Goal: Information Seeking & Learning: Learn about a topic

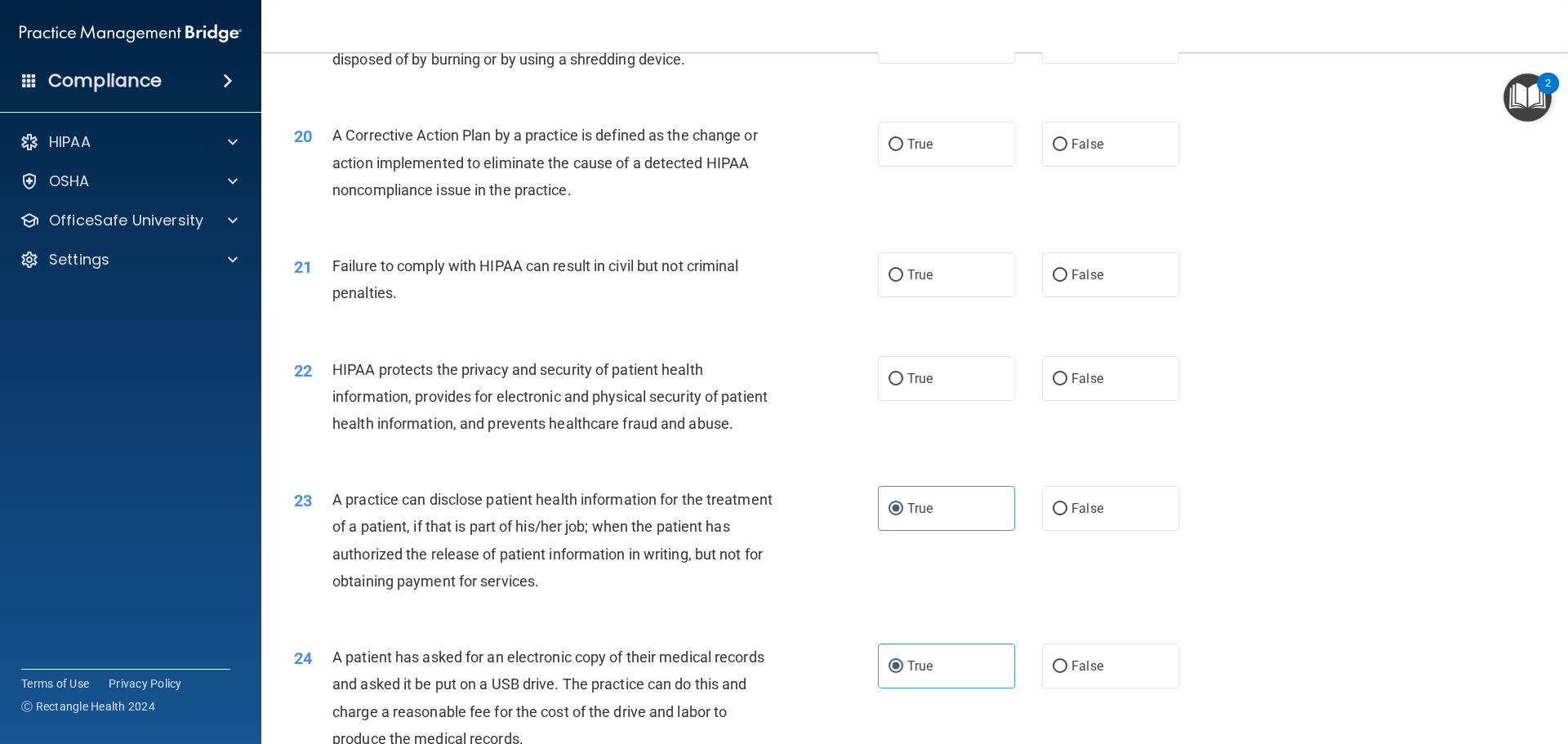
scroll to position [2305, 0]
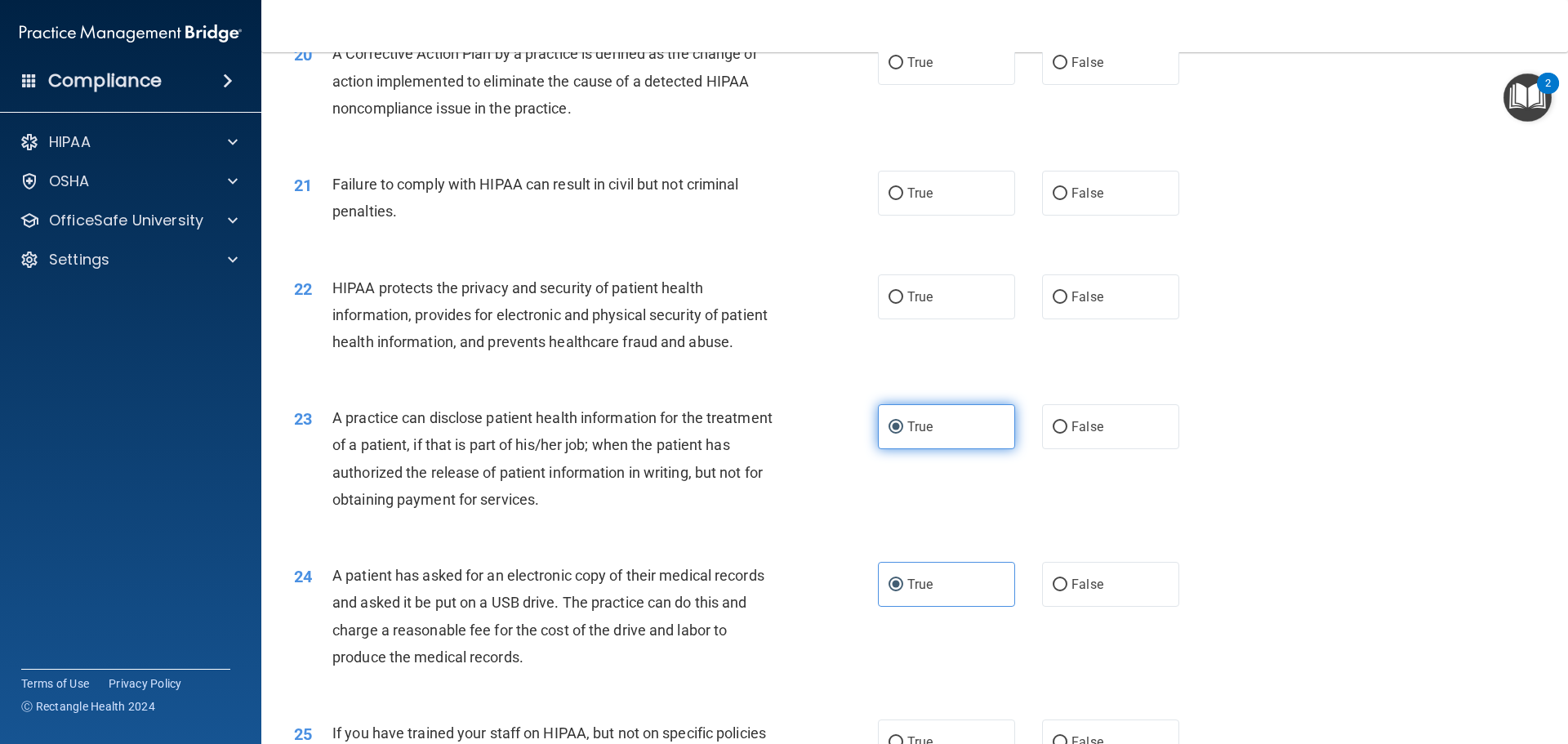
click at [890, 434] on input "True" at bounding box center [896, 427] width 14 height 13
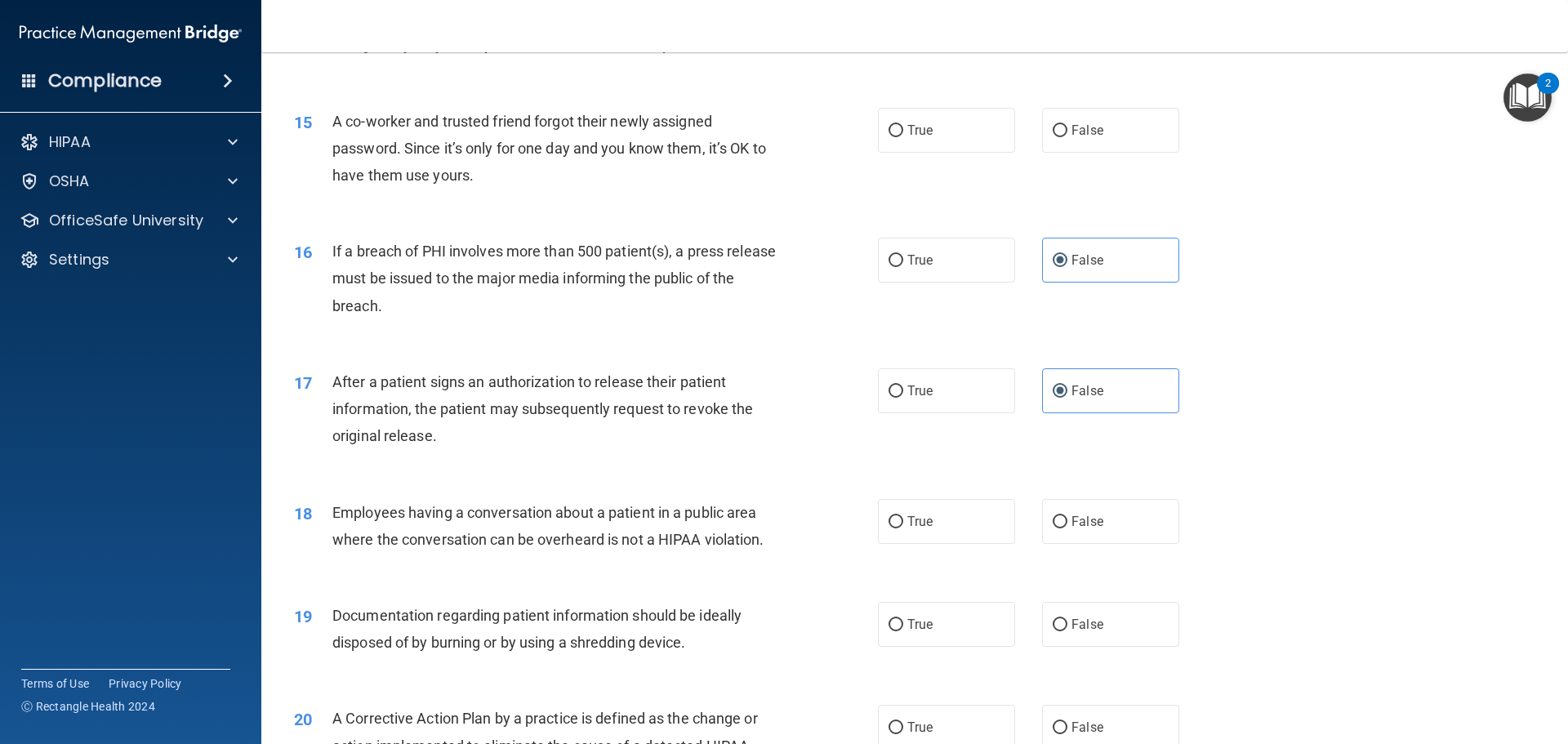
scroll to position [1715, 0]
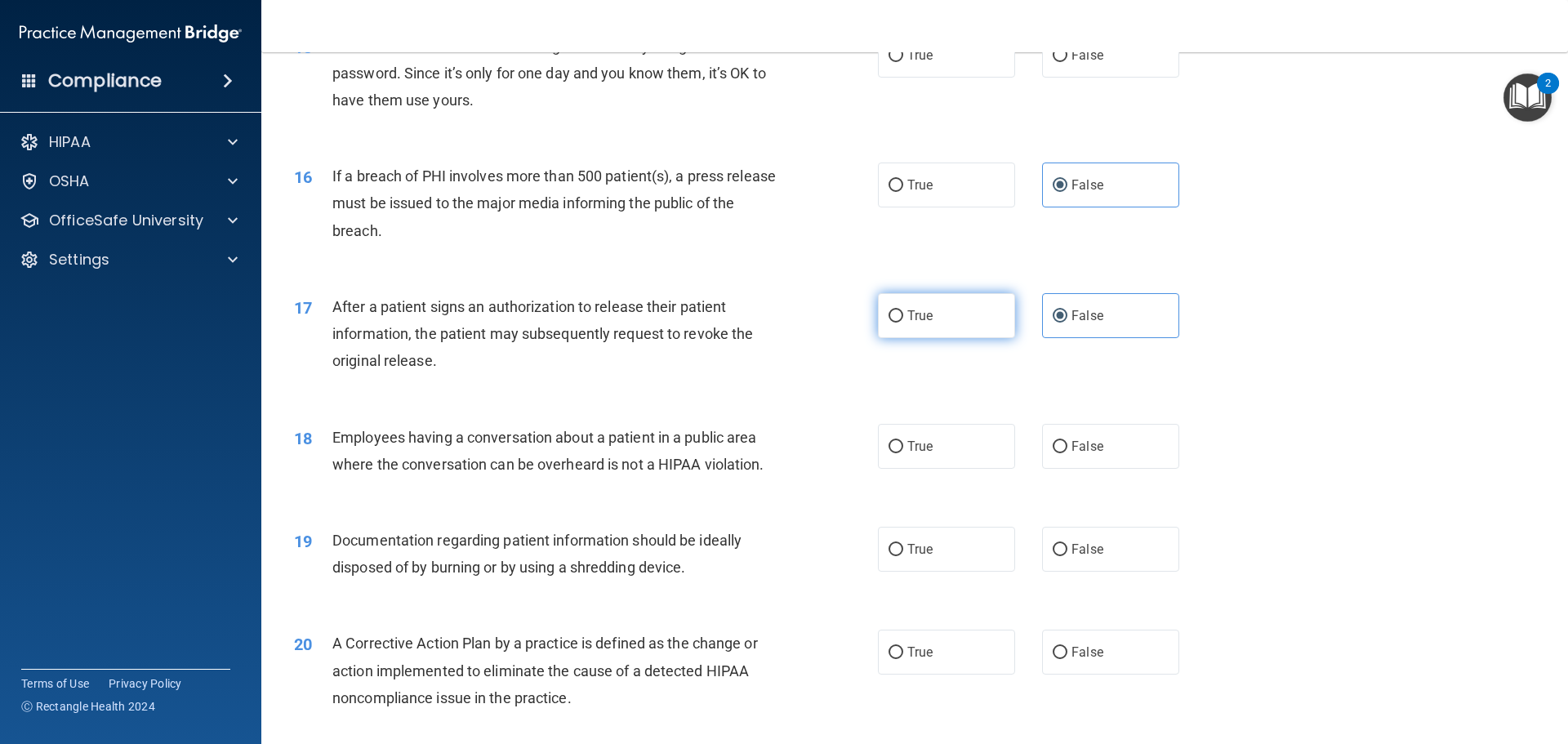
click at [913, 338] on label "True" at bounding box center [946, 316] width 137 height 45
click at [903, 323] on input "True" at bounding box center [896, 317] width 14 height 13
radio input "true"
radio input "false"
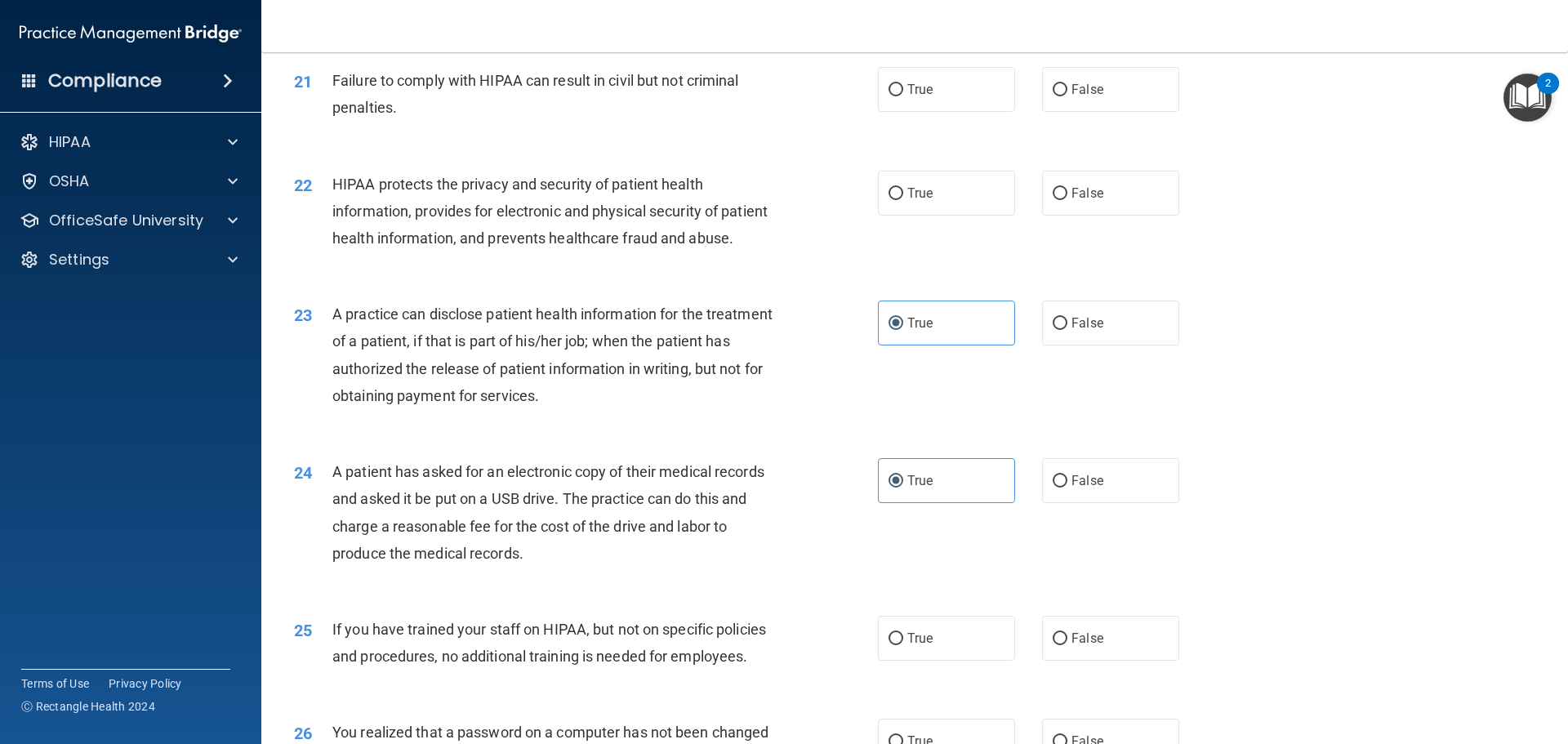
scroll to position [2450, 0]
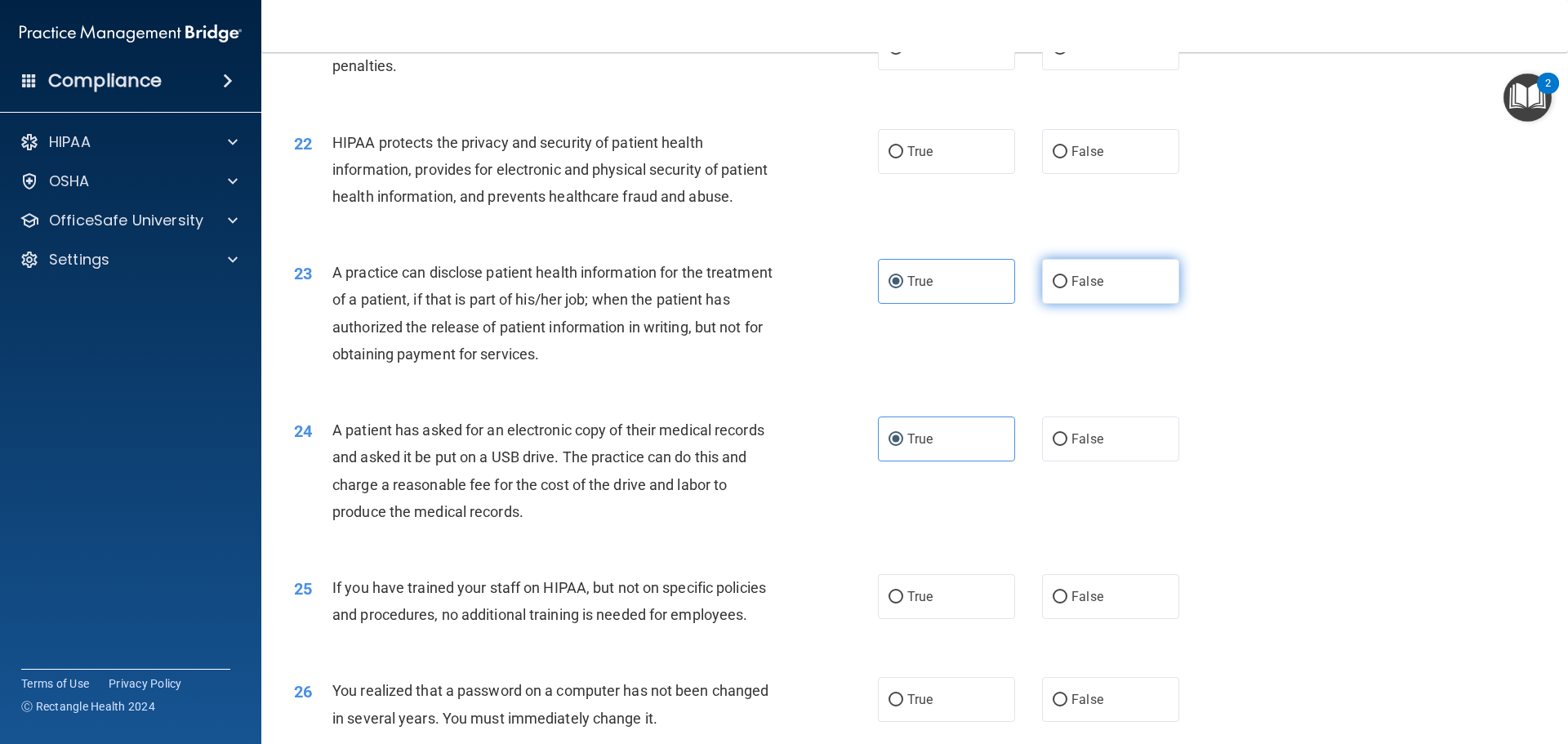
click at [1052, 304] on label "False" at bounding box center [1110, 282] width 137 height 45
click at [1052, 288] on input "False" at bounding box center [1059, 283] width 14 height 13
radio input "true"
radio input "false"
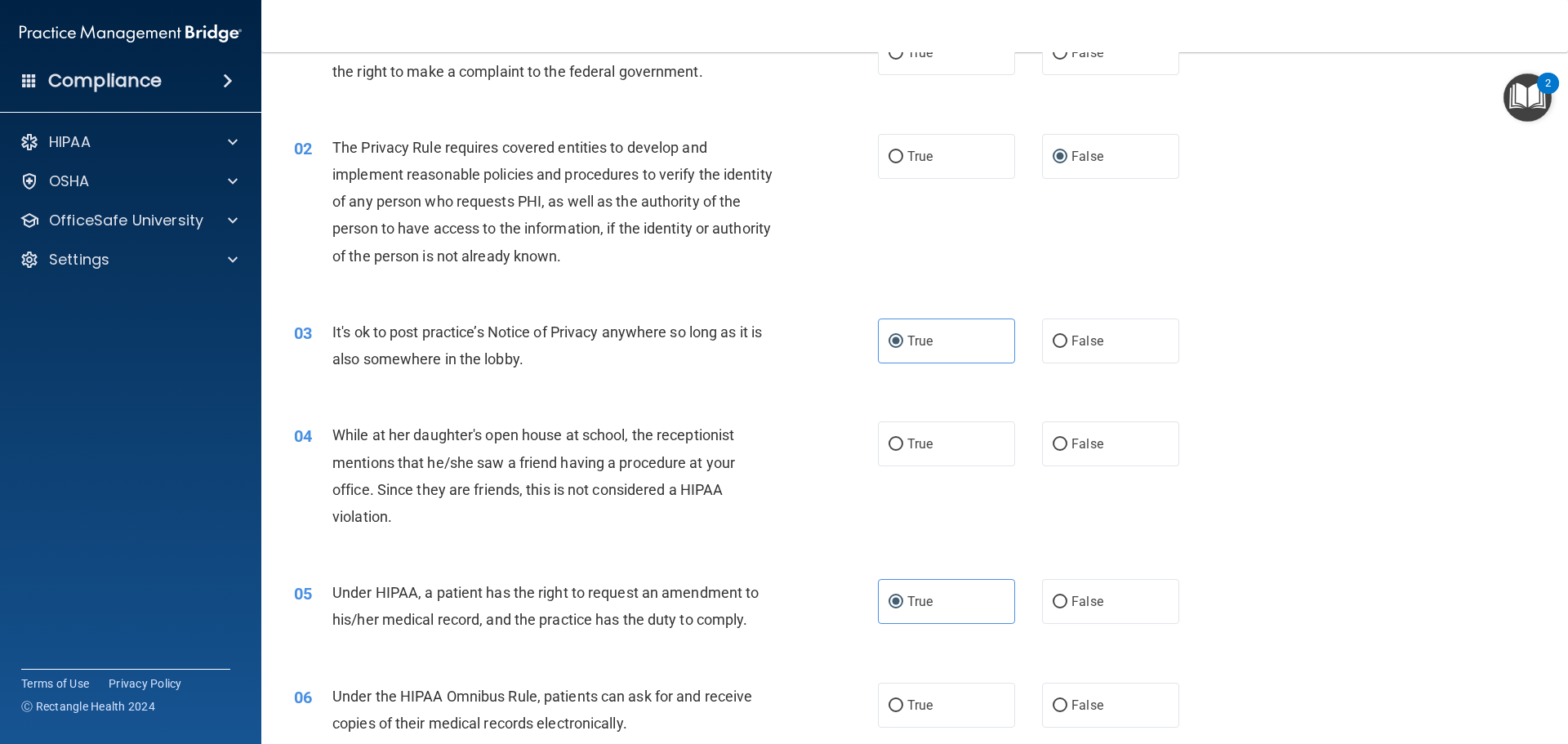
scroll to position [0, 0]
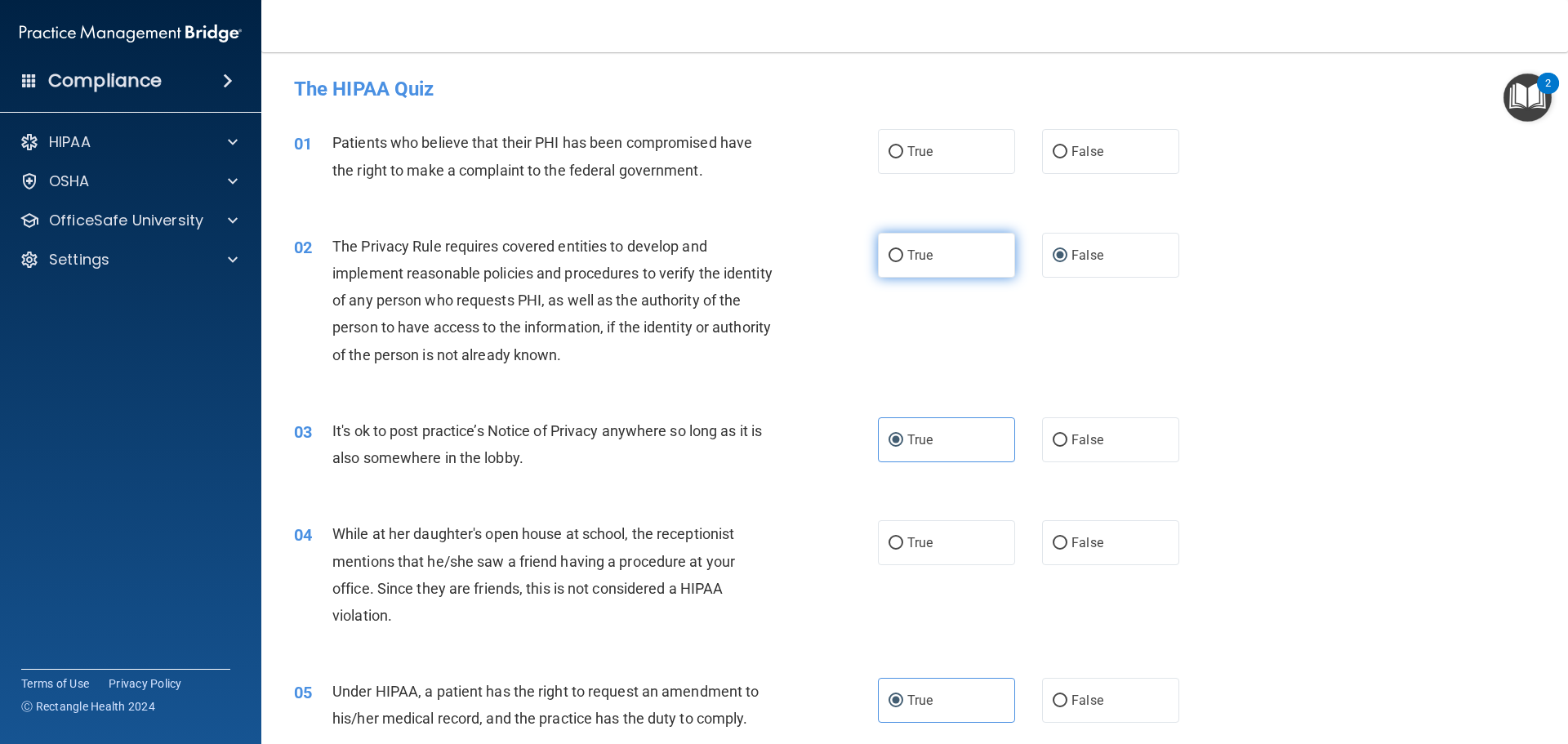
click at [889, 257] on input "True" at bounding box center [896, 257] width 14 height 13
radio input "true"
radio input "false"
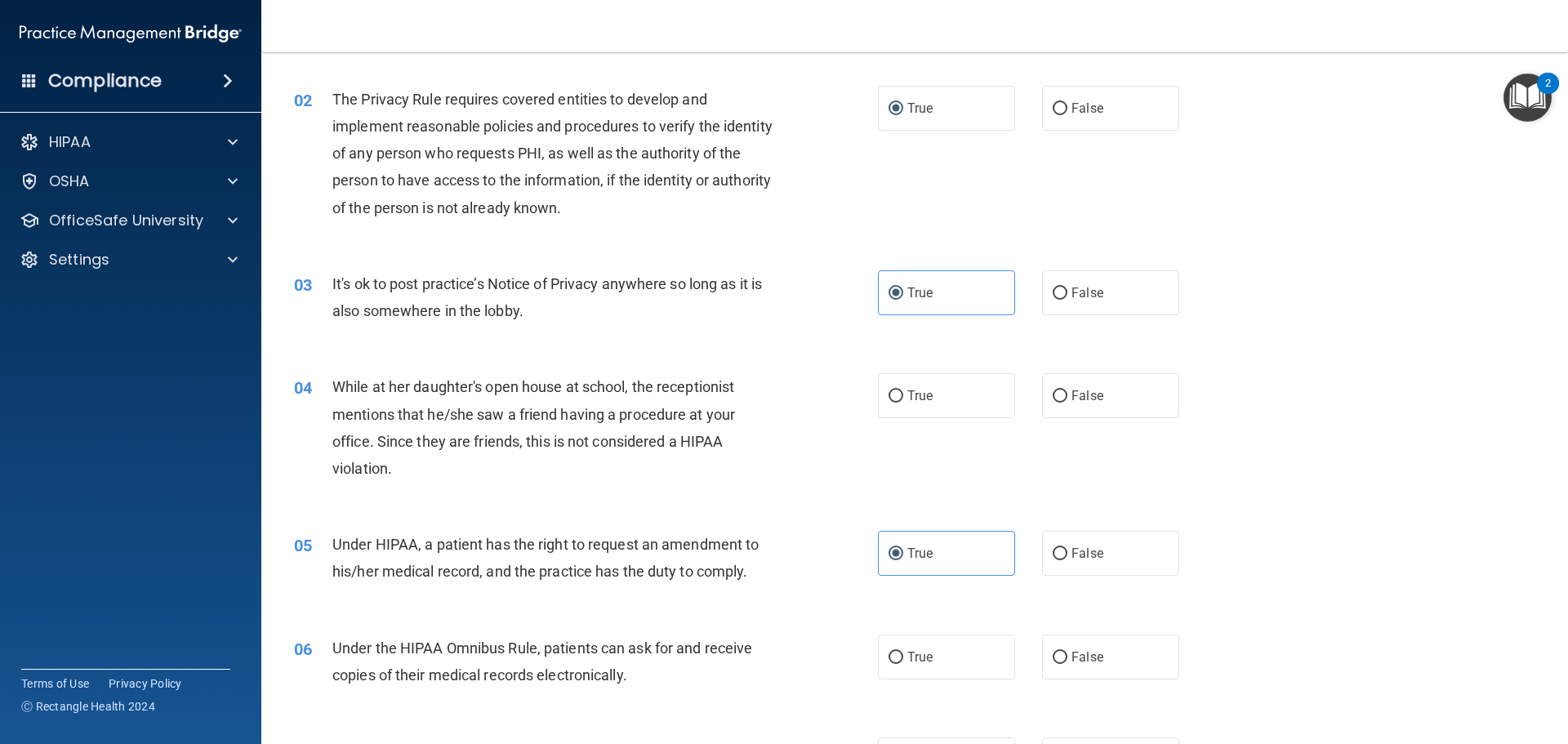
scroll to position [164, 0]
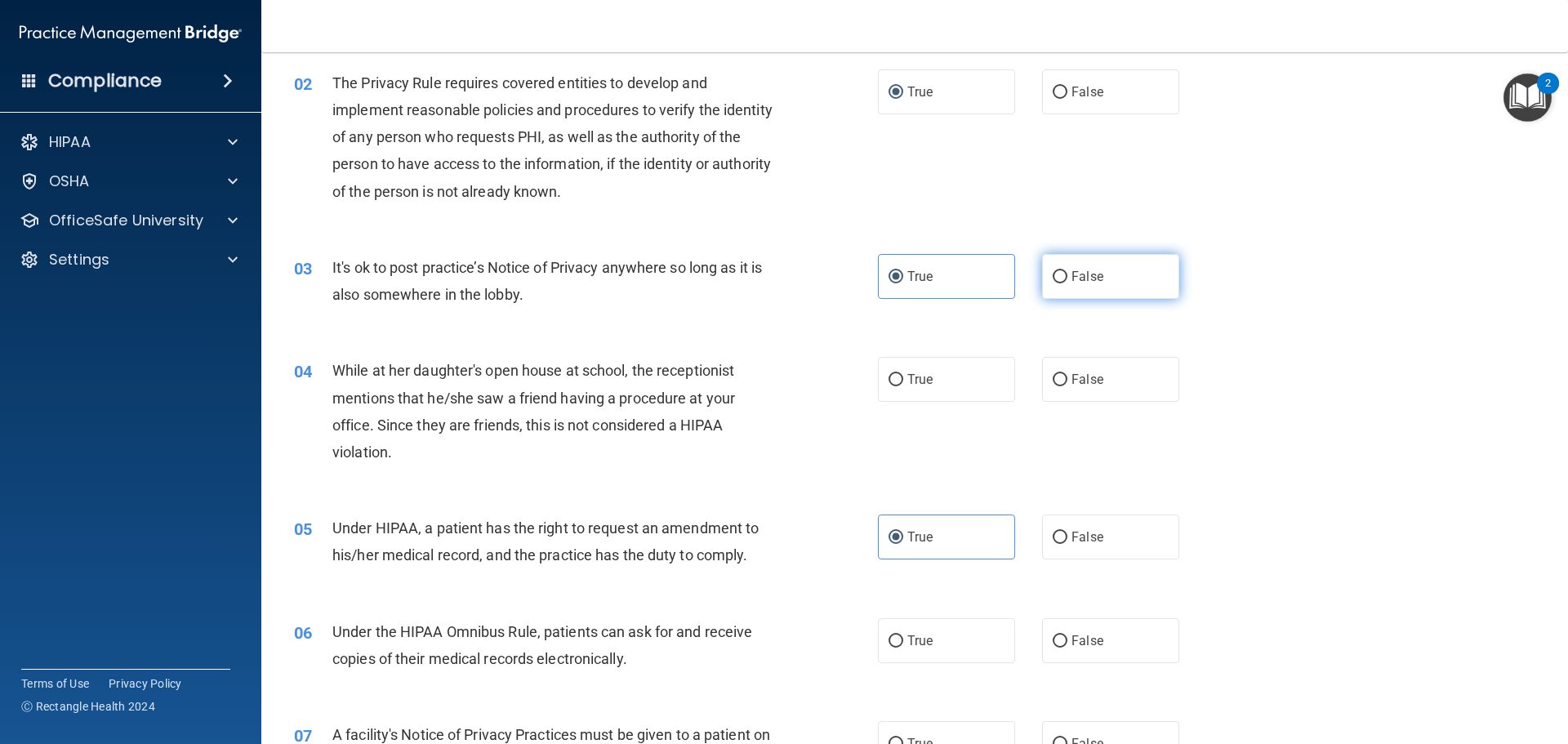
click at [1063, 275] on label "False" at bounding box center [1110, 276] width 137 height 45
click at [1063, 275] on input "False" at bounding box center [1059, 277] width 14 height 13
radio input "true"
radio input "false"
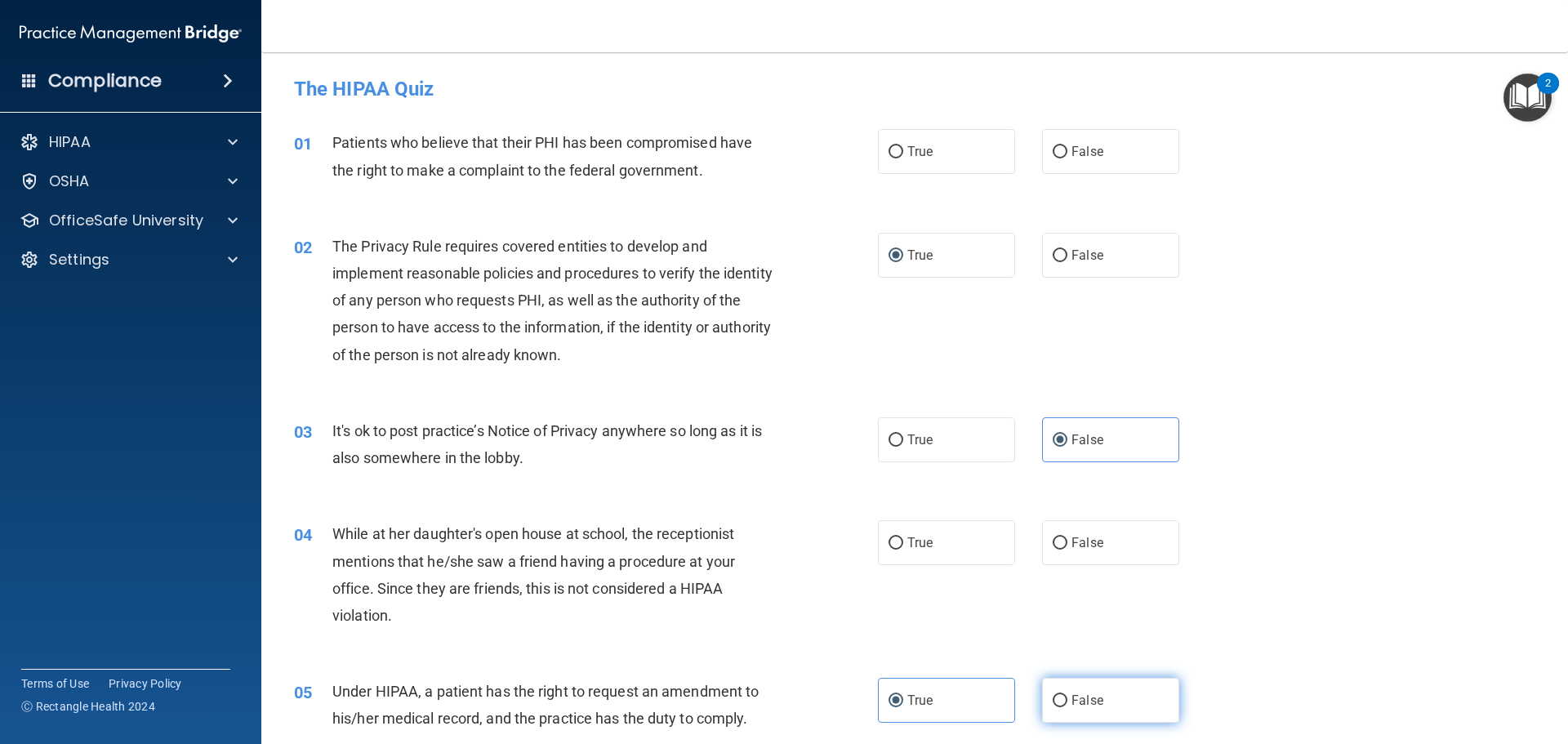
click at [1058, 696] on input "False" at bounding box center [1059, 701] width 14 height 13
radio input "true"
radio input "false"
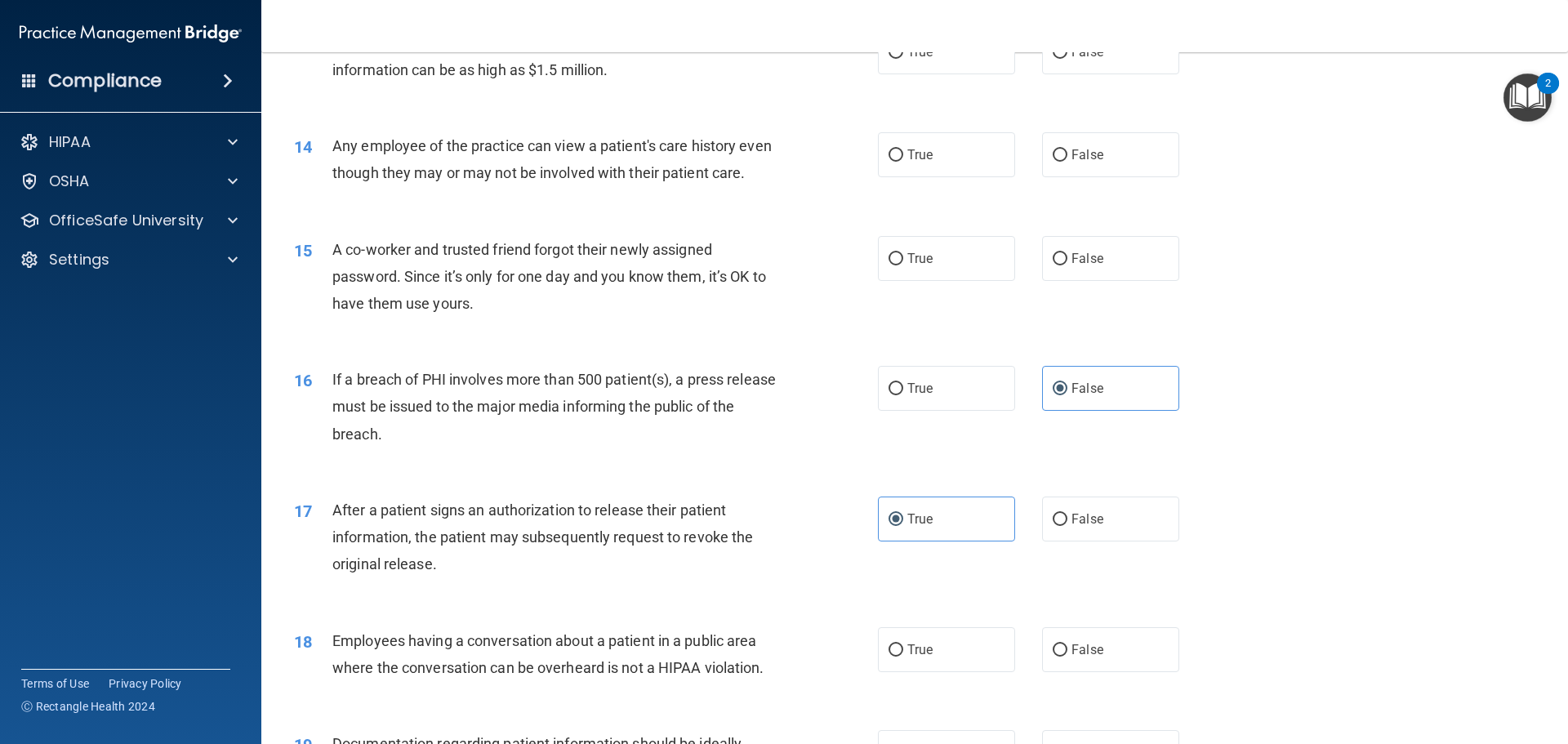
scroll to position [1552, 0]
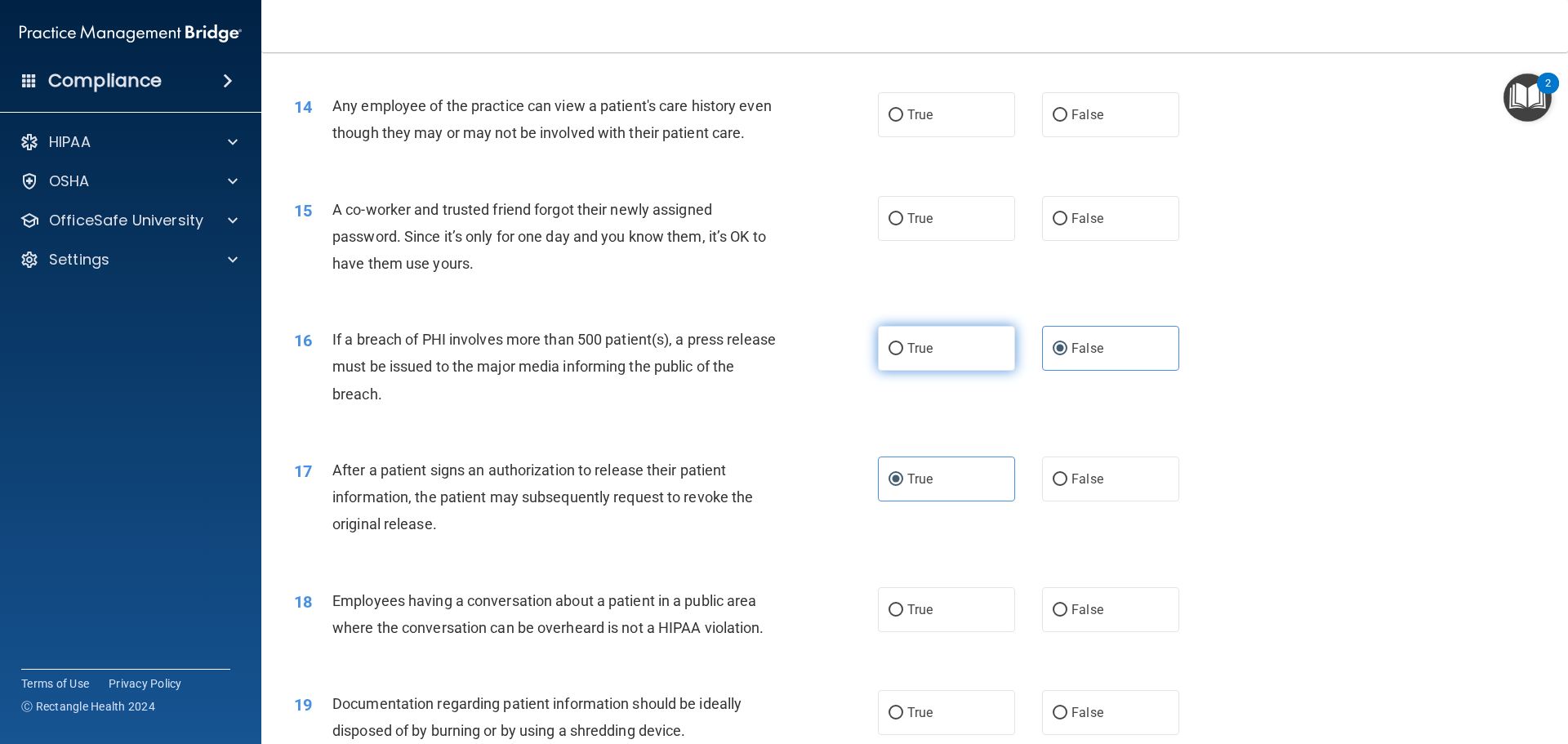
click at [895, 355] on input "True" at bounding box center [896, 350] width 14 height 13
radio input "true"
radio input "false"
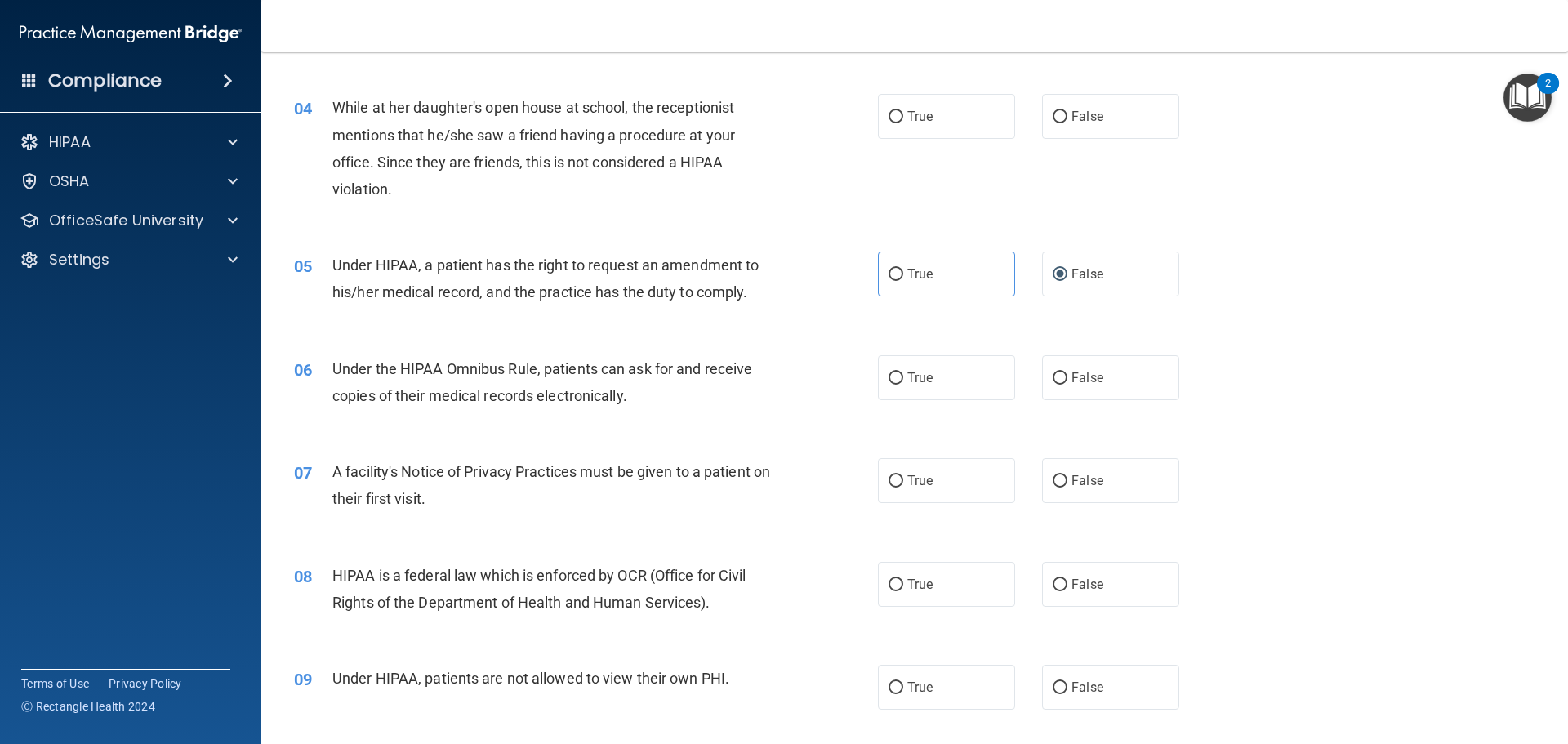
scroll to position [0, 0]
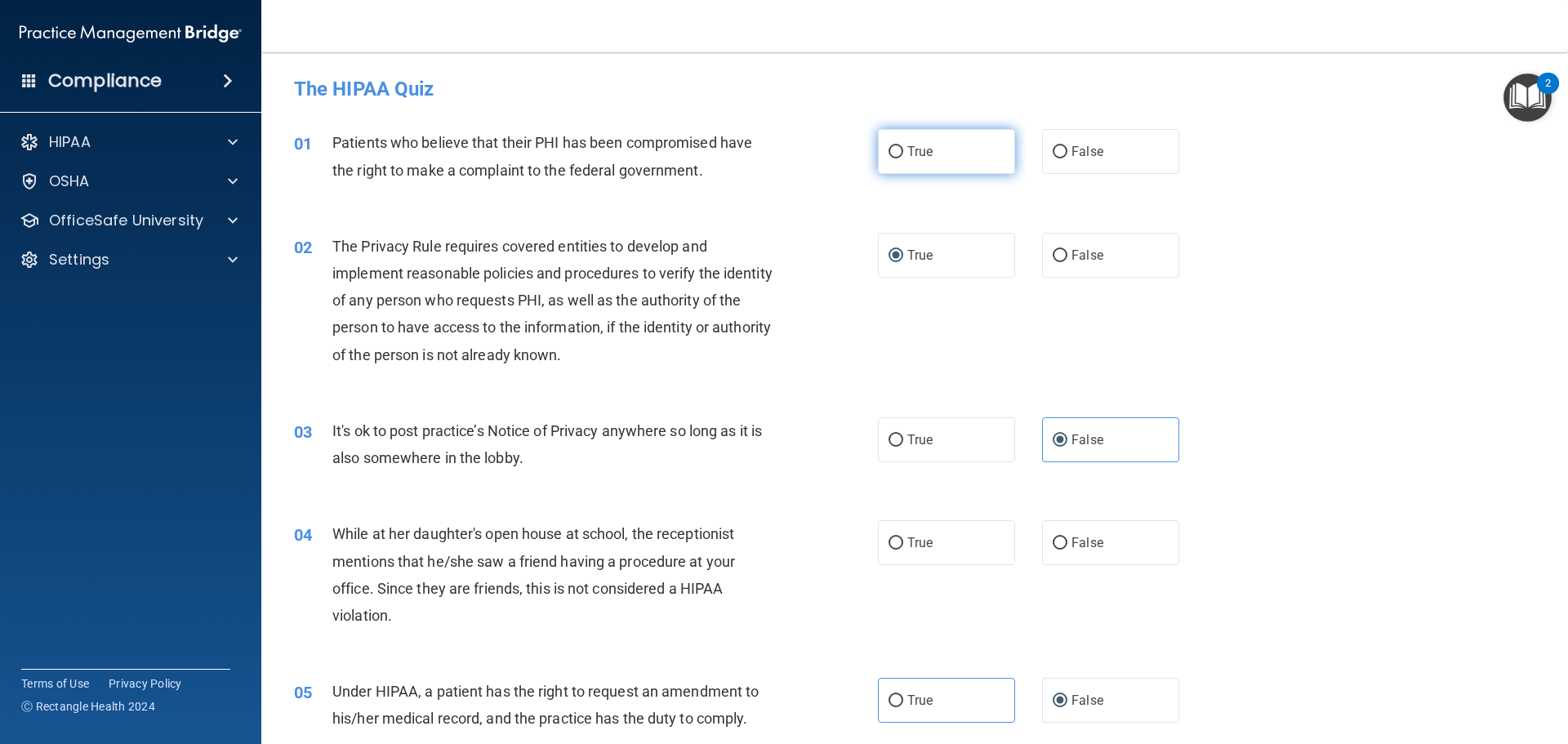
click at [880, 155] on label "True" at bounding box center [946, 151] width 137 height 45
click at [889, 155] on input "True" at bounding box center [896, 153] width 14 height 13
radio input "true"
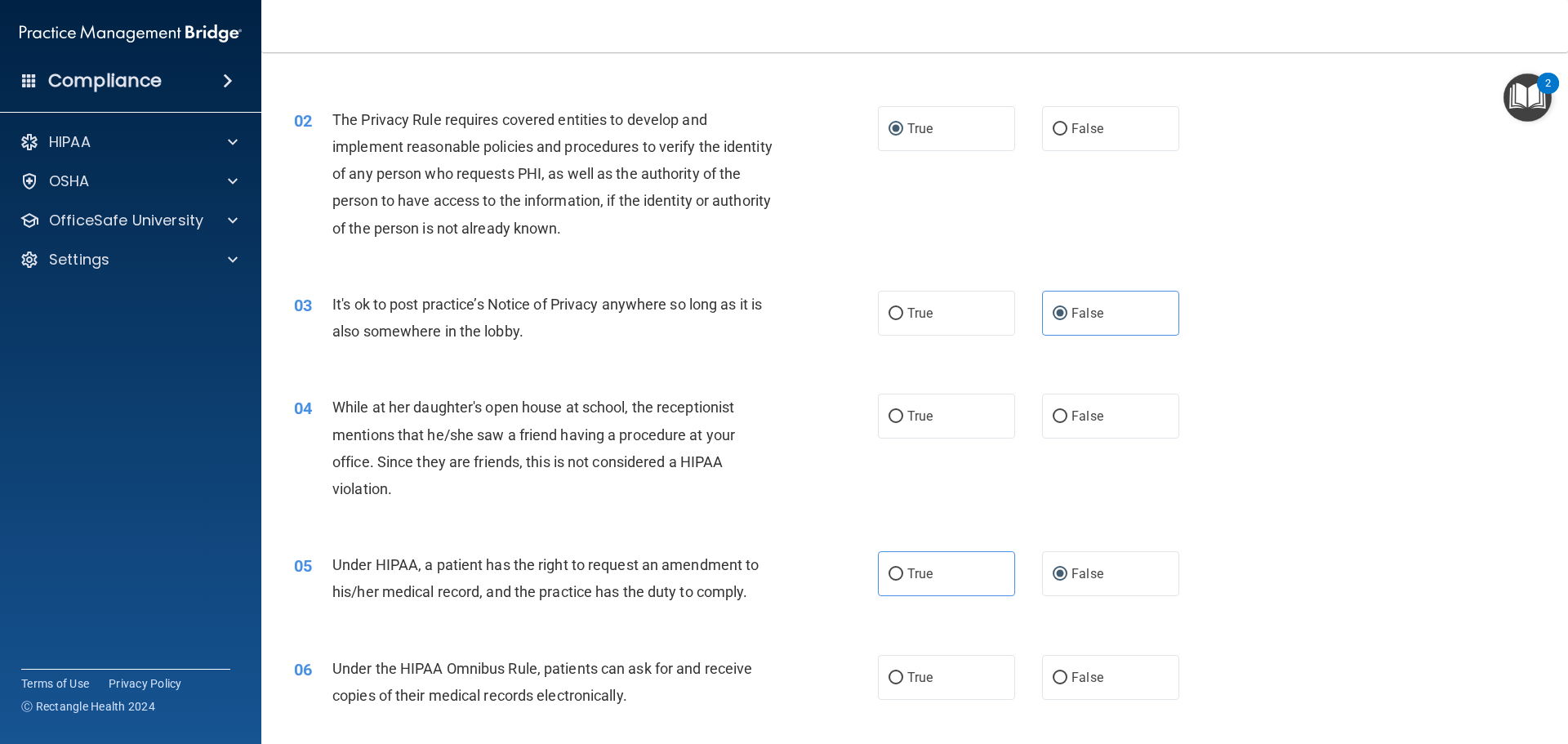
scroll to position [164, 0]
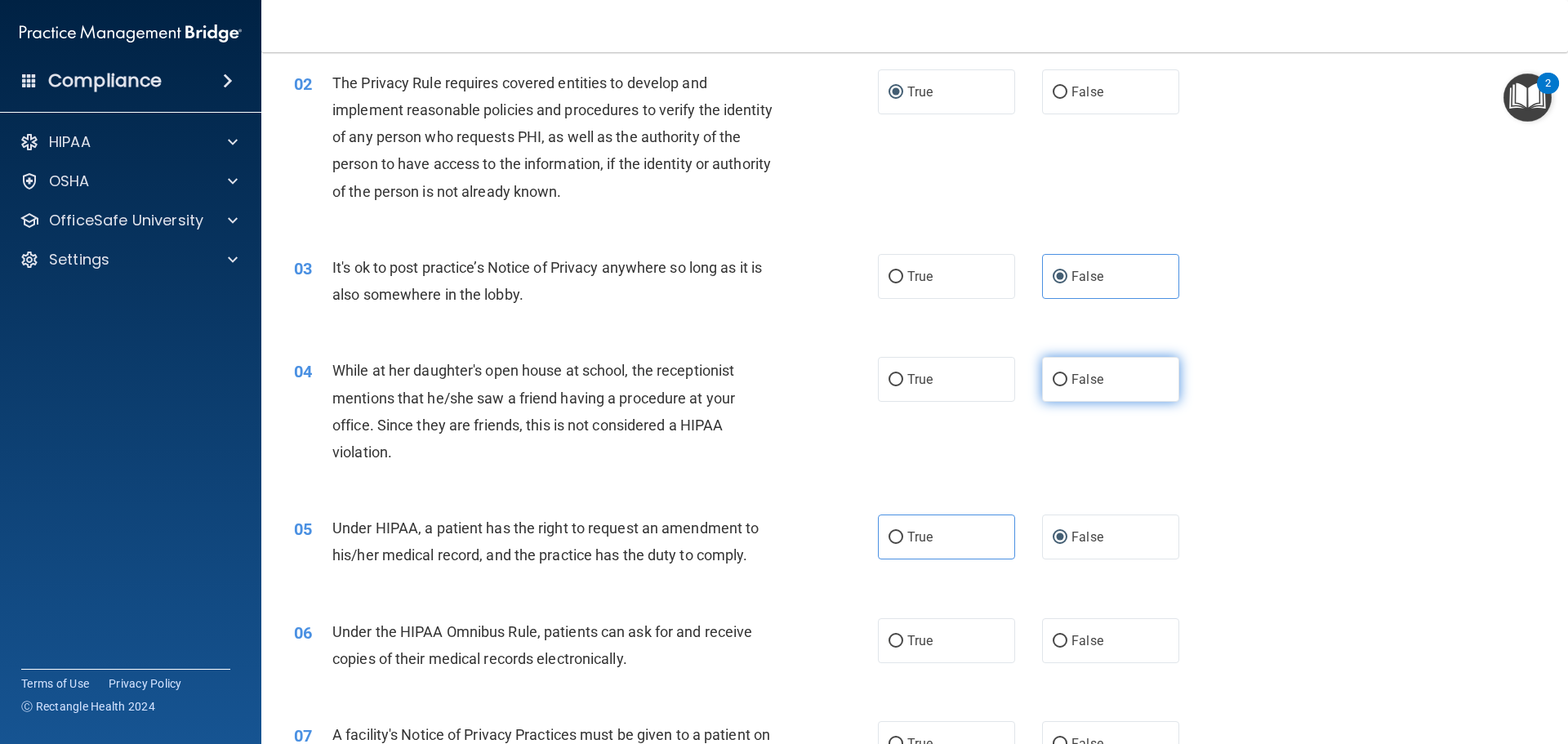
click at [1072, 376] on span "False" at bounding box center [1088, 379] width 32 height 15
click at [1066, 376] on input "False" at bounding box center [1059, 380] width 14 height 13
radio input "true"
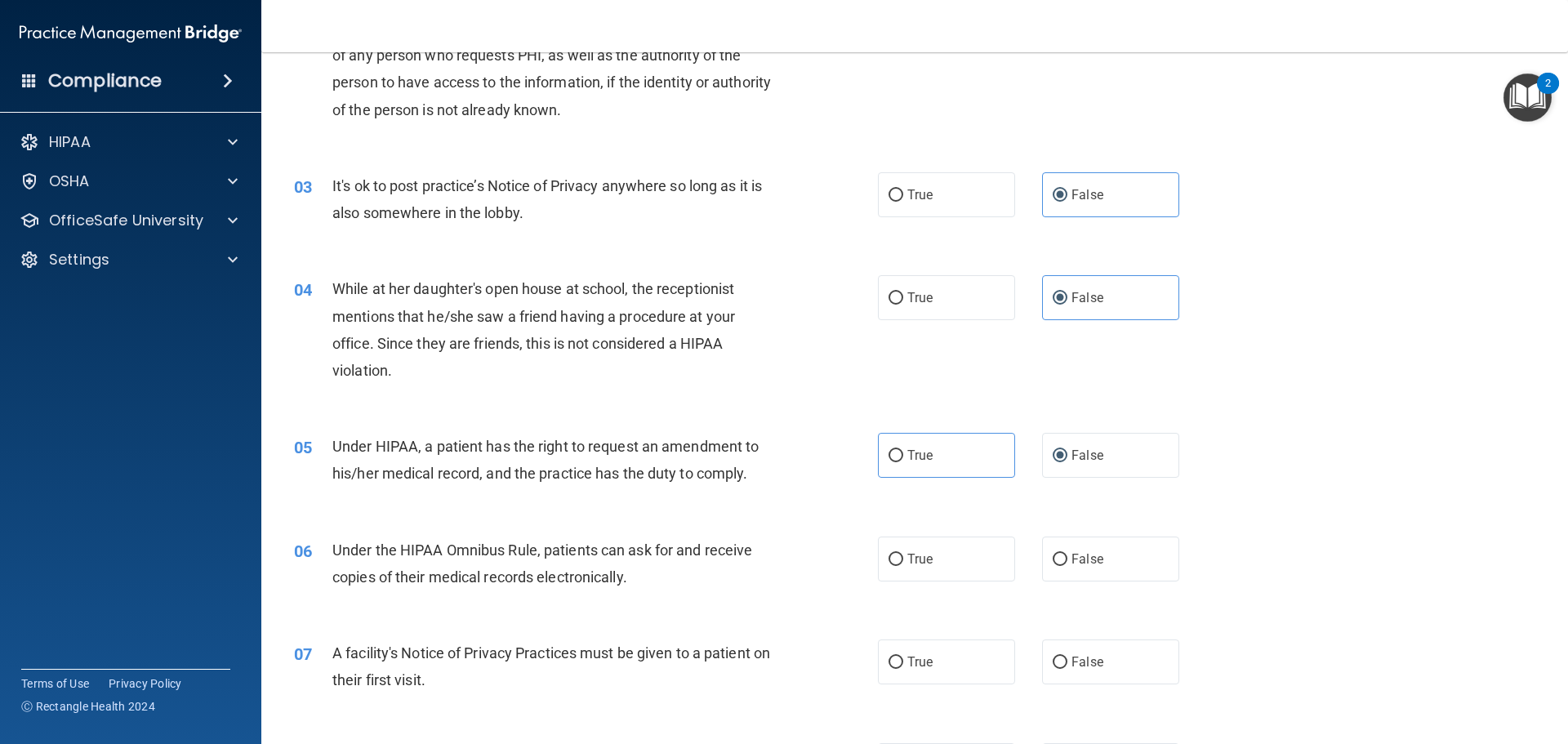
scroll to position [326, 0]
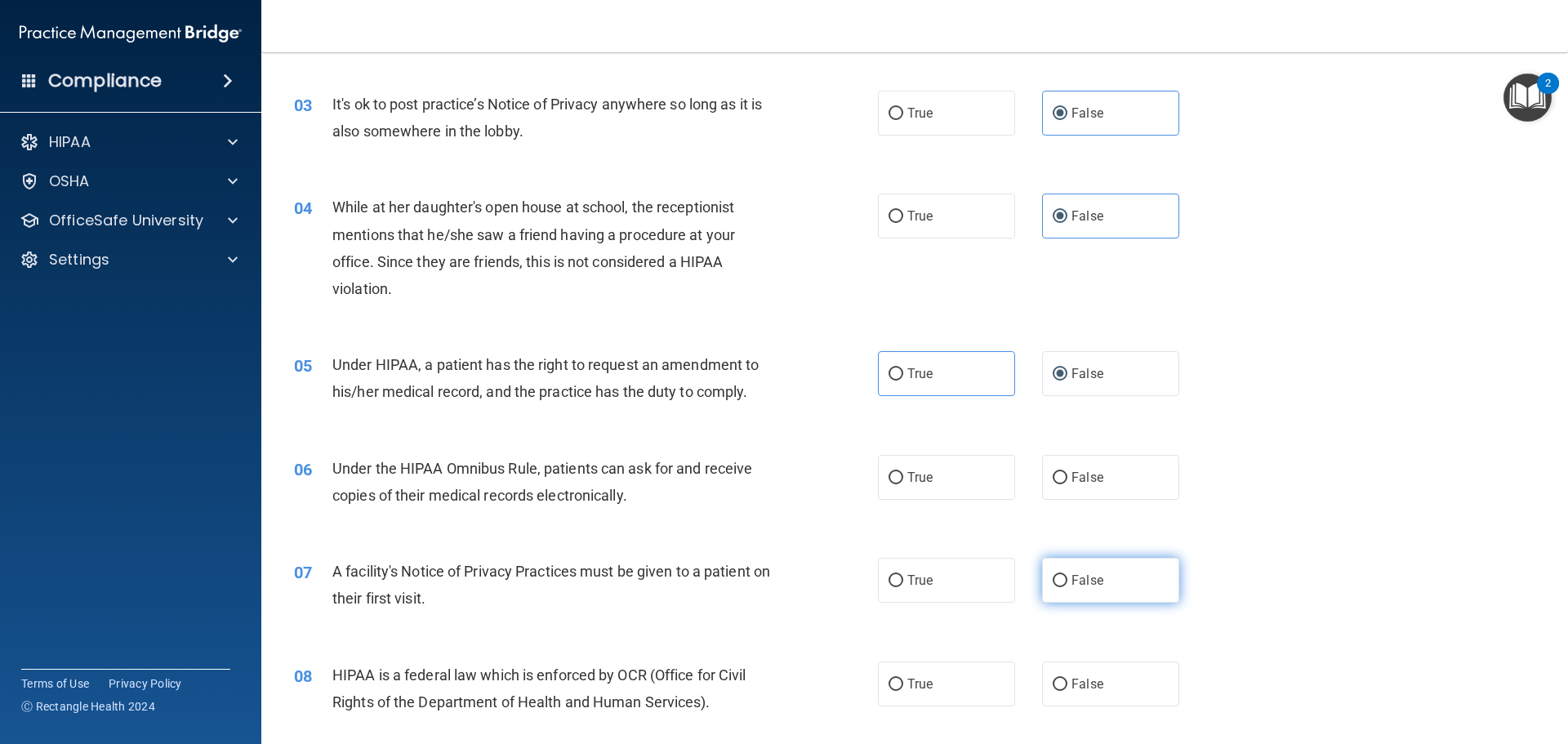
click at [1048, 567] on label "False" at bounding box center [1110, 580] width 137 height 45
click at [1052, 575] on input "False" at bounding box center [1059, 581] width 14 height 13
radio input "true"
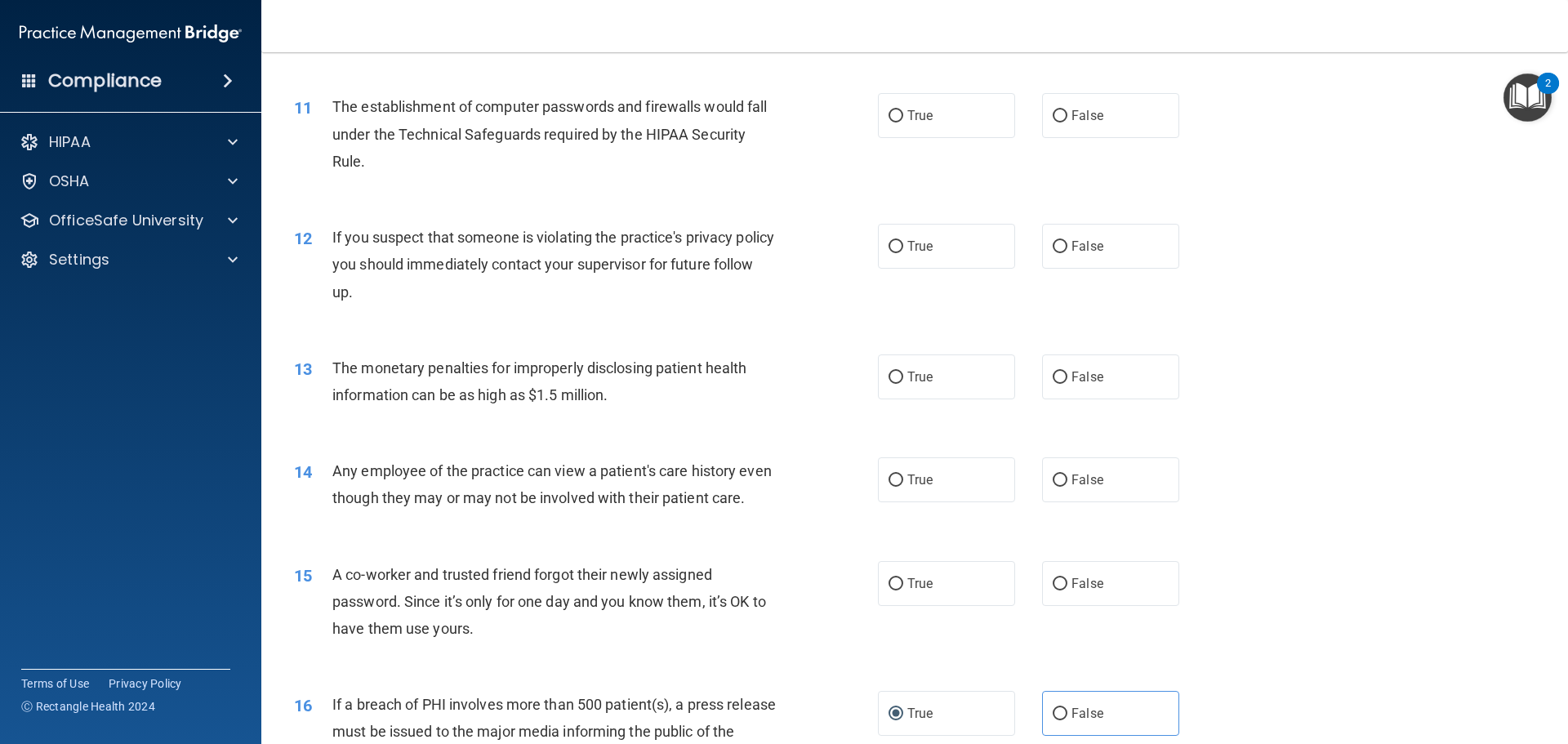
scroll to position [1225, 0]
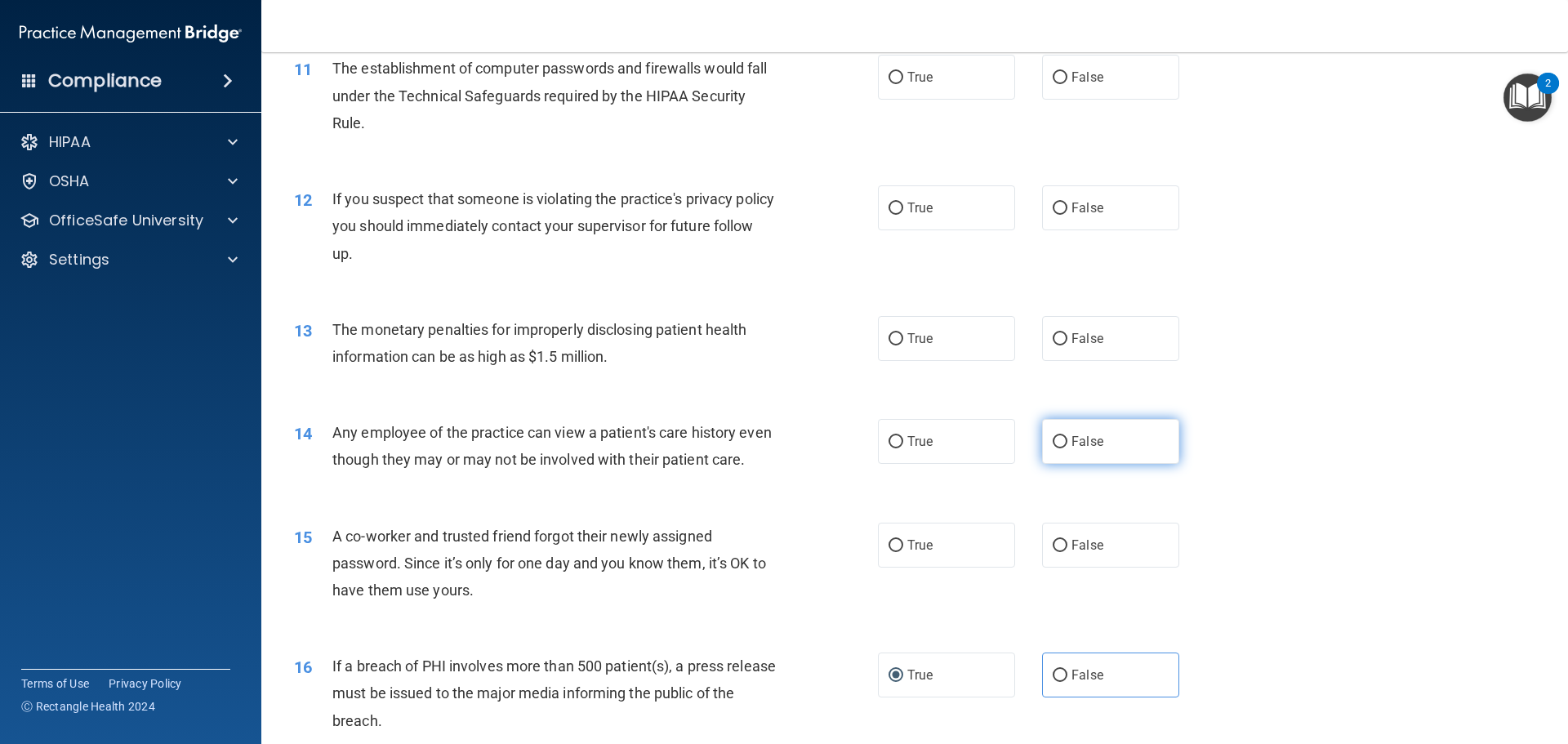
click at [1042, 459] on label "False" at bounding box center [1110, 442] width 137 height 45
click at [1052, 449] on input "False" at bounding box center [1059, 443] width 14 height 13
radio input "true"
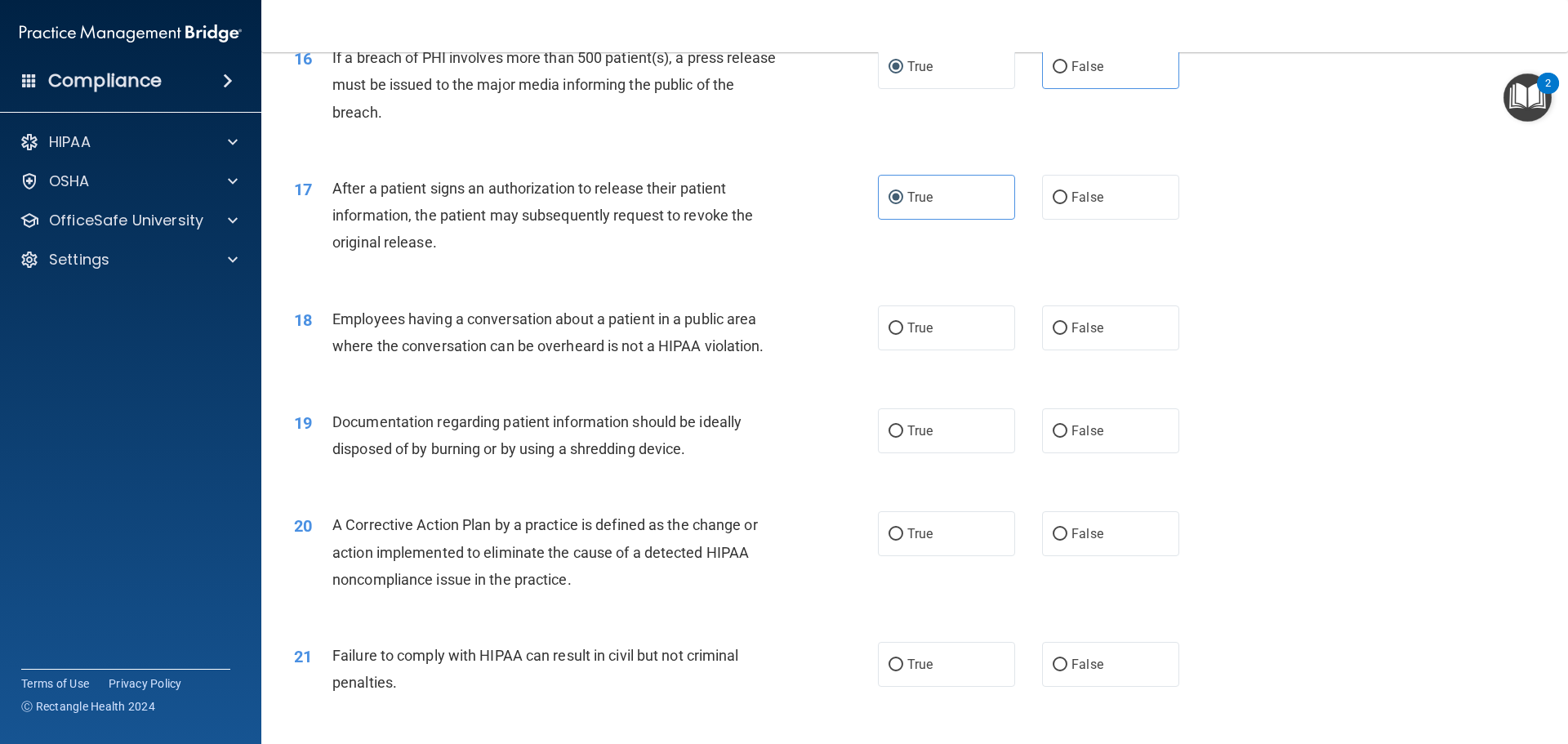
scroll to position [1879, 0]
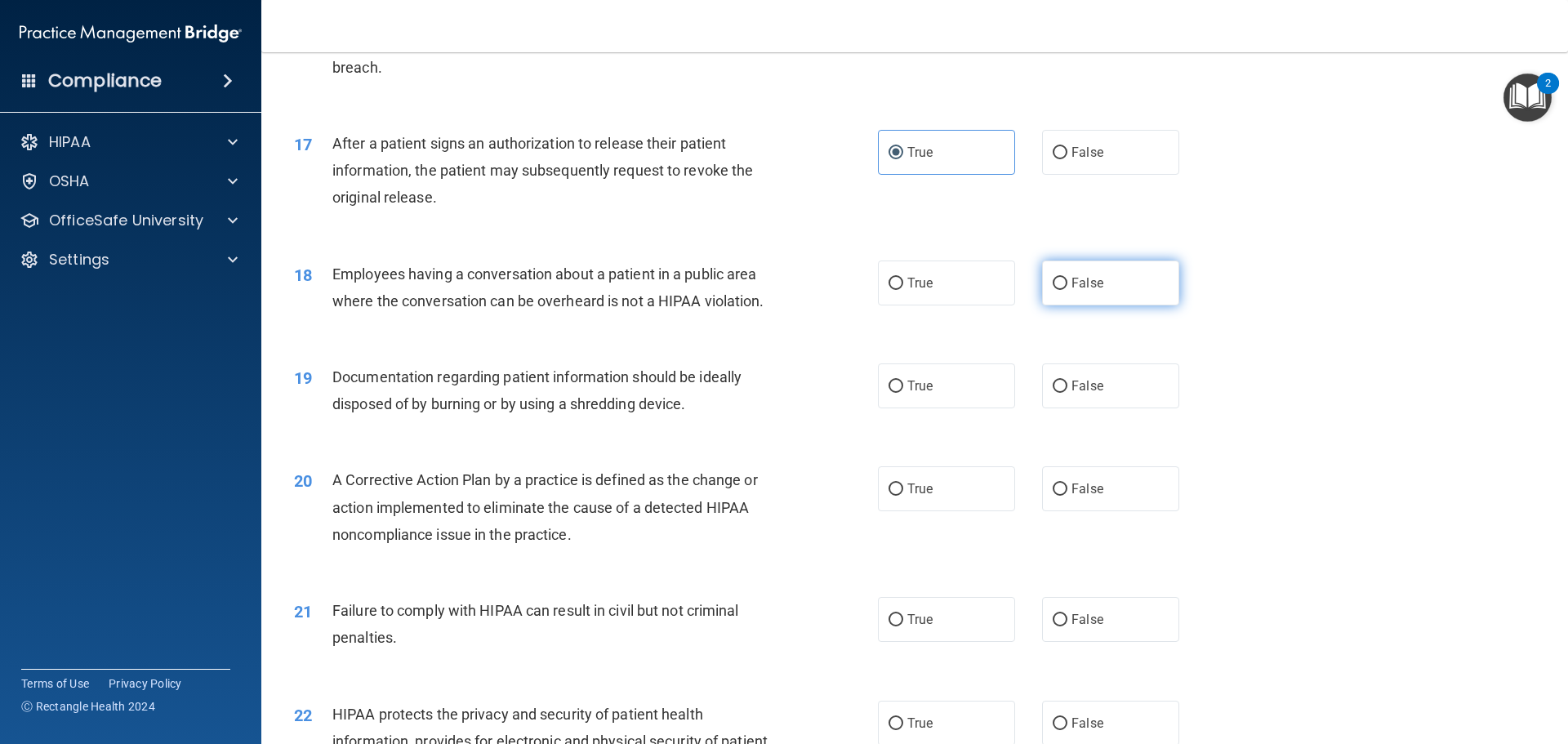
click at [1072, 291] on span "False" at bounding box center [1088, 283] width 32 height 15
click at [1067, 290] on input "False" at bounding box center [1059, 284] width 14 height 13
radio input "true"
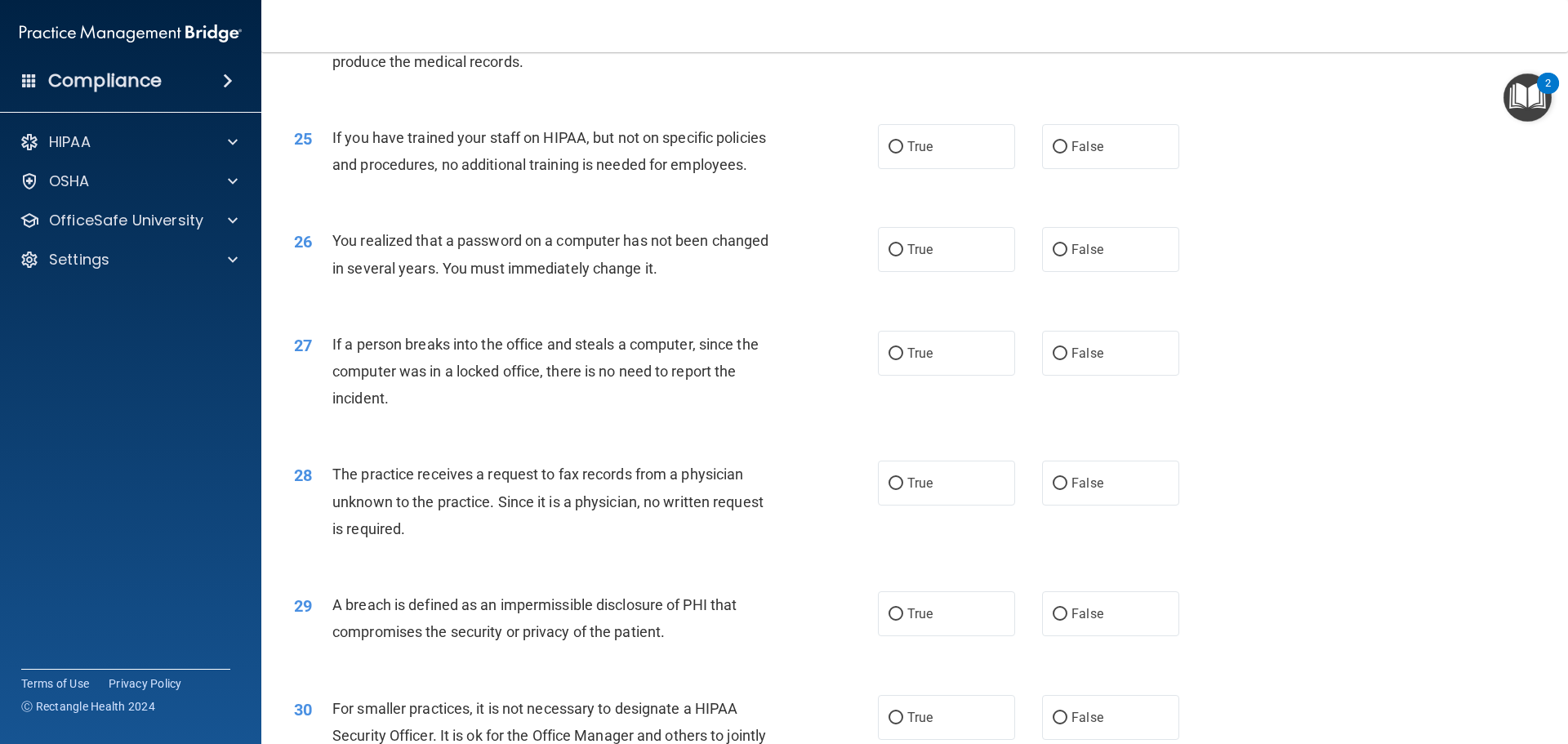
scroll to position [2941, 0]
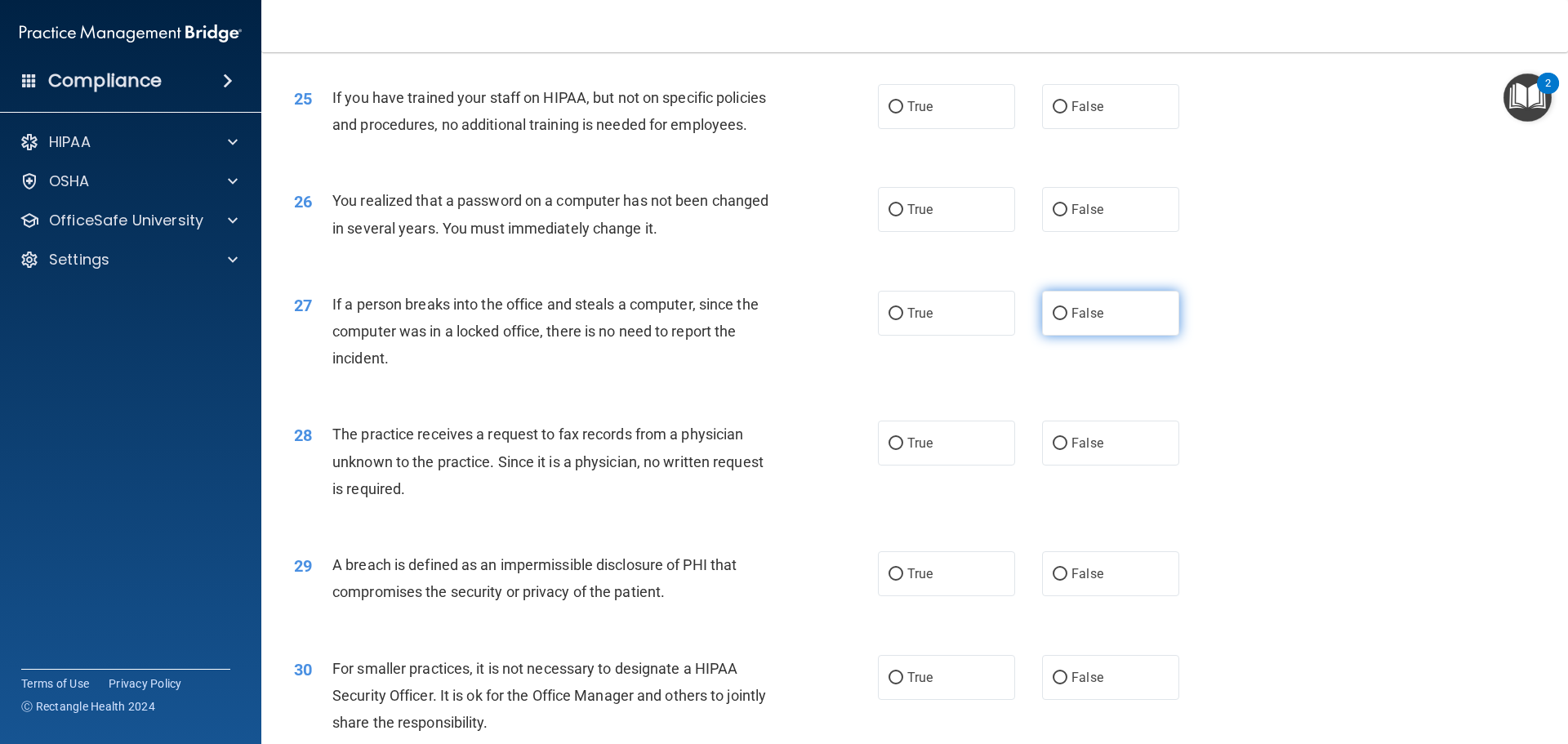
click at [1090, 335] on label "False" at bounding box center [1110, 313] width 137 height 45
click at [1067, 320] on input "False" at bounding box center [1059, 314] width 14 height 13
radio input "true"
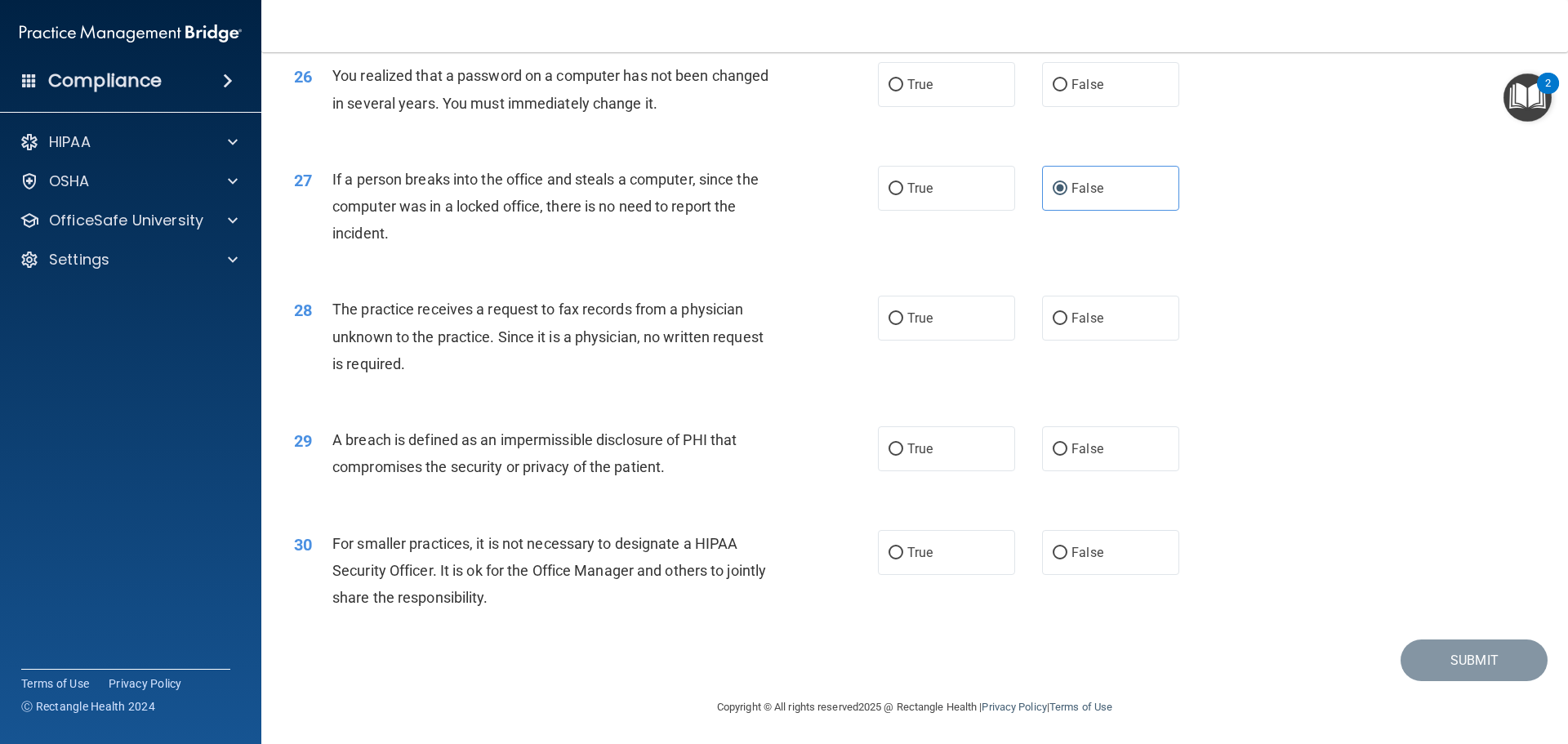
scroll to position [3104, 0]
click at [1052, 557] on input "False" at bounding box center [1059, 551] width 14 height 13
radio input "true"
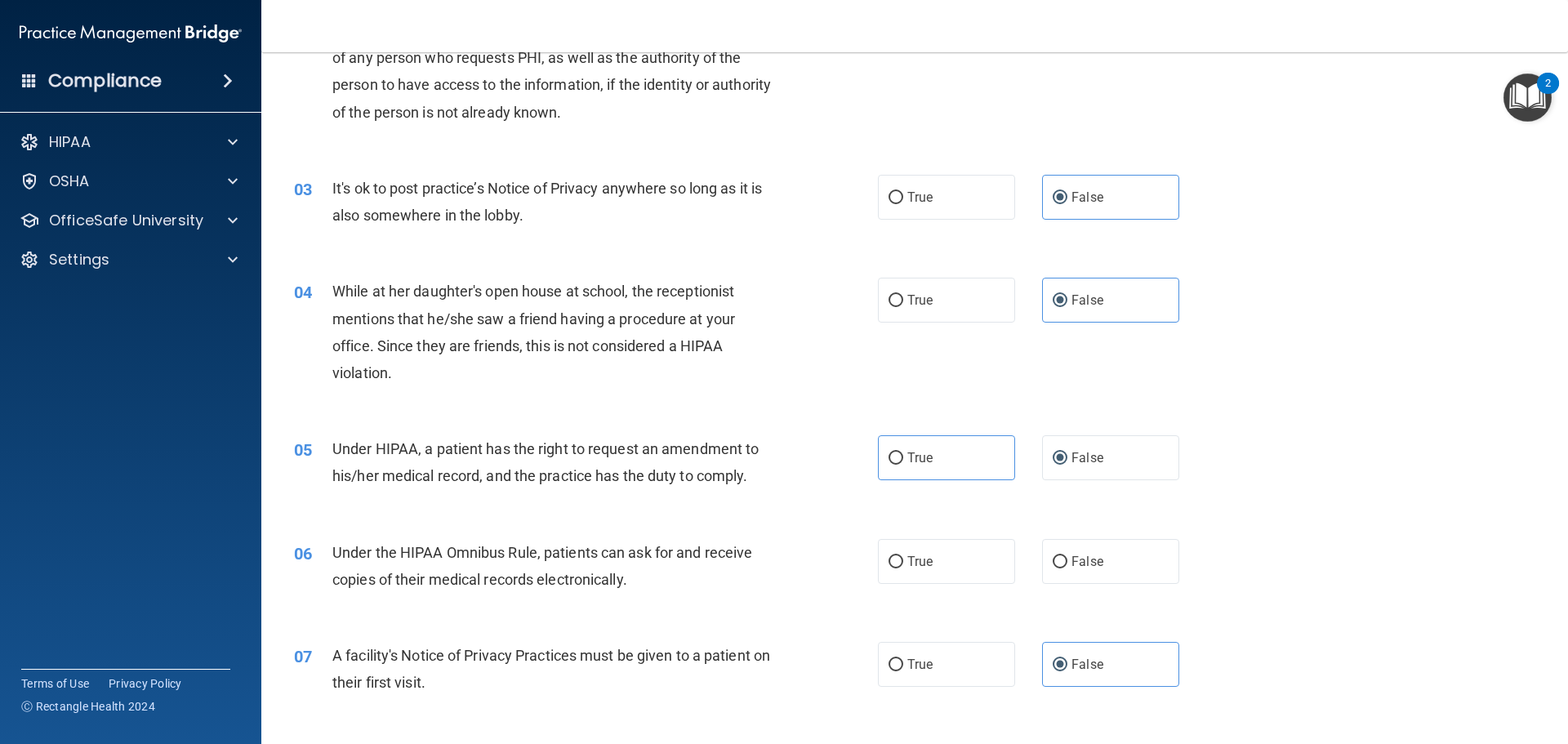
scroll to position [245, 0]
click at [974, 560] on label "True" at bounding box center [946, 559] width 137 height 45
click at [903, 560] on input "True" at bounding box center [896, 560] width 14 height 13
radio input "true"
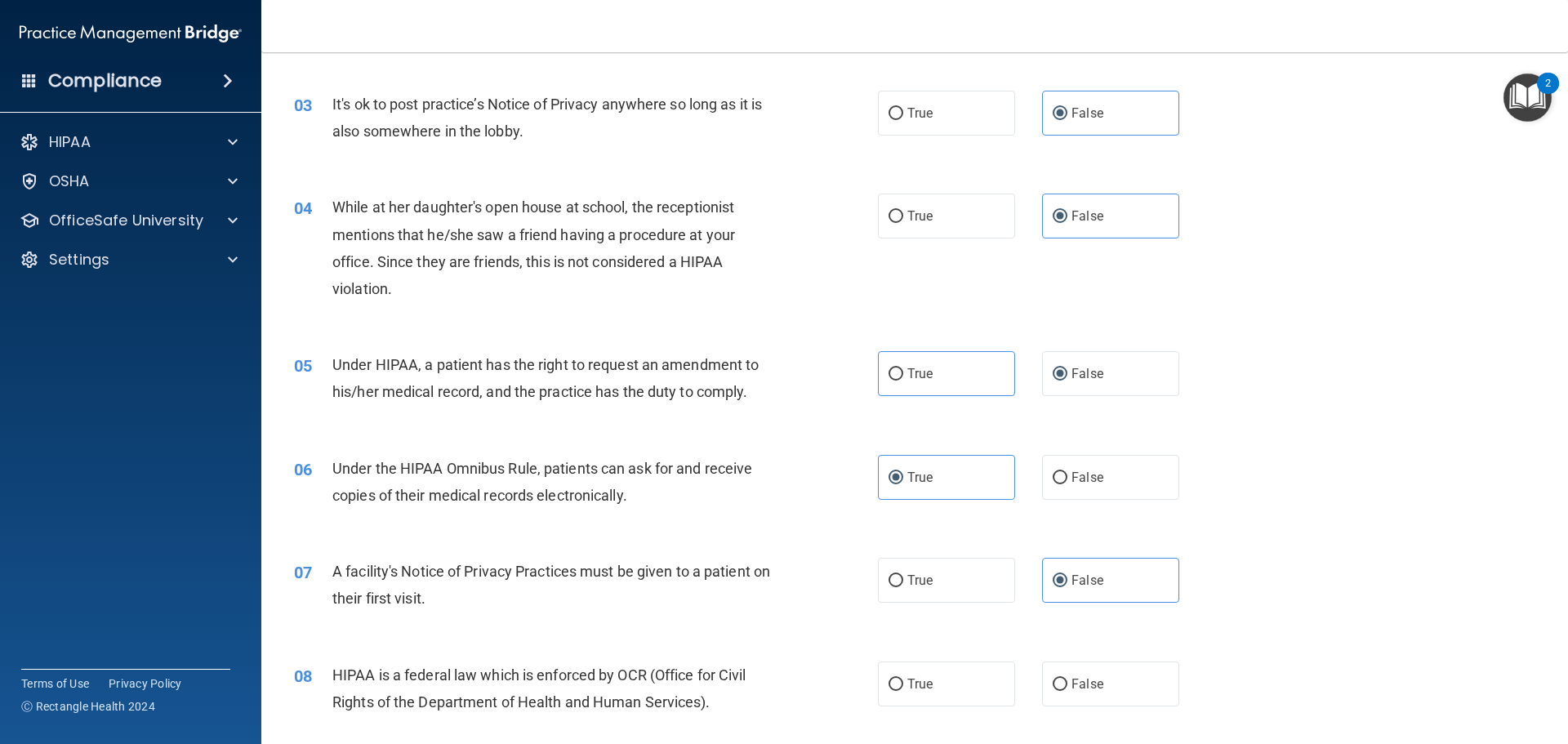
scroll to position [409, 0]
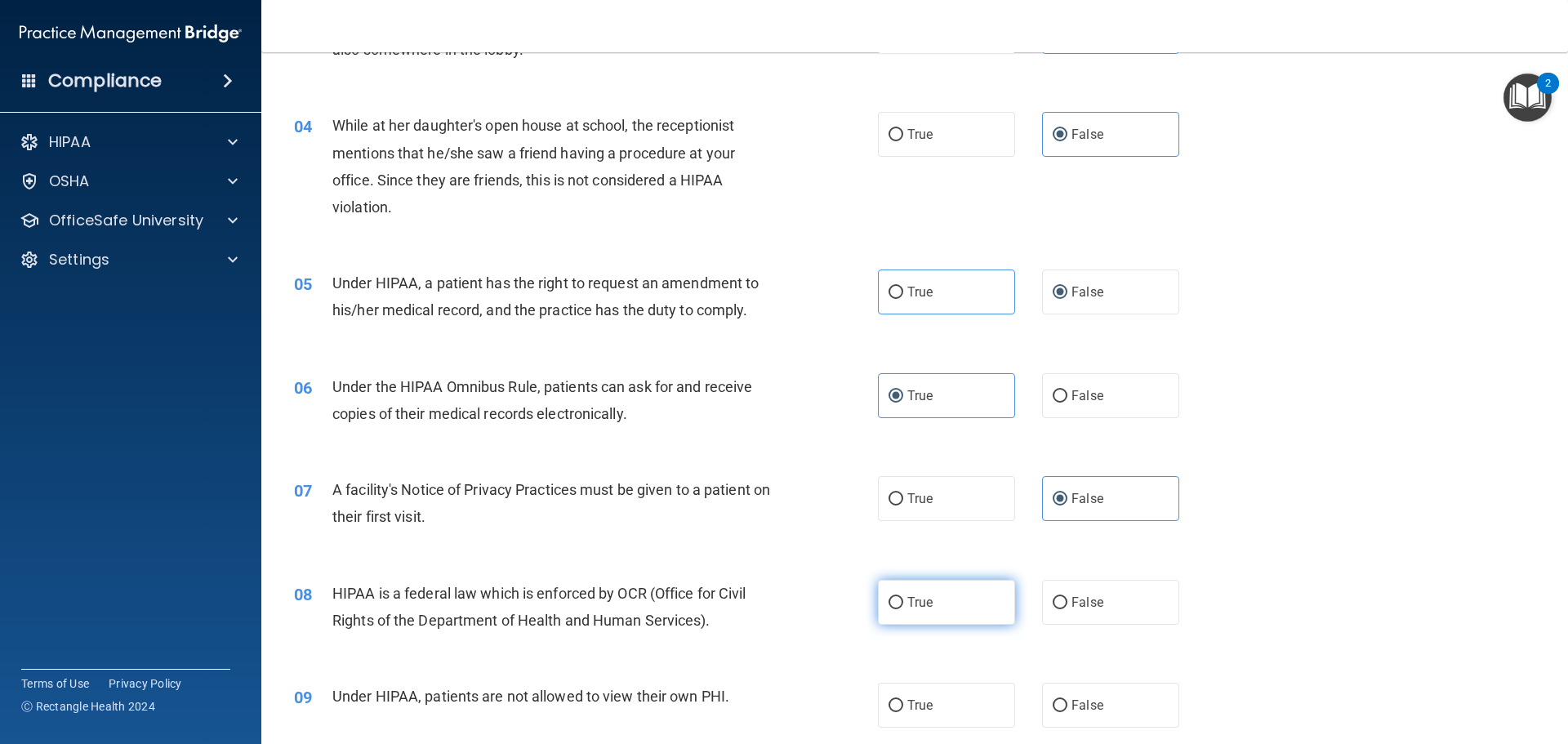
click at [923, 606] on span "True" at bounding box center [920, 602] width 25 height 15
click at [903, 606] on input "True" at bounding box center [896, 604] width 14 height 13
radio input "true"
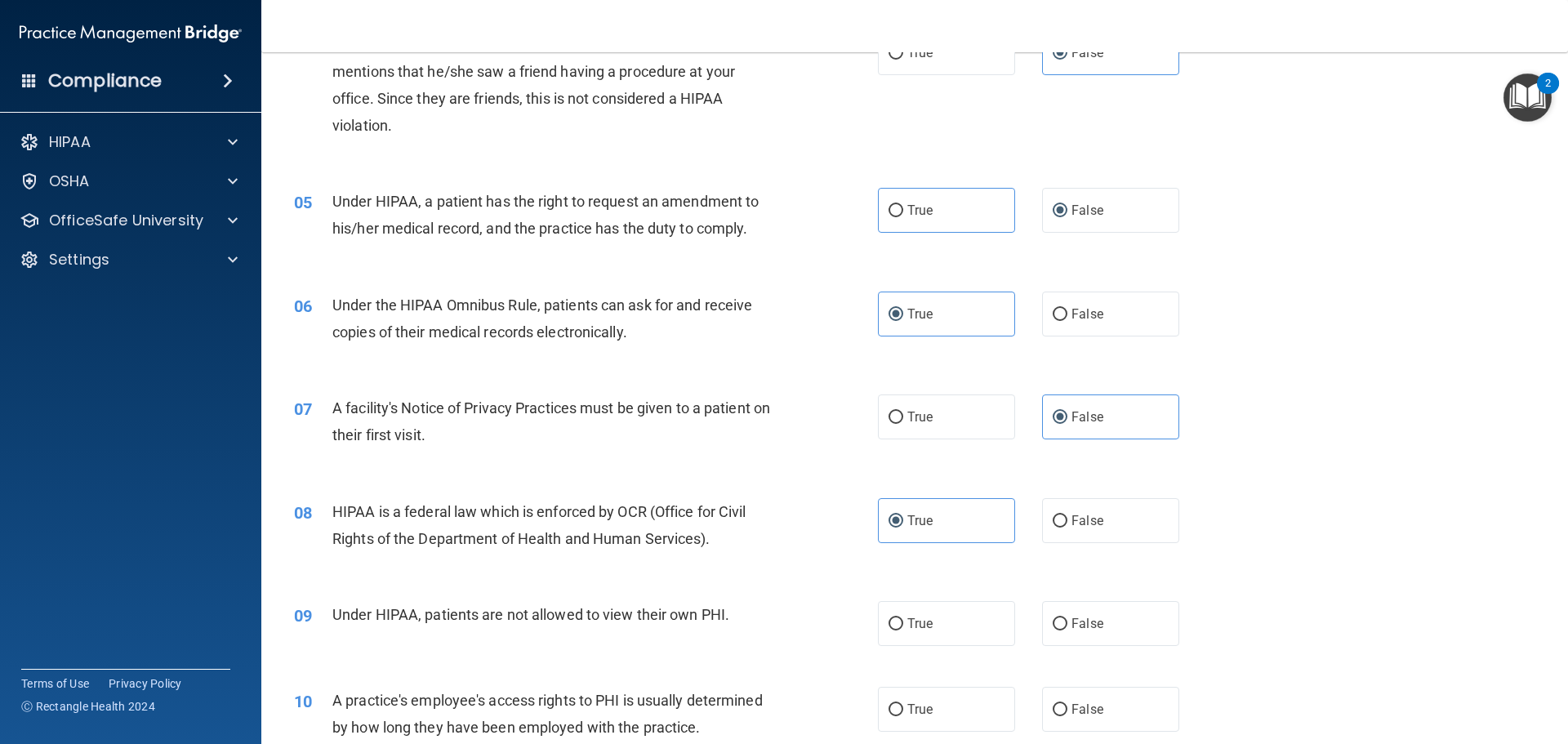
scroll to position [571, 0]
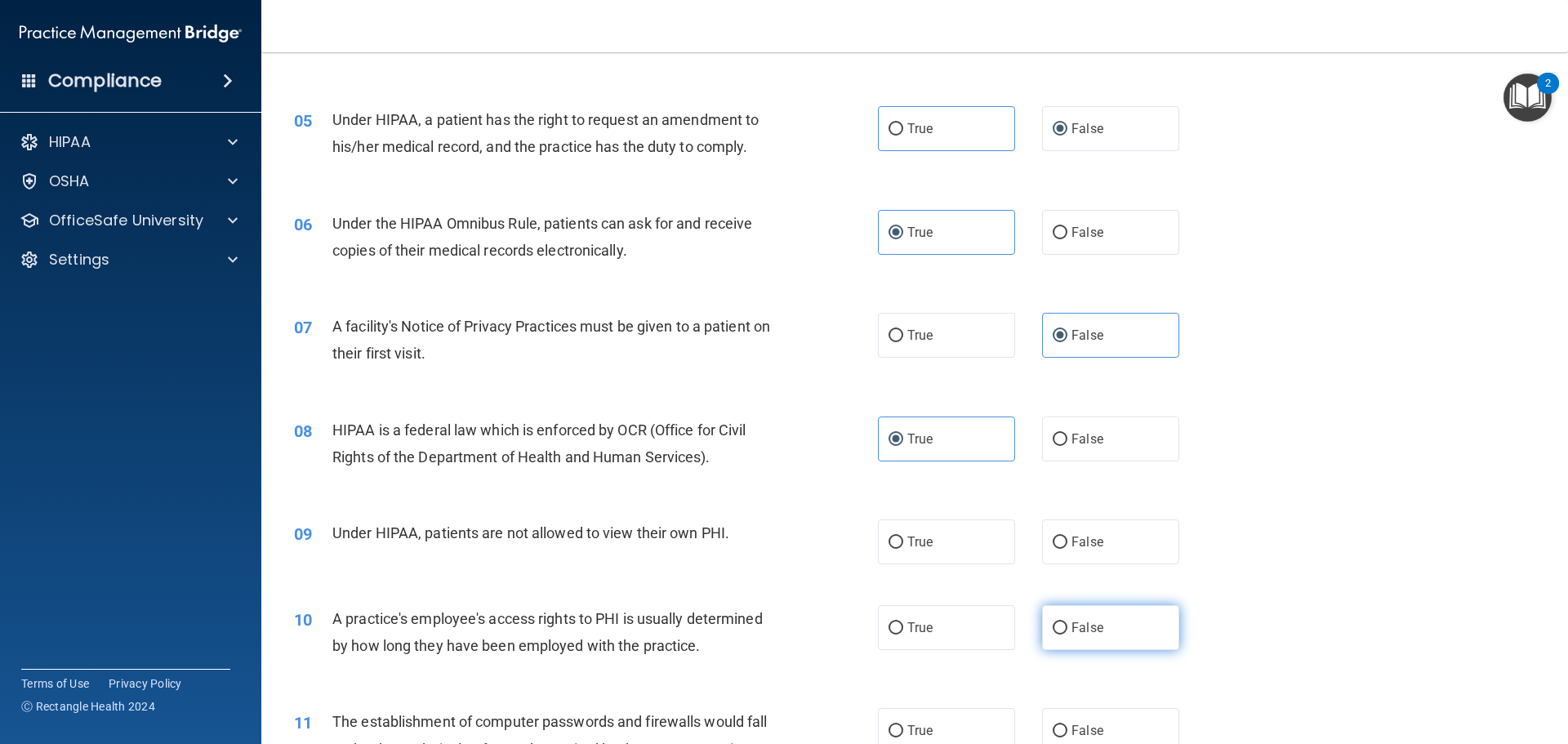
click at [1094, 623] on span "False" at bounding box center [1088, 627] width 32 height 15
click at [1067, 623] on input "False" at bounding box center [1059, 629] width 14 height 13
radio input "true"
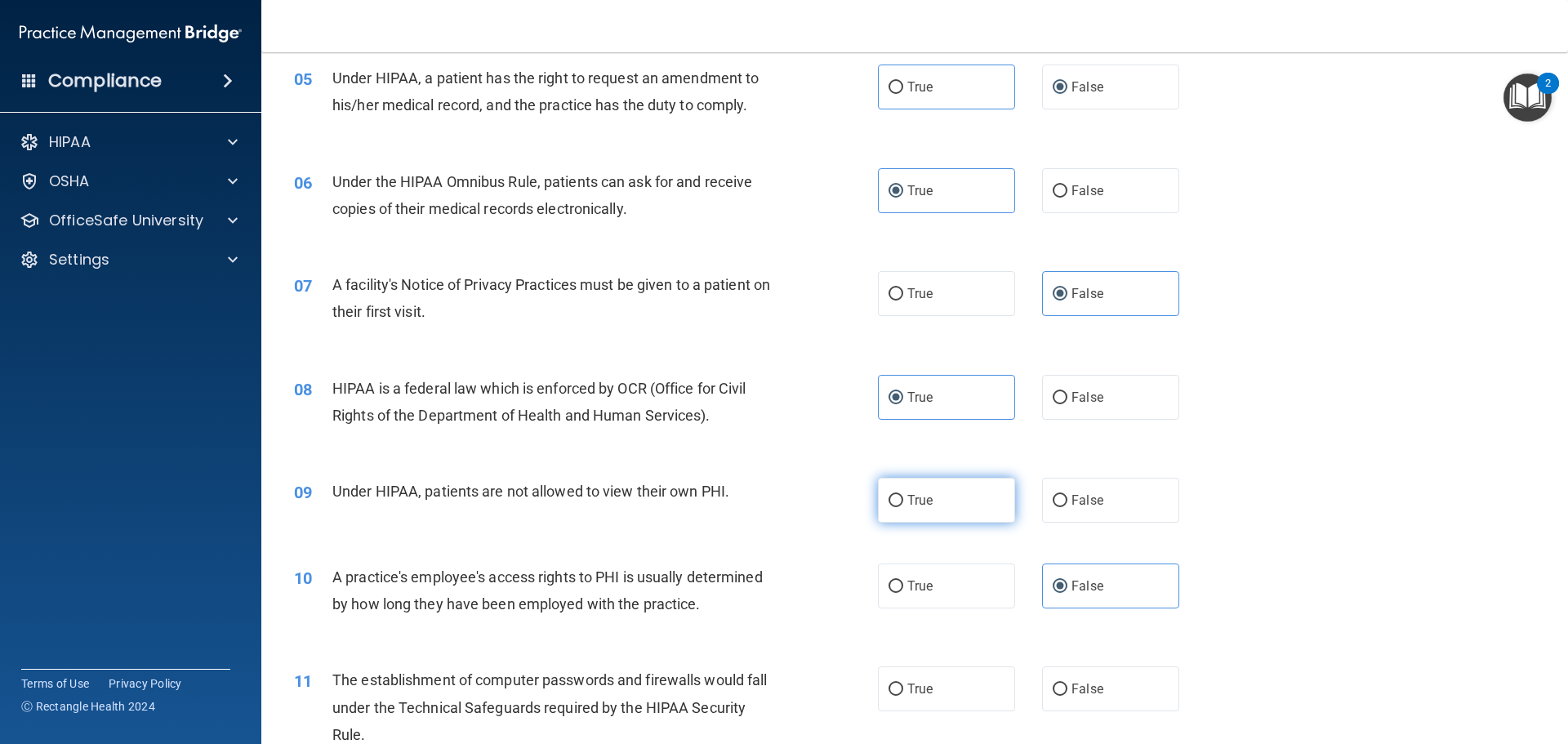
scroll to position [654, 0]
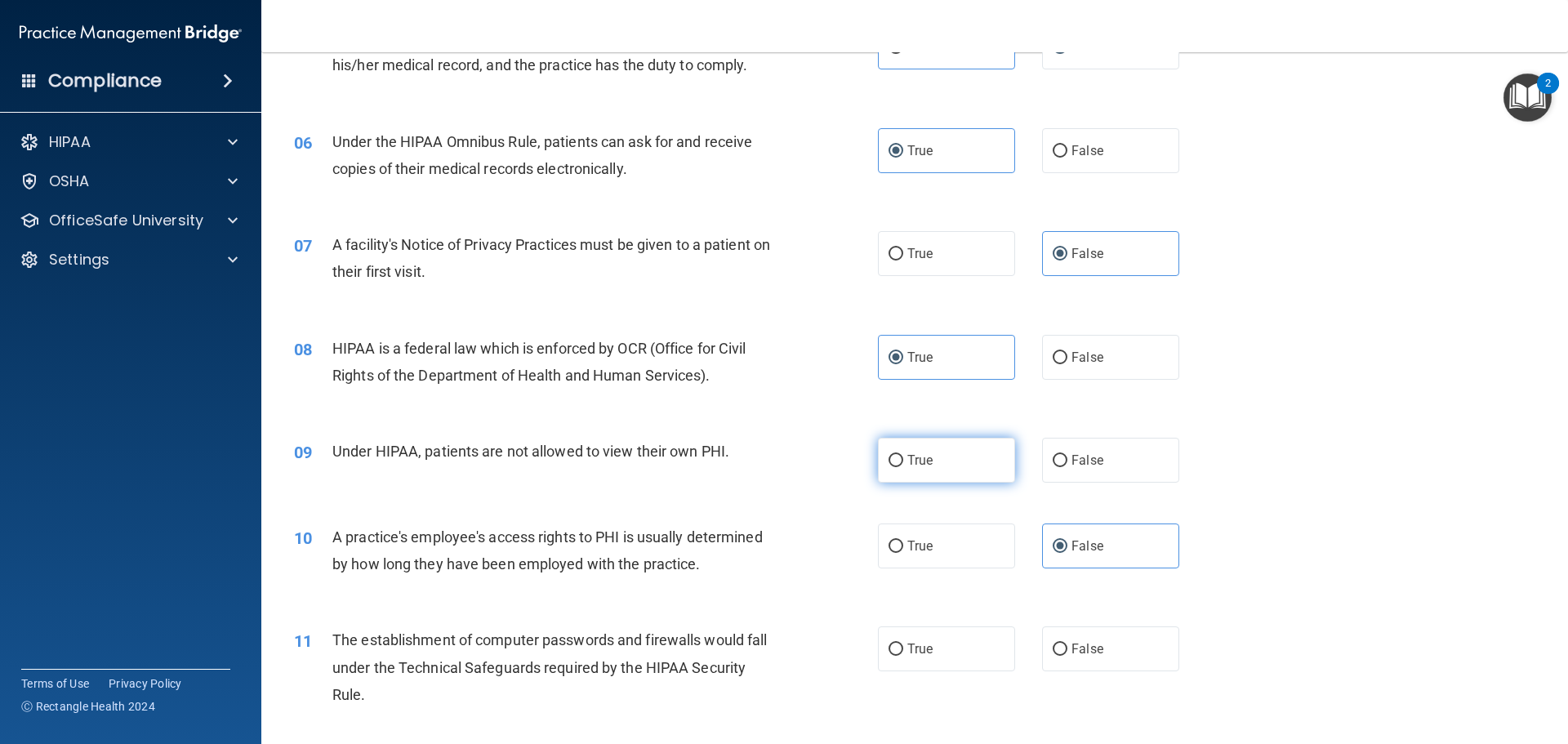
click at [969, 463] on label "True" at bounding box center [946, 461] width 137 height 45
click at [903, 463] on input "True" at bounding box center [896, 461] width 14 height 13
radio input "true"
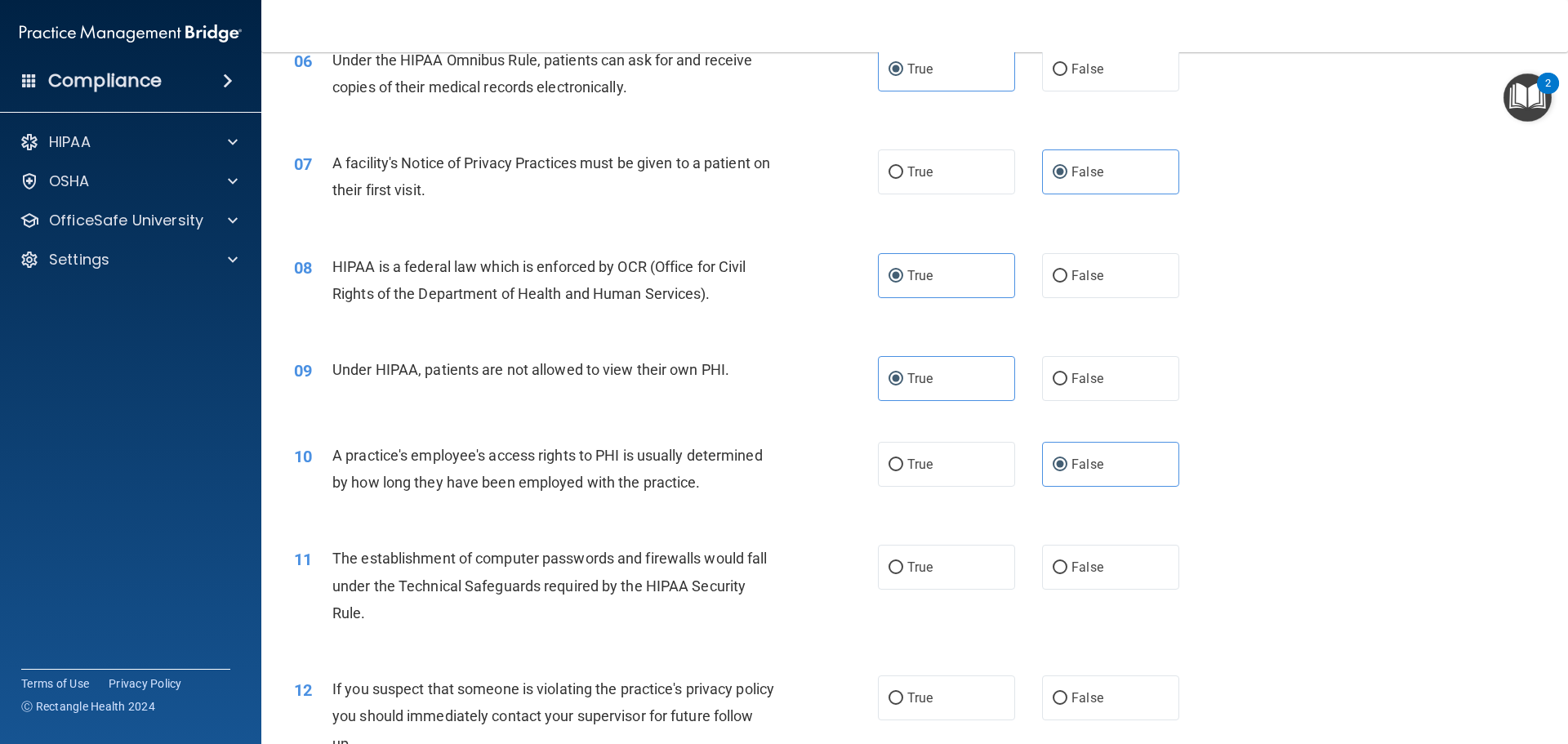
scroll to position [816, 0]
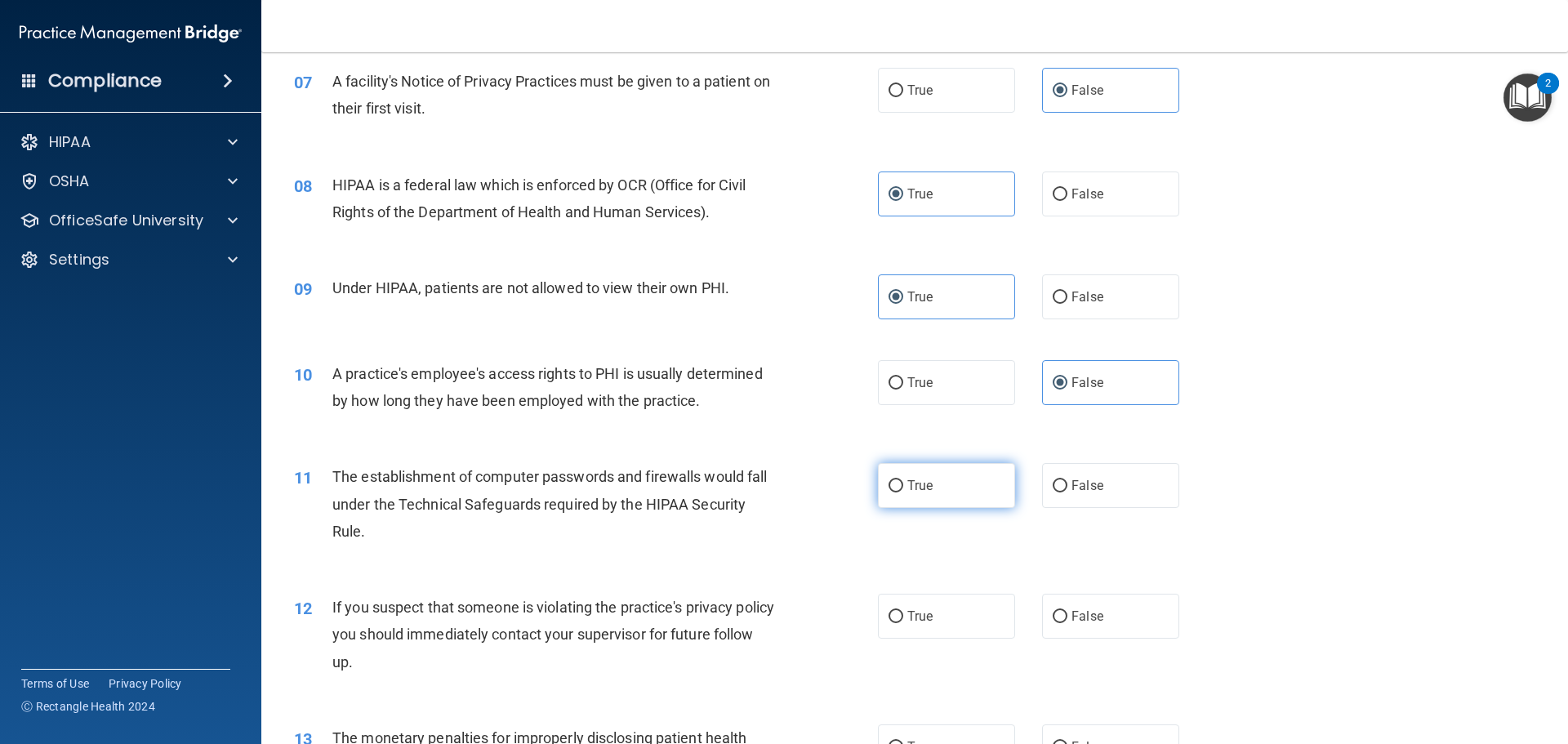
click at [929, 482] on label "True" at bounding box center [946, 486] width 137 height 45
click at [903, 482] on input "True" at bounding box center [896, 486] width 14 height 13
radio input "true"
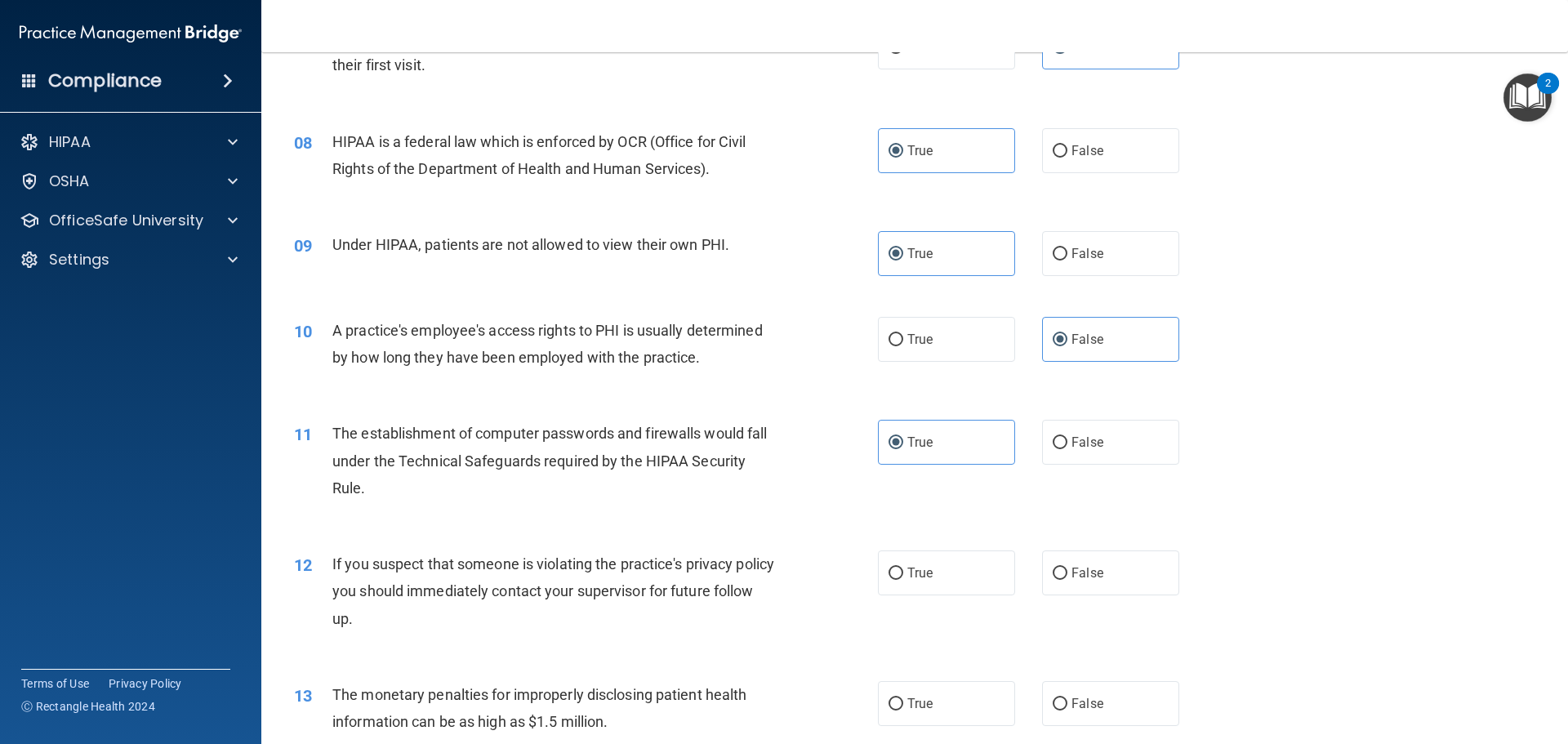
scroll to position [899, 0]
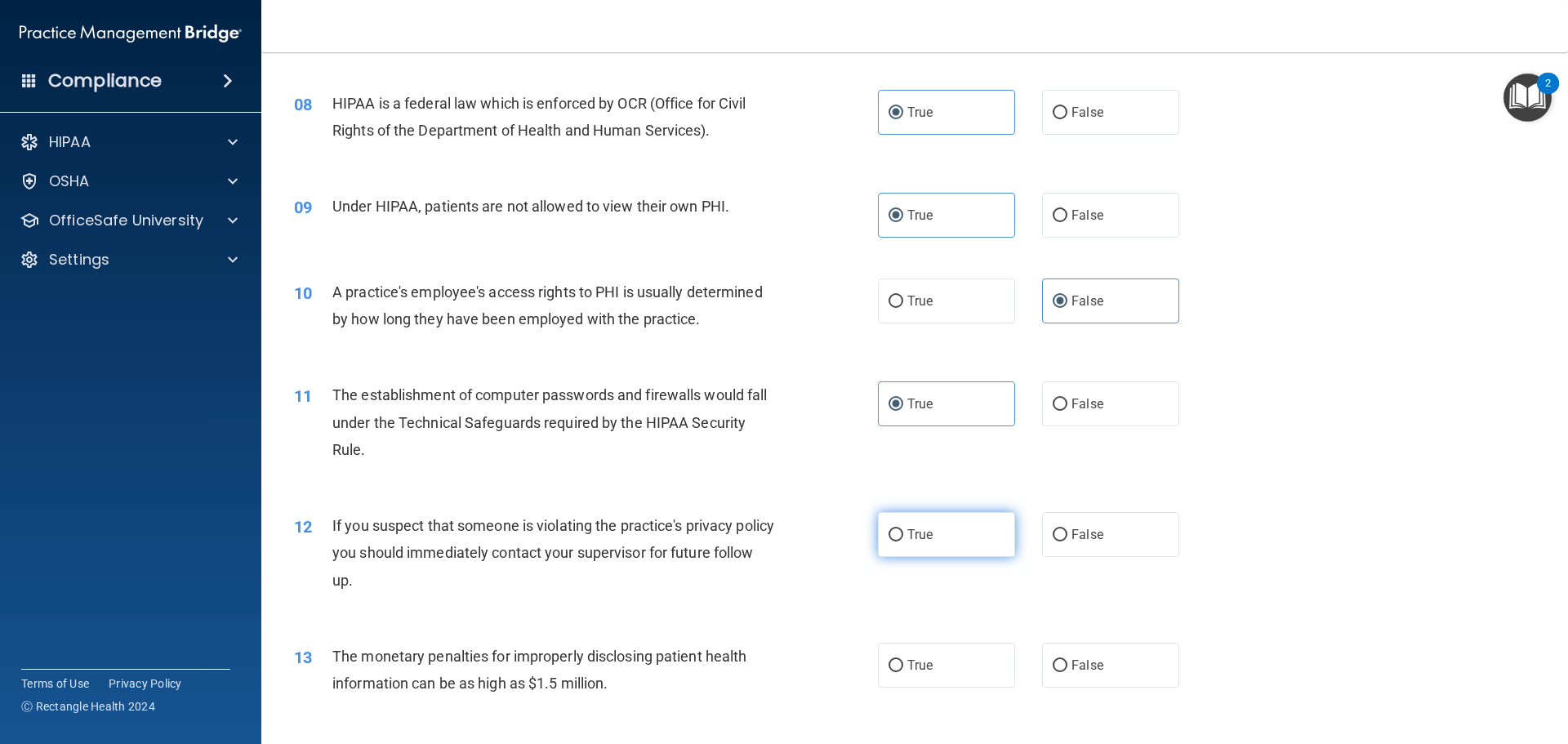
click at [934, 531] on label "True" at bounding box center [946, 535] width 137 height 45
click at [903, 531] on input "True" at bounding box center [896, 536] width 14 height 13
radio input "true"
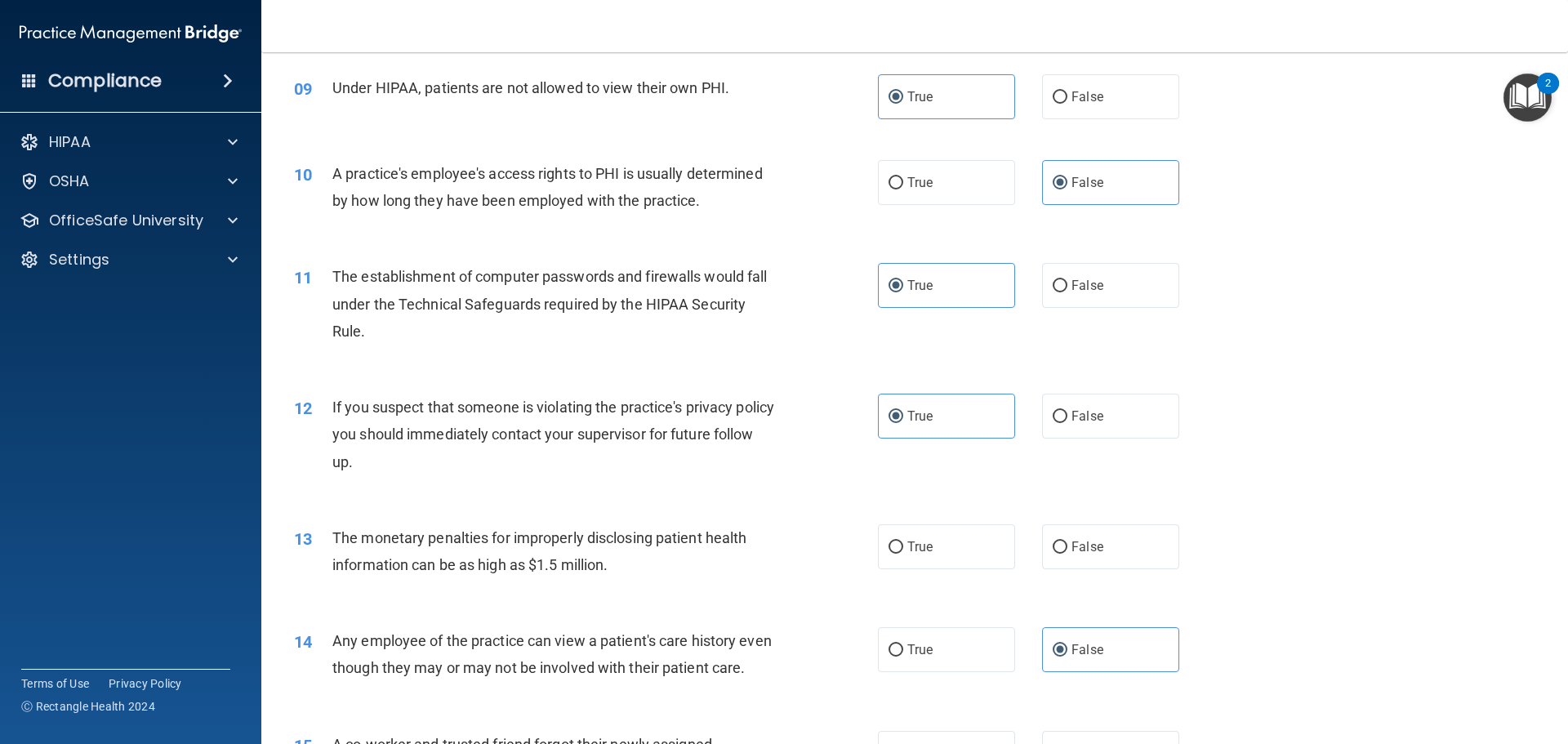
scroll to position [1062, 0]
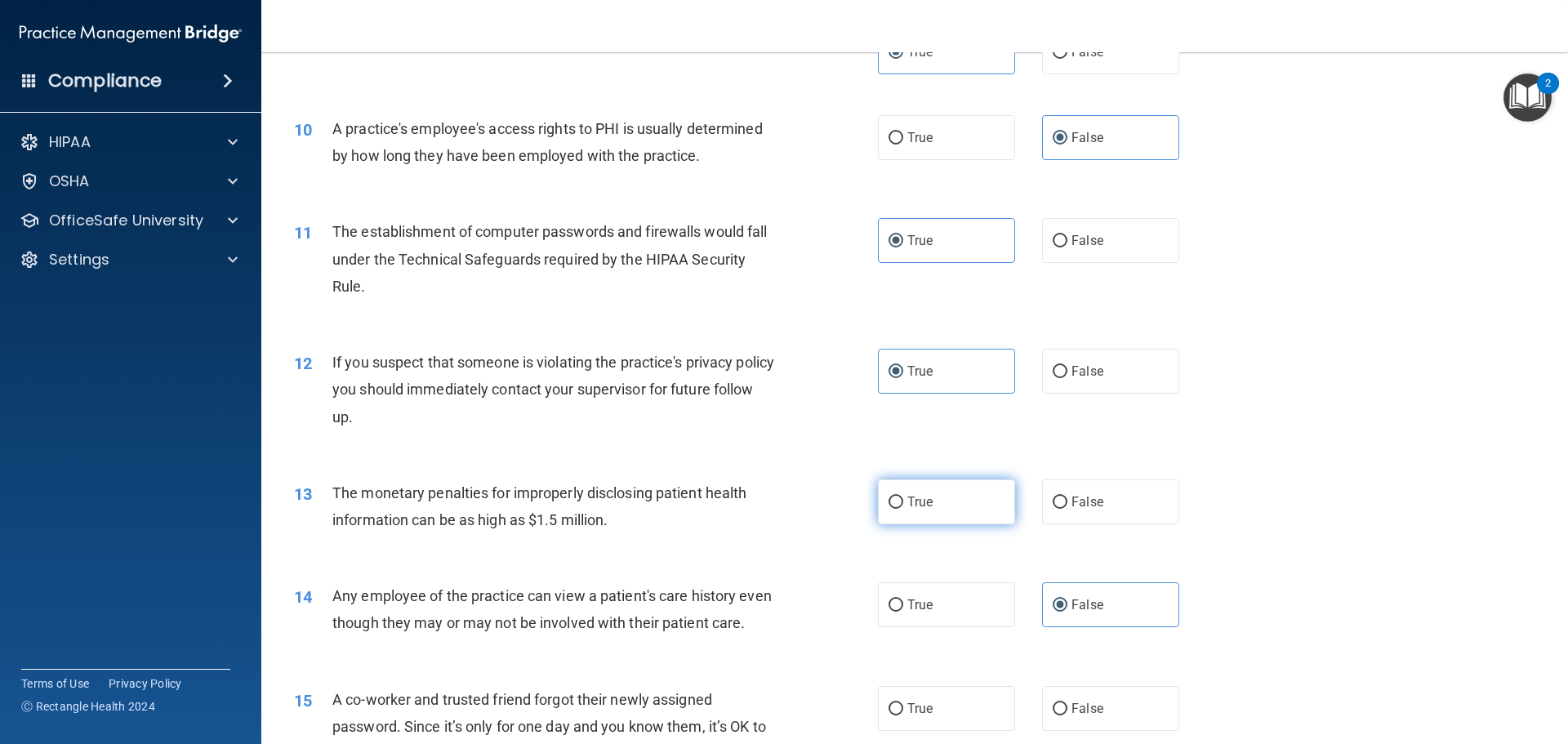
click at [923, 495] on span "True" at bounding box center [920, 502] width 25 height 15
click at [903, 496] on input "True" at bounding box center [896, 503] width 14 height 13
radio input "true"
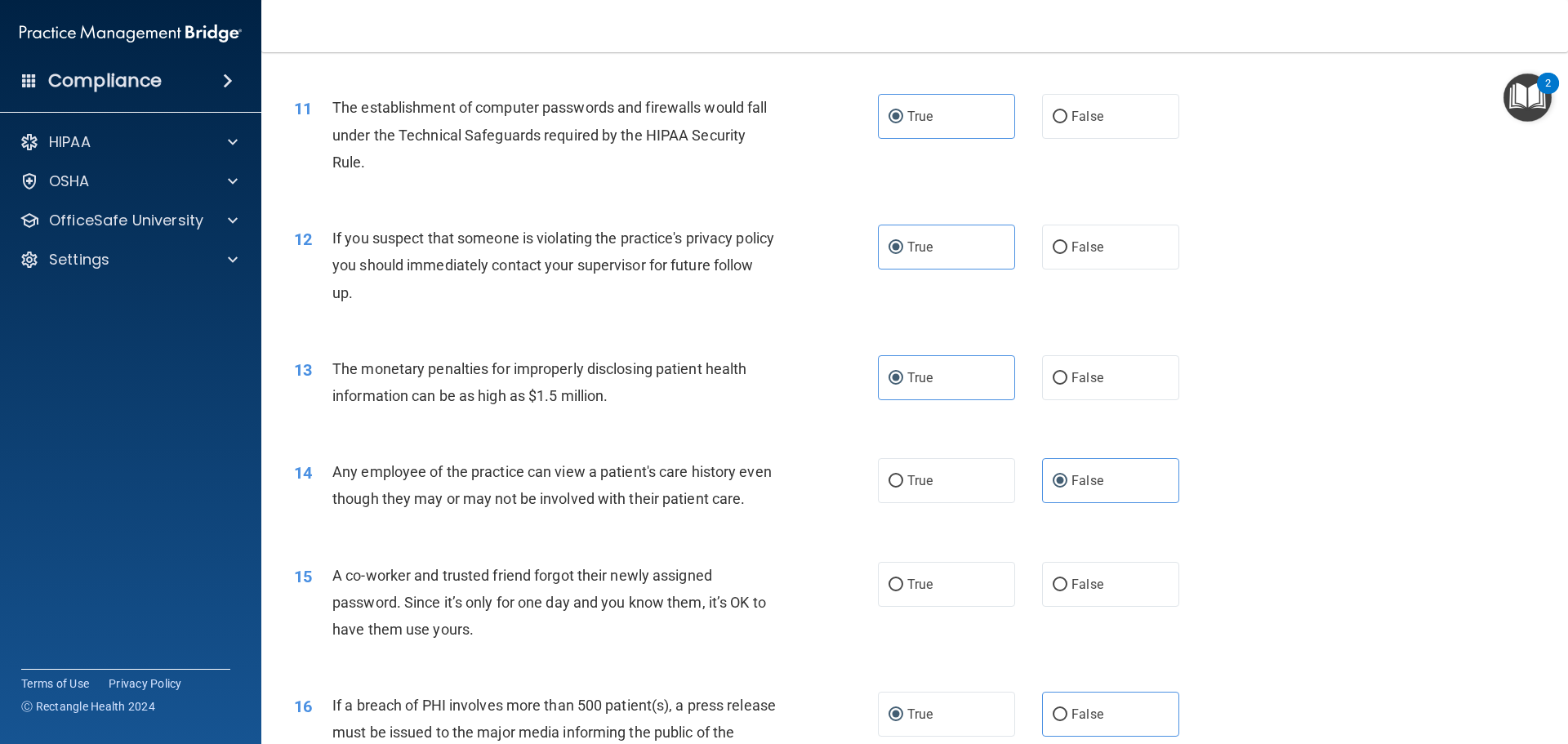
scroll to position [1225, 0]
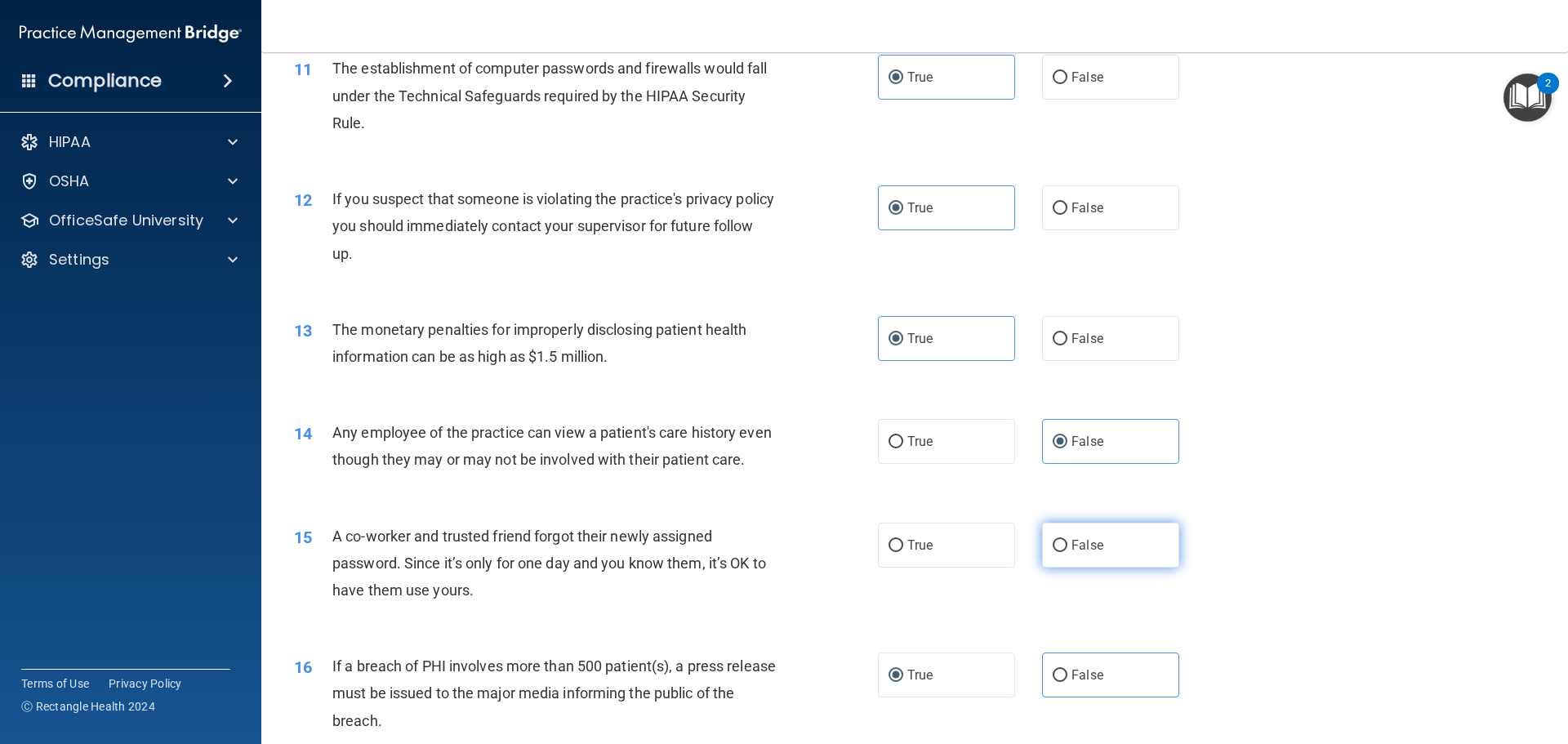
click at [1081, 568] on label "False" at bounding box center [1110, 545] width 137 height 45
click at [1067, 553] on input "False" at bounding box center [1059, 546] width 14 height 13
radio input "true"
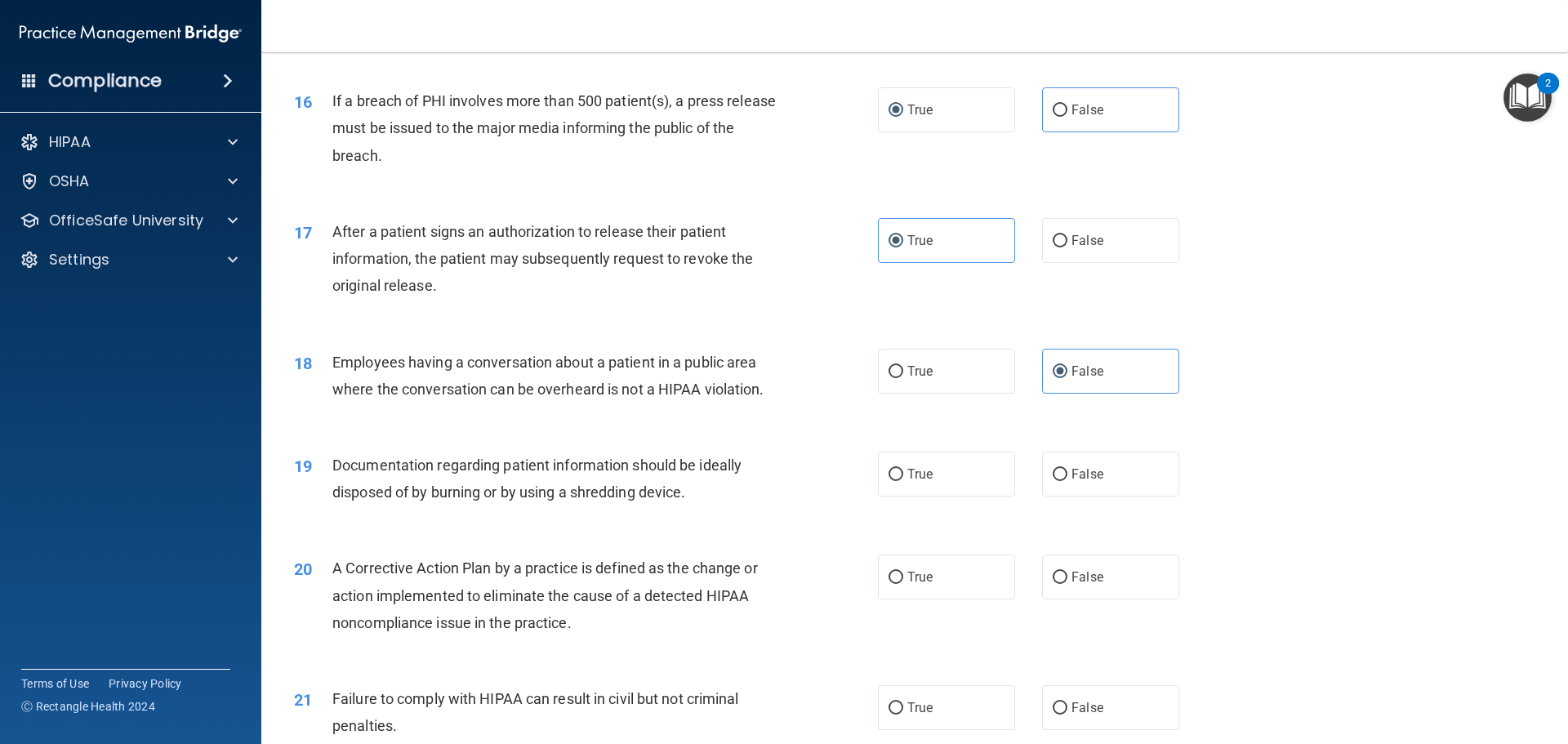
scroll to position [1797, 0]
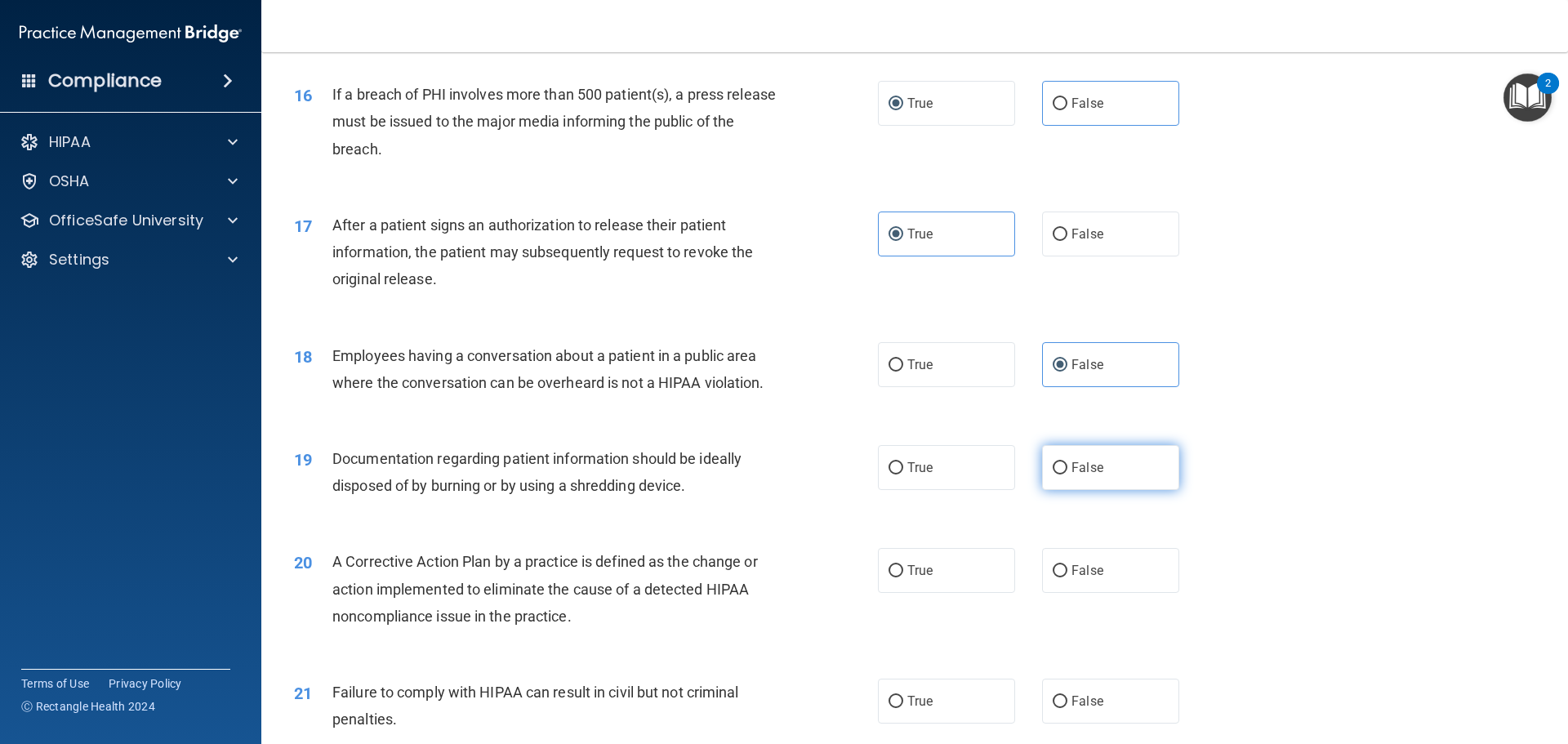
click at [1072, 478] on label "False" at bounding box center [1110, 468] width 137 height 45
click at [1067, 475] on input "False" at bounding box center [1059, 469] width 14 height 13
radio input "true"
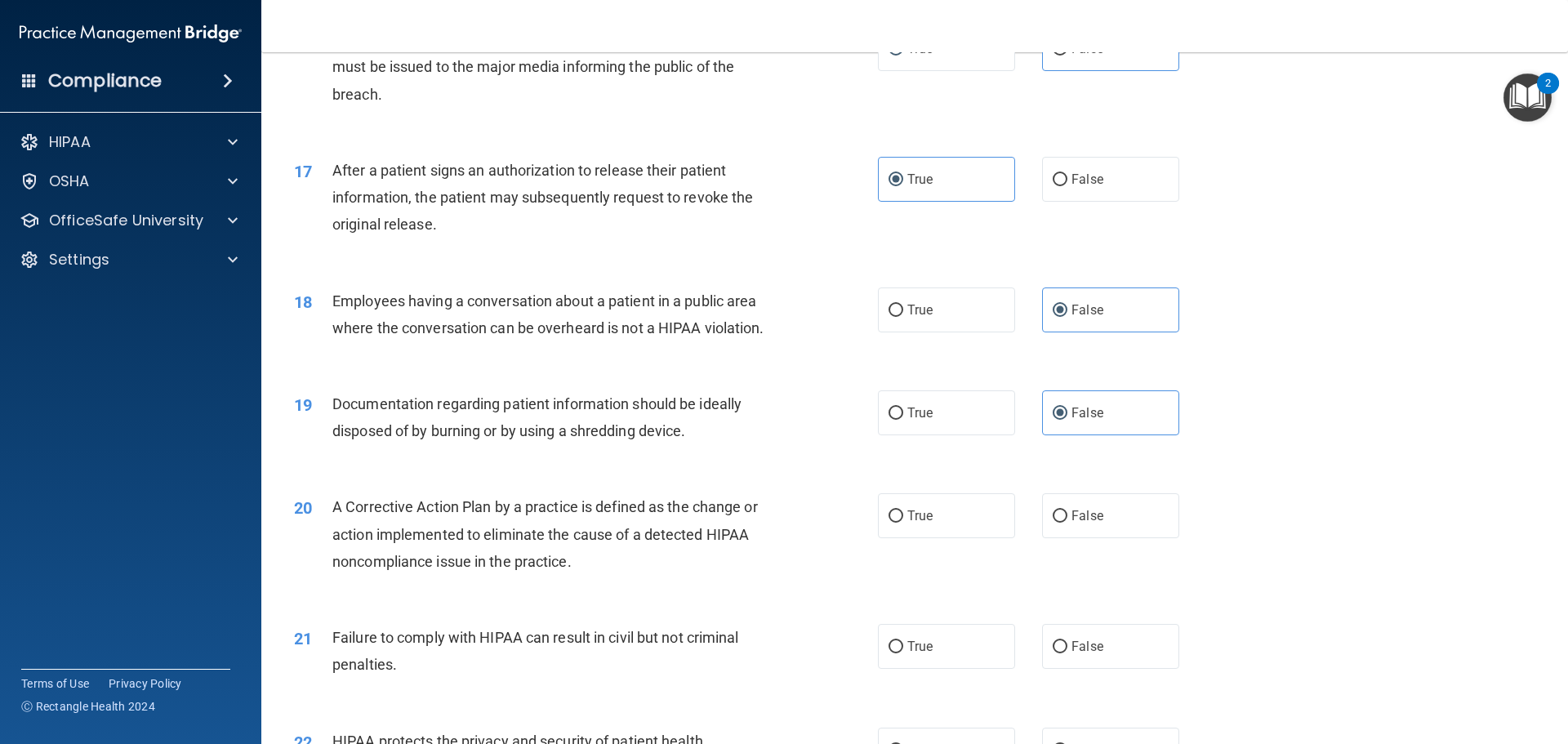
scroll to position [1879, 0]
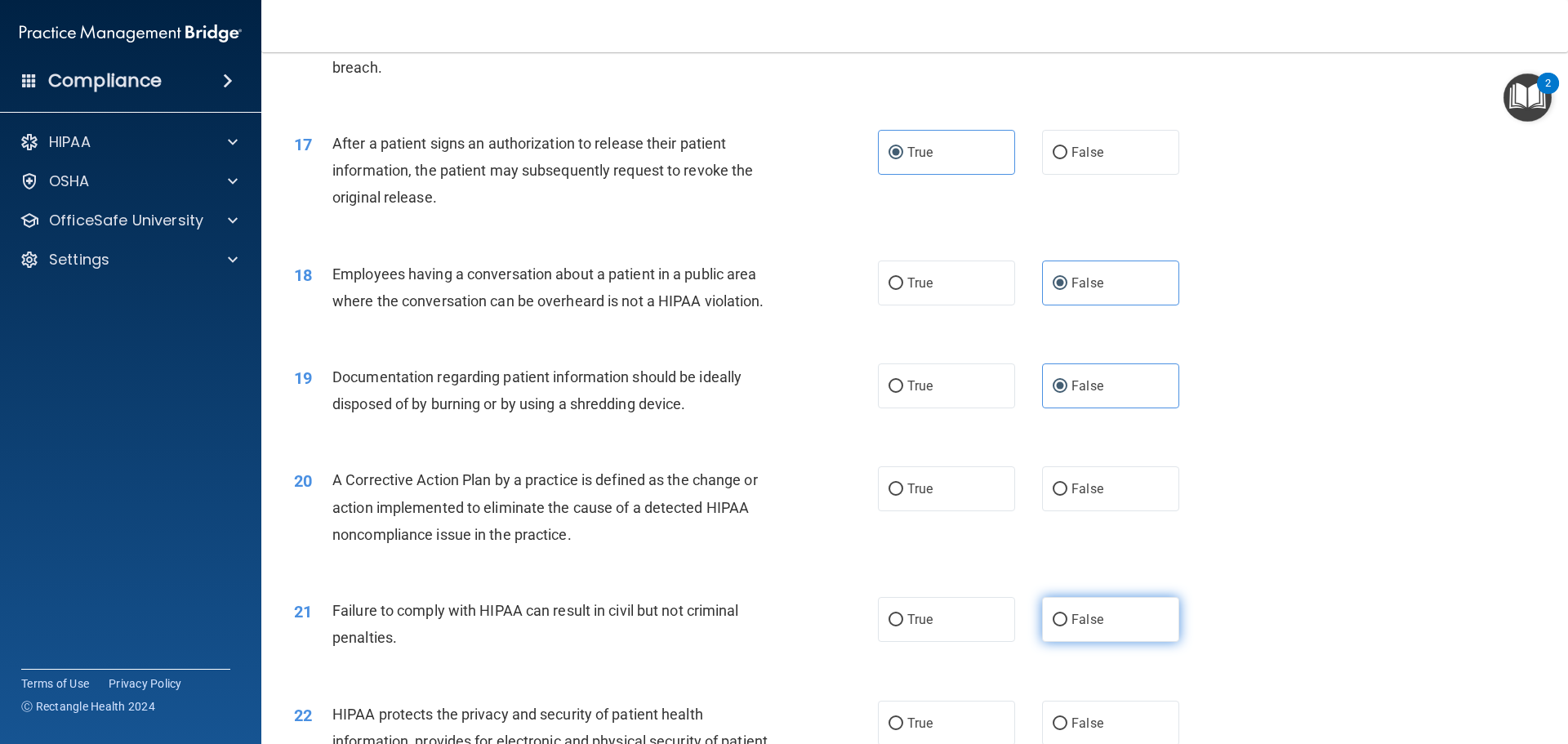
click at [1078, 642] on label "False" at bounding box center [1110, 620] width 137 height 45
click at [1067, 627] on input "False" at bounding box center [1059, 621] width 14 height 13
radio input "true"
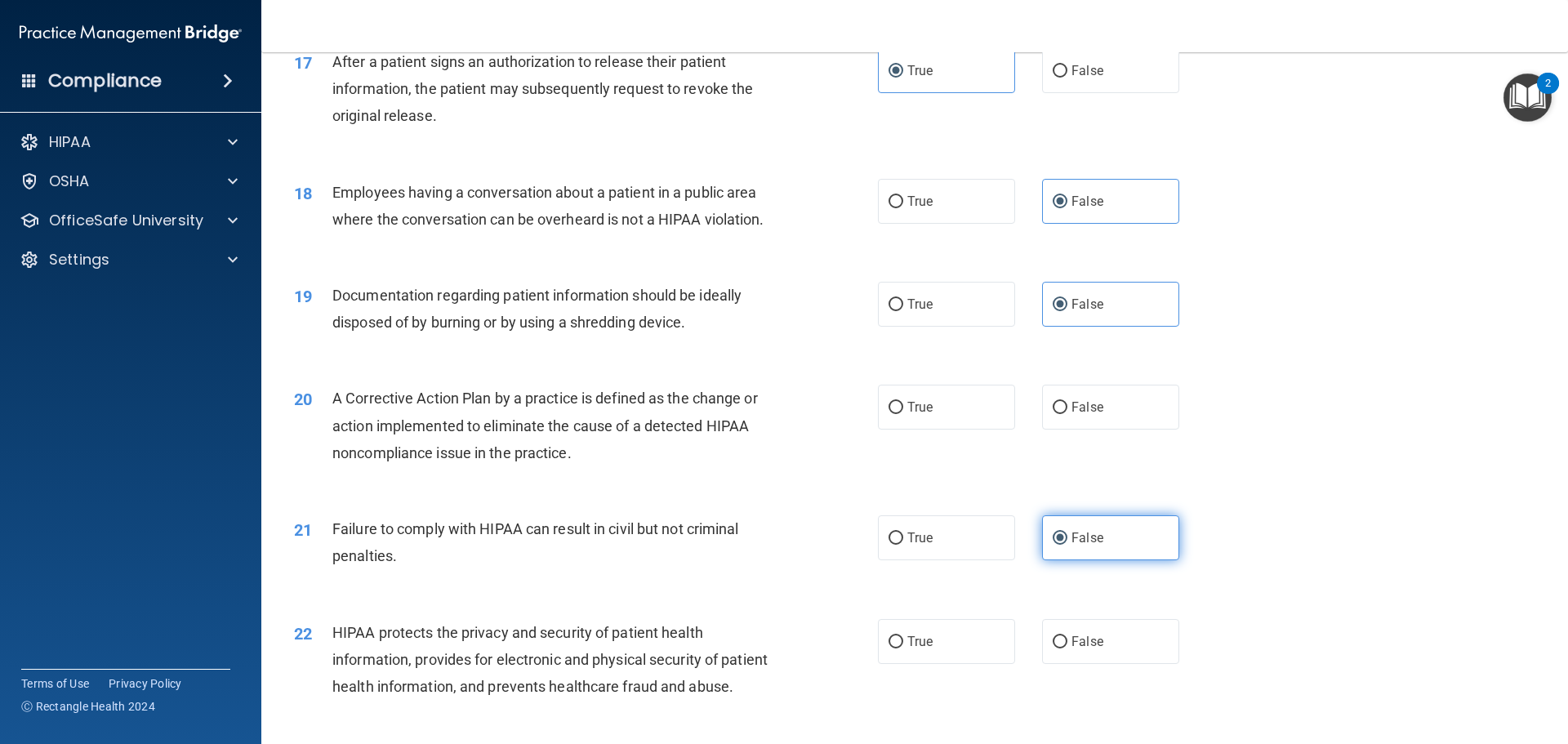
scroll to position [2042, 0]
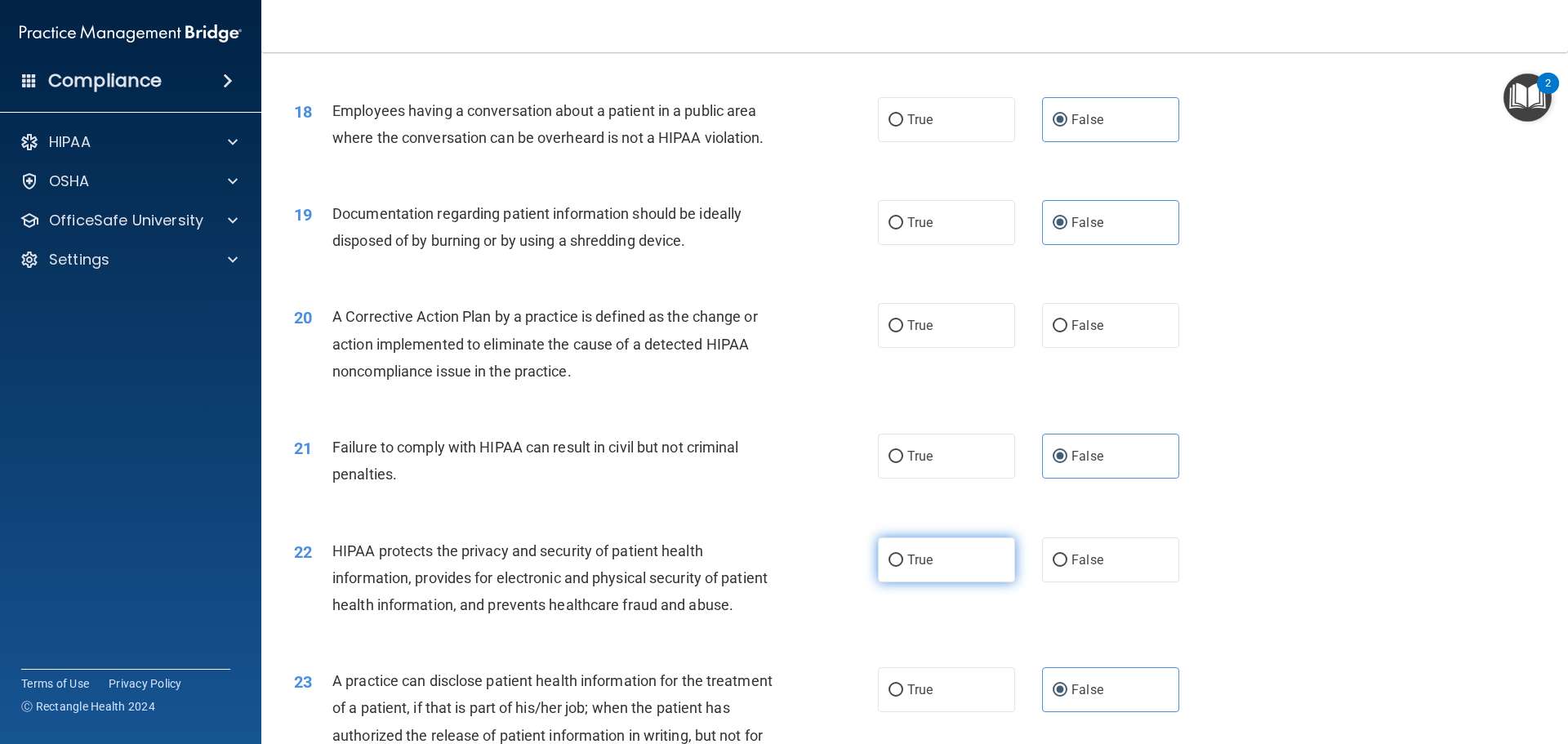
click at [902, 582] on label "True" at bounding box center [946, 560] width 137 height 45
click at [902, 567] on input "True" at bounding box center [896, 561] width 14 height 13
radio input "true"
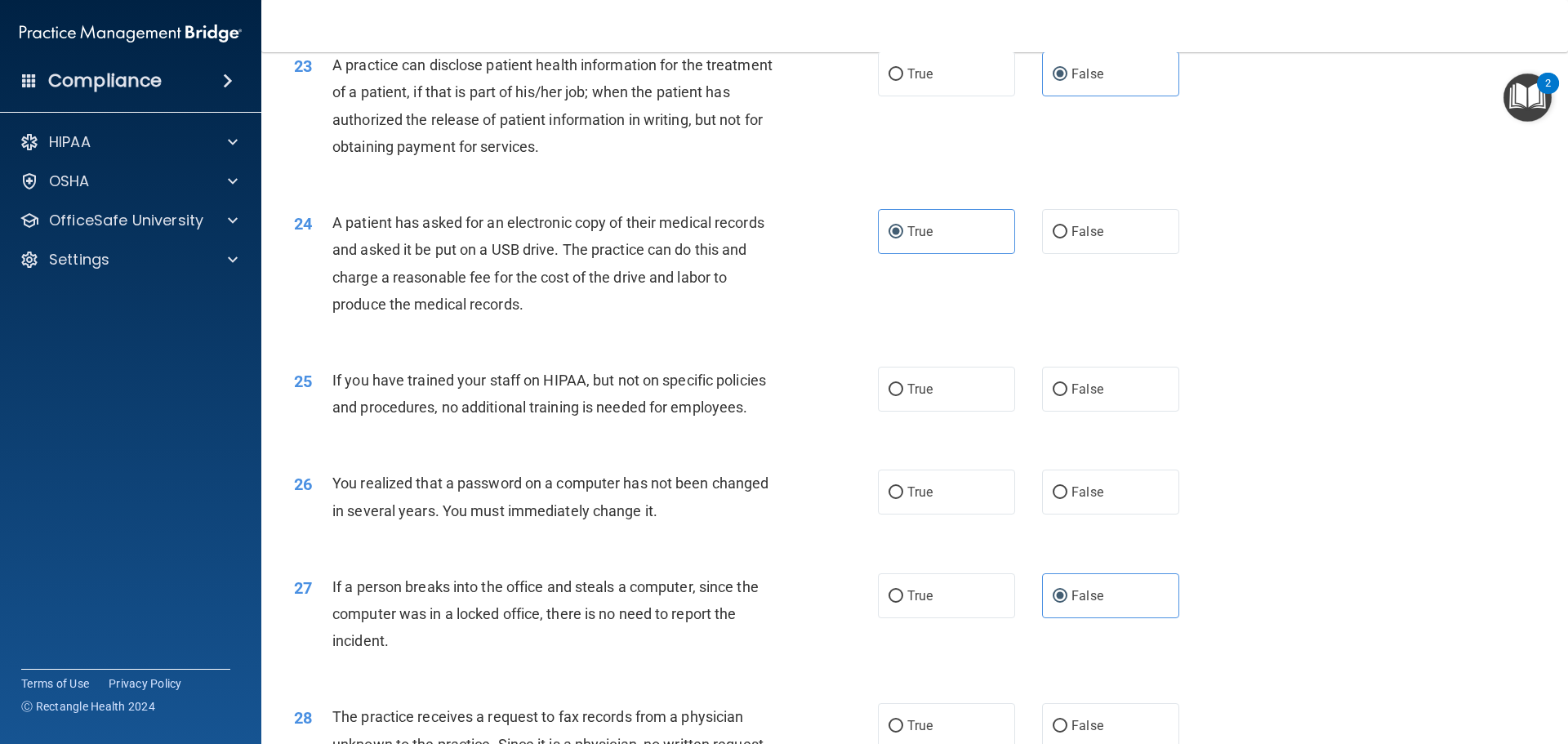
scroll to position [2696, 0]
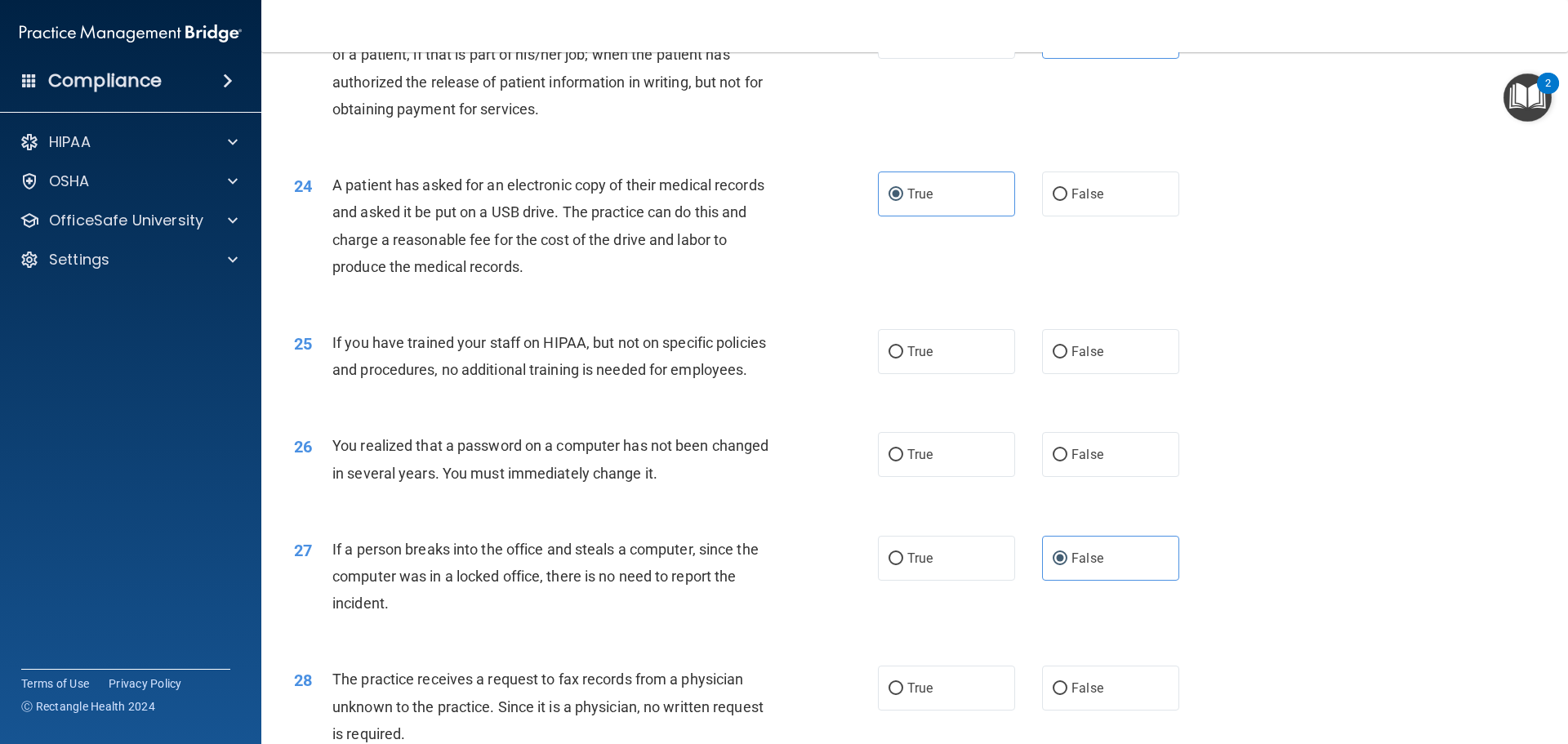
click at [905, 515] on div "26 You realized that a password on a computer has not been changed in several y…" at bounding box center [915, 462] width 1266 height 103
click at [906, 477] on label "True" at bounding box center [946, 454] width 137 height 45
click at [903, 461] on input "True" at bounding box center [896, 455] width 14 height 13
radio input "true"
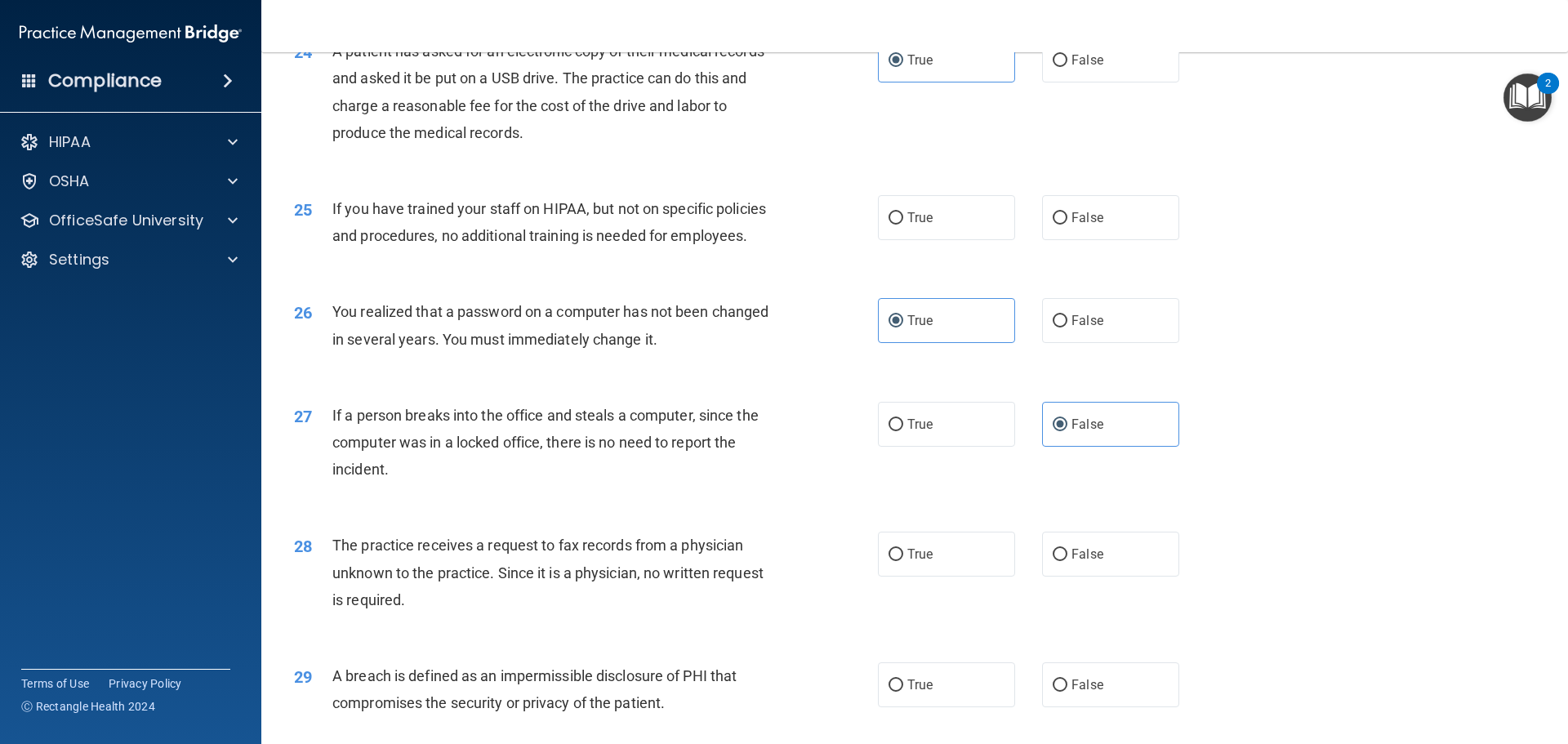
scroll to position [2859, 0]
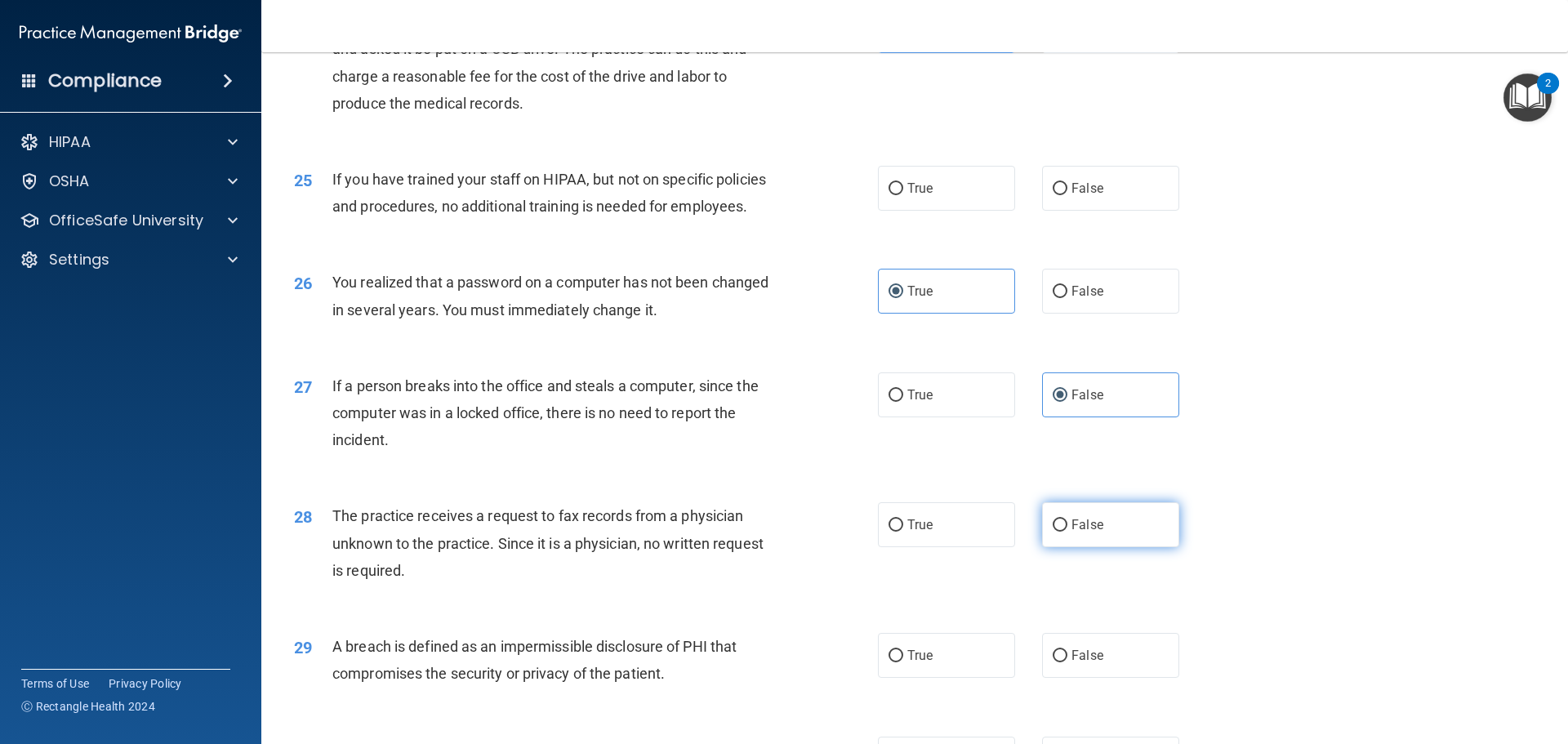
click at [1097, 547] on label "False" at bounding box center [1110, 525] width 137 height 45
click at [1067, 532] on input "False" at bounding box center [1059, 526] width 14 height 13
radio input "true"
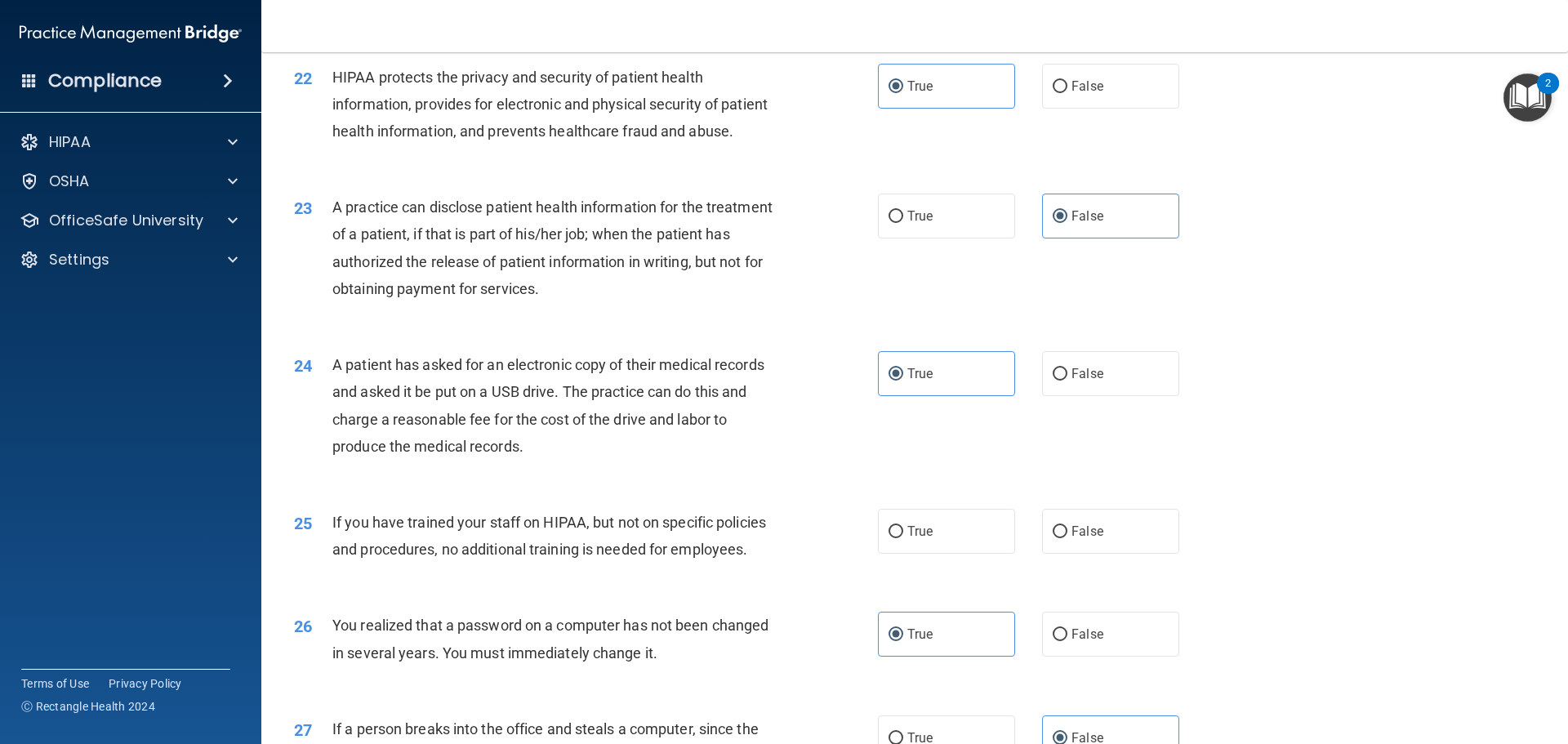
scroll to position [2696, 0]
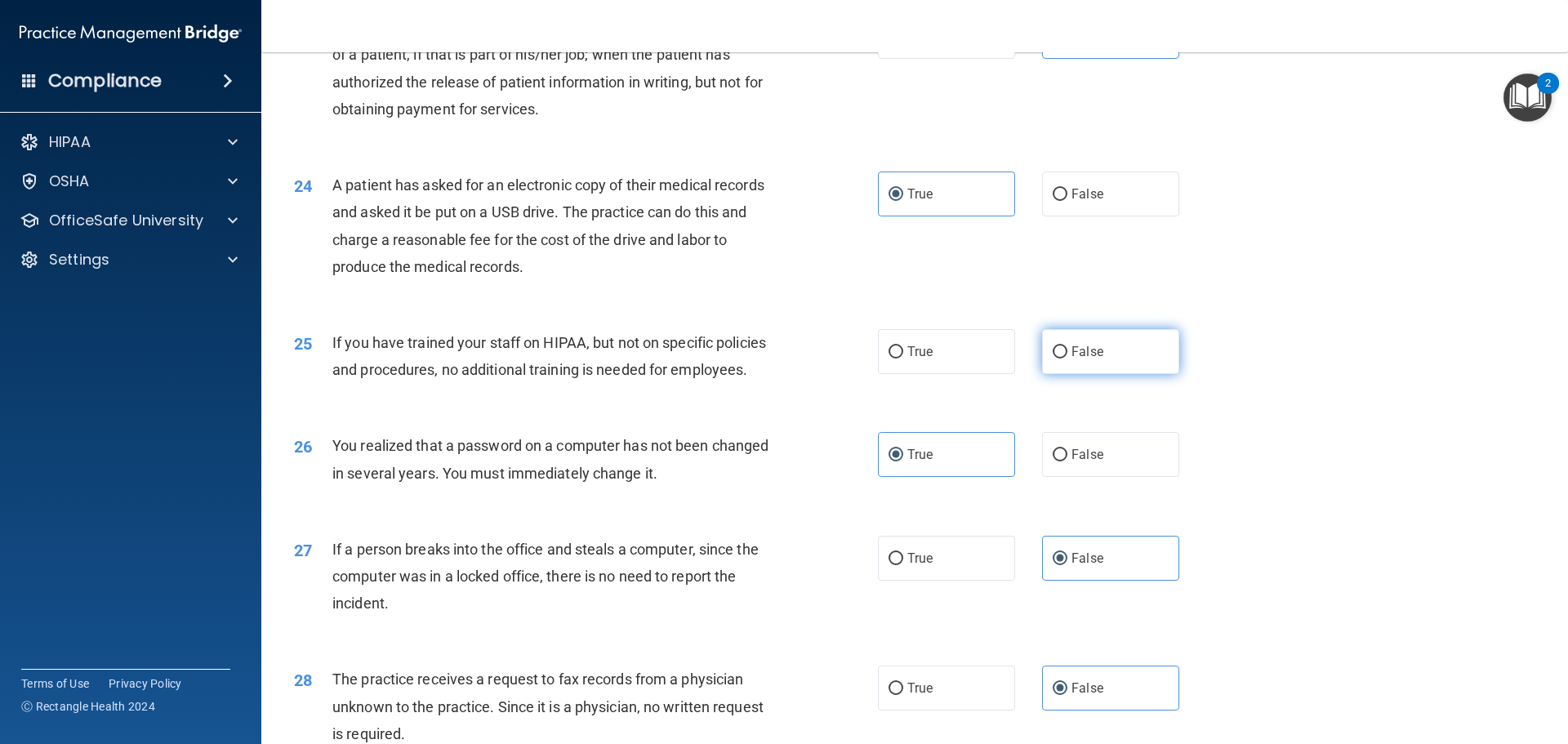
click at [1085, 374] on label "False" at bounding box center [1110, 351] width 137 height 45
click at [1067, 359] on input "False" at bounding box center [1059, 352] width 14 height 13
radio input "true"
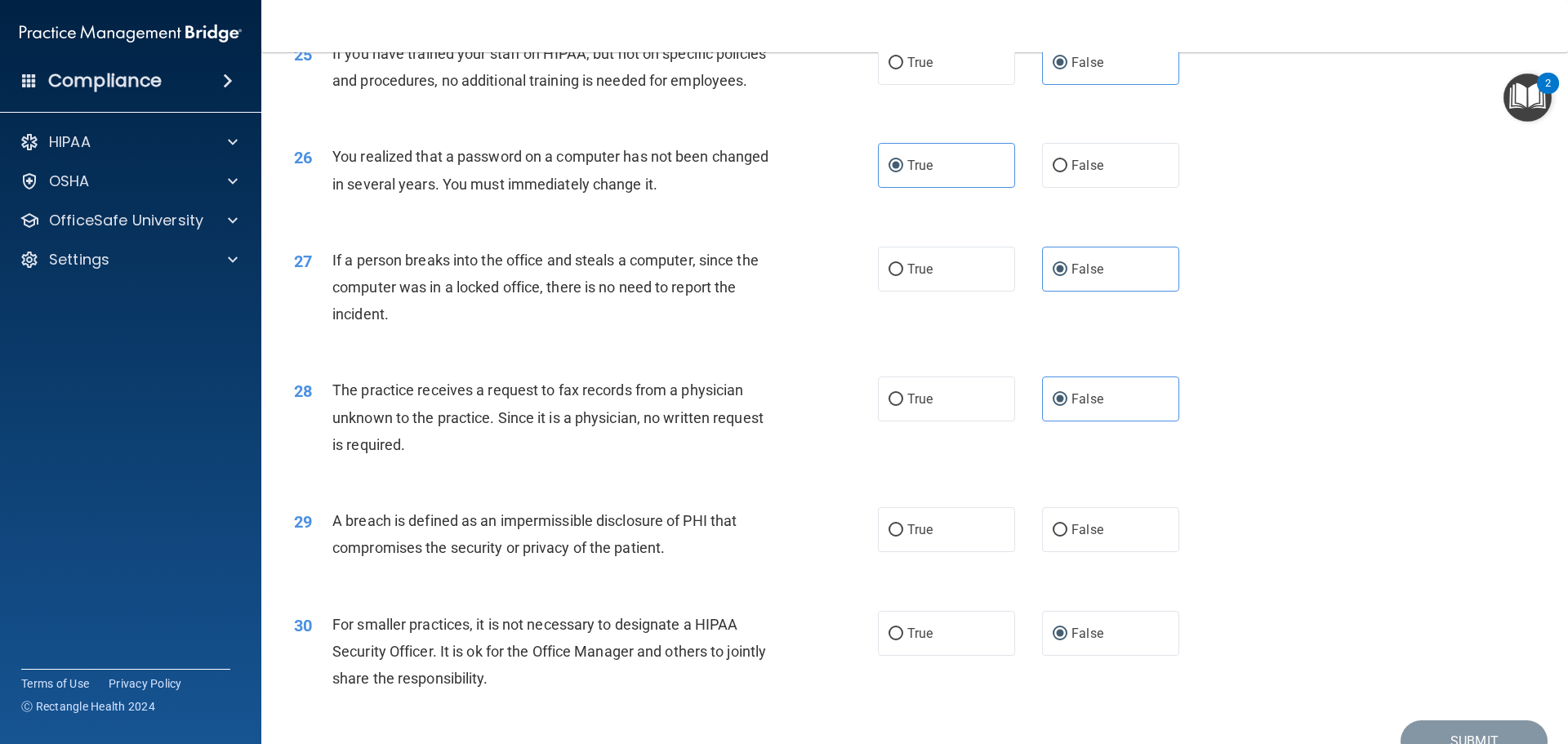
scroll to position [3022, 0]
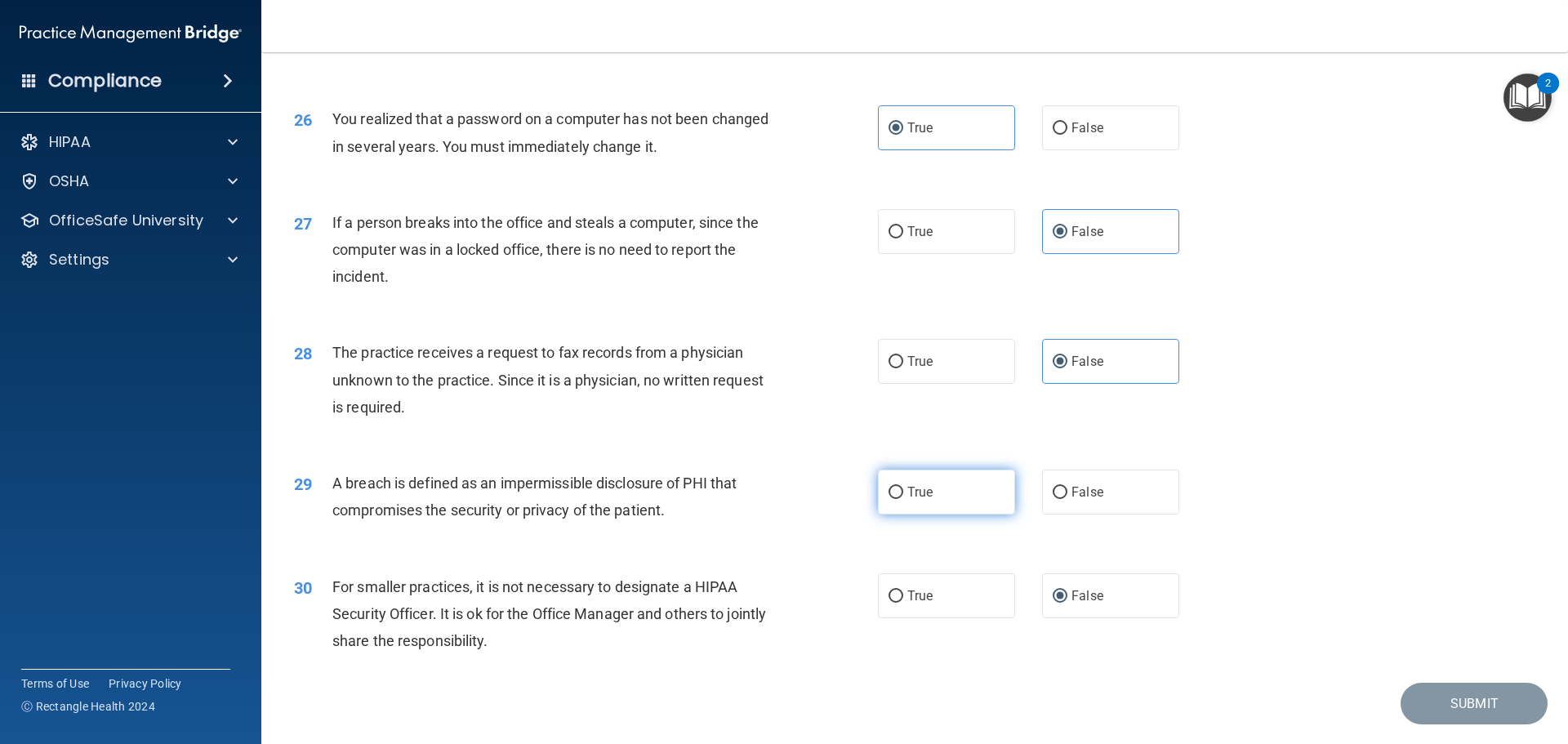
click at [916, 515] on label "True" at bounding box center [946, 492] width 137 height 45
click at [903, 499] on input "True" at bounding box center [896, 493] width 14 height 13
radio input "true"
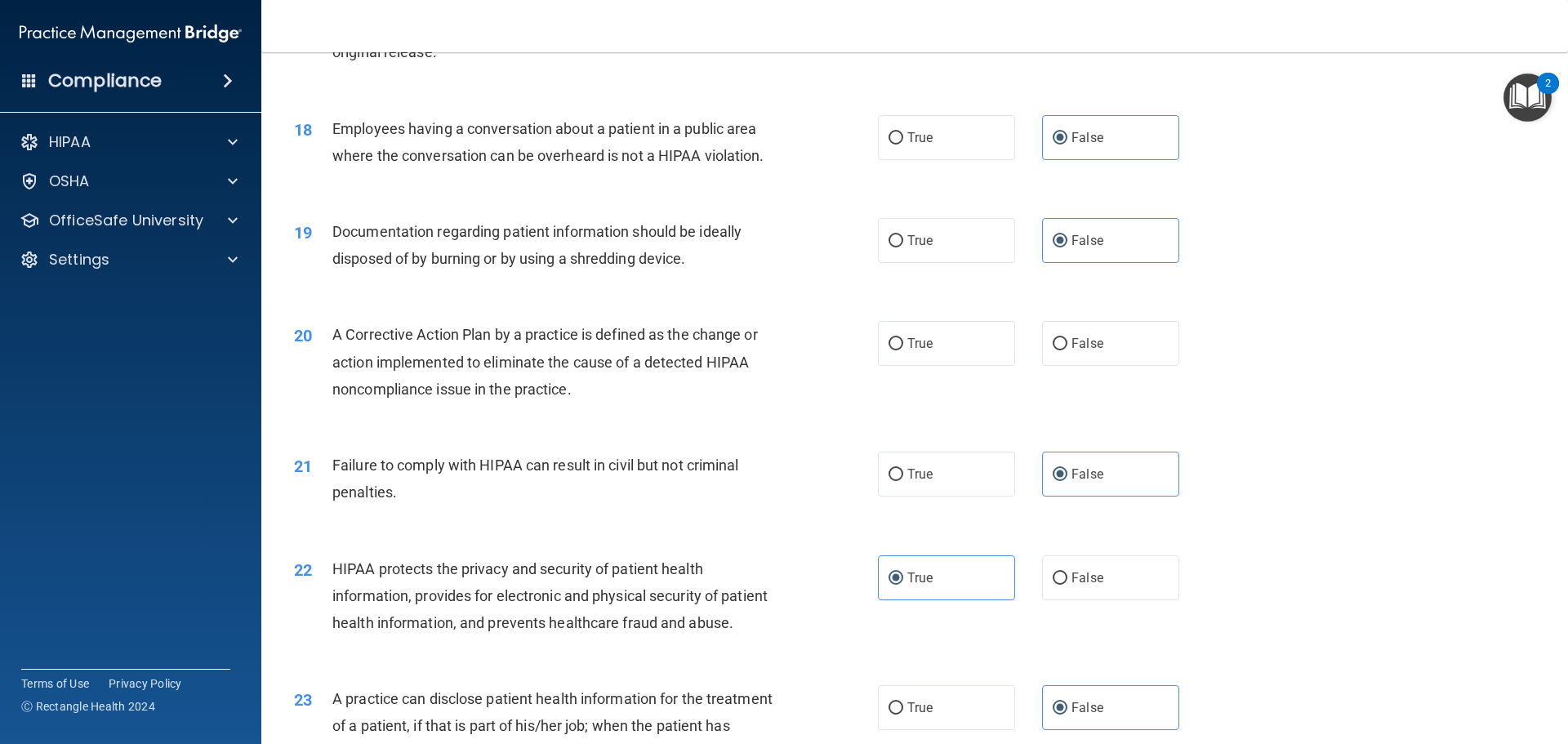
scroll to position [1978, 0]
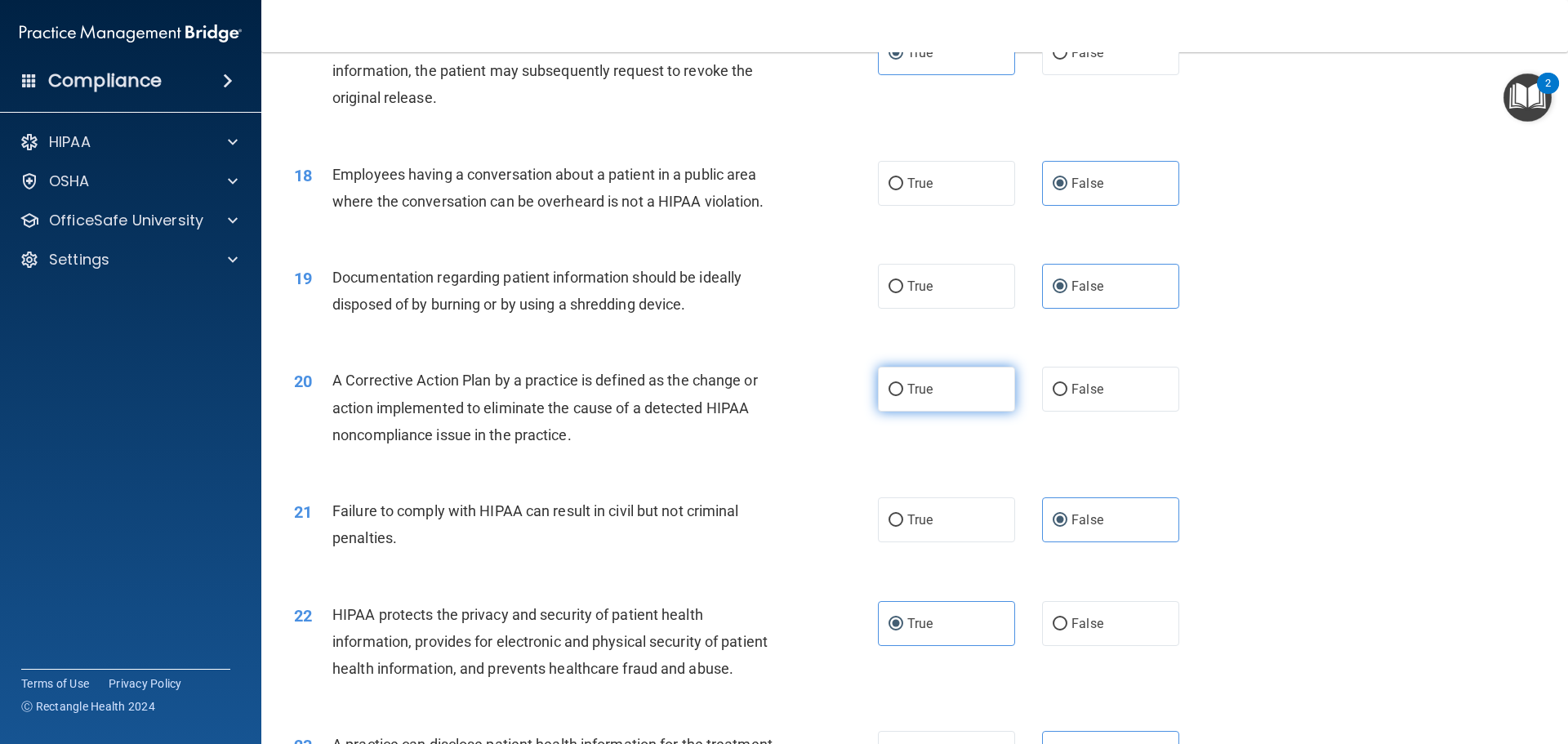
click at [948, 411] on label "True" at bounding box center [946, 389] width 137 height 45
click at [903, 396] on input "True" at bounding box center [896, 390] width 14 height 13
radio input "true"
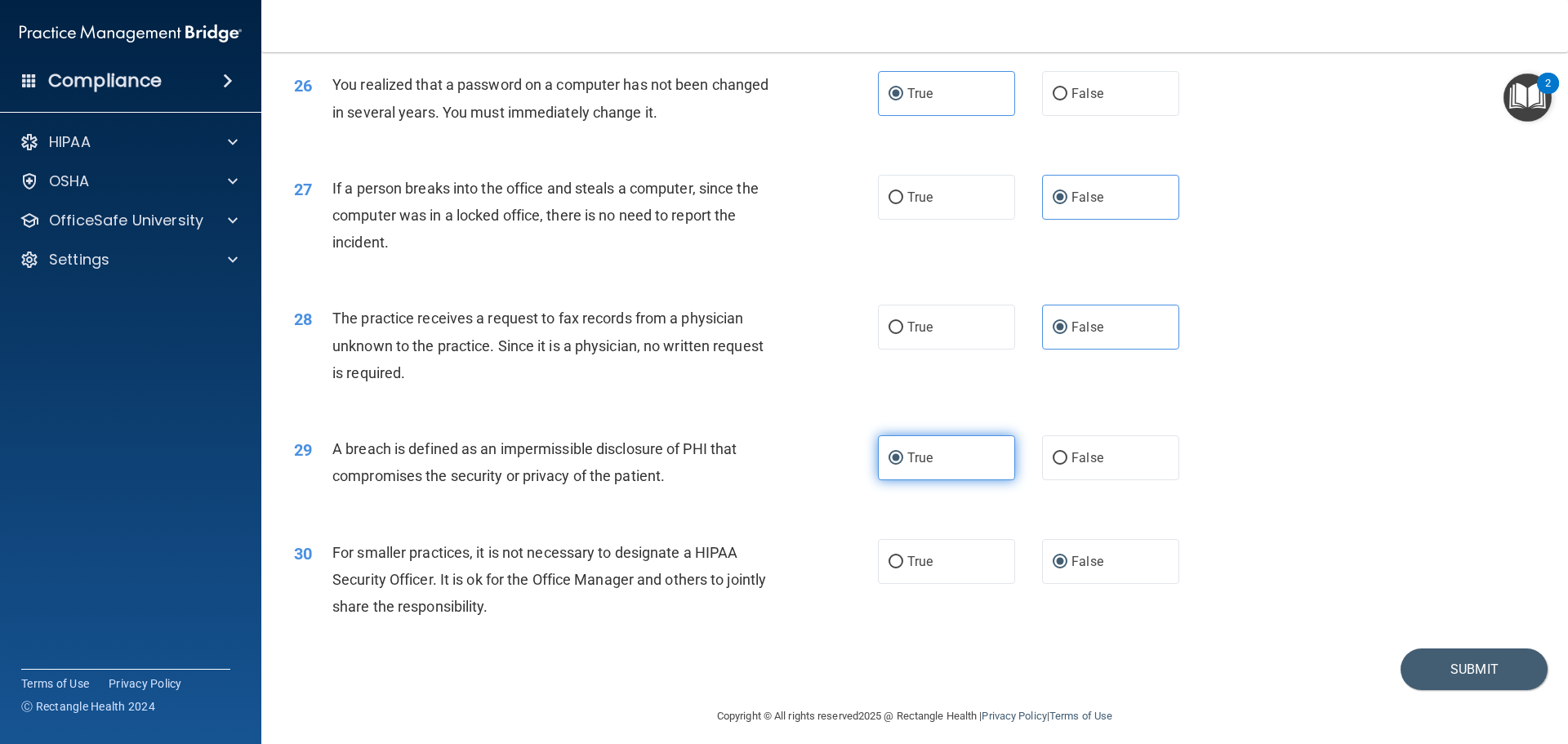
scroll to position [3122, 0]
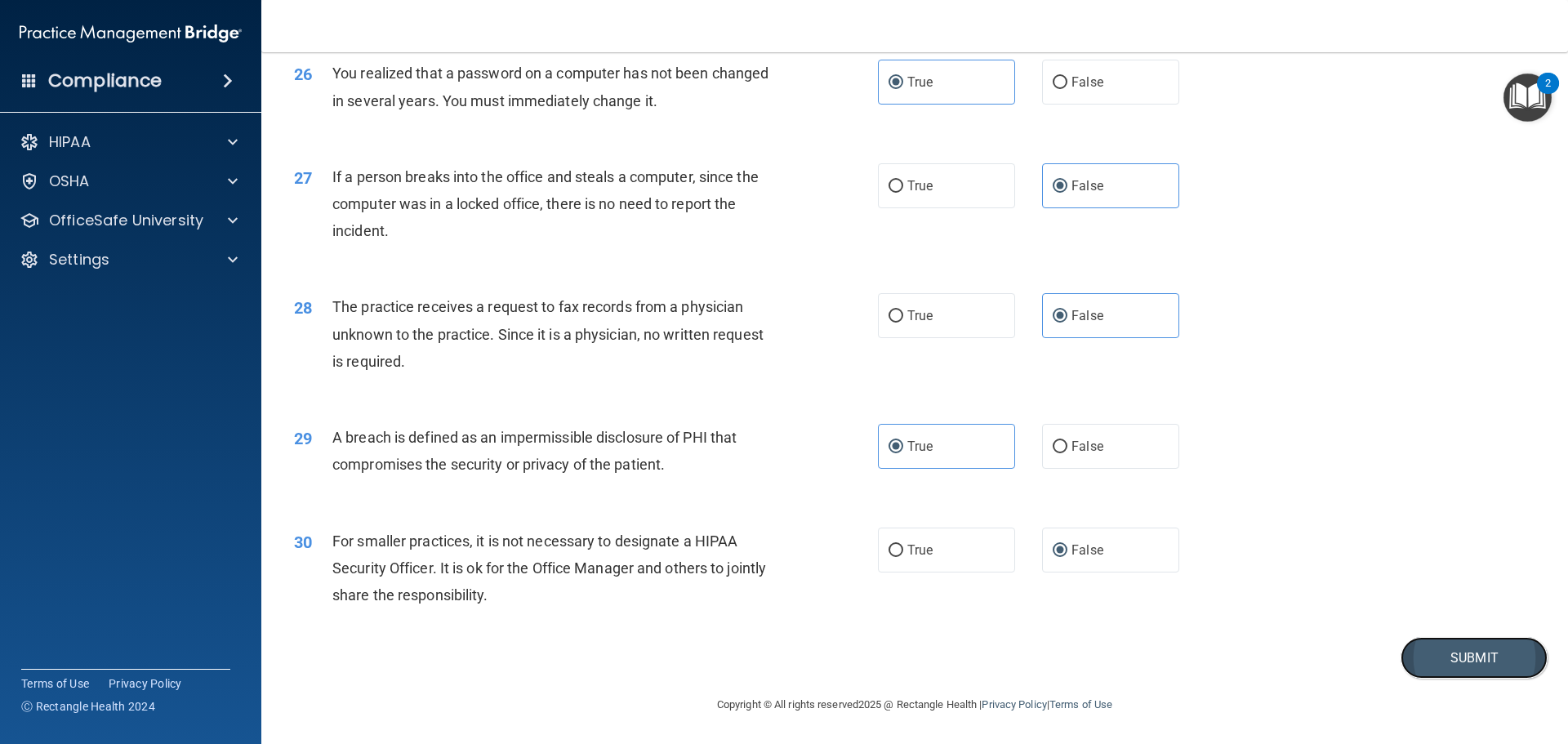
click at [1447, 664] on button "Submit" at bounding box center [1474, 658] width 147 height 42
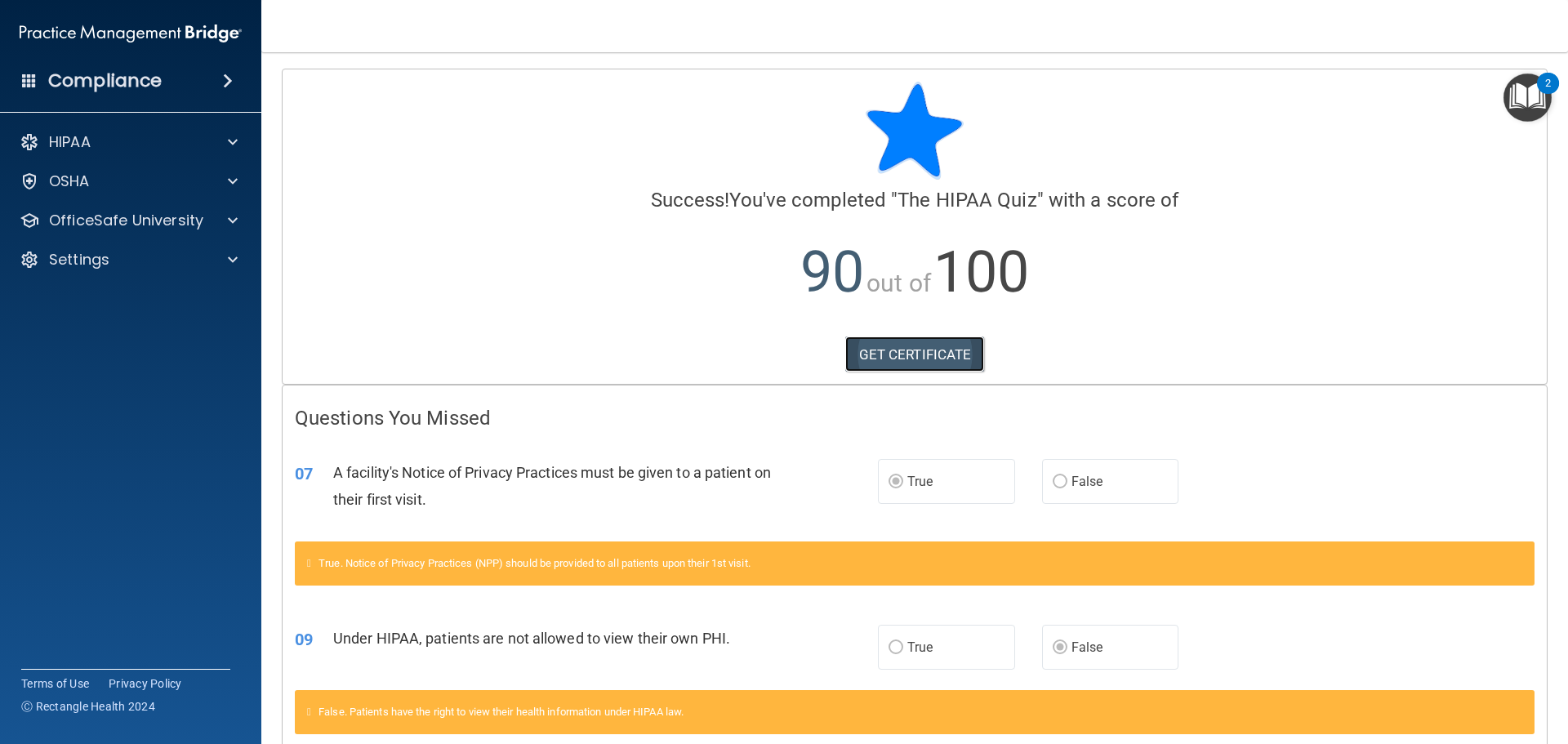
click at [923, 351] on link "GET CERTIFICATE" at bounding box center [915, 354] width 139 height 36
click at [1351, 239] on p "90 out of 100" at bounding box center [915, 273] width 1240 height 106
click at [235, 142] on span at bounding box center [232, 142] width 10 height 20
click at [80, 89] on h4 "Compliance" at bounding box center [105, 81] width 114 height 23
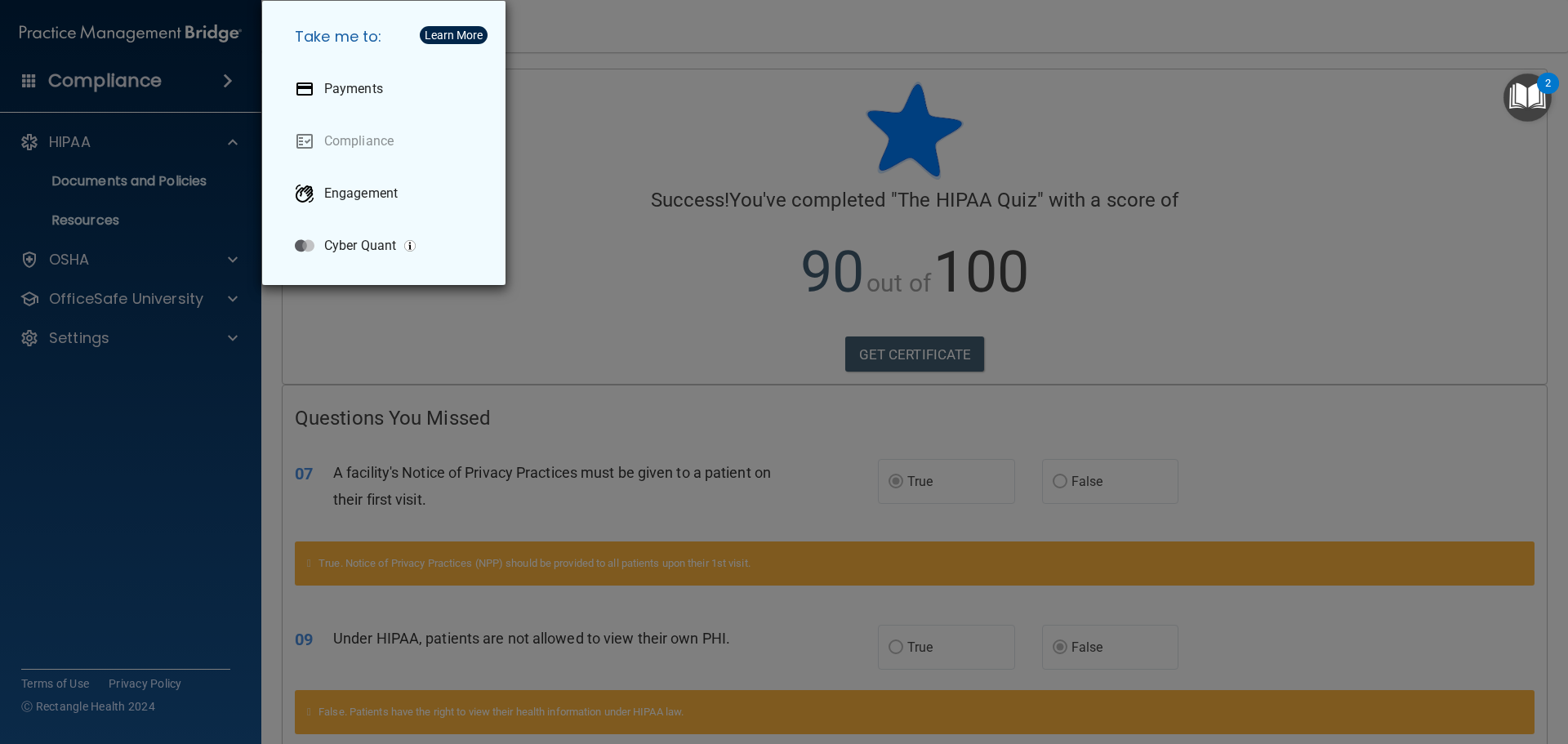
click at [364, 356] on div "Take me to: Payments Compliance Engagement Cyber Quant" at bounding box center [784, 372] width 1568 height 744
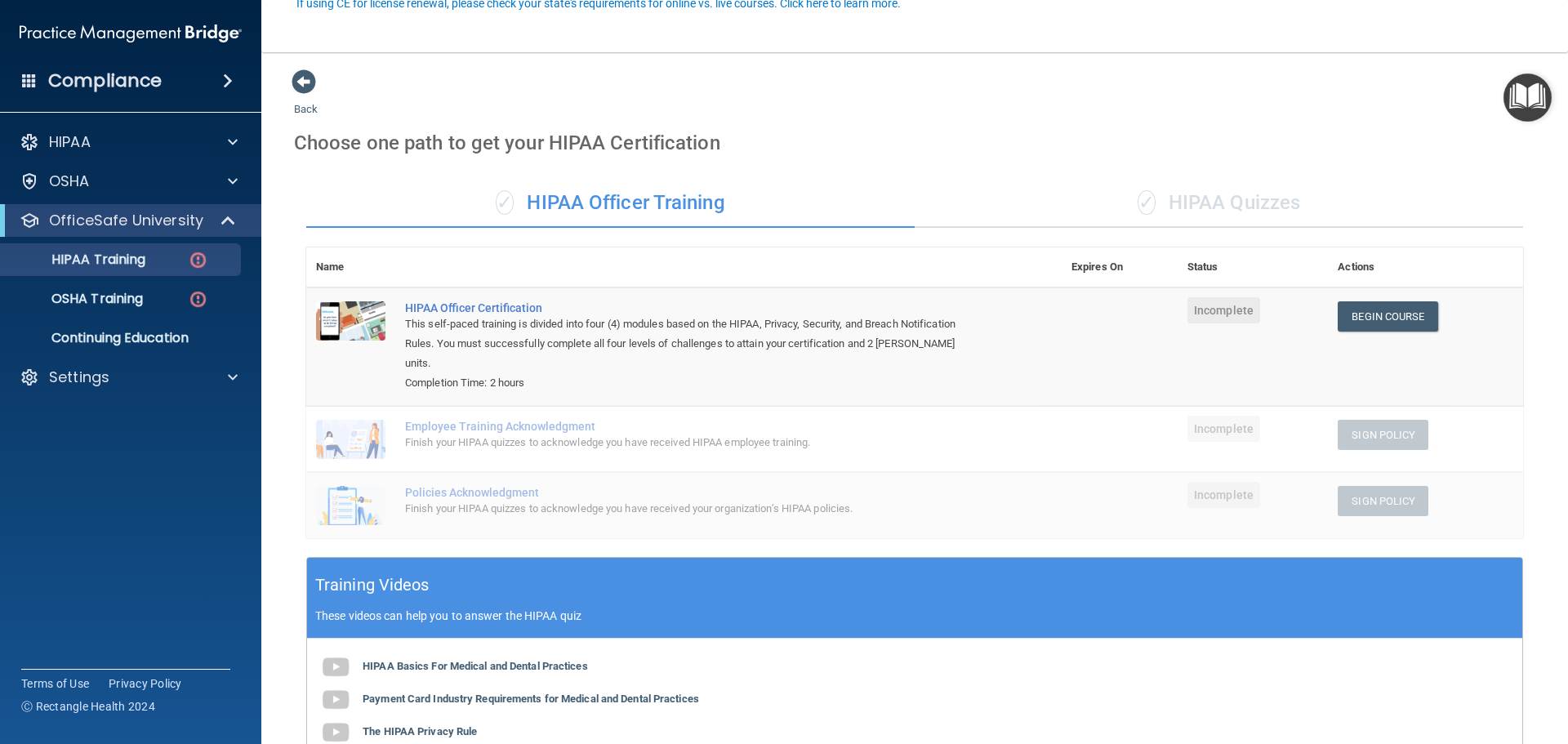
scroll to position [164, 0]
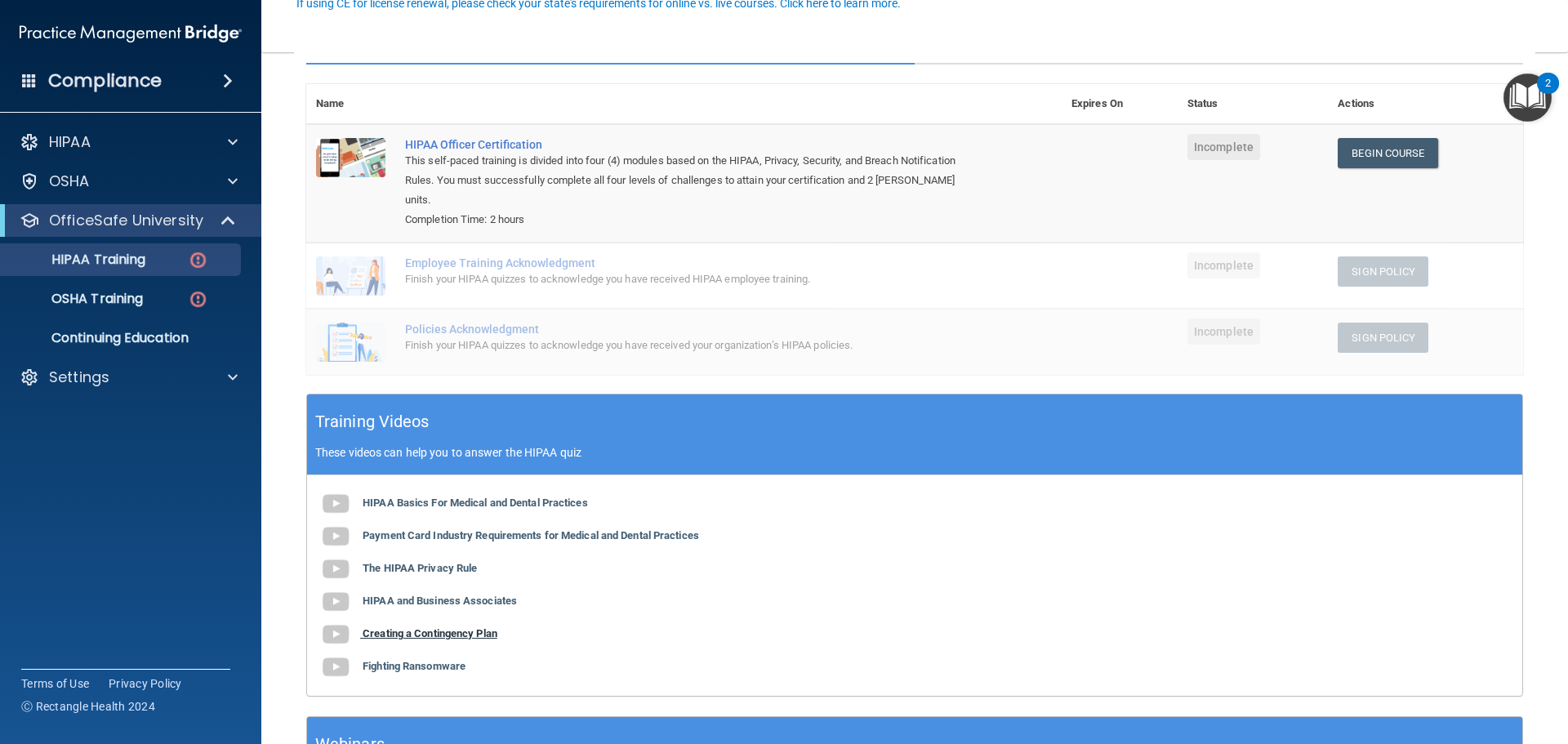
click at [381, 628] on b "Creating a Contingency Plan" at bounding box center [430, 634] width 135 height 13
click at [415, 595] on b "HIPAA and Business Associates" at bounding box center [440, 601] width 155 height 13
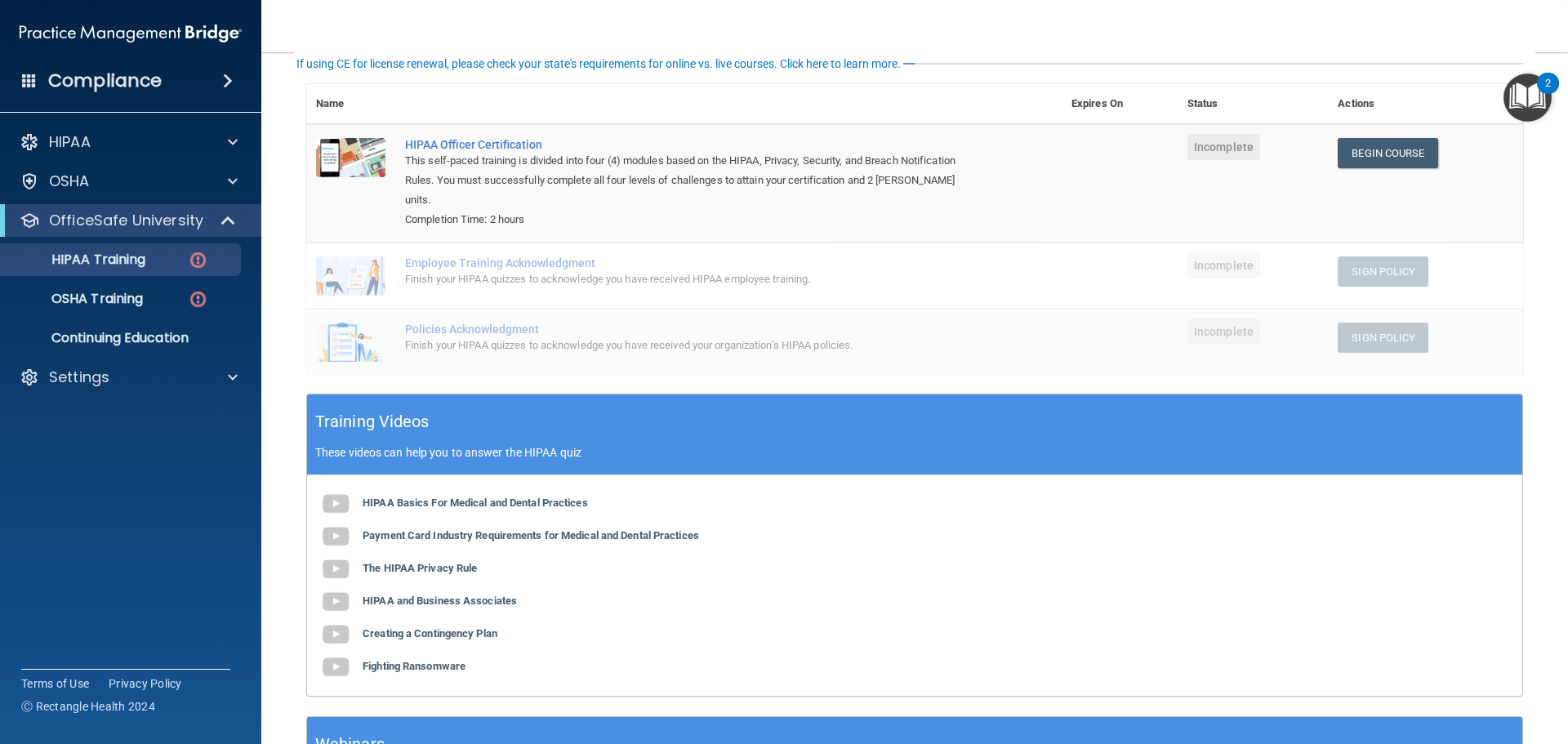
scroll to position [0, 0]
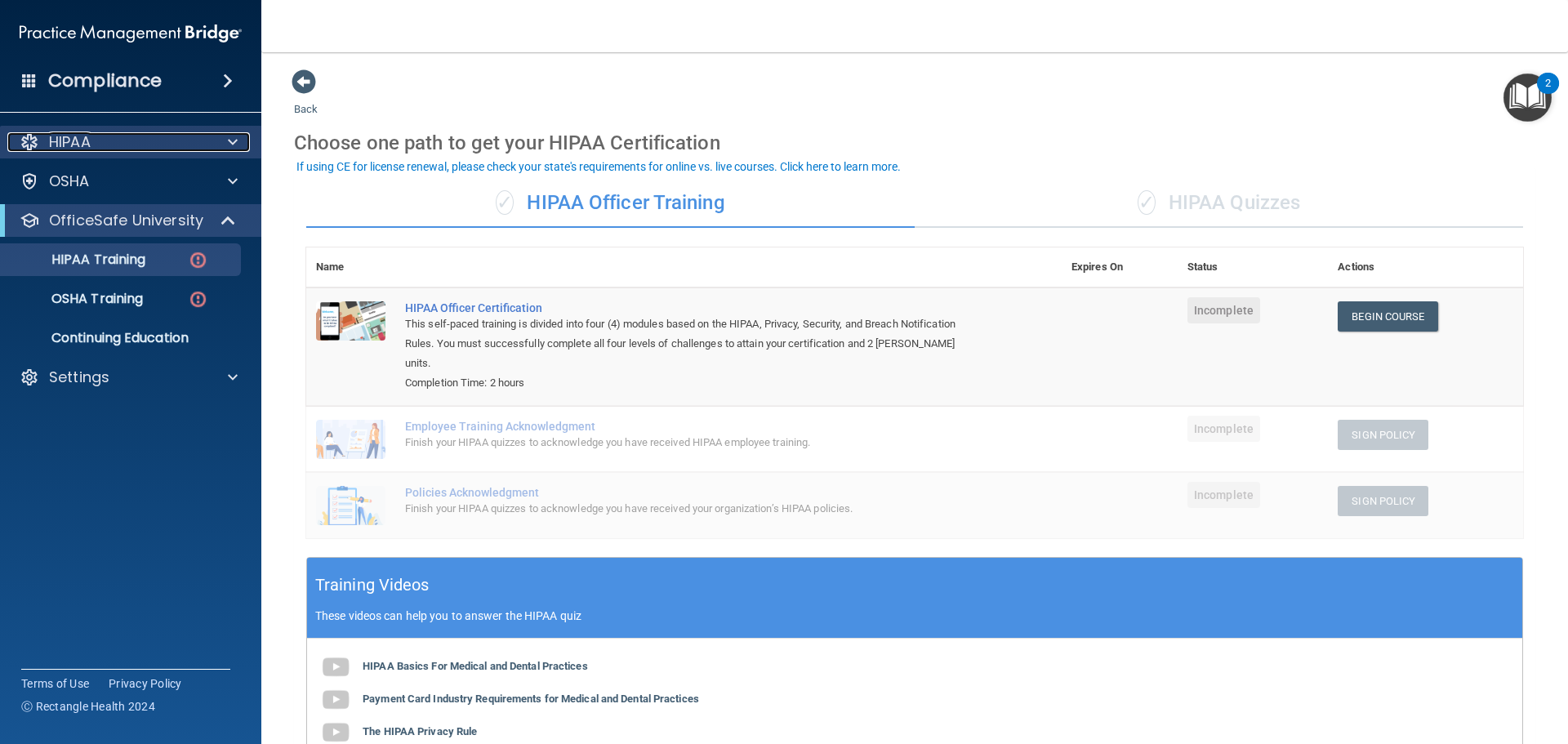
click at [151, 137] on div "HIPAA" at bounding box center [108, 142] width 203 height 20
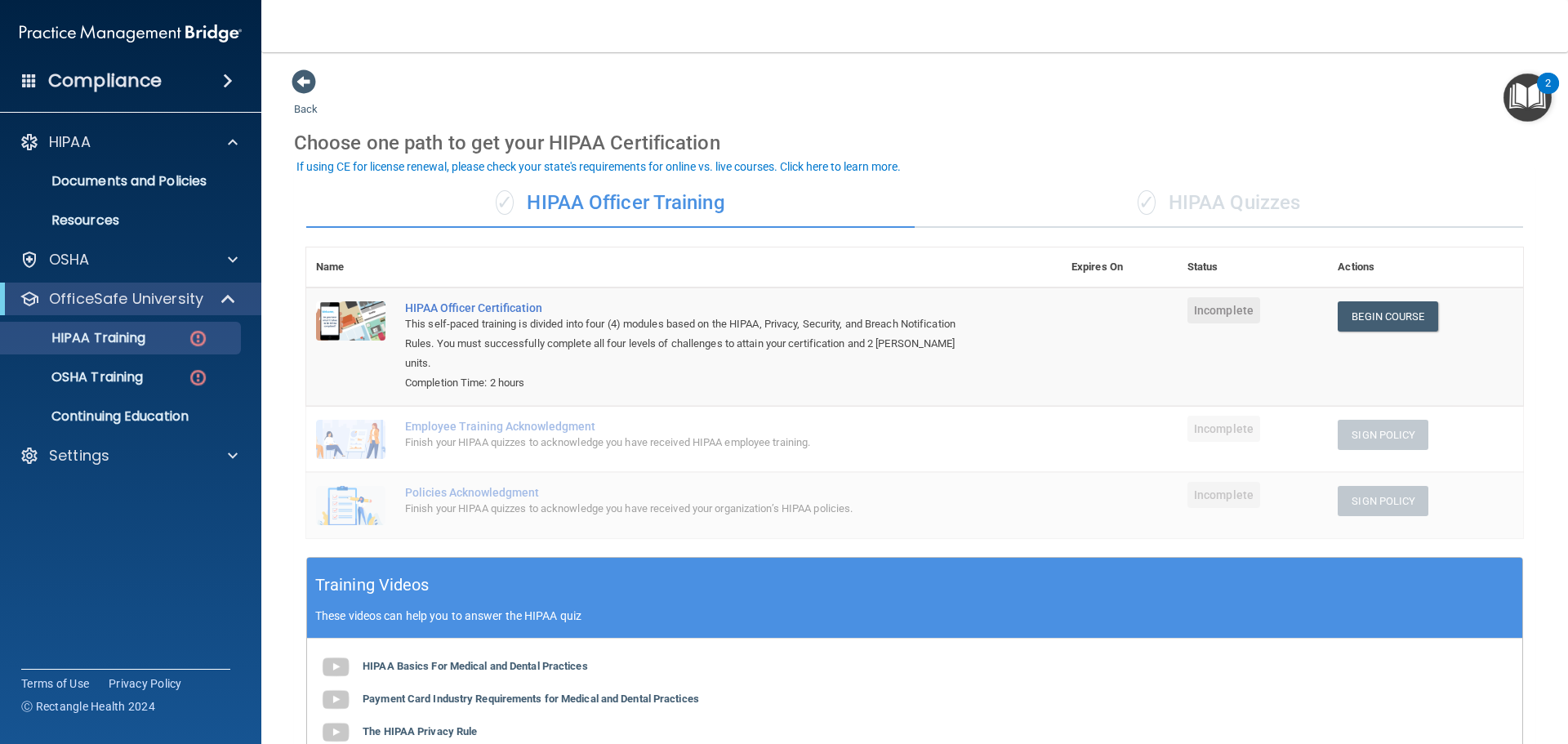
click at [1269, 209] on div "✓ HIPAA Quizzes" at bounding box center [1218, 203] width 609 height 49
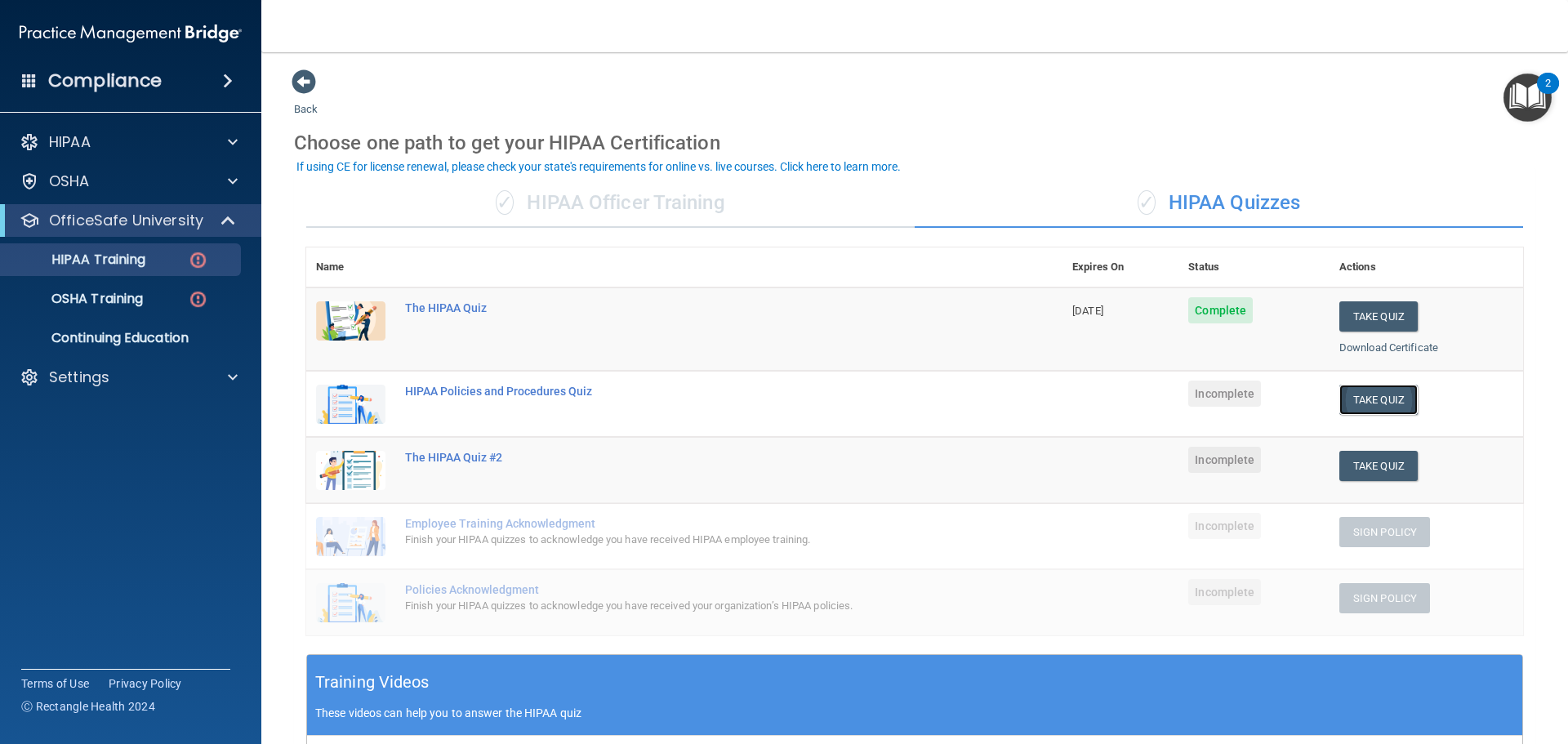
click at [1384, 402] on button "Take Quiz" at bounding box center [1378, 400] width 79 height 30
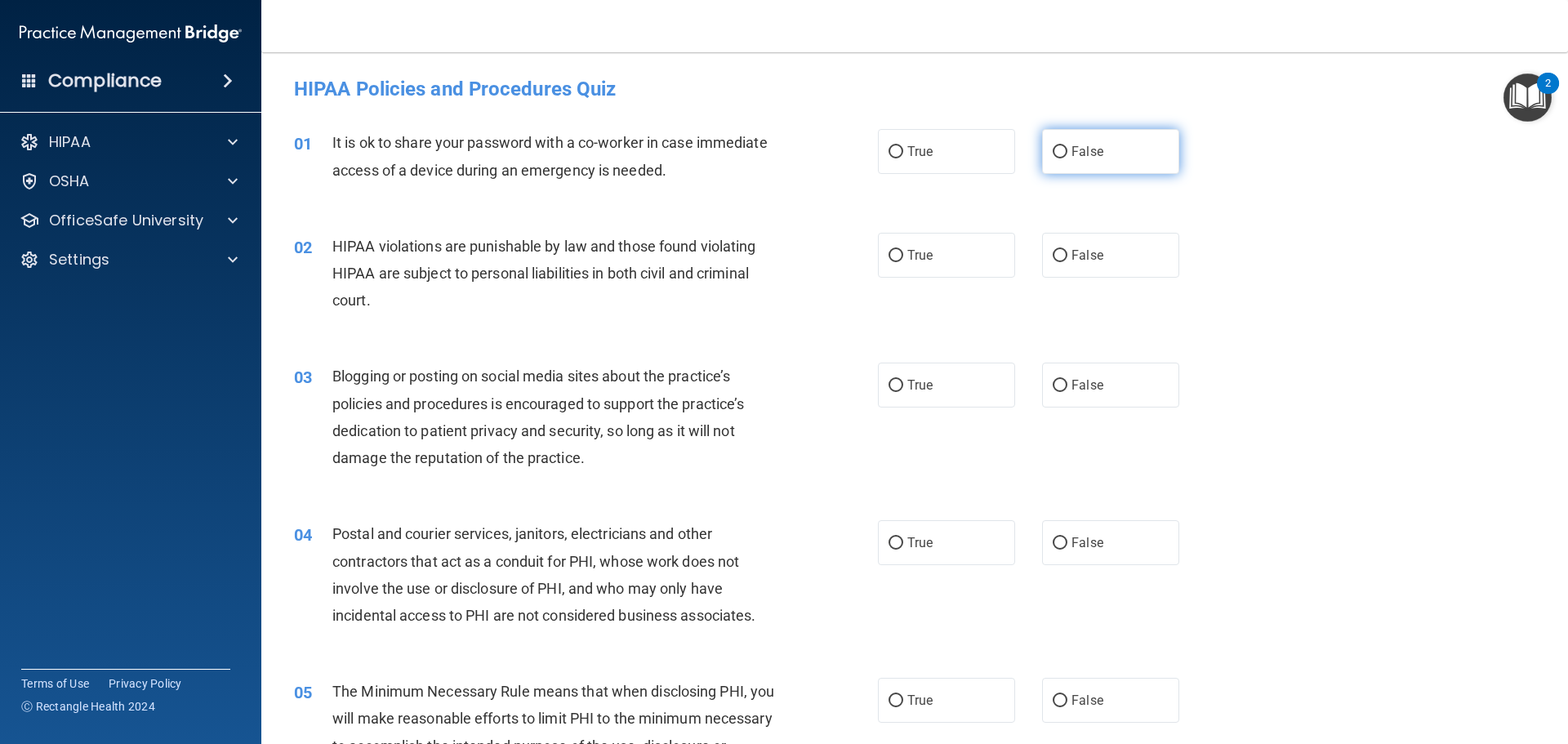
click at [1052, 156] on input "False" at bounding box center [1059, 153] width 14 height 13
radio input "true"
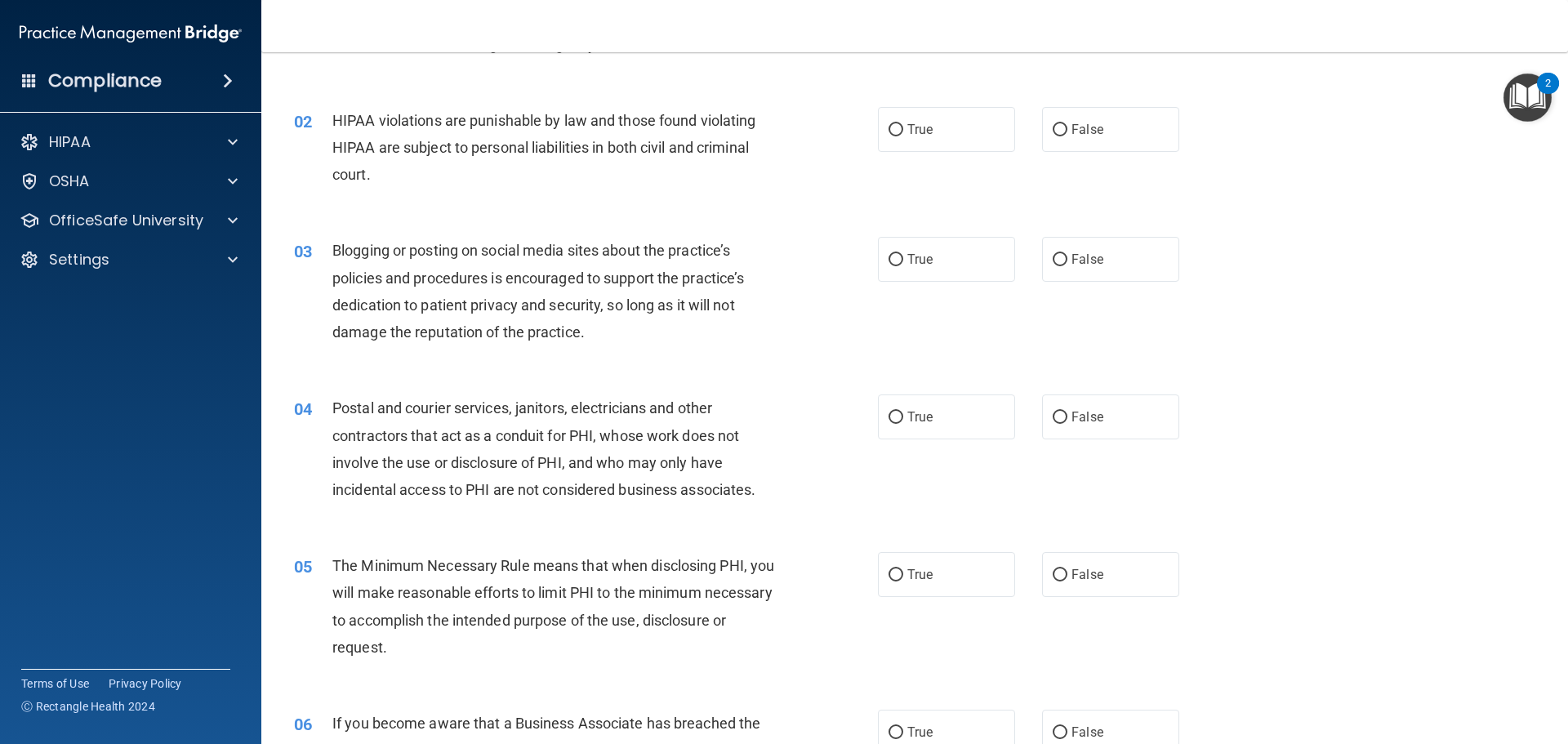
scroll to position [164, 0]
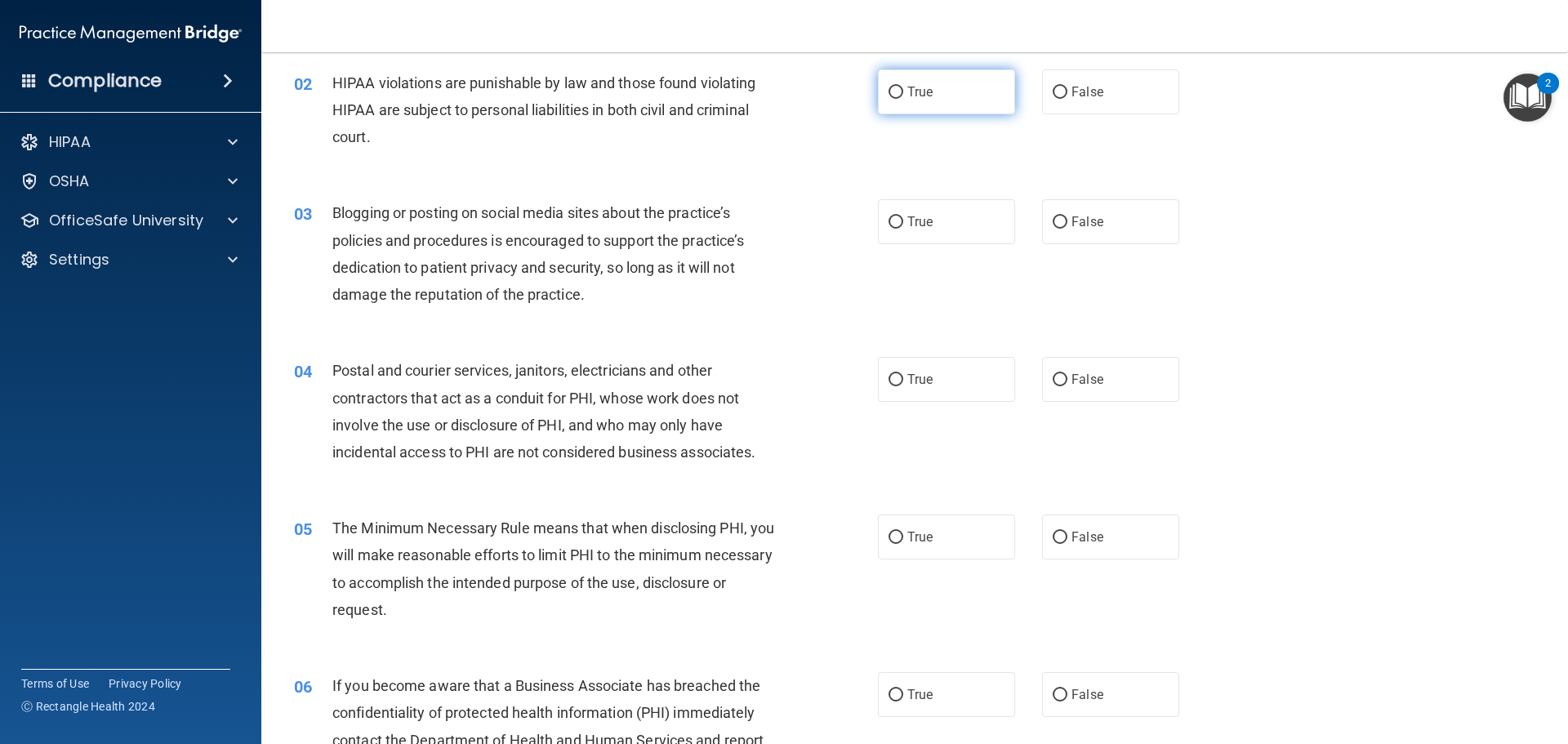
click at [968, 95] on label "True" at bounding box center [946, 92] width 137 height 45
click at [903, 95] on input "True" at bounding box center [896, 93] width 14 height 13
radio input "true"
click at [1092, 234] on label "False" at bounding box center [1110, 222] width 137 height 45
click at [1067, 229] on input "False" at bounding box center [1059, 223] width 14 height 13
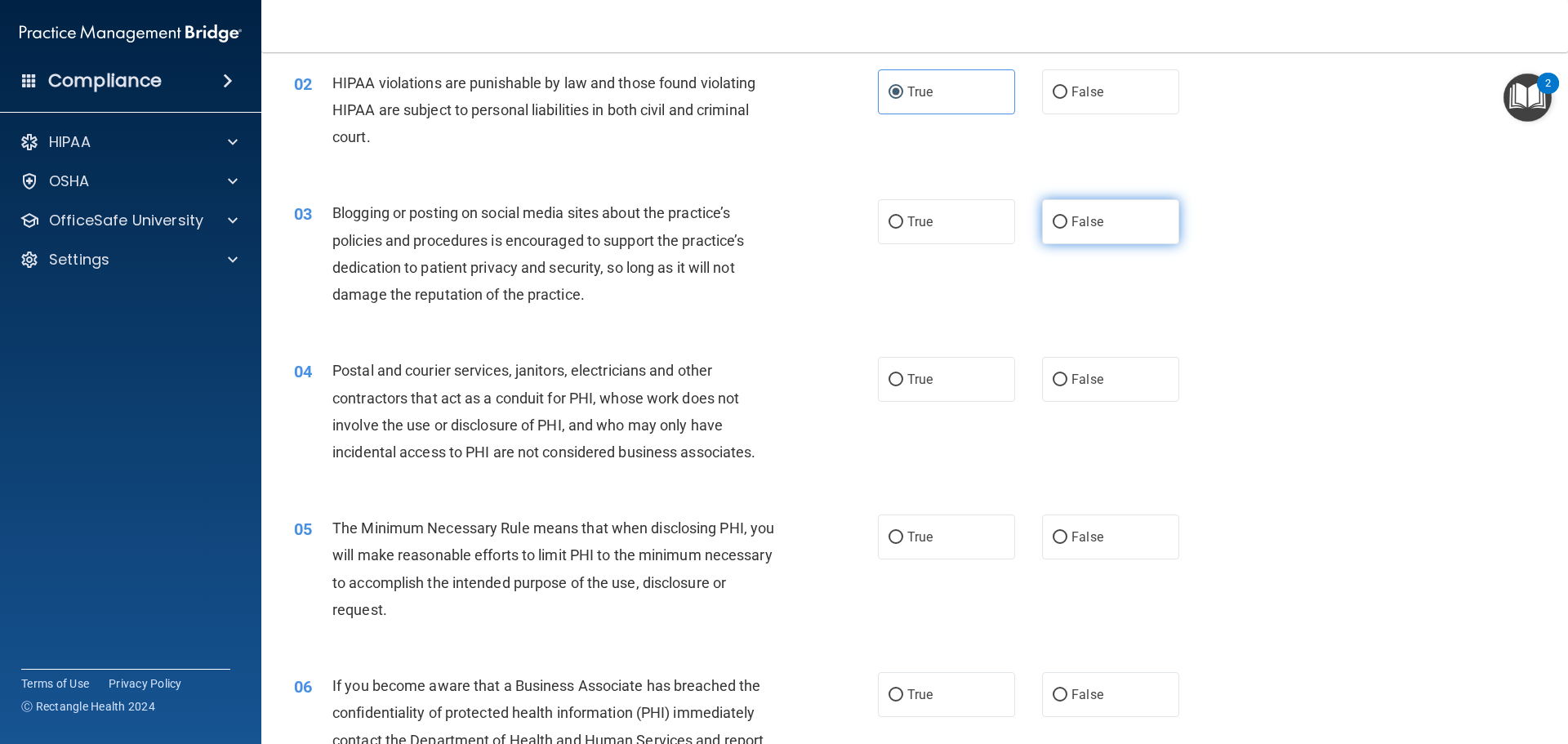
radio input "true"
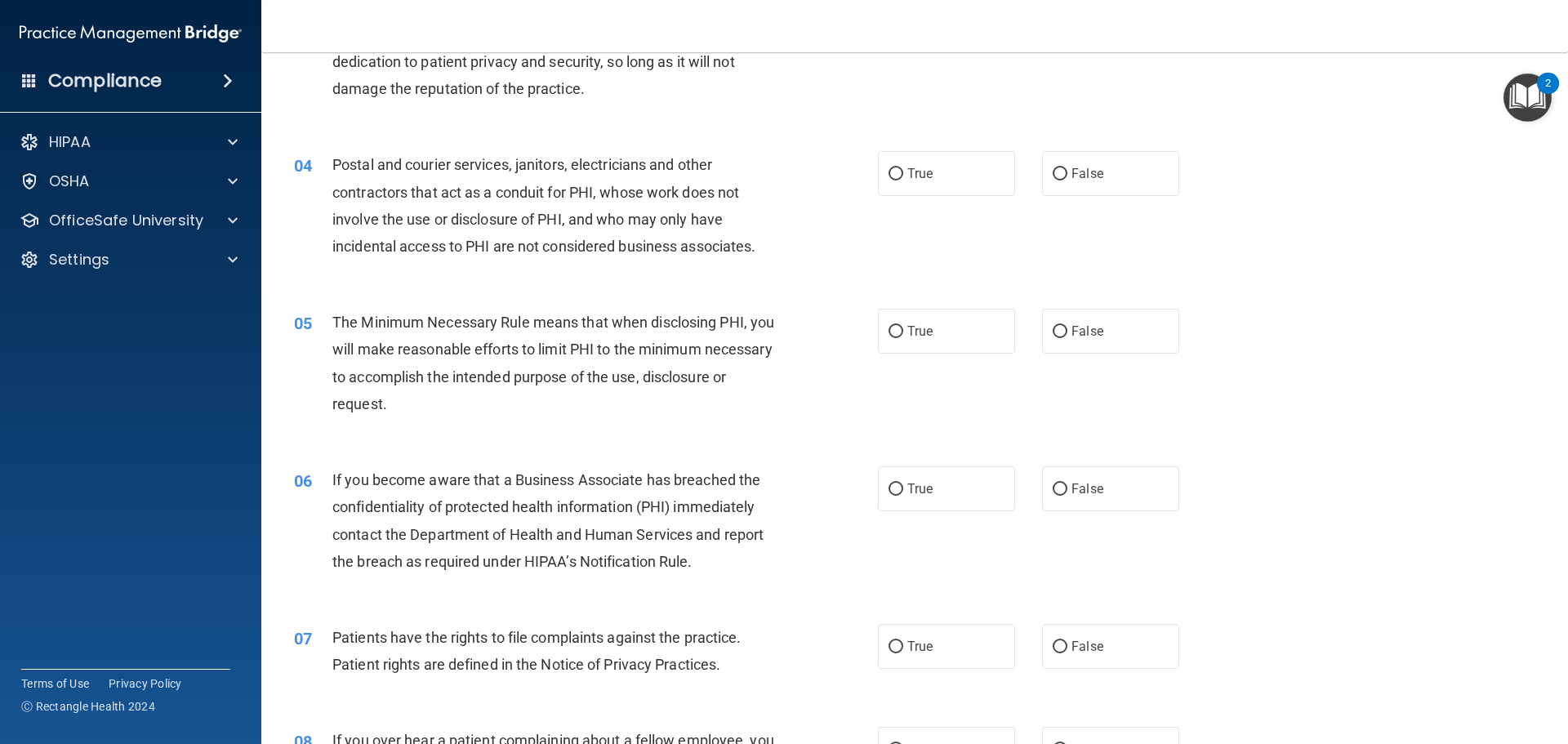
scroll to position [409, 0]
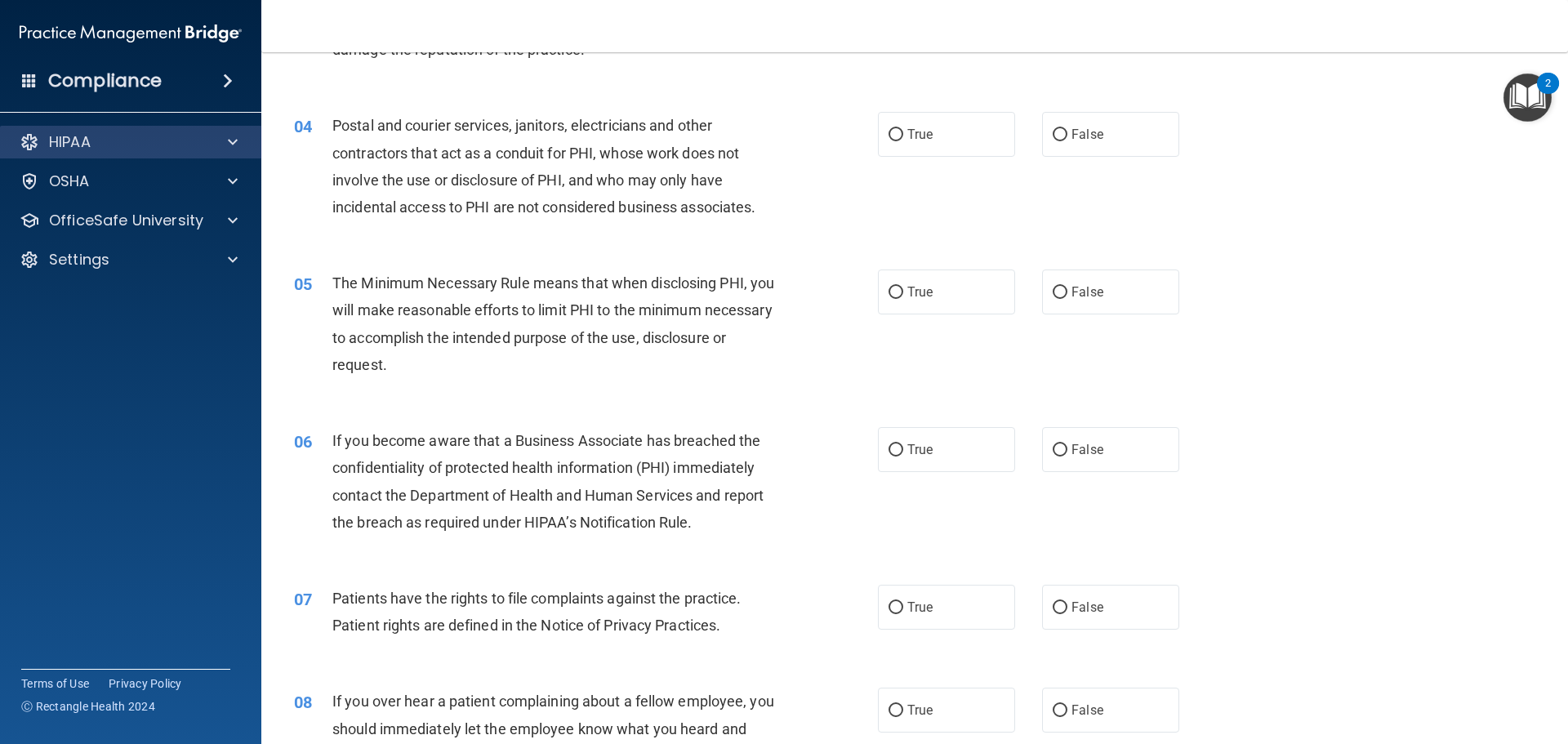
click at [108, 156] on div "HIPAA" at bounding box center [131, 142] width 262 height 33
click at [80, 138] on p "HIPAA" at bounding box center [70, 142] width 42 height 20
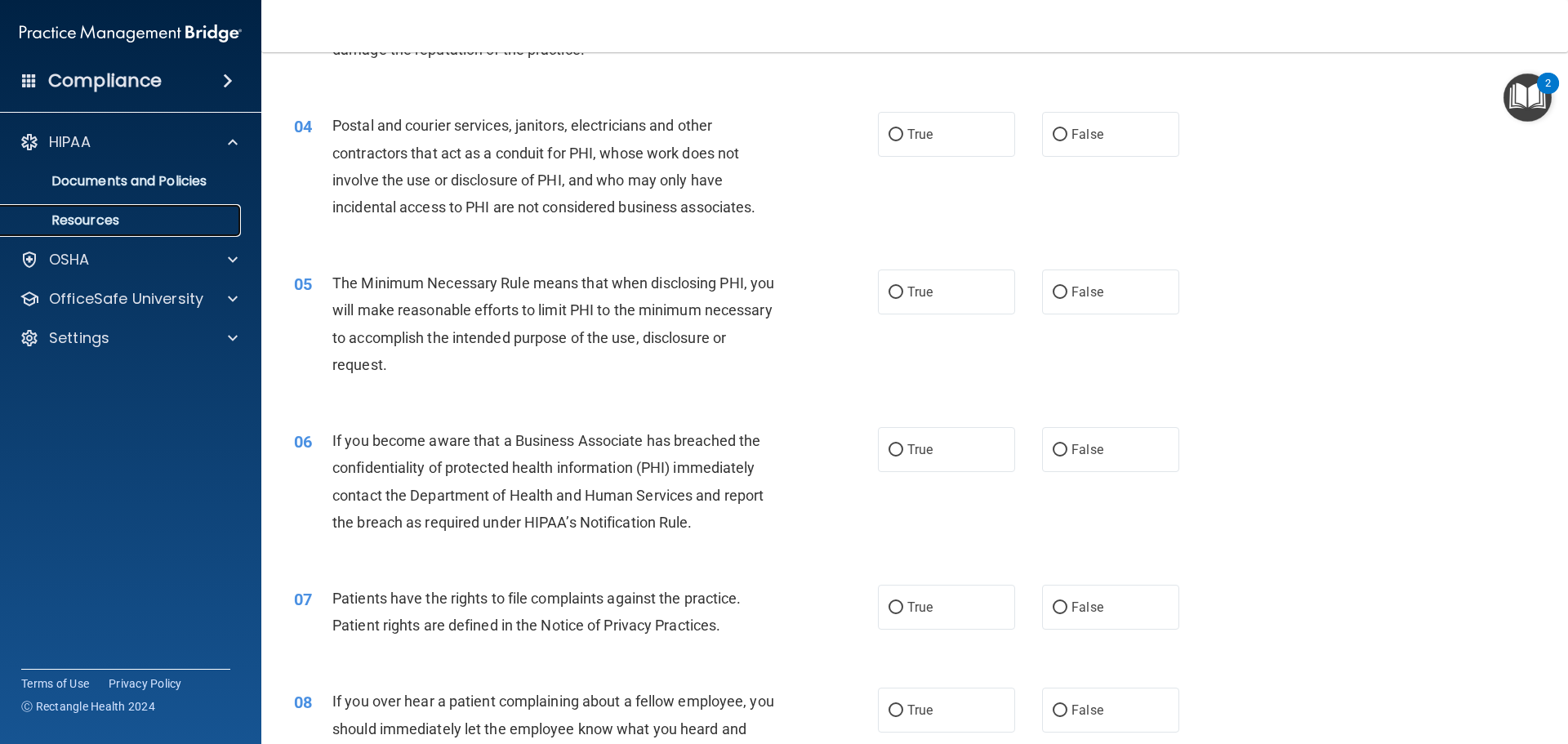
click at [161, 212] on link "Resources" at bounding box center [113, 220] width 257 height 33
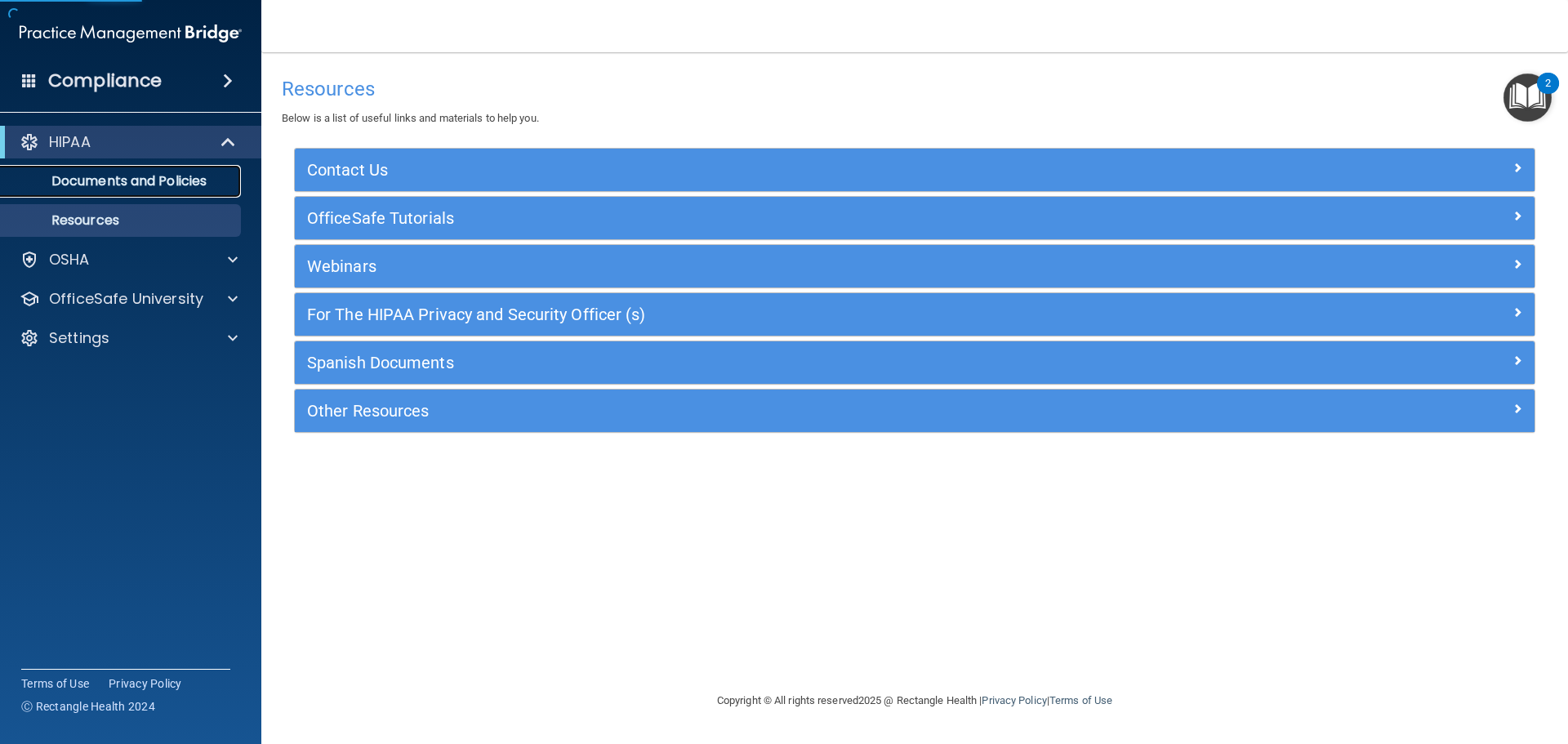
click at [156, 181] on p "Documents and Policies" at bounding box center [122, 182] width 223 height 16
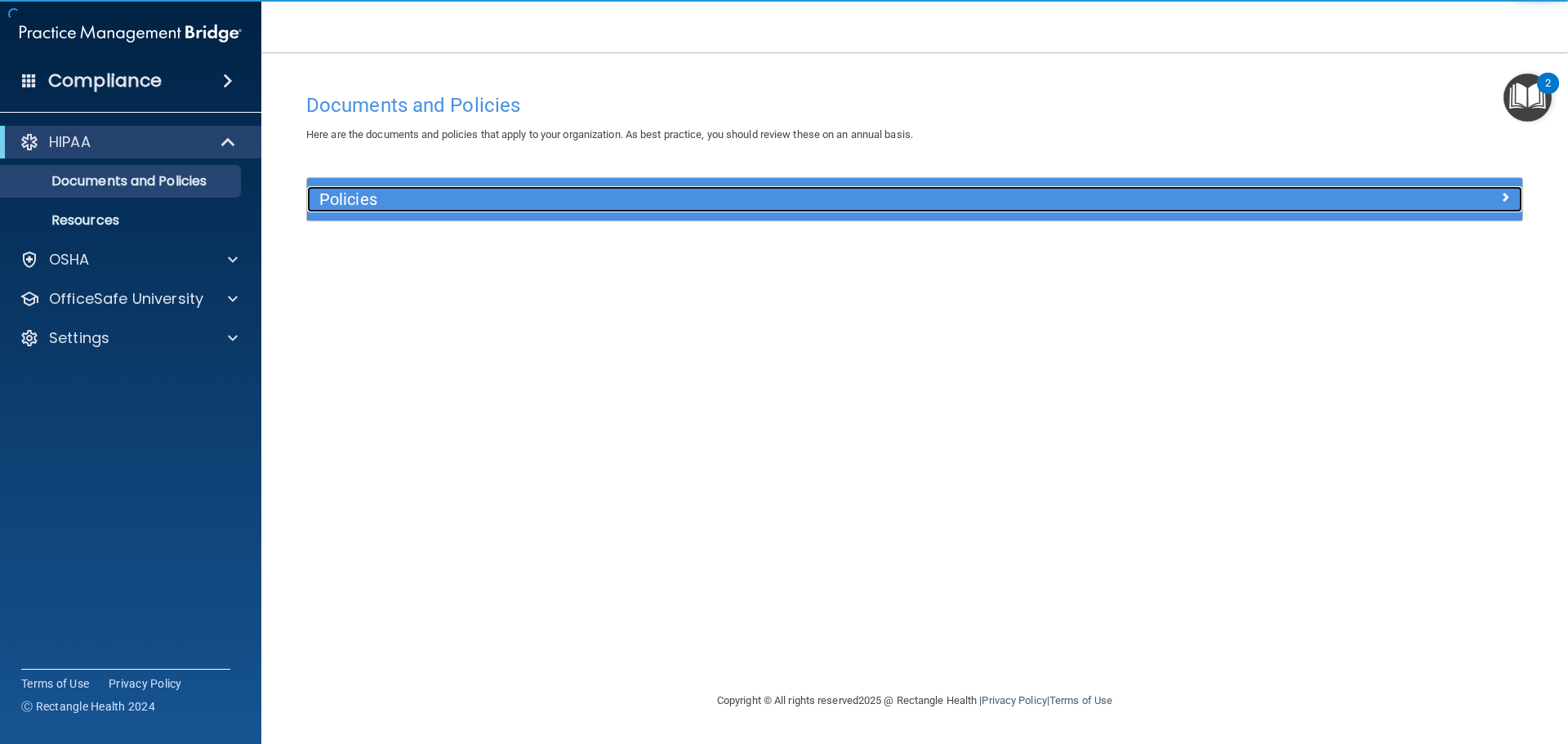
click at [380, 188] on div "Policies" at bounding box center [762, 199] width 911 height 26
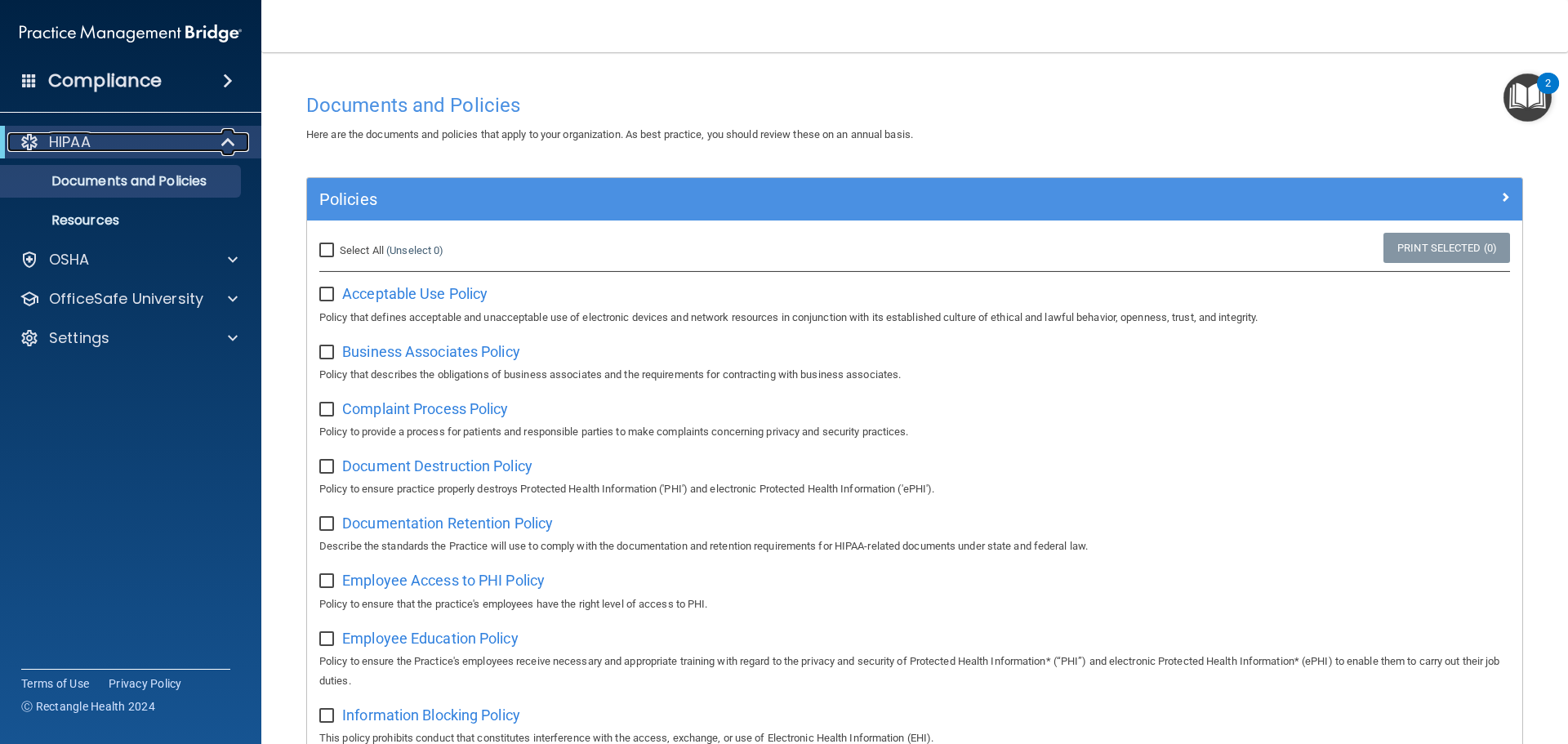
click at [116, 136] on div "HIPAA" at bounding box center [108, 142] width 202 height 20
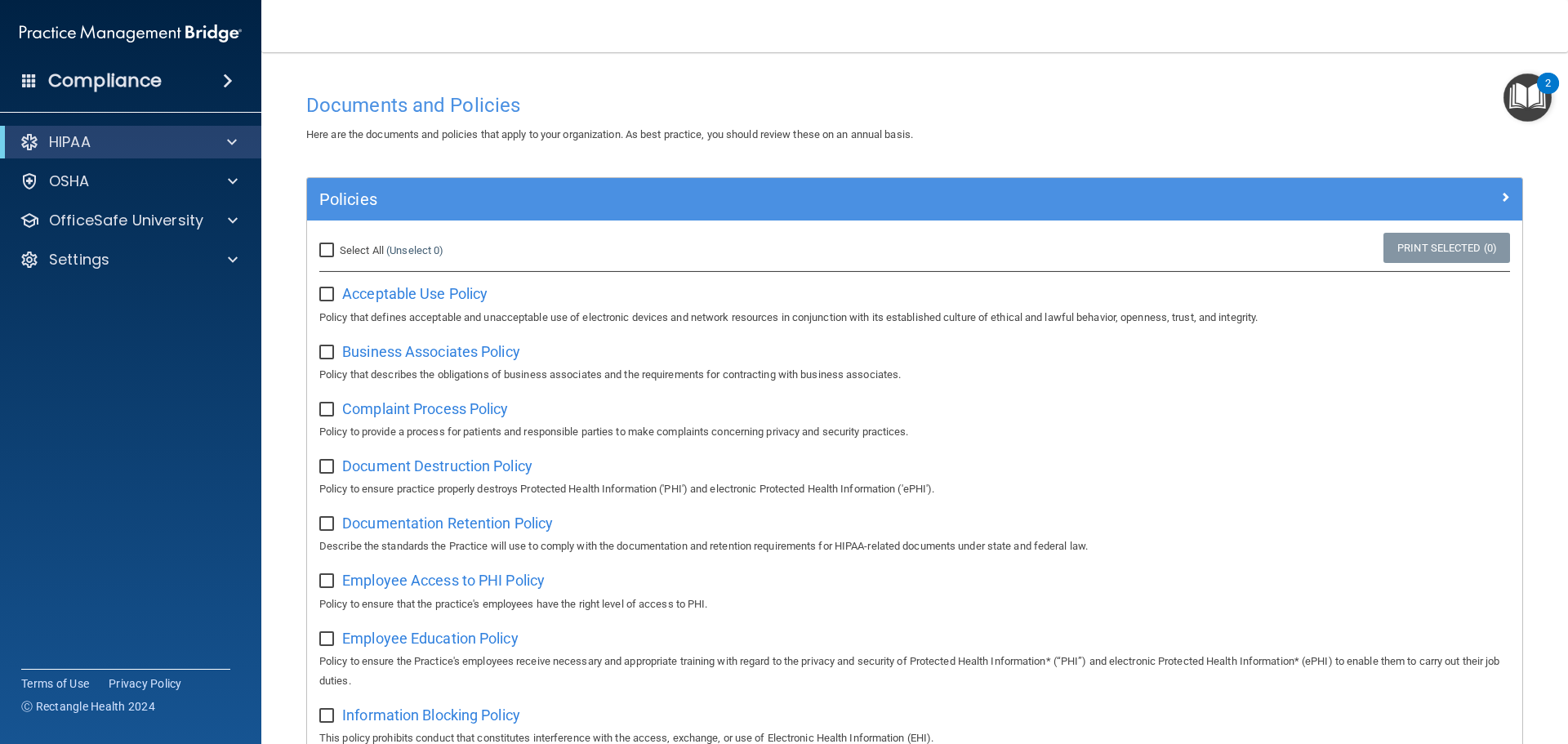
click at [63, 82] on h4 "Compliance" at bounding box center [105, 81] width 114 height 23
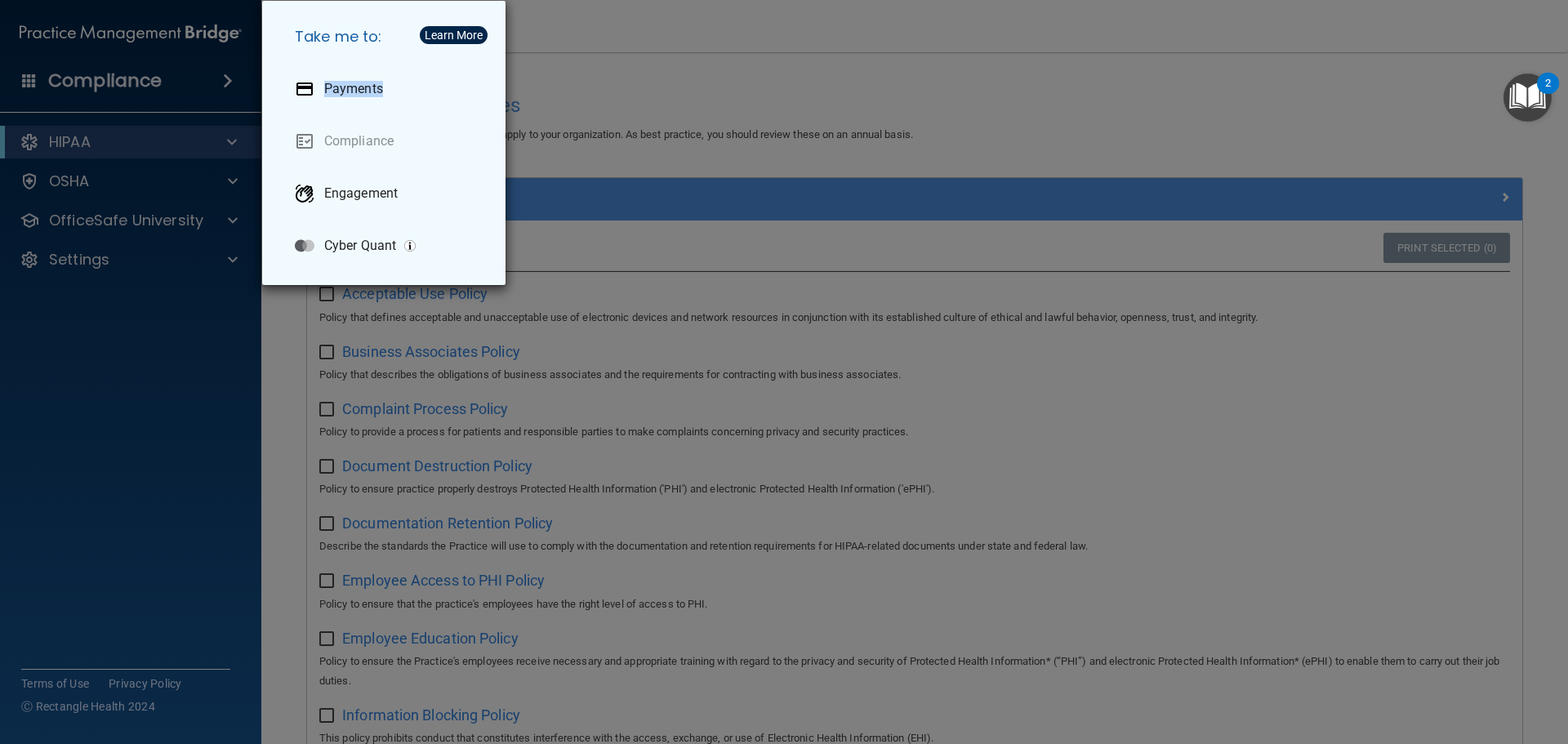
drag, startPoint x: 99, startPoint y: 113, endPoint x: 59, endPoint y: 114, distance: 40.0
click at [97, 122] on div "Take me to: Payments Compliance Engagement Cyber Quant" at bounding box center [784, 372] width 1568 height 744
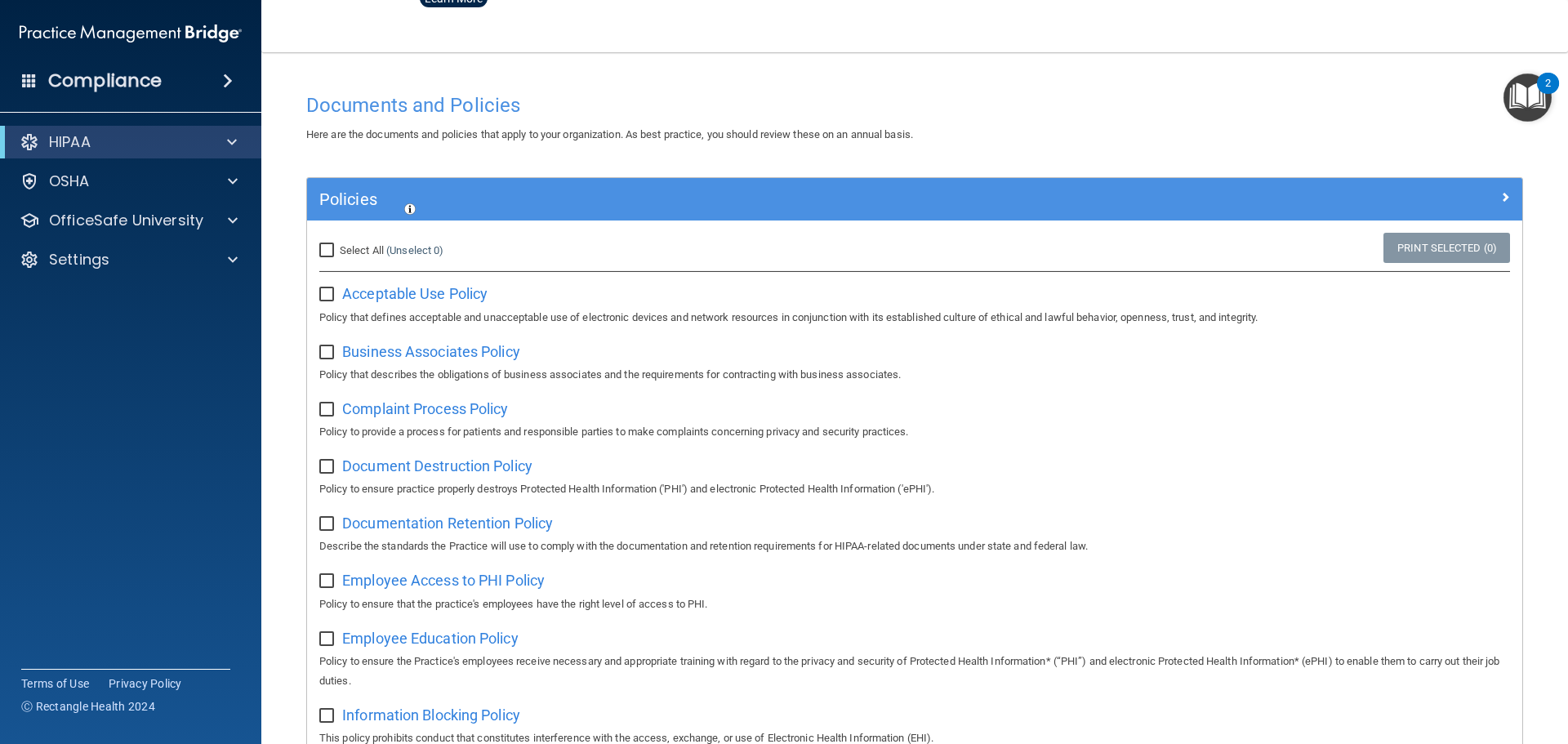
click at [28, 80] on span at bounding box center [30, 80] width 14 height 14
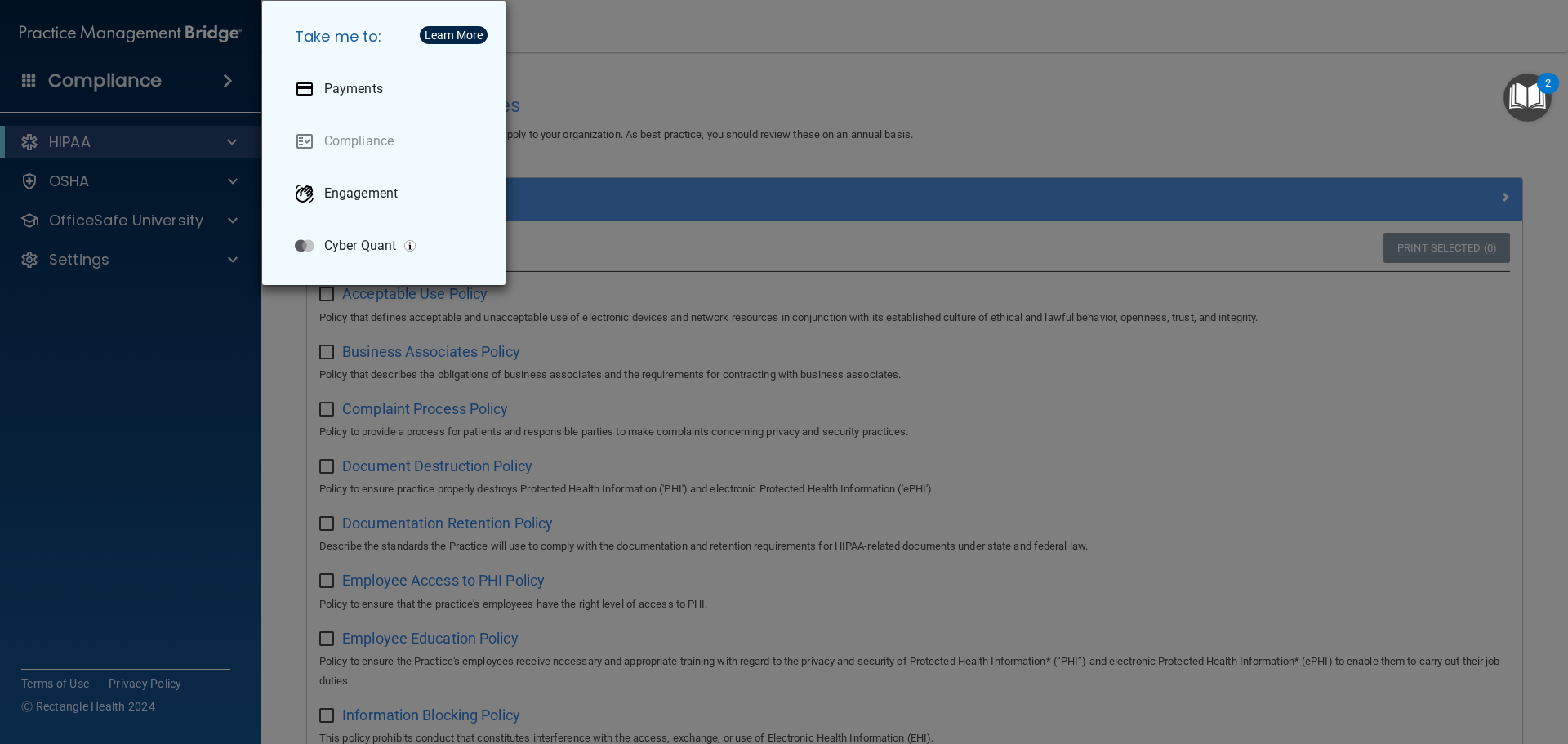
click at [95, 147] on div "Take me to: Payments Compliance Engagement Cyber Quant" at bounding box center [784, 372] width 1568 height 744
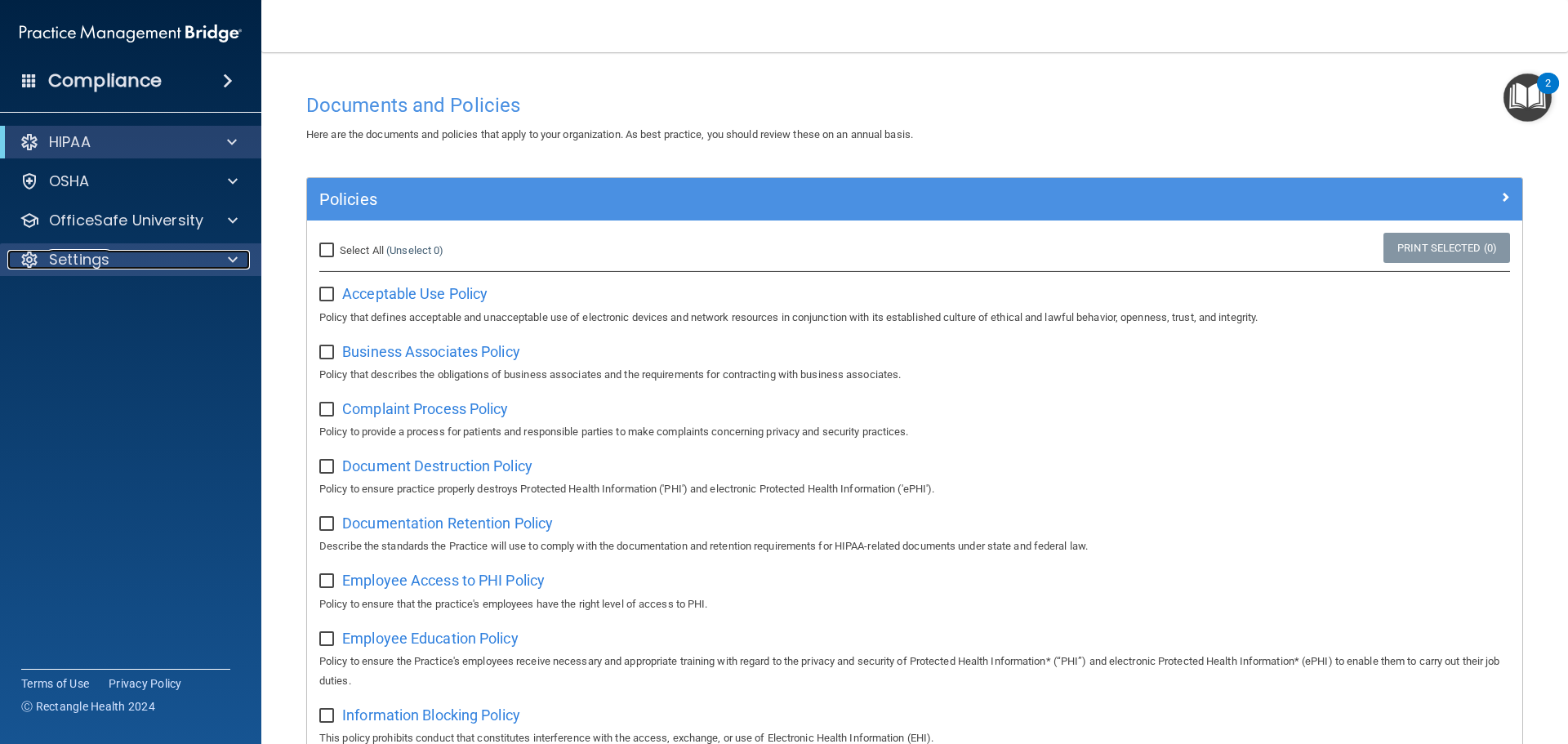
click at [212, 266] on div at bounding box center [231, 260] width 41 height 20
click at [161, 298] on p "My Account" at bounding box center [122, 299] width 223 height 16
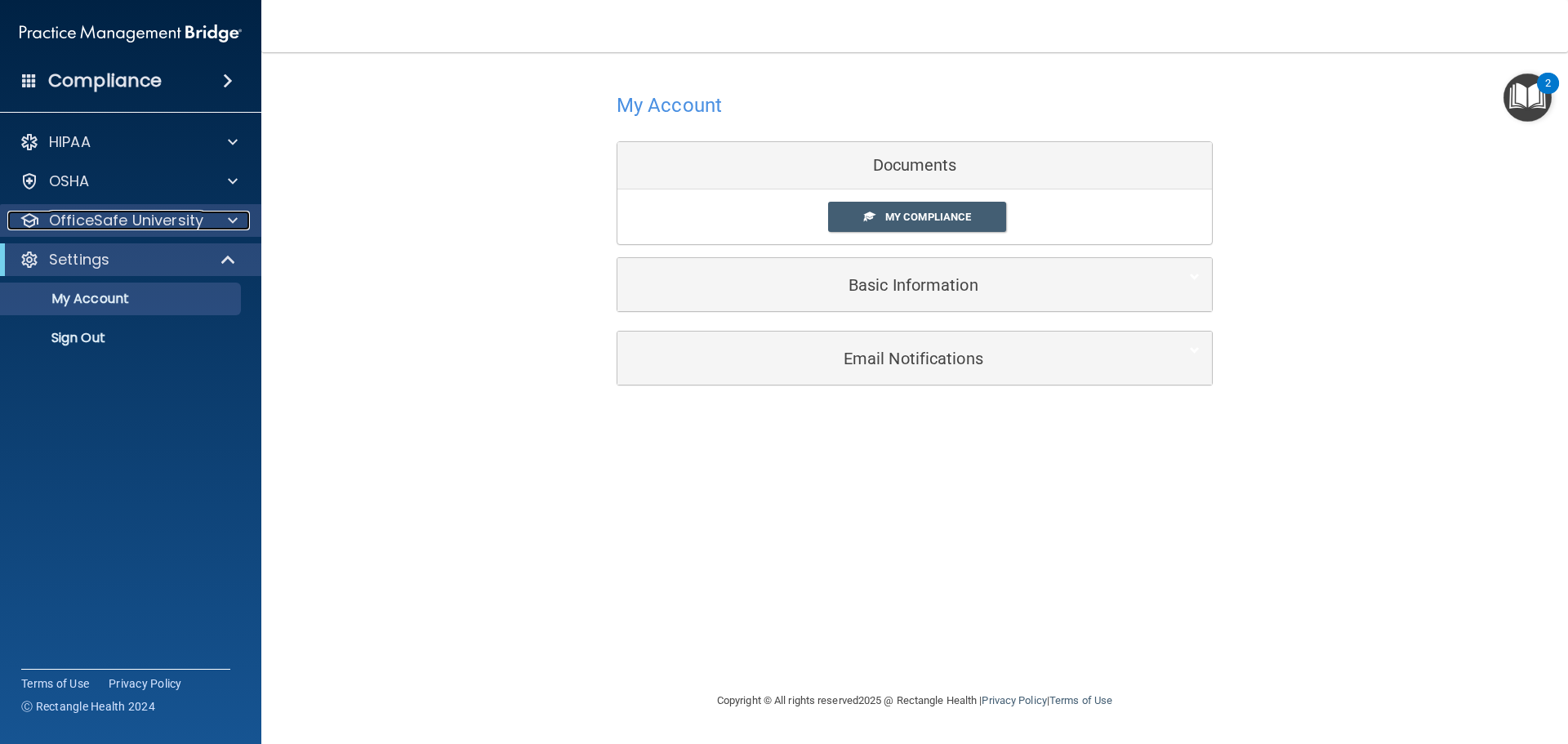
click at [86, 220] on p "OfficeSafe University" at bounding box center [126, 221] width 155 height 20
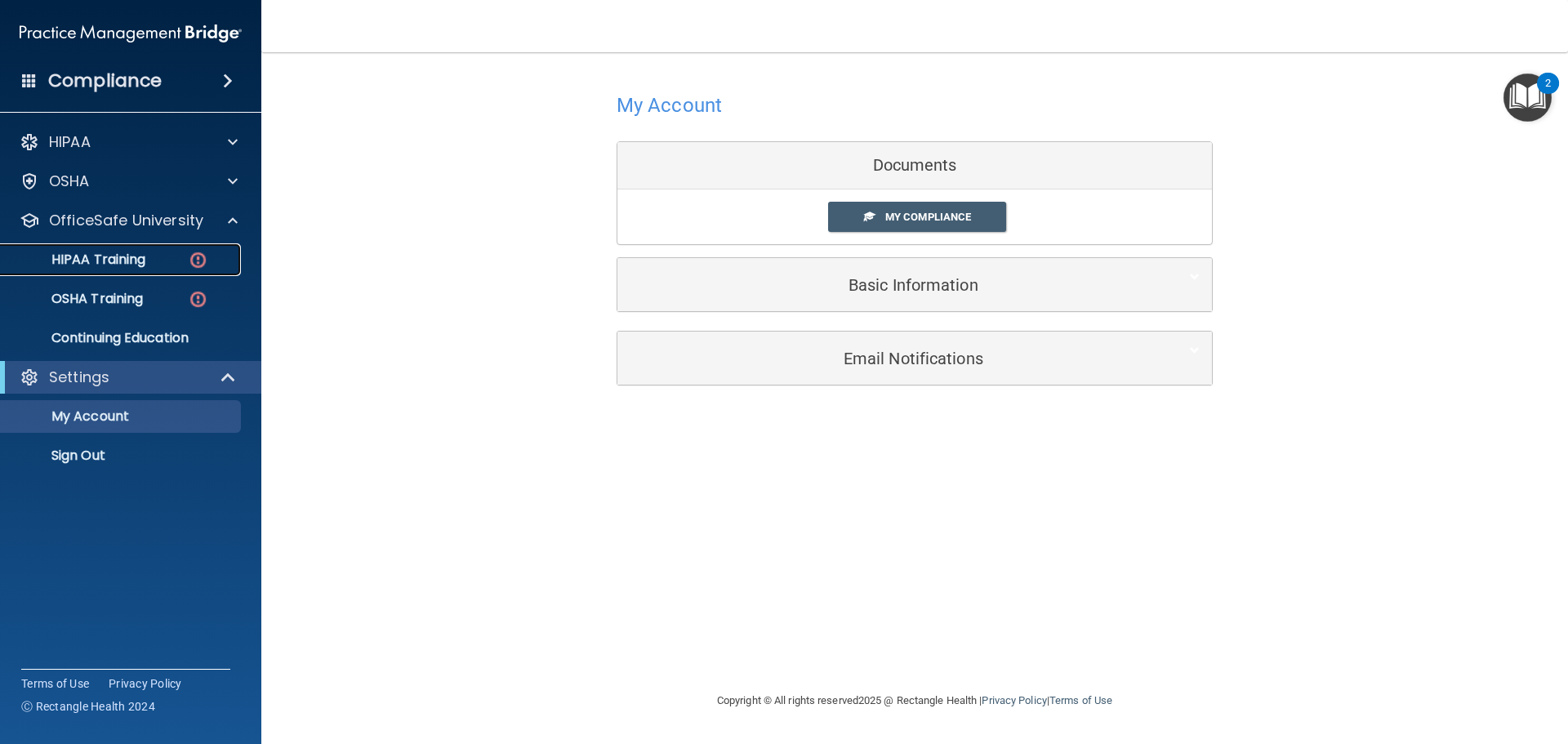
click at [118, 252] on p "HIPAA Training" at bounding box center [78, 259] width 135 height 16
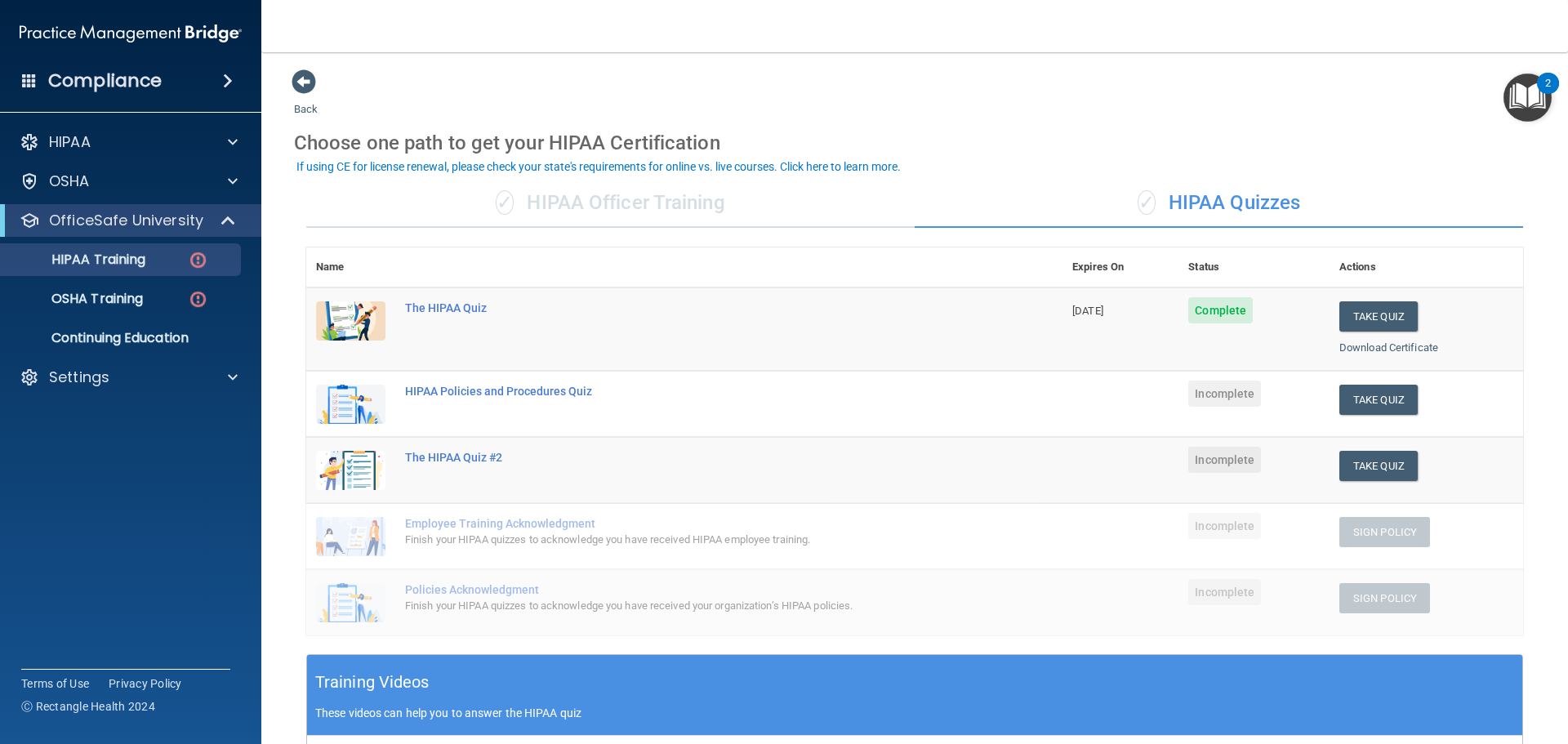
click at [689, 215] on div "✓ HIPAA Officer Training" at bounding box center [611, 203] width 609 height 49
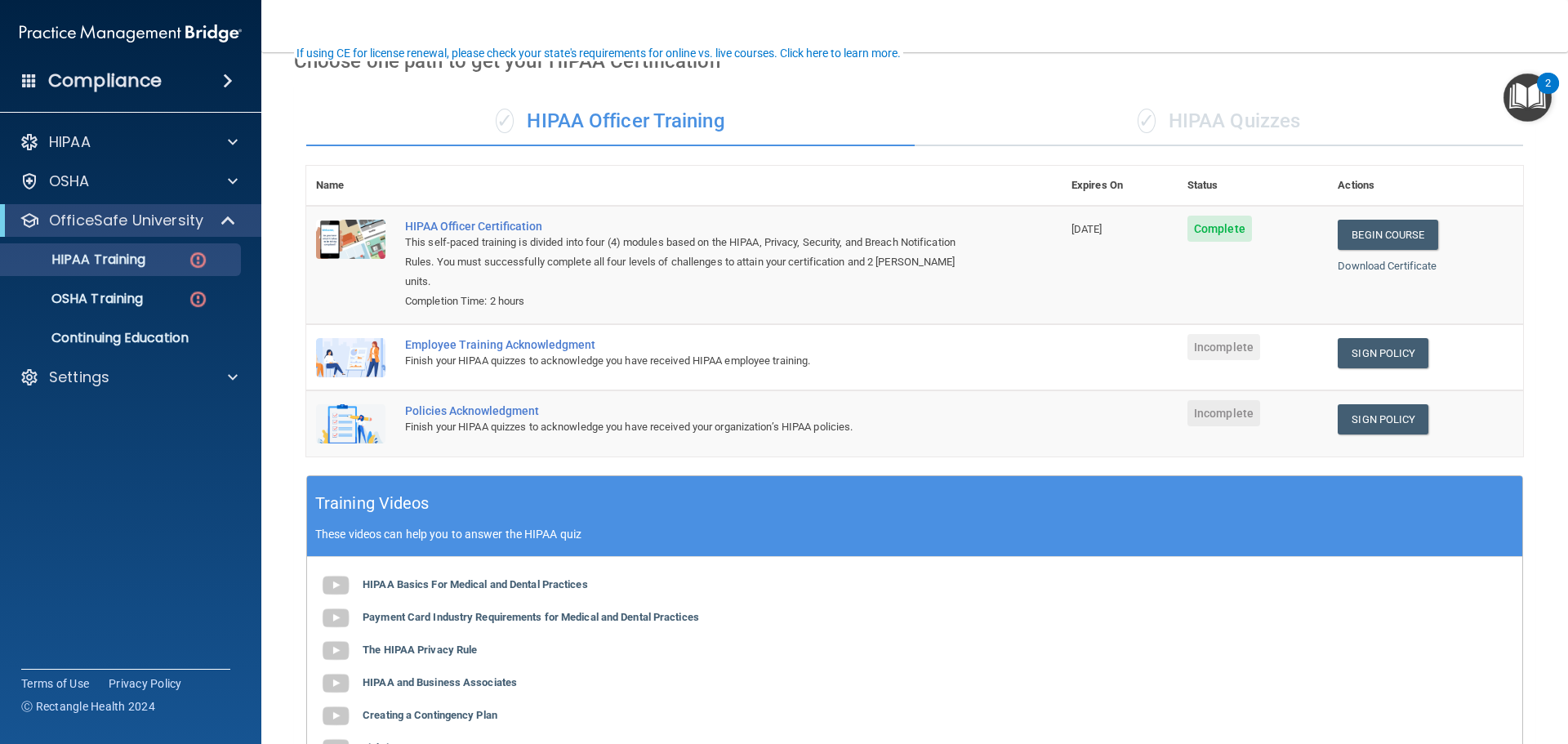
scroll to position [164, 0]
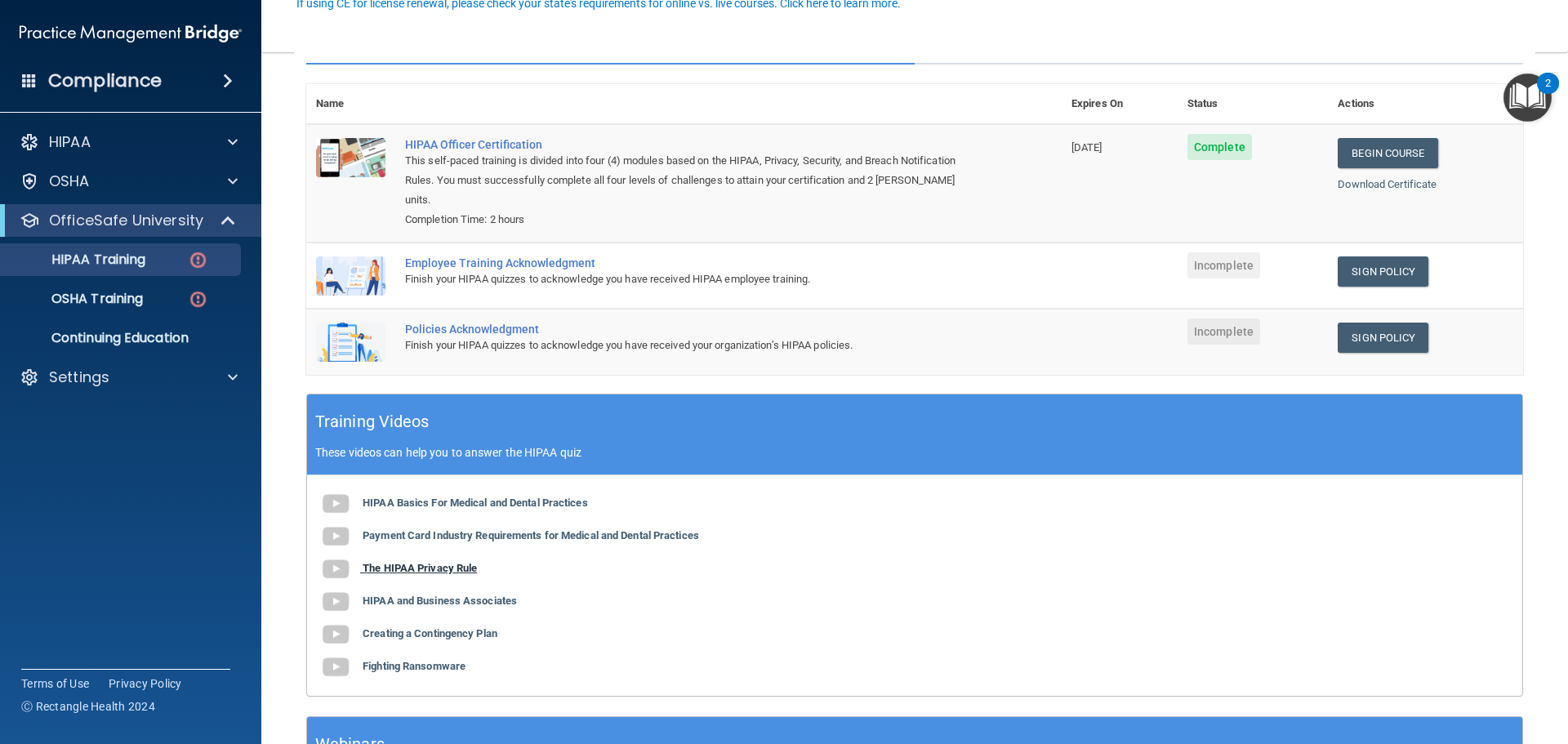
click at [415, 562] on b "The HIPAA Privacy Rule" at bounding box center [420, 568] width 114 height 13
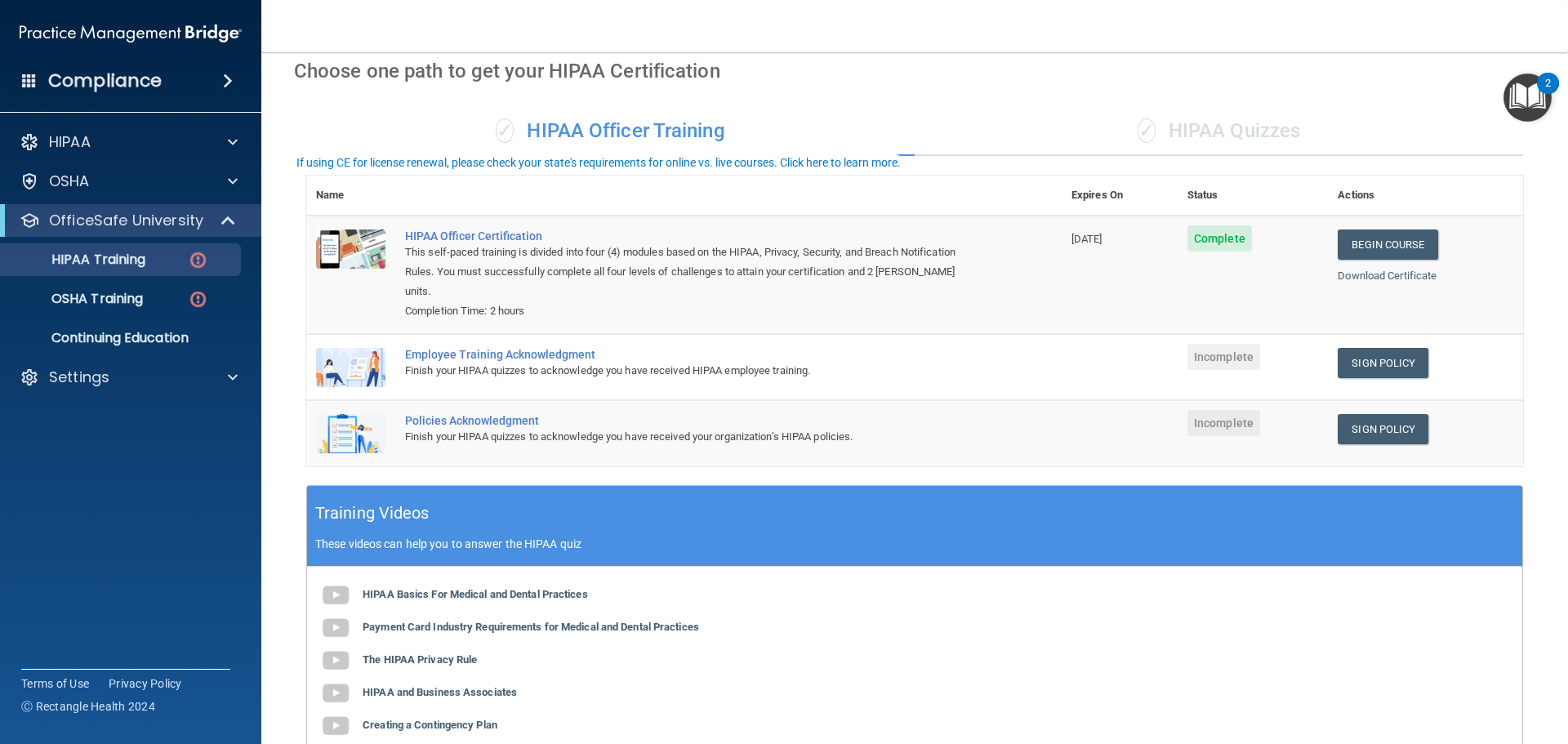
scroll to position [0, 0]
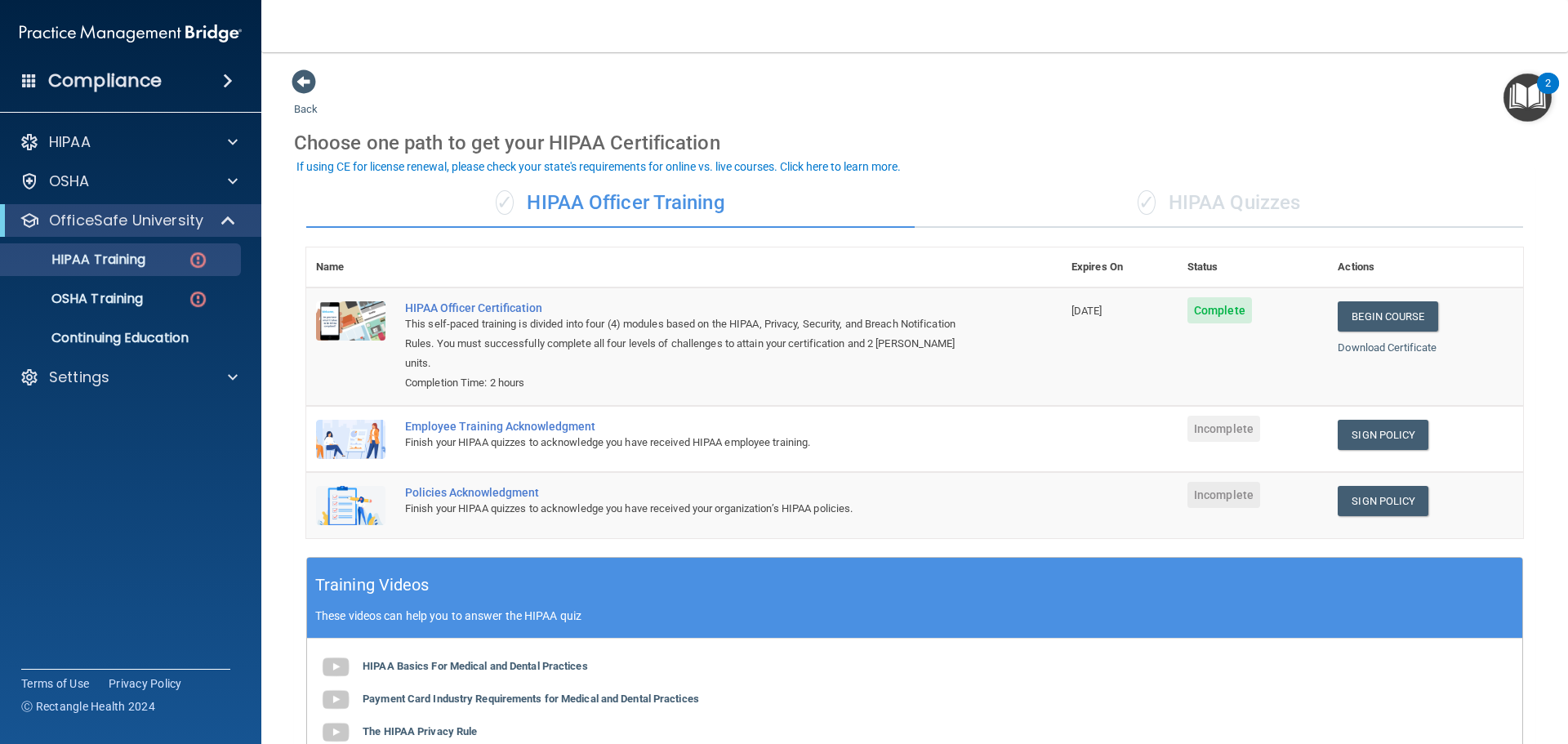
click at [1194, 203] on div "✓ HIPAA Quizzes" at bounding box center [1218, 203] width 609 height 49
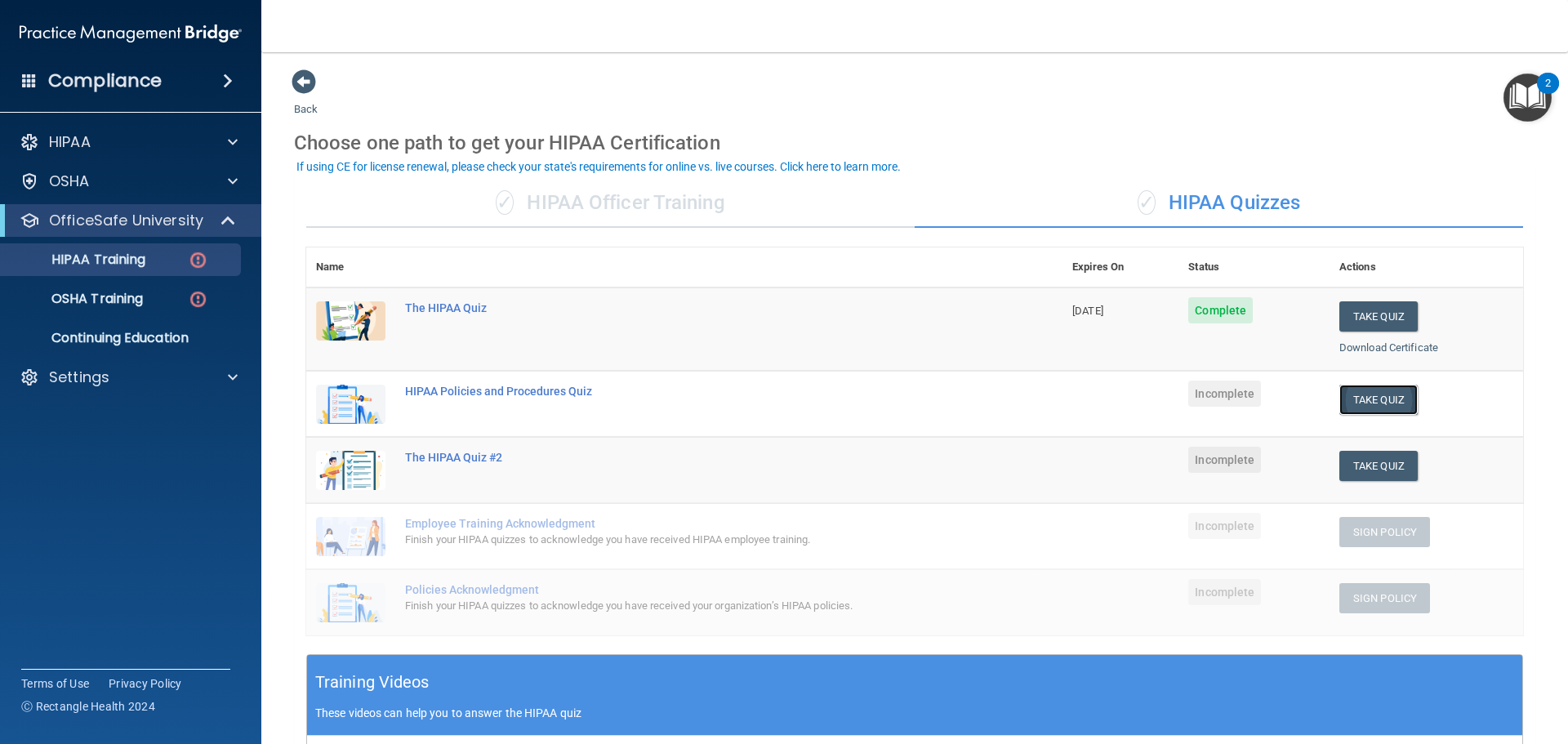
click at [1373, 400] on button "Take Quiz" at bounding box center [1378, 400] width 79 height 30
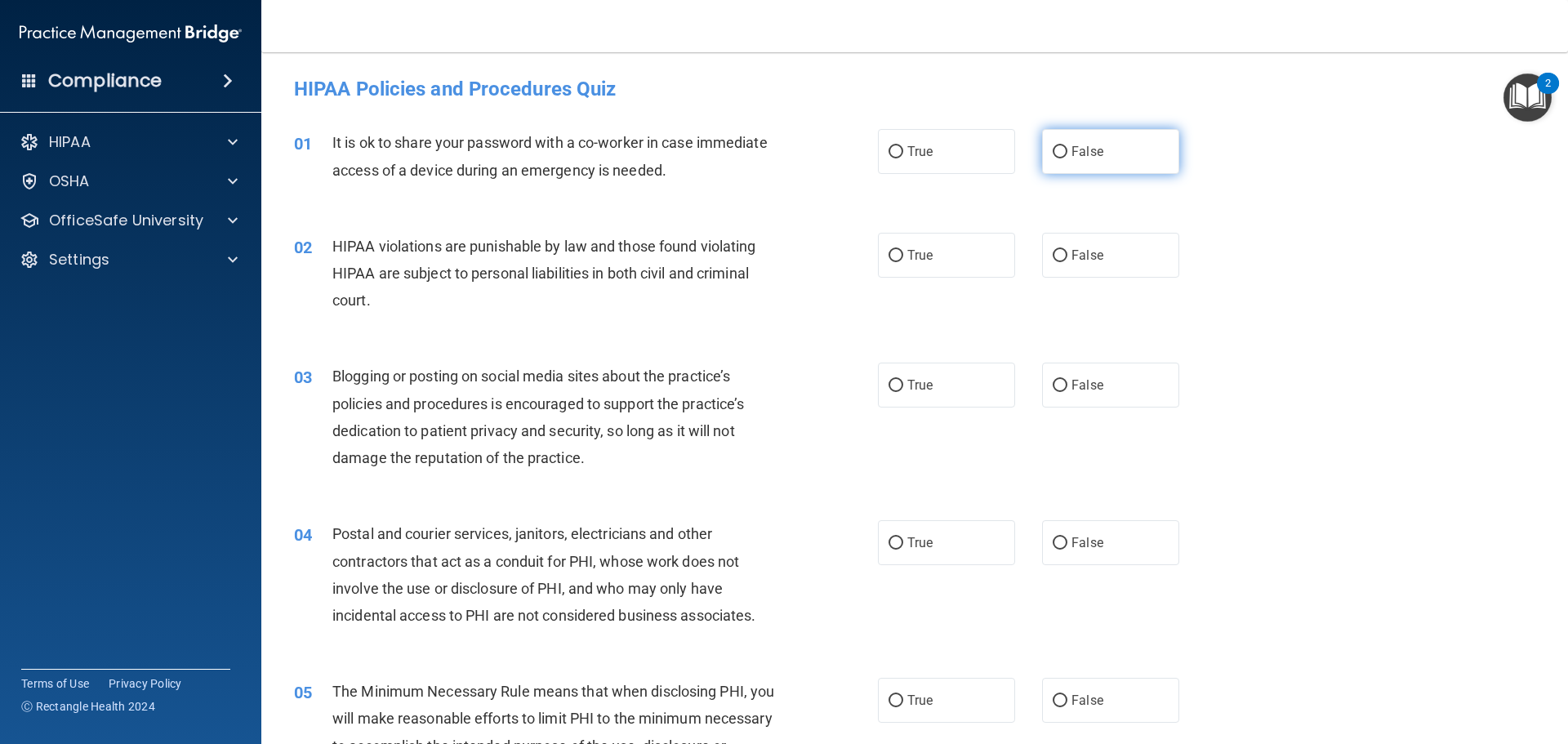
click at [1101, 155] on label "False" at bounding box center [1110, 151] width 137 height 45
click at [1067, 155] on input "False" at bounding box center [1059, 153] width 14 height 13
radio input "true"
click at [910, 258] on span "True" at bounding box center [920, 255] width 25 height 15
click at [903, 258] on input "True" at bounding box center [896, 257] width 14 height 13
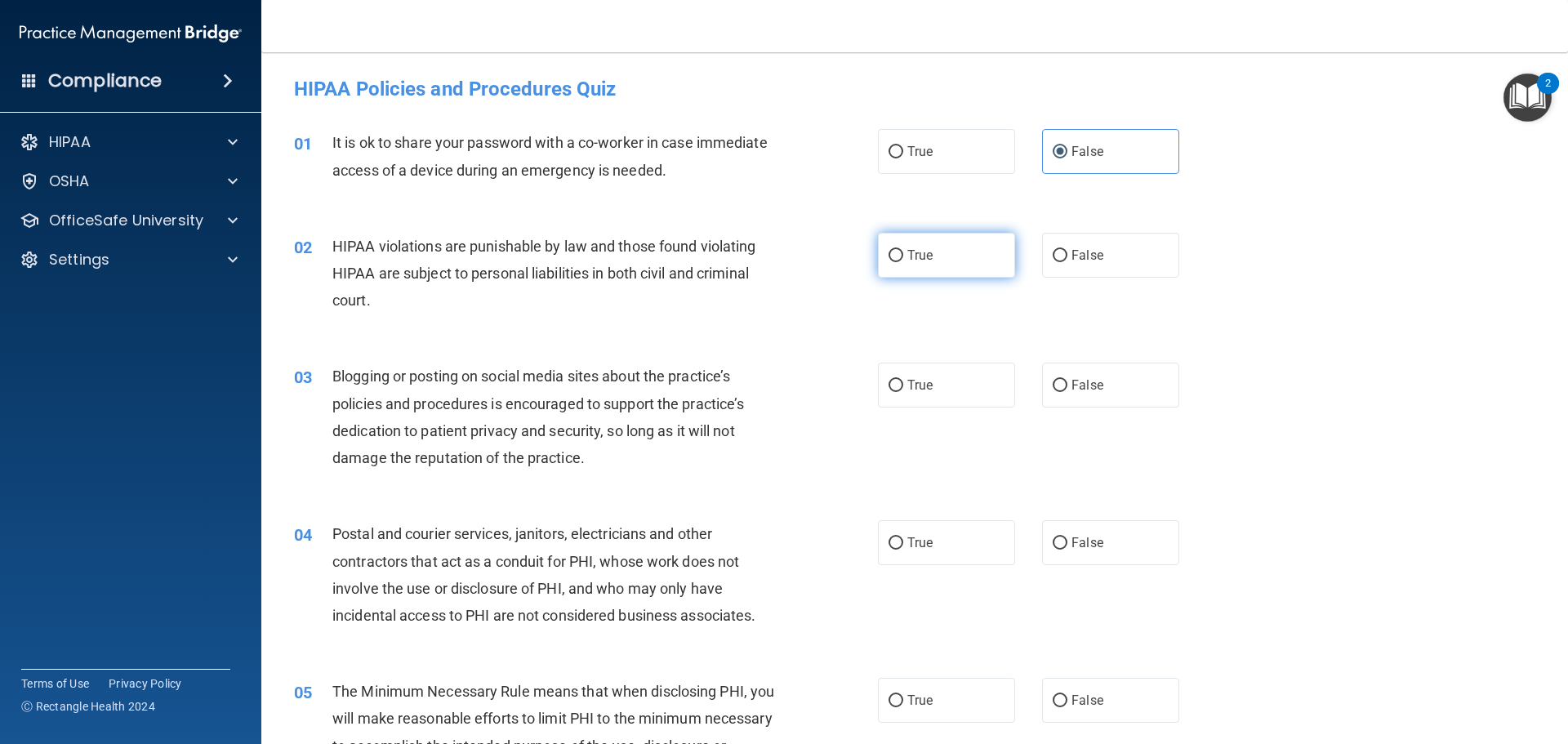
radio input "true"
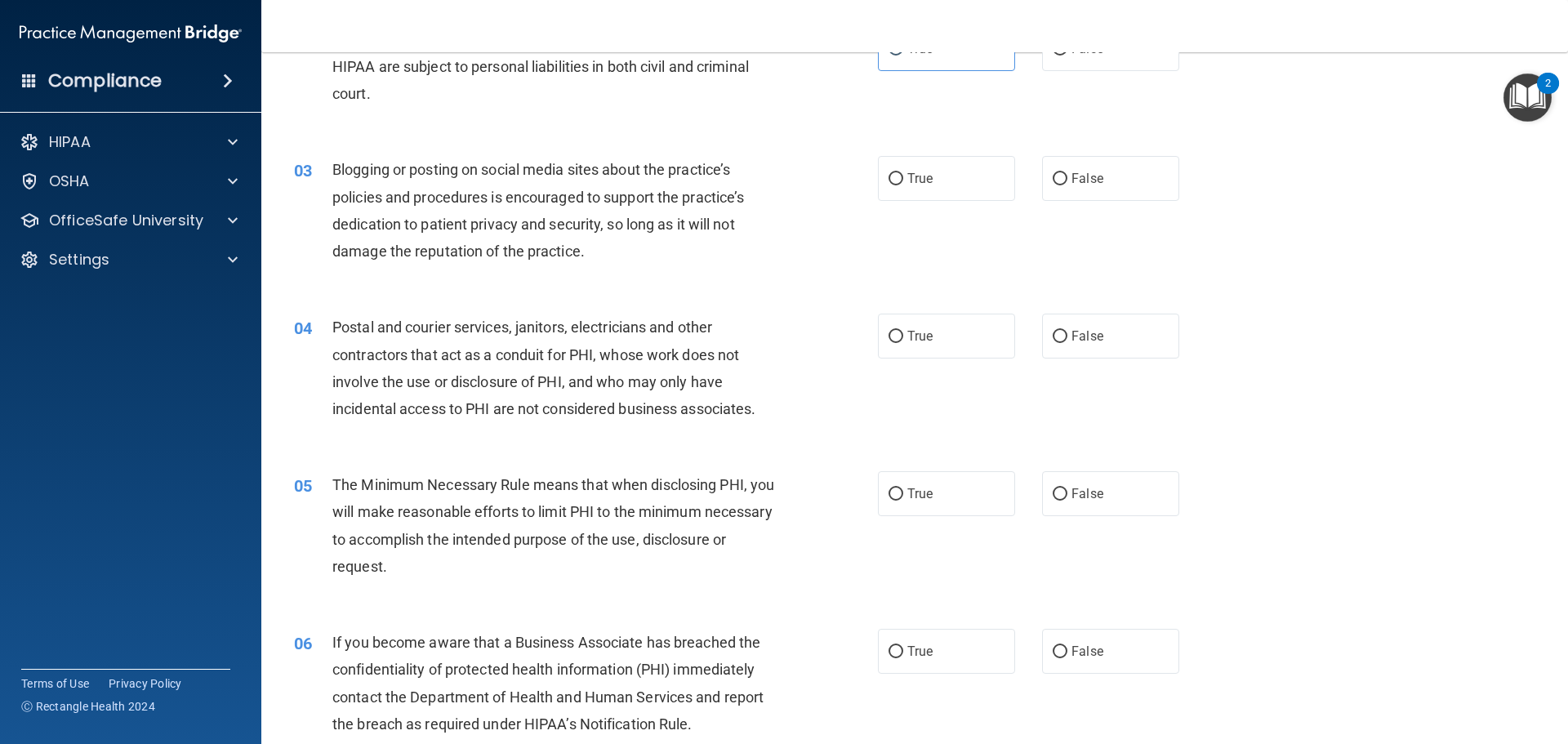
scroll to position [245, 0]
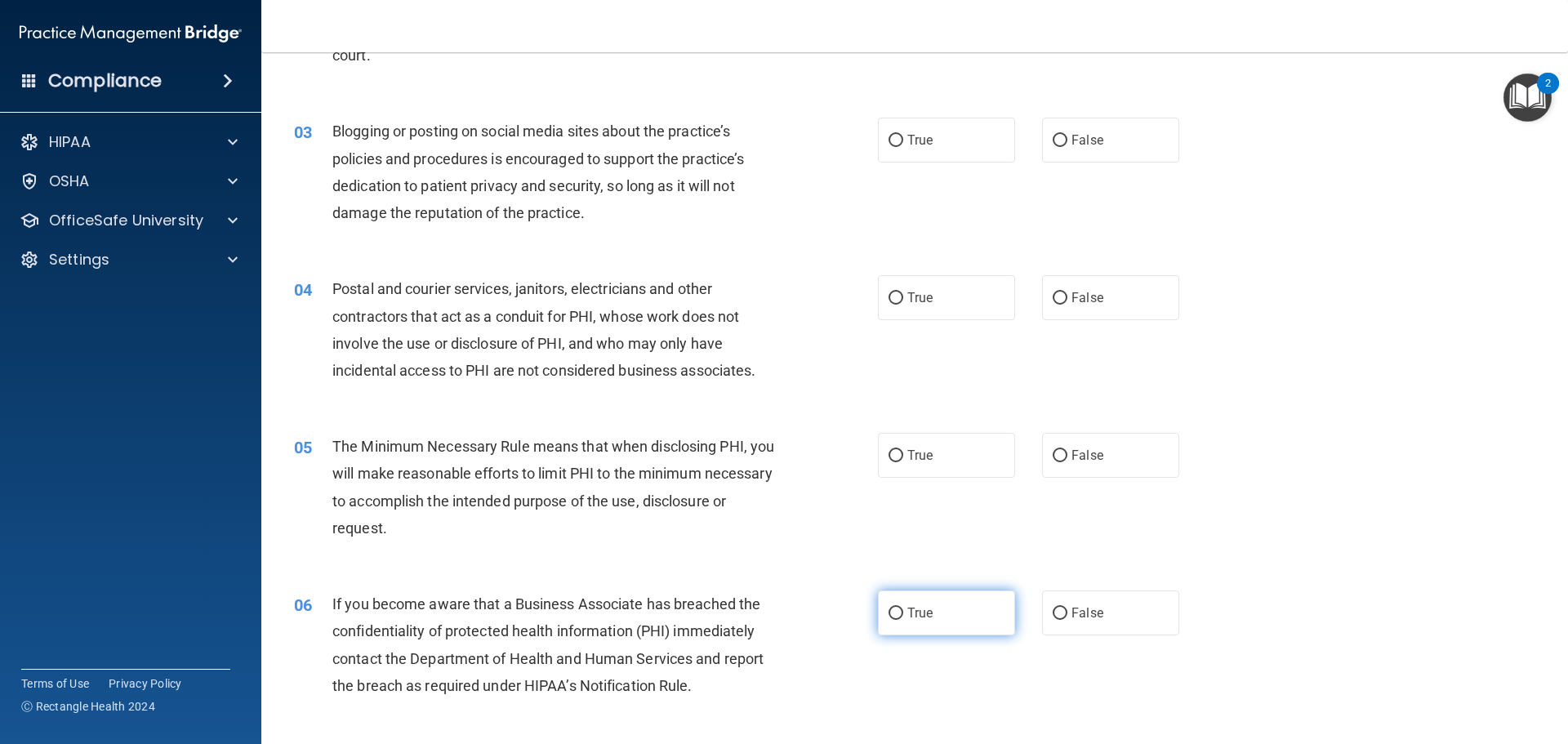
click at [923, 604] on label "True" at bounding box center [946, 613] width 137 height 45
click at [903, 608] on input "True" at bounding box center [896, 614] width 14 height 13
radio input "true"
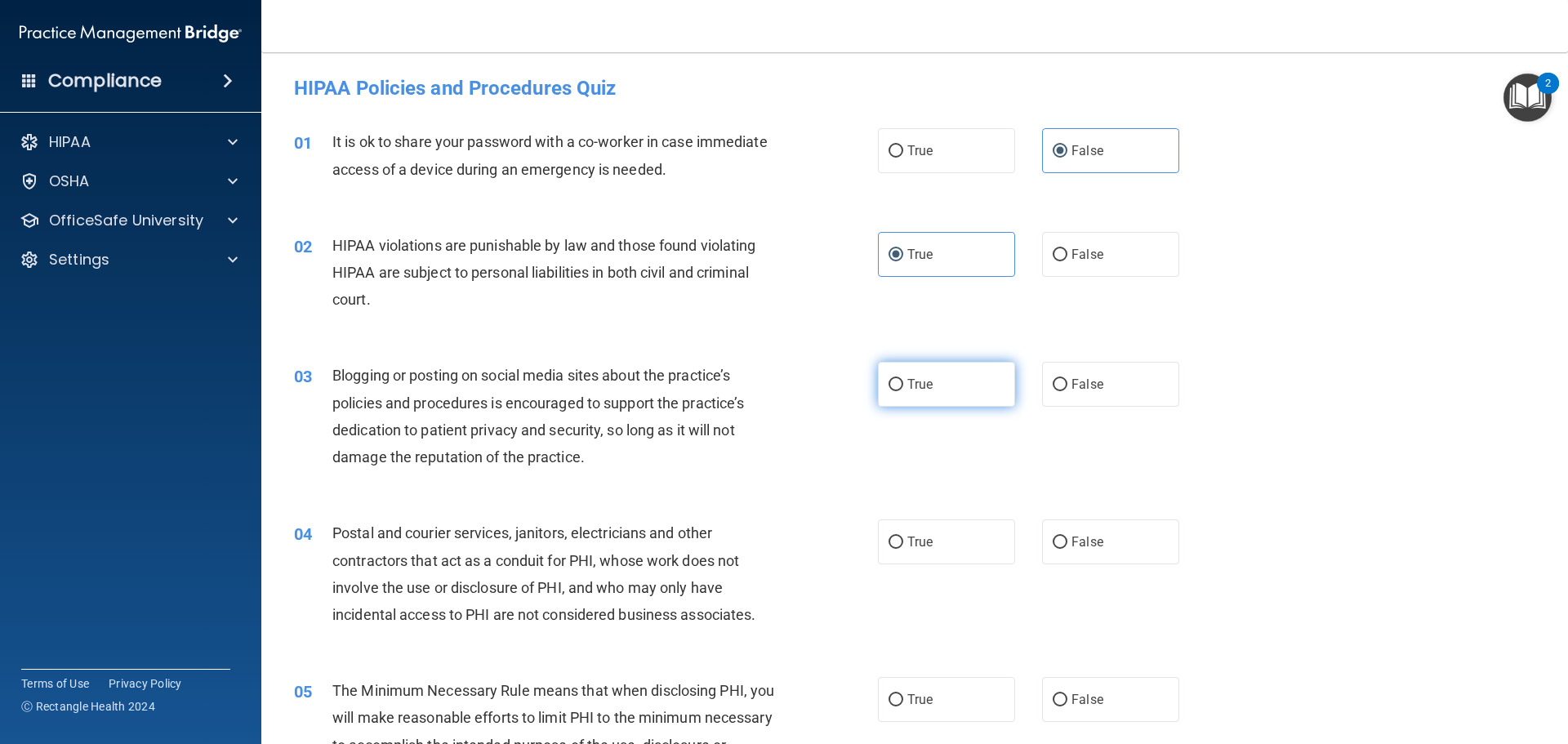
scroll to position [0, 0]
click at [977, 380] on label "True" at bounding box center [946, 385] width 137 height 45
click at [903, 380] on input "True" at bounding box center [896, 386] width 14 height 13
radio input "true"
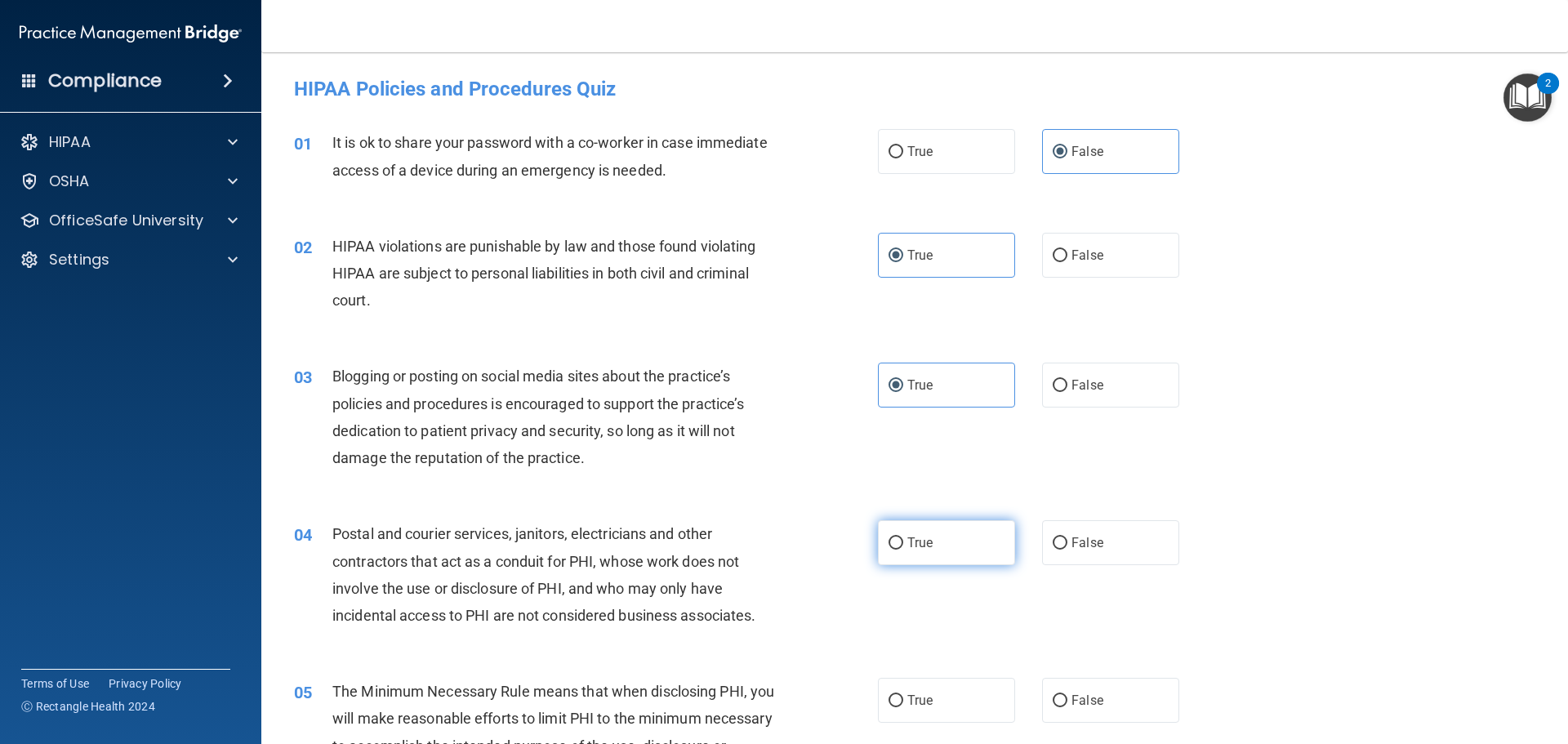
click at [918, 532] on label "True" at bounding box center [946, 543] width 137 height 45
click at [903, 537] on input "True" at bounding box center [896, 544] width 14 height 13
radio input "true"
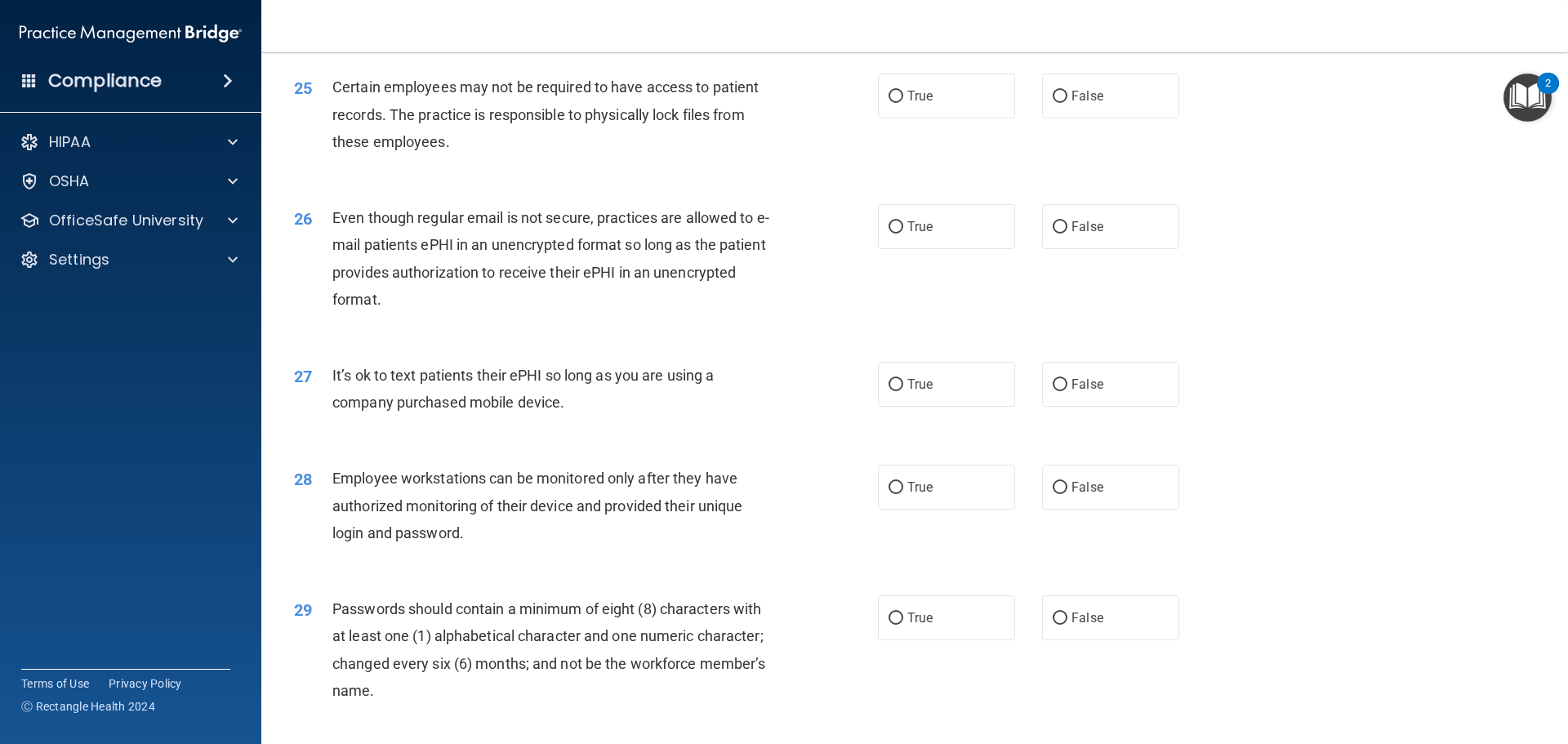
scroll to position [3357, 0]
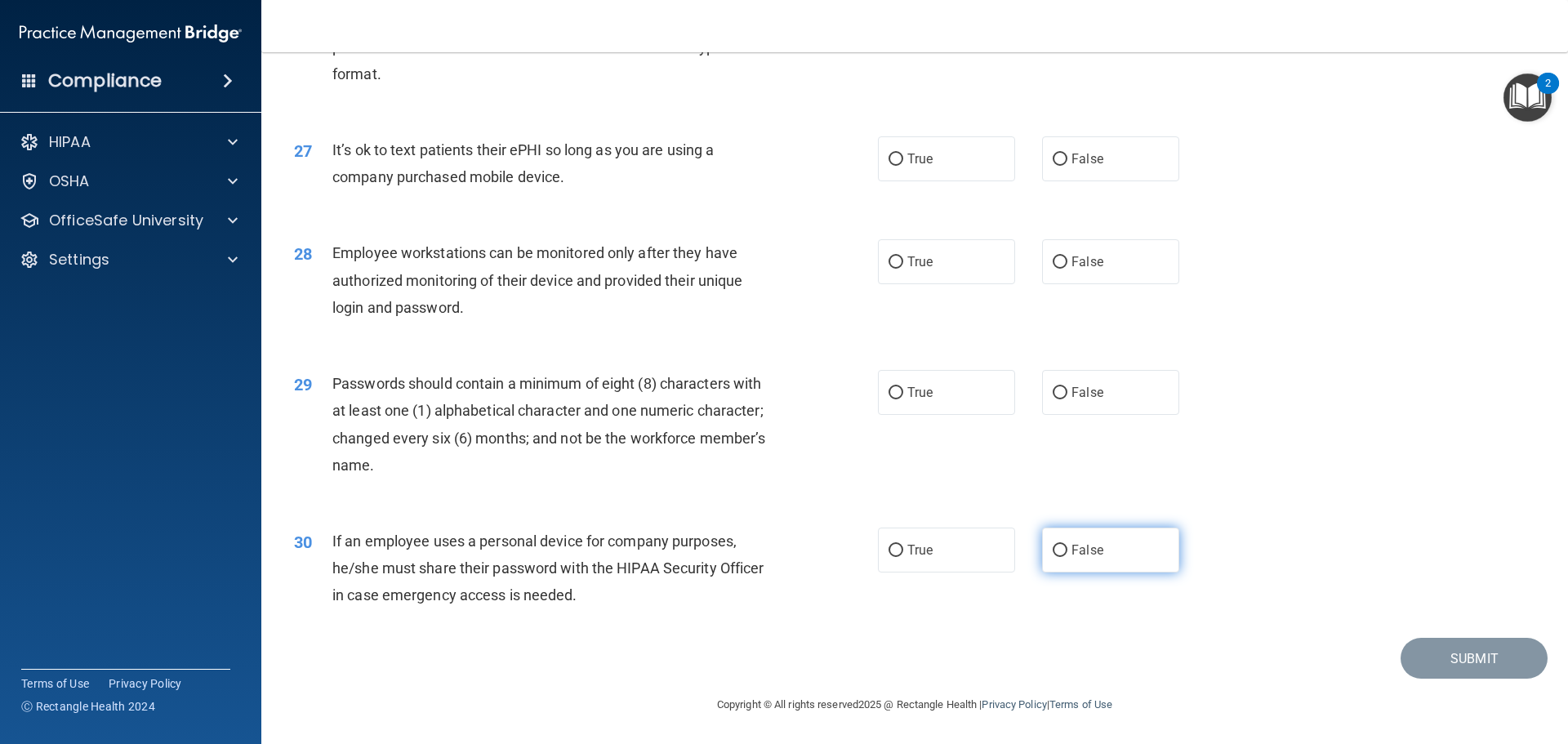
click at [1081, 566] on label "False" at bounding box center [1110, 550] width 137 height 45
click at [1067, 557] on input "False" at bounding box center [1059, 551] width 14 height 13
radio input "true"
click at [932, 392] on label "True" at bounding box center [946, 393] width 137 height 45
click at [903, 392] on input "True" at bounding box center [896, 393] width 14 height 13
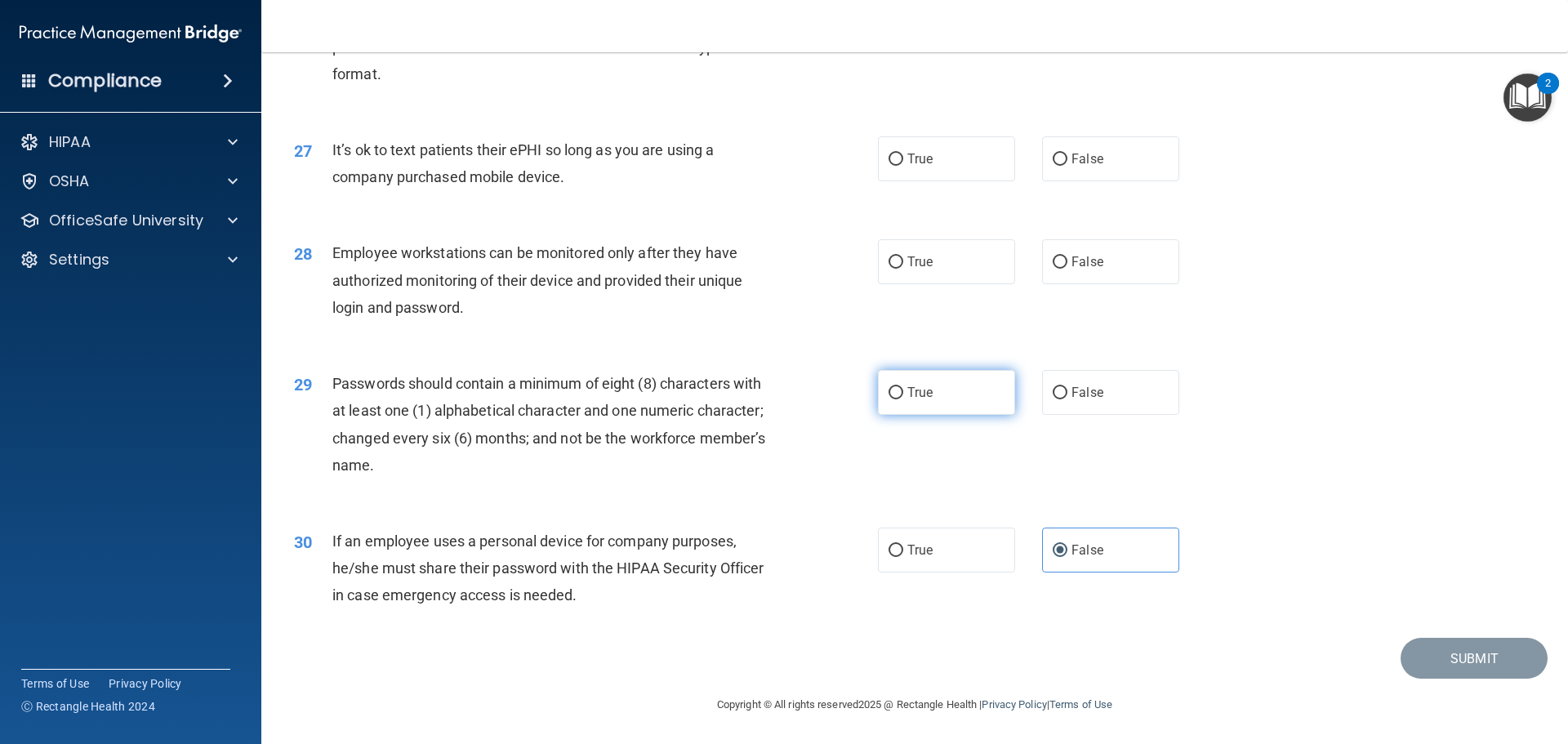
radio input "true"
click at [880, 265] on label "True" at bounding box center [946, 262] width 137 height 45
click at [889, 265] on input "True" at bounding box center [896, 263] width 14 height 13
radio input "true"
click at [1053, 167] on label "False" at bounding box center [1110, 159] width 137 height 45
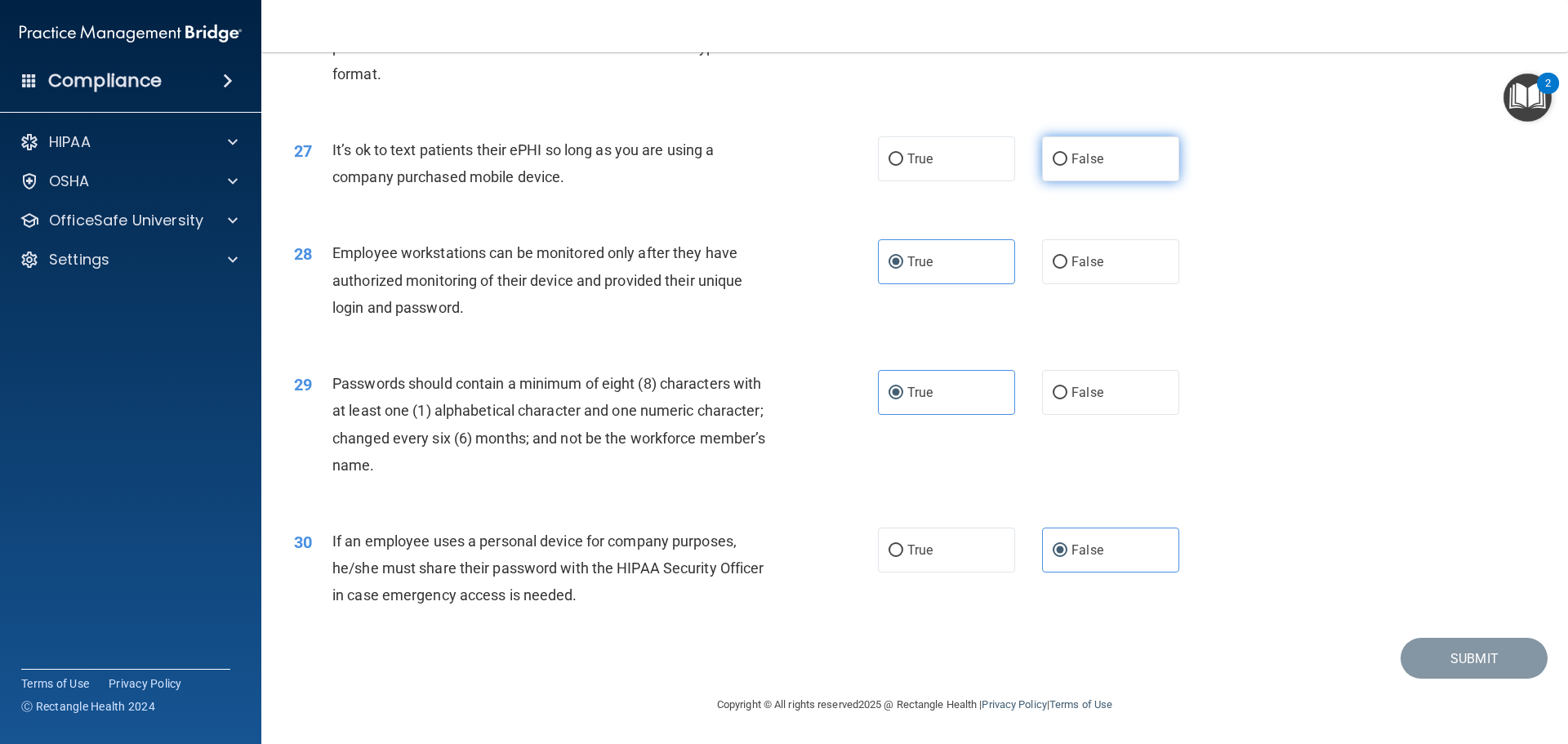
click at [1053, 165] on input "False" at bounding box center [1059, 160] width 14 height 13
radio input "true"
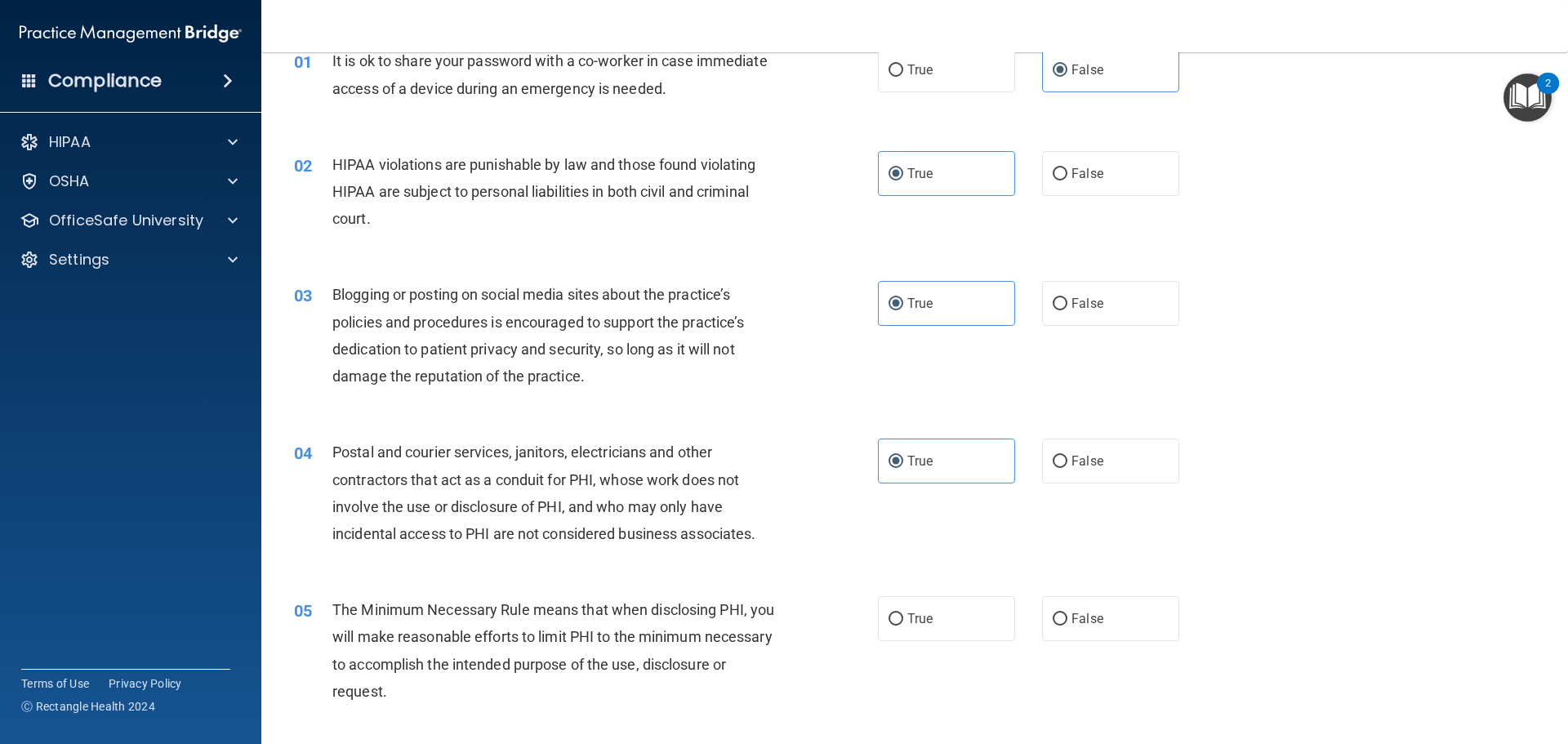
scroll to position [164, 0]
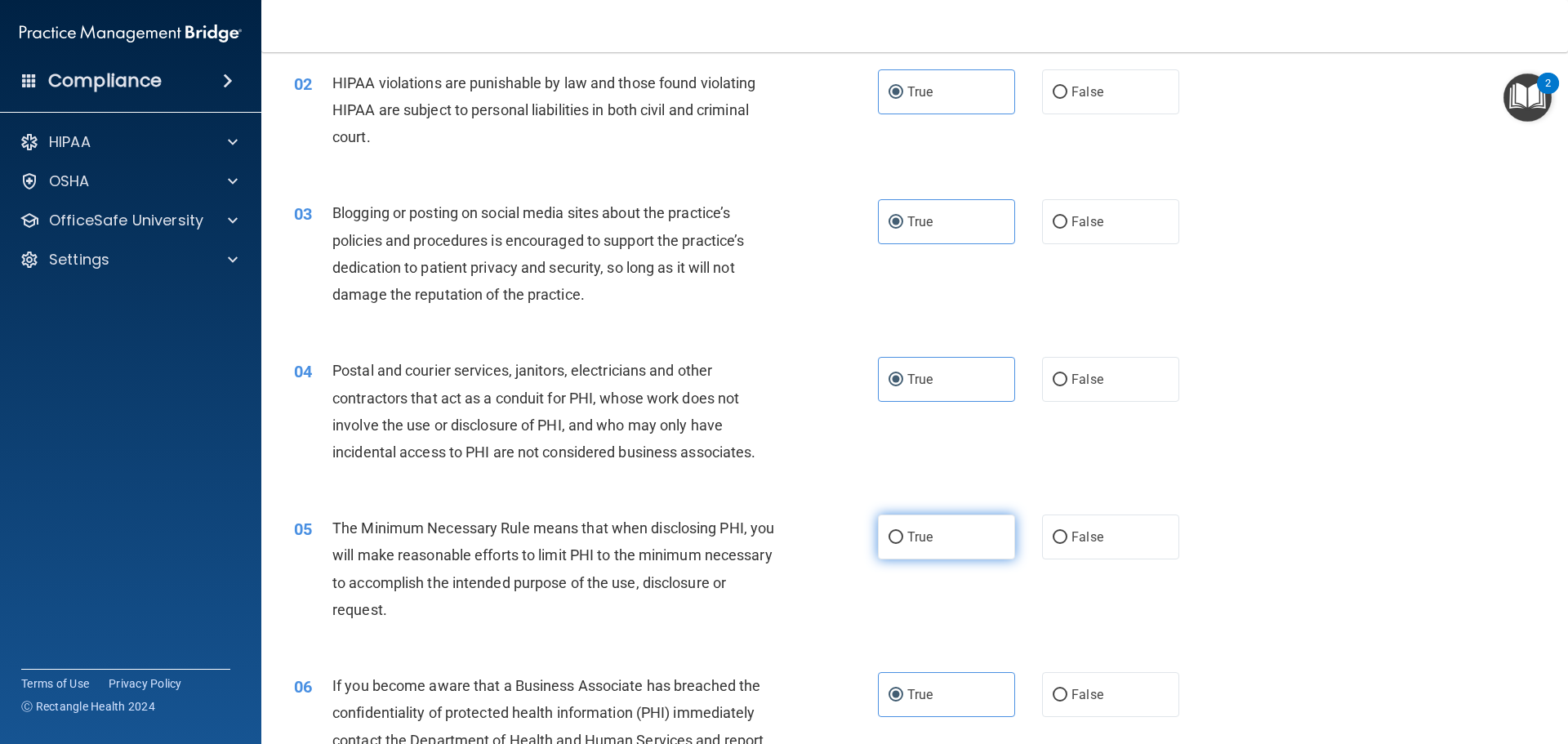
click at [932, 516] on label "True" at bounding box center [946, 537] width 137 height 45
click at [903, 532] on input "True" at bounding box center [896, 538] width 14 height 13
radio input "true"
click at [1053, 232] on label "False" at bounding box center [1110, 222] width 137 height 45
click at [1053, 229] on input "False" at bounding box center [1059, 223] width 14 height 13
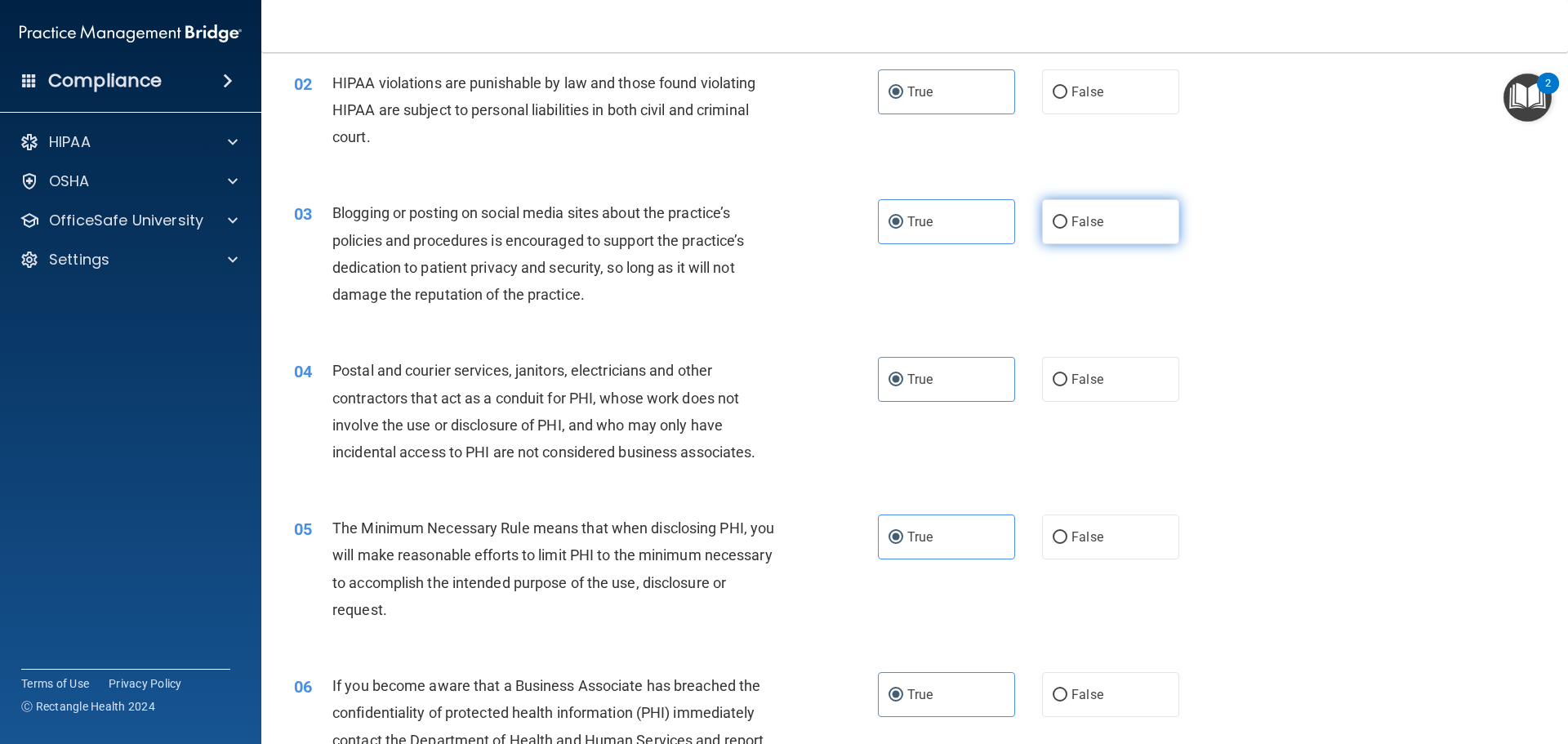
radio input "true"
radio input "false"
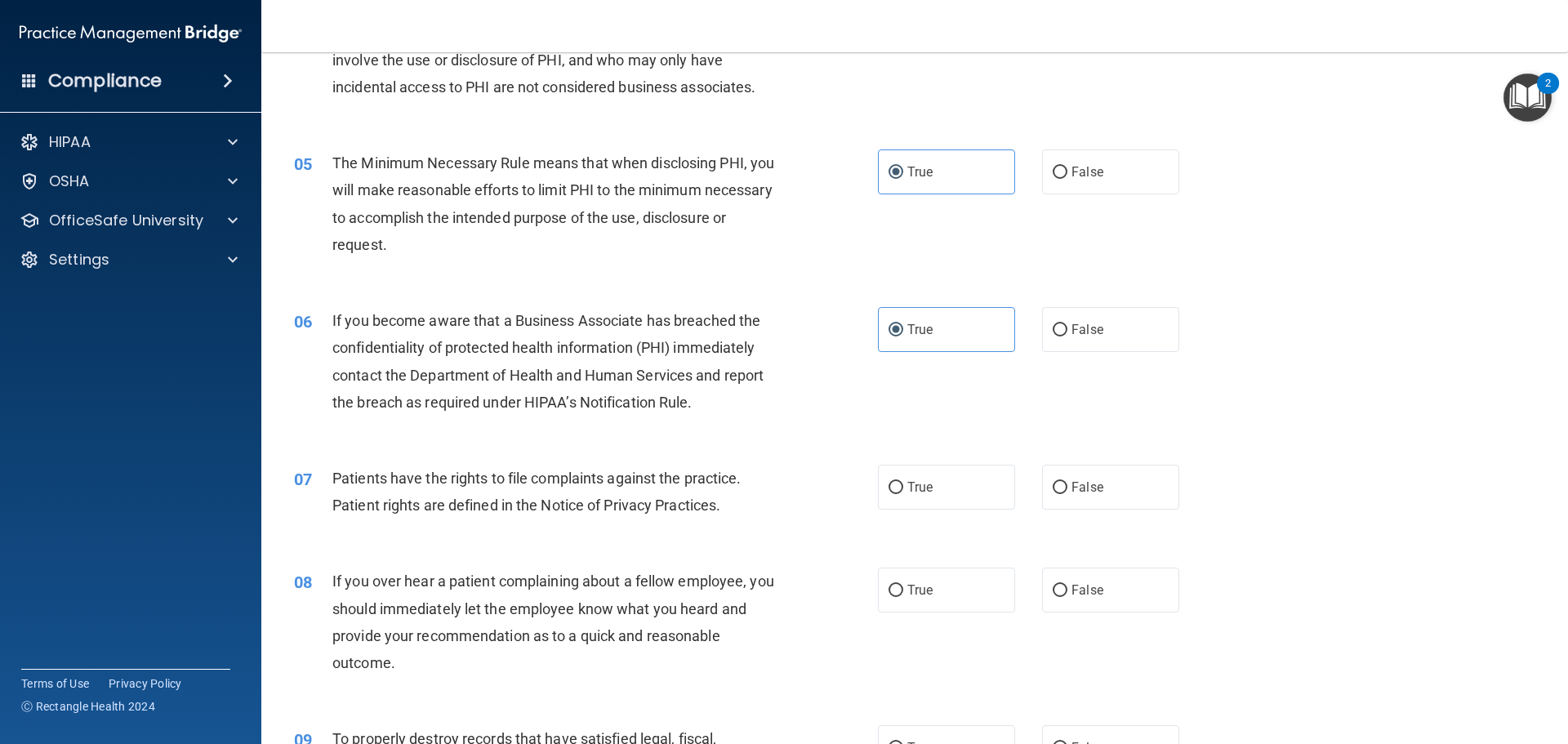
scroll to position [571, 0]
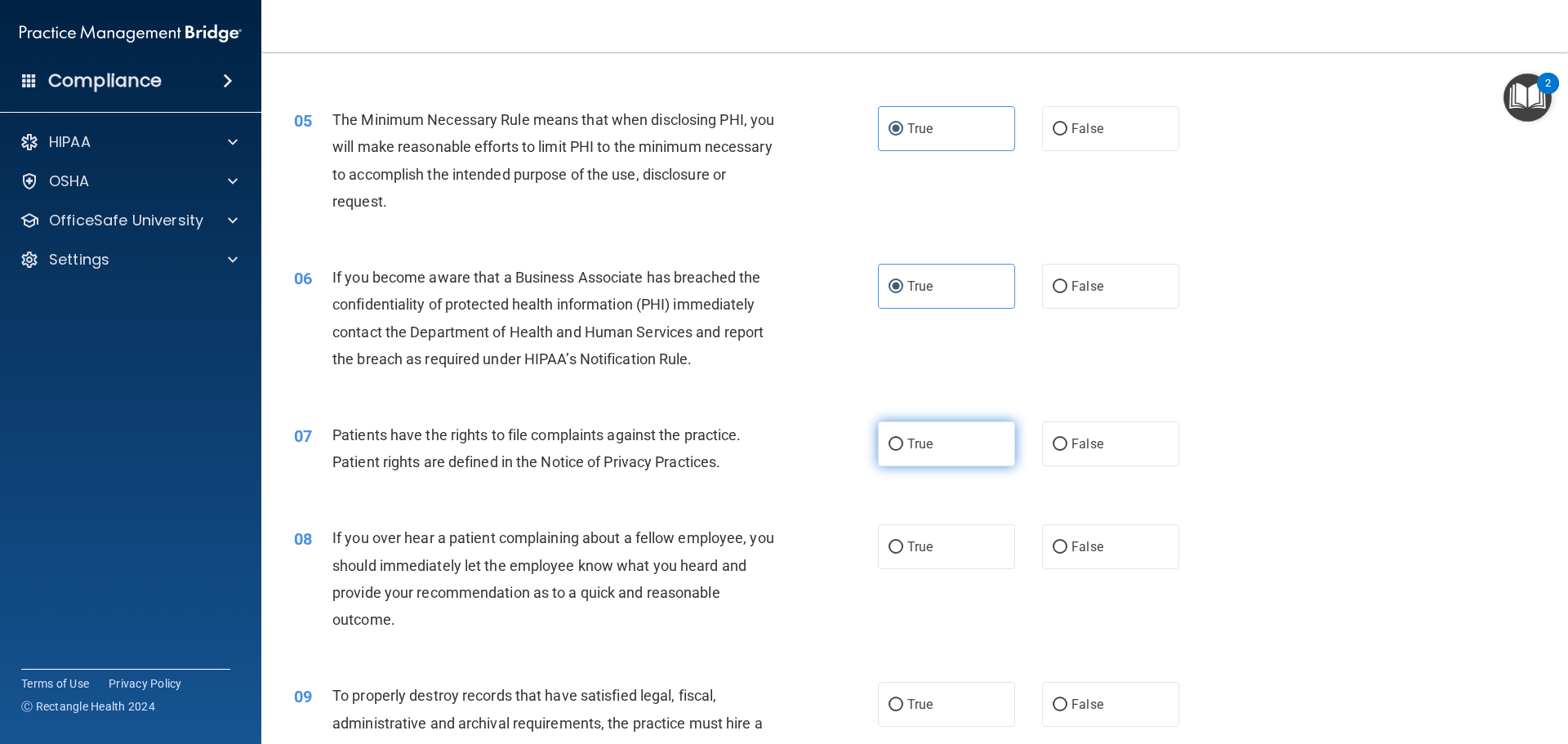
click at [958, 451] on label "True" at bounding box center [946, 444] width 137 height 45
click at [903, 451] on input "True" at bounding box center [896, 445] width 14 height 13
radio input "true"
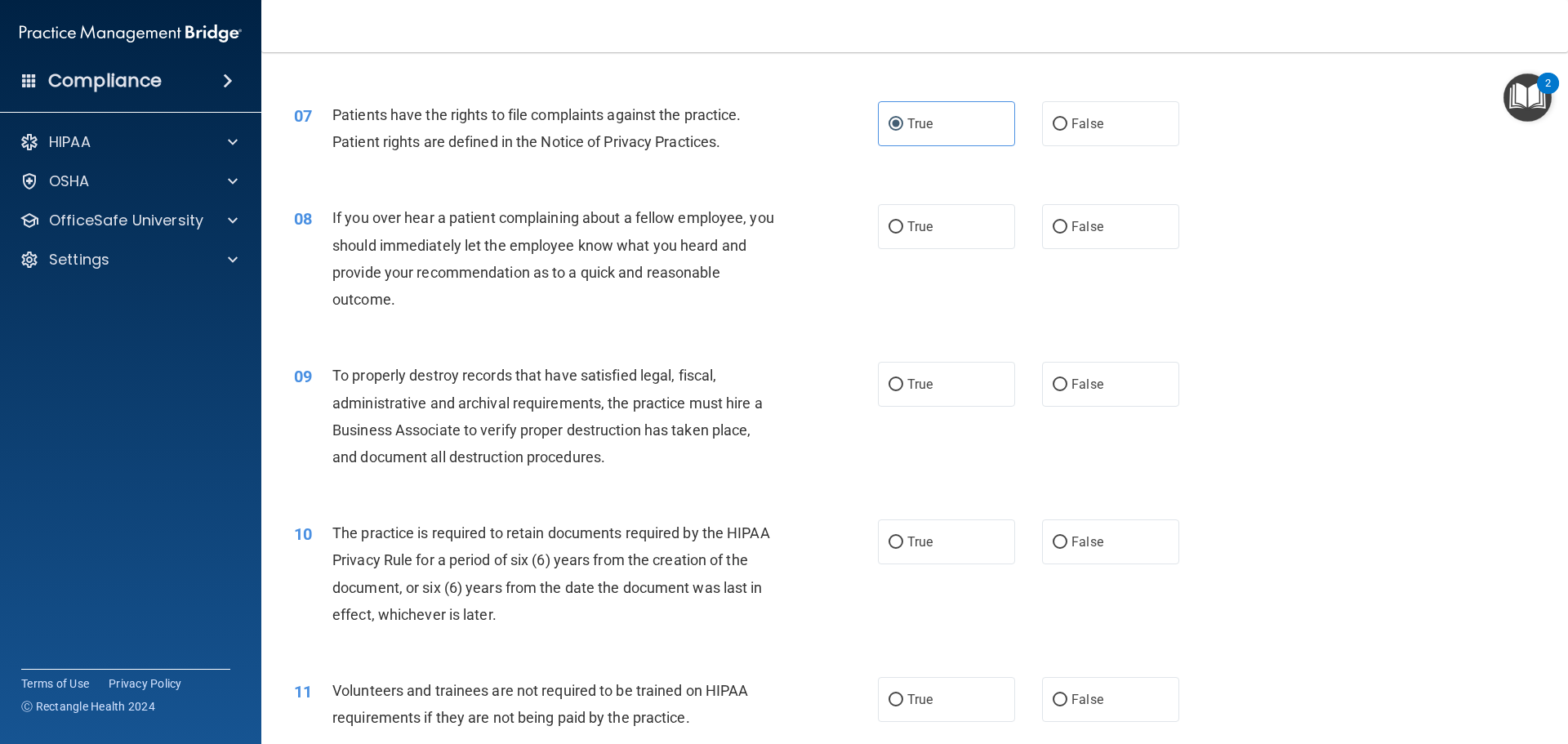
scroll to position [899, 0]
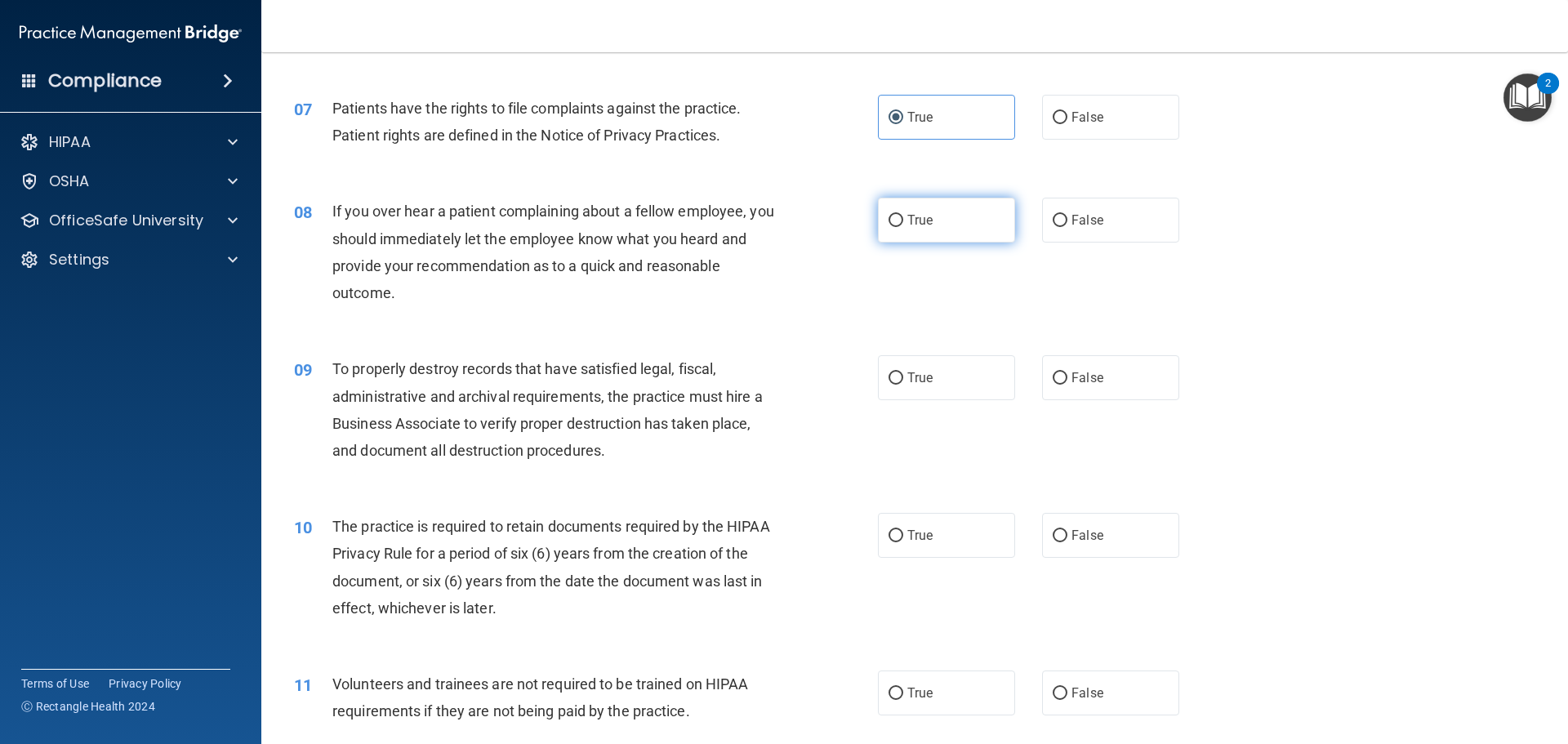
click at [940, 215] on label "True" at bounding box center [946, 220] width 137 height 45
click at [903, 215] on input "True" at bounding box center [896, 221] width 14 height 13
radio input "true"
drag, startPoint x: 1109, startPoint y: 378, endPoint x: 1154, endPoint y: 371, distance: 45.5
click at [1112, 378] on label "False" at bounding box center [1110, 377] width 137 height 45
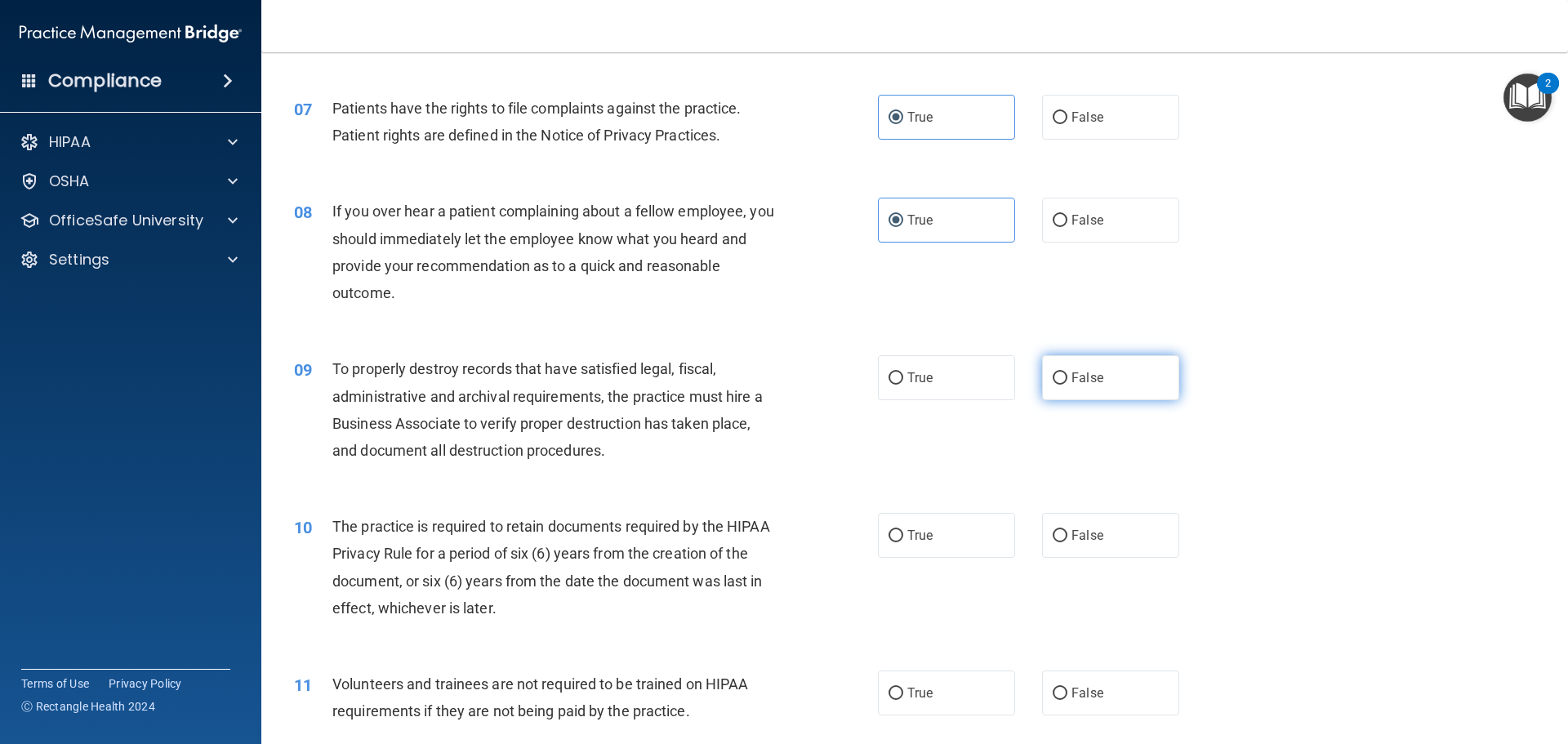
click at [1067, 378] on input "False" at bounding box center [1059, 379] width 14 height 13
radio input "true"
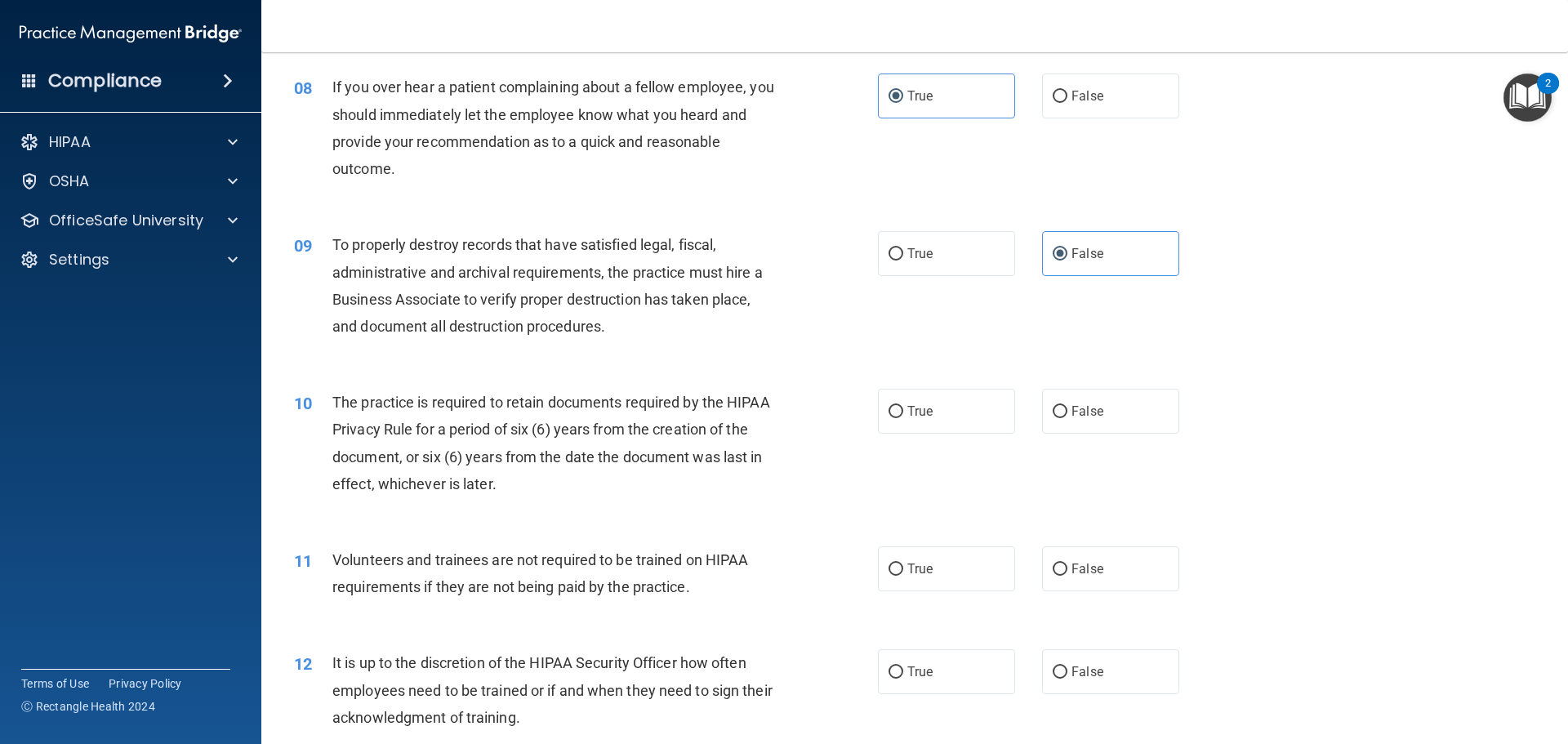
scroll to position [1062, 0]
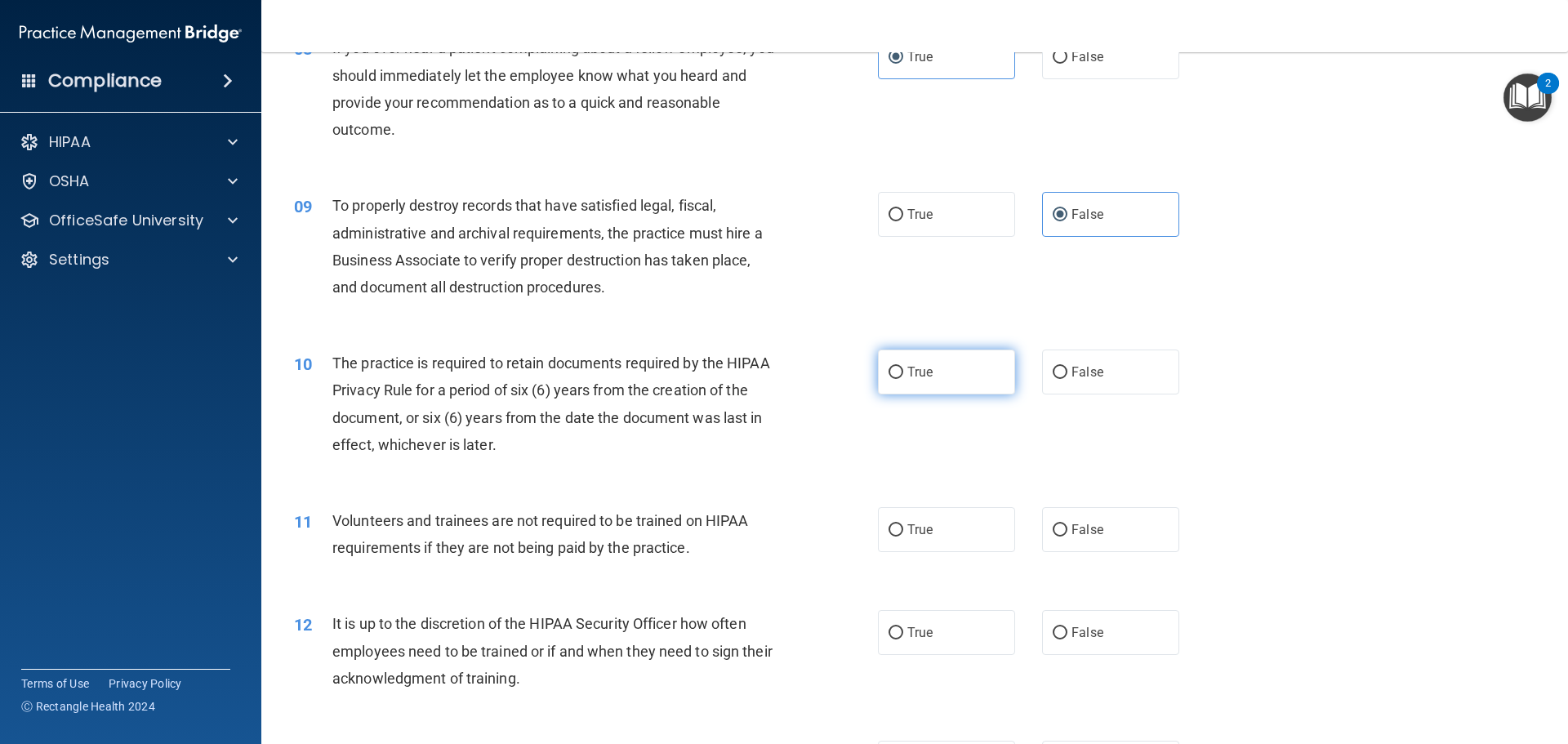
click at [894, 381] on label "True" at bounding box center [946, 372] width 137 height 45
click at [894, 379] on input "True" at bounding box center [896, 373] width 14 height 13
radio input "true"
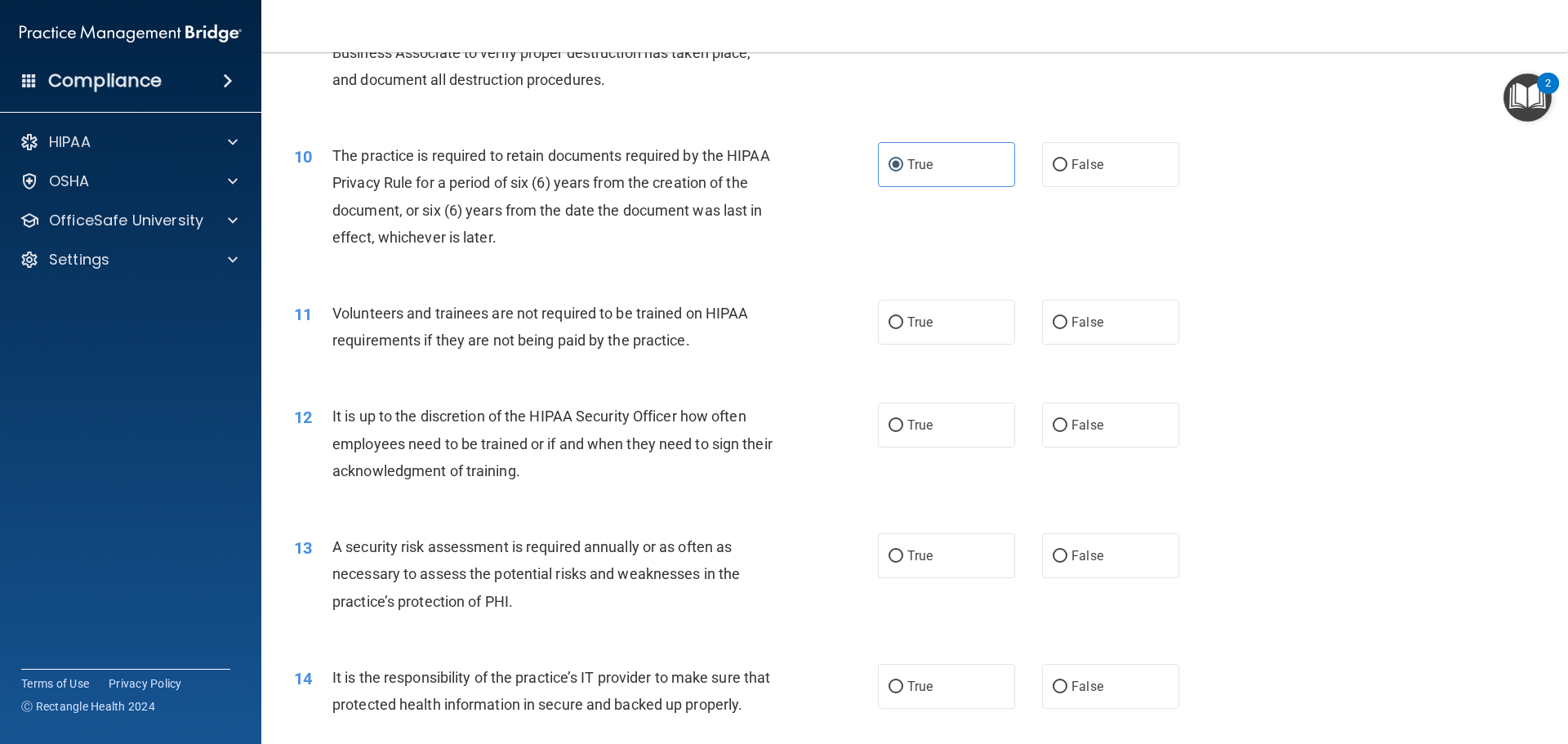
scroll to position [1307, 0]
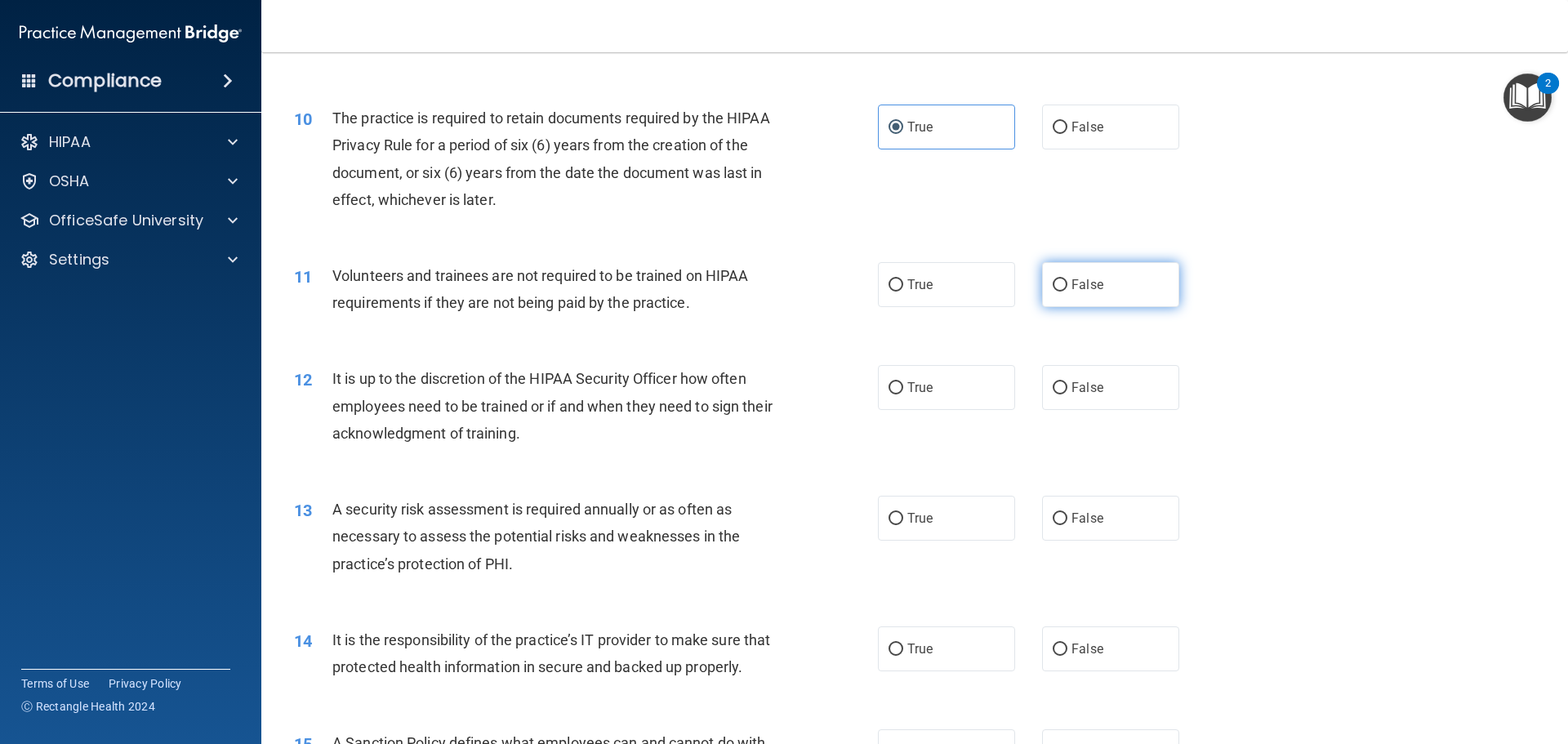
click at [1132, 299] on label "False" at bounding box center [1110, 284] width 137 height 45
click at [1067, 292] on input "False" at bounding box center [1059, 285] width 14 height 13
radio input "true"
click at [938, 399] on label "True" at bounding box center [946, 387] width 137 height 45
click at [903, 394] on input "True" at bounding box center [896, 389] width 14 height 13
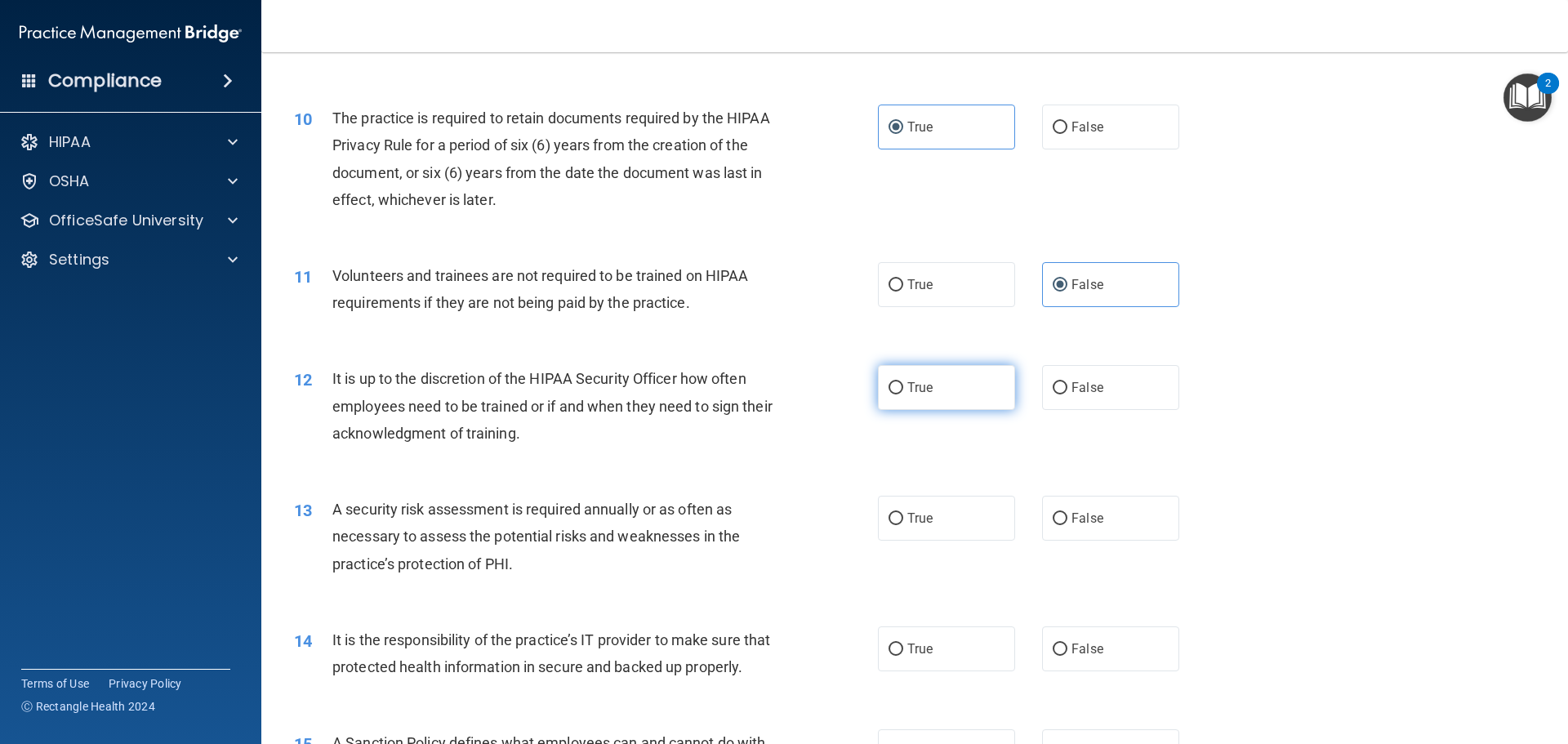
radio input "true"
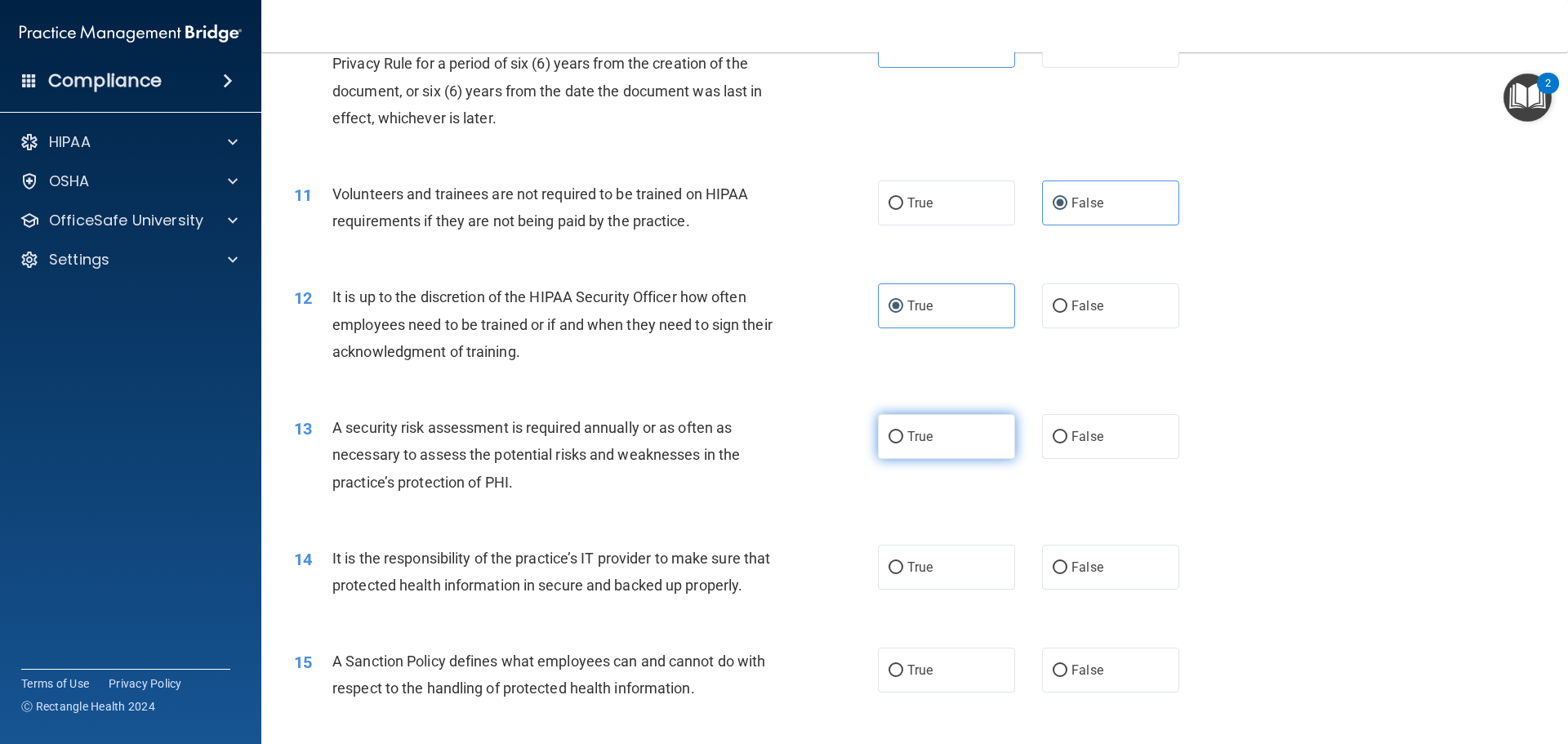
click at [904, 444] on label "True" at bounding box center [946, 436] width 137 height 45
click at [903, 444] on input "True" at bounding box center [896, 437] width 14 height 13
radio input "true"
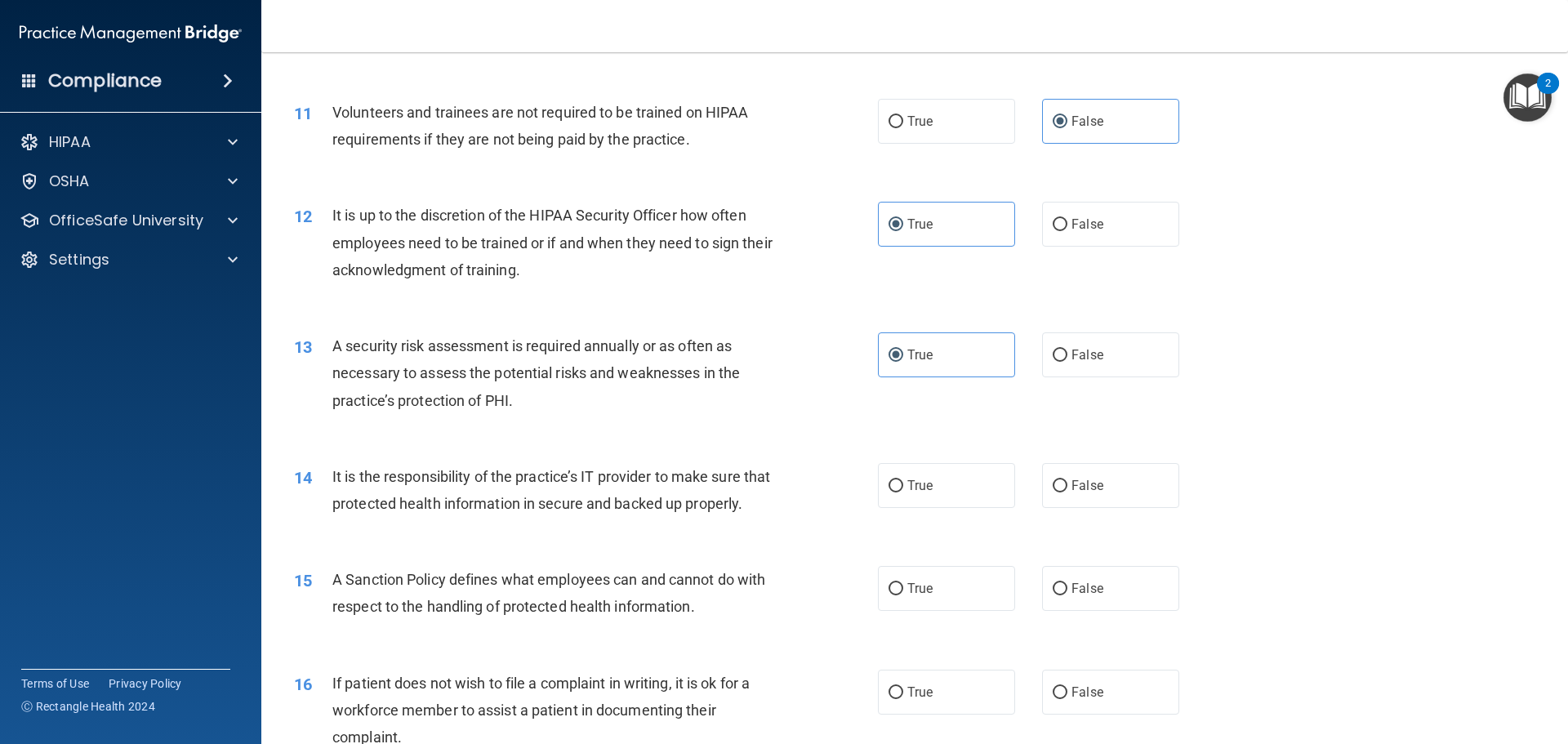
scroll to position [1552, 0]
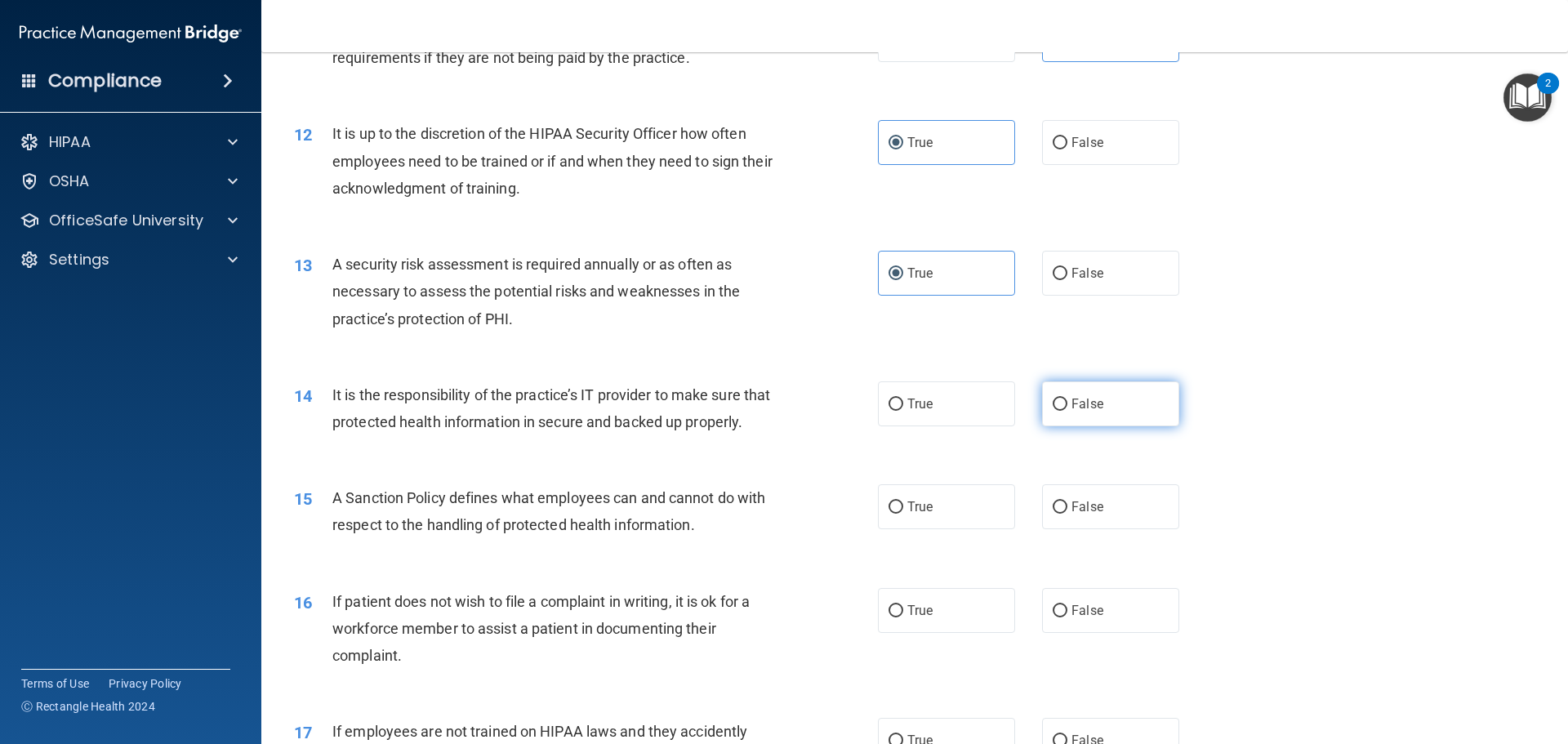
click at [1075, 395] on label "False" at bounding box center [1110, 404] width 137 height 45
click at [1067, 399] on input "False" at bounding box center [1059, 405] width 14 height 13
radio input "true"
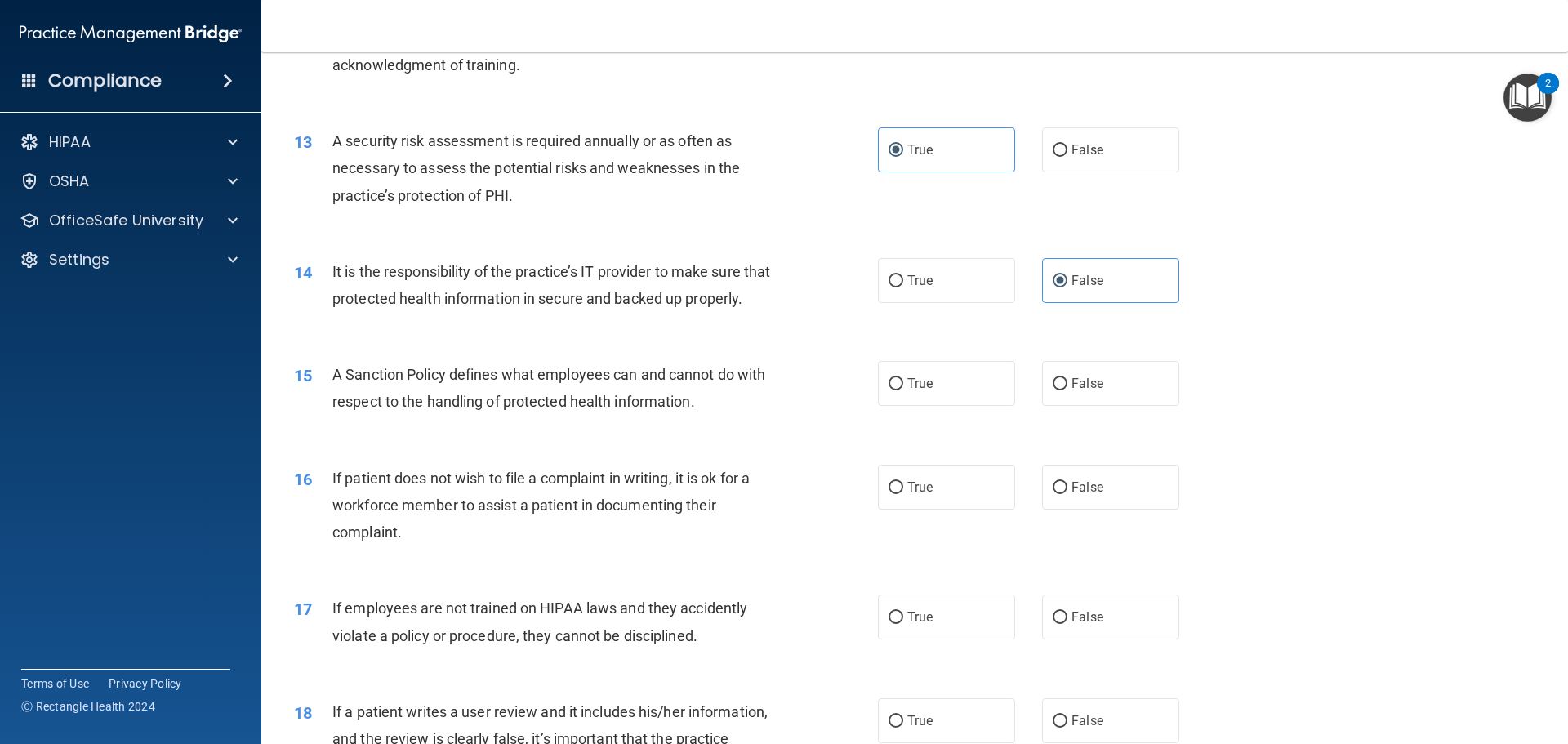
scroll to position [1715, 0]
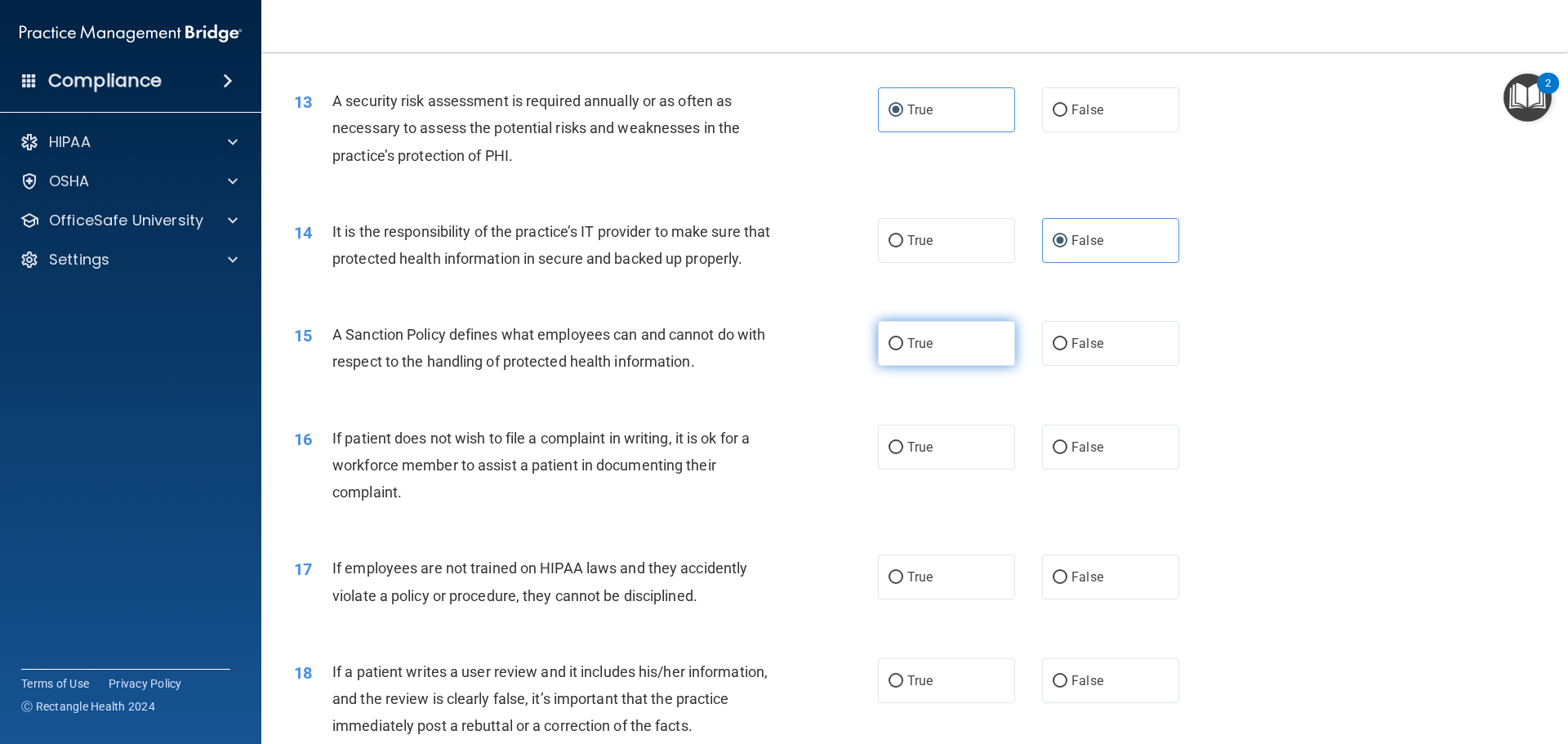
click at [912, 351] on span "True" at bounding box center [920, 342] width 25 height 15
click at [903, 351] on input "True" at bounding box center [896, 344] width 14 height 13
radio input "true"
click at [1125, 469] on label "False" at bounding box center [1110, 447] width 137 height 45
click at [1067, 454] on input "False" at bounding box center [1059, 448] width 14 height 13
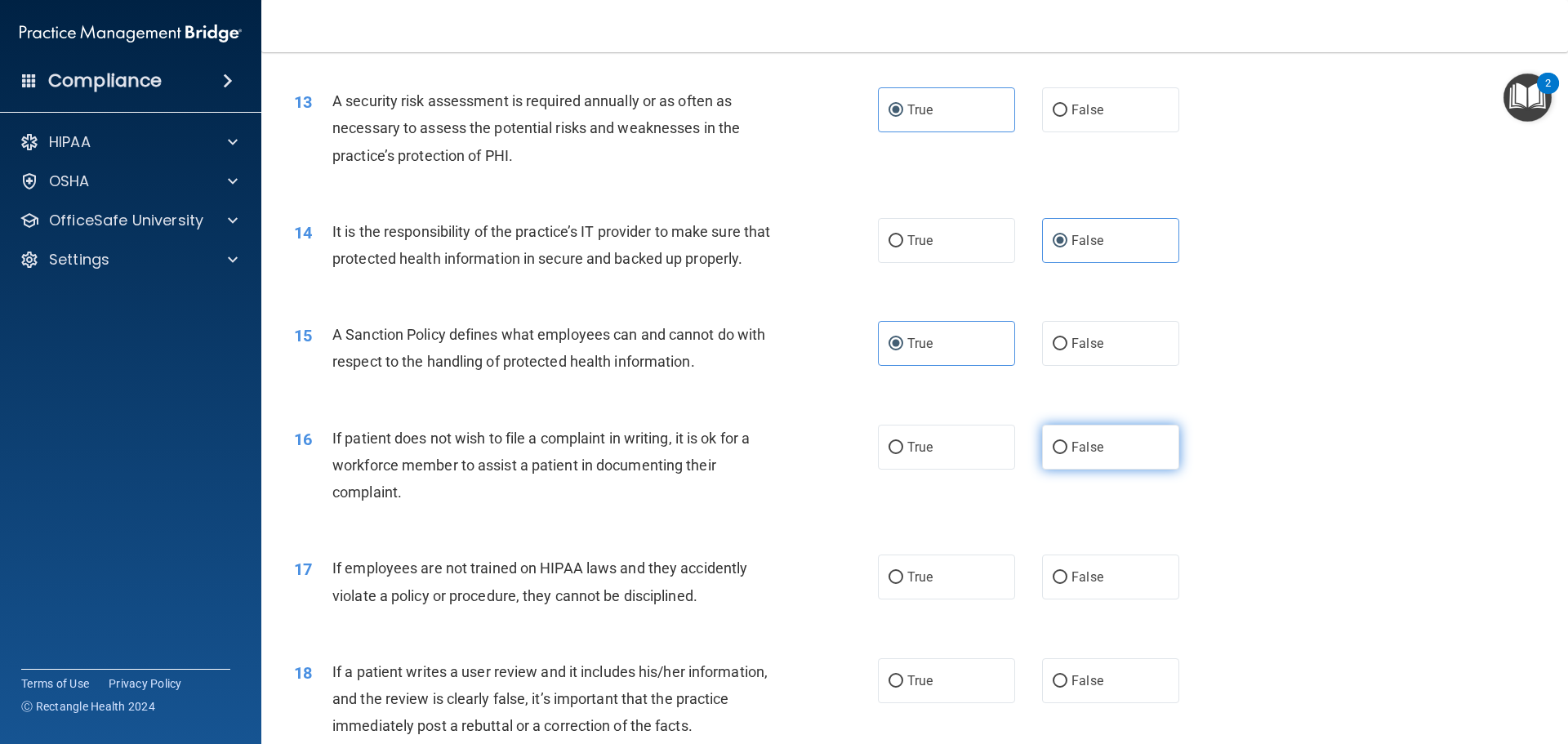
radio input "true"
click at [901, 469] on label "True" at bounding box center [946, 447] width 137 height 45
click at [901, 454] on input "True" at bounding box center [896, 448] width 14 height 13
radio input "true"
click at [1100, 469] on label "False" at bounding box center [1110, 447] width 137 height 45
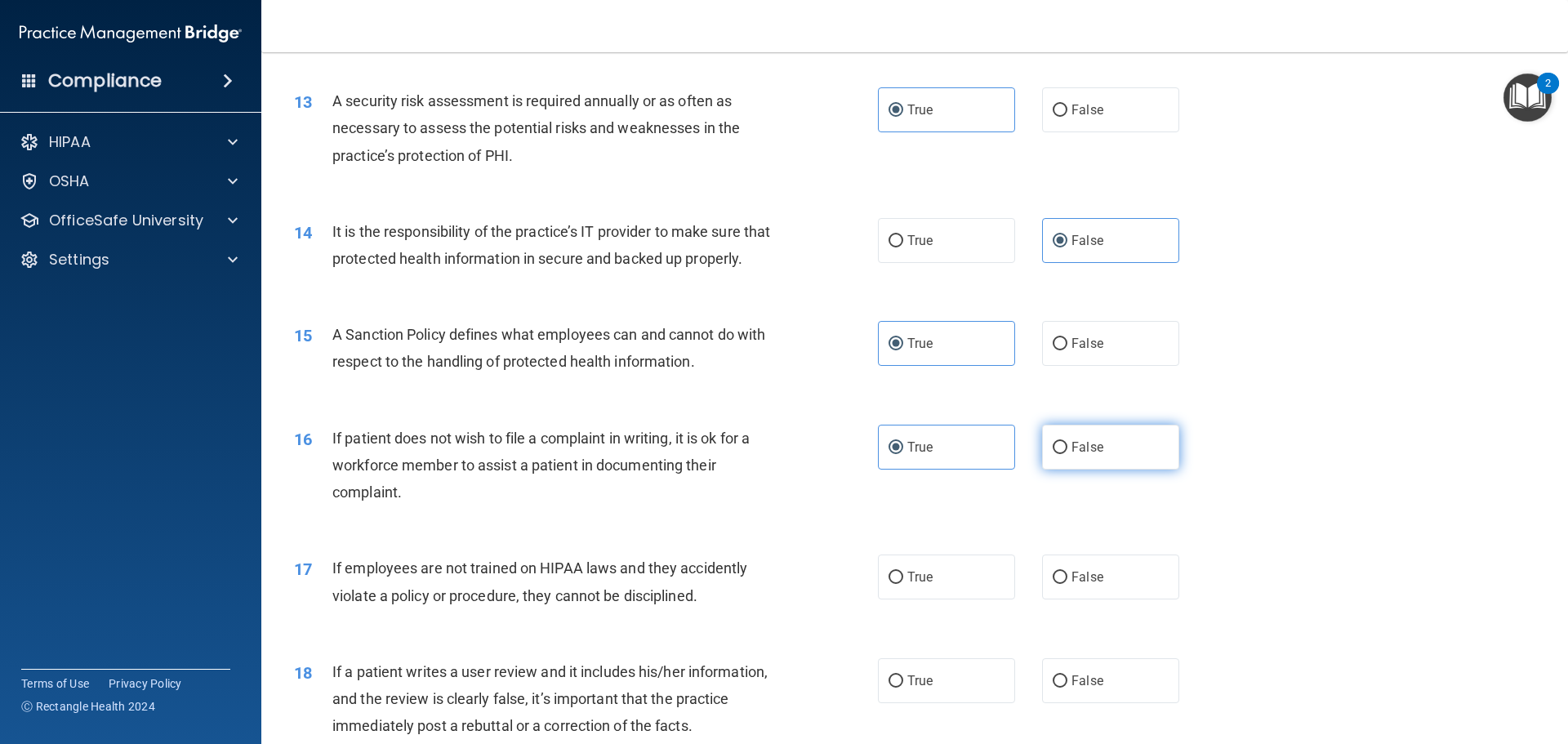
click at [1067, 454] on input "False" at bounding box center [1059, 448] width 14 height 13
radio input "true"
radio input "false"
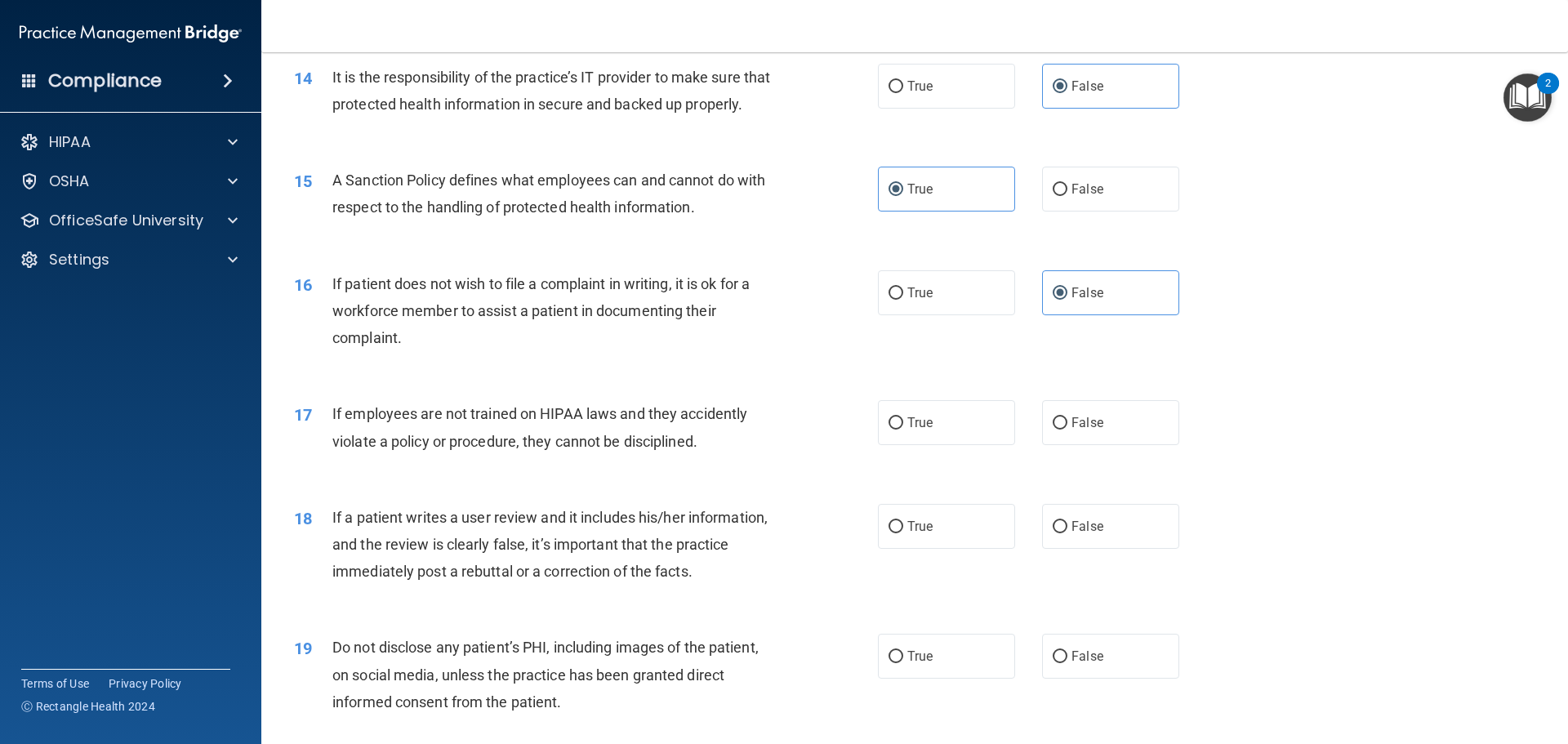
scroll to position [1879, 0]
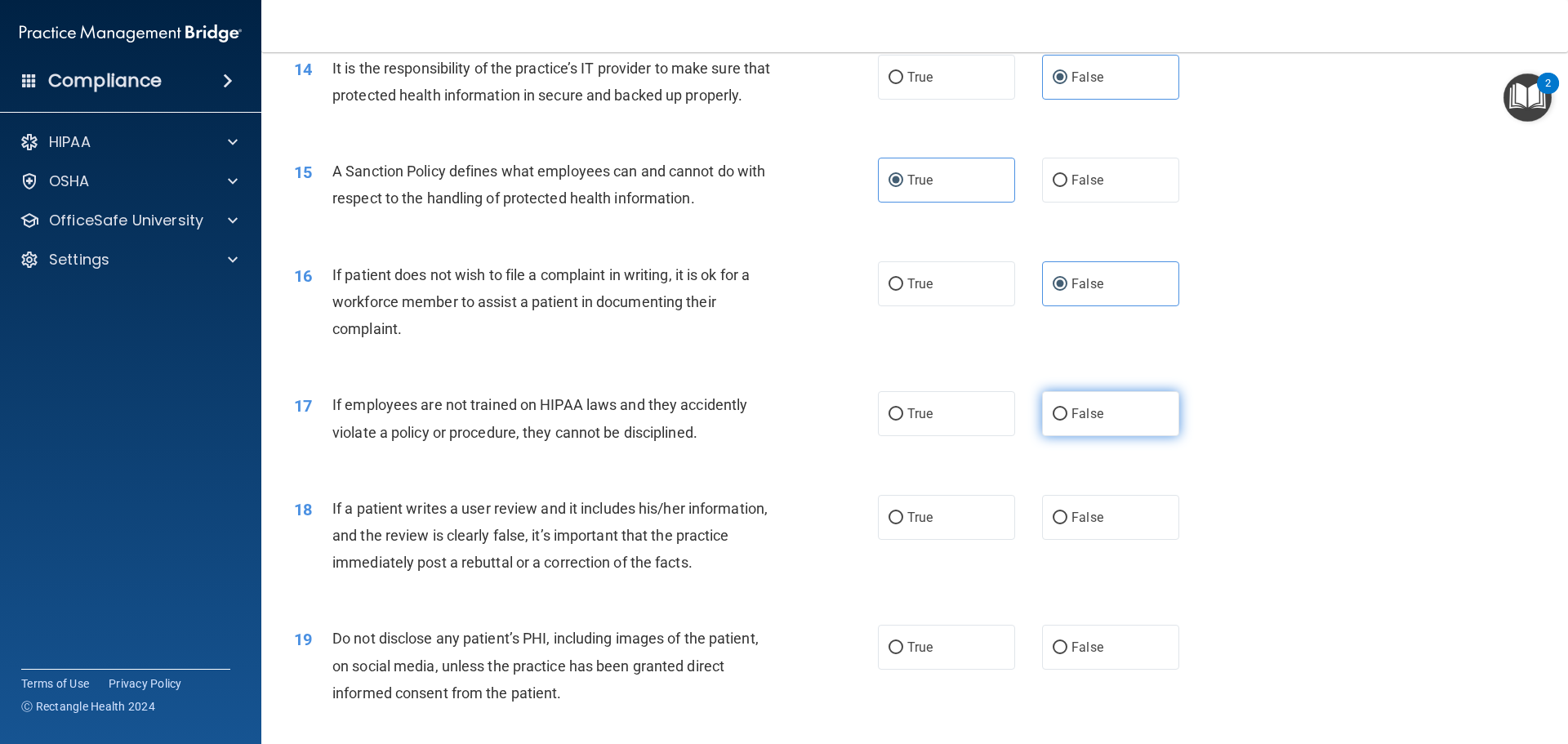
click at [1064, 436] on label "False" at bounding box center [1110, 414] width 137 height 45
click at [1064, 420] on input "False" at bounding box center [1059, 415] width 14 height 13
radio input "true"
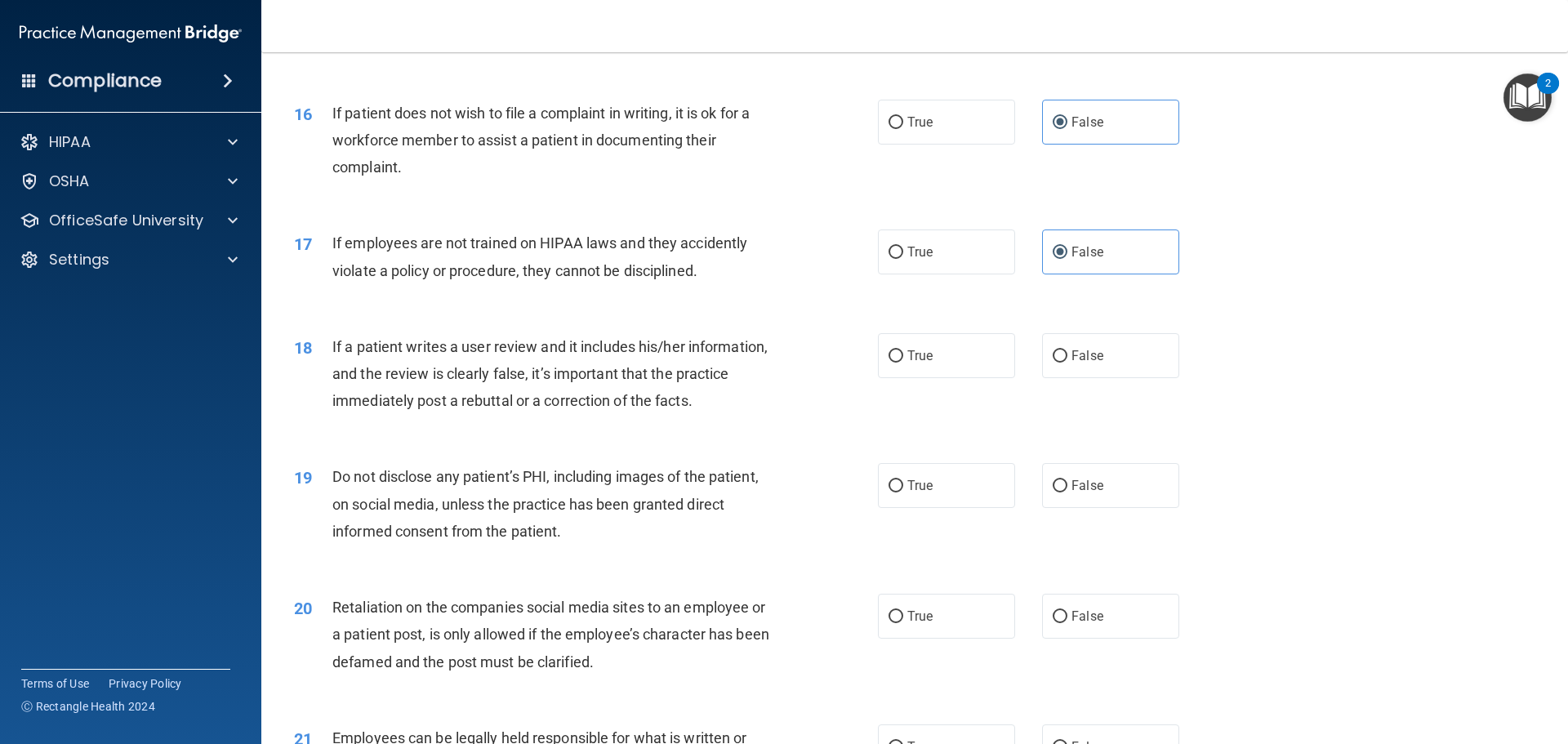
scroll to position [2042, 0]
click at [1134, 376] on label "False" at bounding box center [1110, 354] width 137 height 45
click at [1067, 361] on input "False" at bounding box center [1059, 355] width 14 height 13
radio input "true"
click at [928, 506] on label "True" at bounding box center [946, 484] width 137 height 45
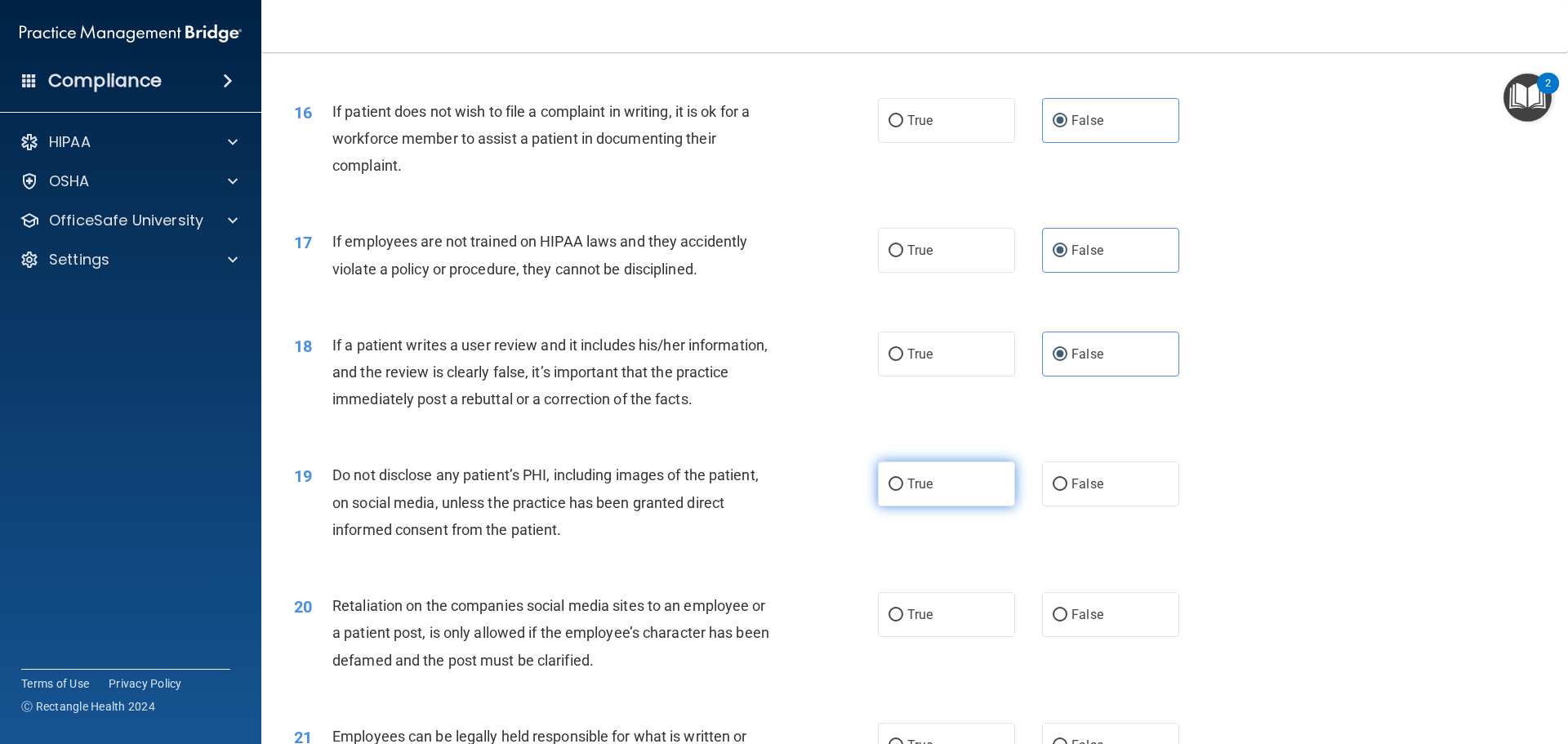
click at [903, 491] on input "True" at bounding box center [896, 485] width 14 height 13
radio input "true"
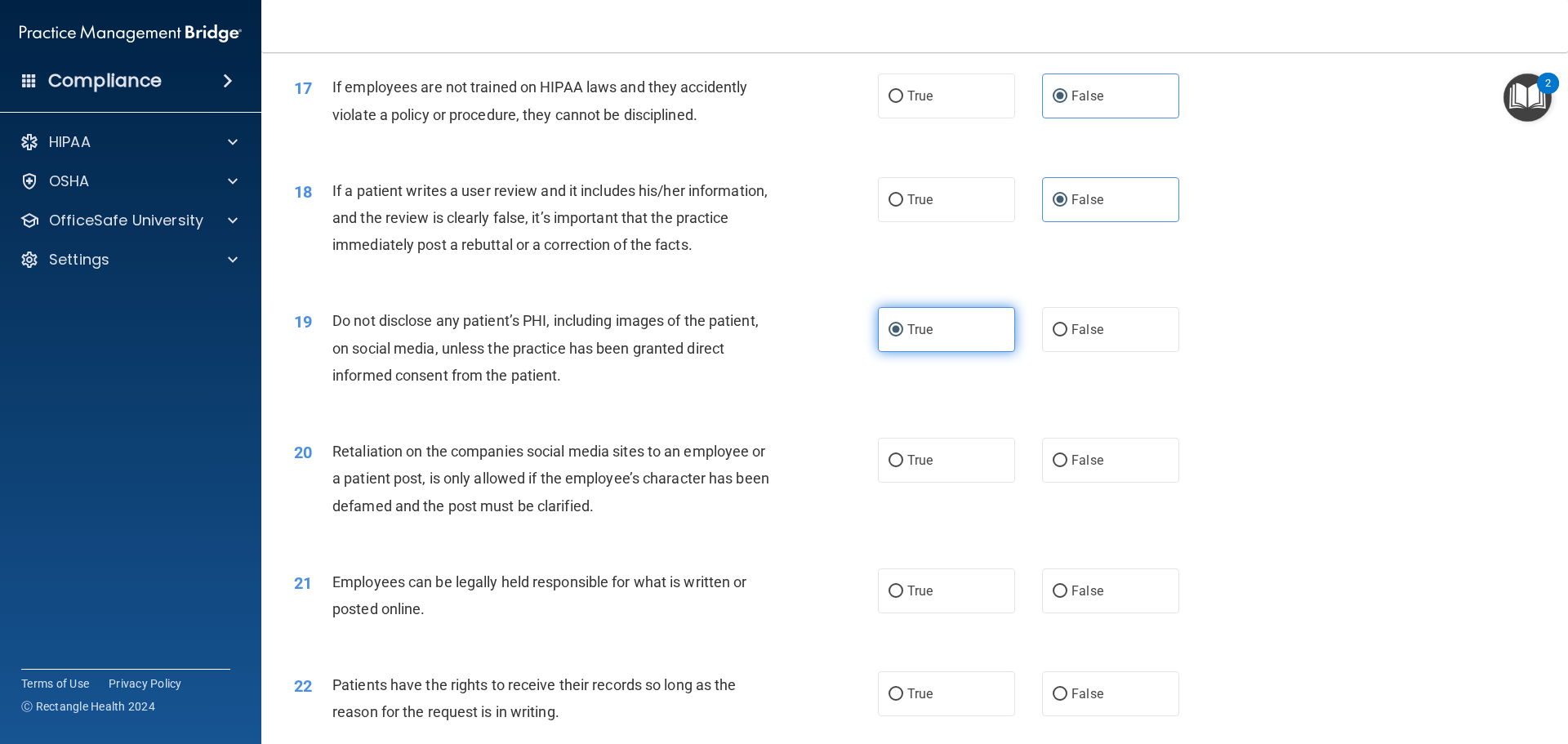
scroll to position [2205, 0]
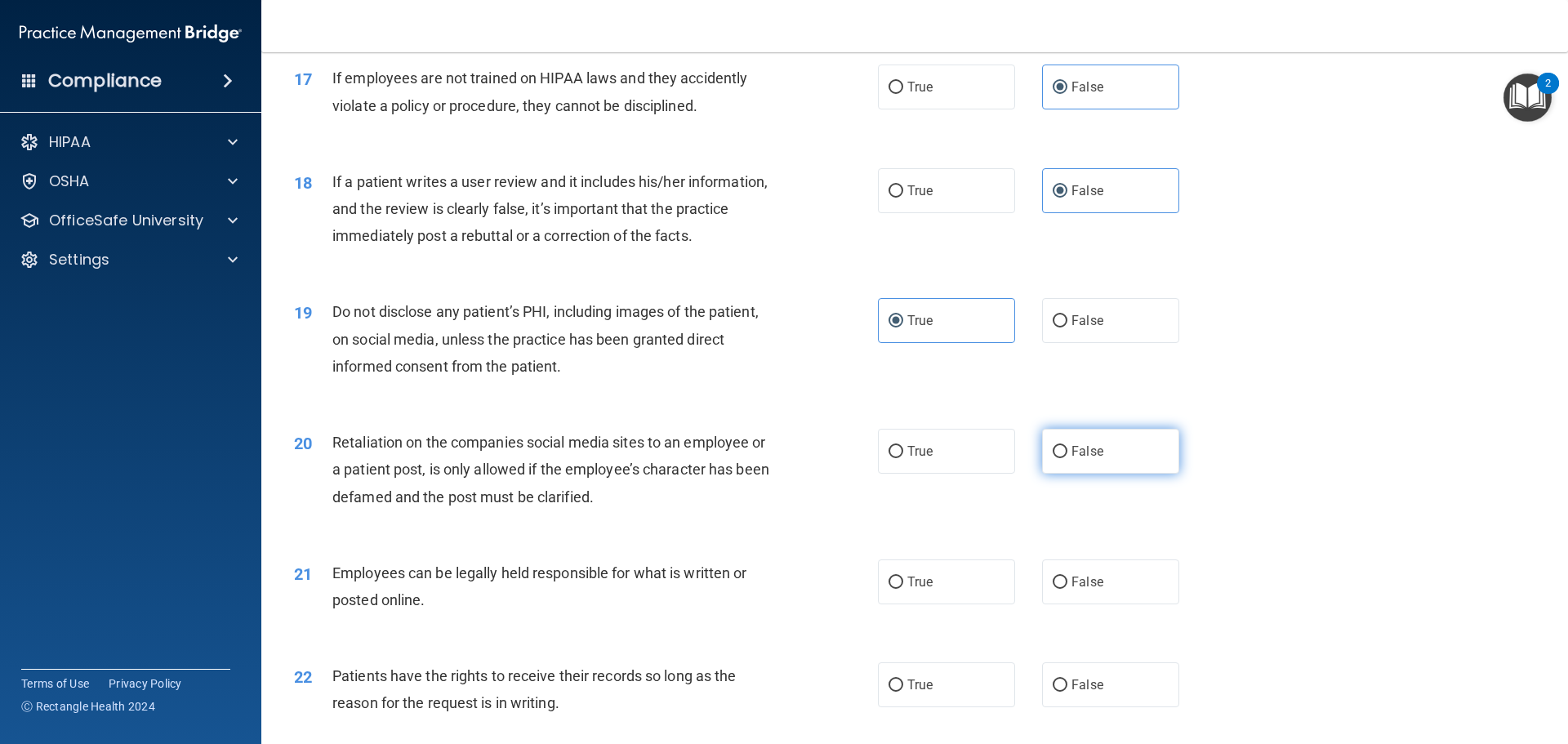
click at [1052, 458] on input "False" at bounding box center [1059, 452] width 14 height 13
radio input "true"
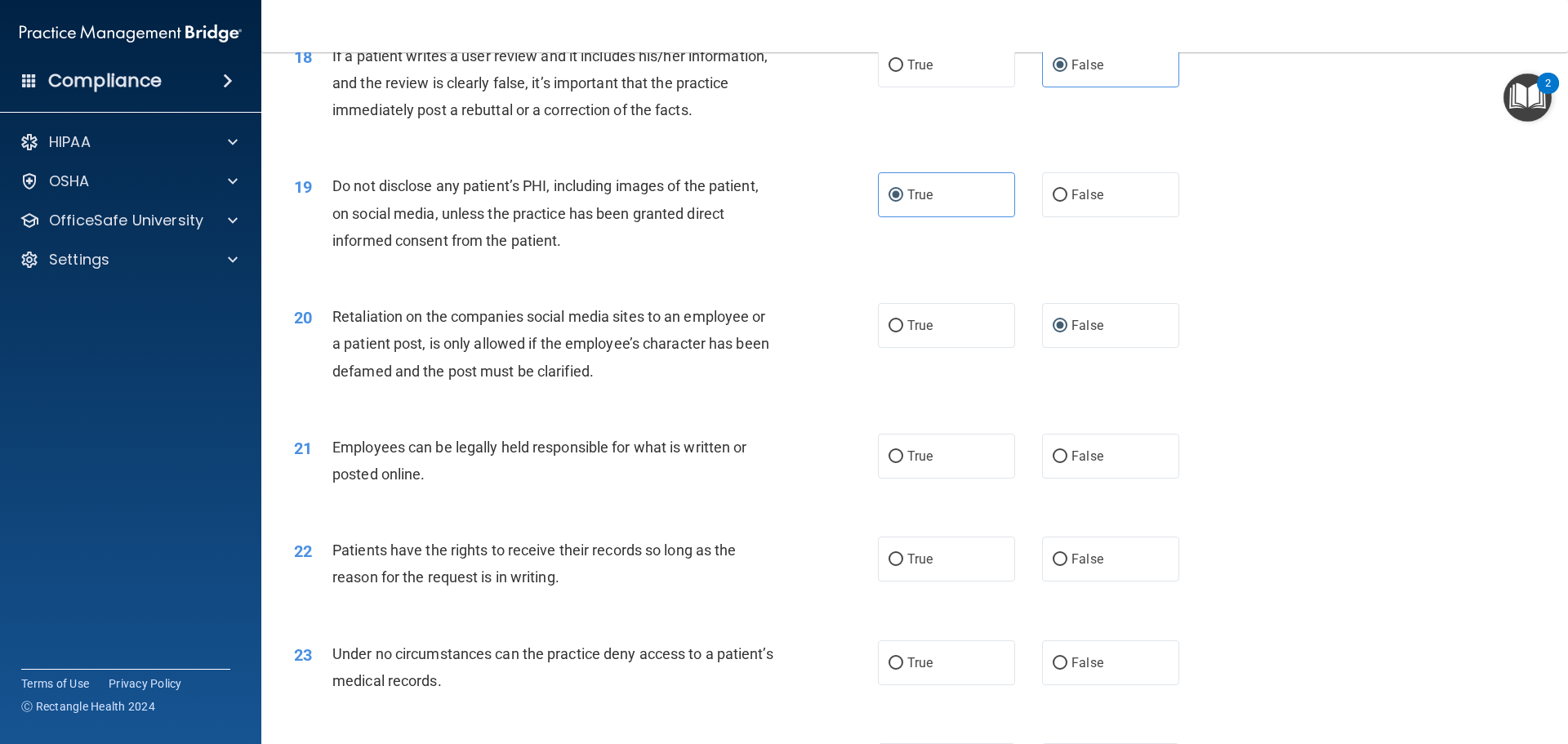
scroll to position [2369, 0]
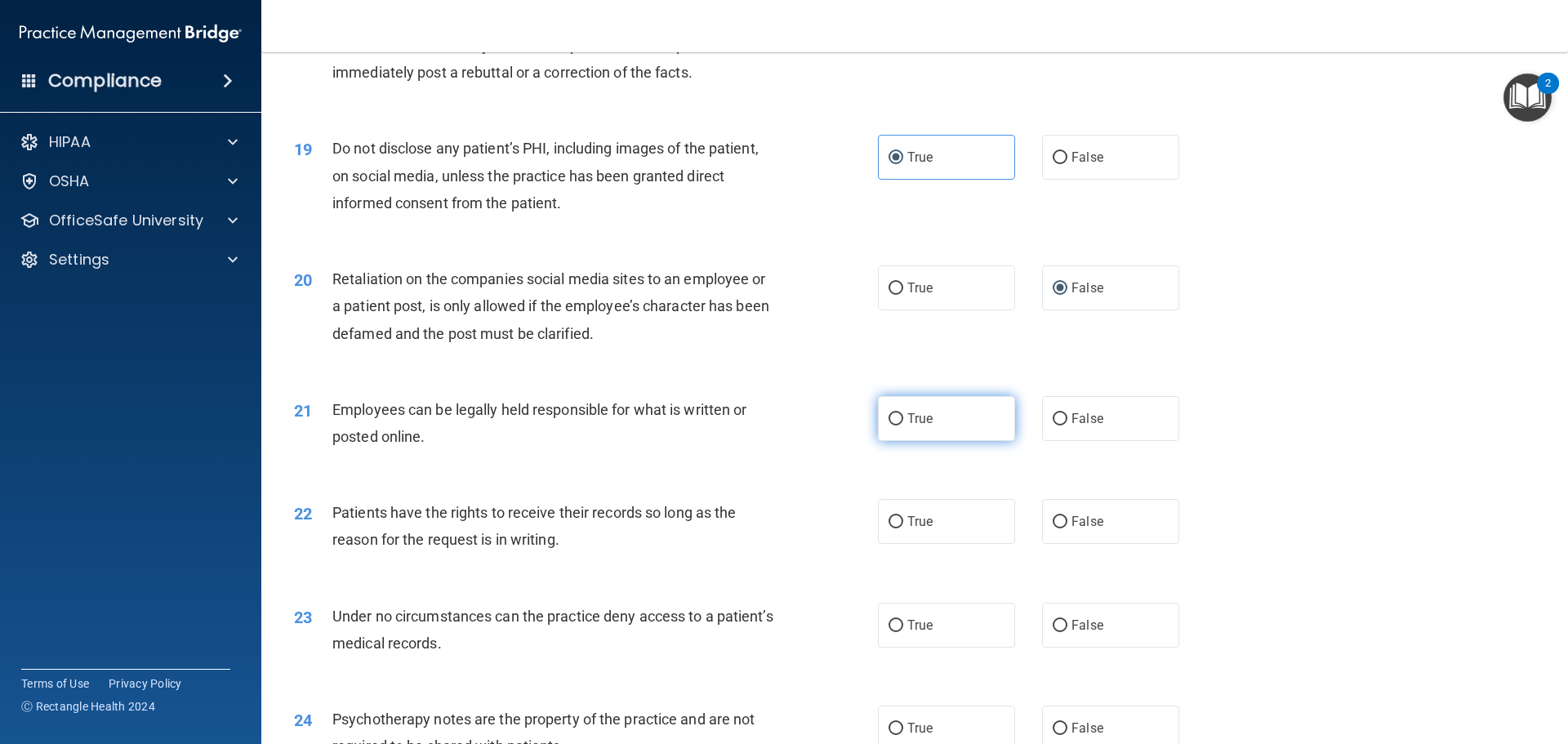
click at [907, 427] on span "True" at bounding box center [920, 418] width 25 height 15
click at [902, 426] on input "True" at bounding box center [896, 419] width 14 height 13
radio input "true"
click at [1057, 540] on label "False" at bounding box center [1110, 521] width 137 height 45
click at [1057, 528] on input "False" at bounding box center [1059, 522] width 14 height 13
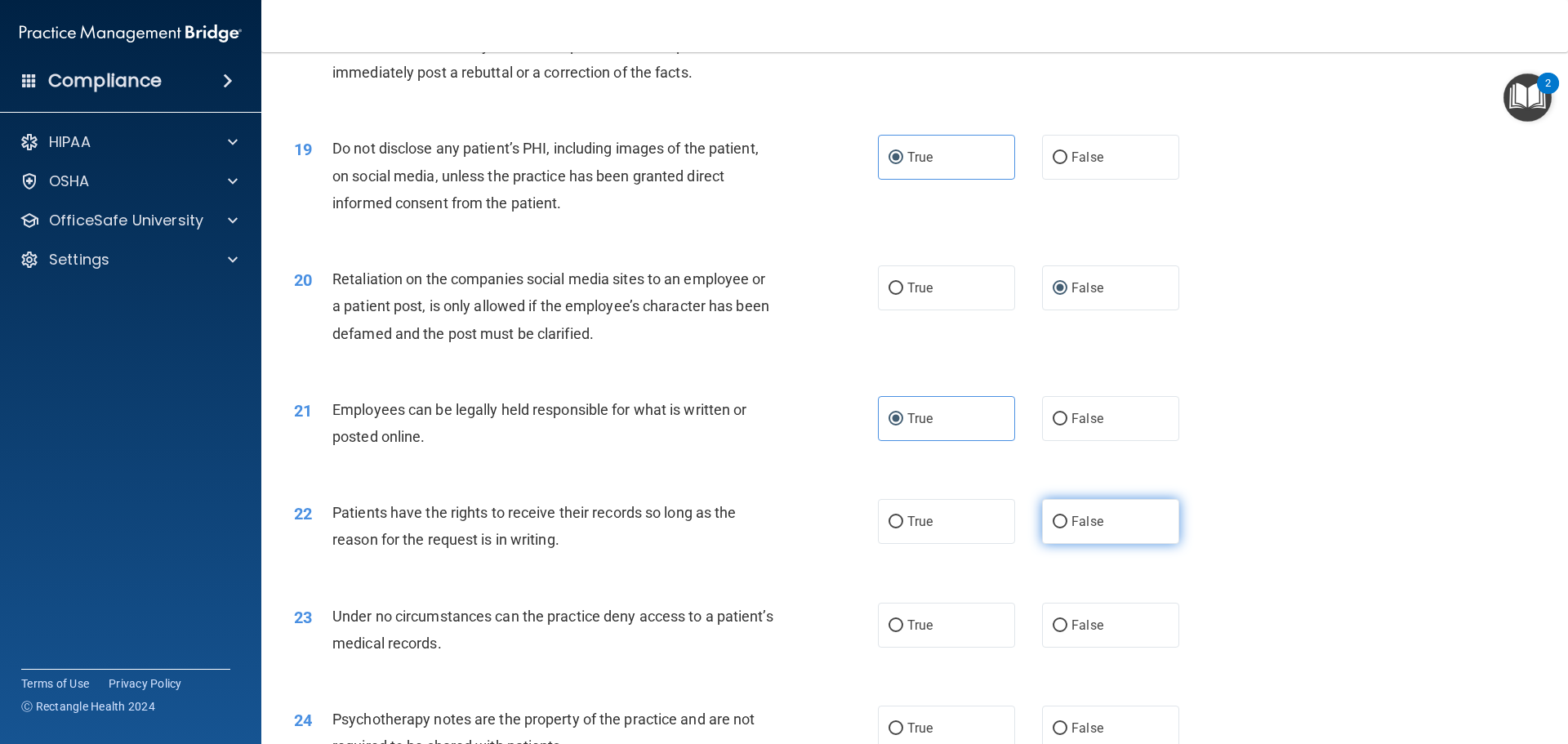
radio input "true"
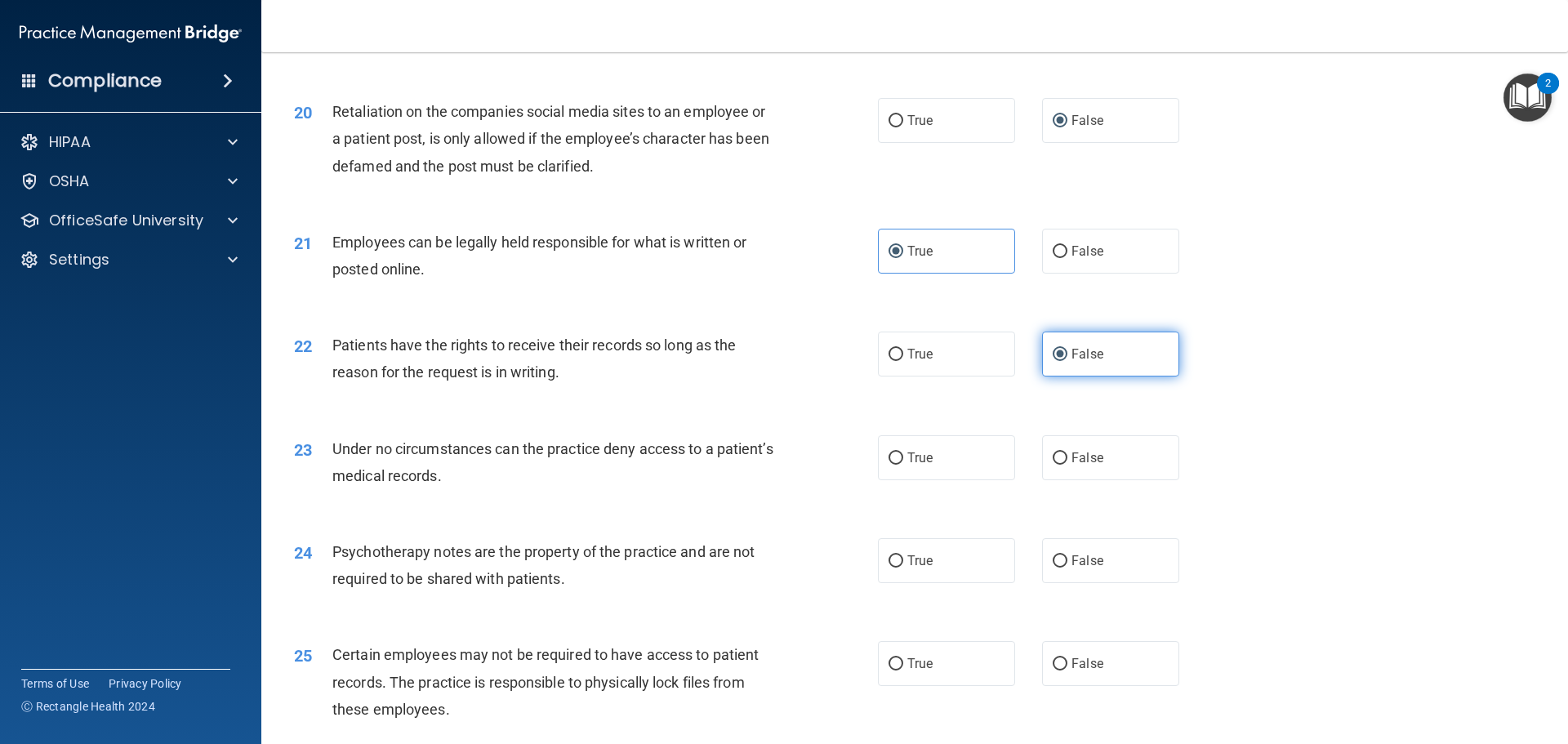
scroll to position [2696, 0]
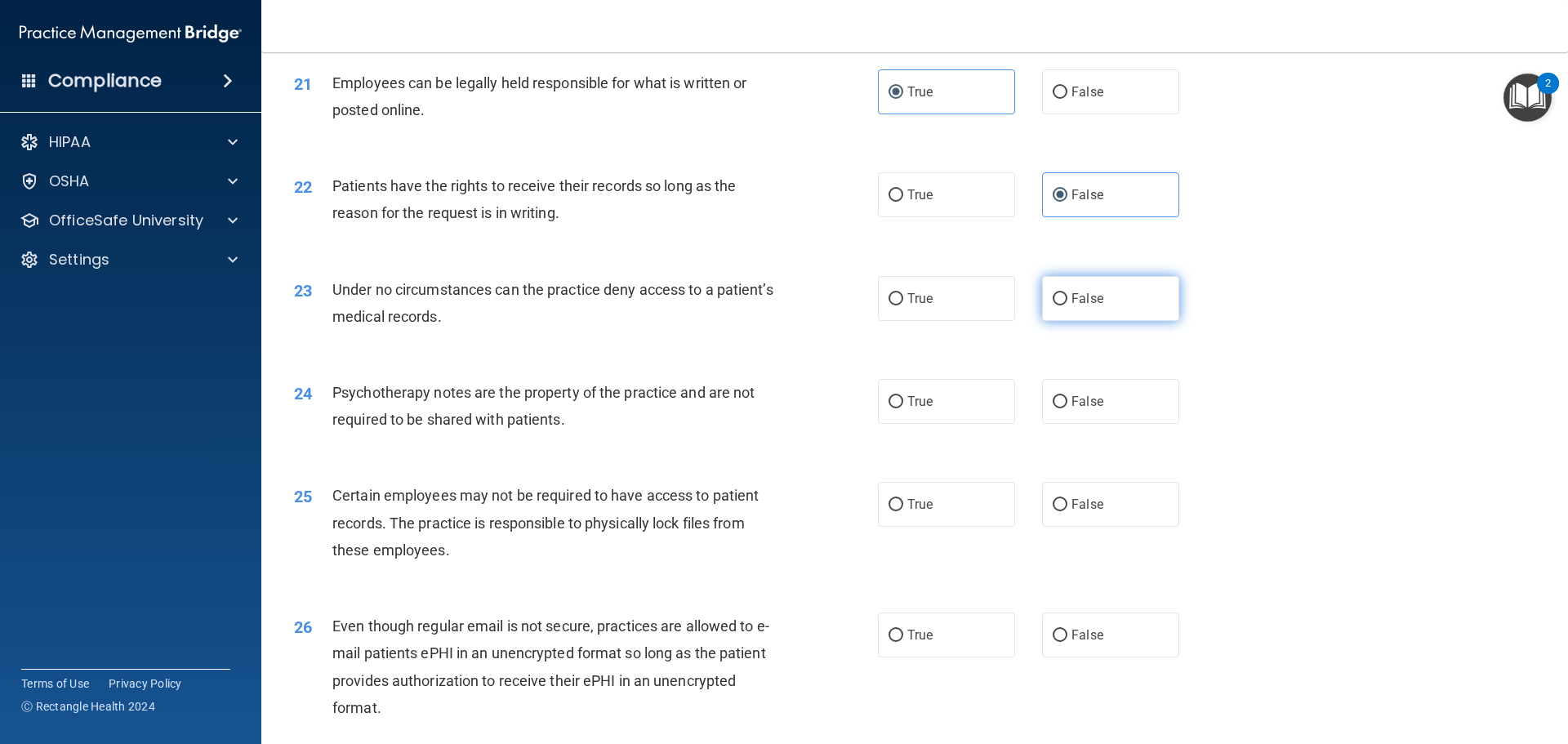
click at [1081, 321] on label "False" at bounding box center [1110, 299] width 137 height 45
click at [1067, 306] on input "False" at bounding box center [1059, 300] width 14 height 13
radio input "true"
click at [958, 424] on label "True" at bounding box center [946, 402] width 137 height 45
click at [903, 409] on input "True" at bounding box center [896, 402] width 14 height 13
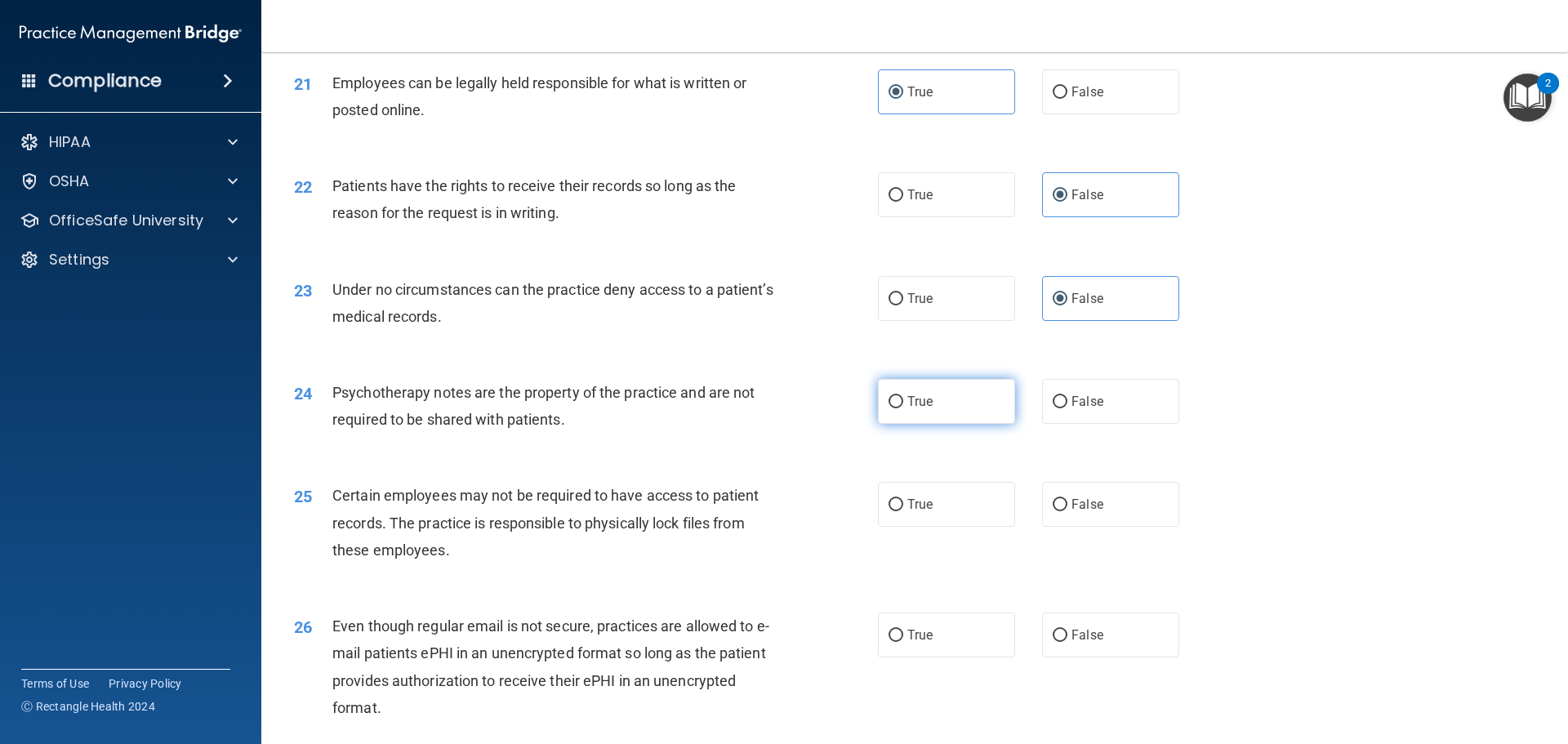
radio input "true"
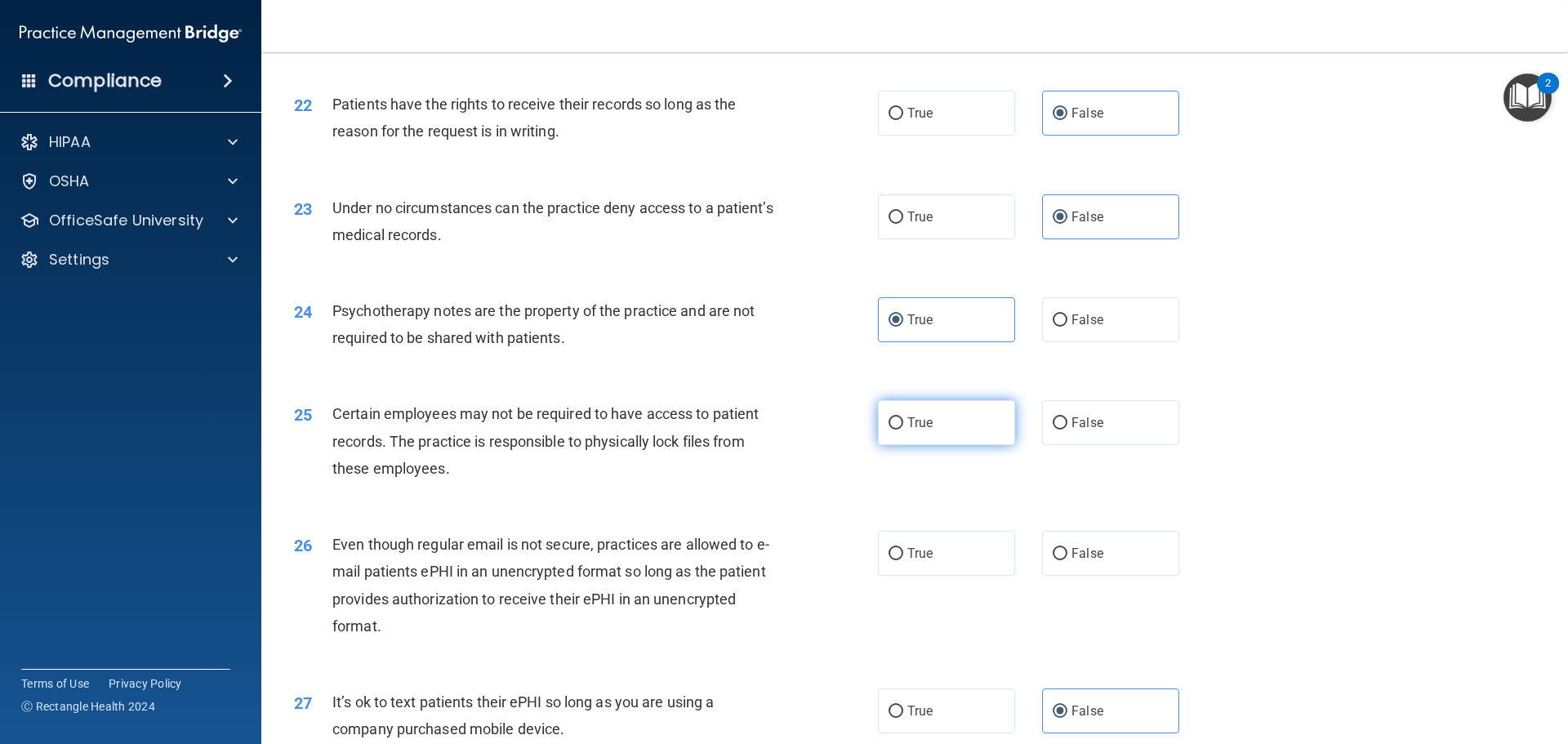
click at [923, 430] on span "True" at bounding box center [920, 422] width 25 height 15
click at [903, 429] on input "True" at bounding box center [896, 424] width 14 height 13
radio input "true"
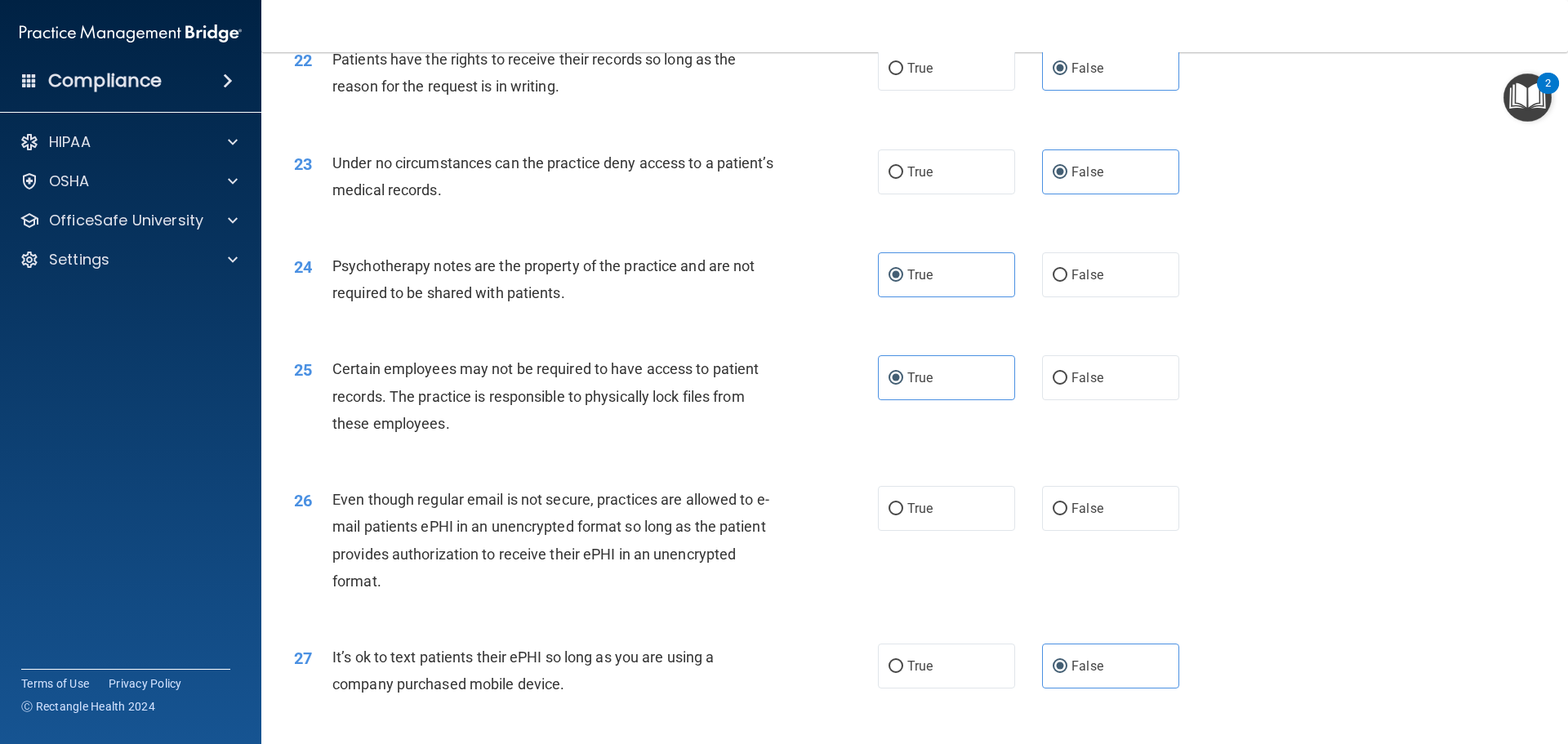
scroll to position [2859, 0]
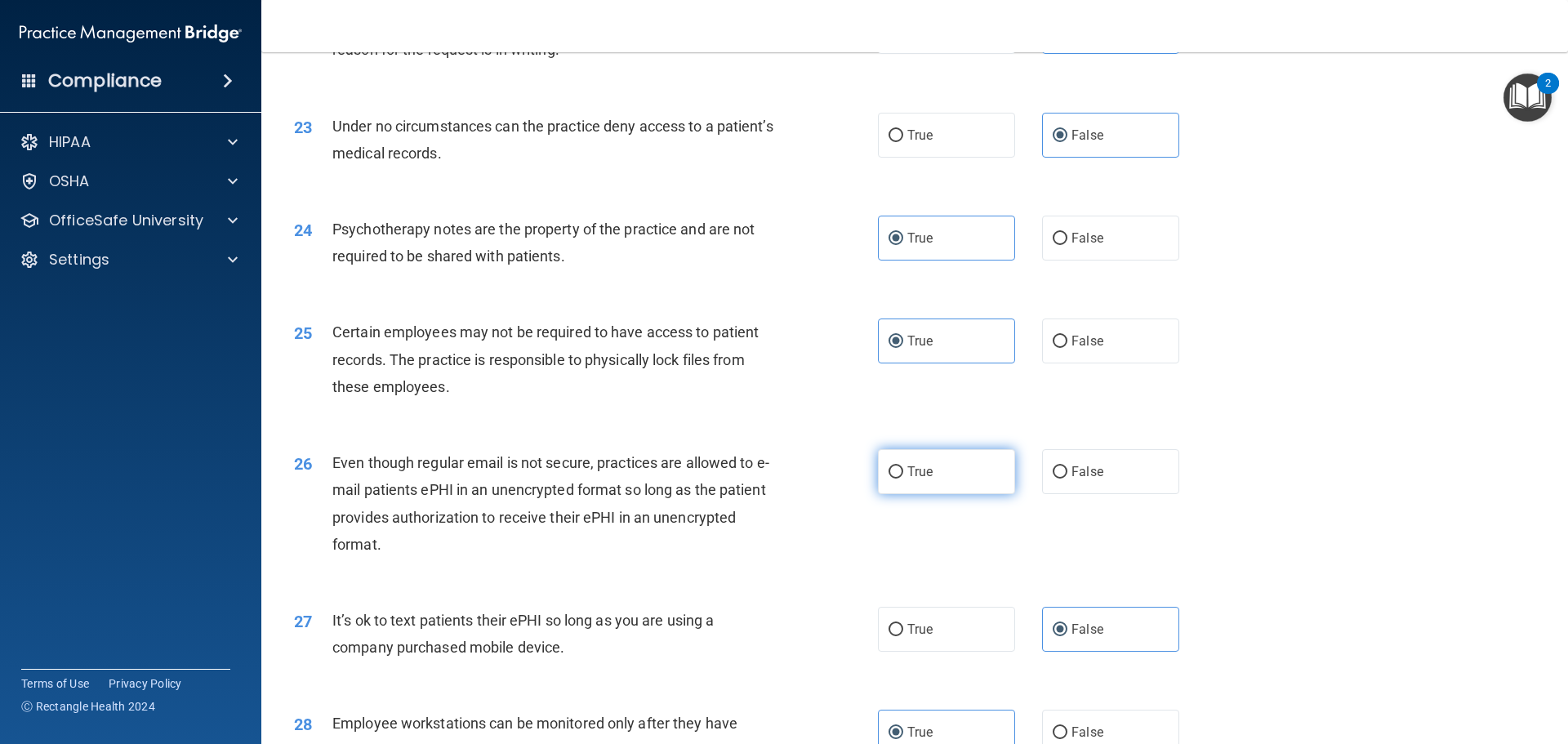
click at [914, 479] on span "True" at bounding box center [920, 471] width 25 height 15
click at [903, 478] on input "True" at bounding box center [896, 473] width 14 height 13
radio input "true"
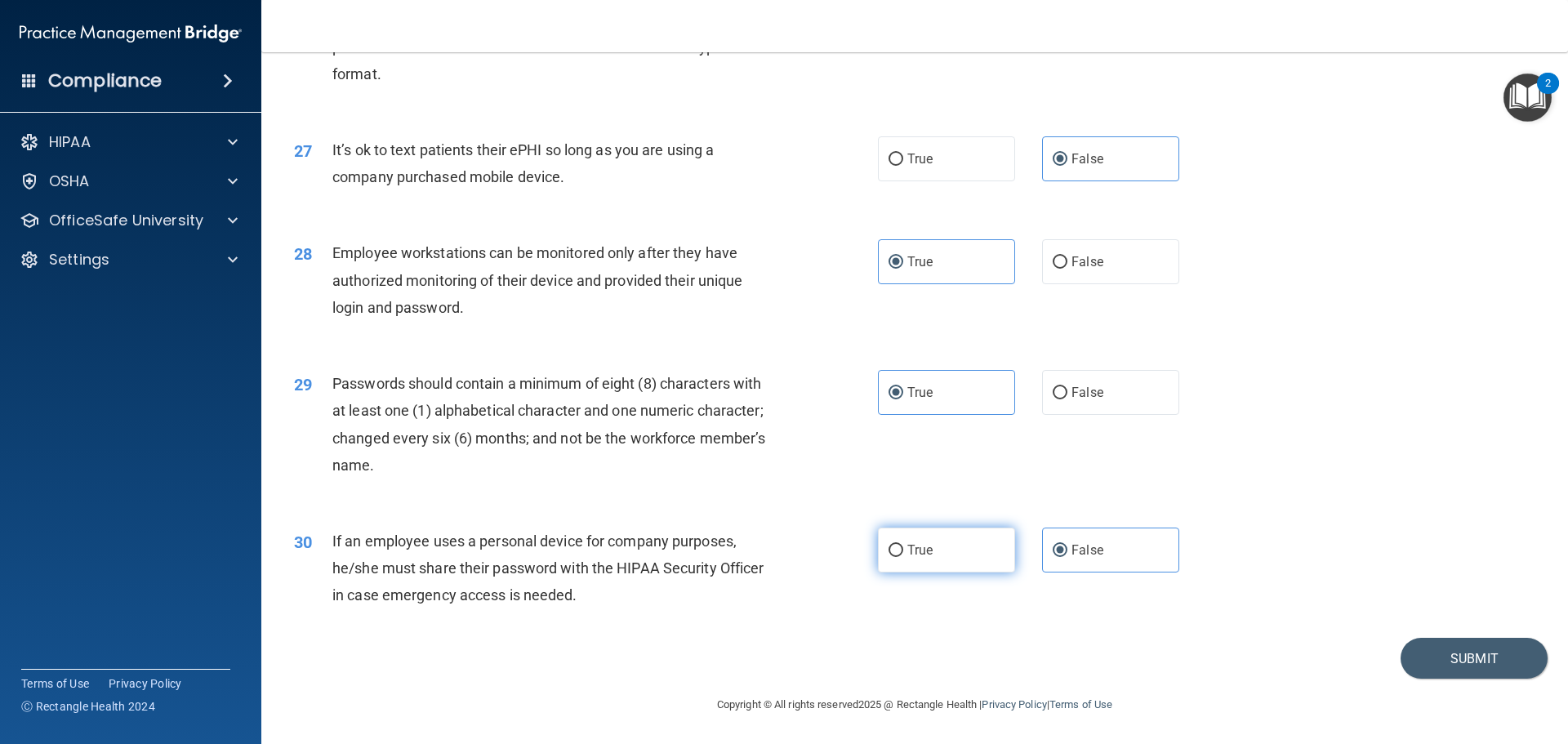
scroll to position [3357, 0]
click at [1448, 650] on button "Submit" at bounding box center [1474, 658] width 147 height 42
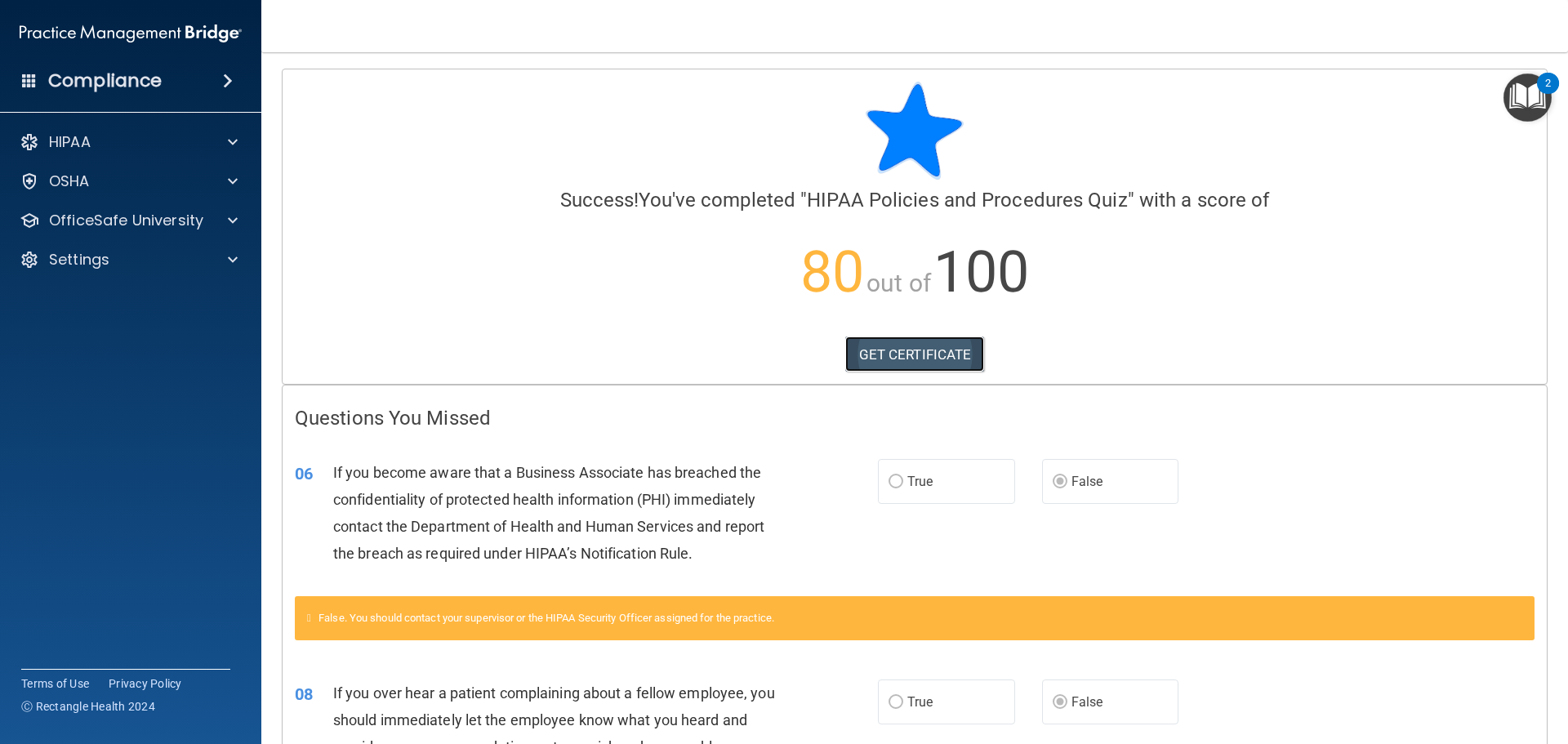
click at [936, 342] on link "GET CERTIFICATE" at bounding box center [915, 354] width 139 height 36
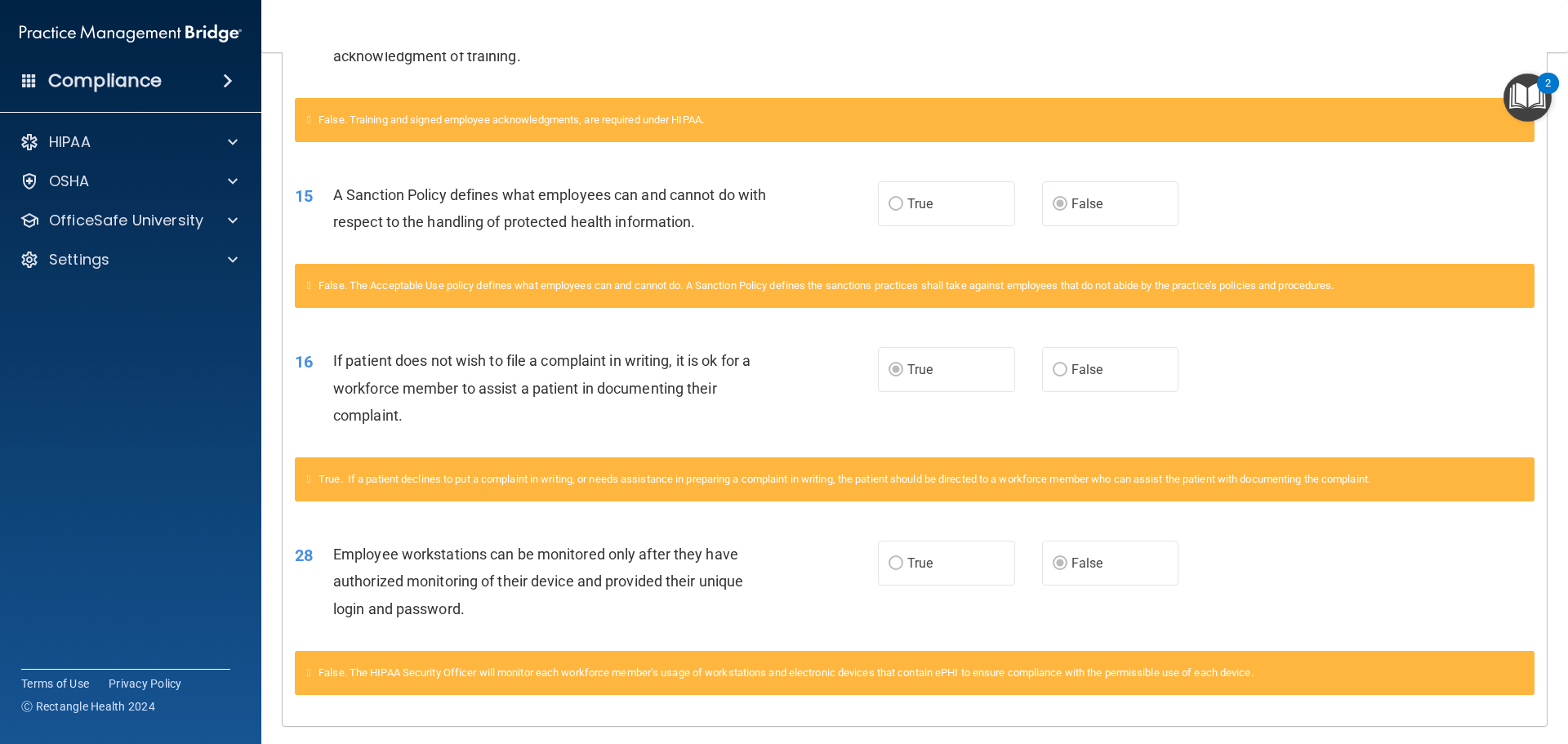
scroll to position [960, 0]
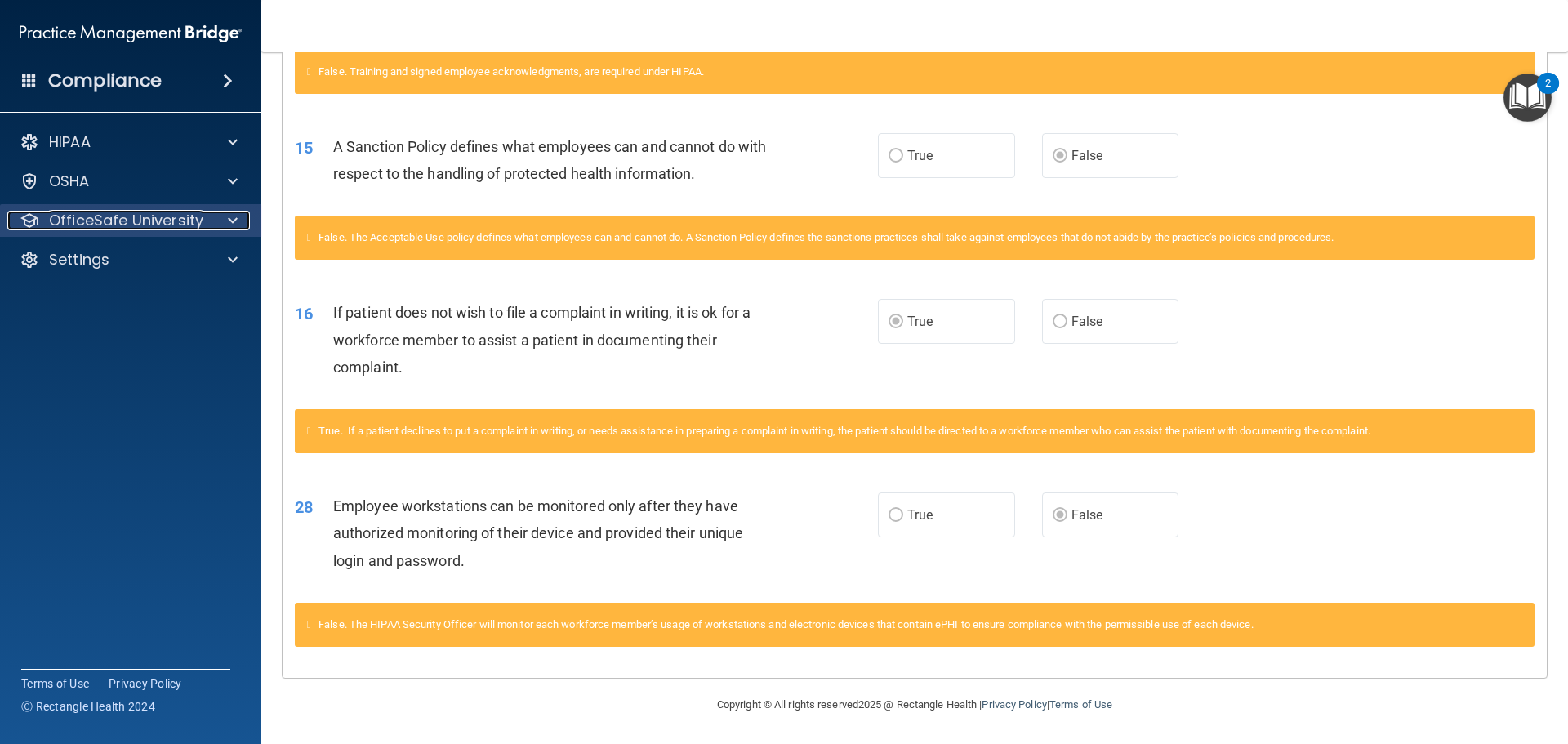
click at [138, 222] on p "OfficeSafe University" at bounding box center [126, 221] width 155 height 20
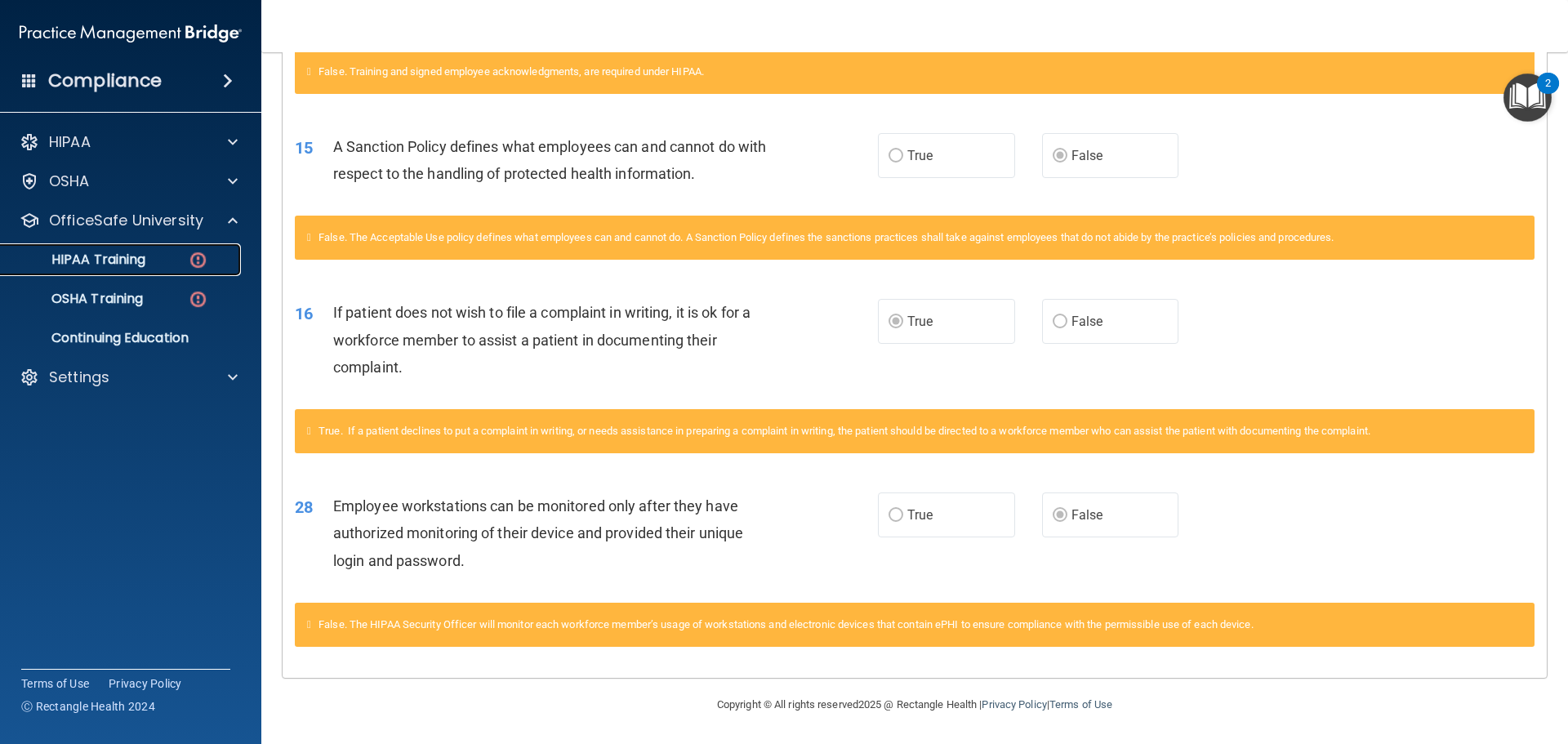
click at [144, 256] on p "HIPAA Training" at bounding box center [78, 259] width 135 height 16
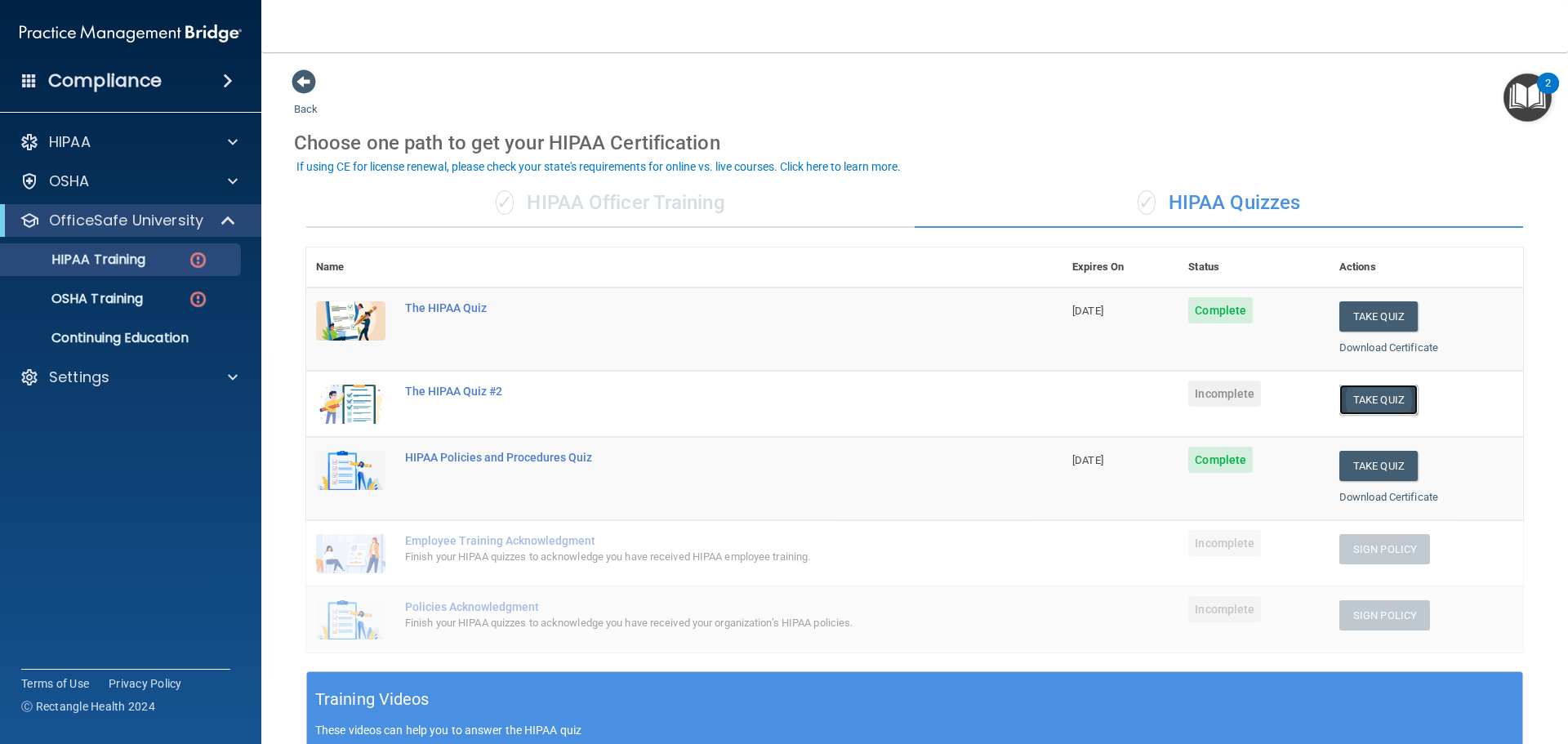
click at [1395, 401] on button "Take Quiz" at bounding box center [1378, 400] width 79 height 30
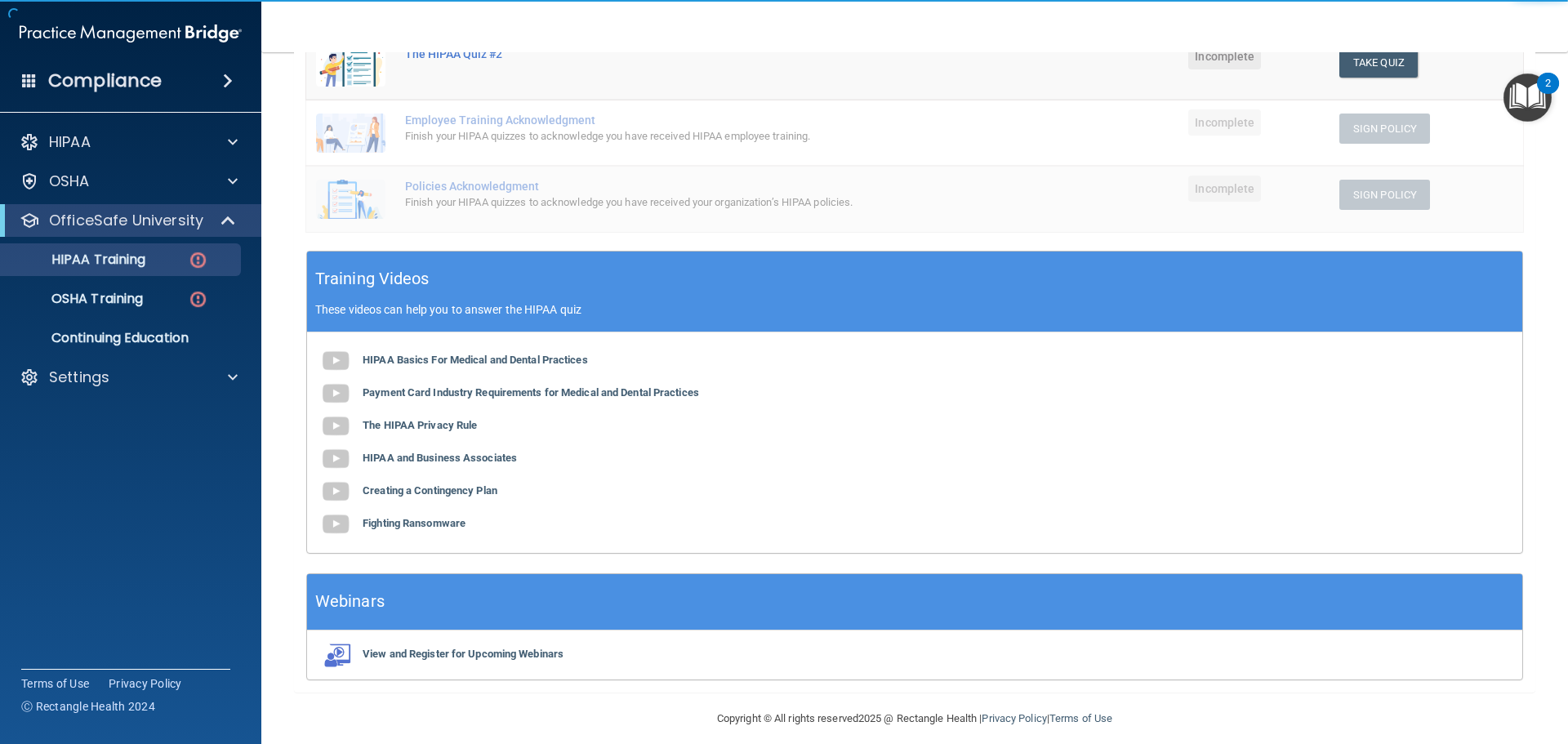
scroll to position [435, 0]
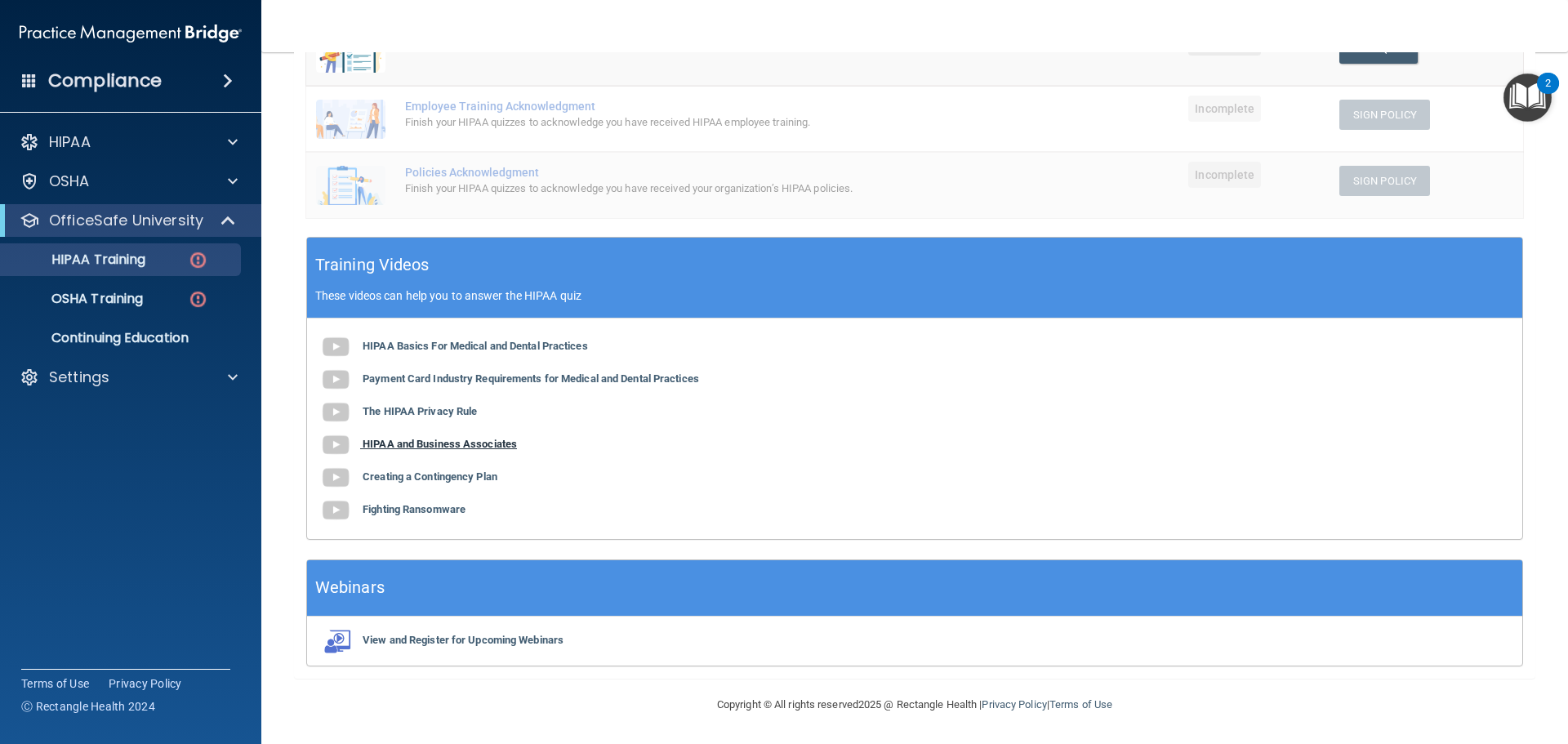
click at [468, 445] on b "HIPAA and Business Associates" at bounding box center [440, 444] width 155 height 13
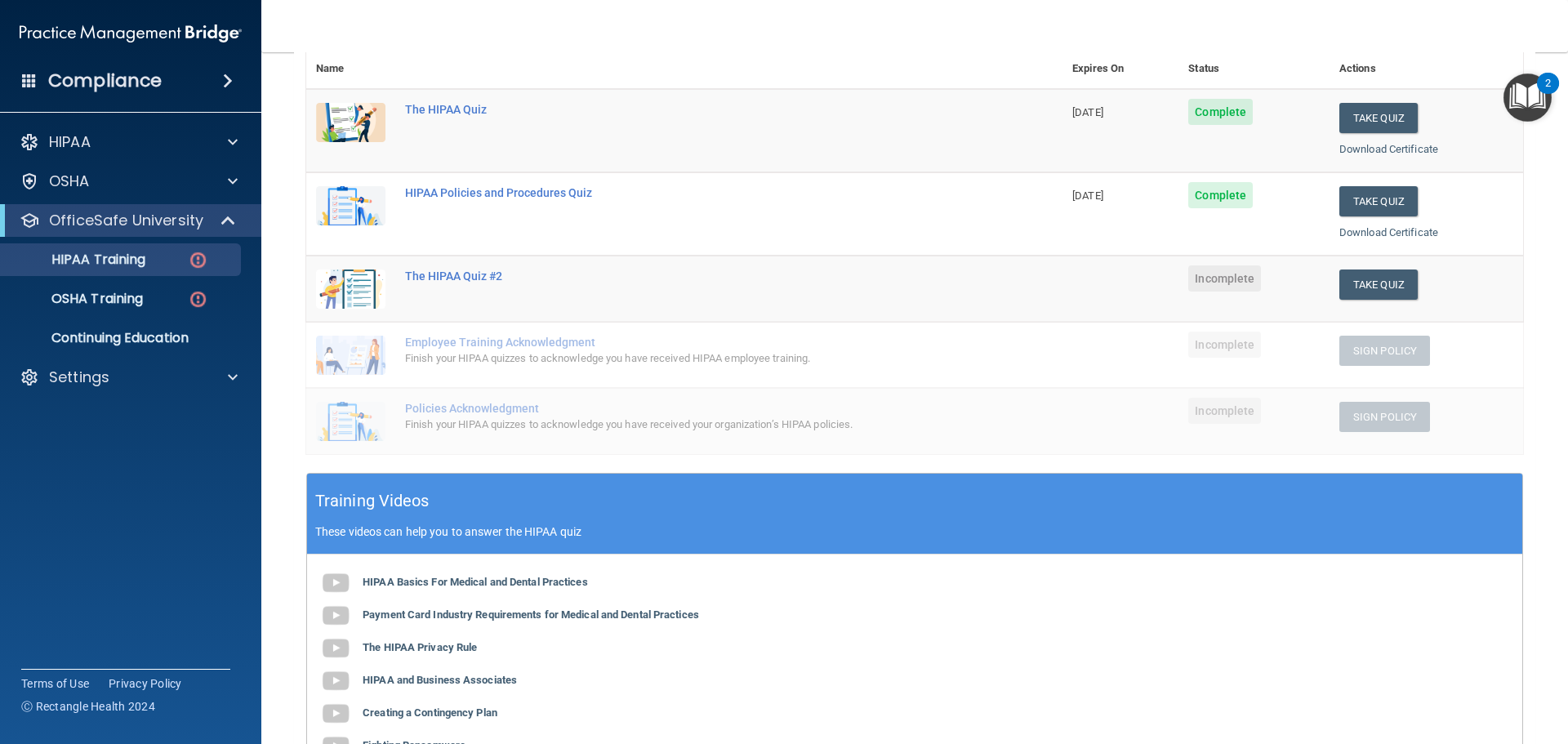
scroll to position [0, 0]
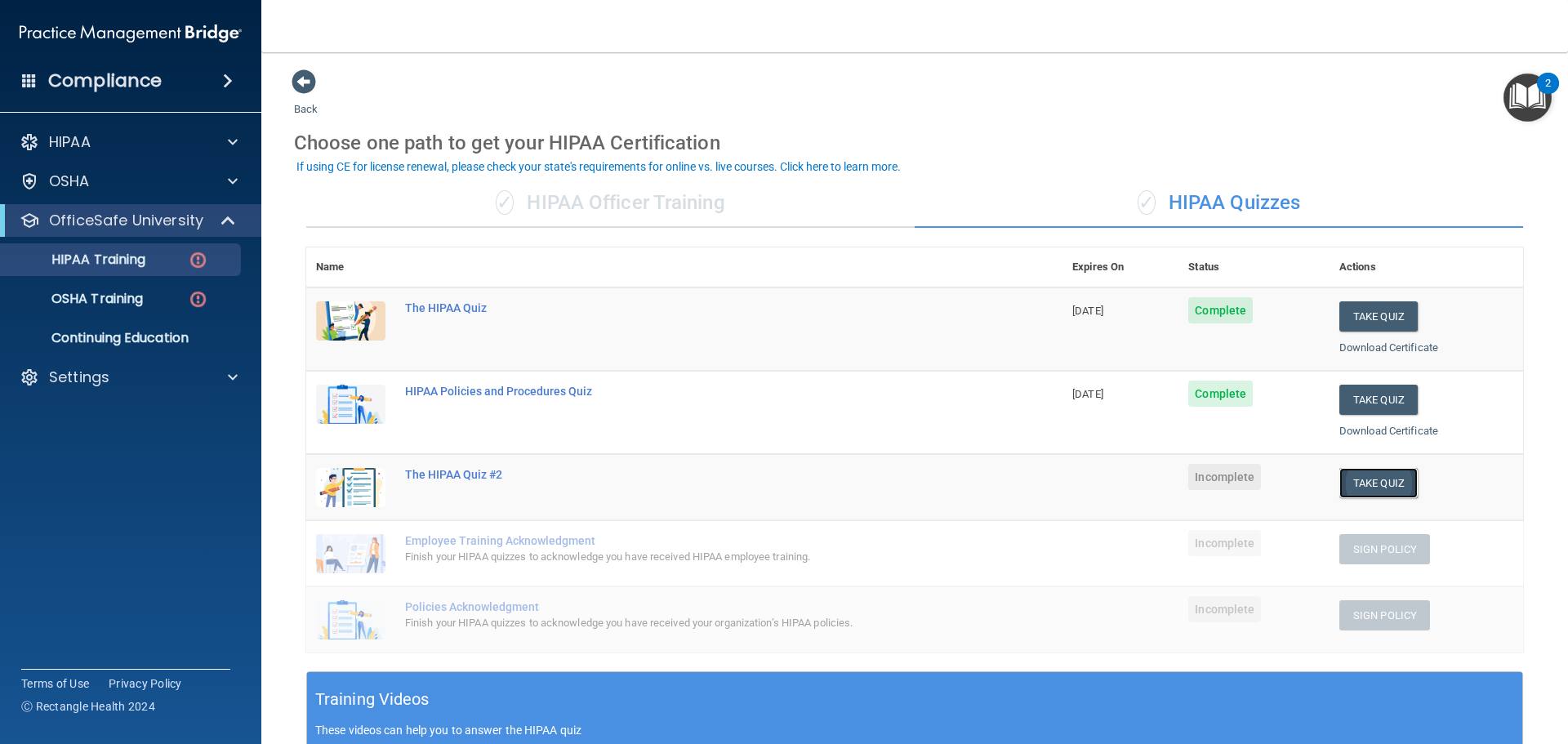
click at [1354, 485] on button "Take Quiz" at bounding box center [1378, 483] width 79 height 30
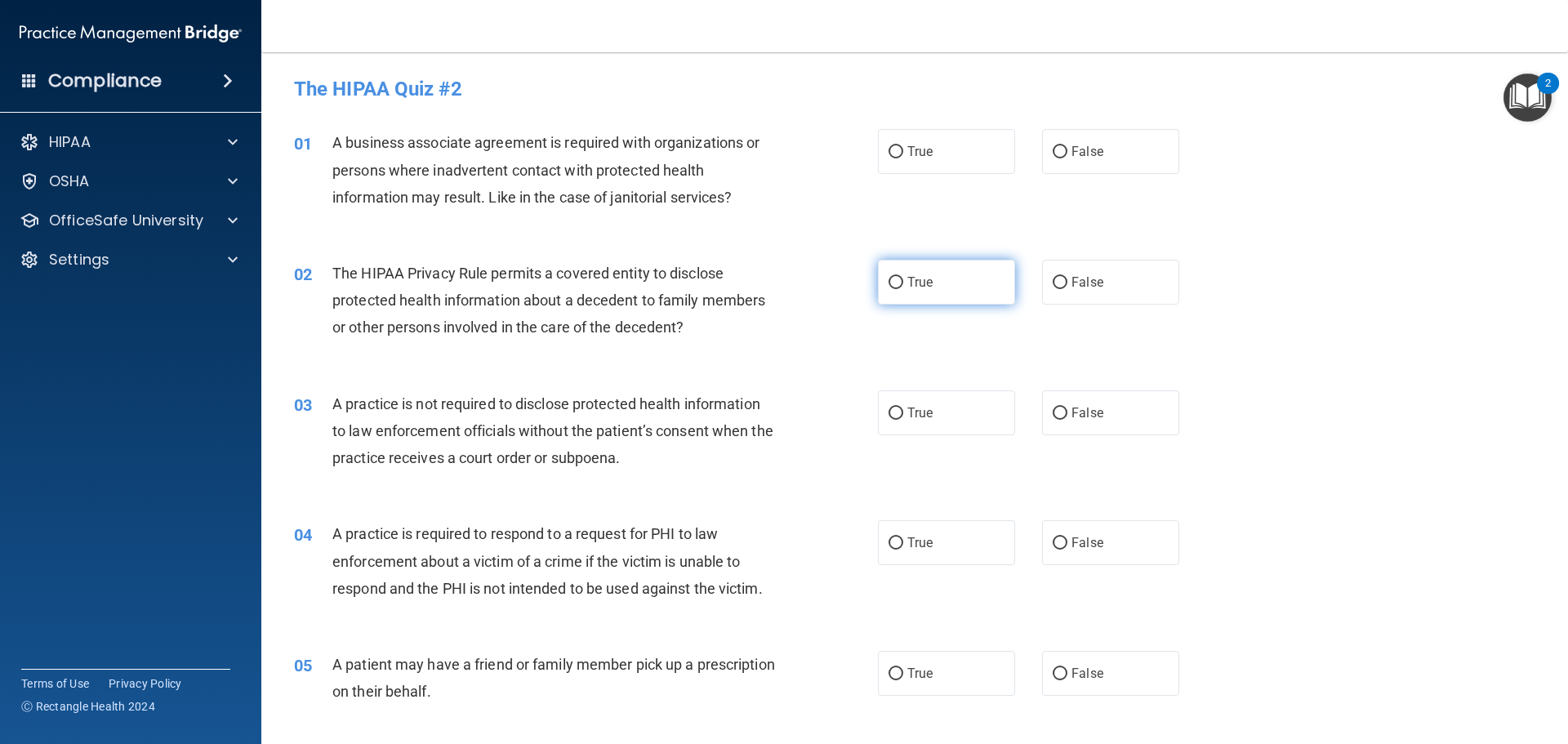
click at [929, 288] on label "True" at bounding box center [946, 282] width 137 height 45
click at [903, 288] on input "True" at bounding box center [896, 283] width 14 height 13
radio input "true"
click at [1061, 148] on label "False" at bounding box center [1110, 151] width 137 height 45
click at [1061, 148] on input "False" at bounding box center [1059, 153] width 14 height 13
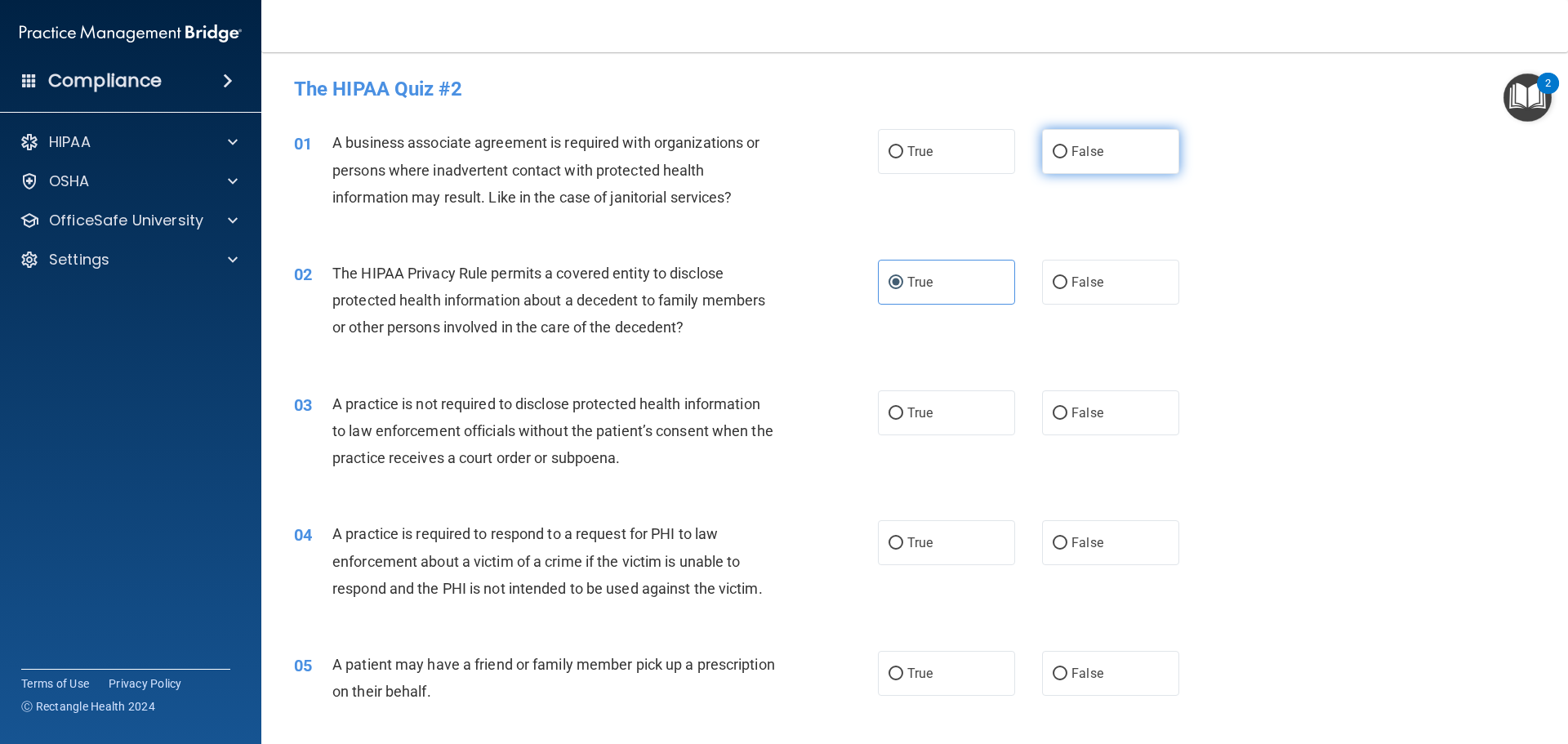
radio input "true"
click at [901, 416] on label "True" at bounding box center [946, 413] width 137 height 45
click at [901, 416] on input "True" at bounding box center [896, 414] width 14 height 13
radio input "true"
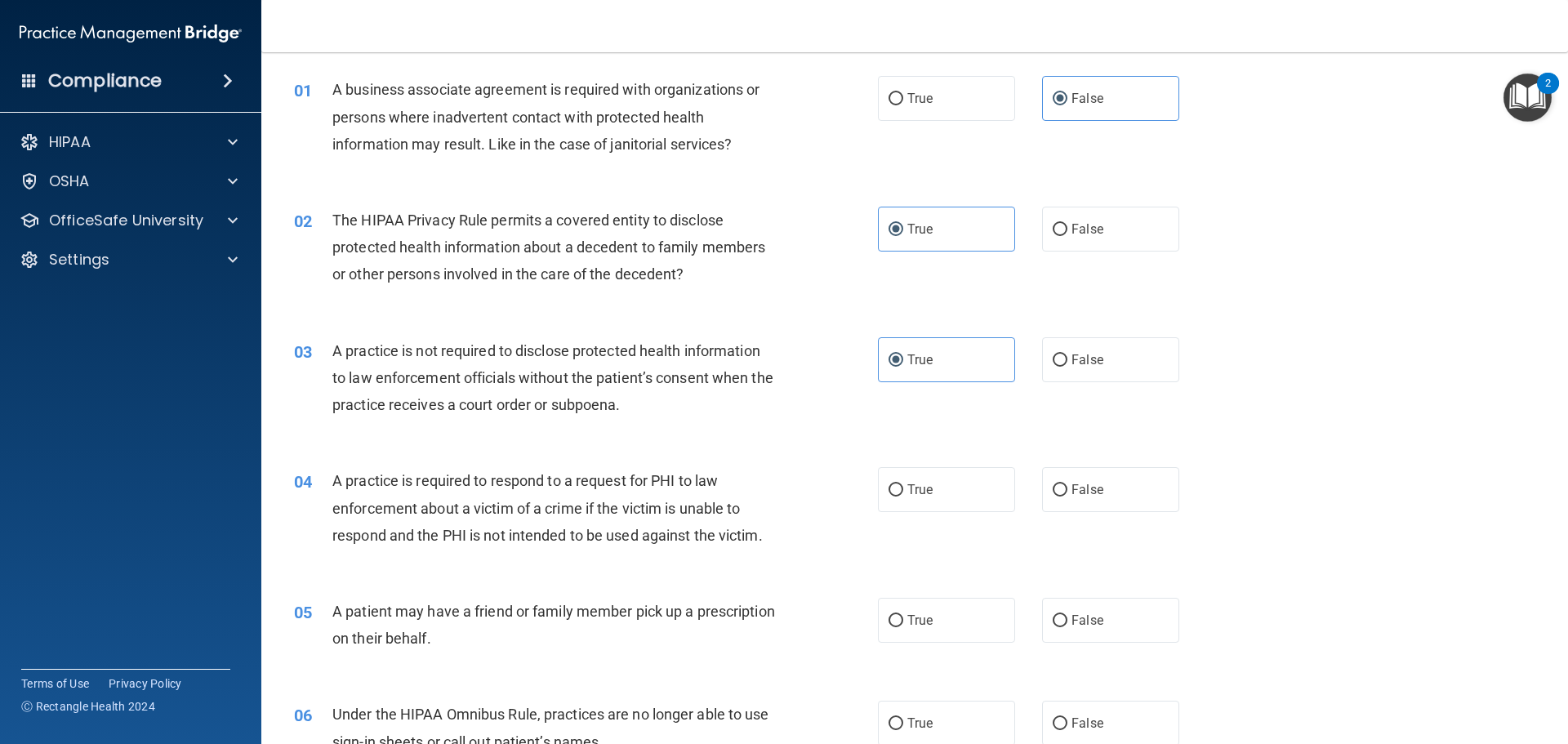
scroll to position [81, 0]
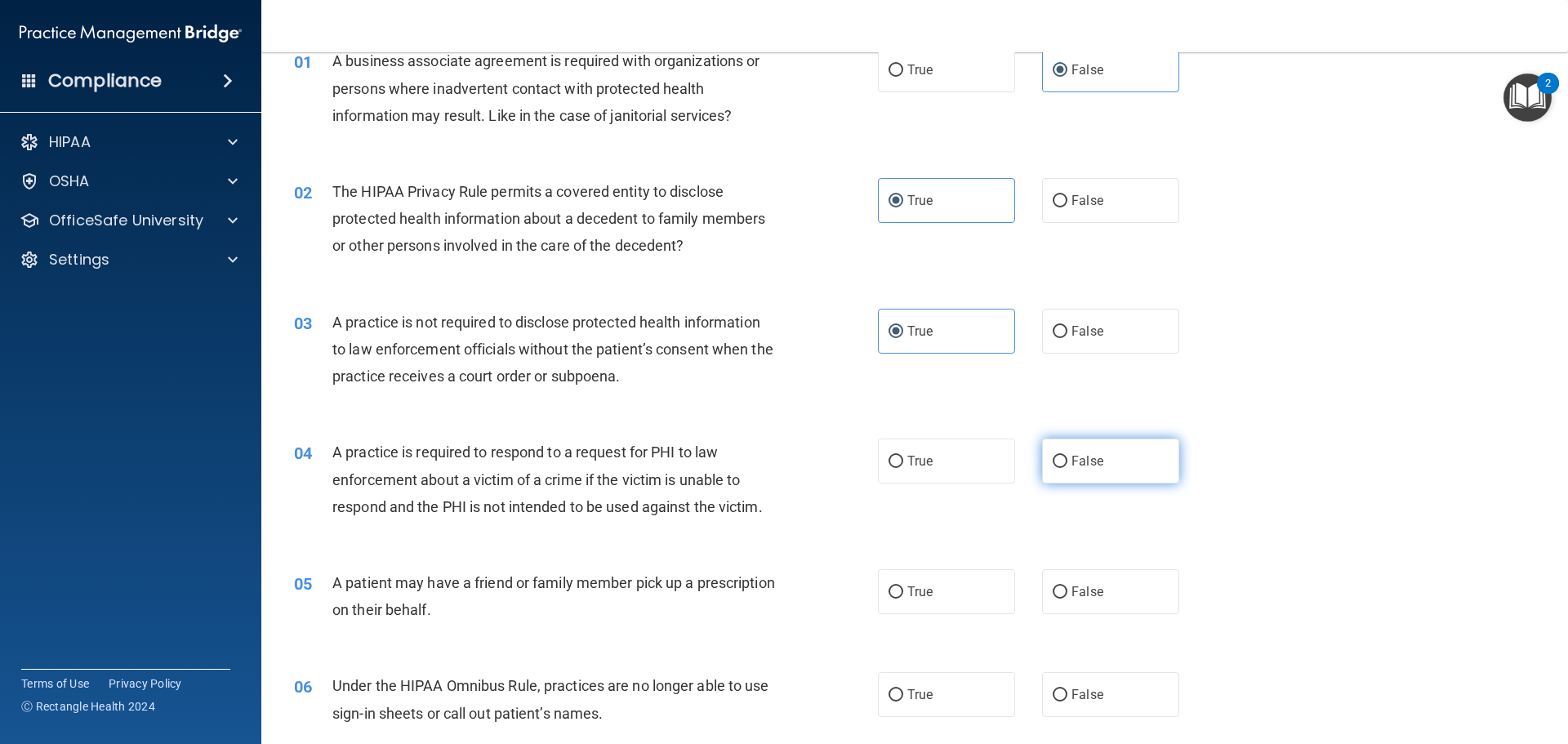
click at [1096, 459] on label "False" at bounding box center [1110, 461] width 137 height 45
click at [1067, 459] on input "False" at bounding box center [1059, 462] width 14 height 13
radio input "true"
click at [927, 588] on label "True" at bounding box center [946, 592] width 137 height 45
click at [903, 588] on input "True" at bounding box center [896, 593] width 14 height 13
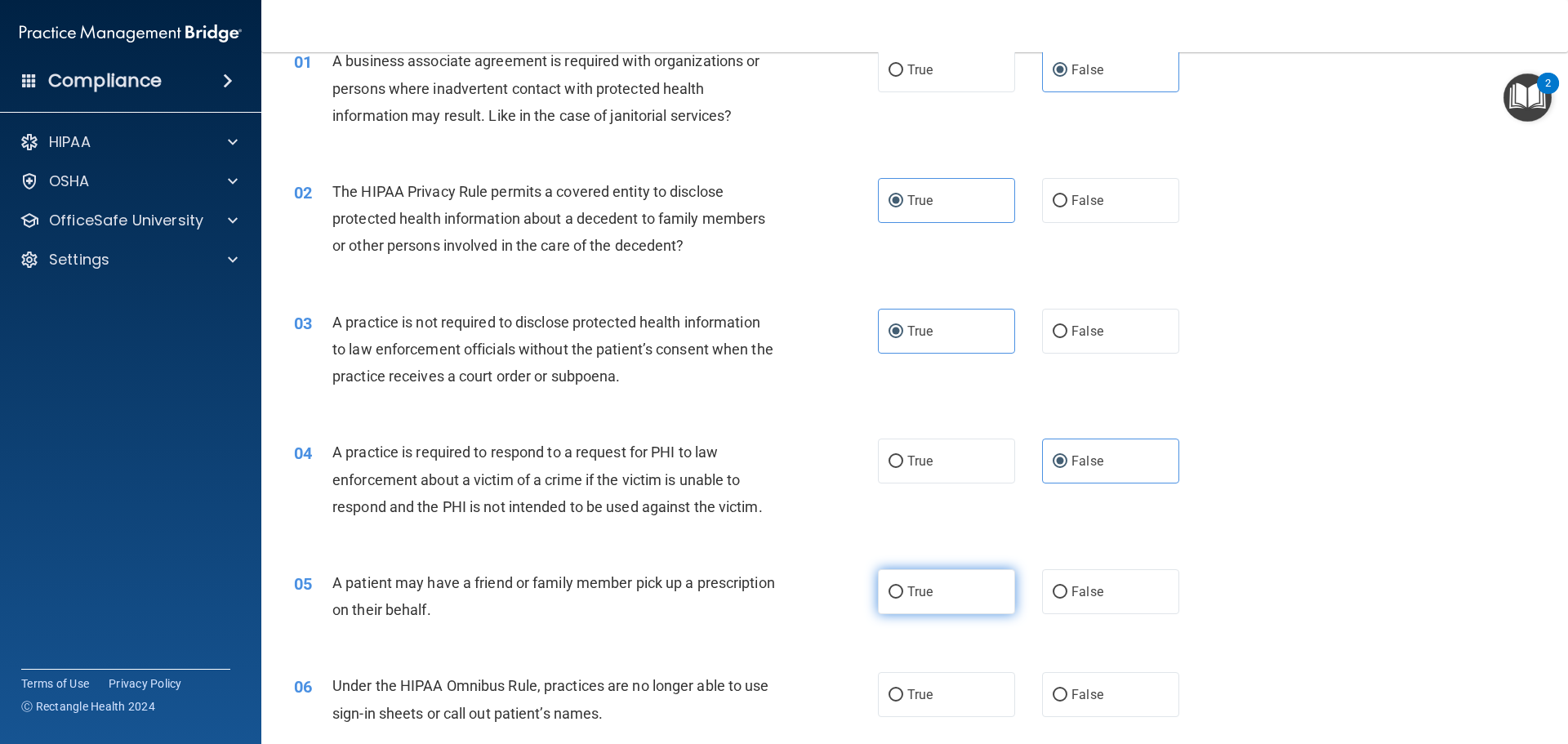
radio input "true"
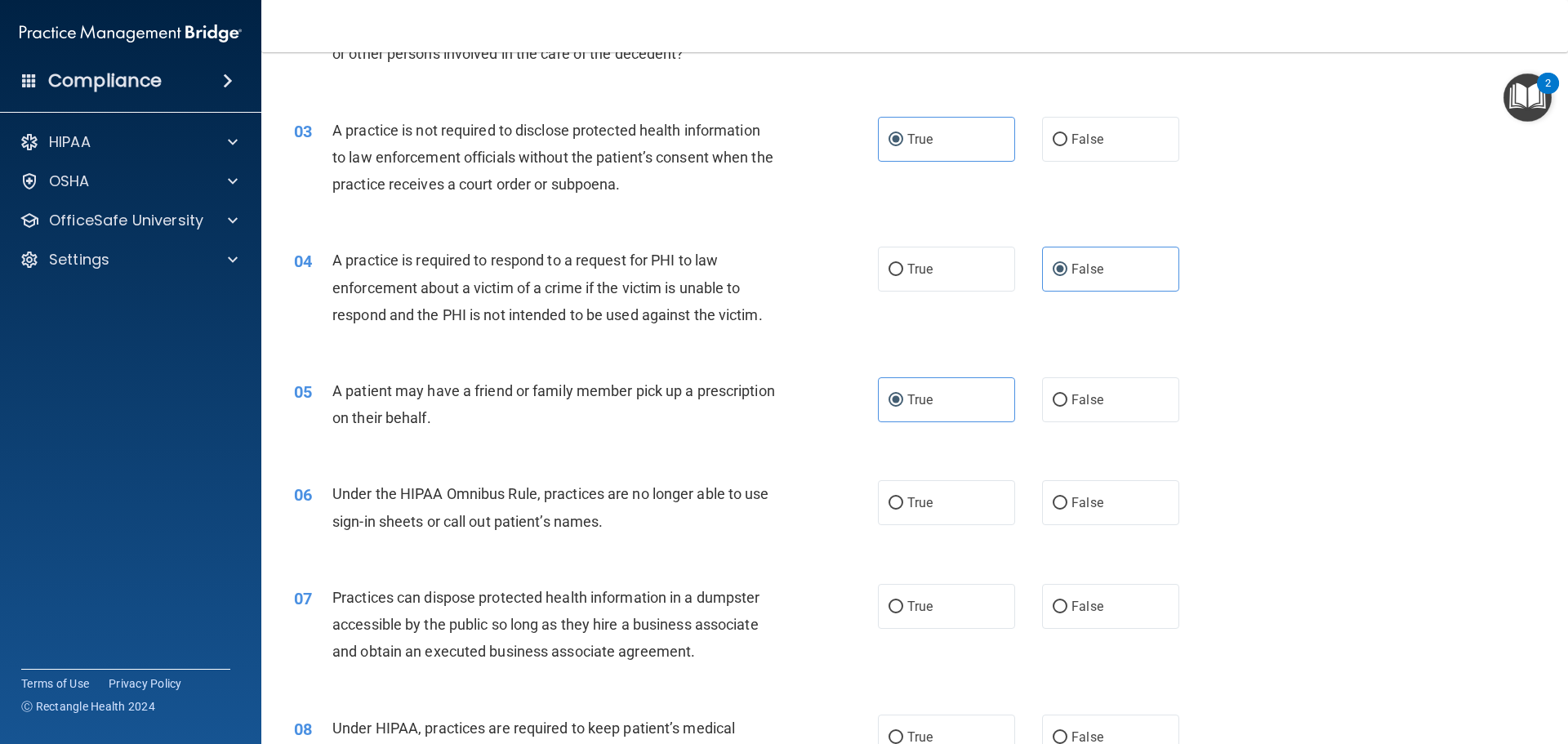
scroll to position [326, 0]
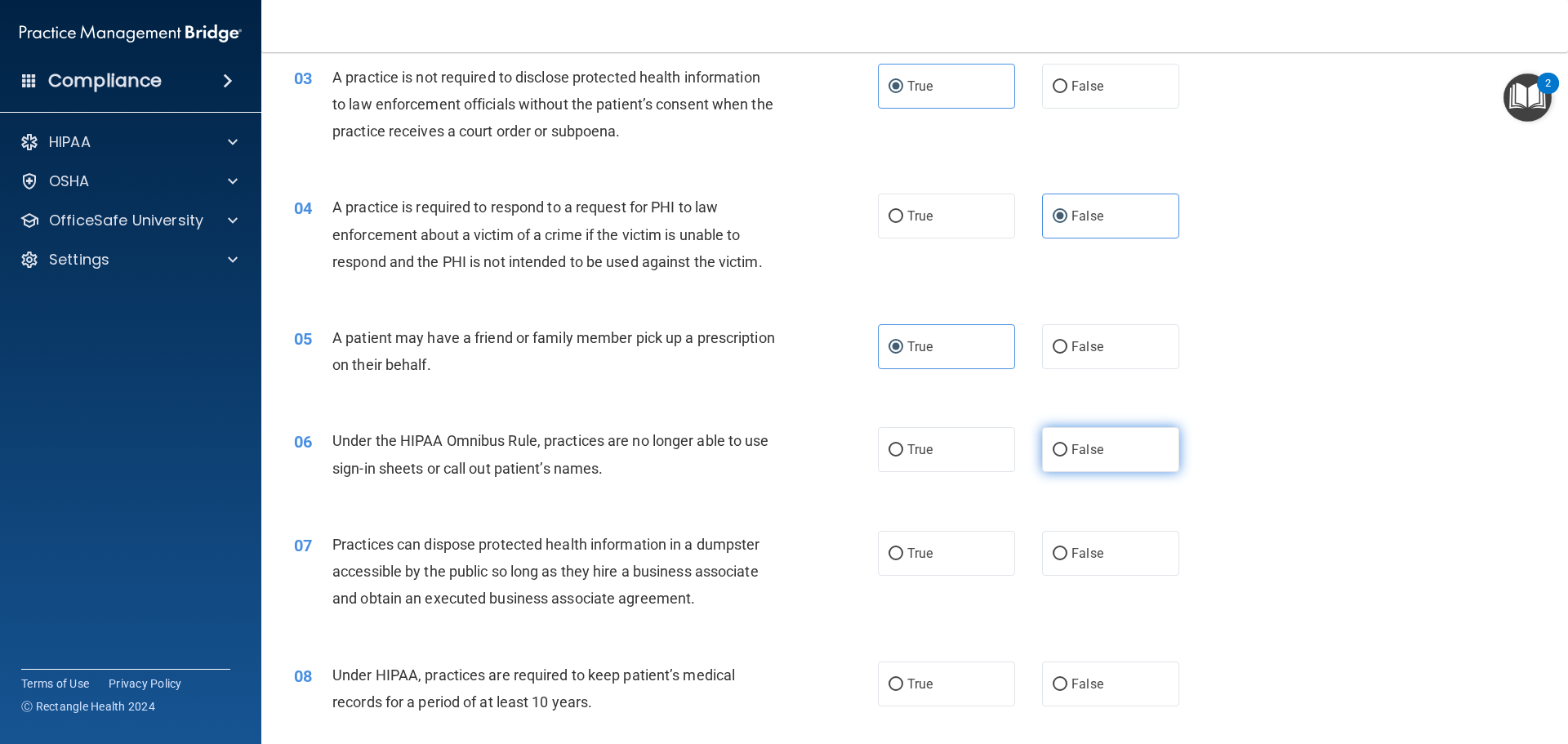
click at [1114, 461] on label "False" at bounding box center [1110, 450] width 137 height 45
click at [1067, 457] on input "False" at bounding box center [1059, 451] width 14 height 13
radio input "true"
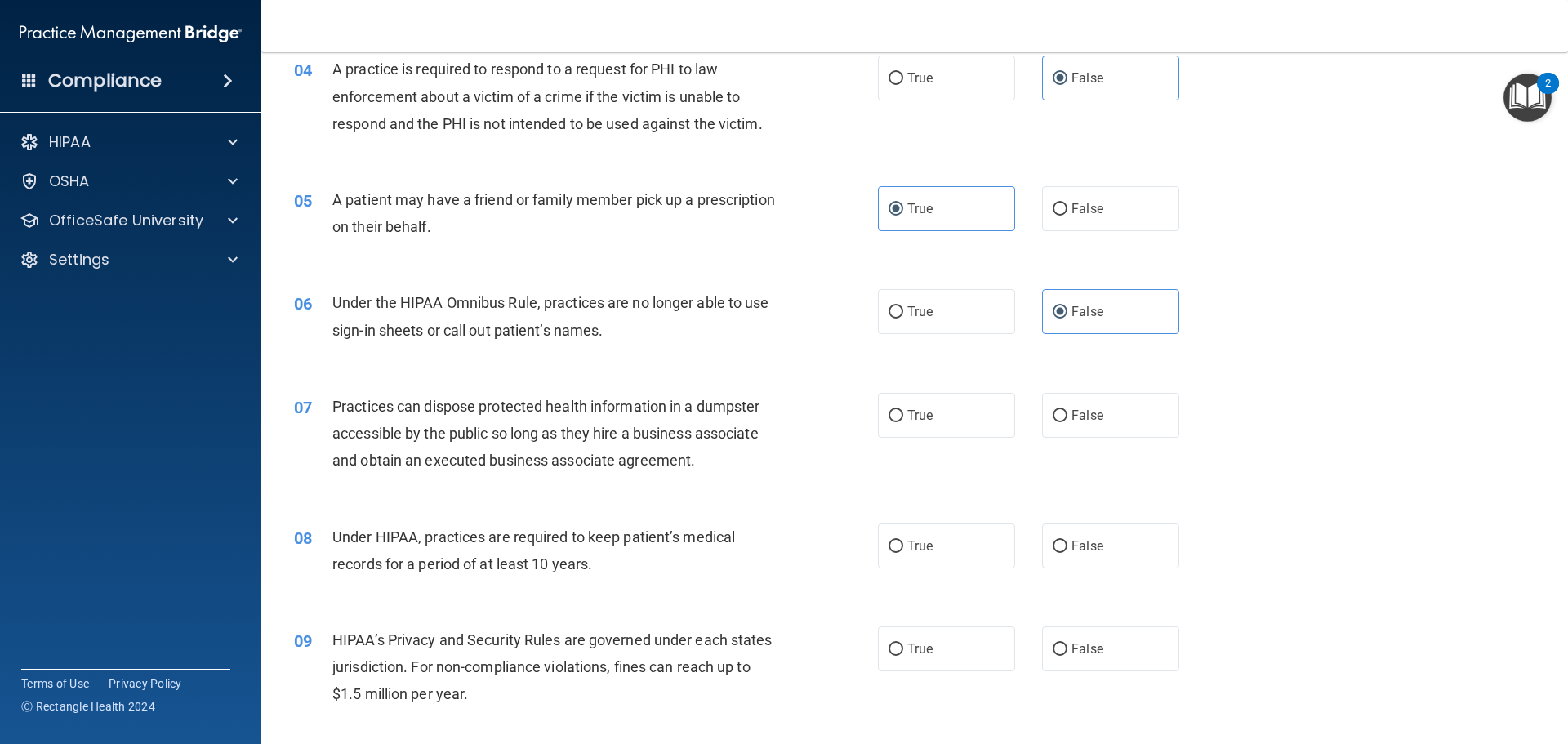
scroll to position [490, 0]
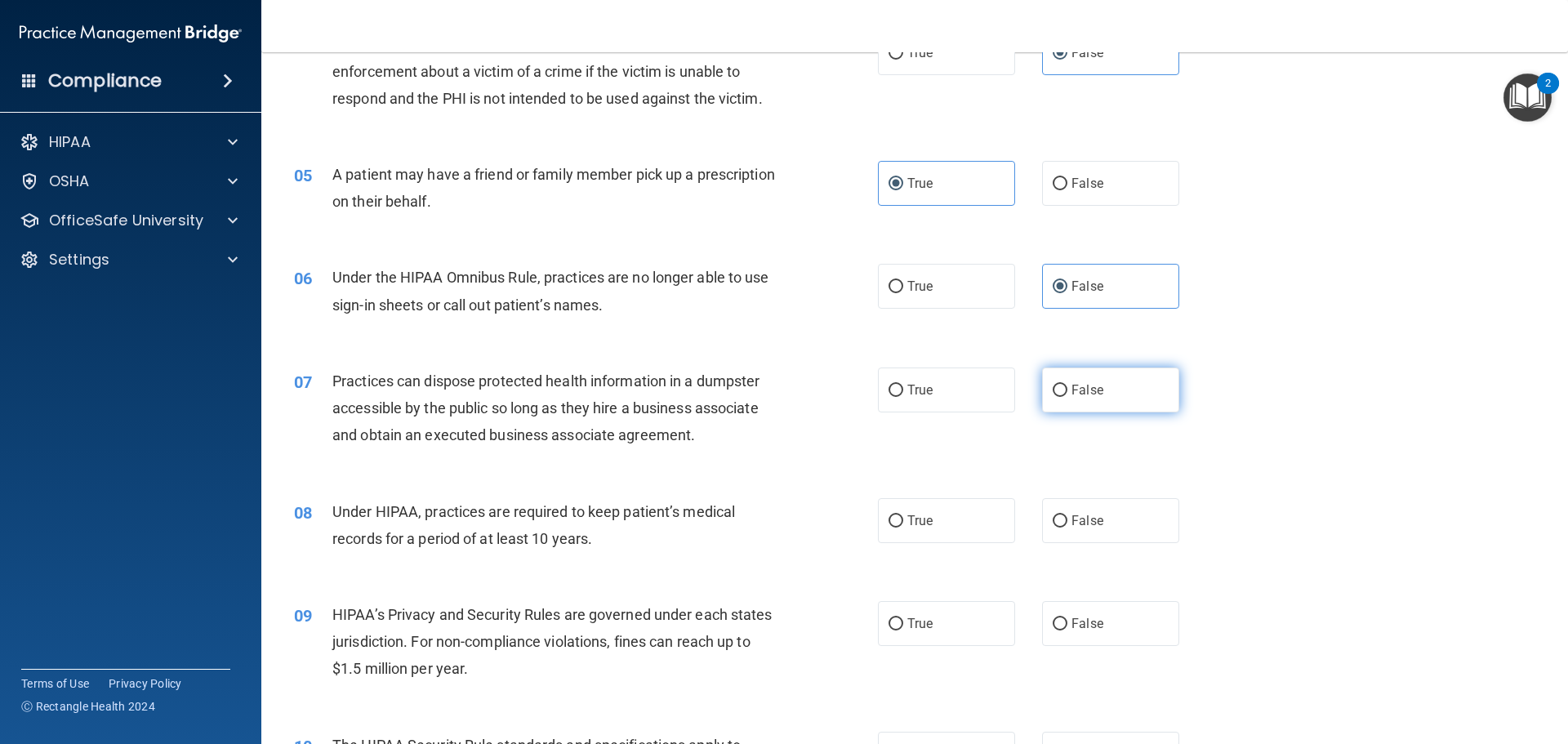
click at [1077, 385] on span "False" at bounding box center [1088, 390] width 32 height 15
click at [1067, 385] on input "False" at bounding box center [1059, 391] width 14 height 13
radio input "true"
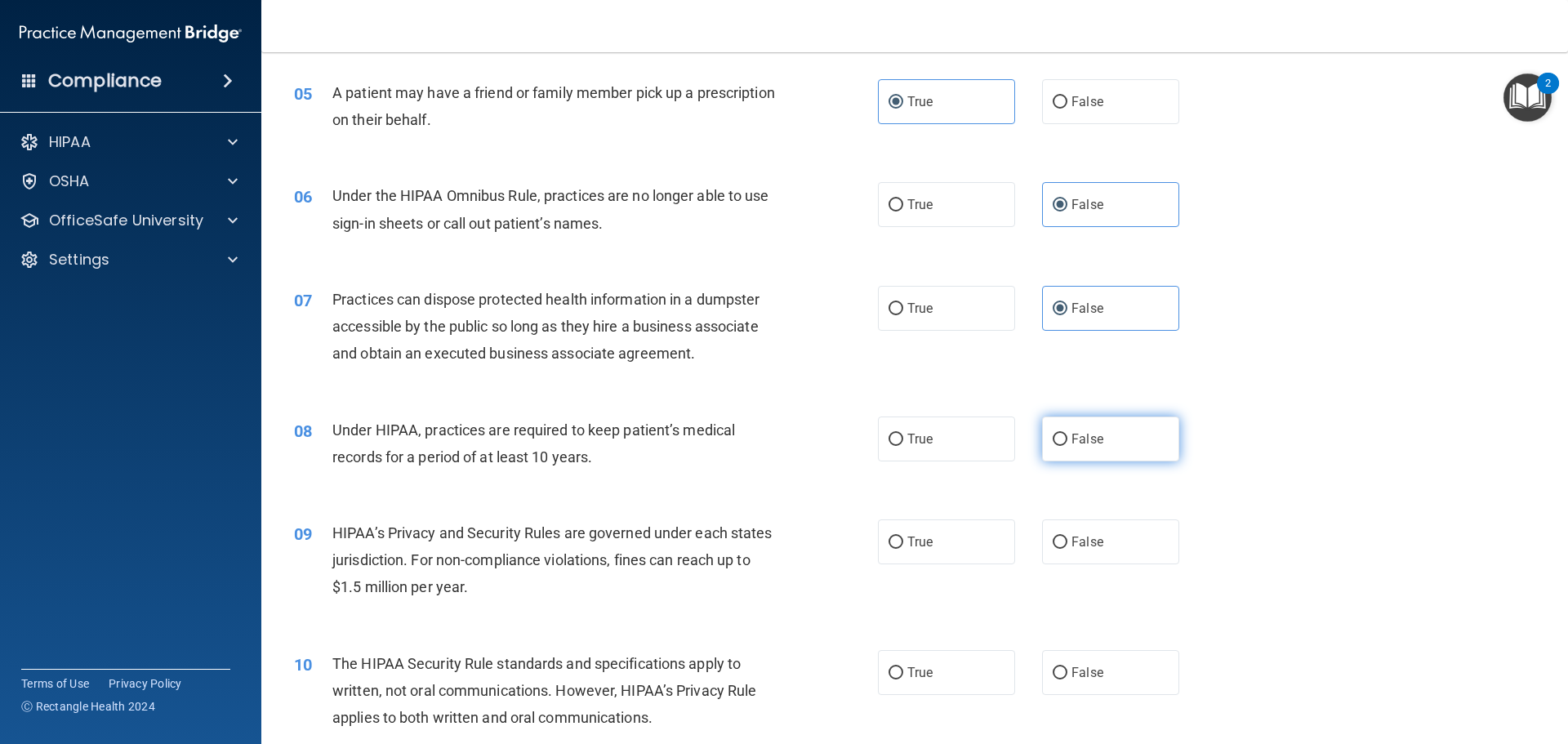
click at [1095, 444] on label "False" at bounding box center [1110, 439] width 137 height 45
click at [1067, 444] on input "False" at bounding box center [1059, 440] width 14 height 13
radio input "true"
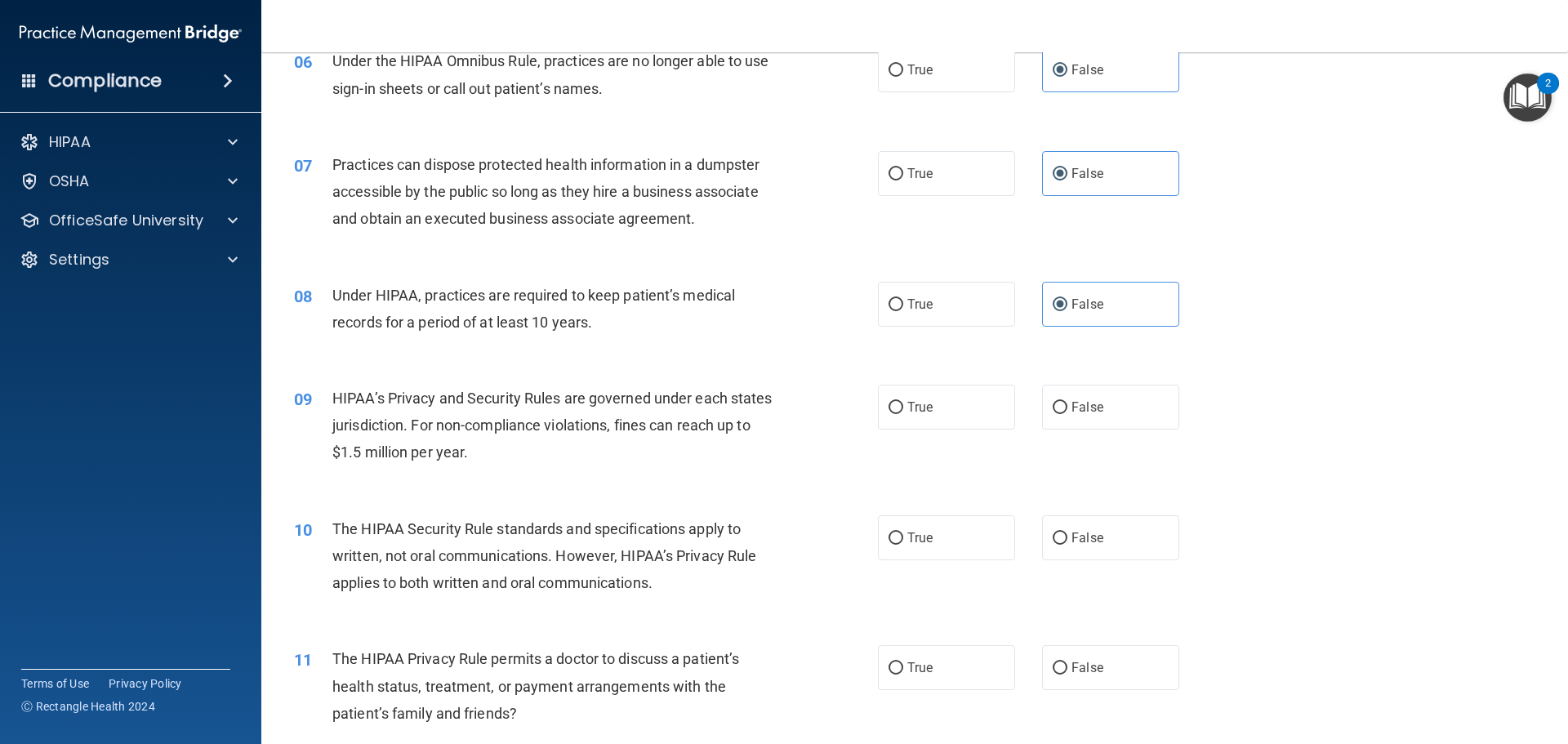
scroll to position [735, 0]
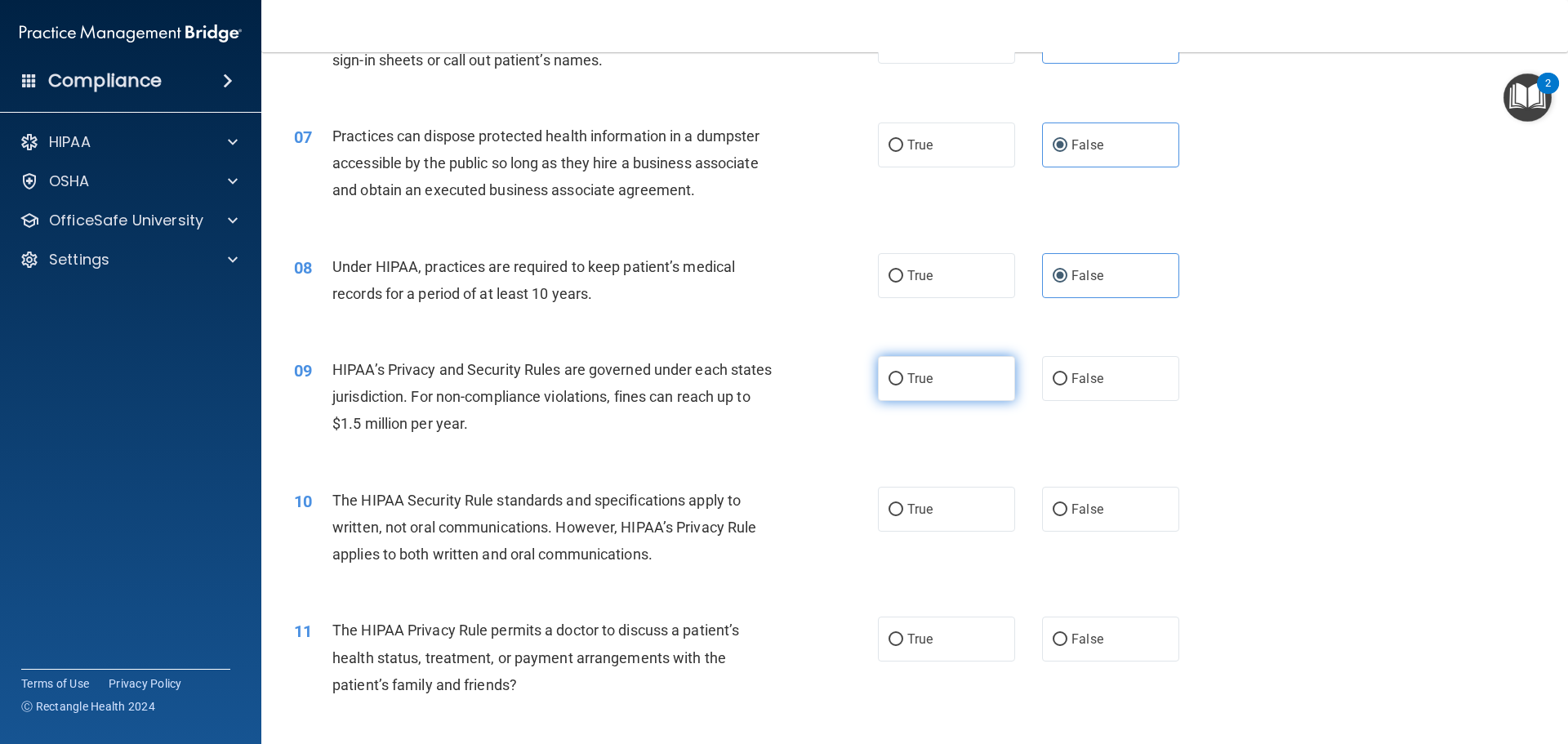
click at [919, 370] on label "True" at bounding box center [946, 378] width 137 height 45
click at [903, 373] on input "True" at bounding box center [896, 379] width 14 height 13
radio input "true"
click at [940, 512] on label "True" at bounding box center [946, 509] width 137 height 45
click at [903, 512] on input "True" at bounding box center [896, 511] width 14 height 13
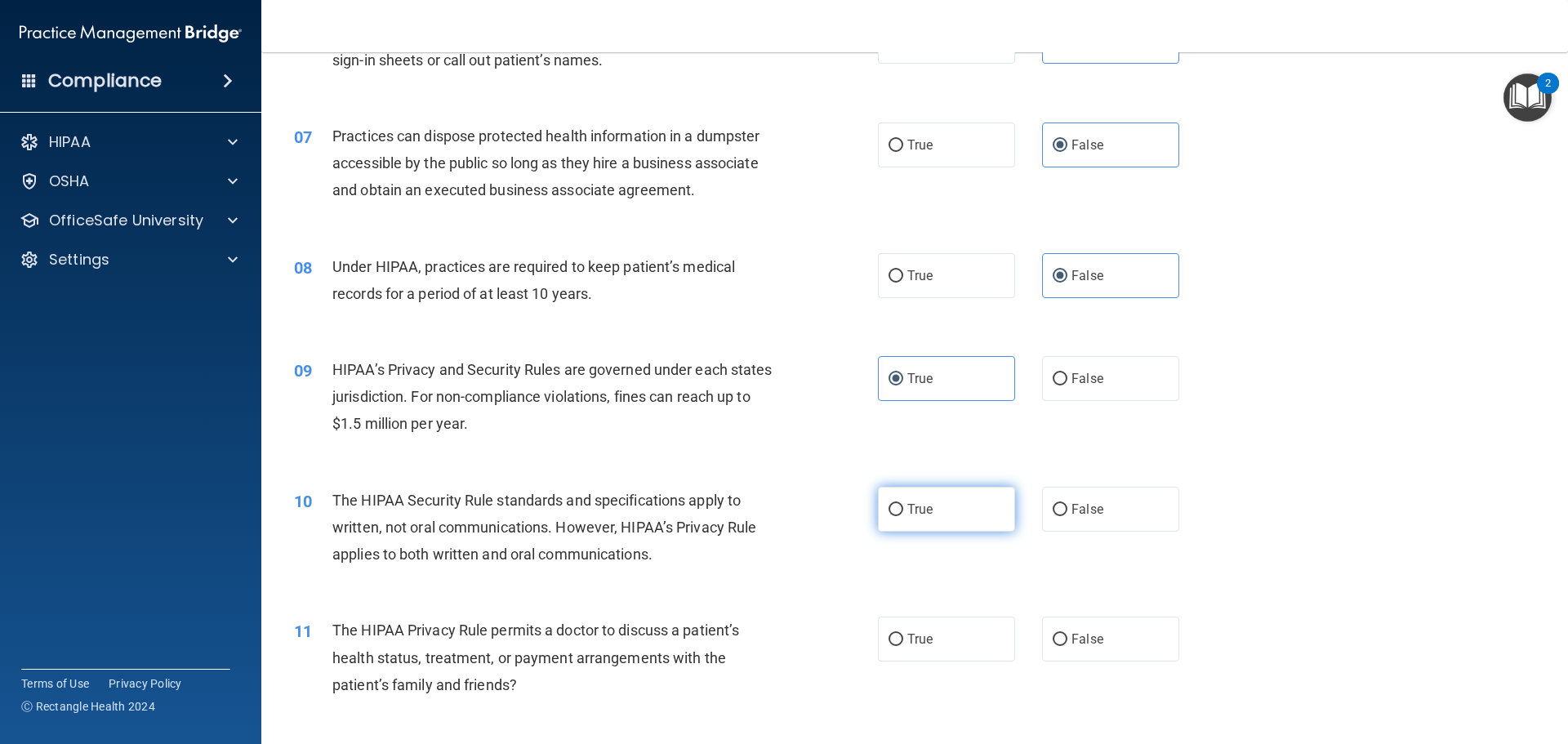
radio input "true"
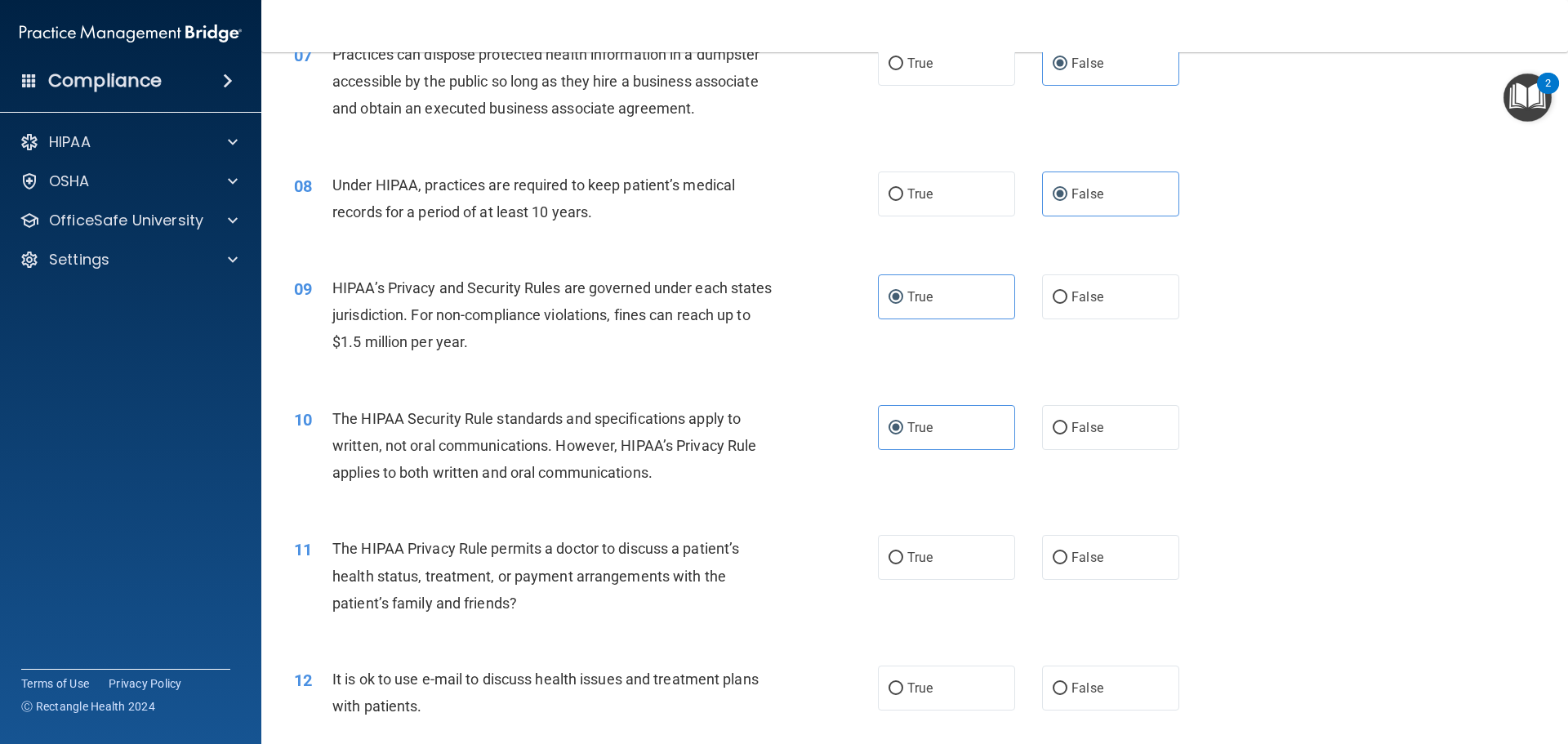
scroll to position [899, 0]
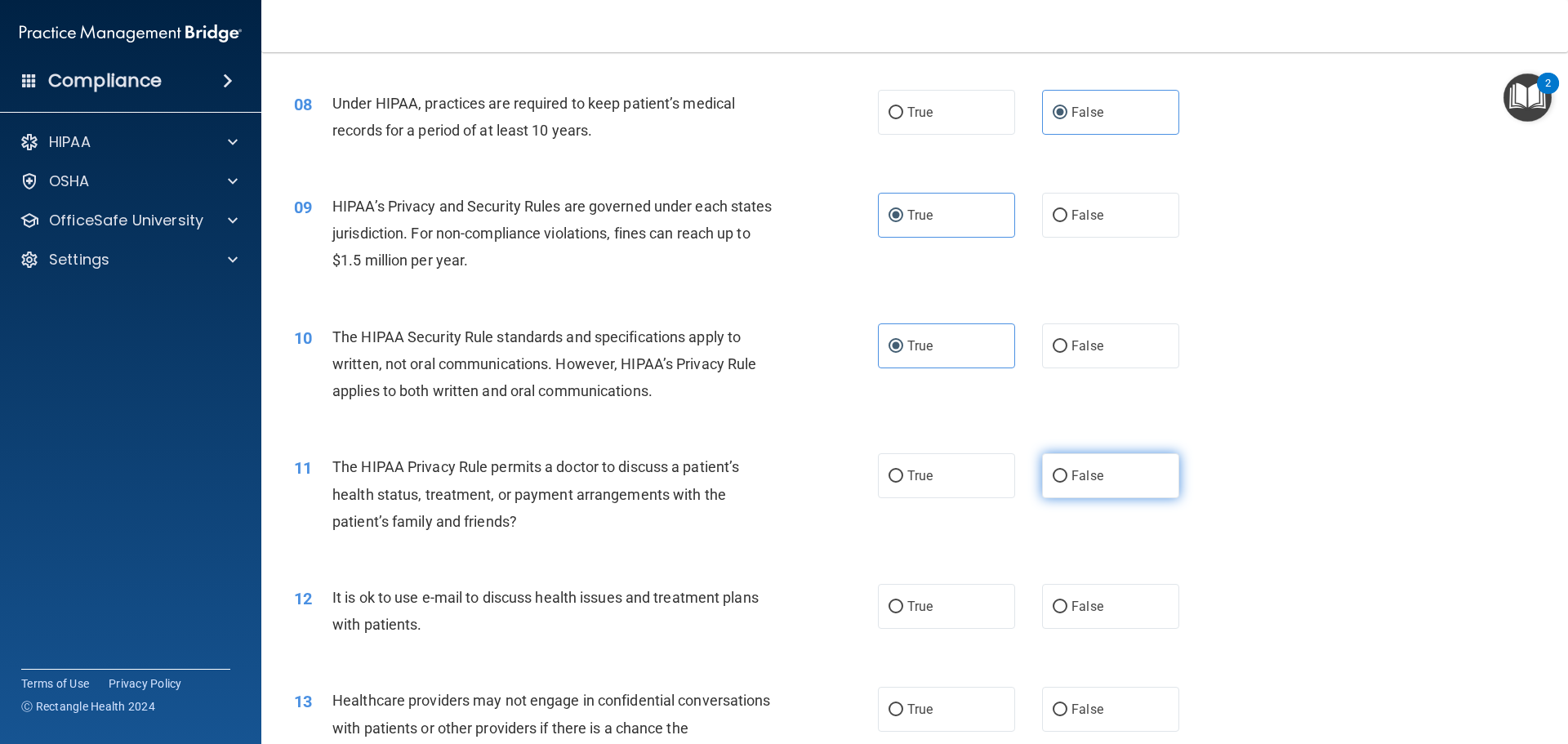
click at [1058, 494] on label "False" at bounding box center [1110, 476] width 137 height 45
click at [1058, 483] on input "False" at bounding box center [1059, 477] width 14 height 13
radio input "true"
click at [930, 609] on label "True" at bounding box center [946, 606] width 137 height 45
click at [903, 609] on input "True" at bounding box center [896, 607] width 14 height 13
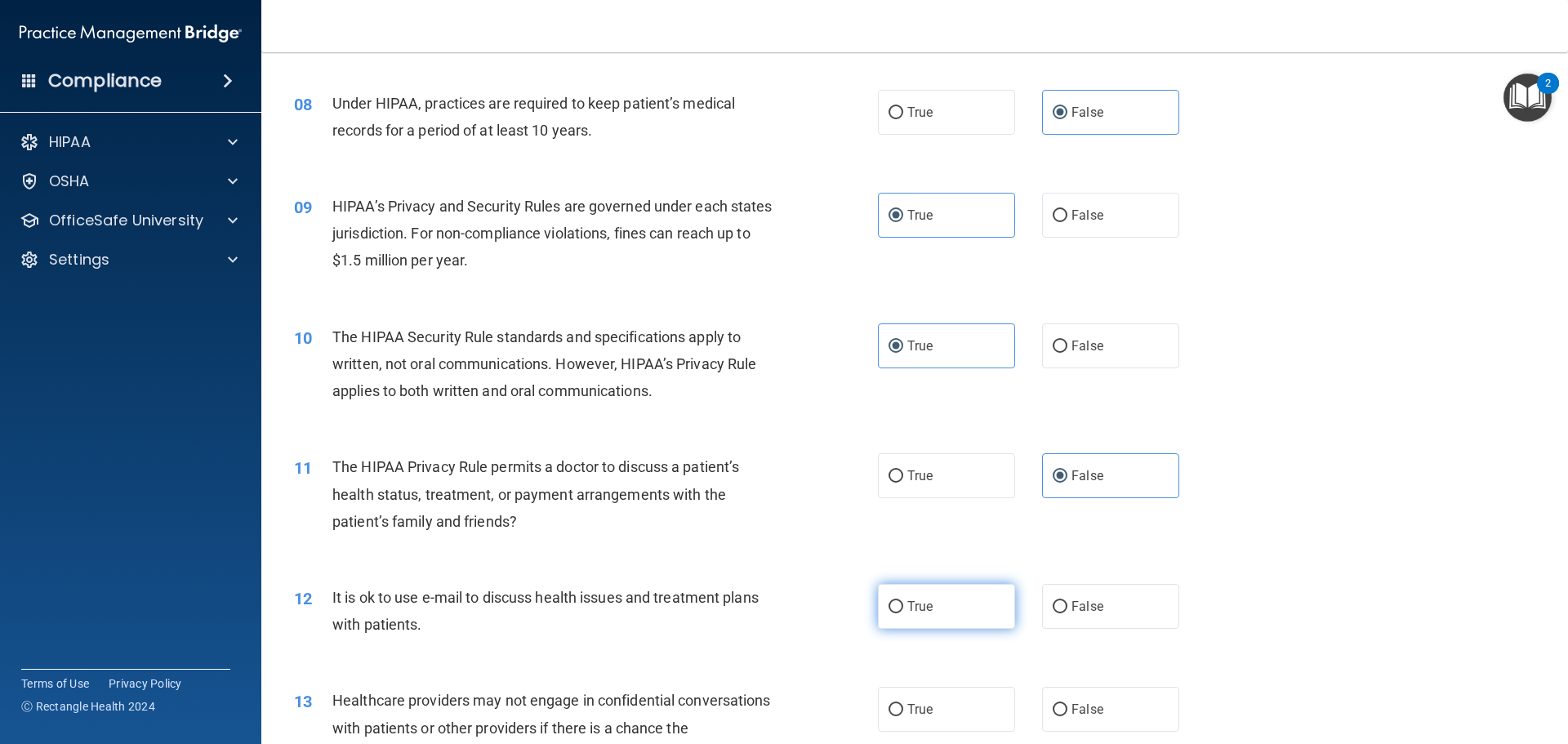
radio input "true"
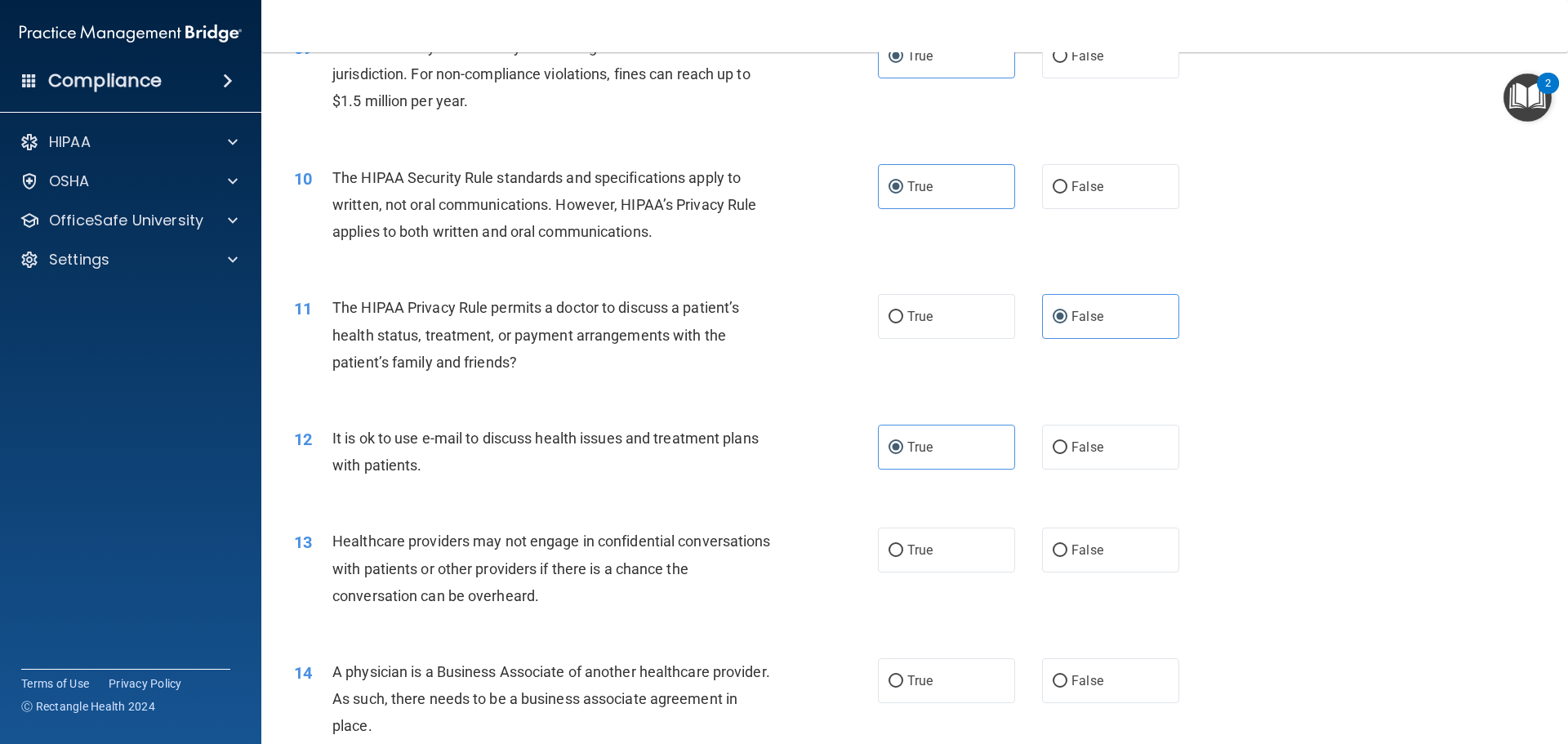
scroll to position [1062, 0]
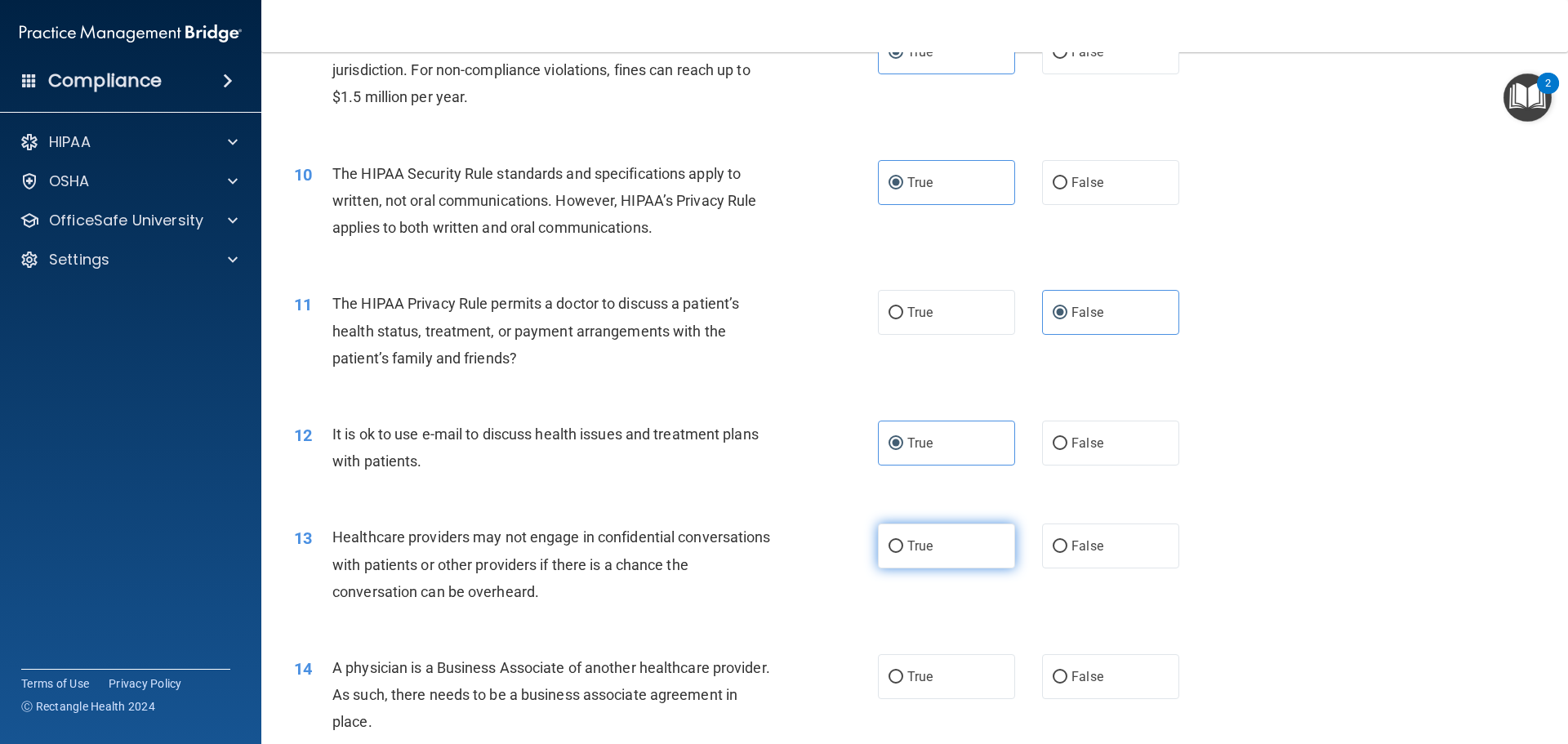
click at [897, 537] on label "True" at bounding box center [946, 546] width 137 height 45
click at [897, 541] on input "True" at bounding box center [896, 547] width 14 height 13
radio input "true"
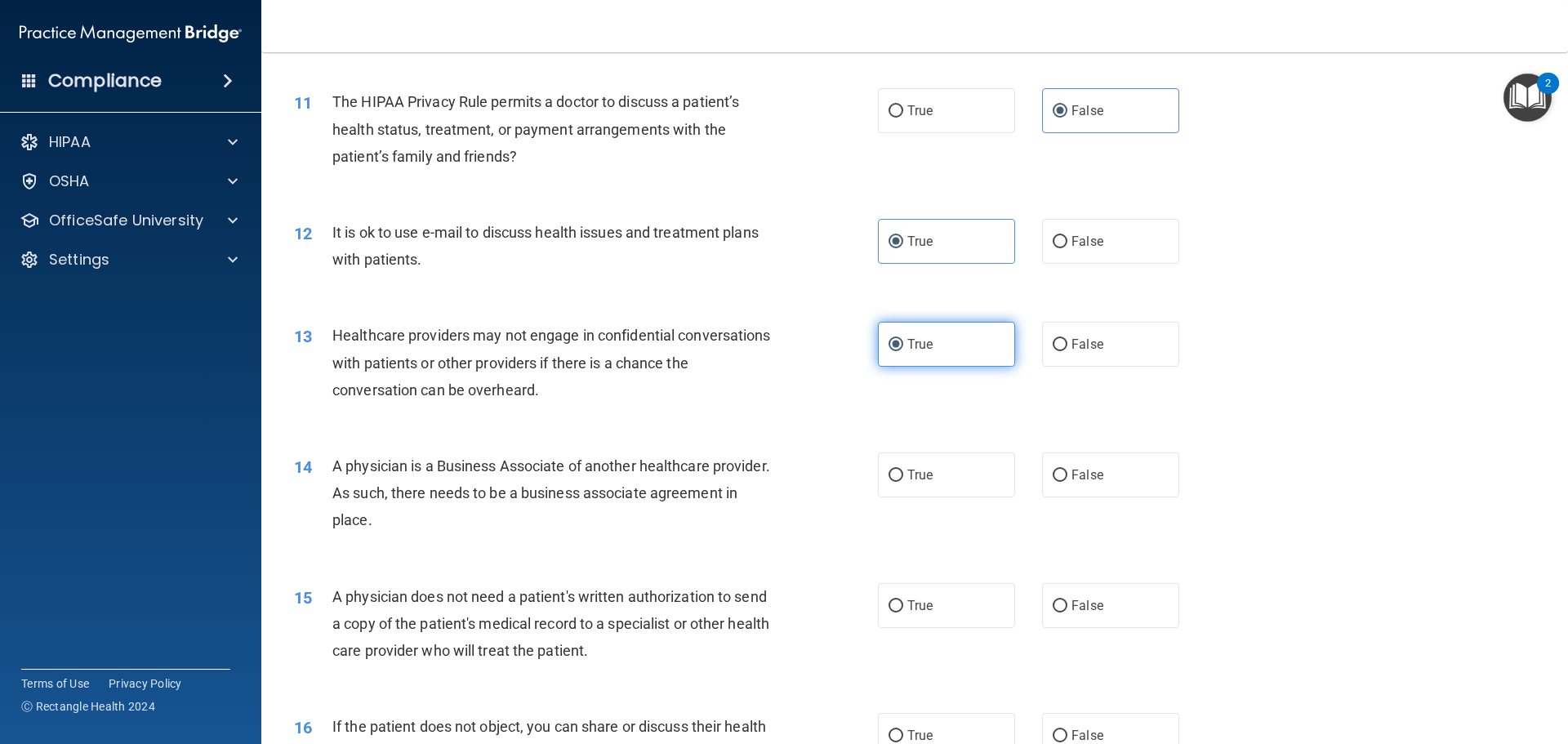
scroll to position [1307, 0]
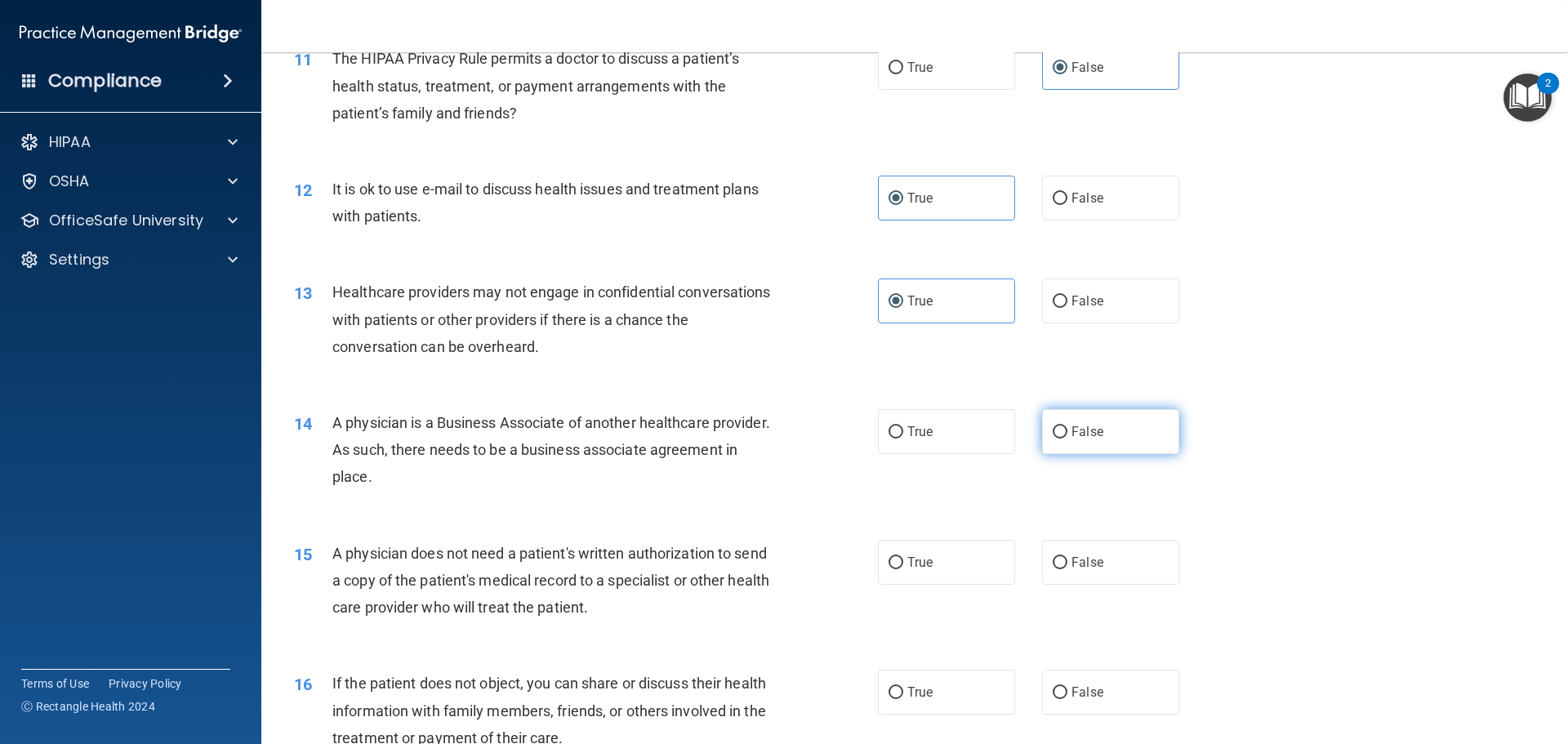
click at [1086, 449] on label "False" at bounding box center [1110, 432] width 137 height 45
click at [1067, 439] on input "False" at bounding box center [1059, 433] width 14 height 13
radio input "true"
click at [961, 562] on label "True" at bounding box center [946, 562] width 137 height 45
click at [903, 562] on input "True" at bounding box center [896, 563] width 14 height 13
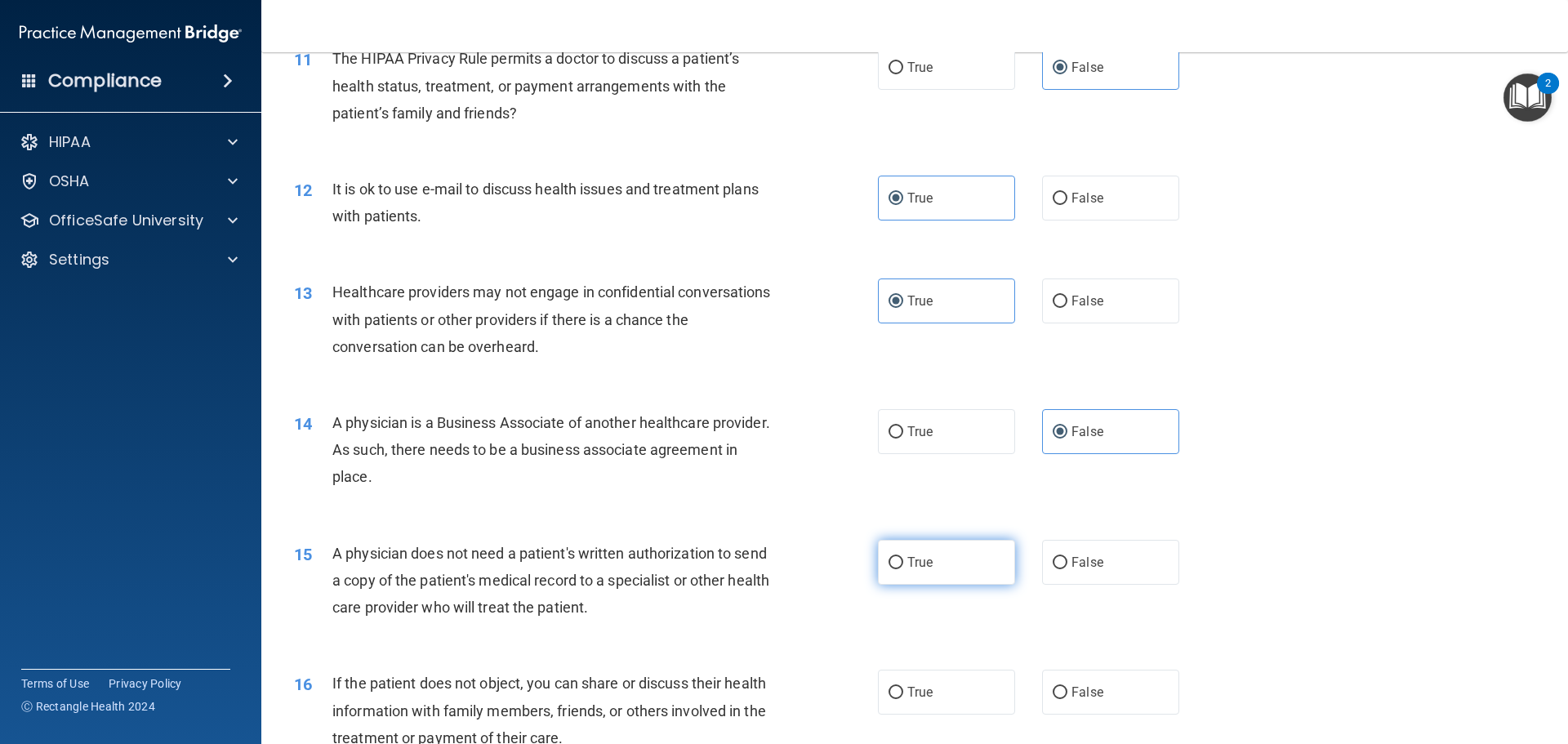
radio input "true"
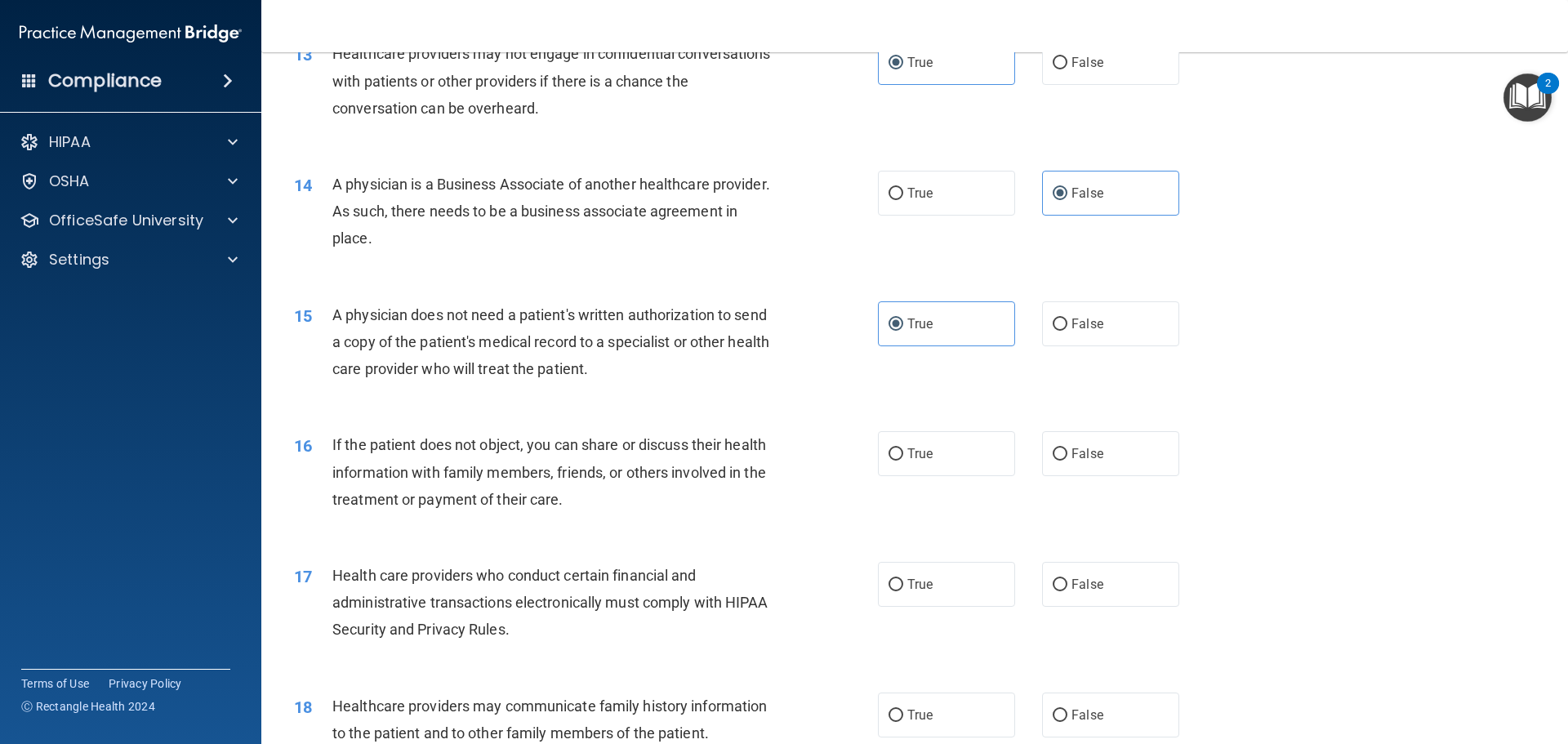
scroll to position [1552, 0]
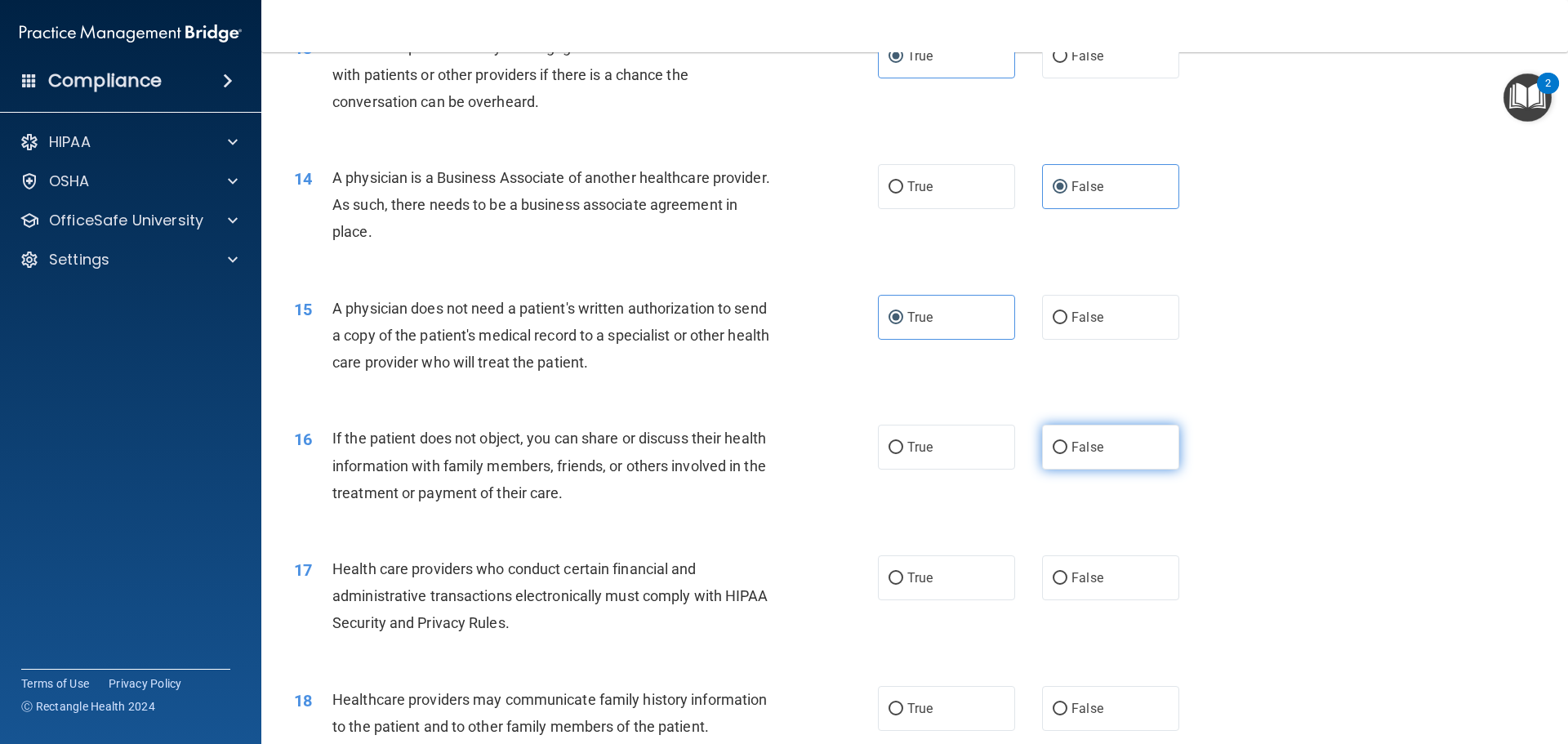
click at [1083, 442] on span "False" at bounding box center [1088, 446] width 32 height 15
click at [1067, 442] on input "False" at bounding box center [1059, 448] width 14 height 13
radio input "true"
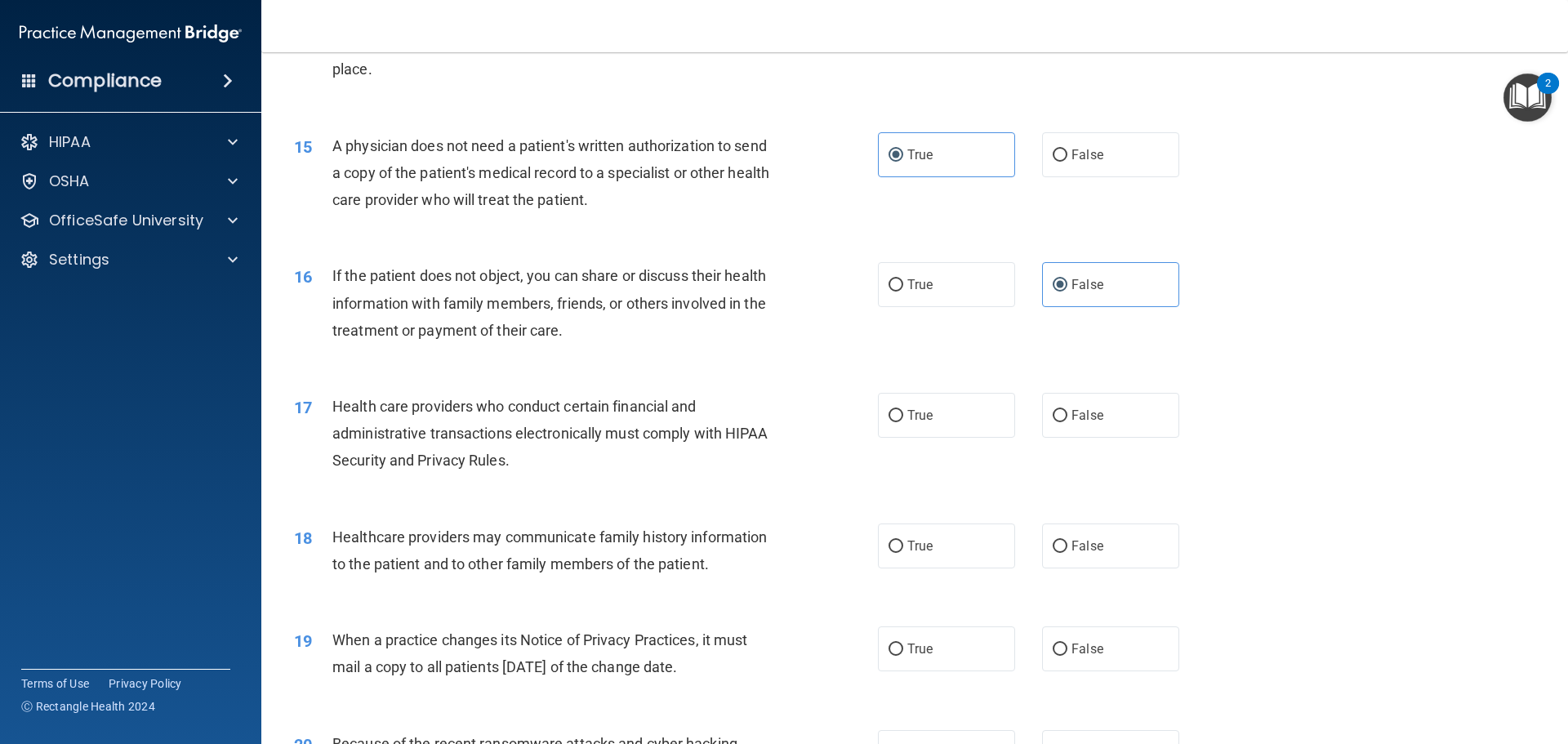
scroll to position [1797, 0]
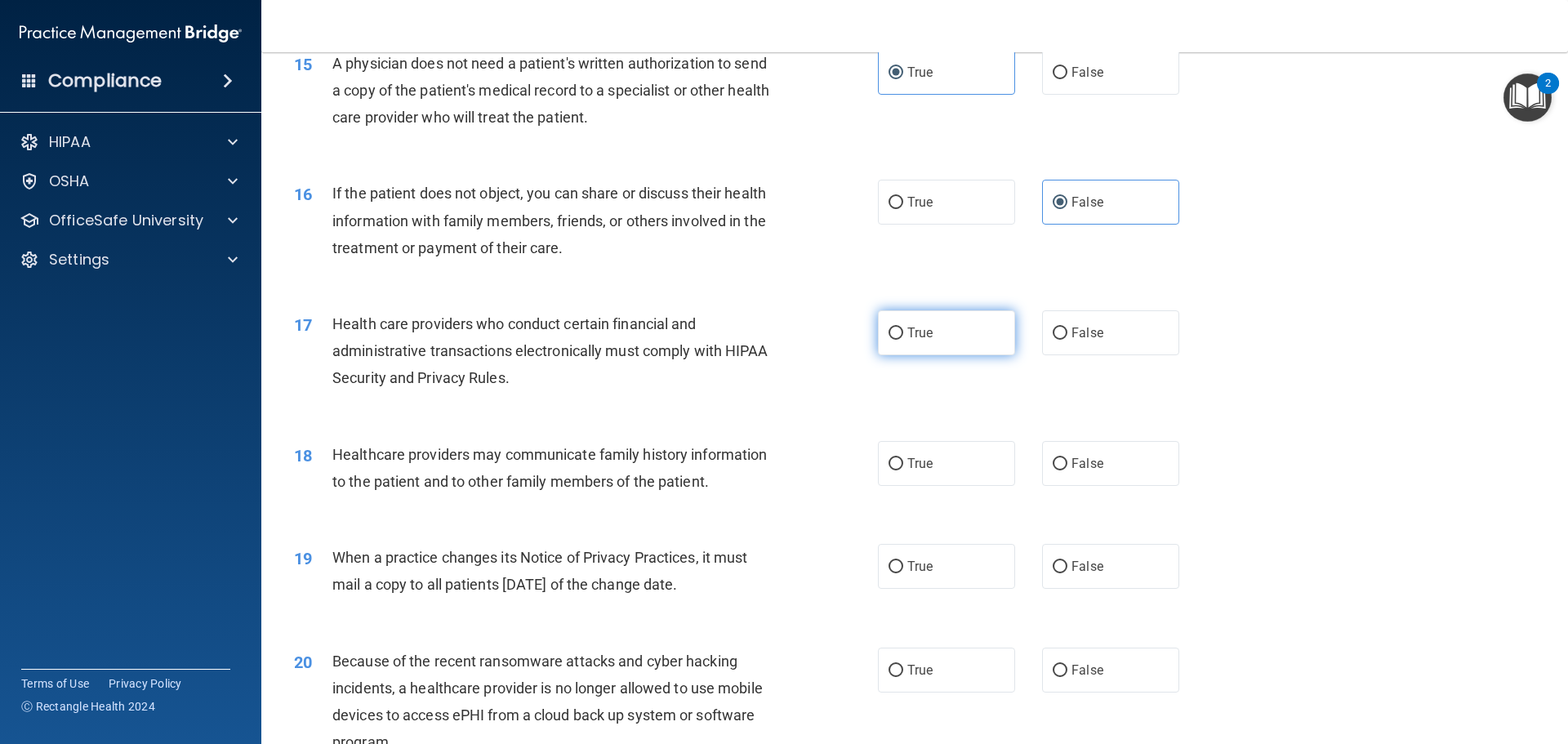
click at [926, 334] on span "True" at bounding box center [920, 333] width 25 height 15
click at [903, 334] on input "True" at bounding box center [896, 334] width 14 height 13
radio input "true"
click at [1066, 472] on label "False" at bounding box center [1110, 463] width 137 height 45
click at [1066, 470] on input "False" at bounding box center [1059, 464] width 14 height 13
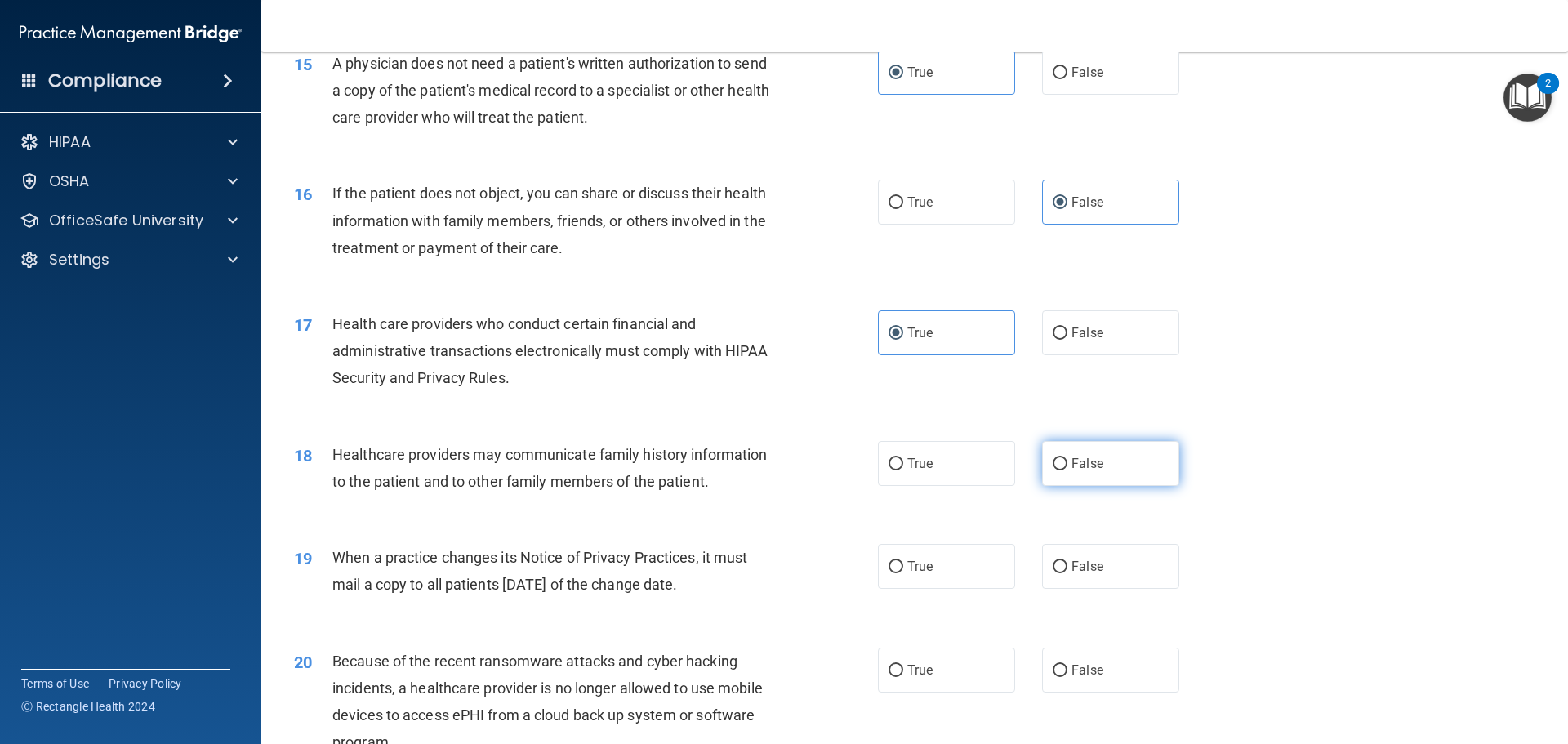
radio input "true"
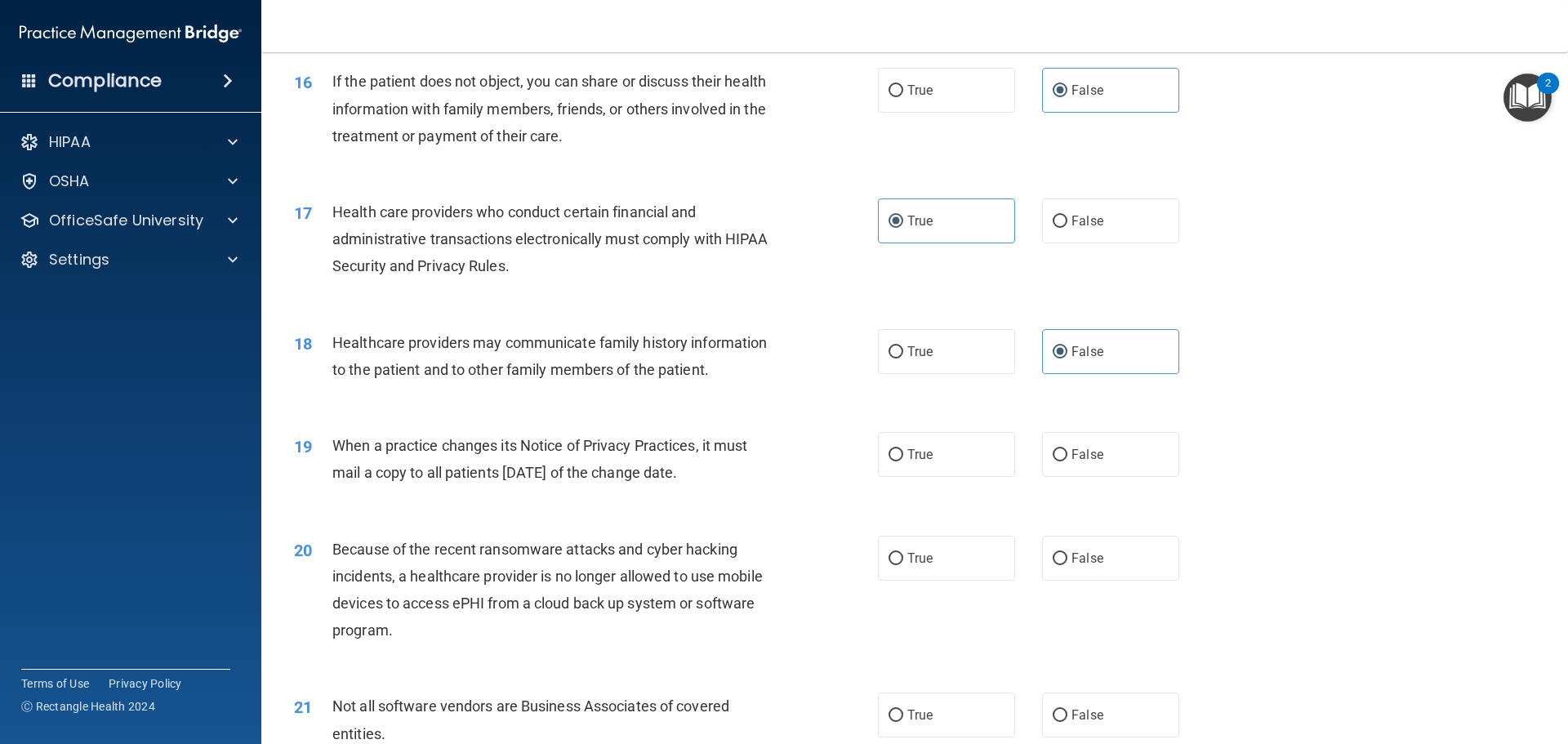
scroll to position [1960, 0]
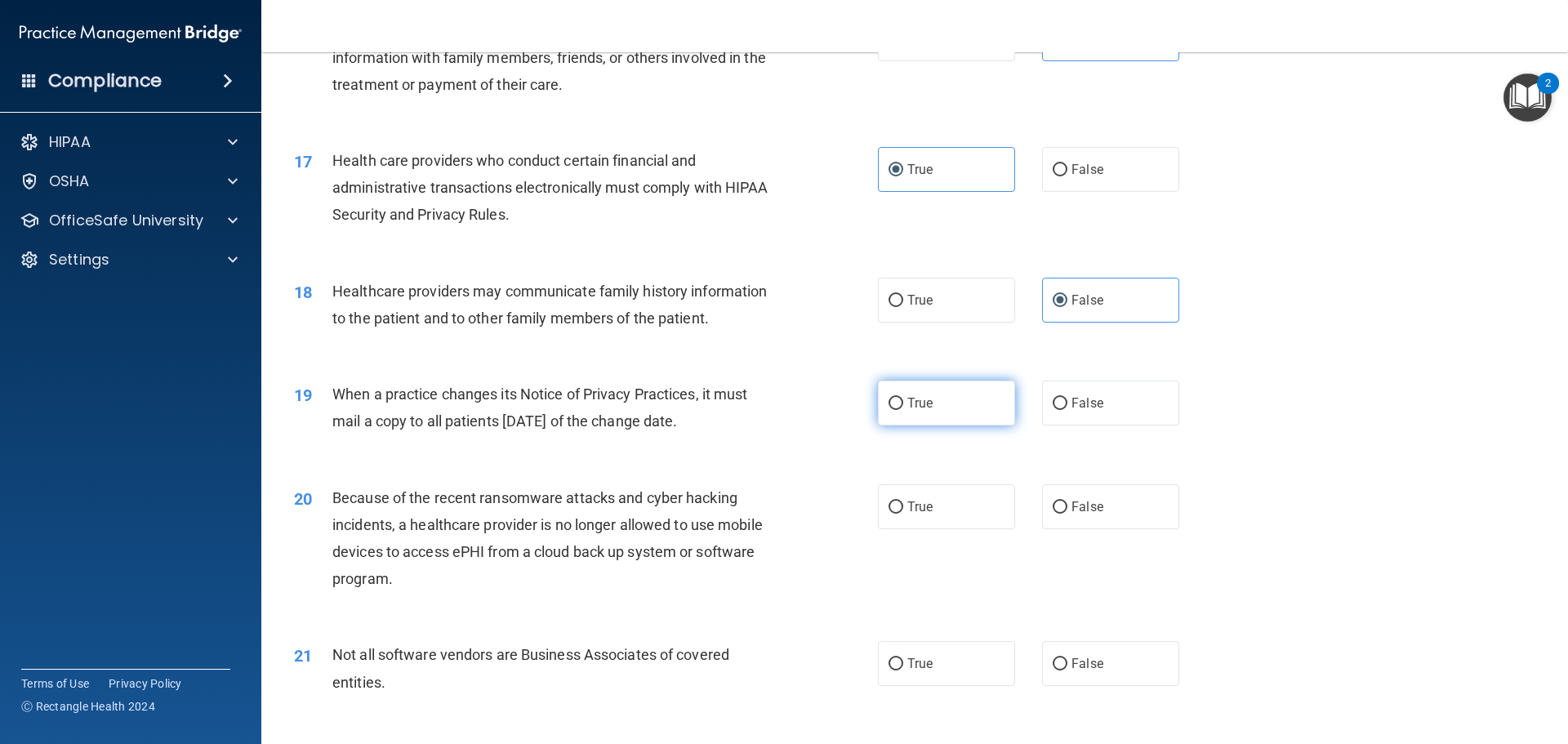
click at [969, 402] on label "True" at bounding box center [946, 403] width 137 height 45
click at [903, 402] on input "True" at bounding box center [896, 404] width 14 height 13
radio input "true"
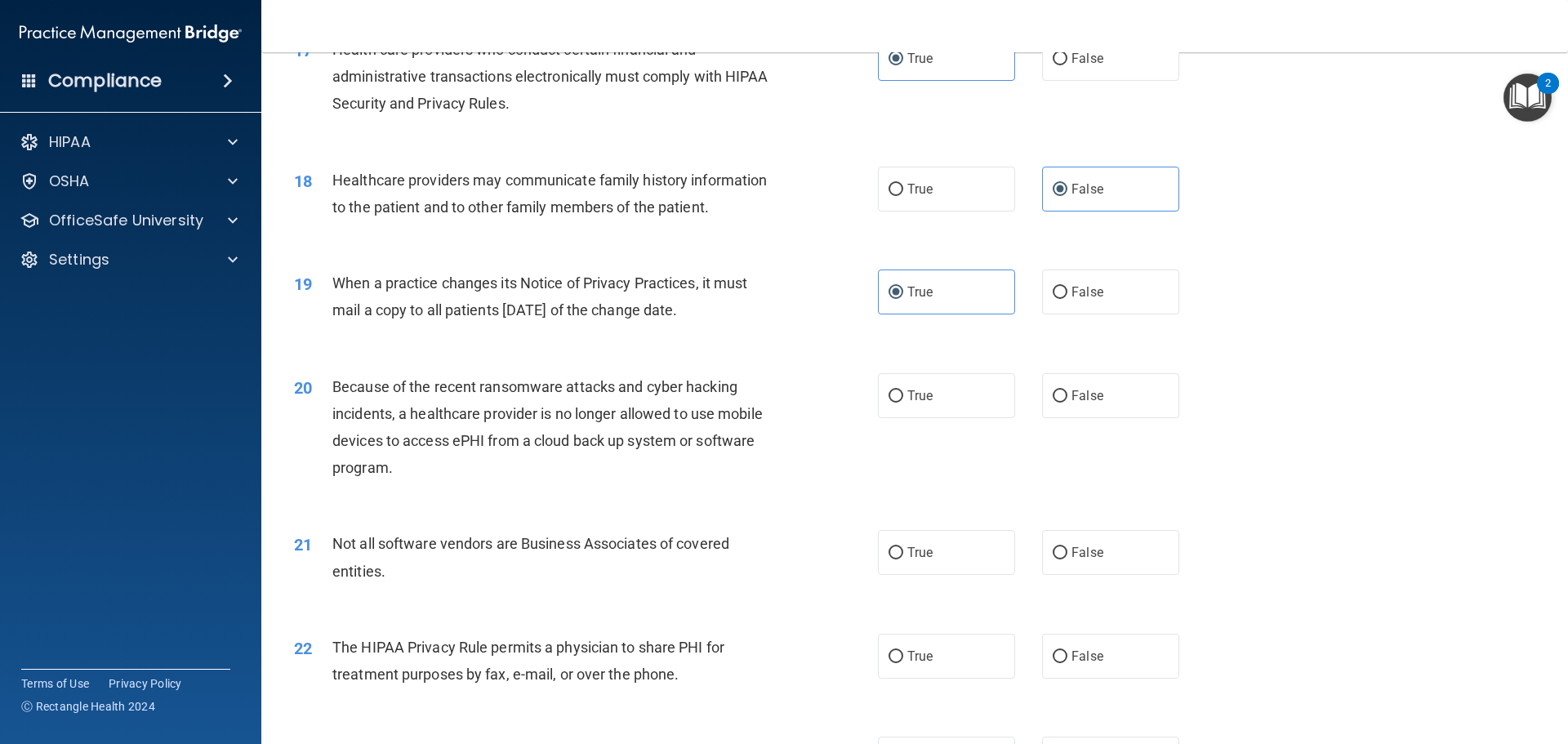
scroll to position [2124, 0]
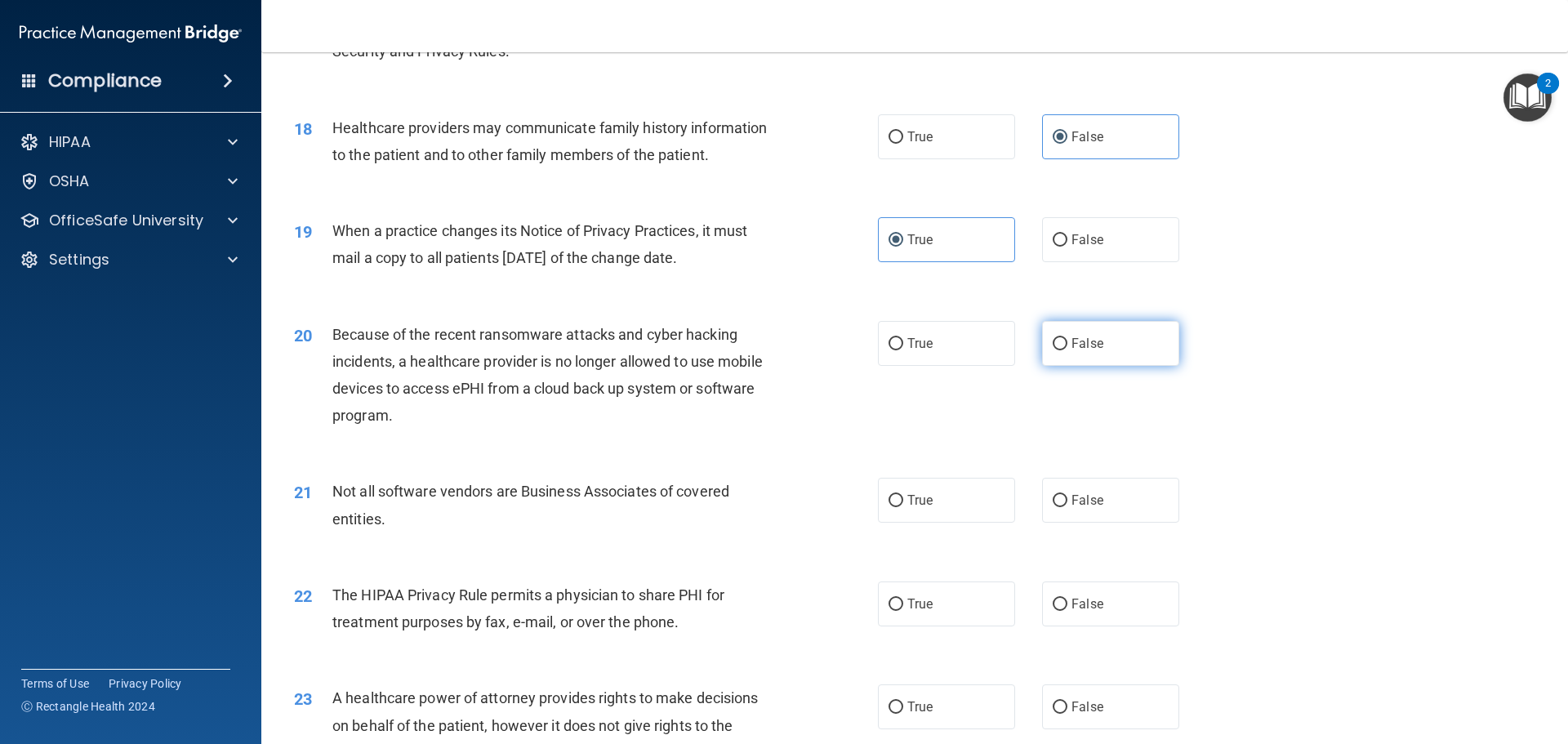
click at [1055, 344] on input "False" at bounding box center [1059, 344] width 14 height 13
radio input "true"
click at [936, 486] on label "True" at bounding box center [946, 500] width 137 height 45
click at [903, 495] on input "True" at bounding box center [896, 502] width 14 height 13
radio input "true"
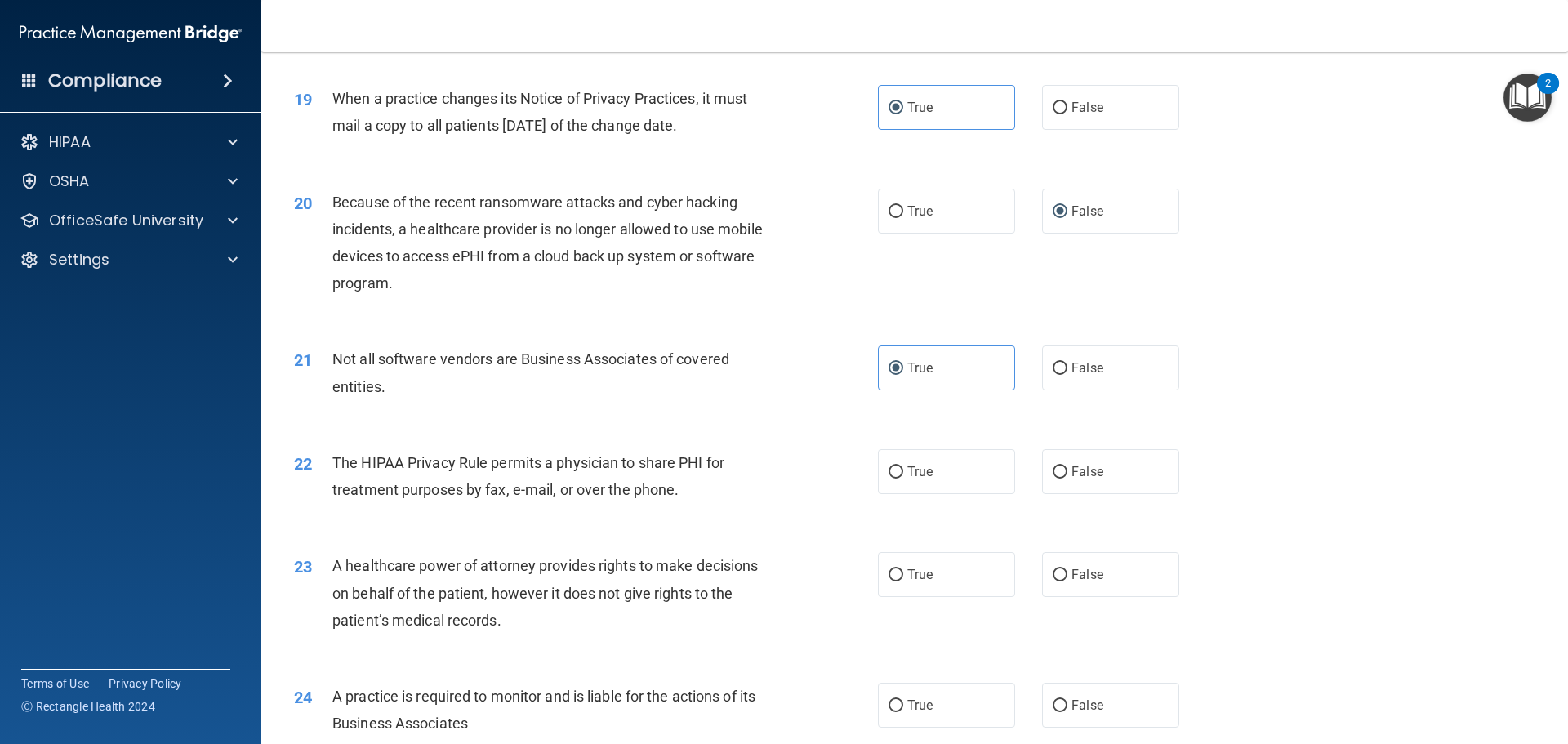
scroll to position [2287, 0]
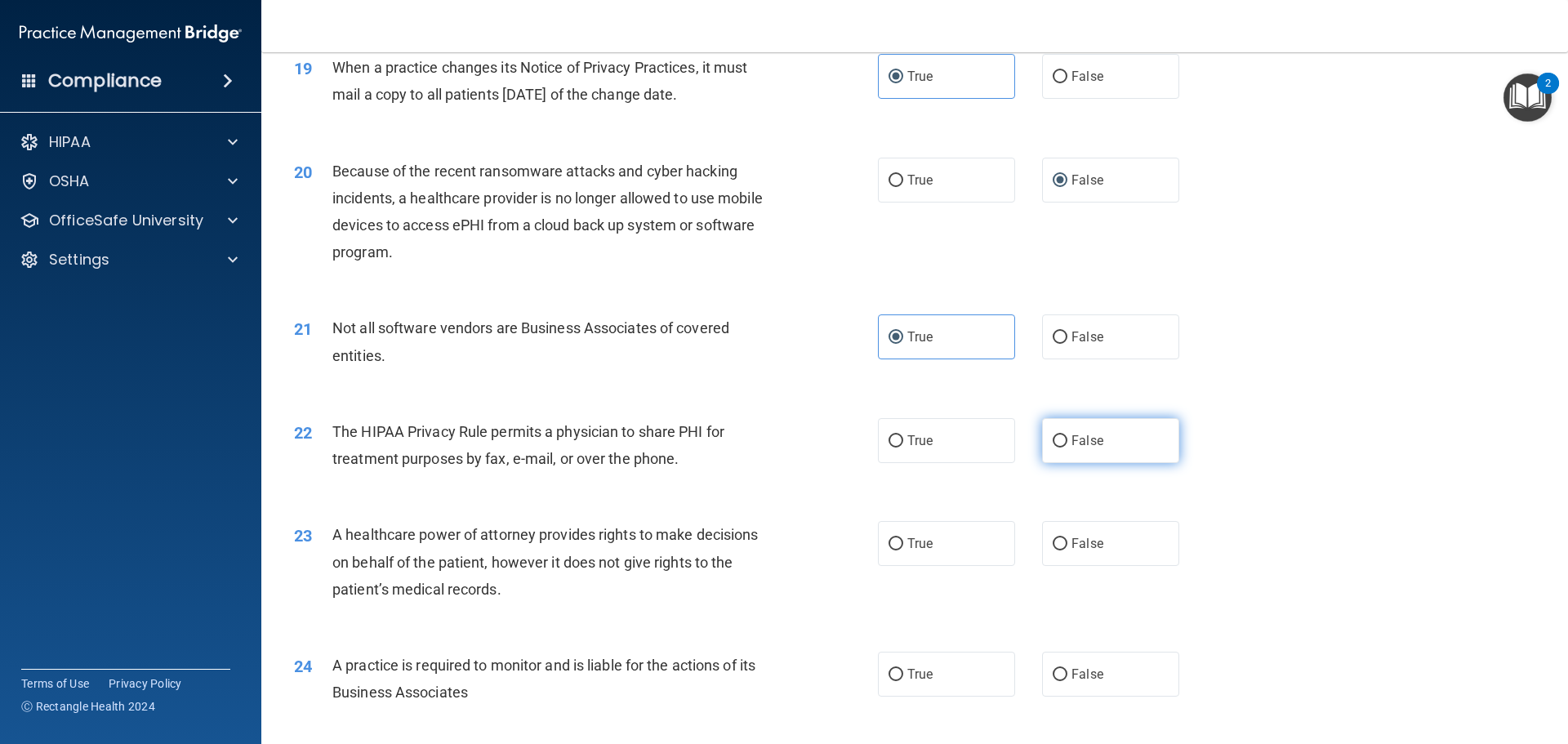
click at [1093, 443] on span "False" at bounding box center [1088, 440] width 32 height 15
click at [1067, 443] on input "False" at bounding box center [1059, 442] width 14 height 13
radio input "true"
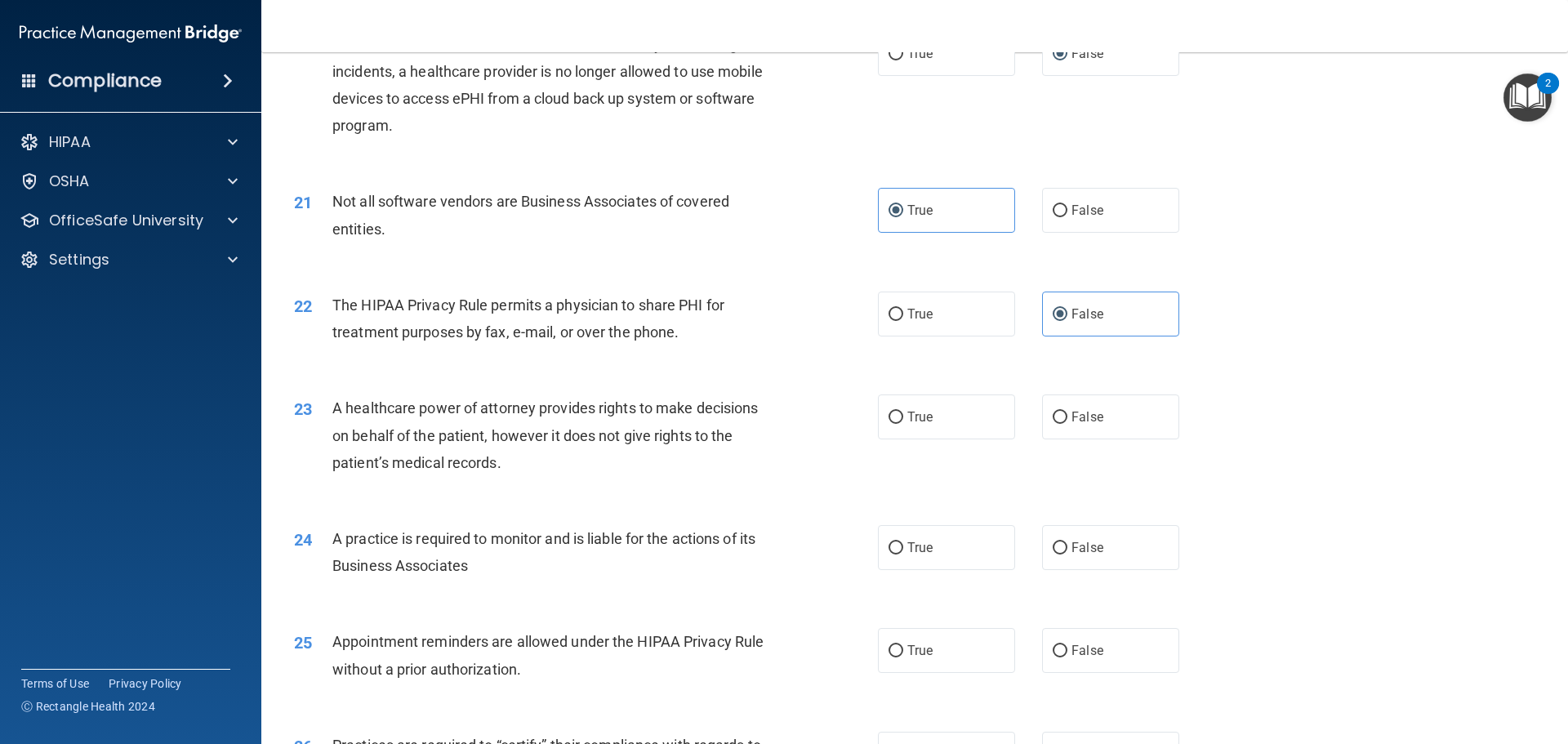
scroll to position [2450, 0]
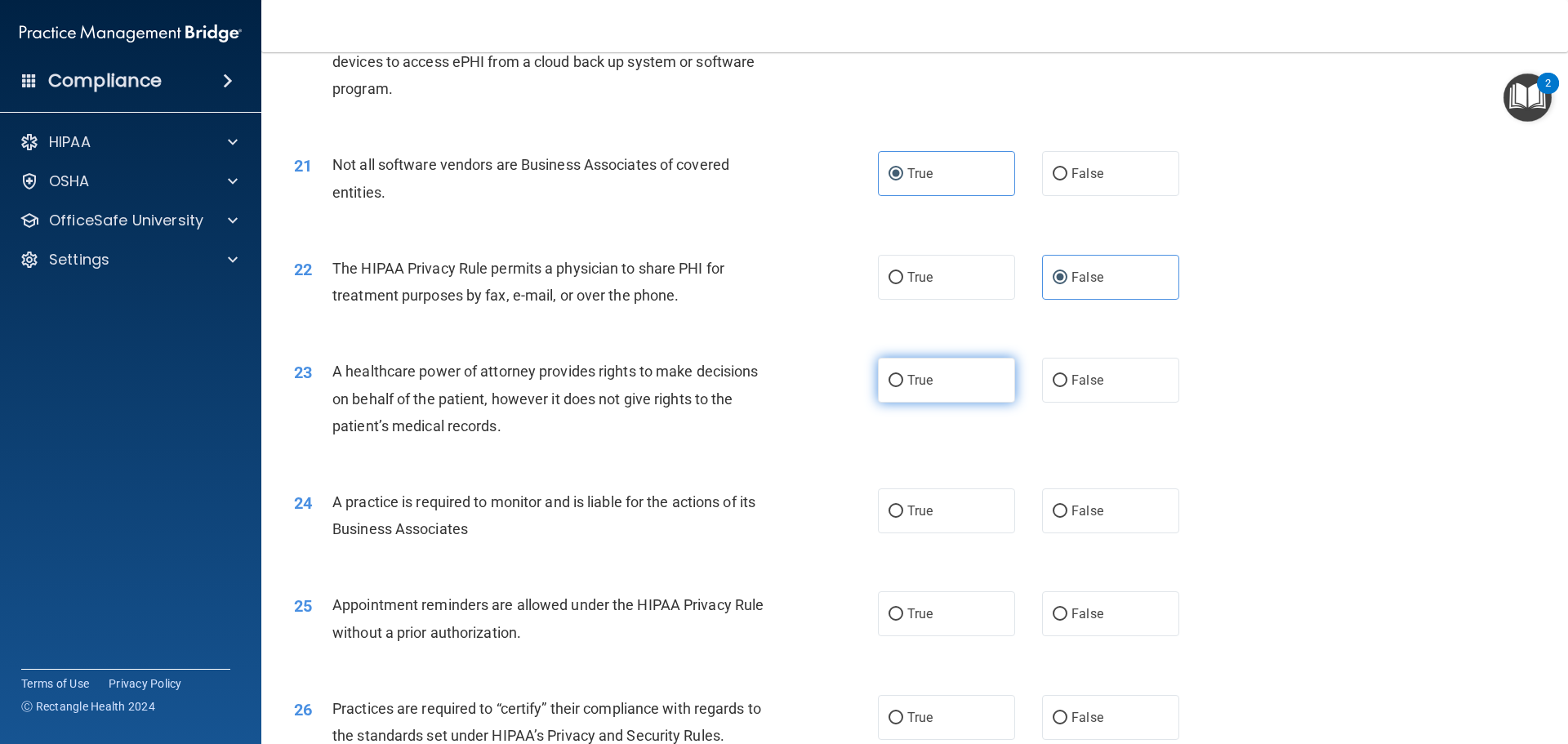
click at [953, 384] on label "True" at bounding box center [946, 380] width 137 height 45
click at [903, 384] on input "True" at bounding box center [896, 381] width 14 height 13
radio input "true"
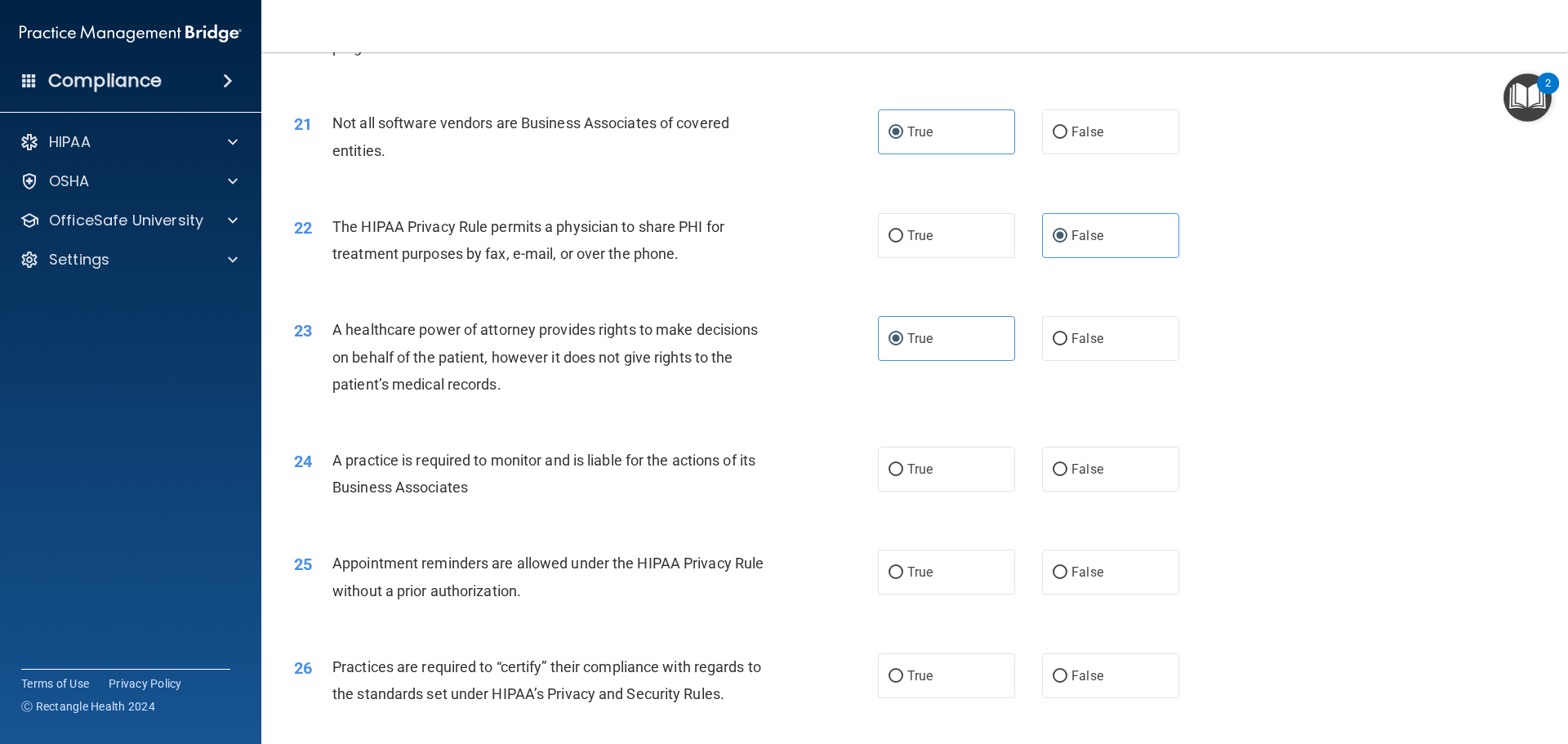
scroll to position [2532, 0]
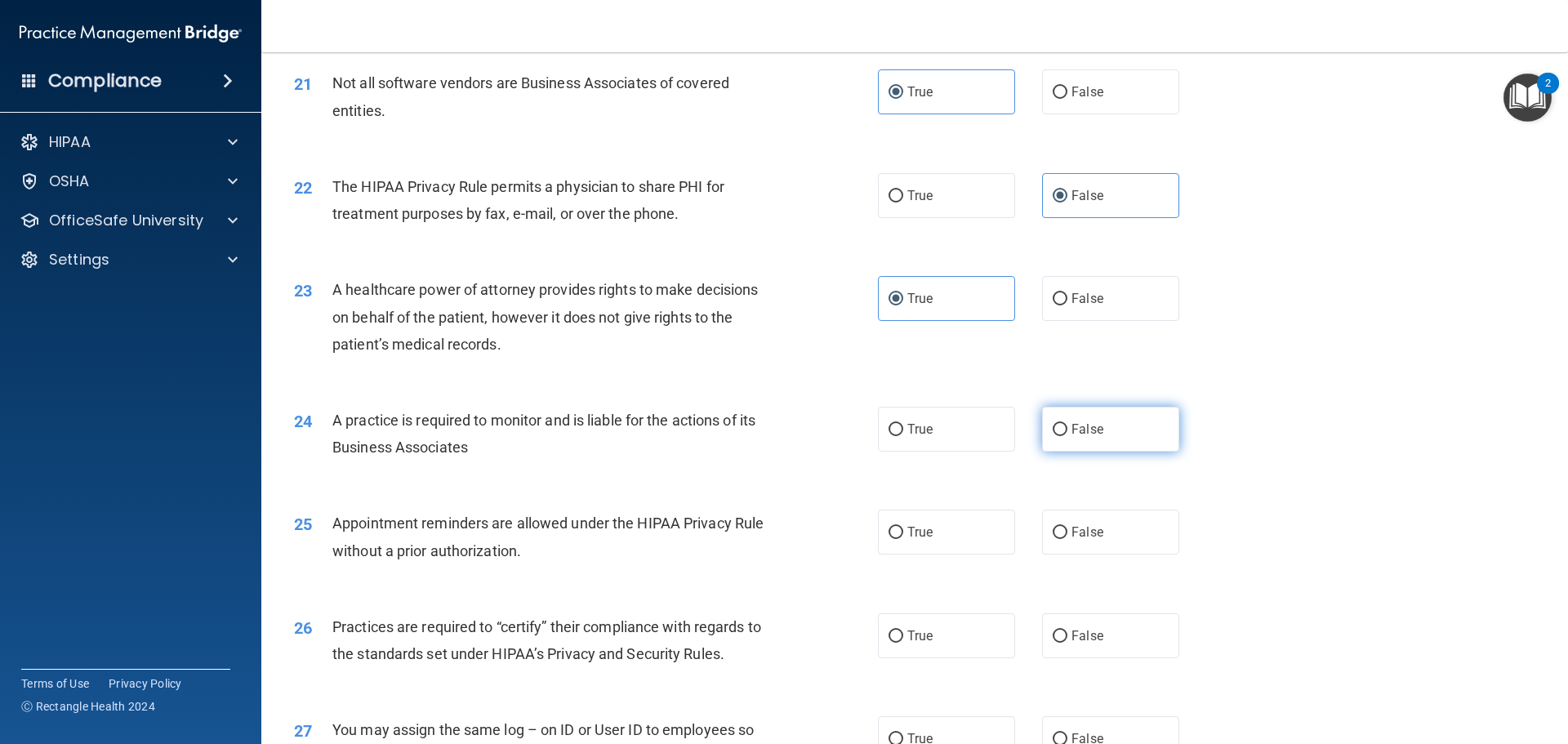
click at [1116, 438] on label "False" at bounding box center [1110, 429] width 137 height 45
click at [1067, 436] on input "False" at bounding box center [1059, 430] width 14 height 13
radio input "true"
click at [898, 528] on label "True" at bounding box center [946, 532] width 137 height 45
click at [898, 528] on input "True" at bounding box center [896, 533] width 14 height 13
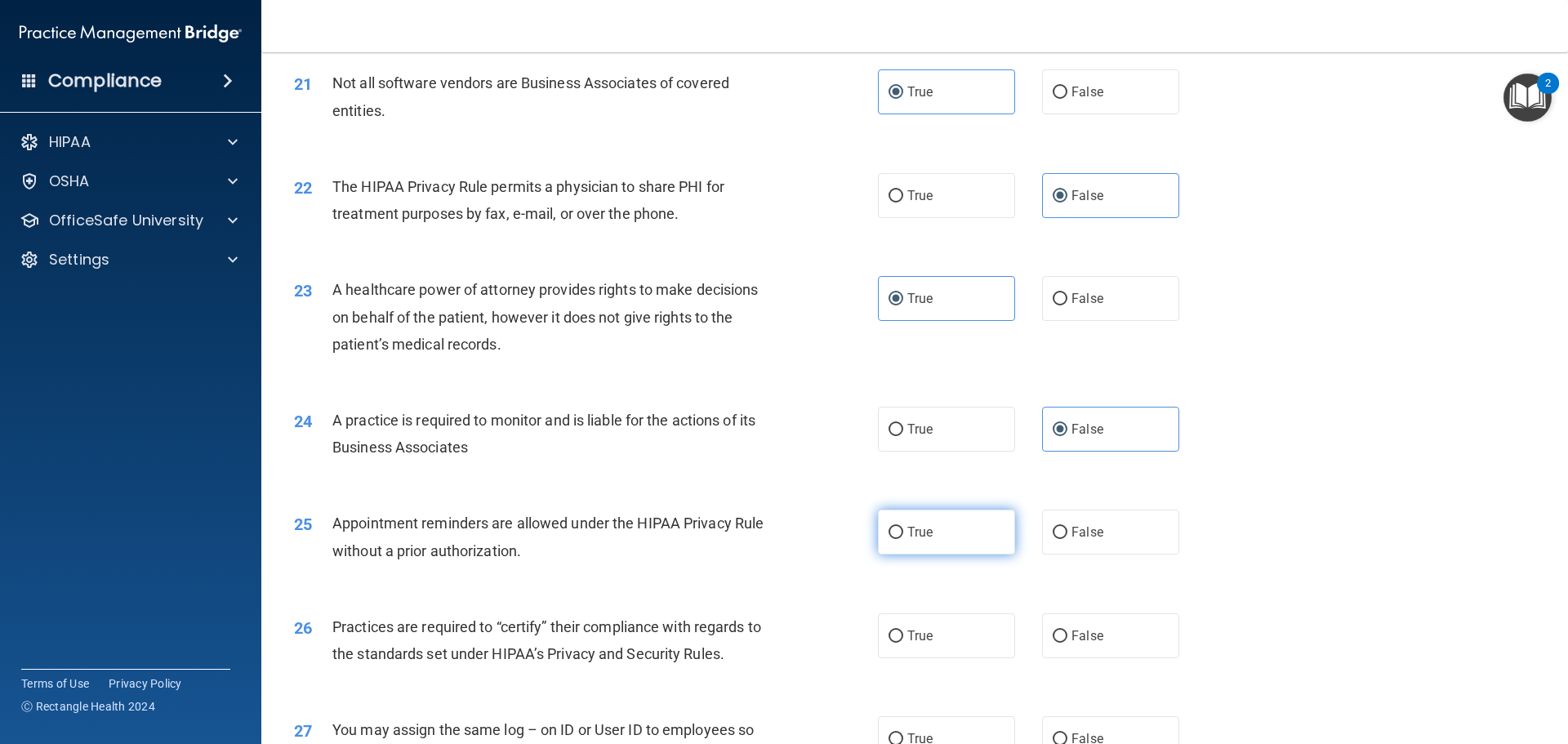
radio input "true"
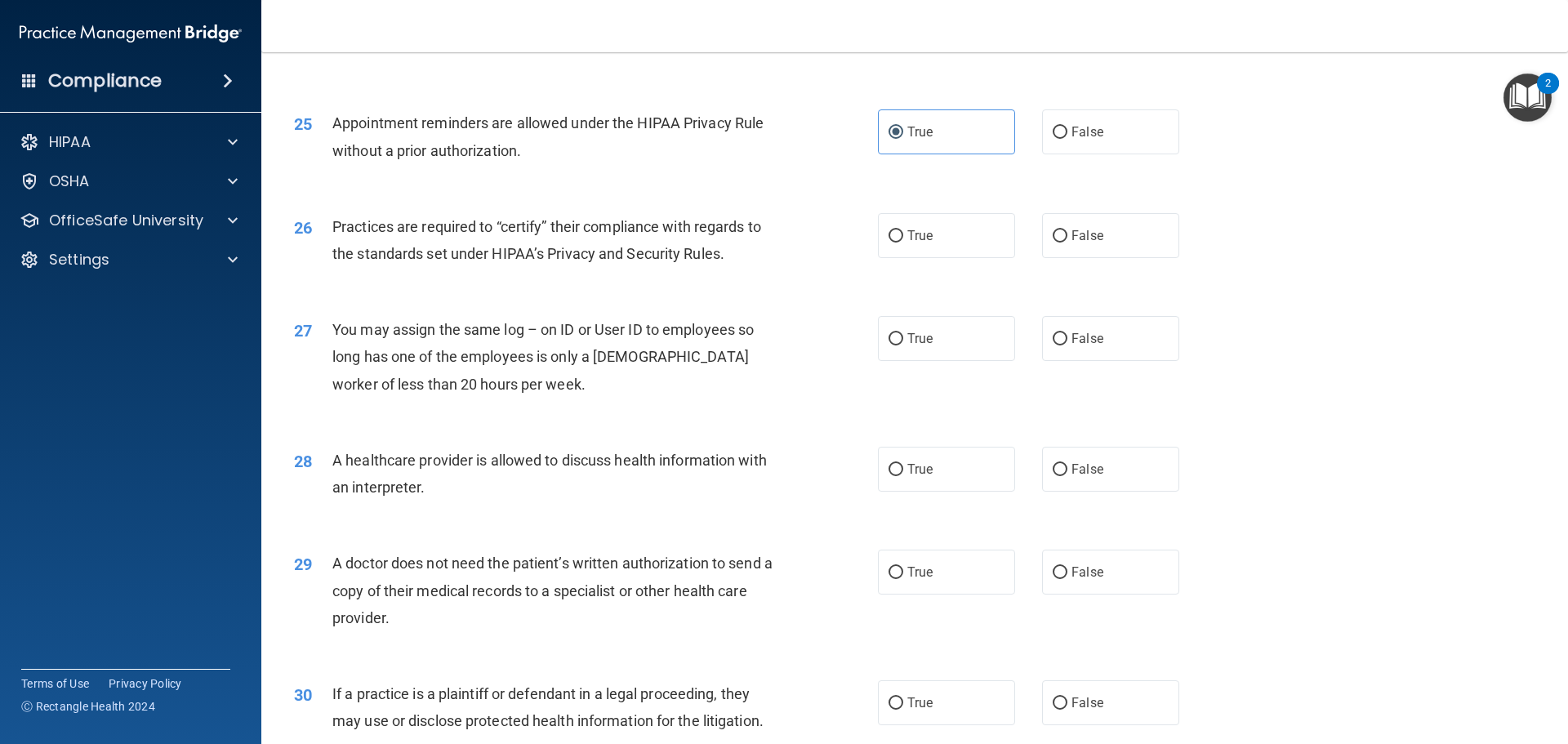
scroll to position [2941, 0]
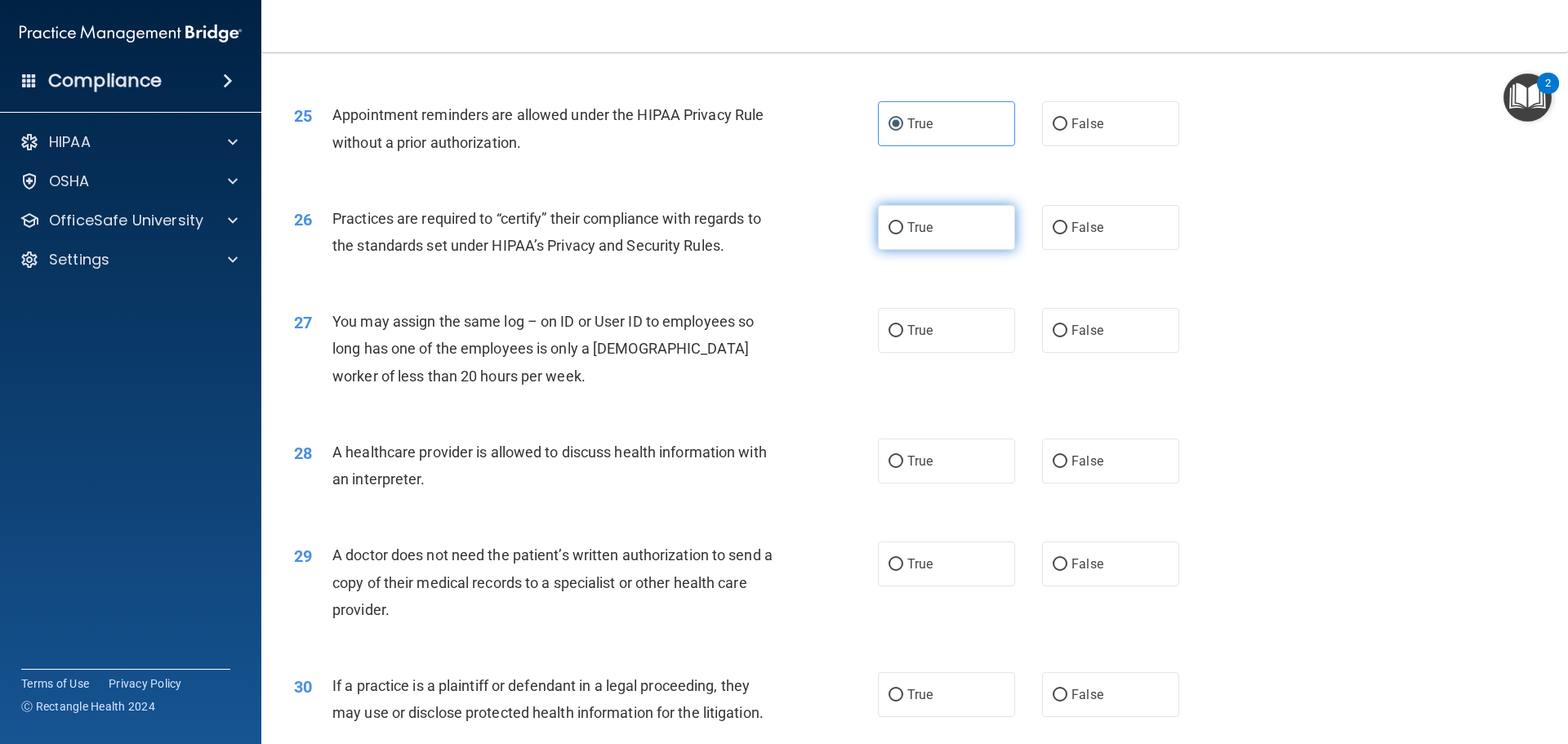
click at [907, 226] on span "True" at bounding box center [920, 227] width 25 height 15
click at [903, 226] on input "True" at bounding box center [896, 228] width 14 height 13
radio input "true"
click at [1077, 335] on span "False" at bounding box center [1088, 330] width 32 height 15
click at [1067, 335] on input "False" at bounding box center [1059, 332] width 14 height 13
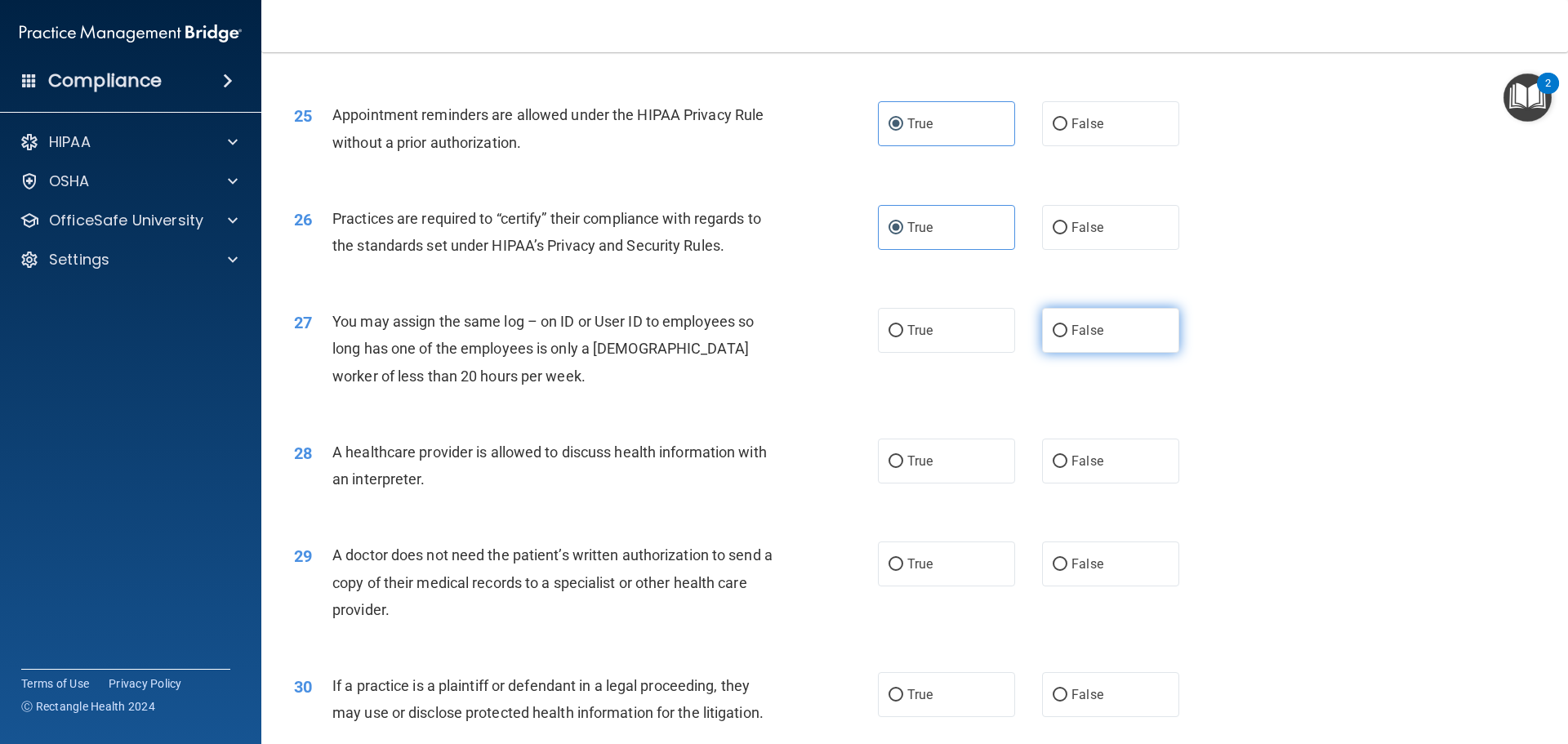
radio input "true"
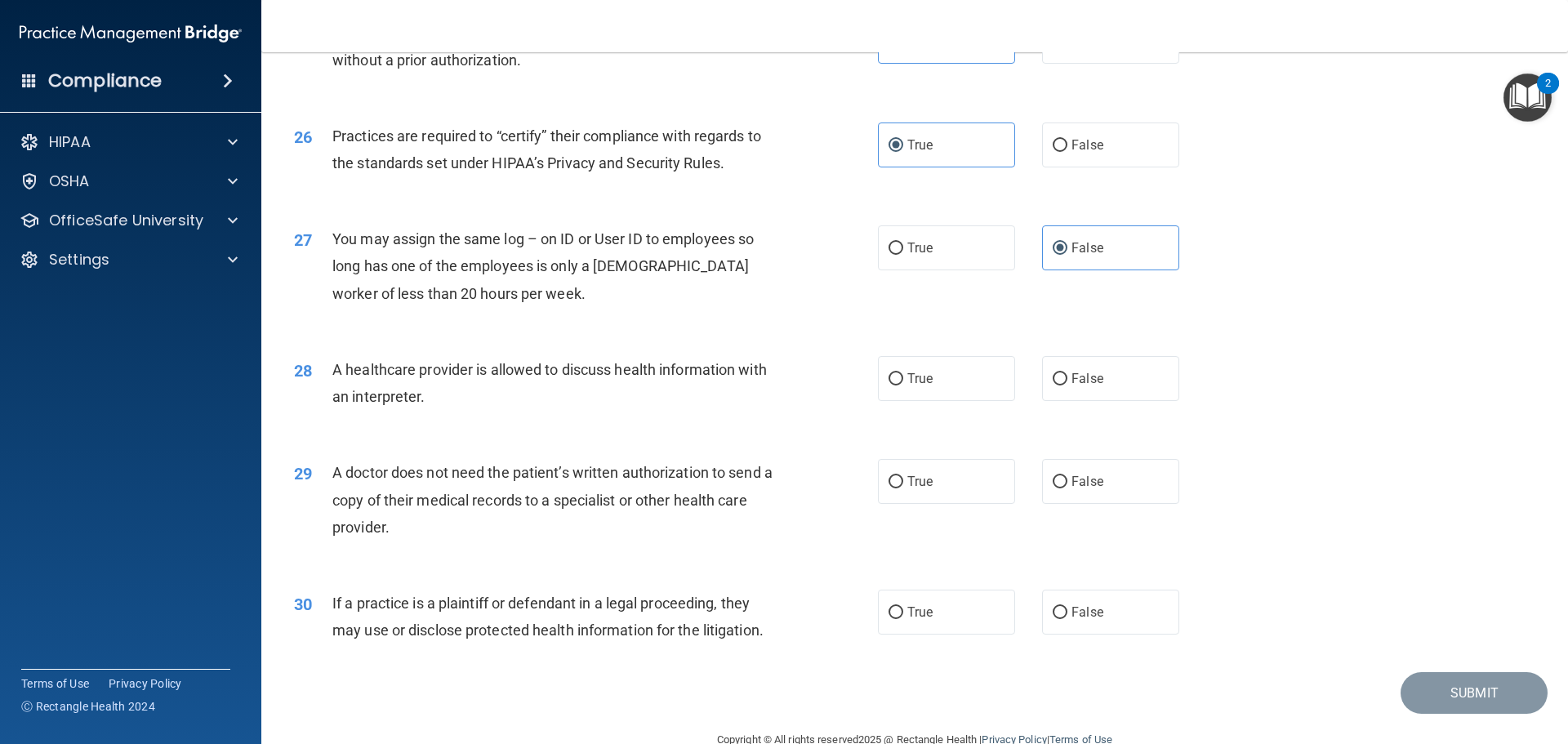
scroll to position [3058, 0]
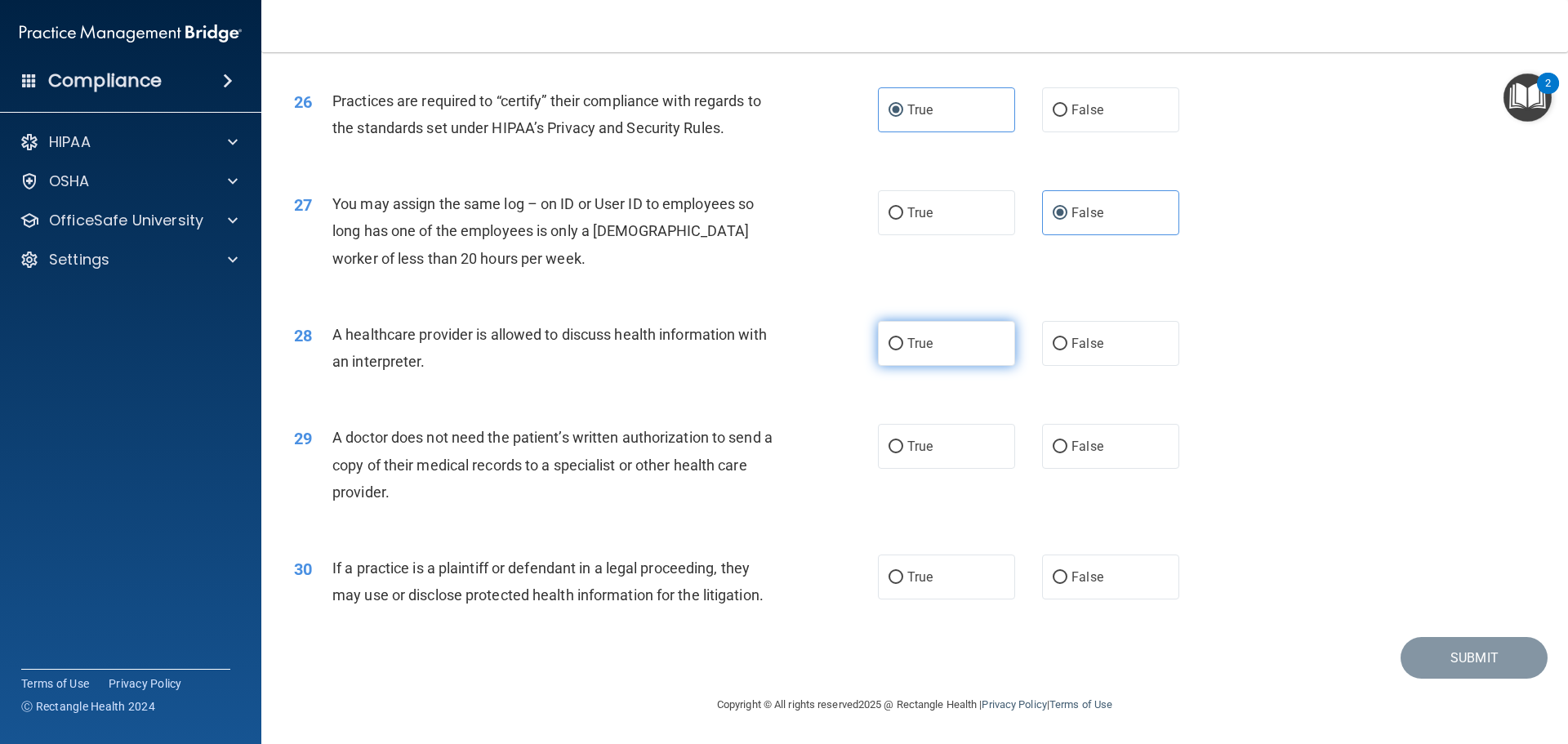
click at [955, 354] on label "True" at bounding box center [946, 343] width 137 height 45
click at [903, 351] on input "True" at bounding box center [896, 344] width 14 height 13
radio input "true"
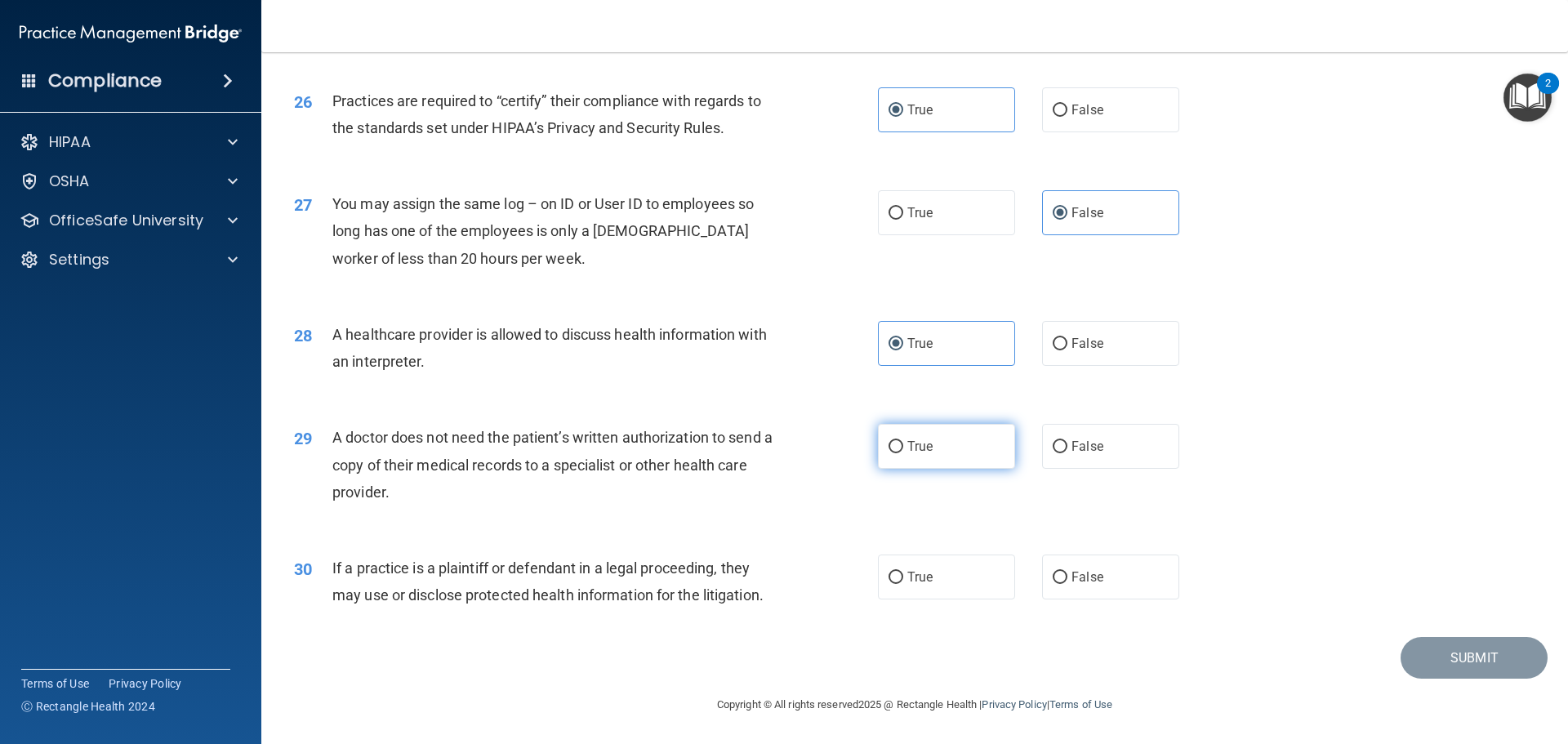
click at [945, 435] on label "True" at bounding box center [946, 446] width 137 height 45
click at [903, 441] on input "True" at bounding box center [896, 447] width 14 height 13
radio input "true"
drag, startPoint x: 1108, startPoint y: 564, endPoint x: 1139, endPoint y: 559, distance: 31.4
click at [1109, 564] on label "False" at bounding box center [1110, 577] width 137 height 45
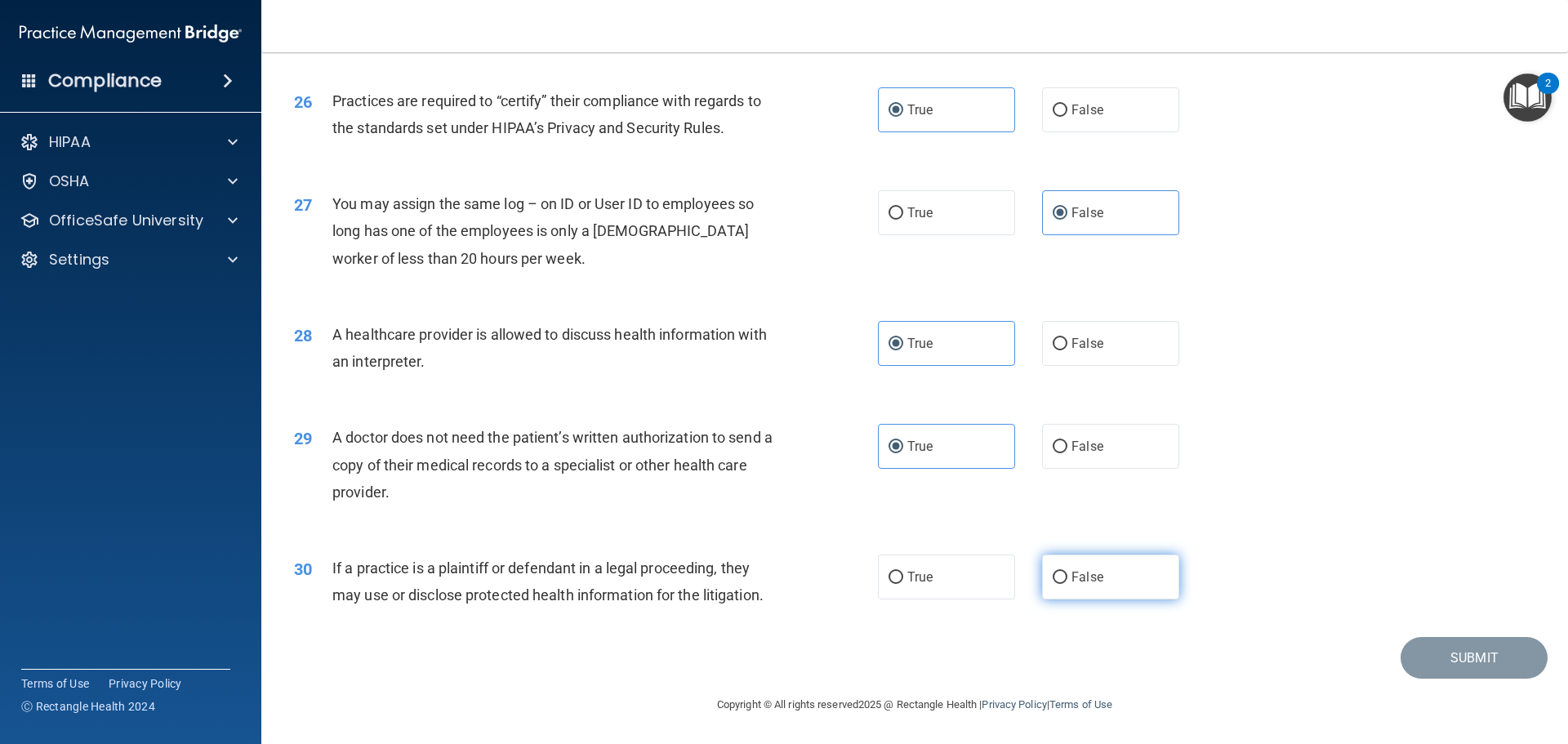
click at [1067, 571] on input "False" at bounding box center [1059, 578] width 14 height 13
radio input "true"
click at [1404, 645] on button "Submit" at bounding box center [1474, 658] width 147 height 42
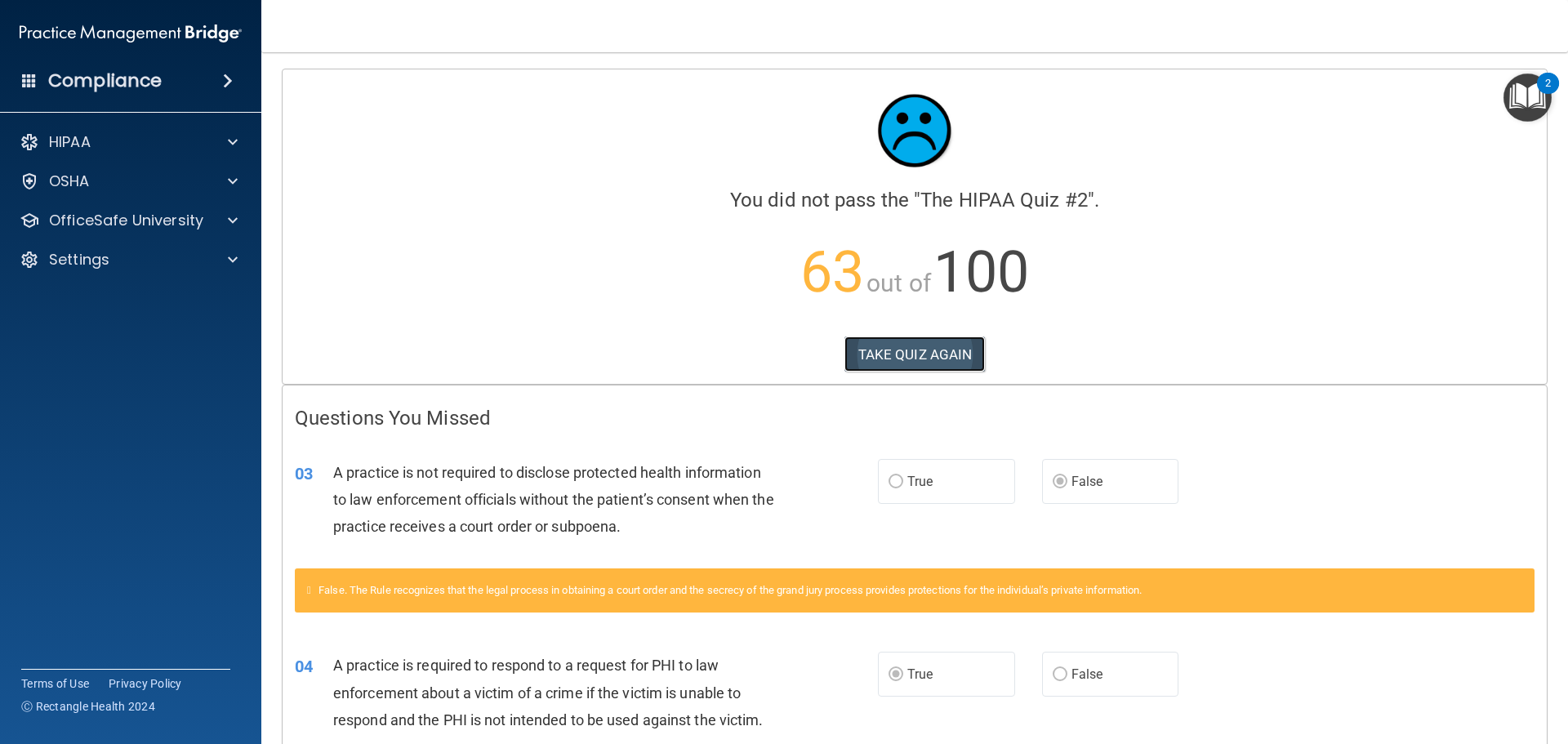
click at [910, 345] on button "TAKE QUIZ AGAIN" at bounding box center [915, 354] width 141 height 36
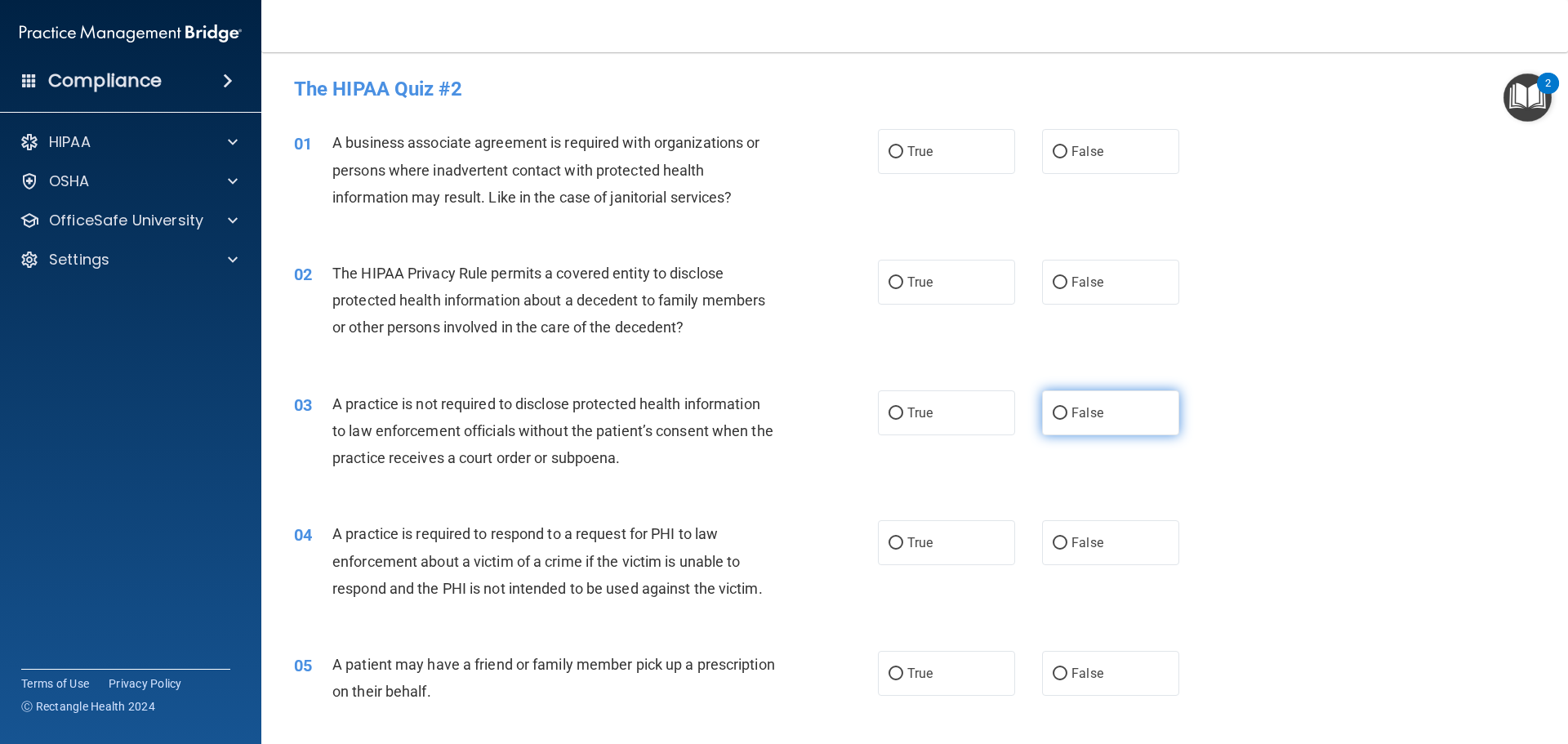
click at [1101, 409] on label "False" at bounding box center [1110, 413] width 137 height 45
click at [1067, 409] on input "False" at bounding box center [1059, 414] width 14 height 13
radio input "true"
click at [889, 539] on input "True" at bounding box center [896, 544] width 14 height 13
radio input "true"
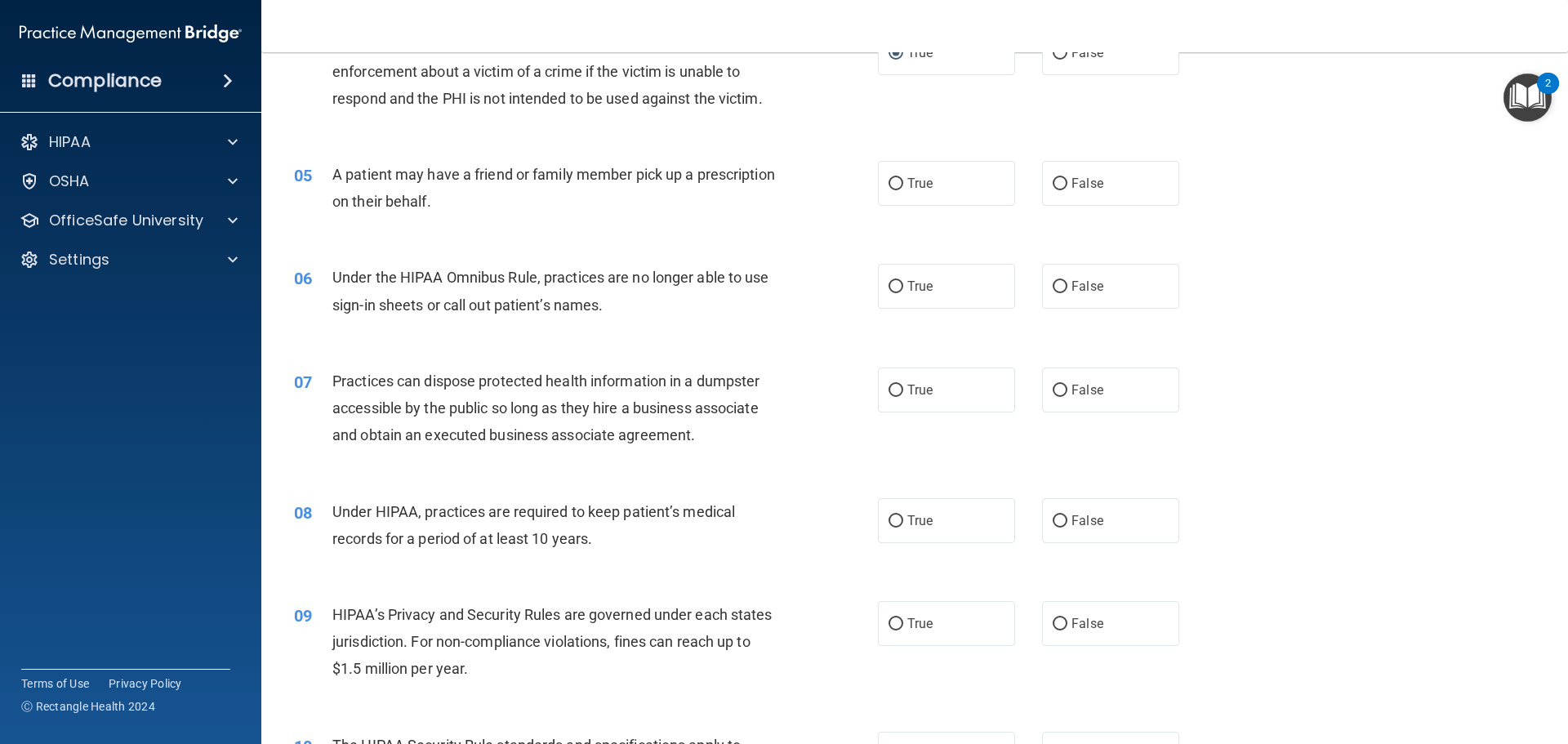
scroll to position [571, 0]
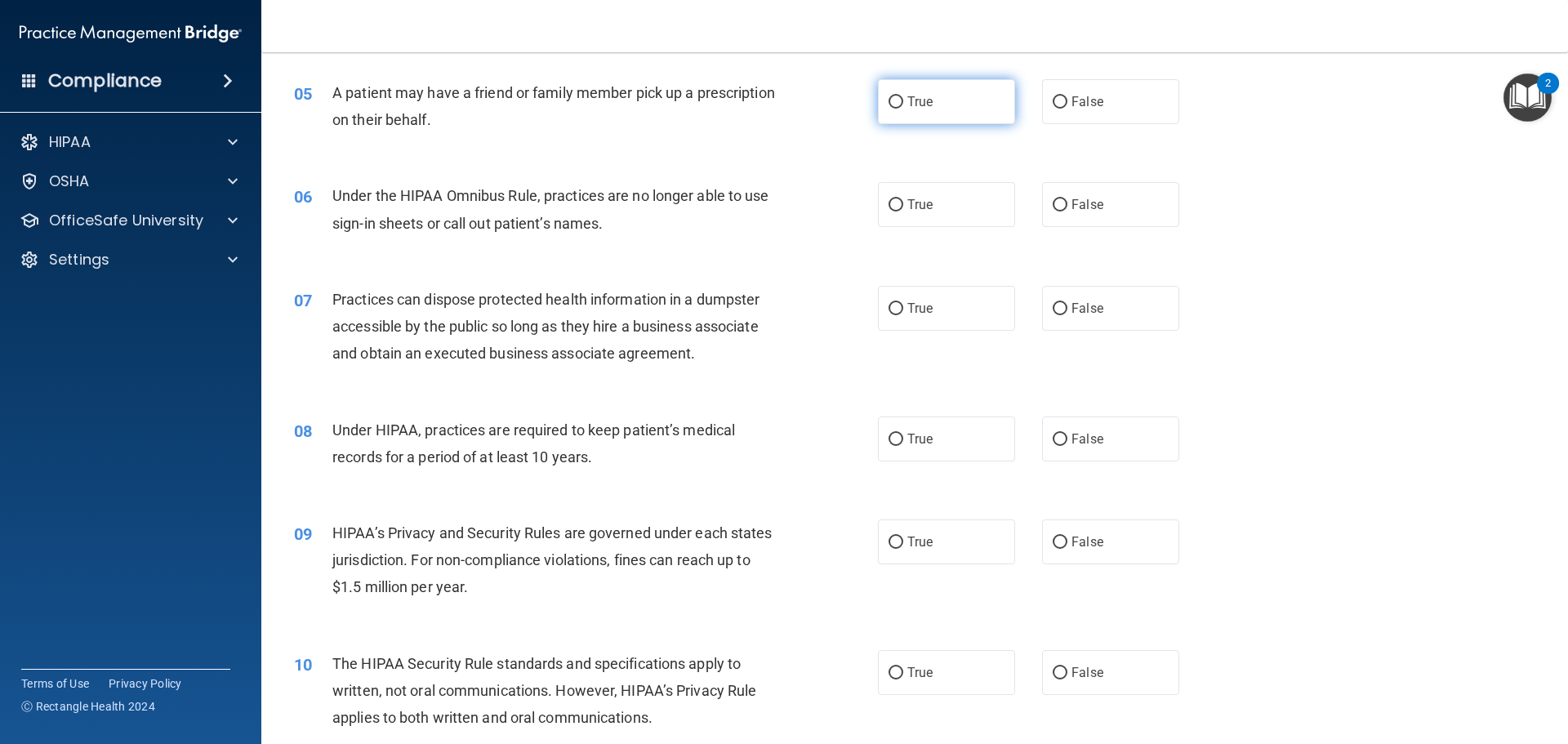
click at [996, 97] on label "True" at bounding box center [946, 102] width 137 height 45
click at [903, 97] on input "True" at bounding box center [896, 103] width 14 height 13
radio input "true"
click at [996, 97] on label "True" at bounding box center [946, 102] width 137 height 45
click at [903, 97] on input "True" at bounding box center [896, 103] width 14 height 13
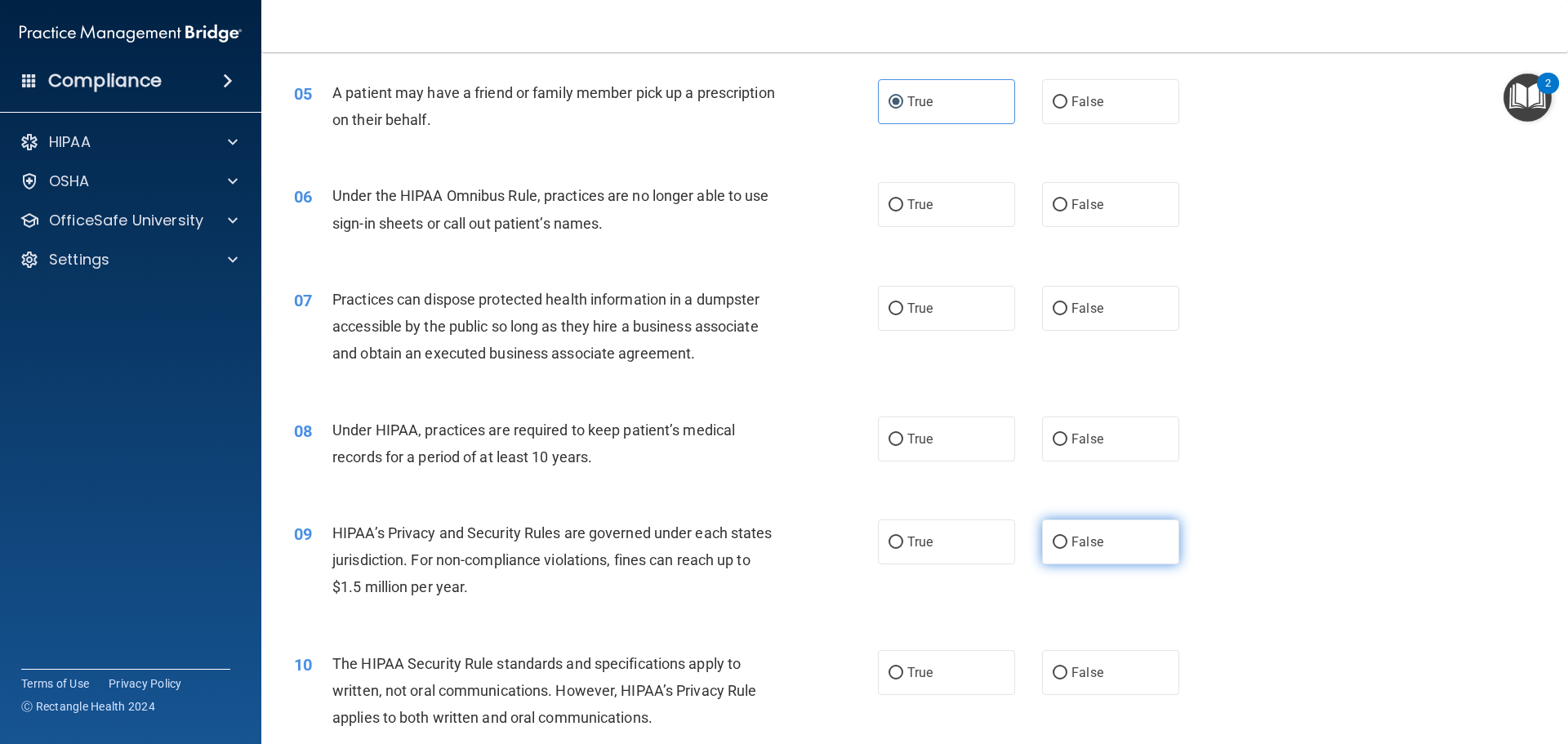
click at [1113, 539] on label "False" at bounding box center [1110, 542] width 137 height 45
click at [1067, 539] on input "False" at bounding box center [1059, 543] width 14 height 13
radio input "true"
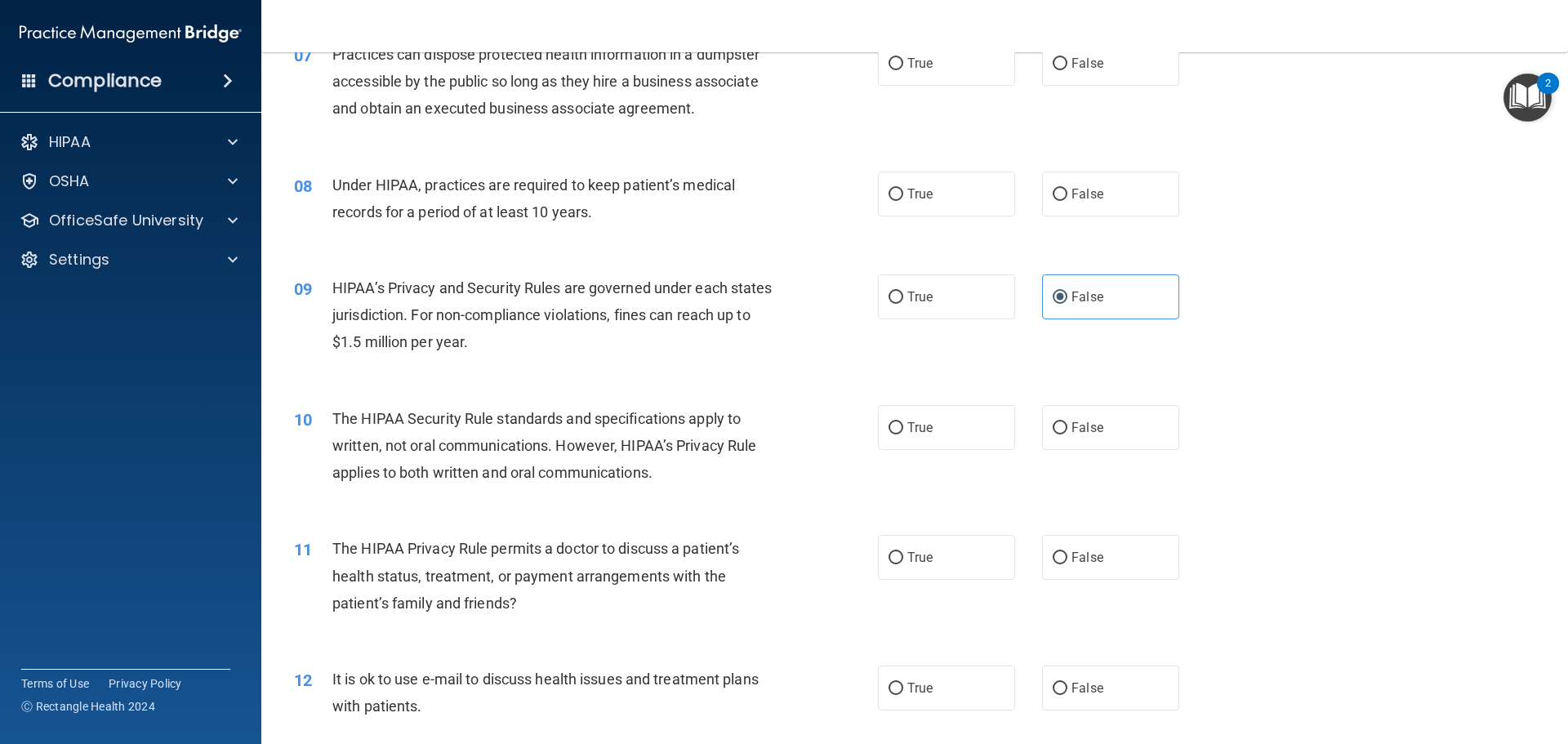
scroll to position [899, 0]
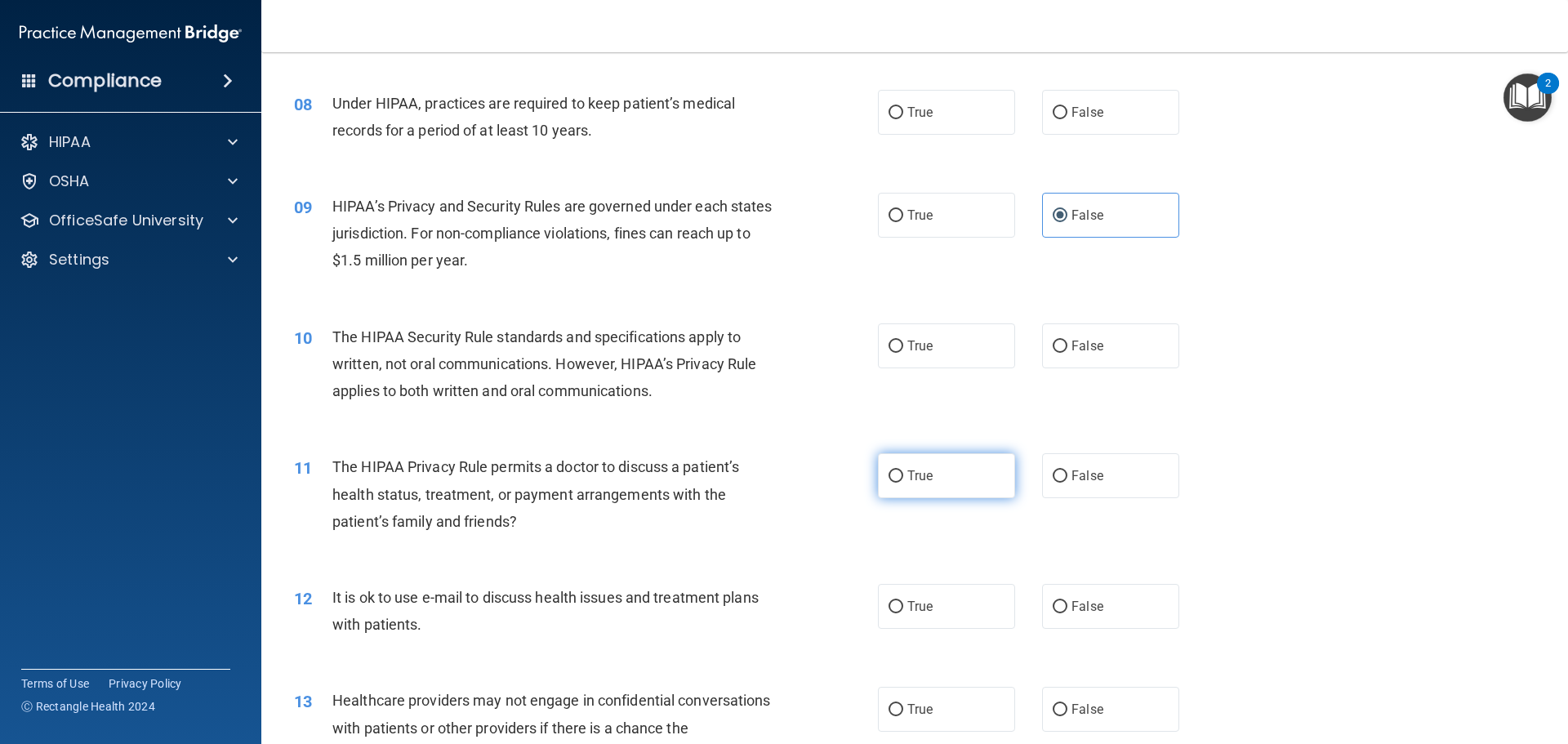
click at [898, 458] on label "True" at bounding box center [946, 476] width 137 height 45
click at [898, 470] on input "True" at bounding box center [896, 477] width 14 height 13
radio input "true"
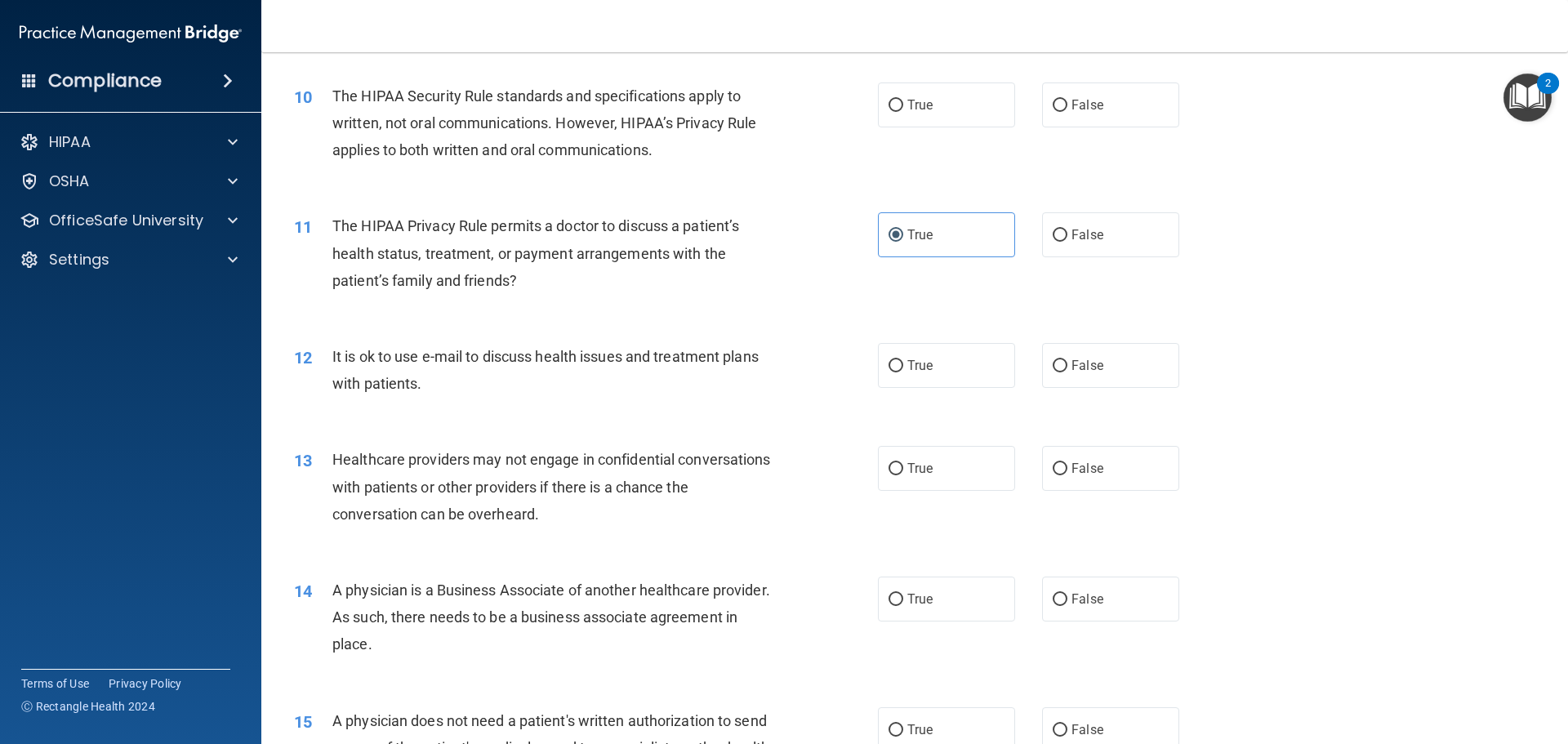
scroll to position [1144, 0]
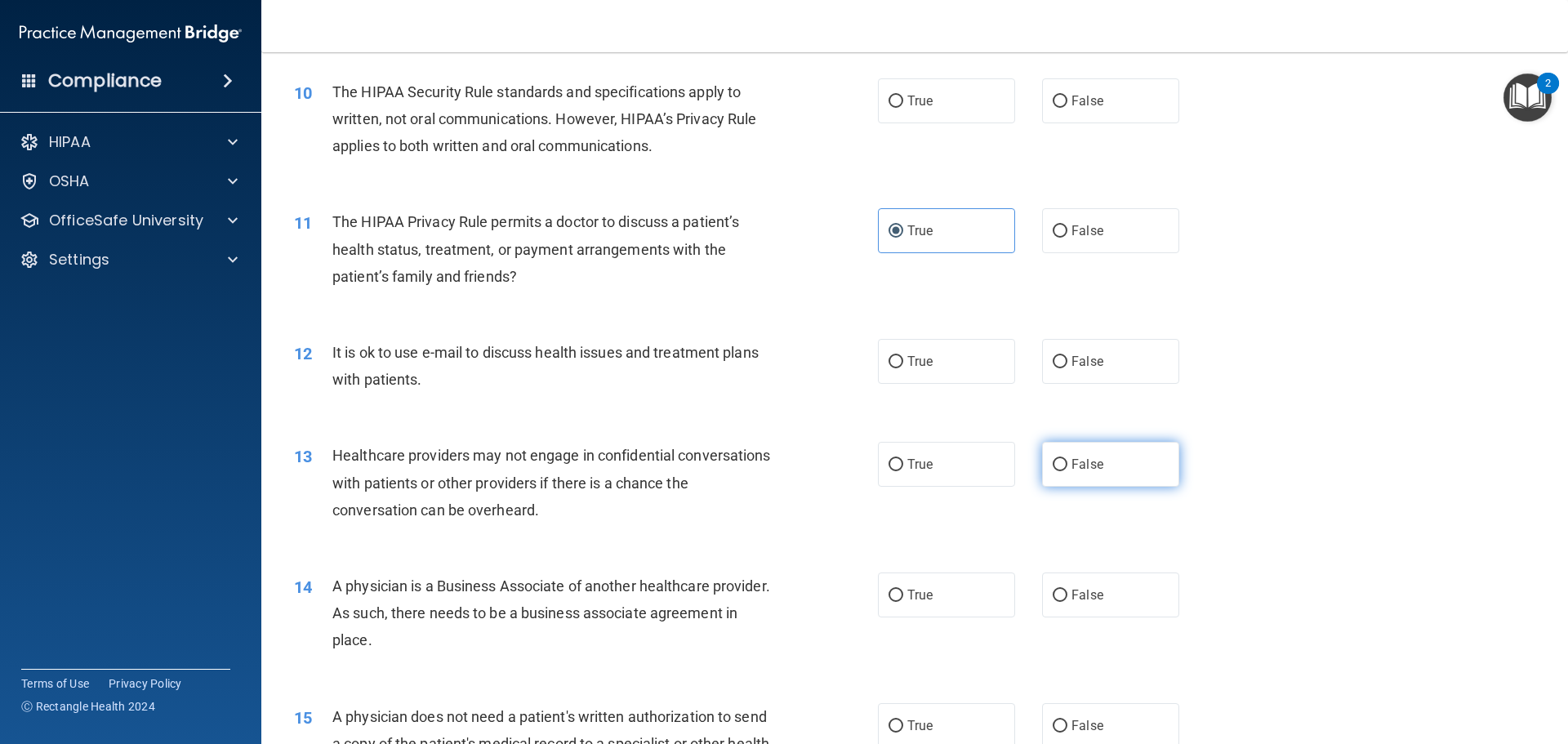
click at [1074, 464] on span "False" at bounding box center [1088, 464] width 32 height 15
click at [1067, 464] on input "False" at bounding box center [1059, 465] width 14 height 13
radio input "true"
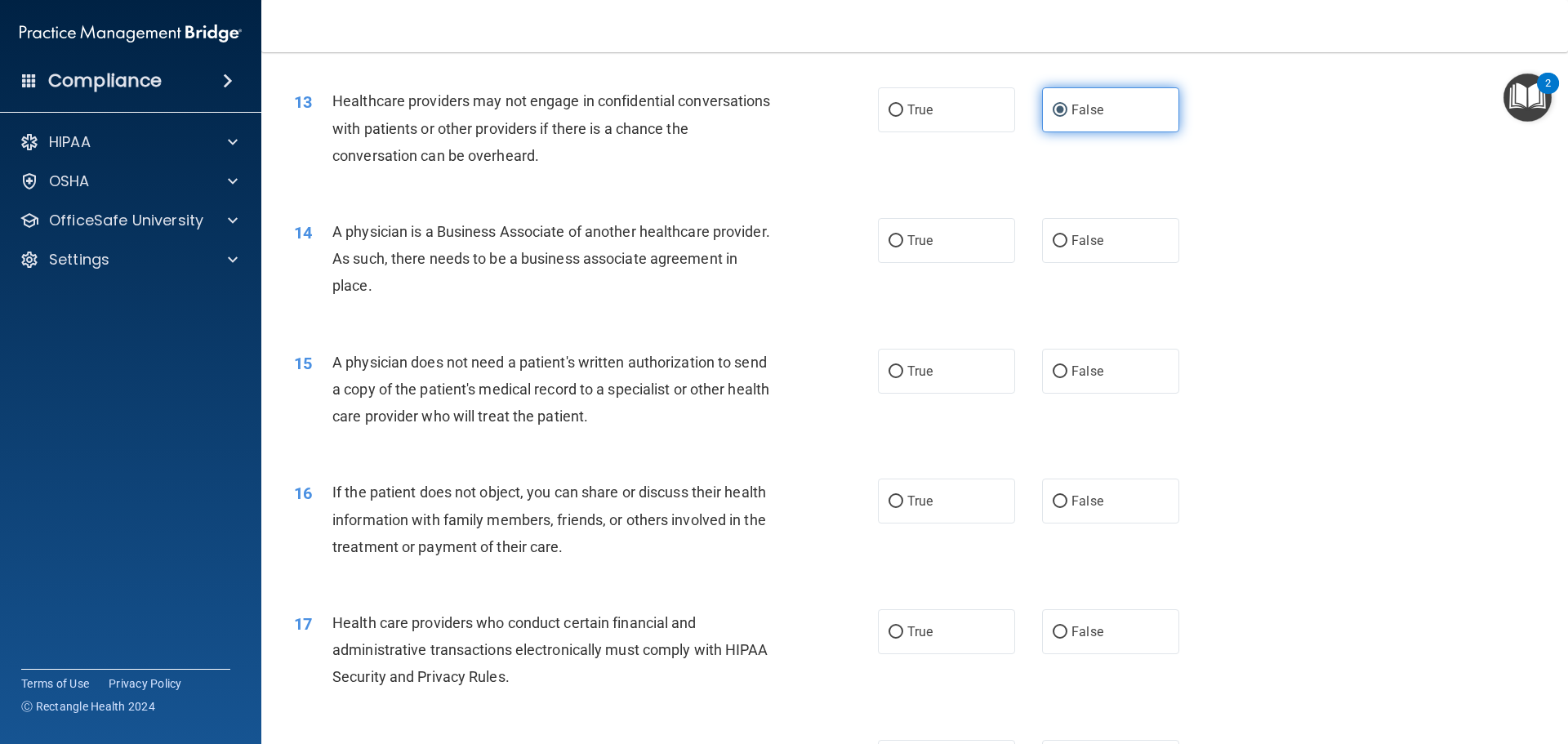
scroll to position [1470, 0]
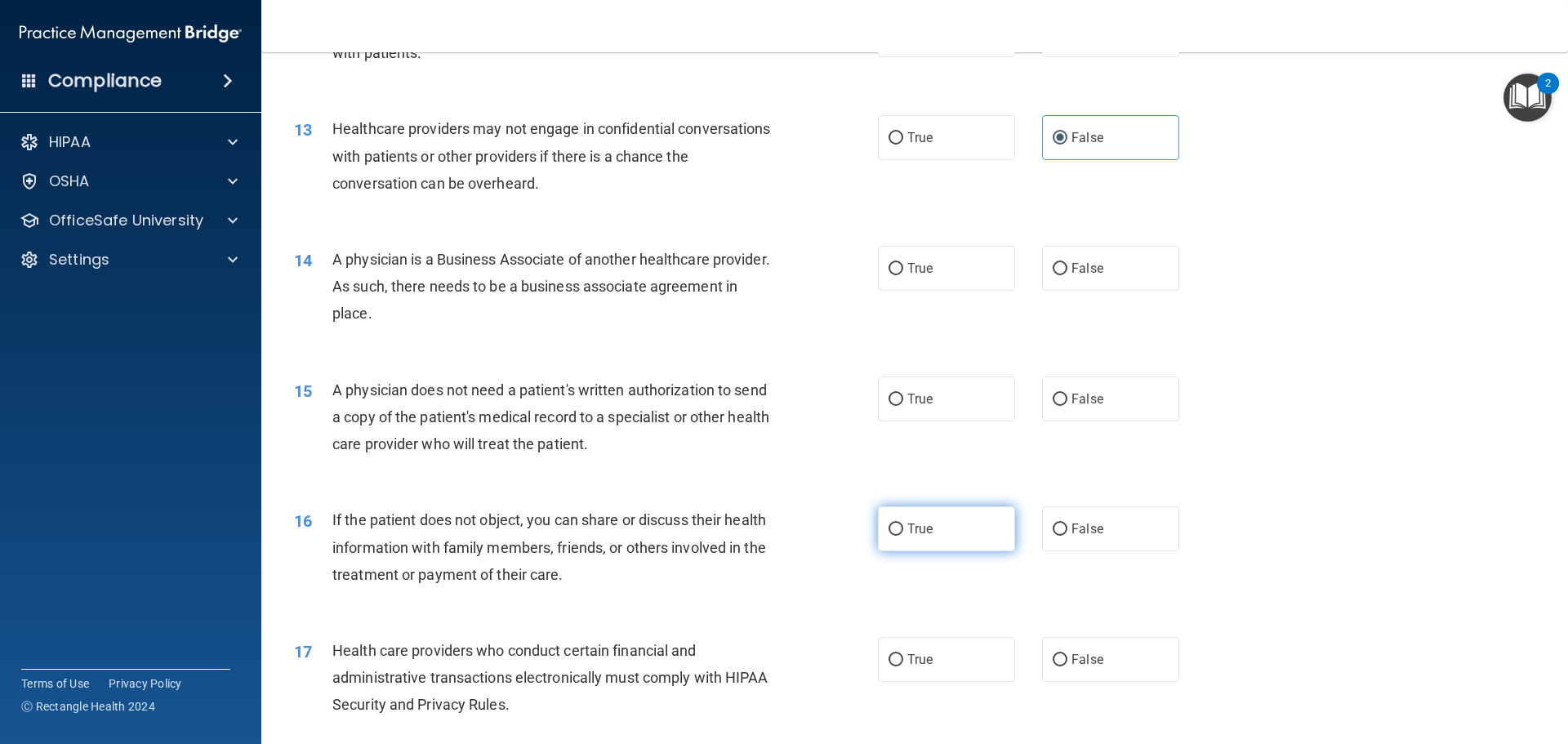
click at [911, 513] on label "True" at bounding box center [946, 528] width 137 height 45
click at [903, 524] on input "True" at bounding box center [896, 530] width 14 height 13
radio input "true"
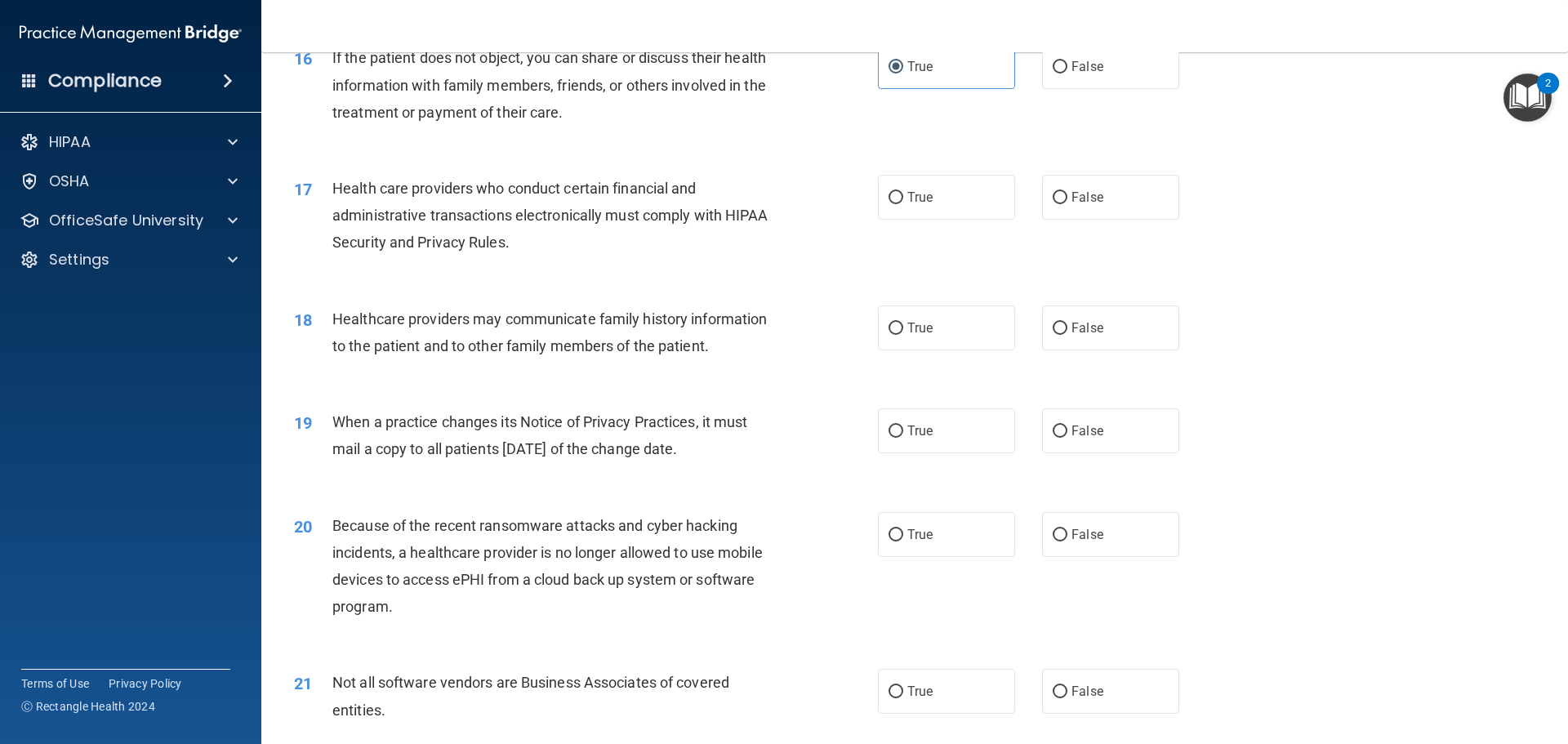
scroll to position [1960, 0]
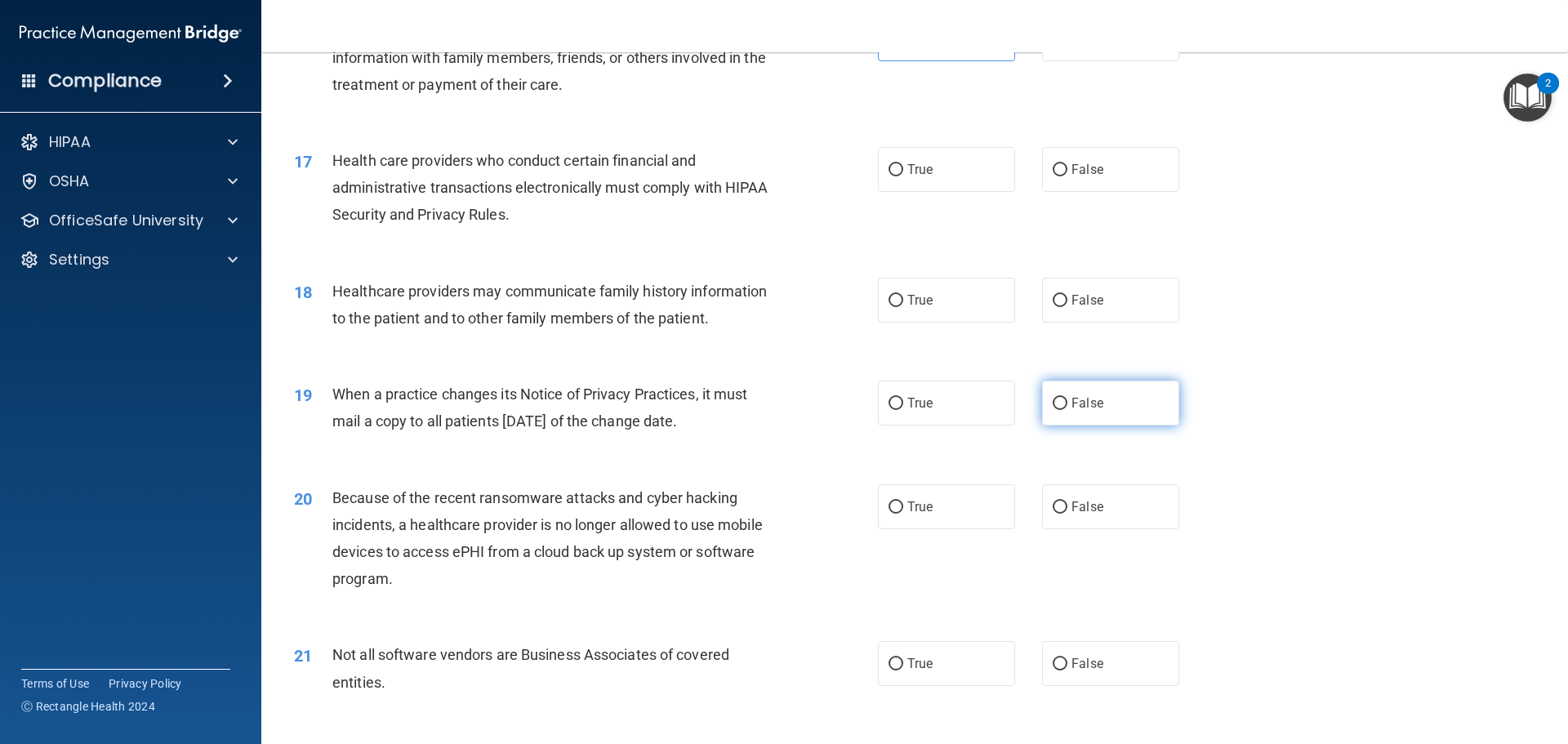
click at [1084, 410] on span "False" at bounding box center [1088, 402] width 32 height 15
click at [1067, 410] on input "False" at bounding box center [1059, 404] width 14 height 13
radio input "true"
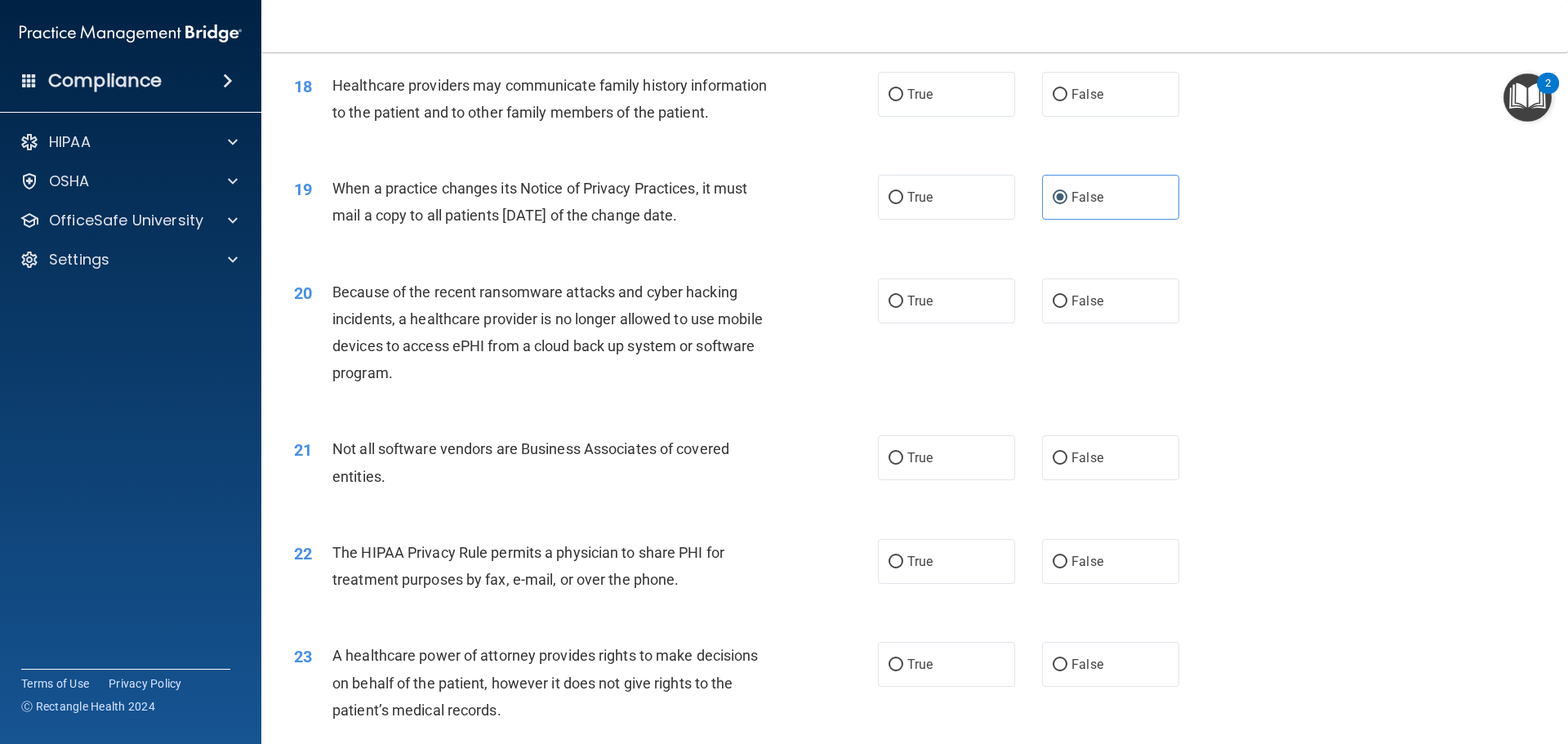
scroll to position [2205, 0]
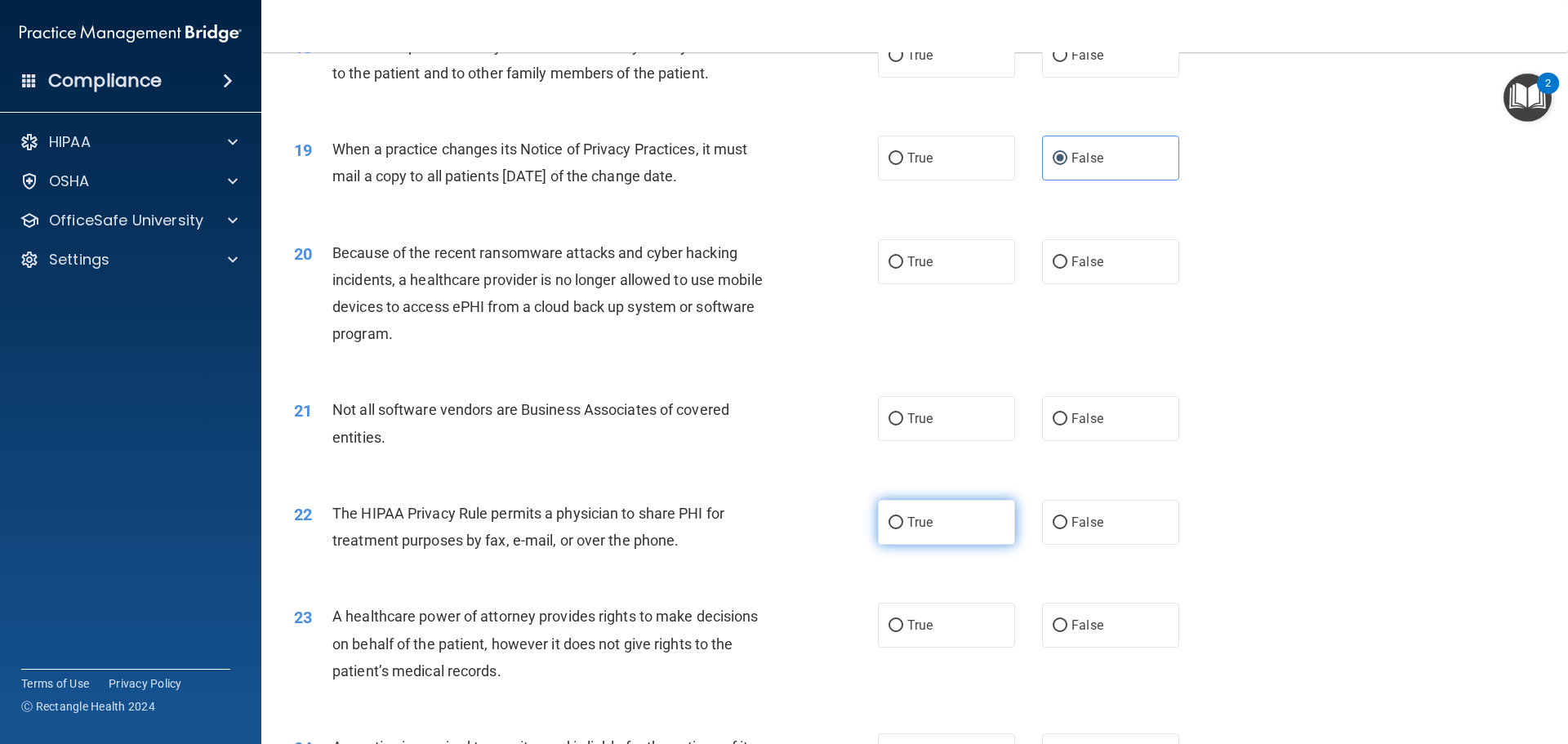
click at [915, 512] on label "True" at bounding box center [946, 522] width 137 height 45
click at [903, 517] on input "True" at bounding box center [896, 523] width 14 height 13
radio input "true"
click at [1069, 611] on label "False" at bounding box center [1110, 625] width 137 height 45
click at [1067, 620] on input "False" at bounding box center [1059, 626] width 14 height 13
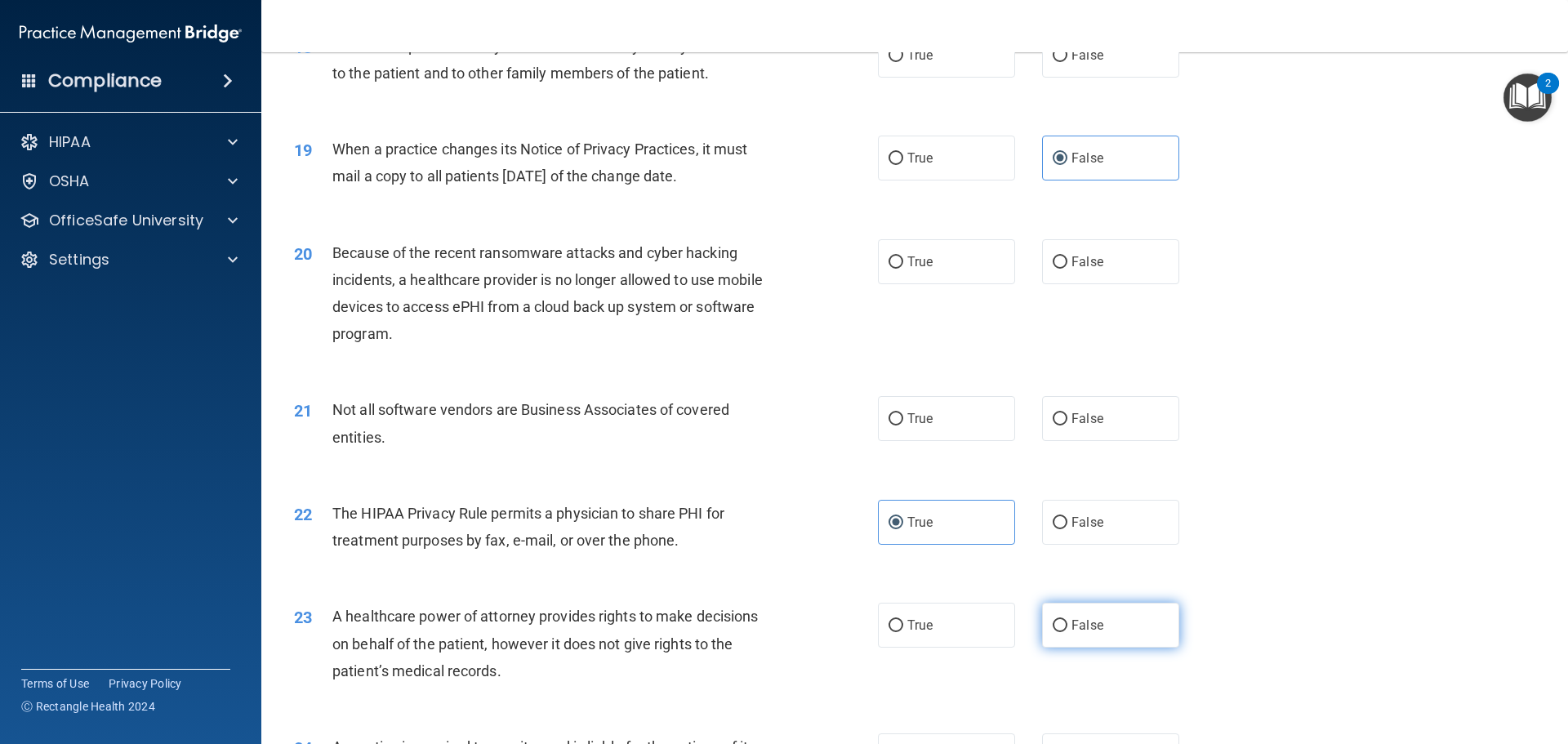
radio input "true"
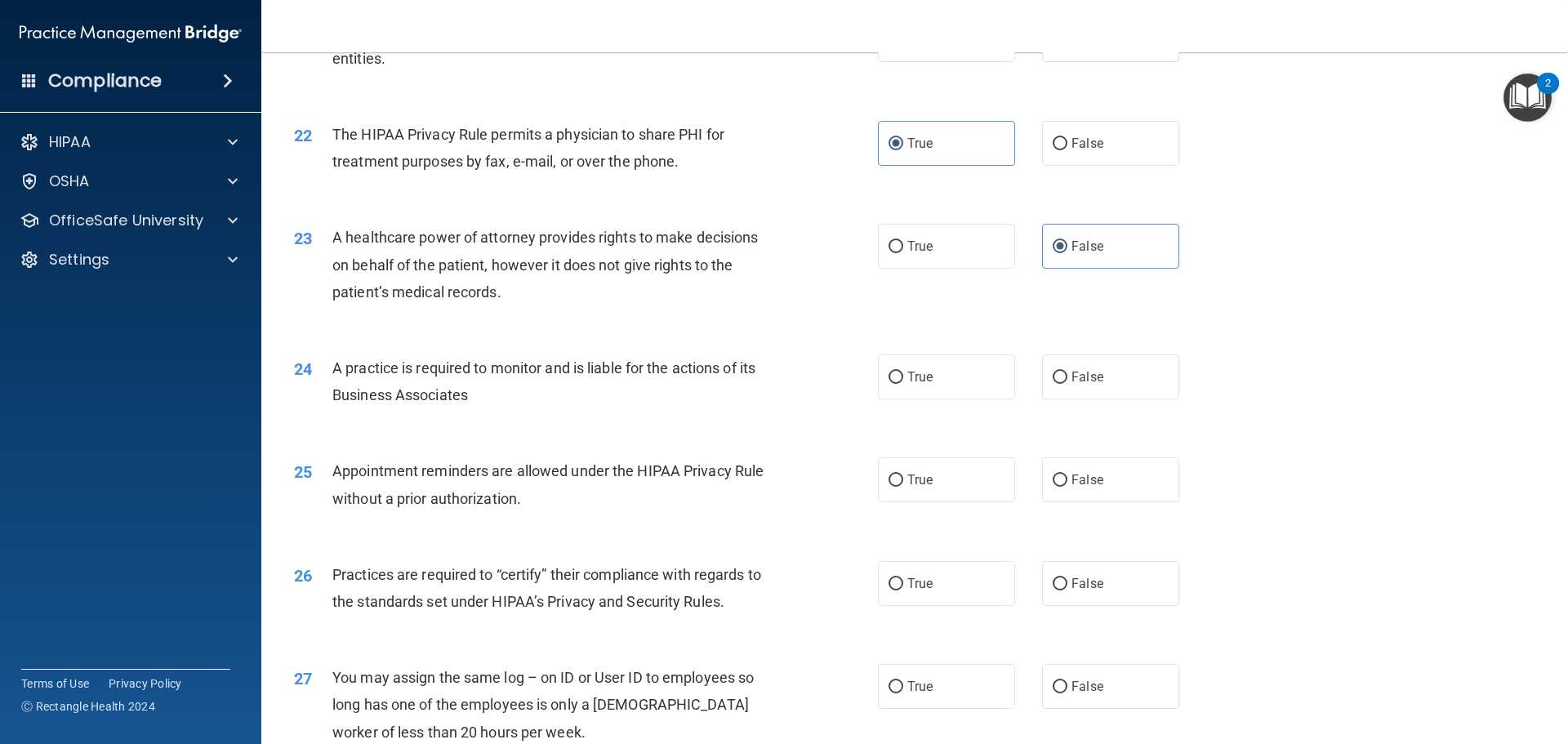
scroll to position [2614, 0]
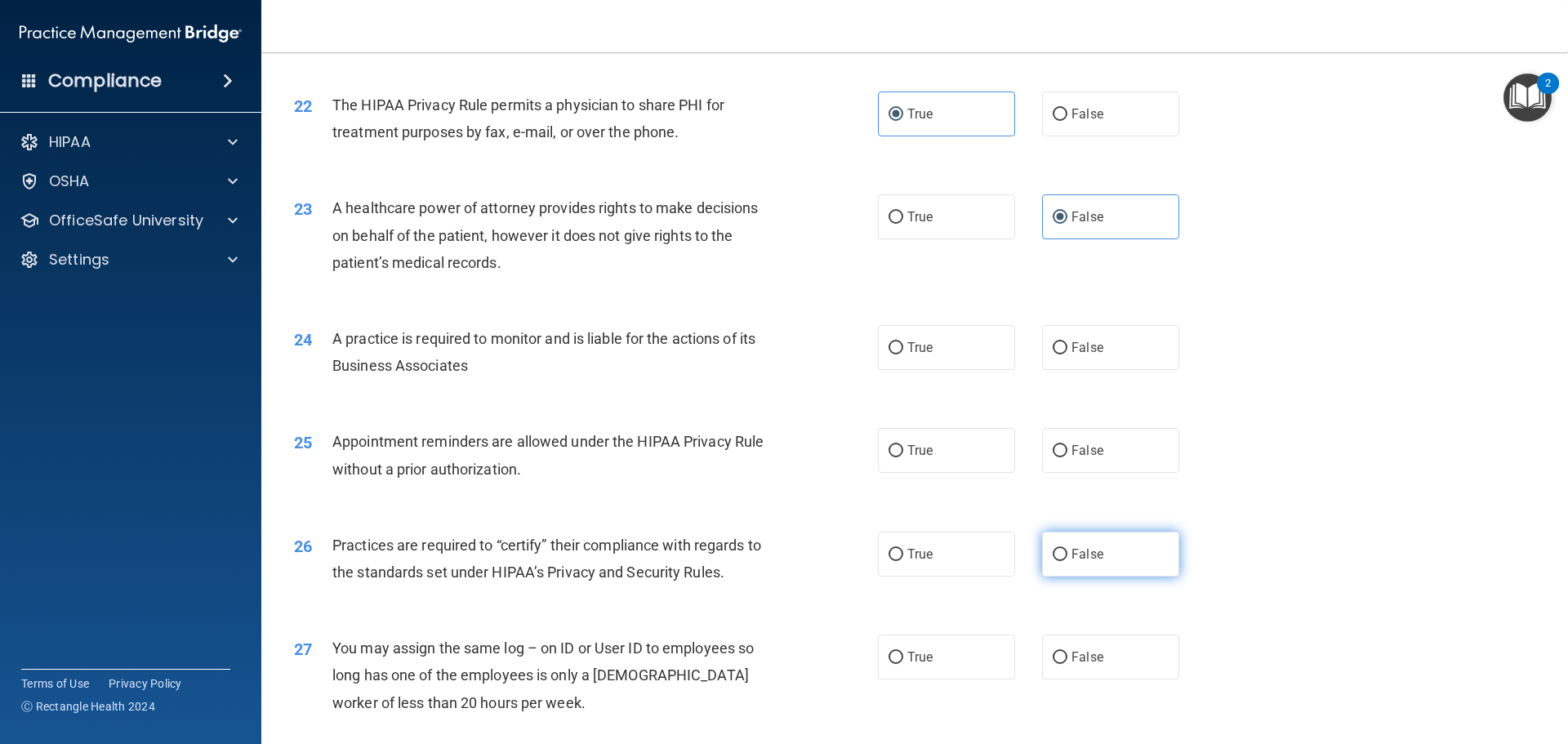
click at [1100, 556] on label "False" at bounding box center [1110, 554] width 137 height 45
click at [1067, 556] on input "False" at bounding box center [1059, 555] width 14 height 13
radio input "true"
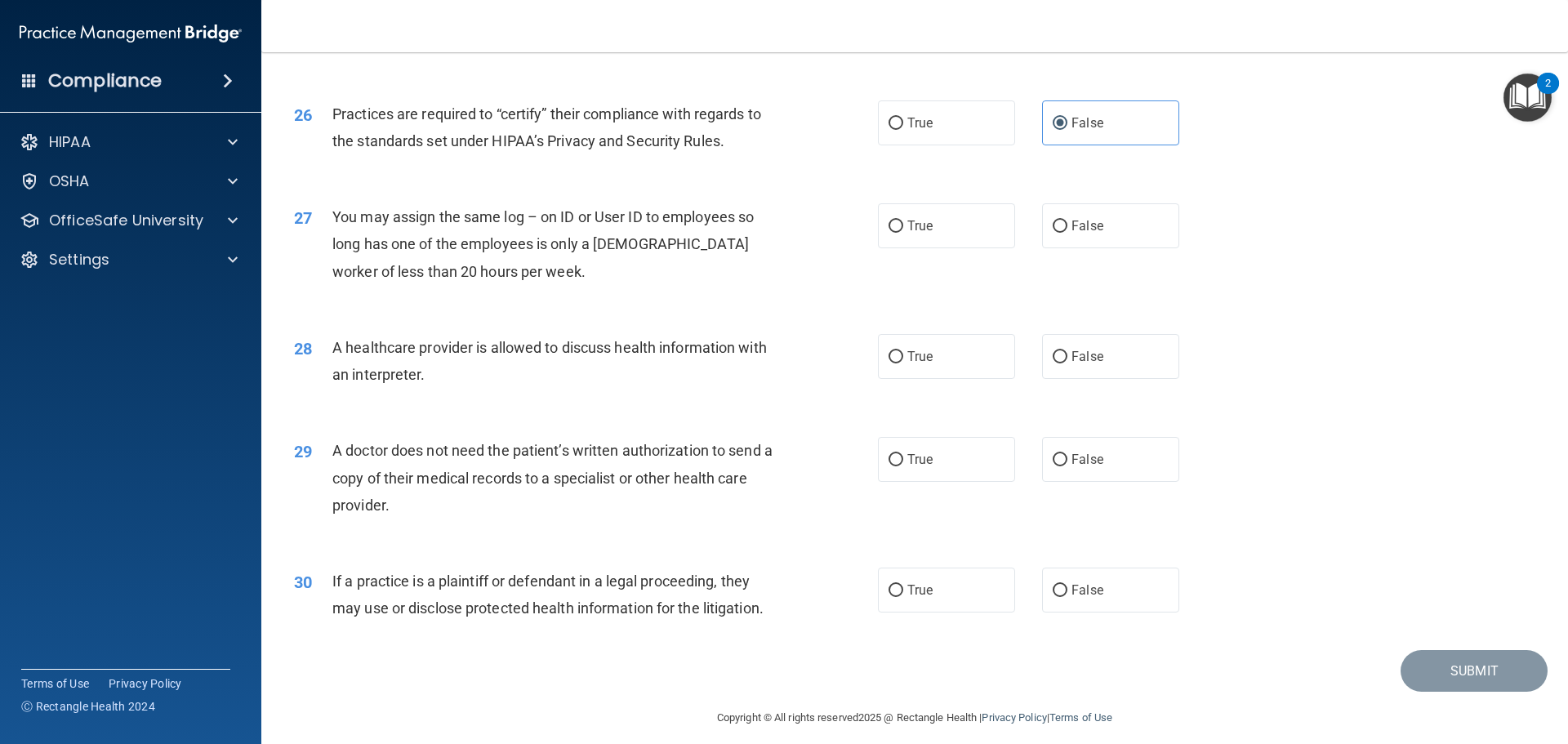
scroll to position [3058, 0]
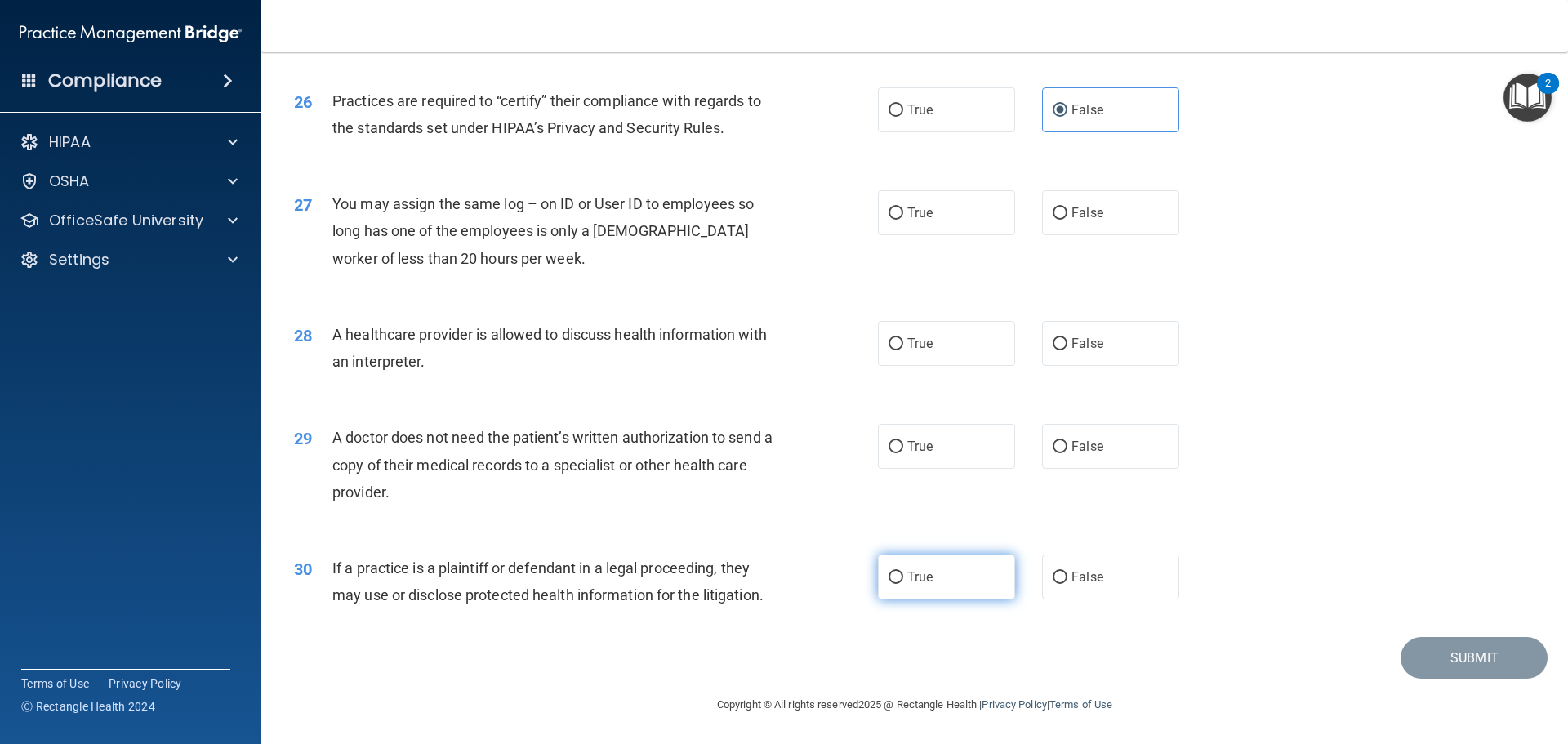
click at [889, 576] on input "True" at bounding box center [896, 578] width 14 height 13
radio input "true"
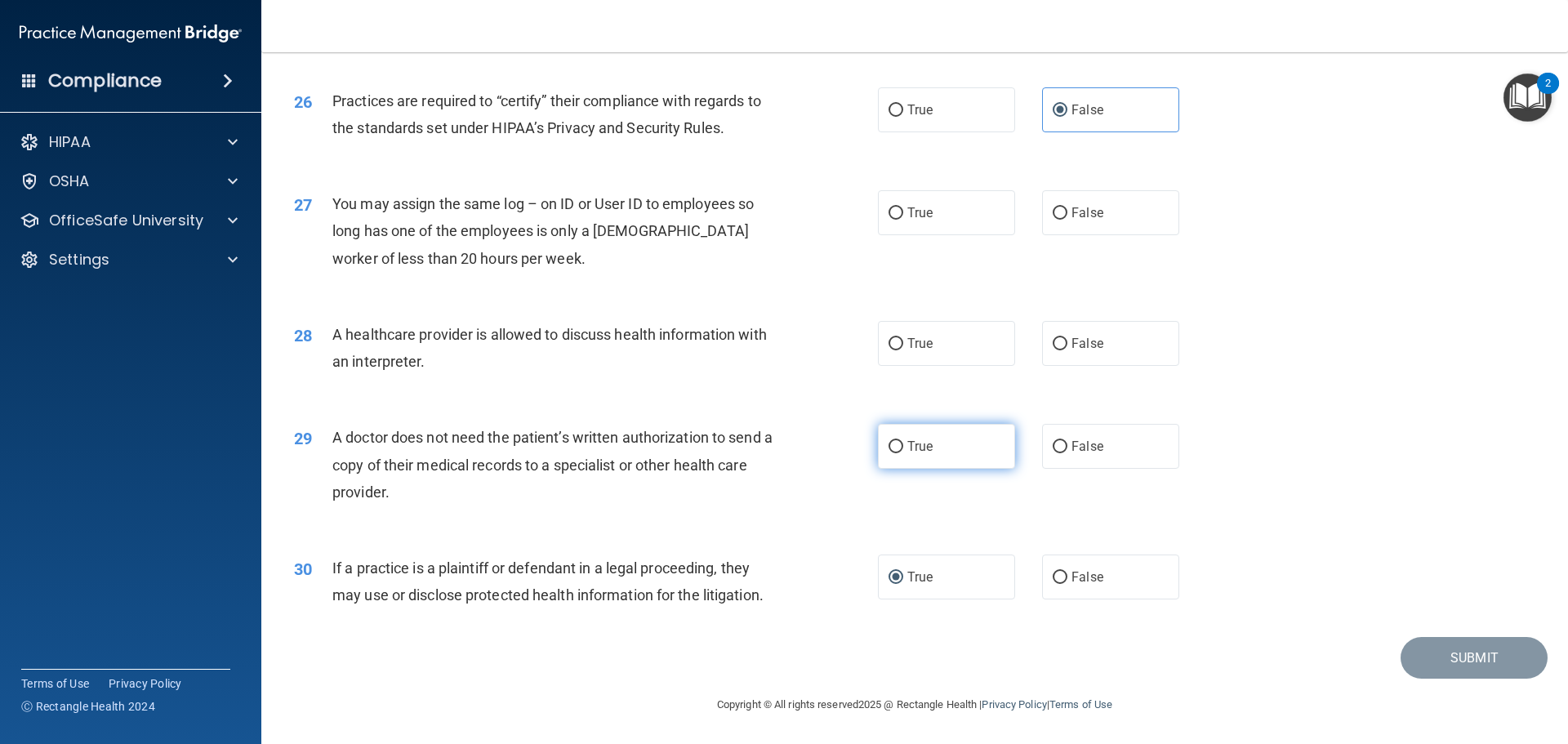
click at [908, 432] on label "True" at bounding box center [946, 446] width 137 height 45
click at [903, 441] on input "True" at bounding box center [896, 447] width 14 height 13
radio input "true"
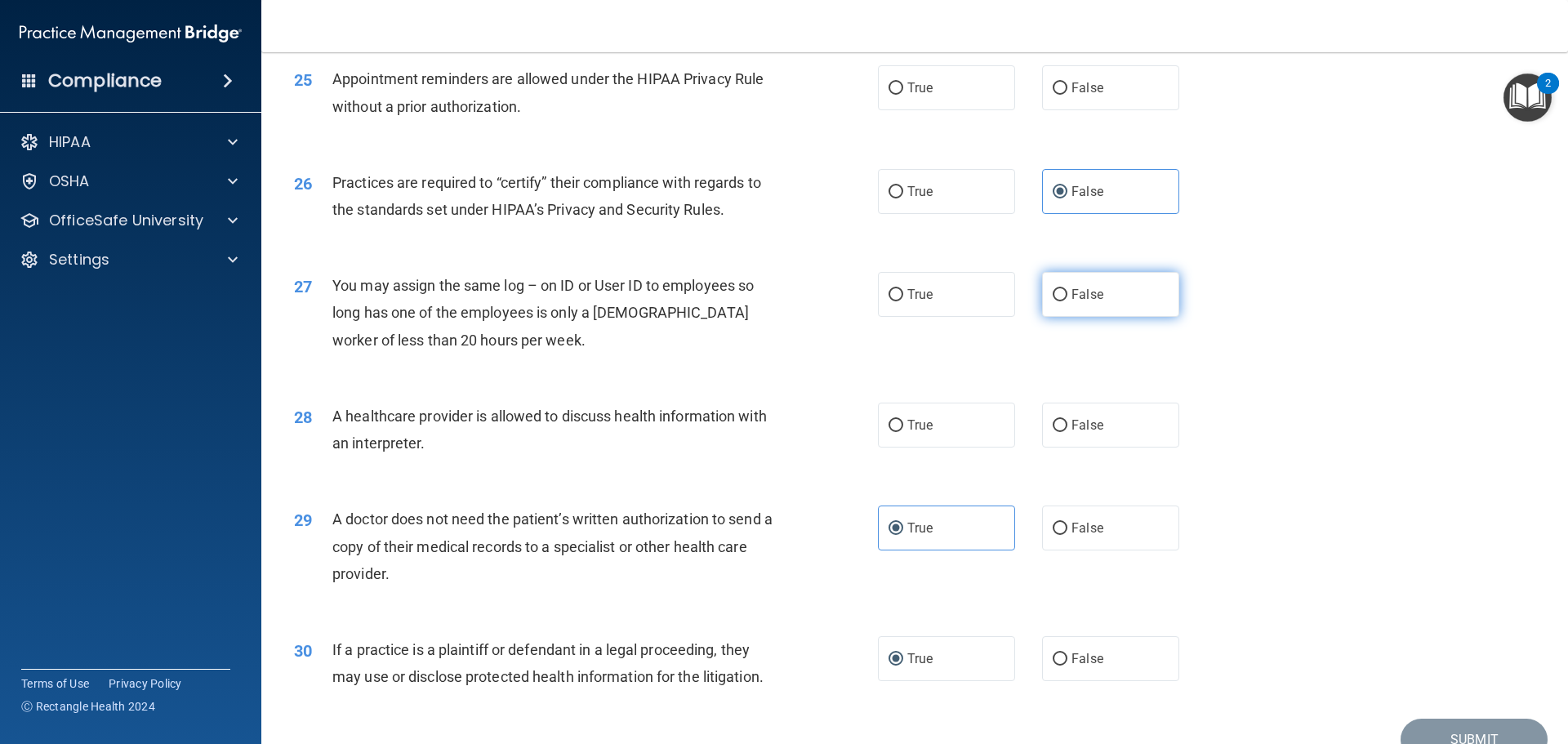
click at [1058, 307] on label "False" at bounding box center [1110, 294] width 137 height 45
click at [1058, 301] on input "False" at bounding box center [1059, 295] width 14 height 13
radio input "true"
click at [896, 437] on label "True" at bounding box center [946, 425] width 137 height 45
click at [896, 432] on input "True" at bounding box center [896, 427] width 14 height 13
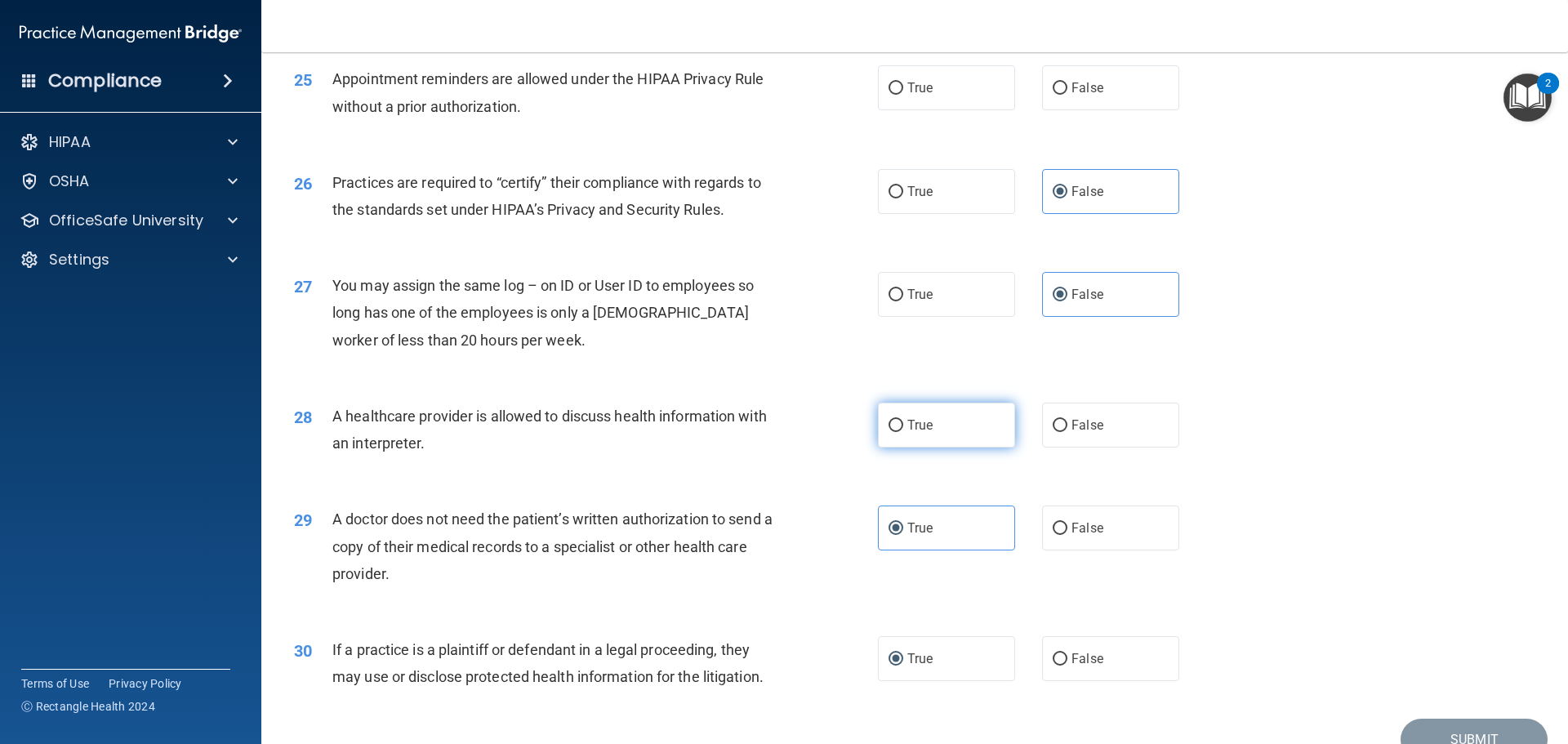
radio input "true"
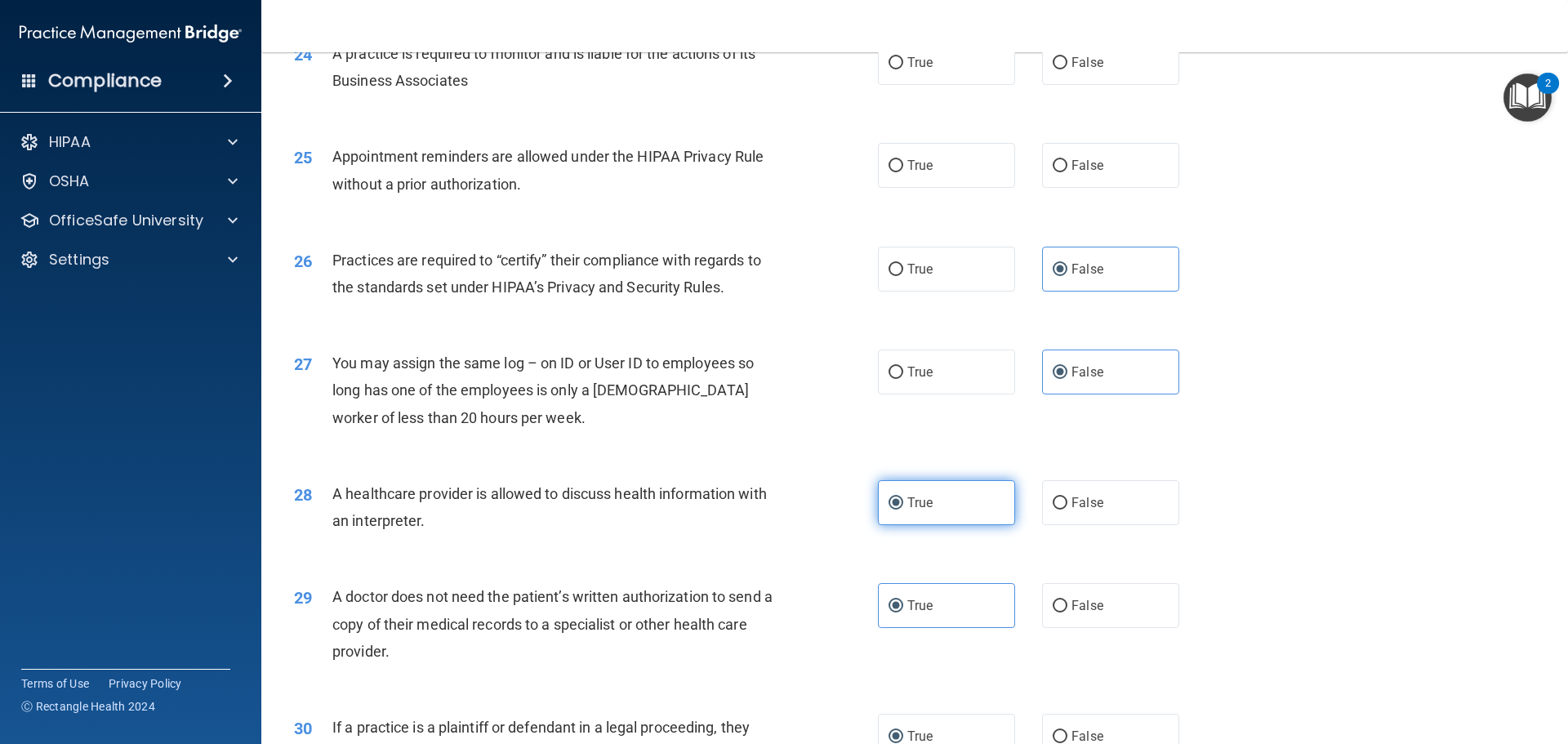
scroll to position [2895, 0]
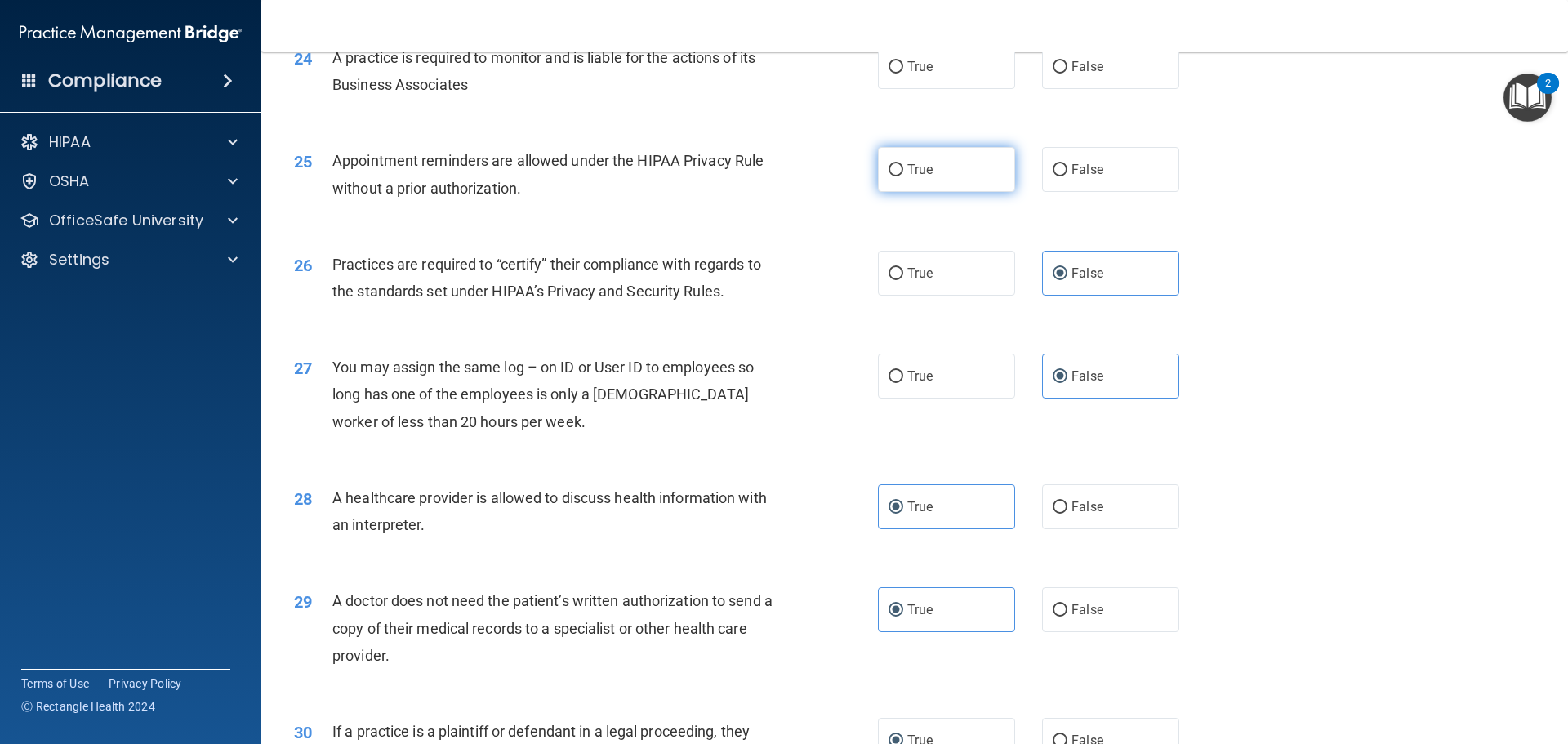
click at [970, 177] on label "True" at bounding box center [946, 169] width 137 height 45
click at [903, 176] on input "True" at bounding box center [896, 171] width 14 height 13
radio input "true"
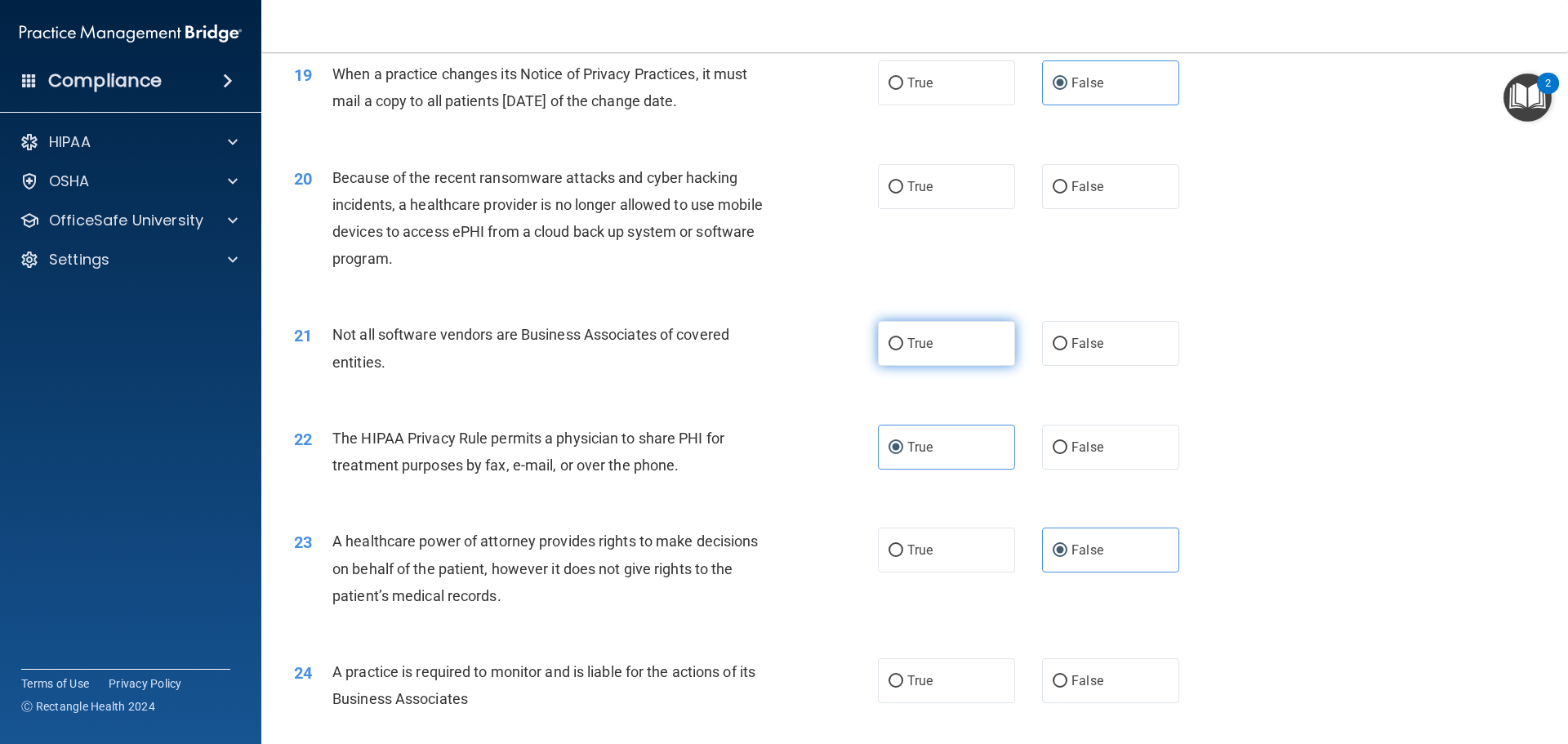
scroll to position [2242, 0]
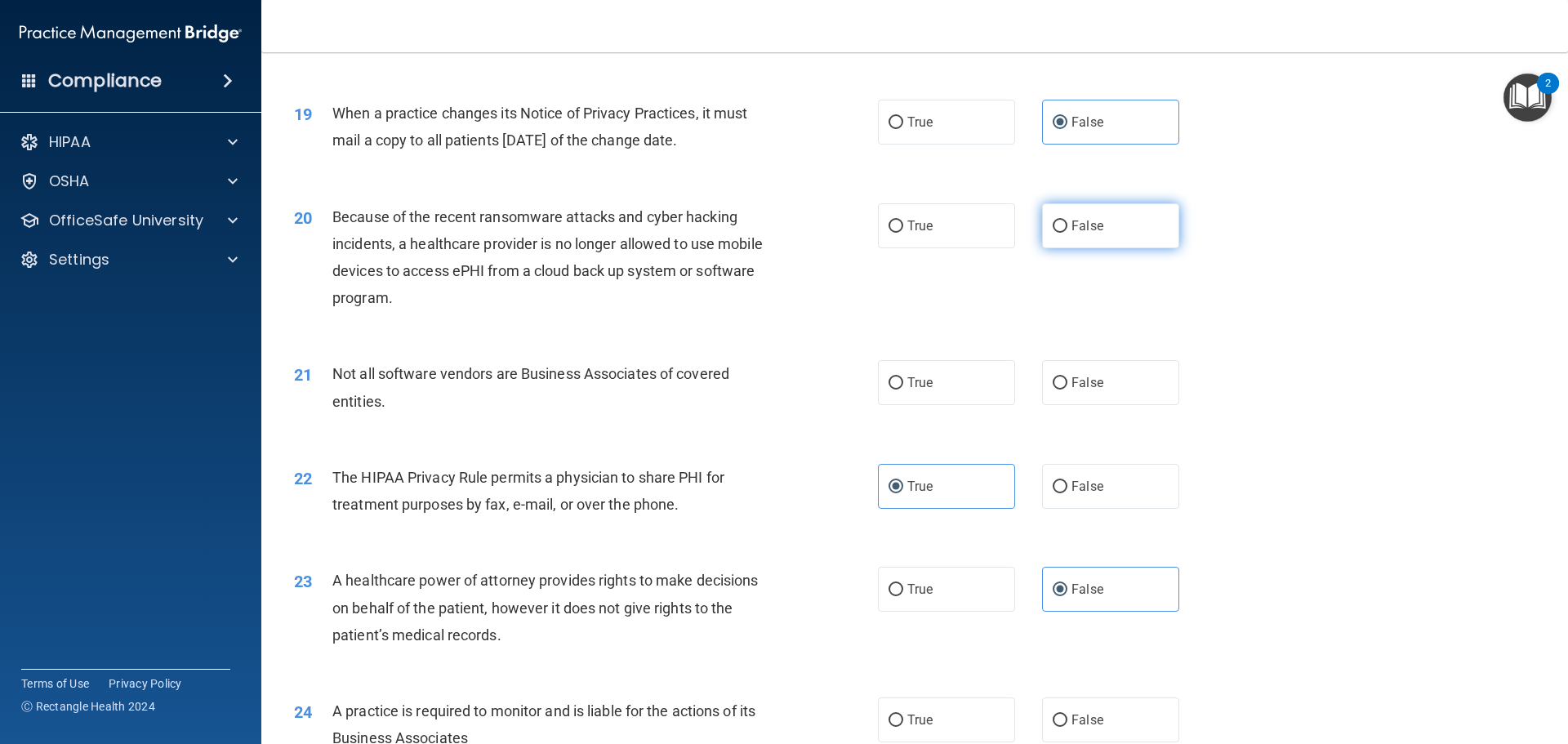
click at [1061, 219] on label "False" at bounding box center [1110, 225] width 137 height 45
click at [1061, 221] on input "False" at bounding box center [1059, 227] width 14 height 13
radio input "true"
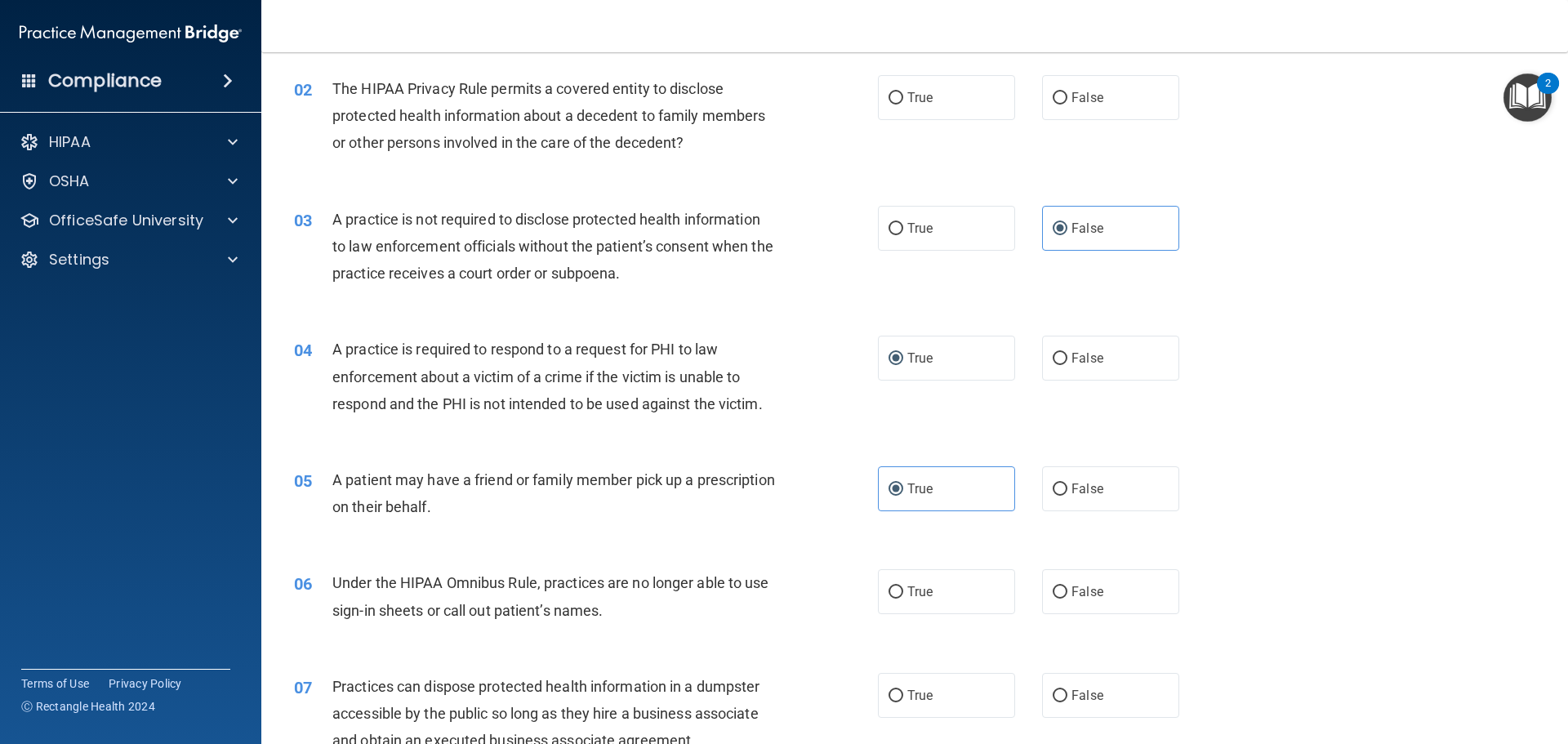
scroll to position [0, 0]
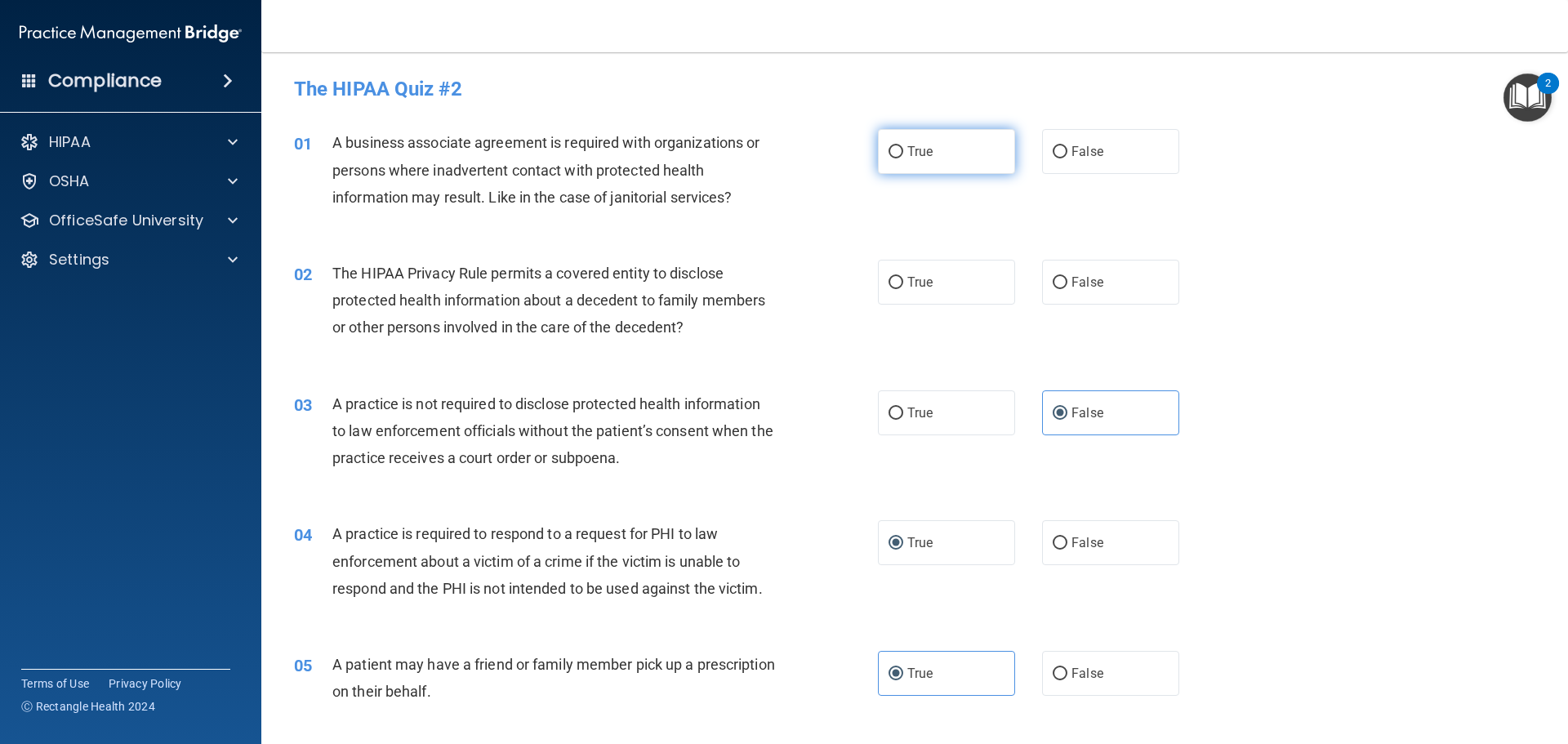
click at [962, 159] on label "True" at bounding box center [946, 151] width 137 height 45
click at [903, 158] on input "True" at bounding box center [896, 153] width 14 height 13
radio input "true"
click at [974, 273] on label "True" at bounding box center [946, 282] width 137 height 45
click at [903, 277] on input "True" at bounding box center [896, 283] width 14 height 13
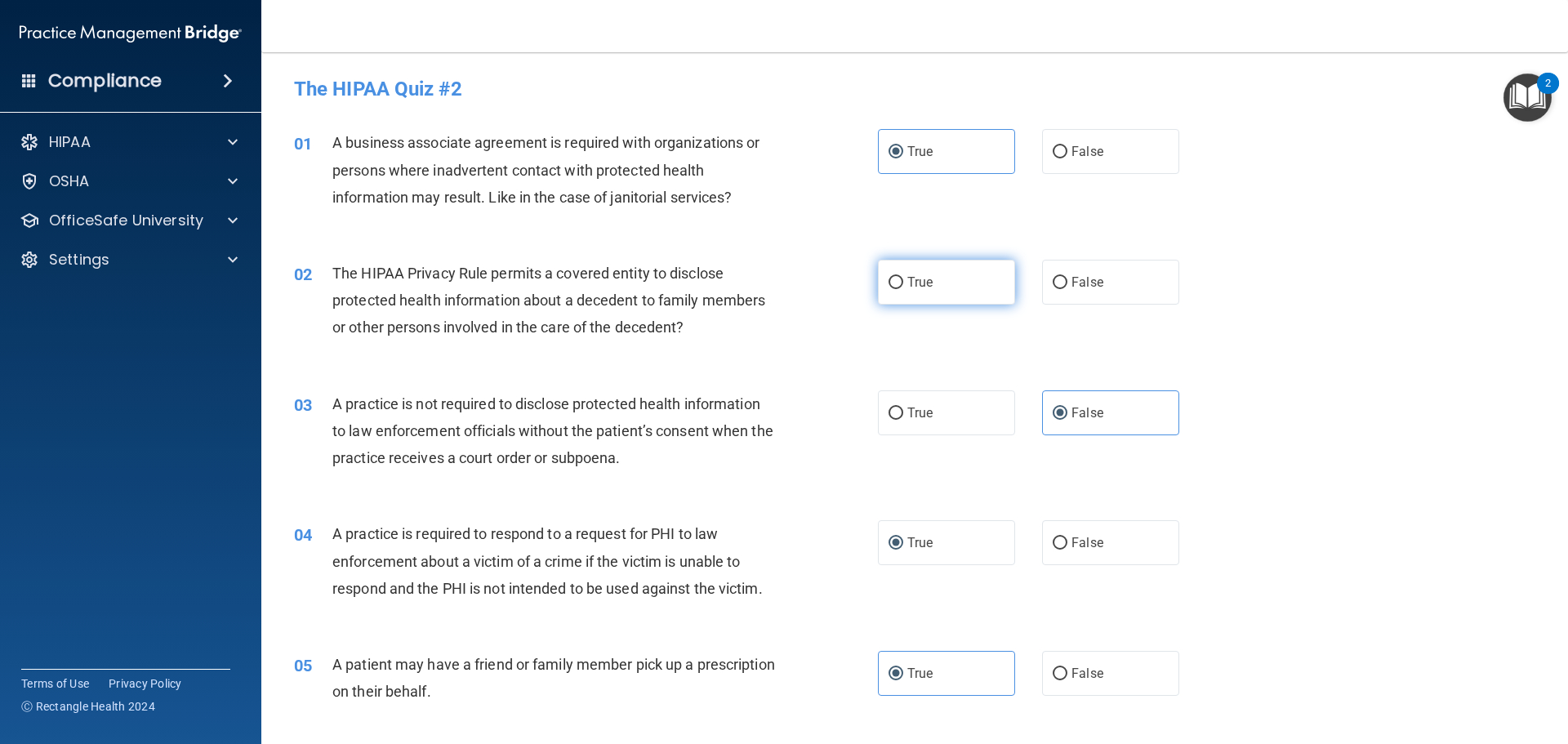
radio input "true"
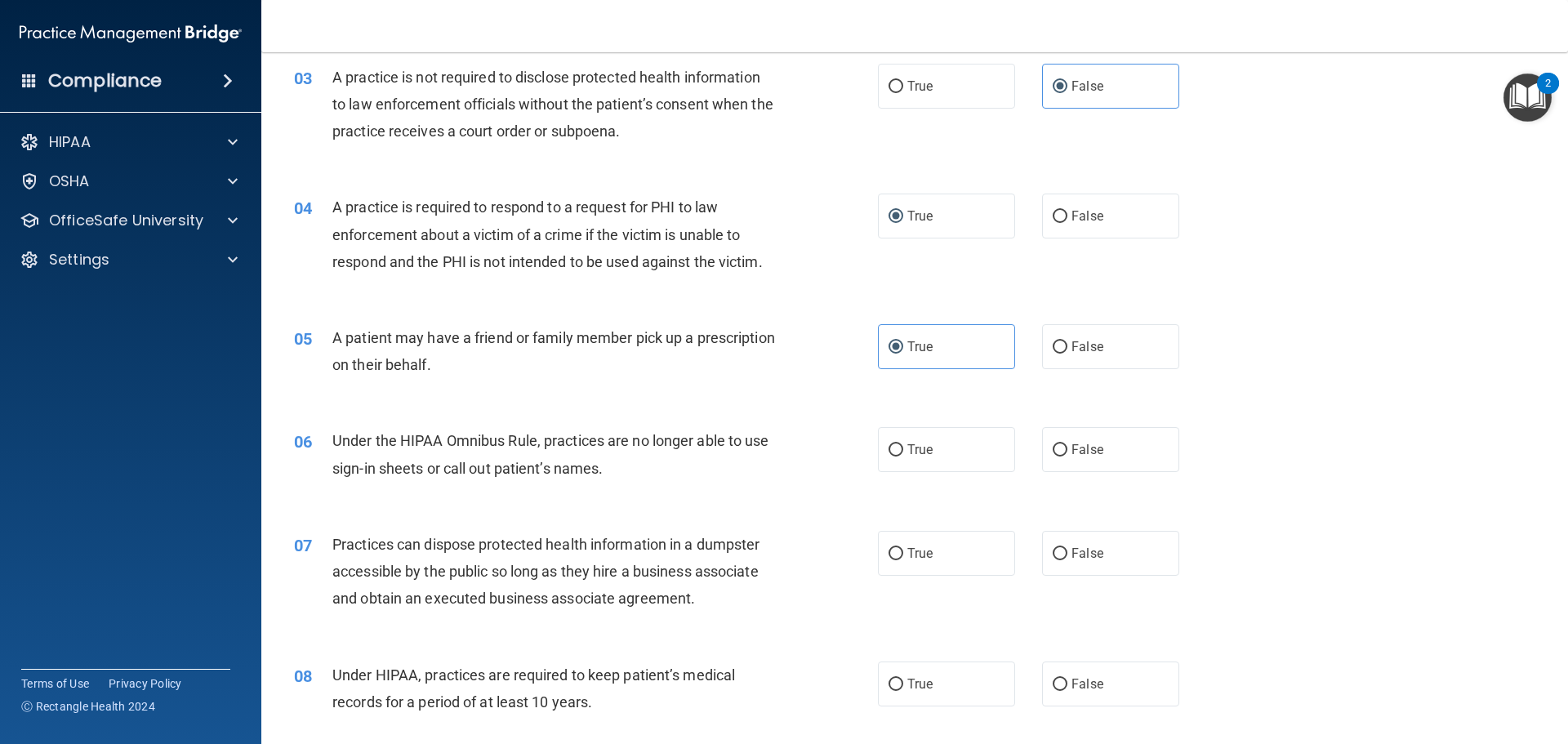
scroll to position [409, 0]
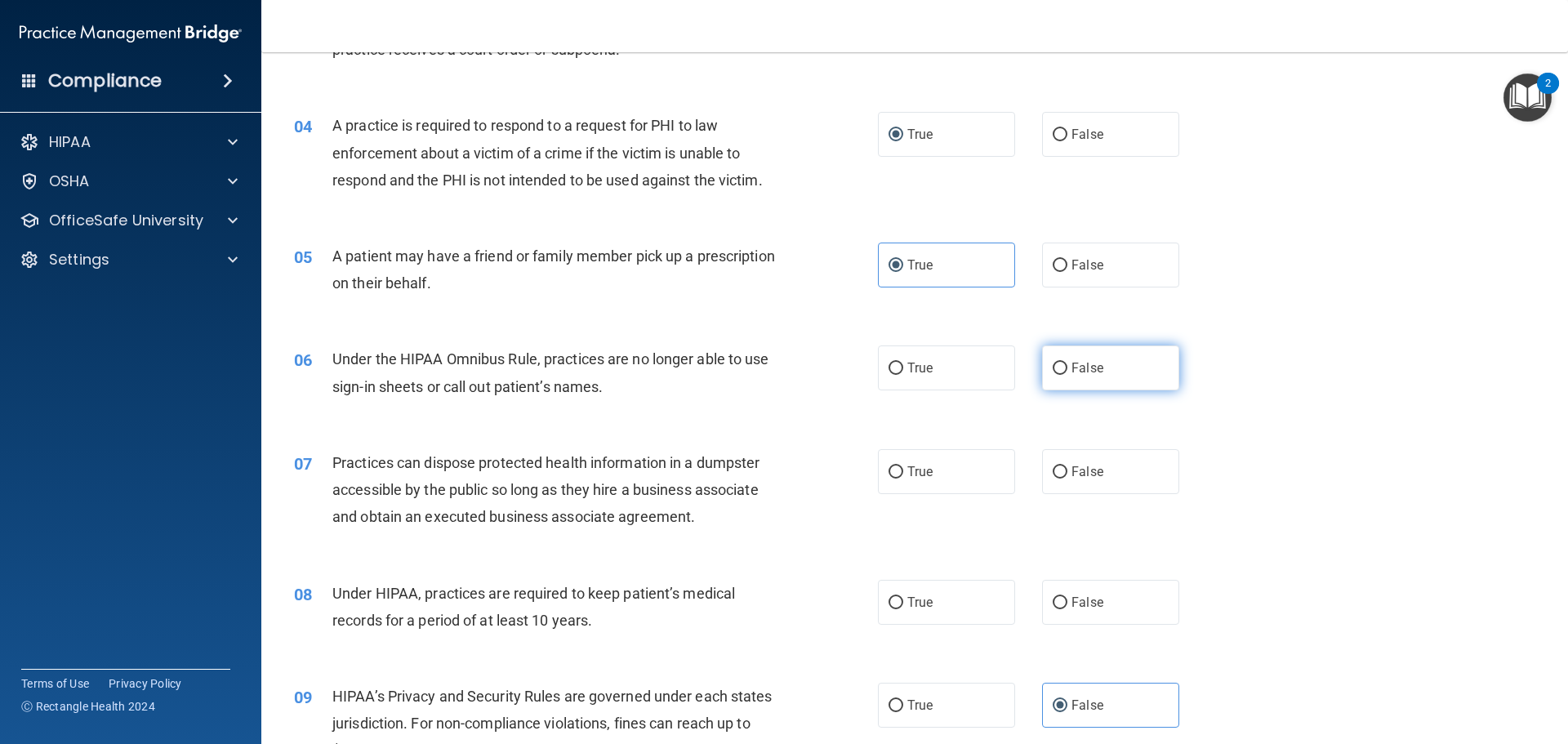
click at [1081, 360] on span "False" at bounding box center [1088, 368] width 32 height 15
click at [1067, 363] on input "False" at bounding box center [1059, 369] width 14 height 13
radio input "true"
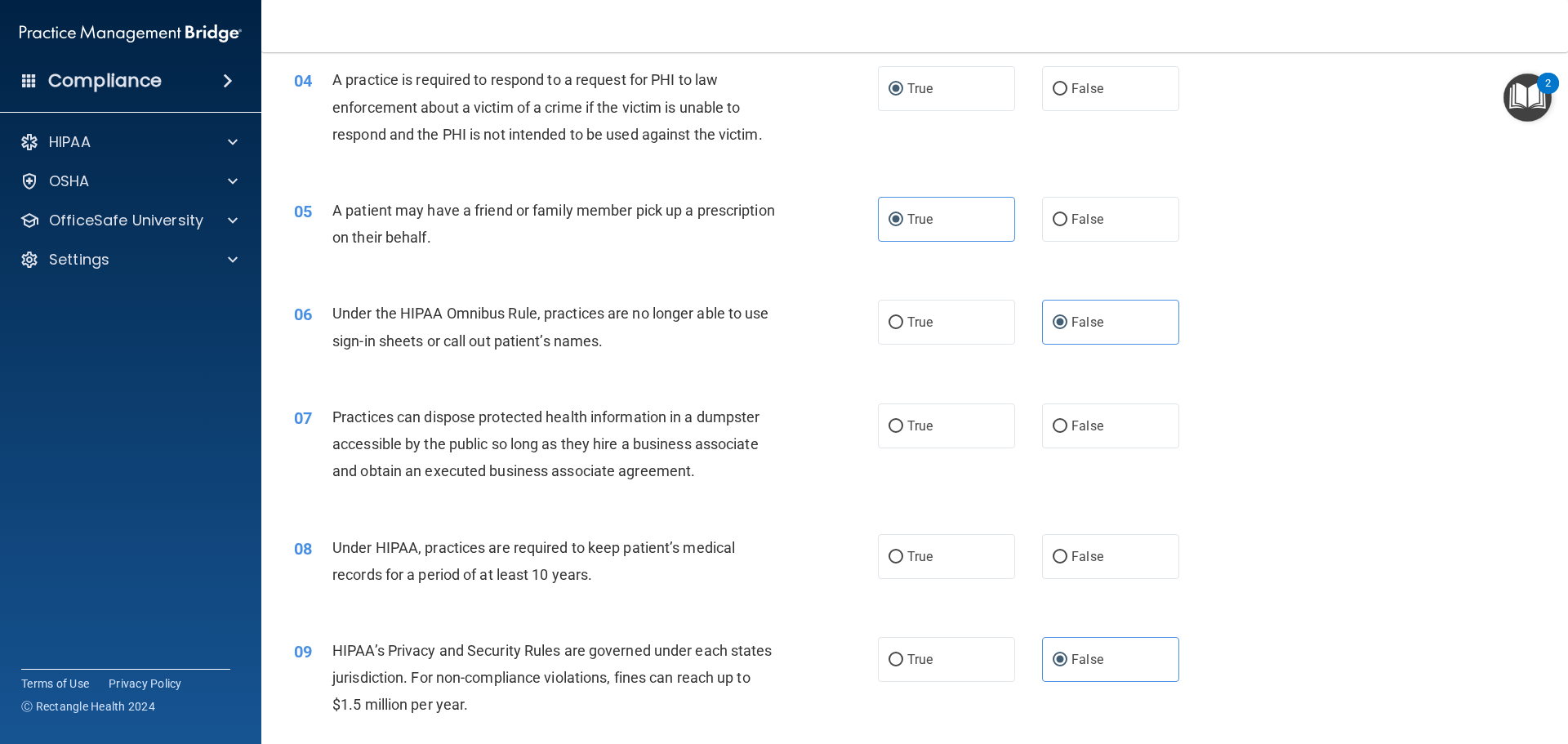
scroll to position [490, 0]
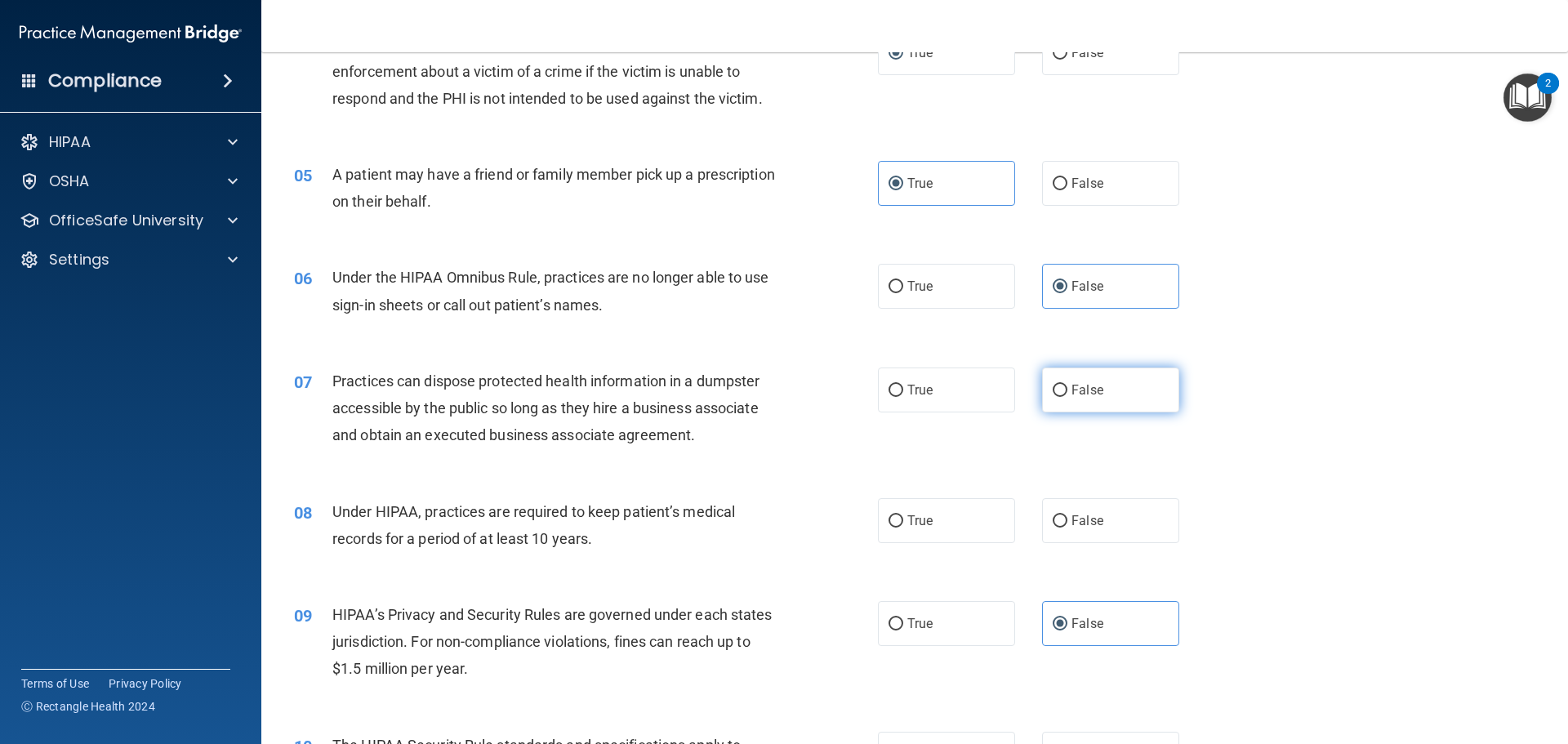
click at [1134, 391] on label "False" at bounding box center [1110, 390] width 137 height 45
click at [1067, 391] on input "False" at bounding box center [1059, 391] width 14 height 13
radio input "true"
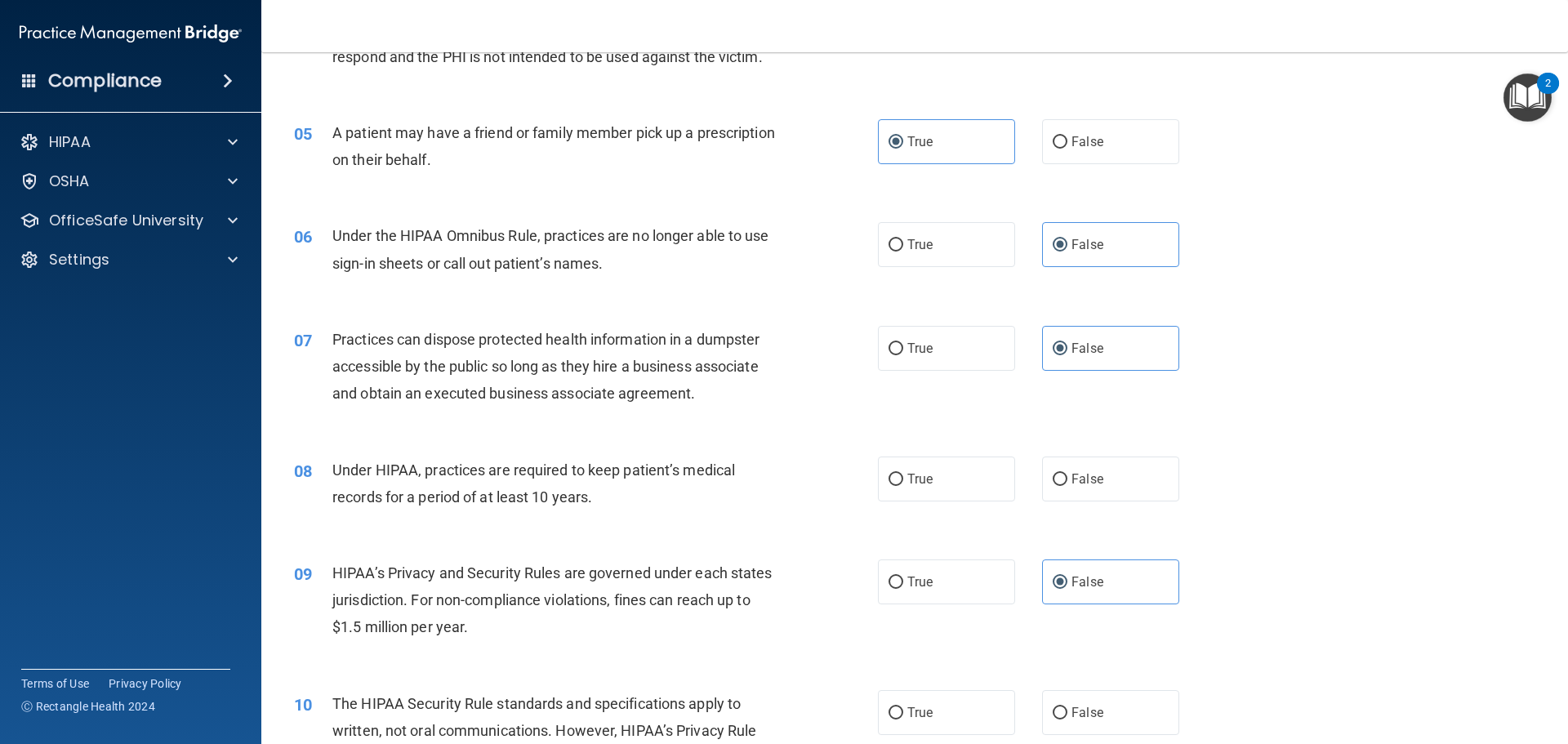
scroll to position [571, 0]
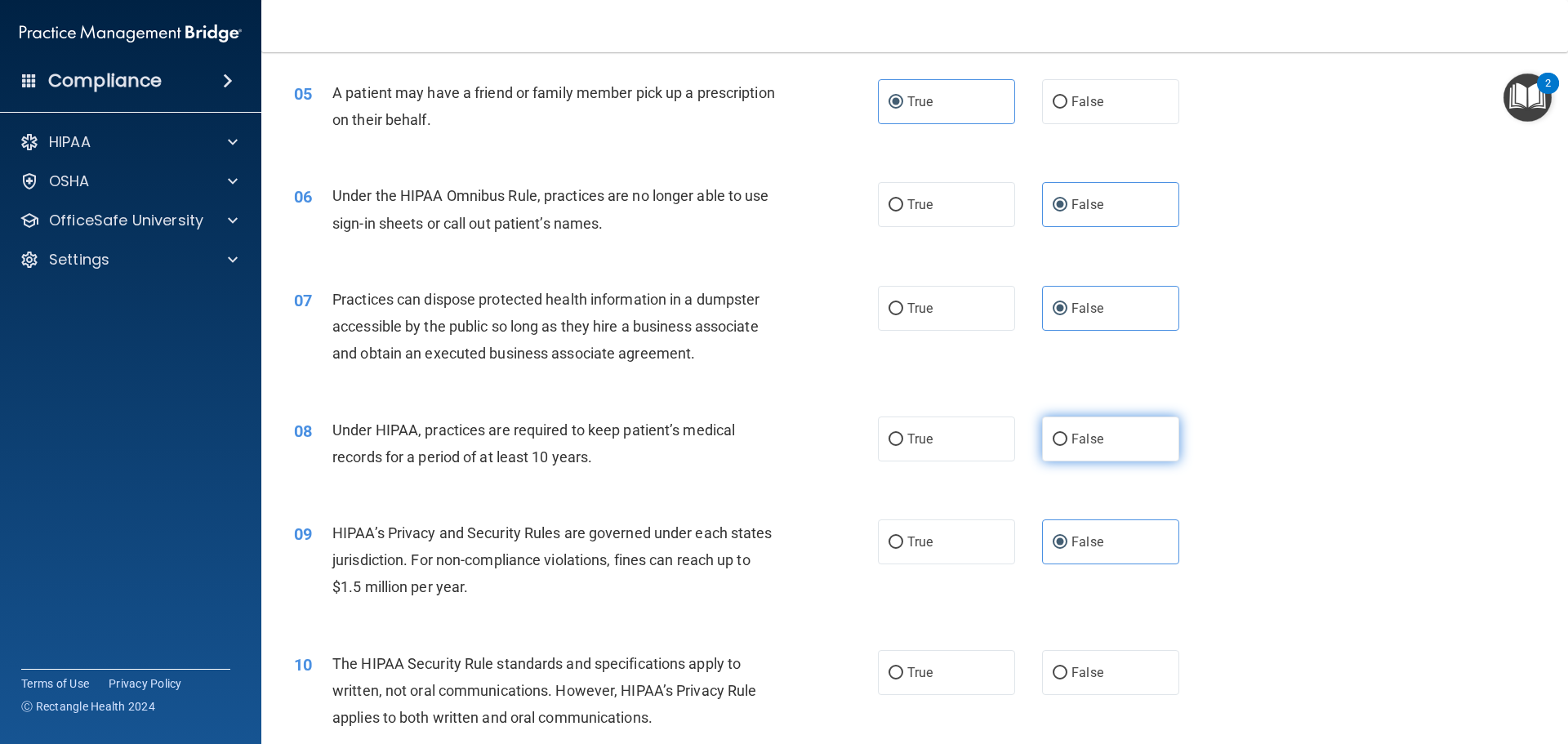
click at [1072, 446] on label "False" at bounding box center [1110, 439] width 137 height 45
click at [1067, 446] on input "False" at bounding box center [1059, 440] width 14 height 13
radio input "true"
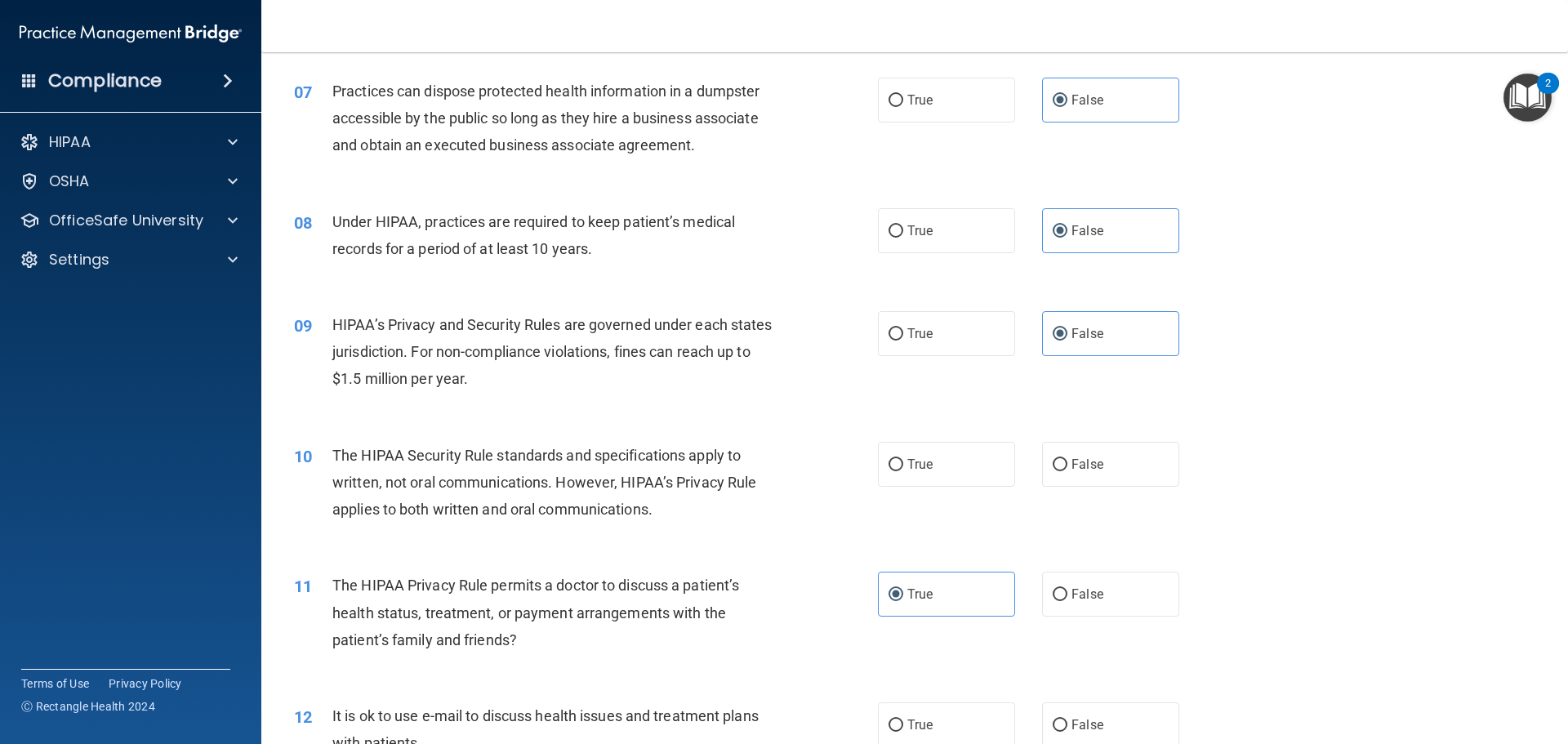
scroll to position [816, 0]
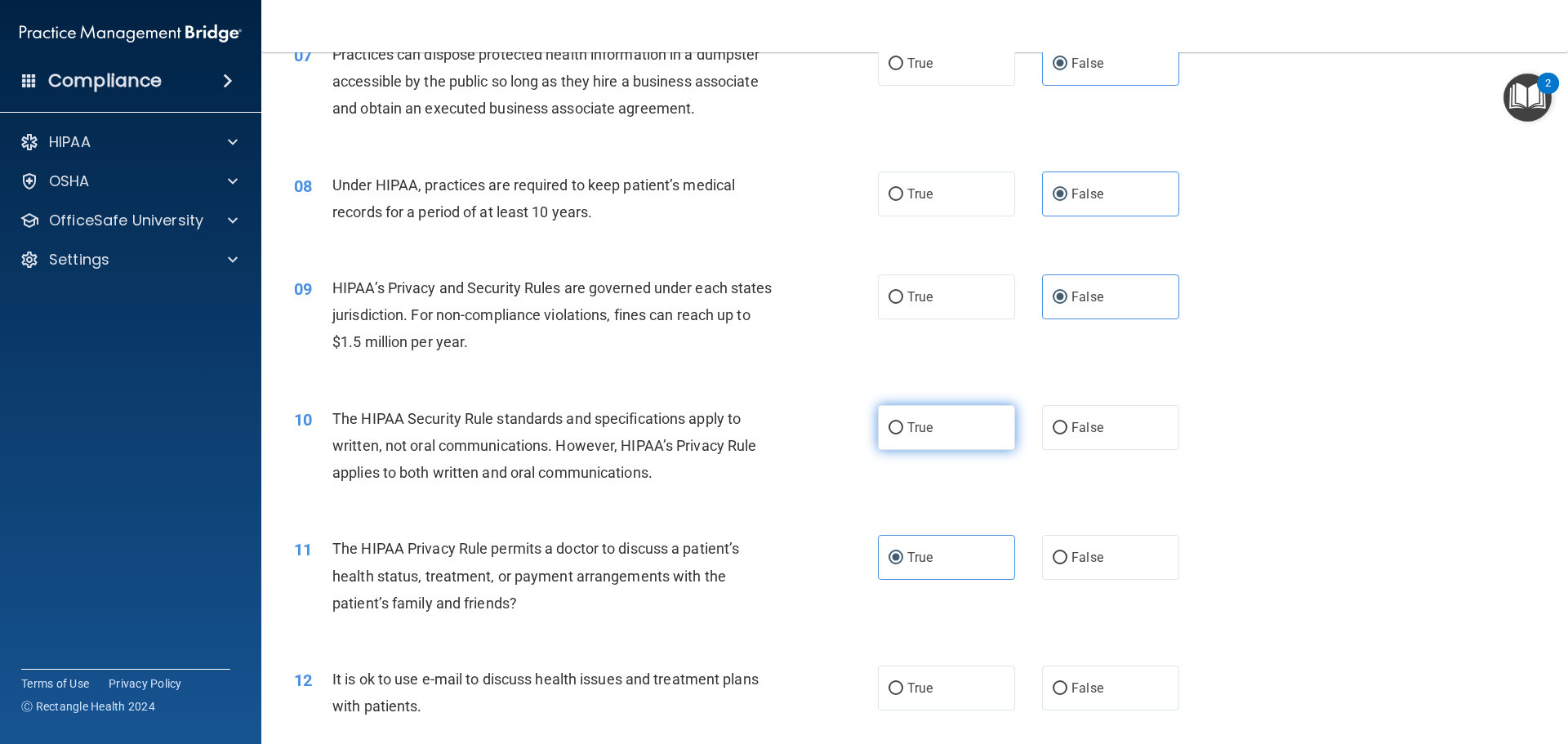
click at [947, 414] on label "True" at bounding box center [946, 427] width 137 height 45
click at [903, 422] on input "True" at bounding box center [896, 428] width 14 height 13
radio input "true"
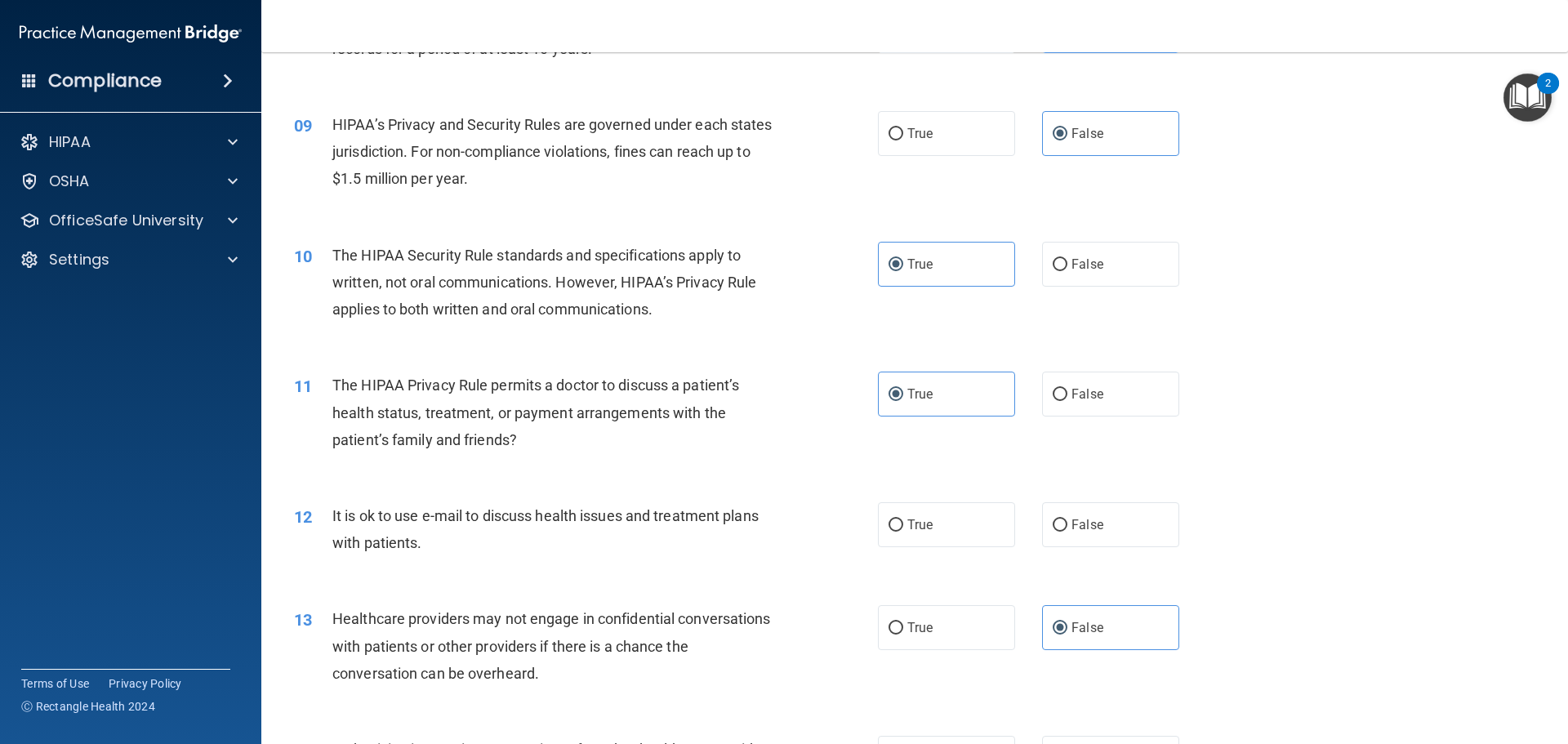
scroll to position [1062, 0]
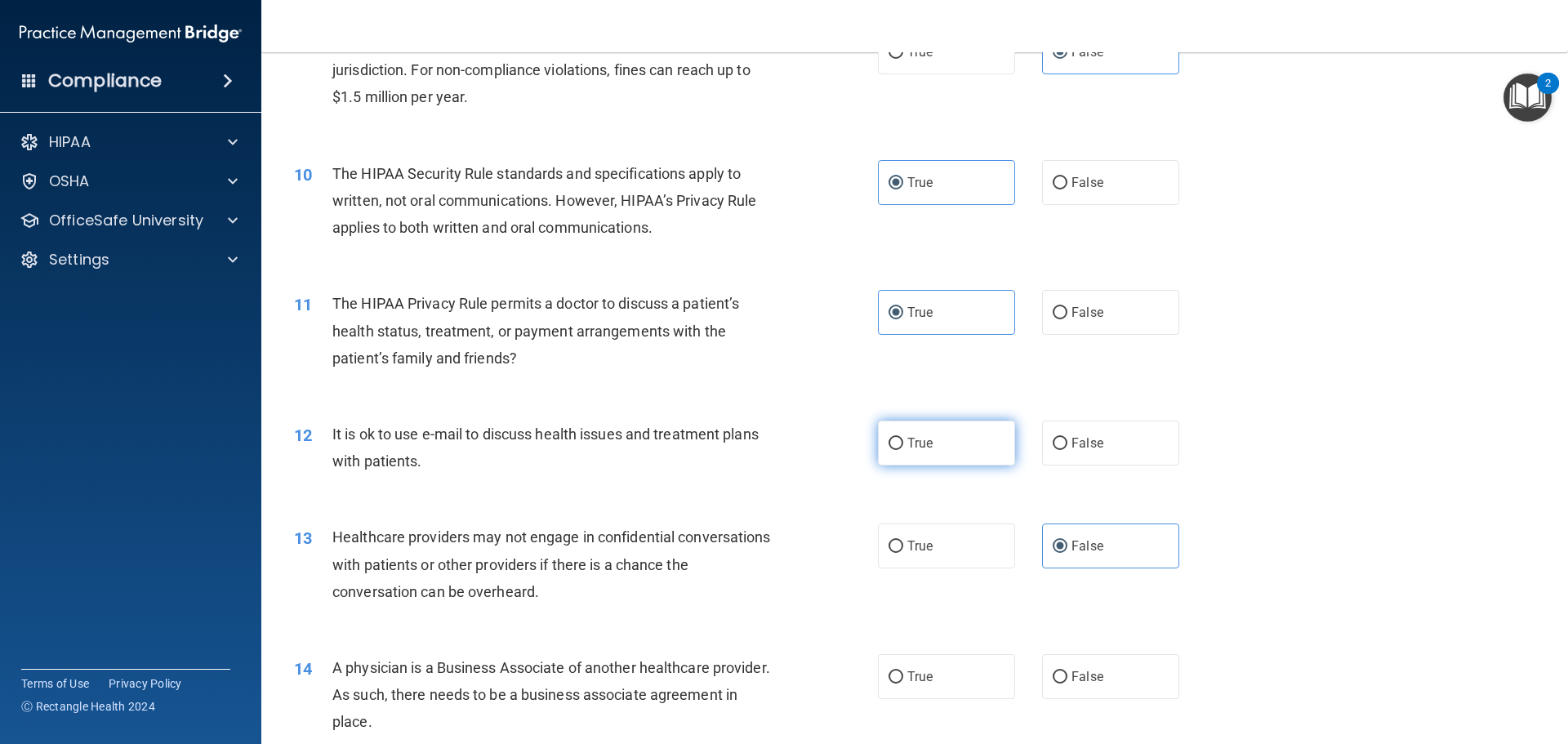
click at [964, 449] on label "True" at bounding box center [946, 443] width 137 height 45
click at [903, 449] on input "True" at bounding box center [896, 444] width 14 height 13
radio input "true"
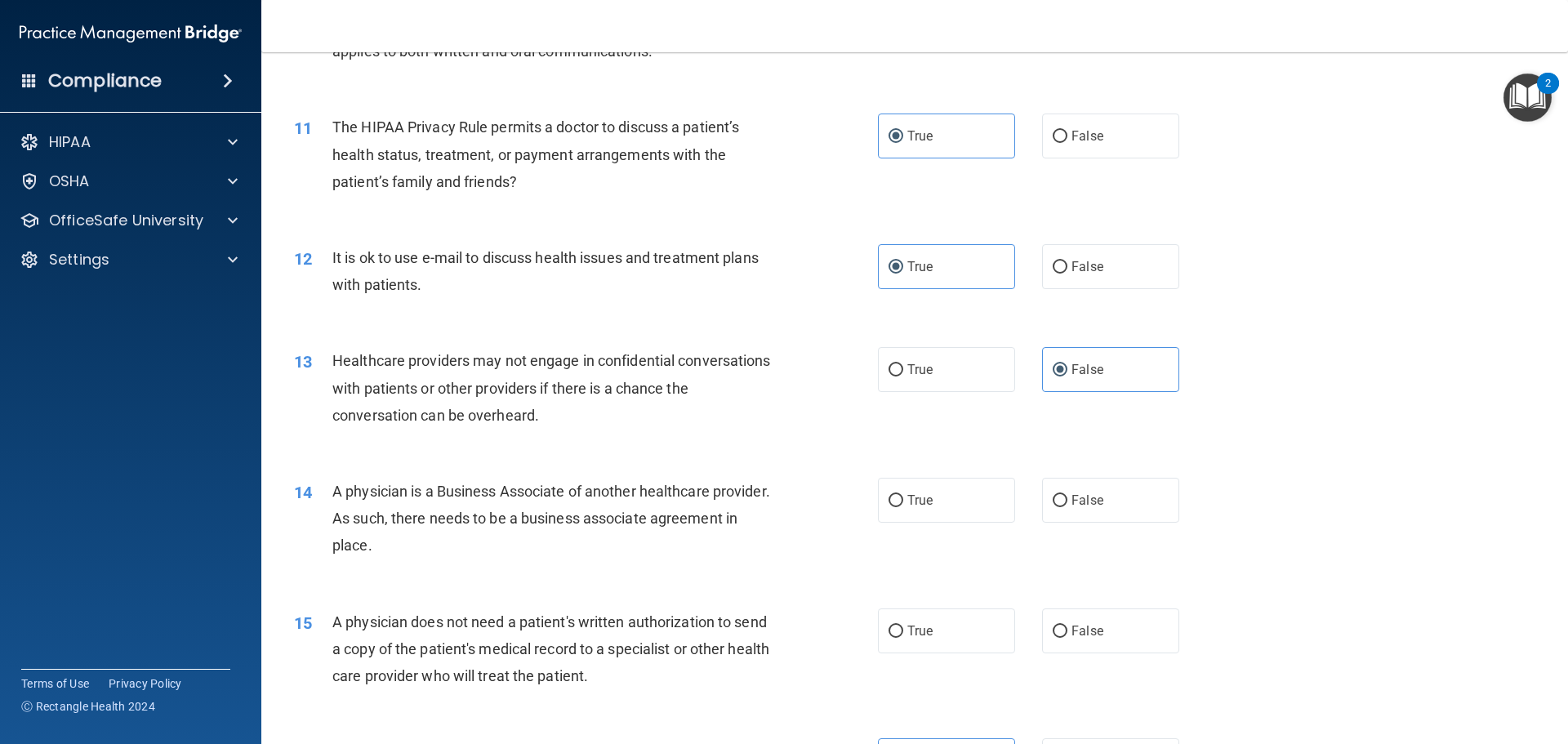
scroll to position [1307, 0]
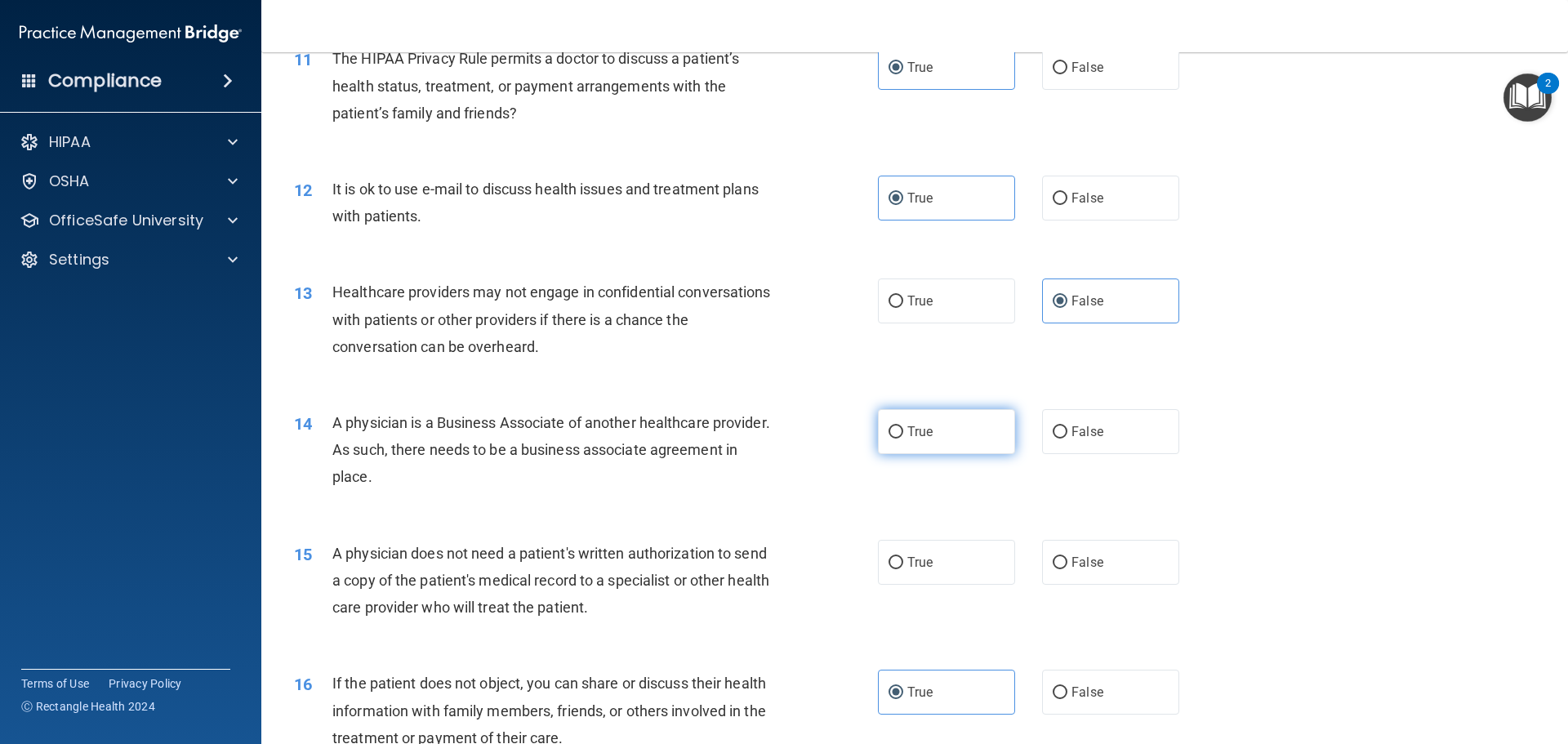
click at [959, 439] on label "True" at bounding box center [946, 432] width 137 height 45
click at [903, 439] on input "True" at bounding box center [896, 433] width 14 height 13
radio input "true"
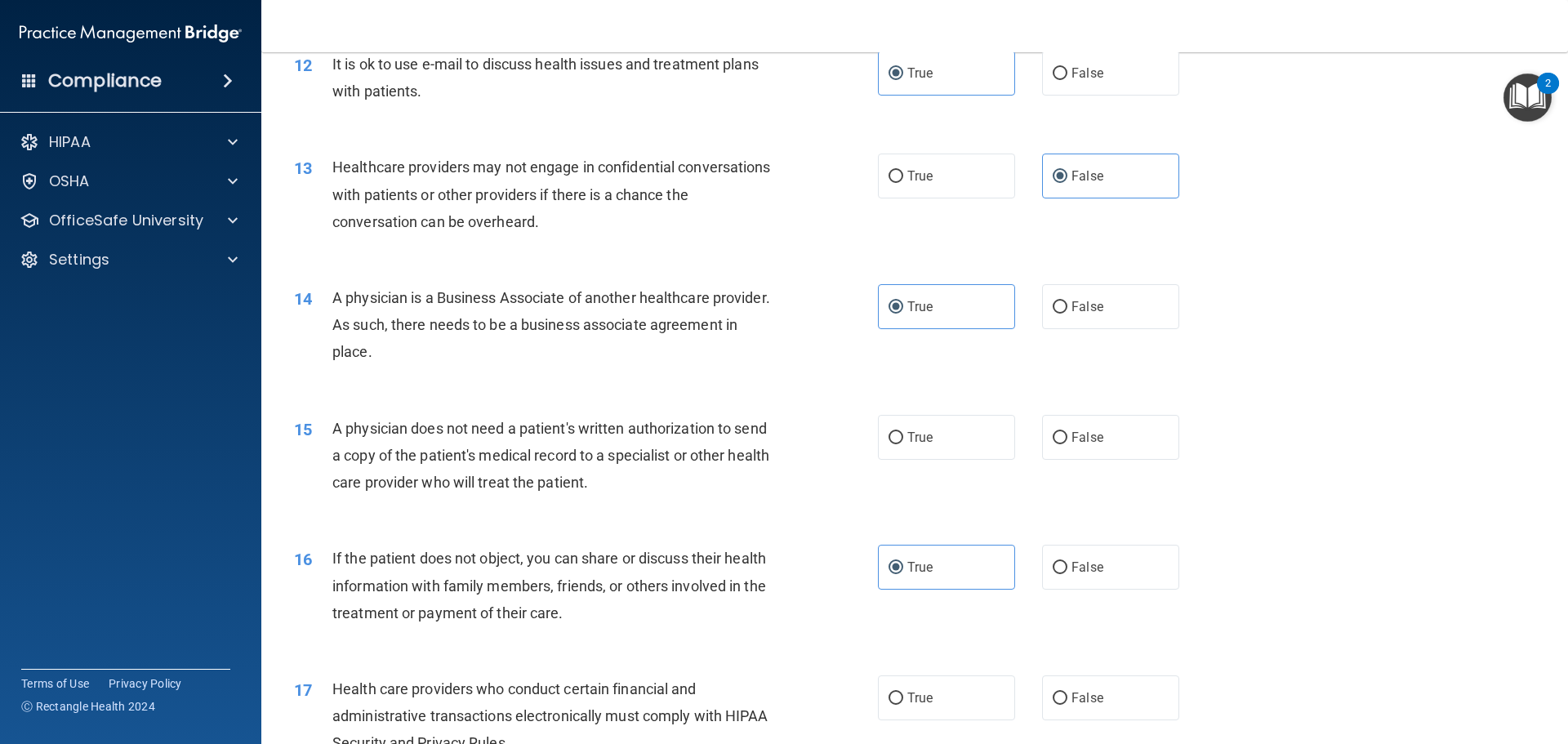
scroll to position [1470, 0]
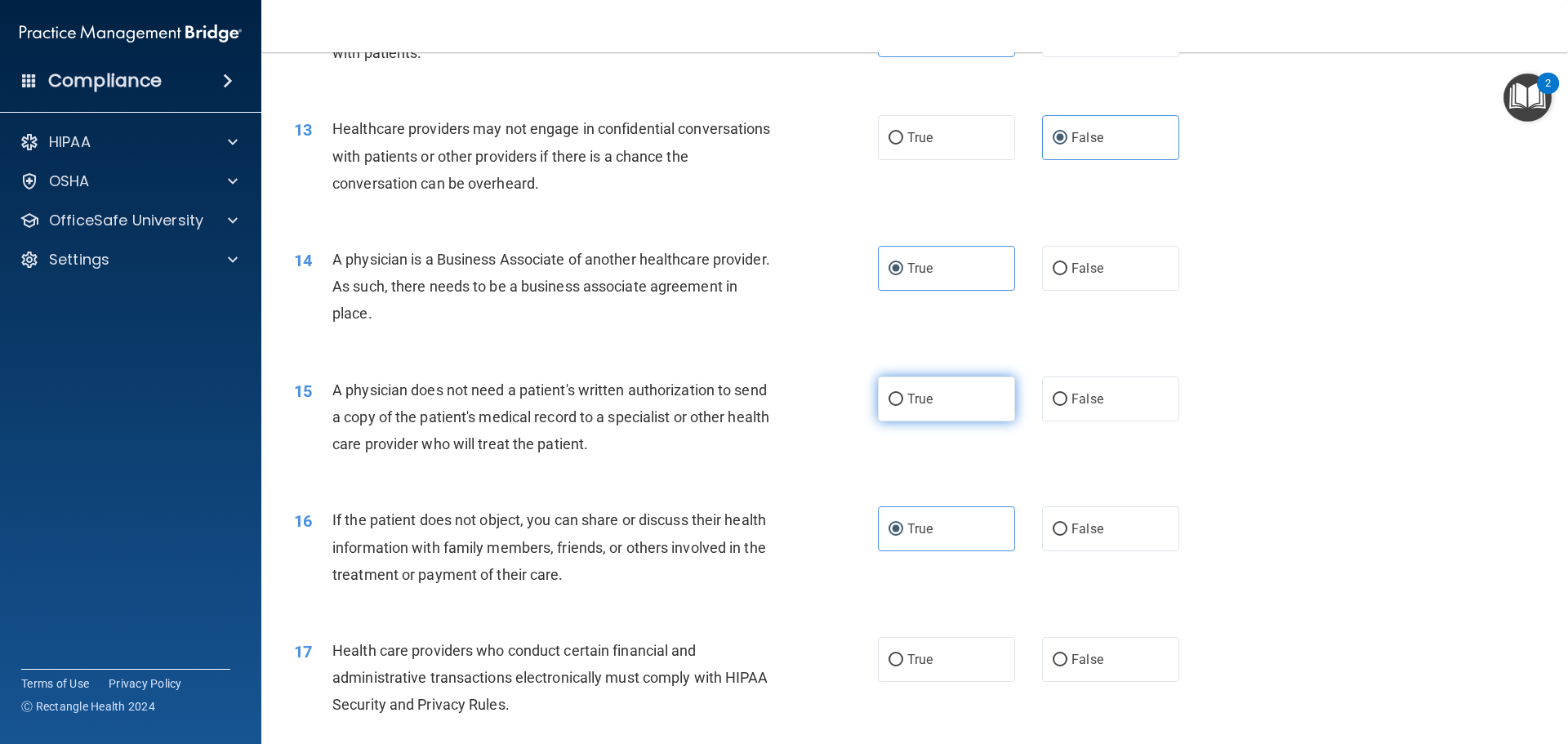
click at [907, 394] on span "True" at bounding box center [920, 399] width 25 height 15
click at [903, 394] on input "True" at bounding box center [896, 400] width 14 height 13
radio input "true"
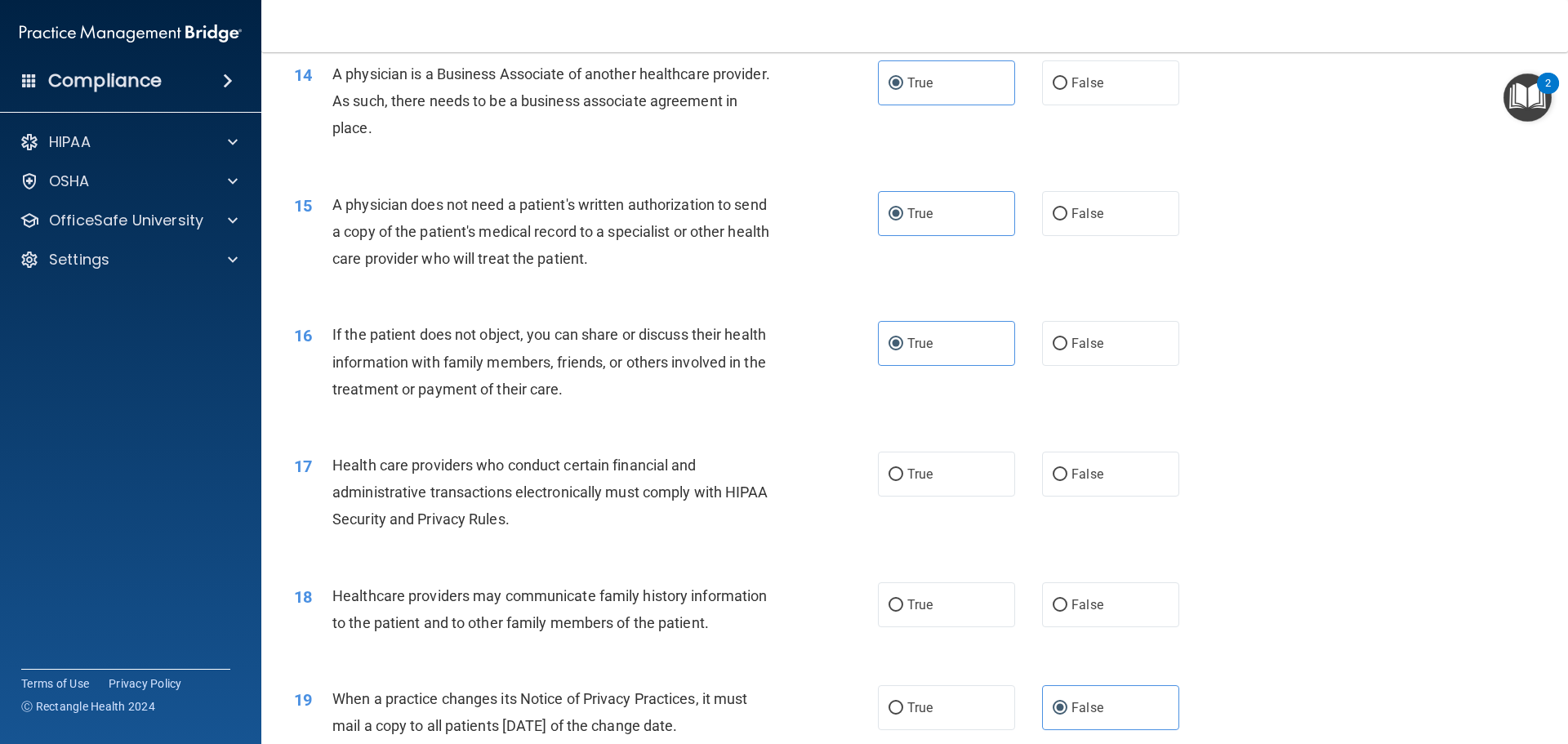
scroll to position [1715, 0]
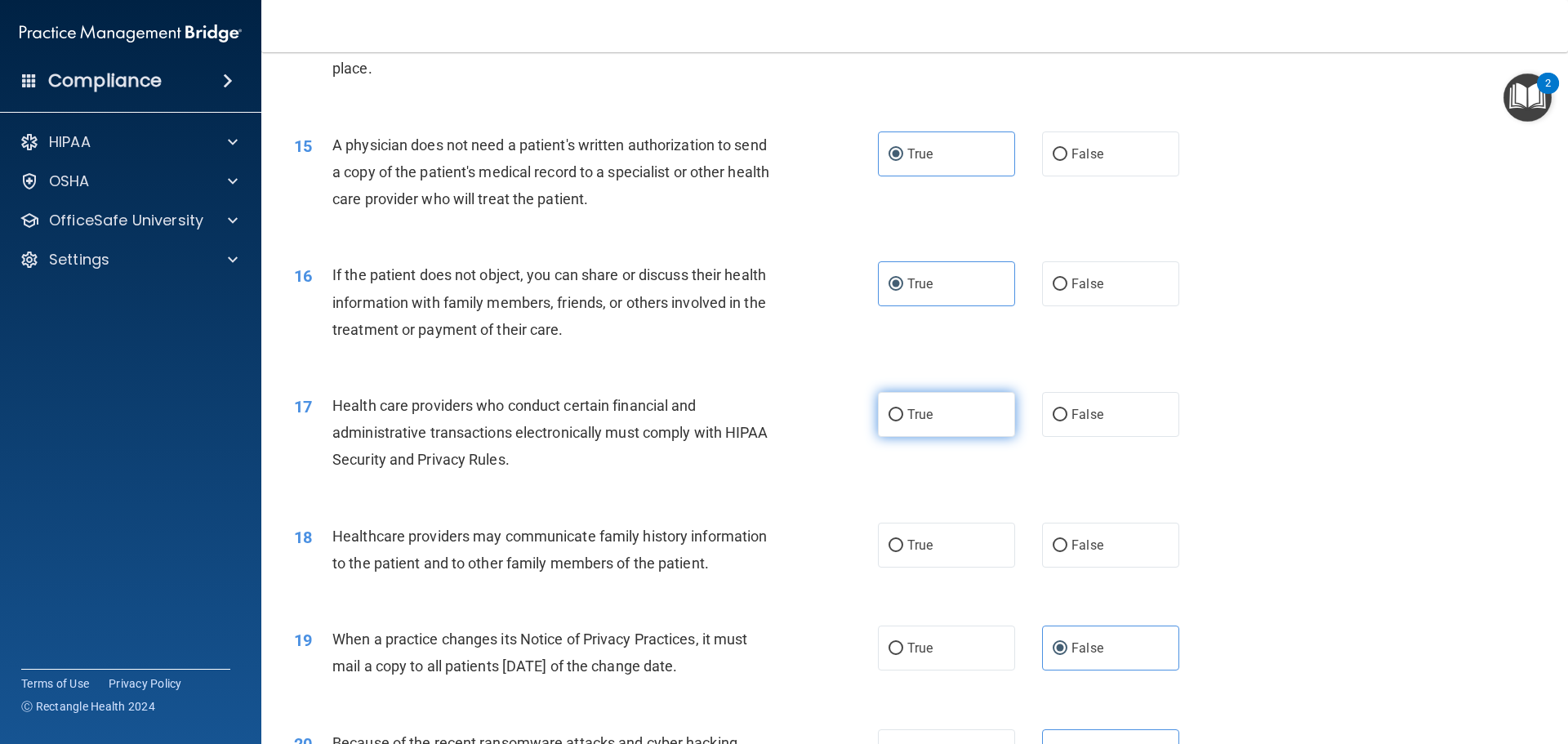
click at [929, 412] on label "True" at bounding box center [946, 414] width 137 height 45
click at [903, 412] on input "True" at bounding box center [896, 416] width 14 height 13
radio input "true"
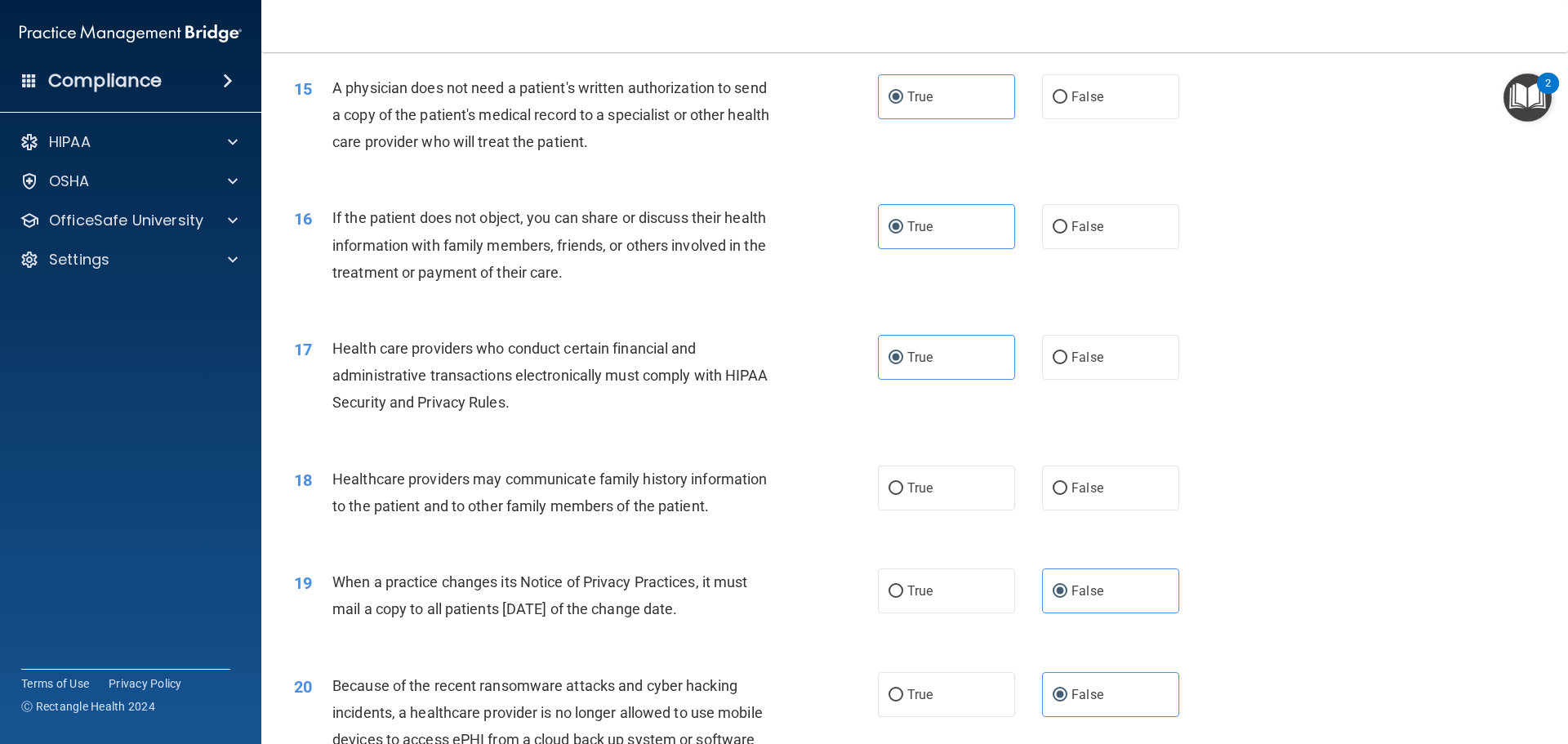
scroll to position [1797, 0]
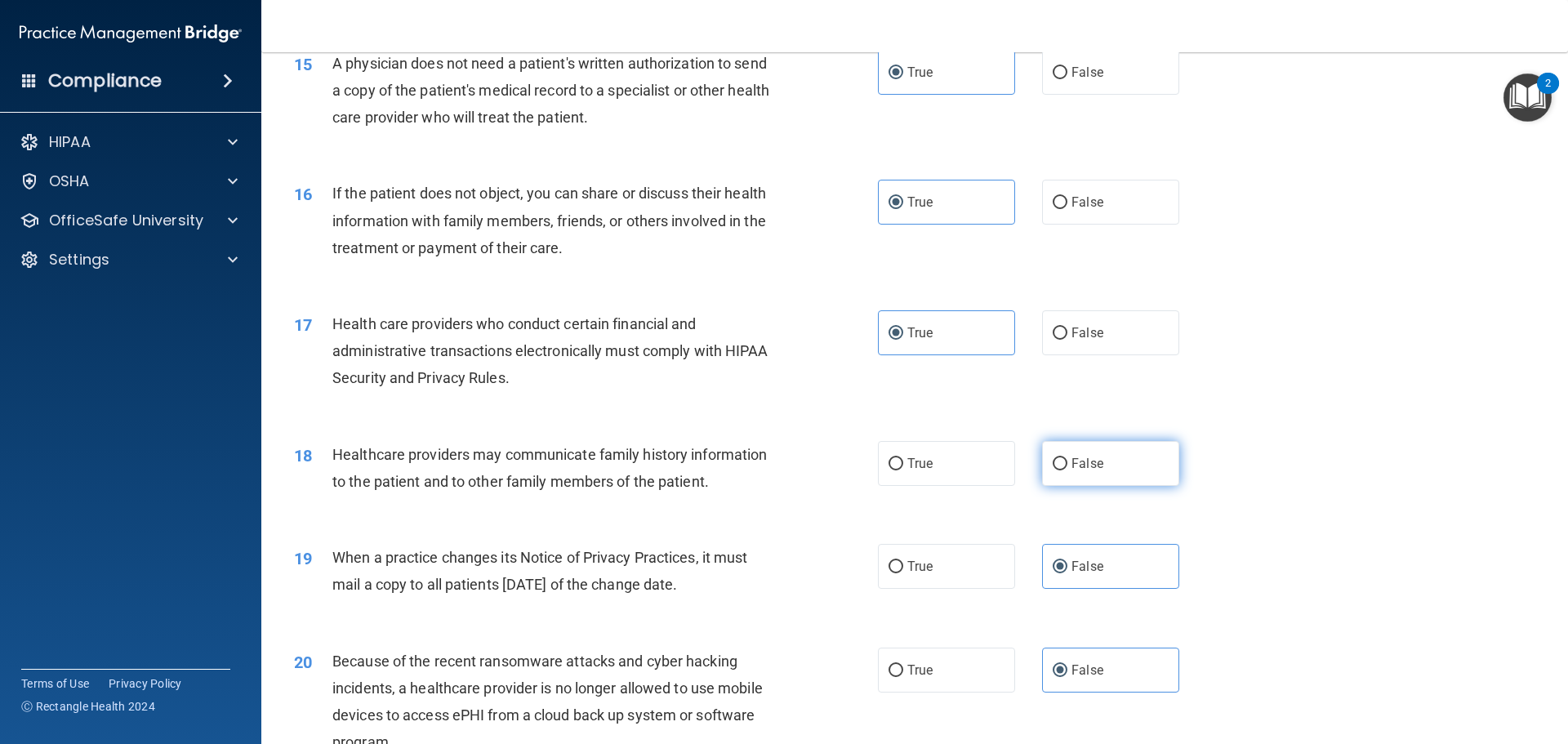
click at [1072, 469] on span "False" at bounding box center [1088, 463] width 32 height 15
click at [1067, 469] on input "False" at bounding box center [1059, 464] width 14 height 13
radio input "true"
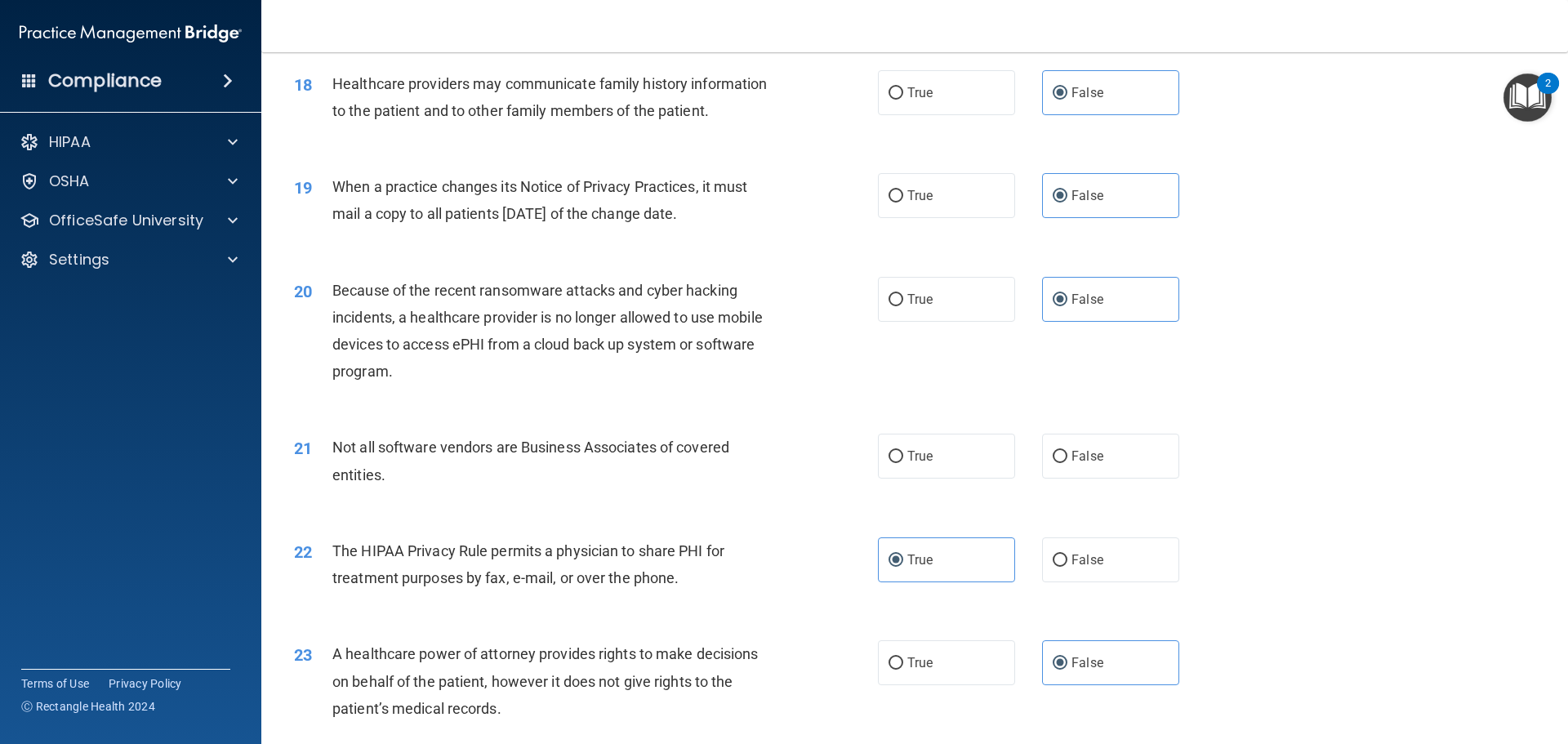
scroll to position [2205, 0]
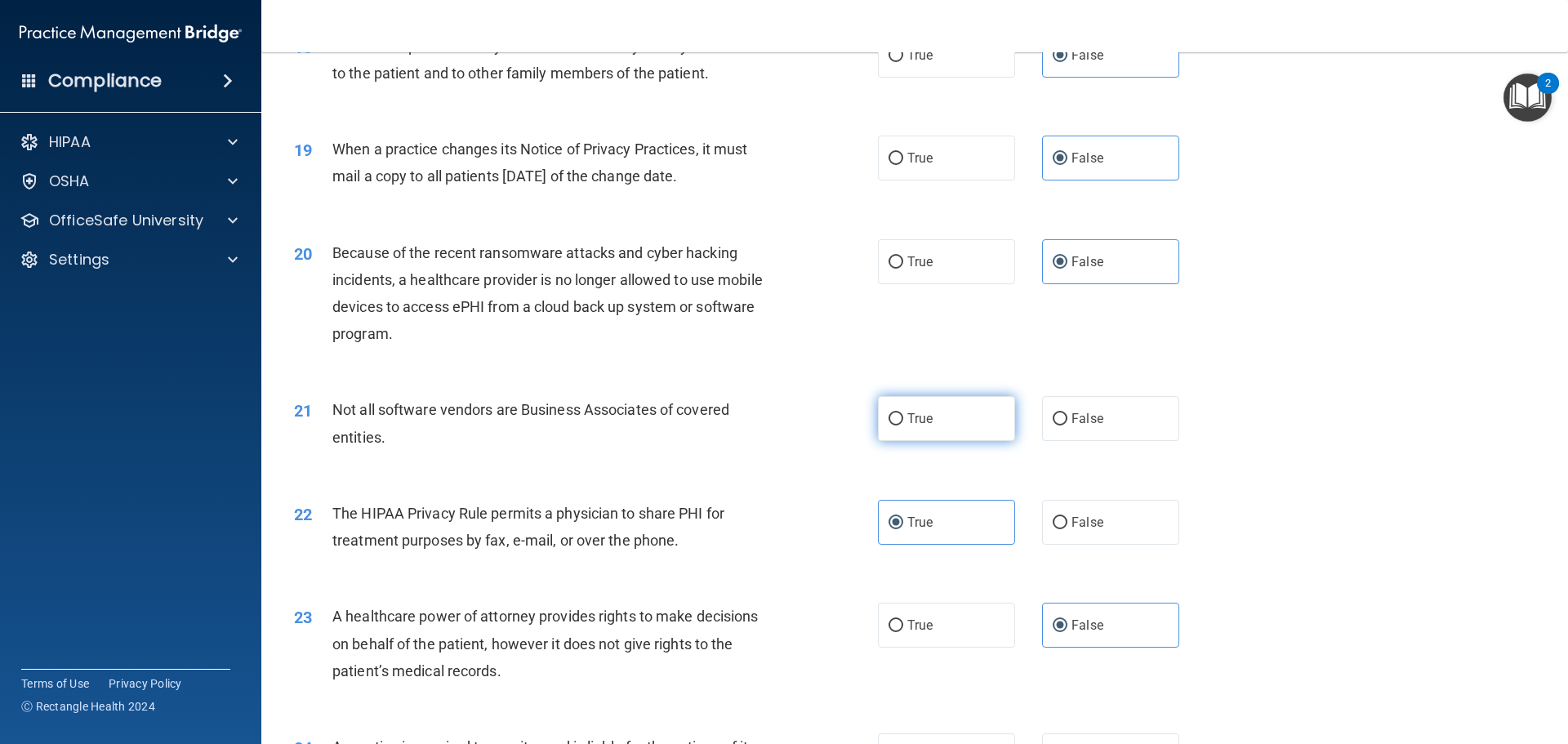
click at [900, 418] on label "True" at bounding box center [946, 418] width 137 height 45
click at [900, 418] on input "True" at bounding box center [896, 419] width 14 height 13
radio input "true"
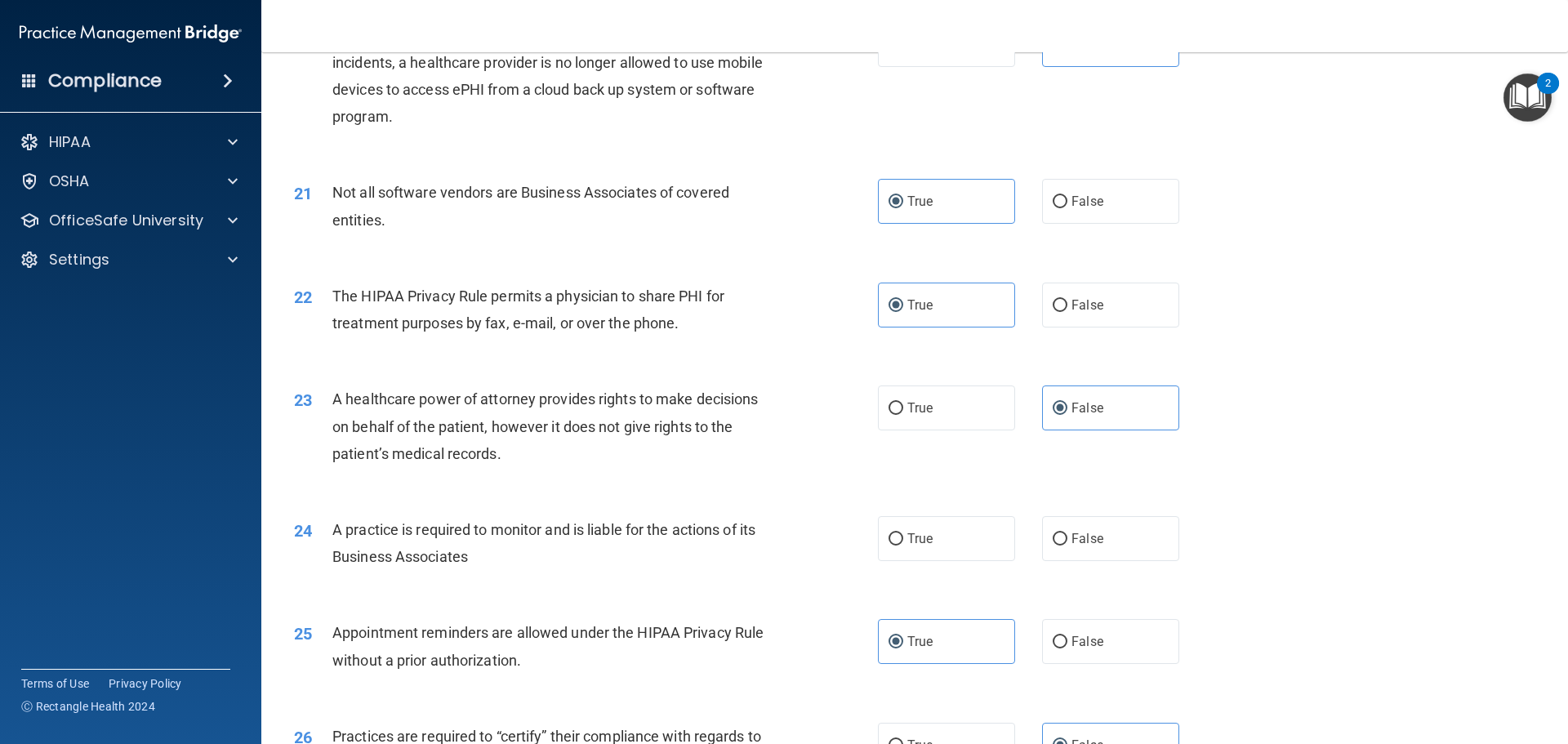
scroll to position [2450, 0]
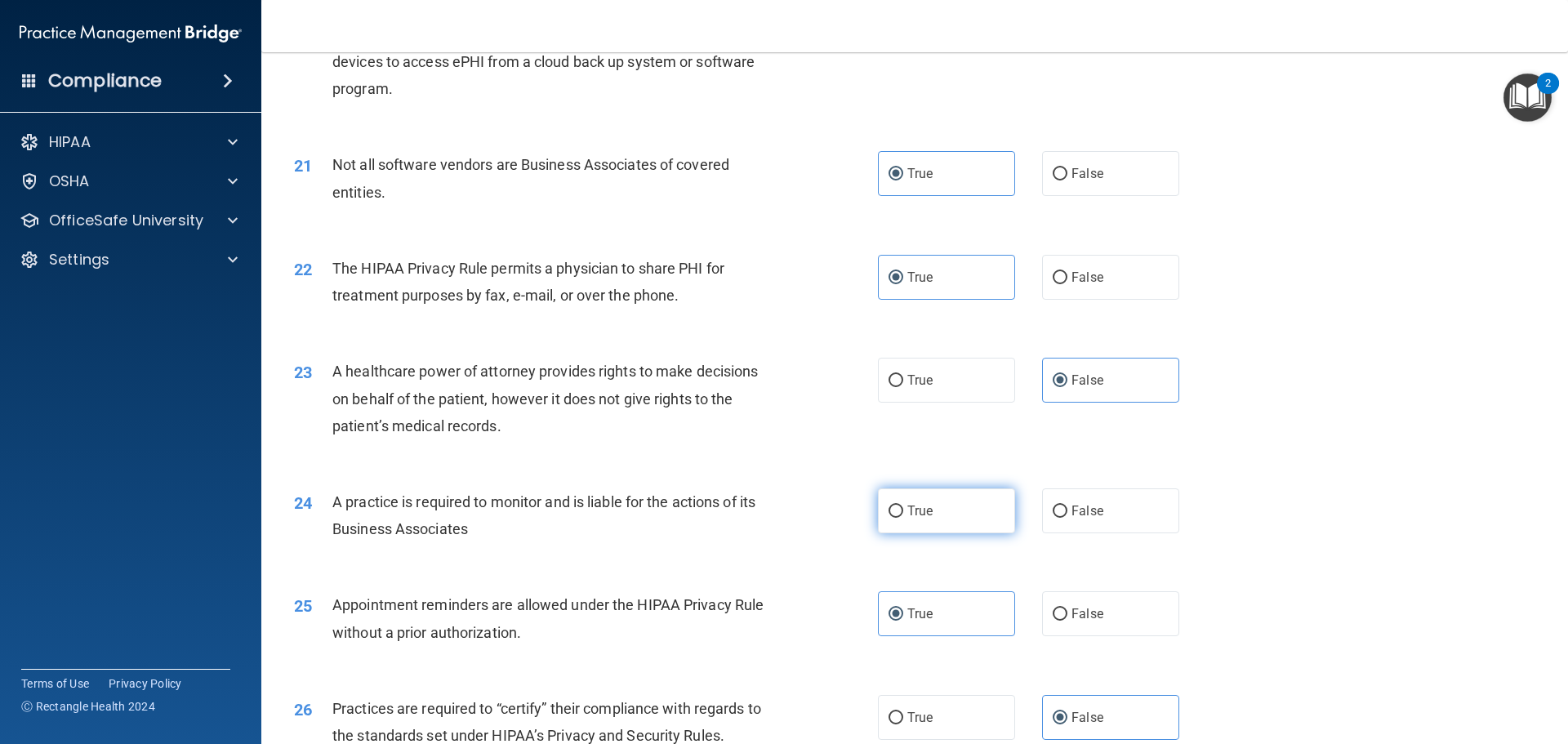
click at [958, 516] on label "True" at bounding box center [946, 511] width 137 height 45
click at [903, 516] on input "True" at bounding box center [896, 512] width 14 height 13
radio input "true"
click at [1058, 168] on input "False" at bounding box center [1059, 174] width 14 height 13
radio input "true"
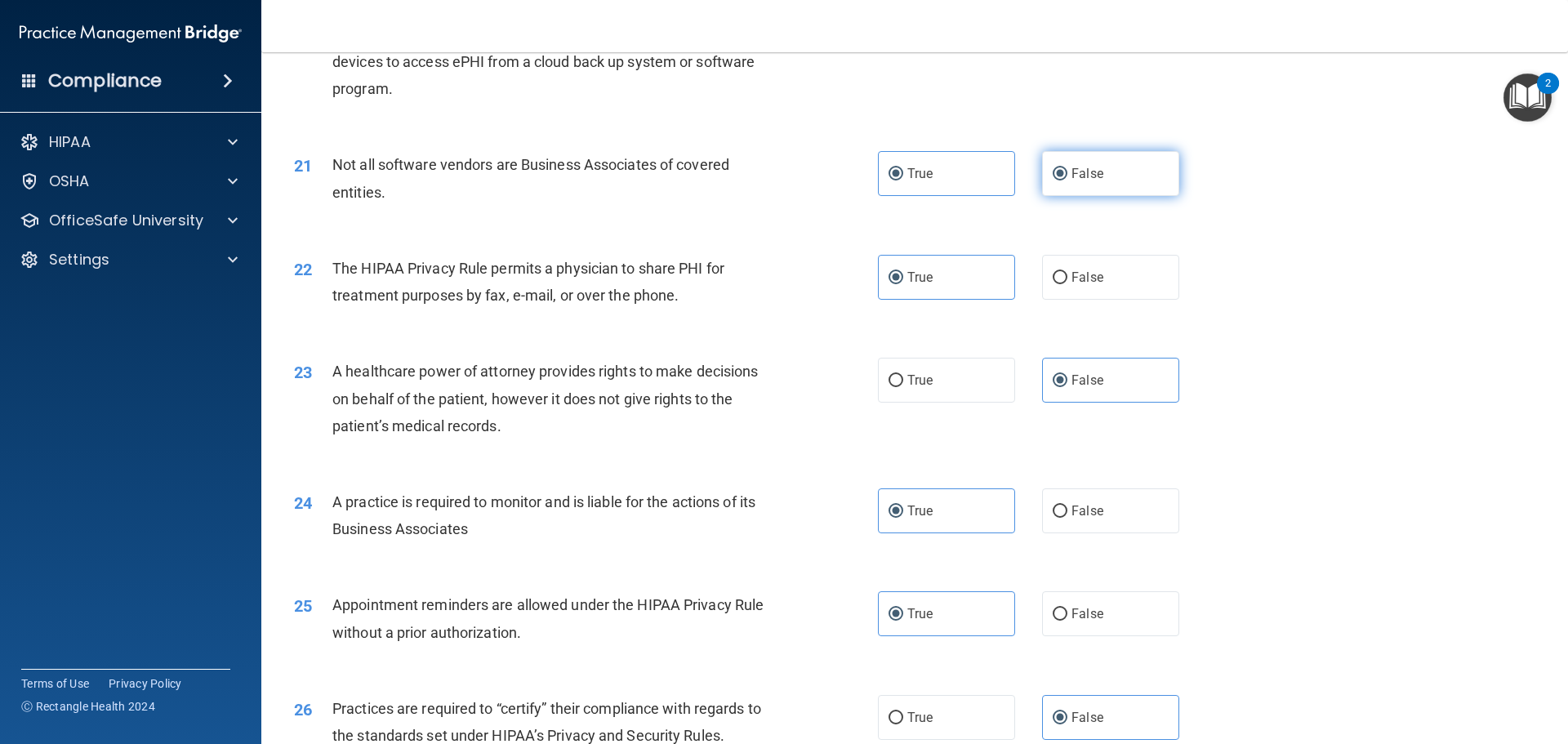
radio input "false"
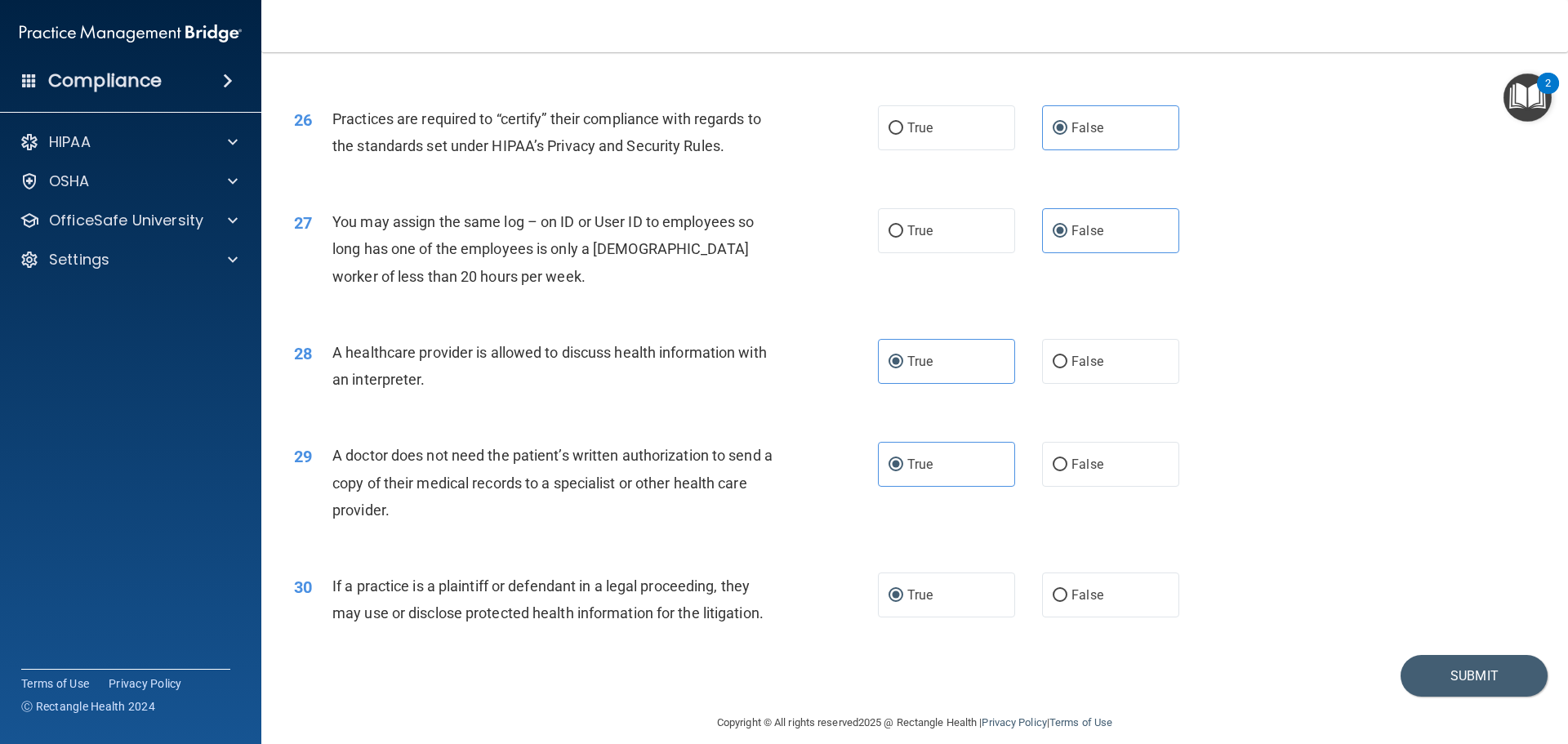
scroll to position [3058, 0]
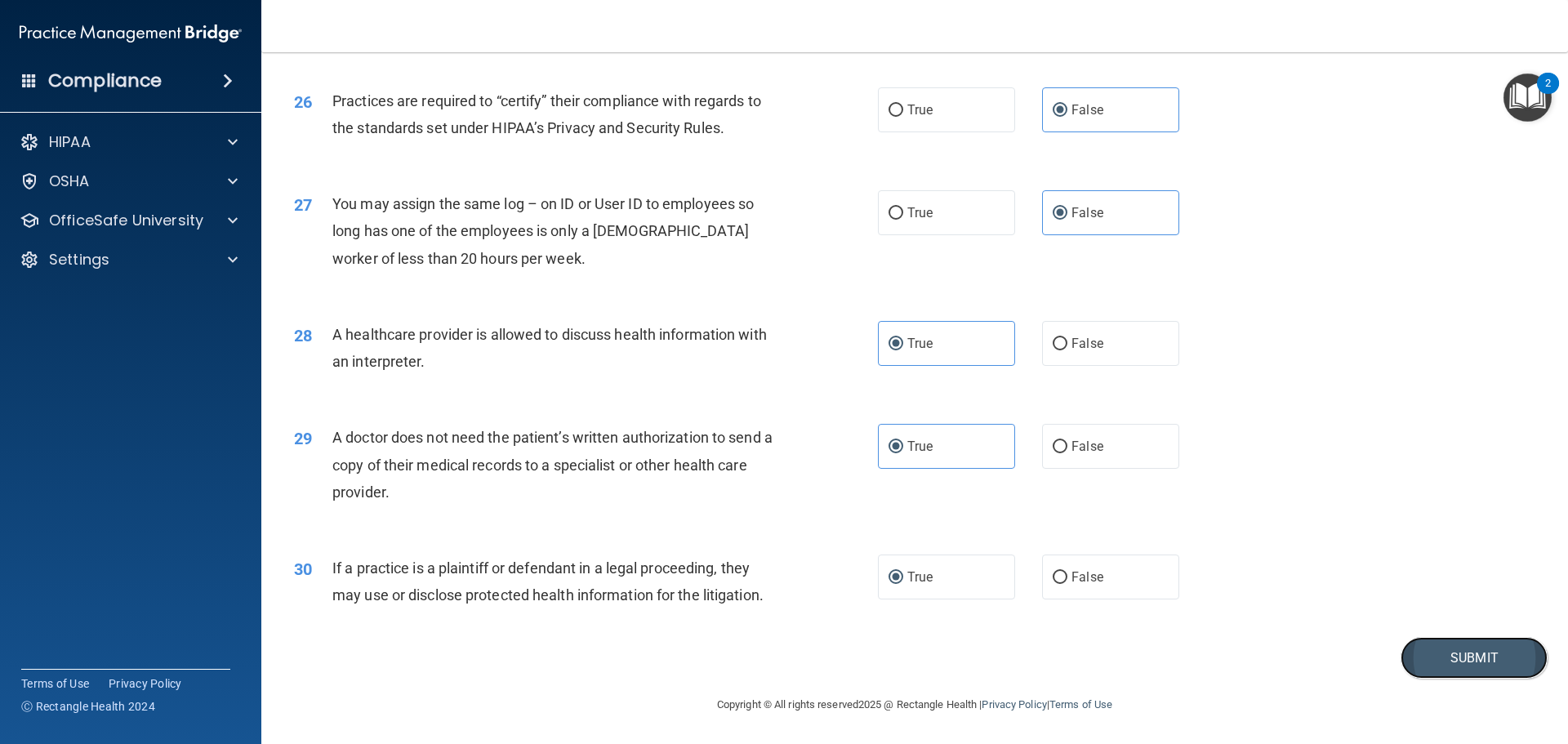
click at [1431, 656] on button "Submit" at bounding box center [1474, 658] width 147 height 42
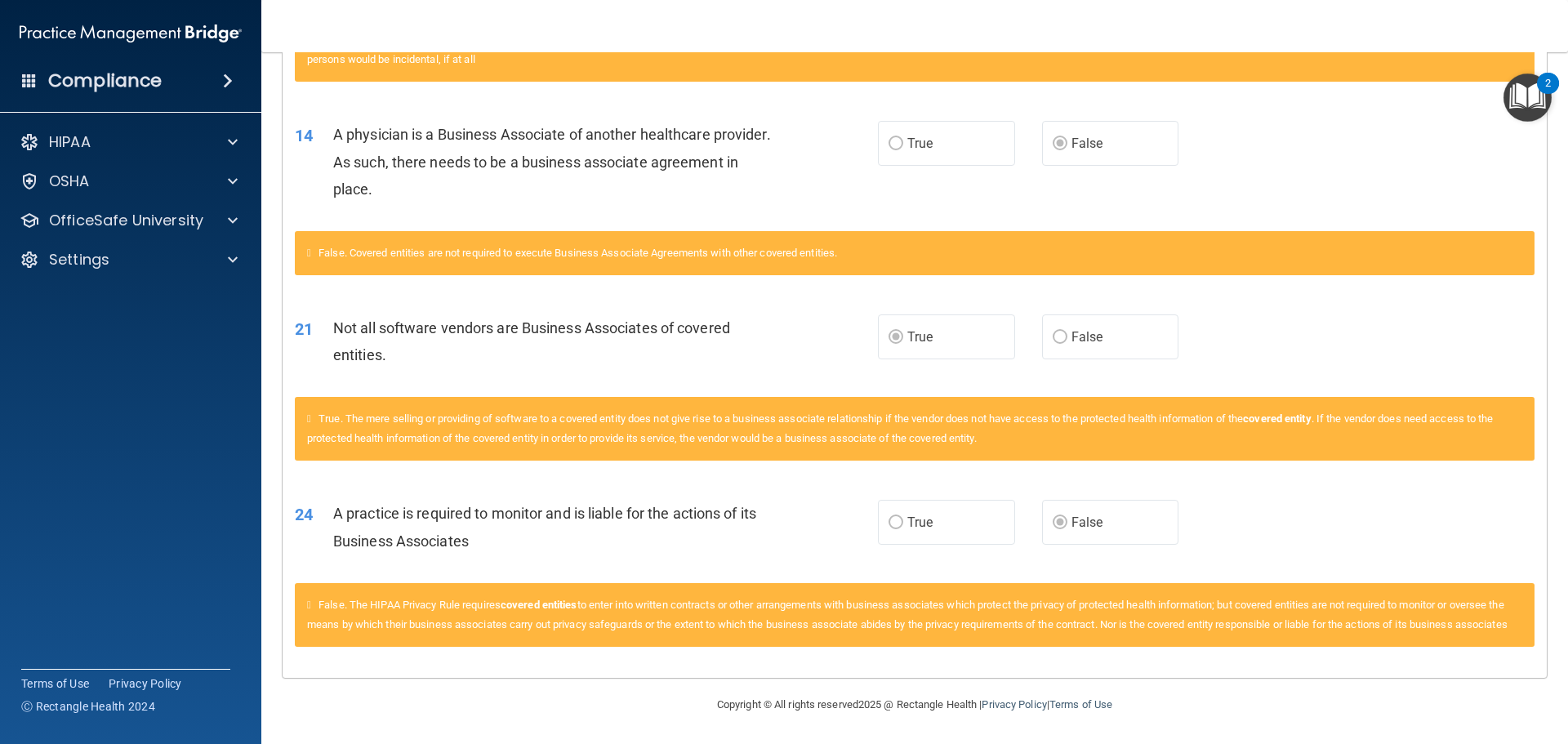
scroll to position [80, 0]
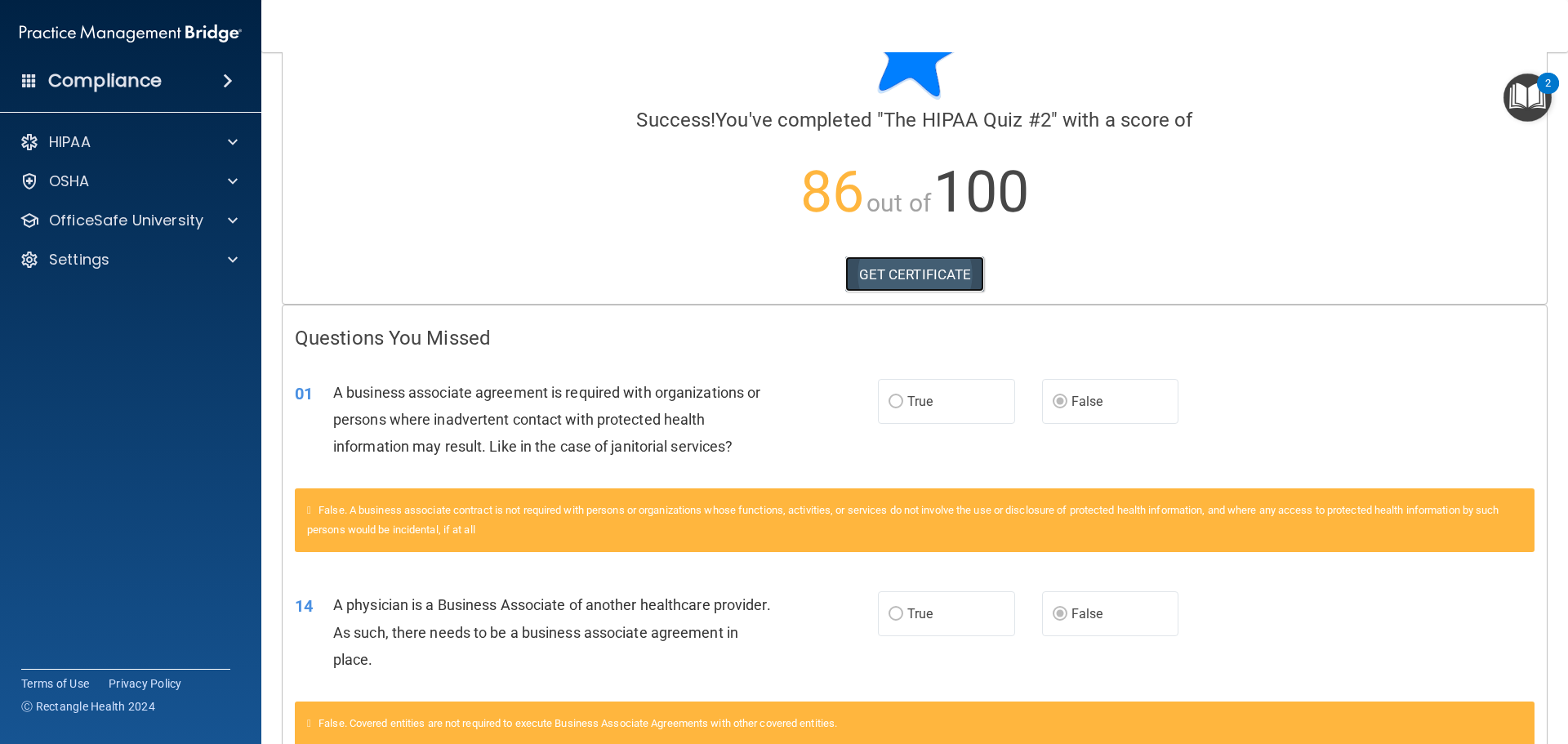
click at [944, 273] on link "GET CERTIFICATE" at bounding box center [915, 275] width 139 height 36
click at [54, 132] on p "HIPAA" at bounding box center [70, 142] width 42 height 20
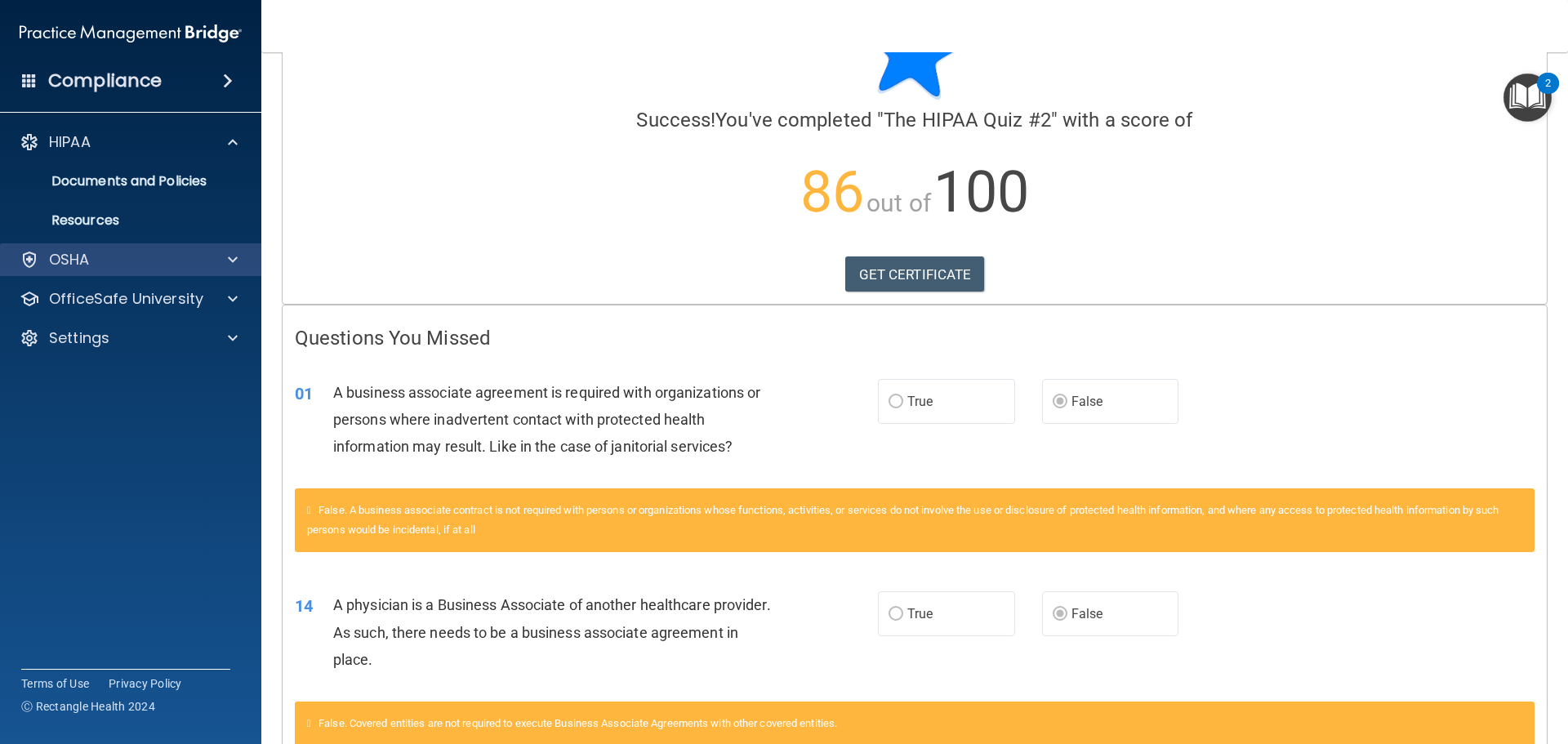
click at [107, 248] on div "OSHA" at bounding box center [131, 259] width 262 height 33
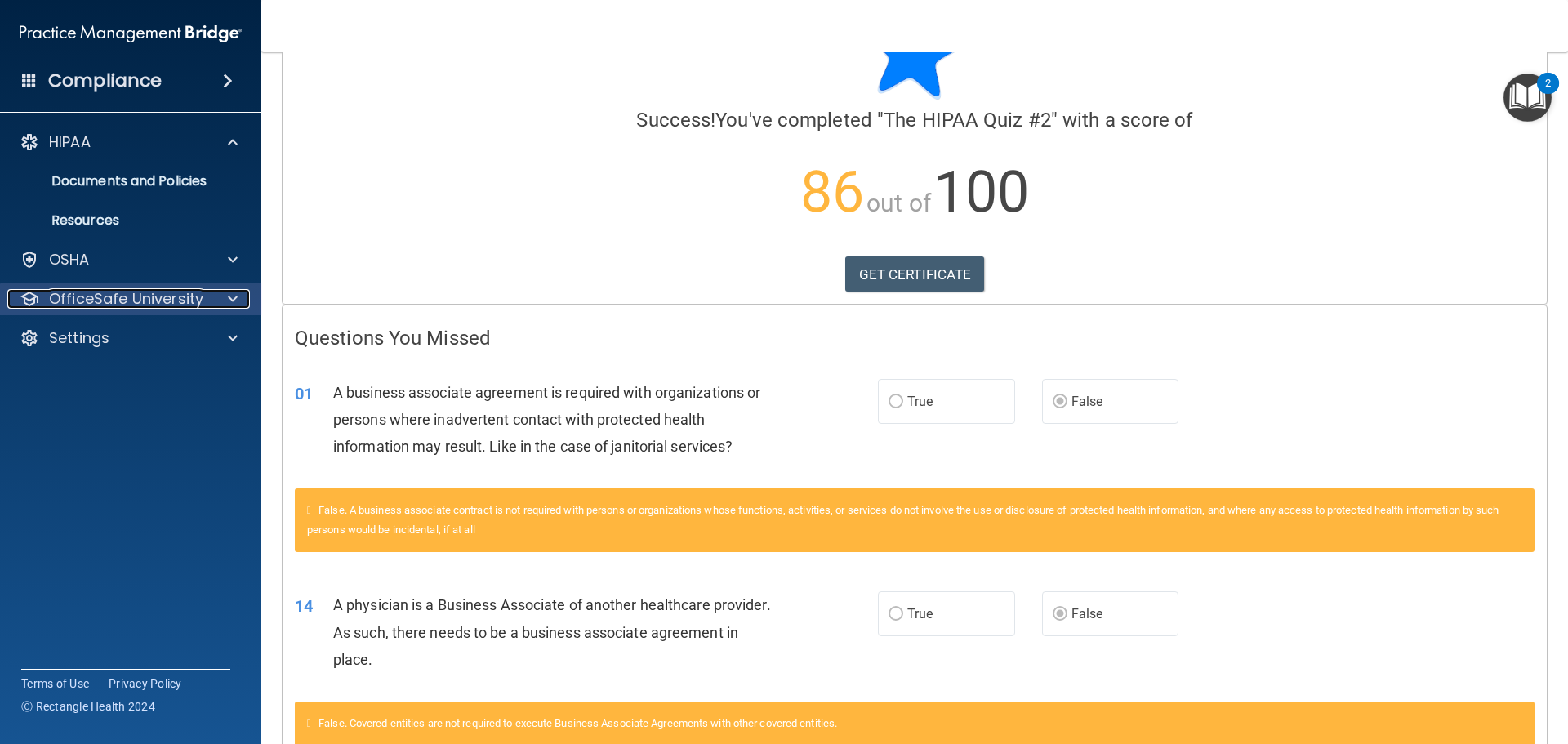
click at [139, 296] on p "OfficeSafe University" at bounding box center [126, 299] width 155 height 20
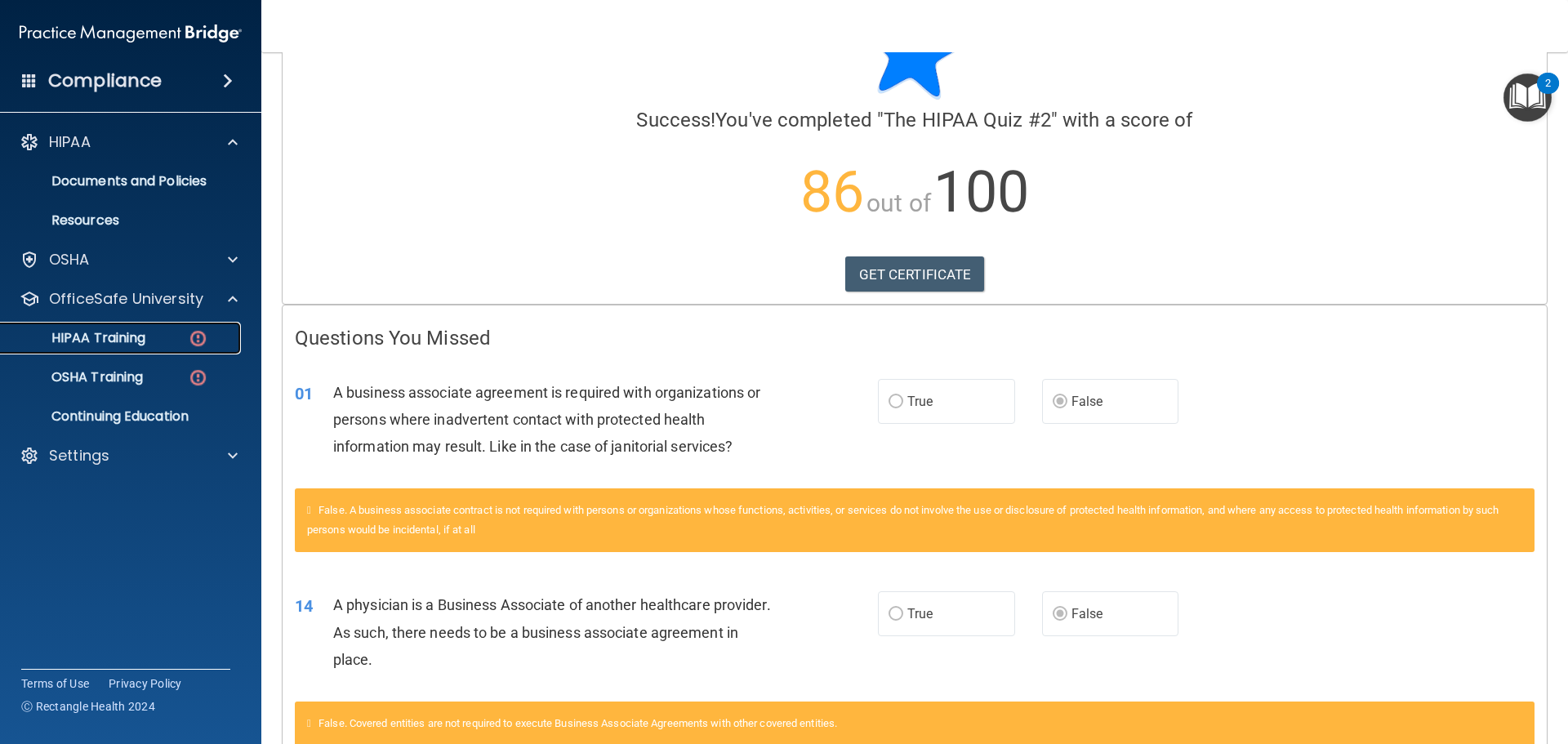
click at [140, 327] on link "HIPAA Training" at bounding box center [113, 338] width 257 height 33
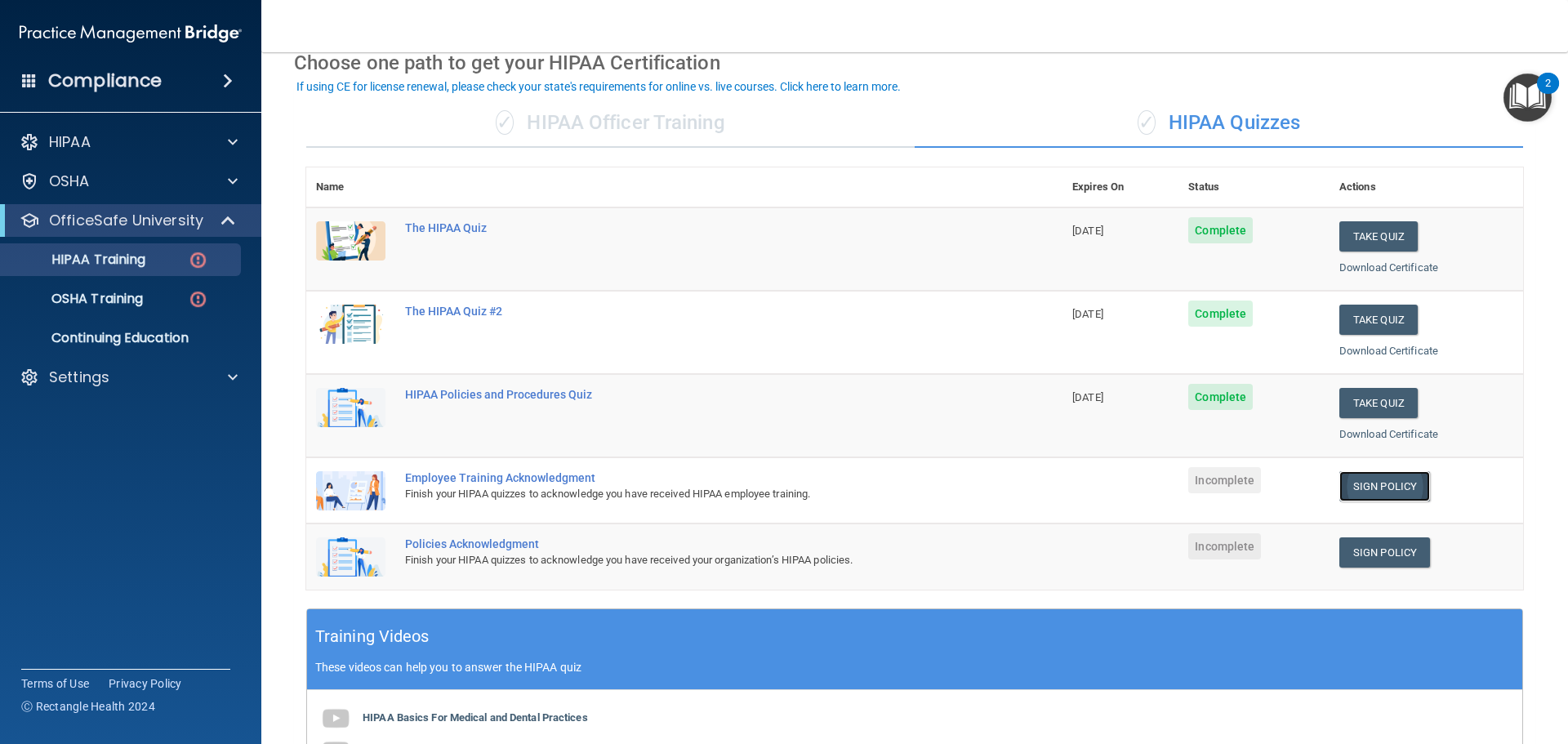
click at [1393, 494] on link "Sign Policy" at bounding box center [1384, 486] width 90 height 30
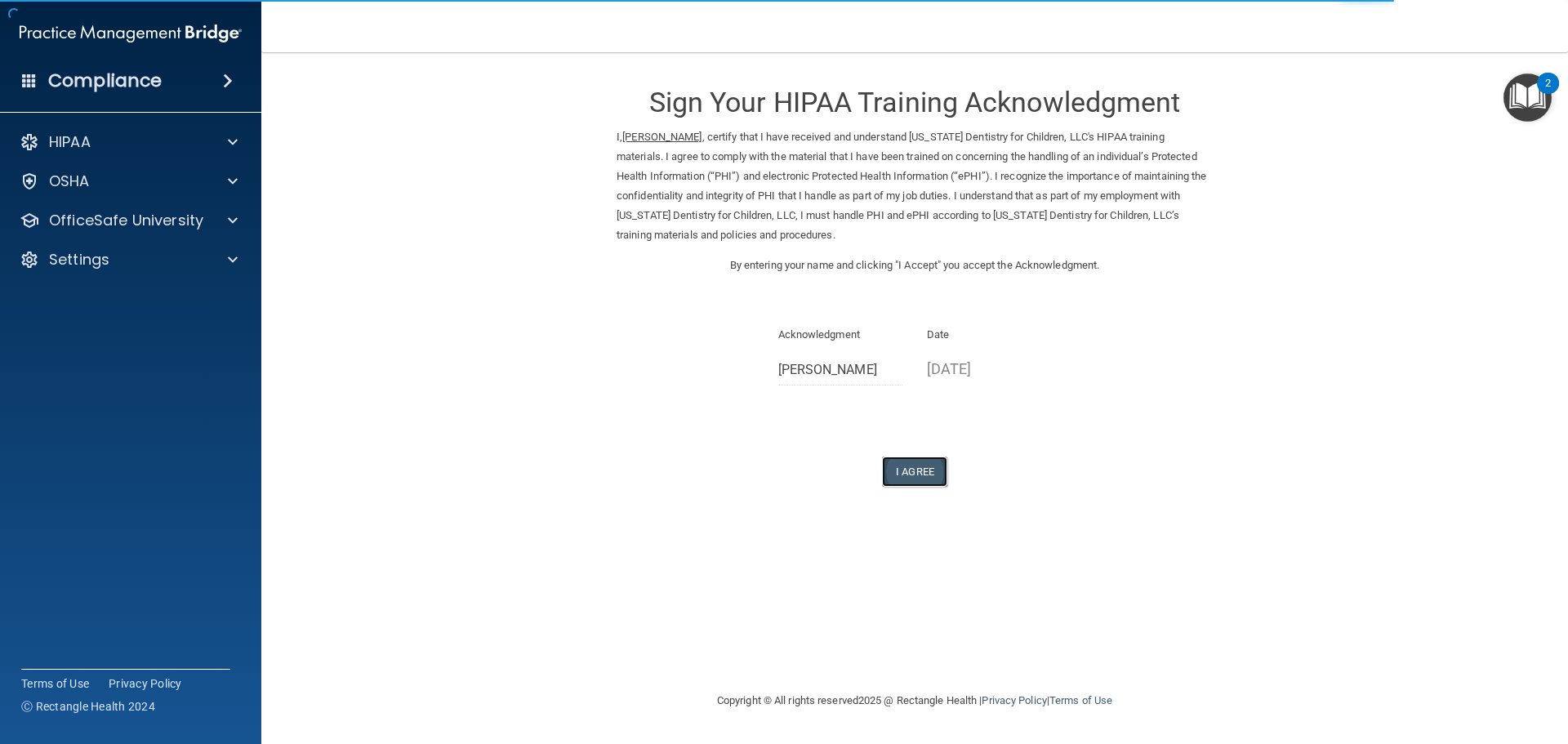
click at [914, 477] on button "I Agree" at bounding box center [915, 472] width 65 height 30
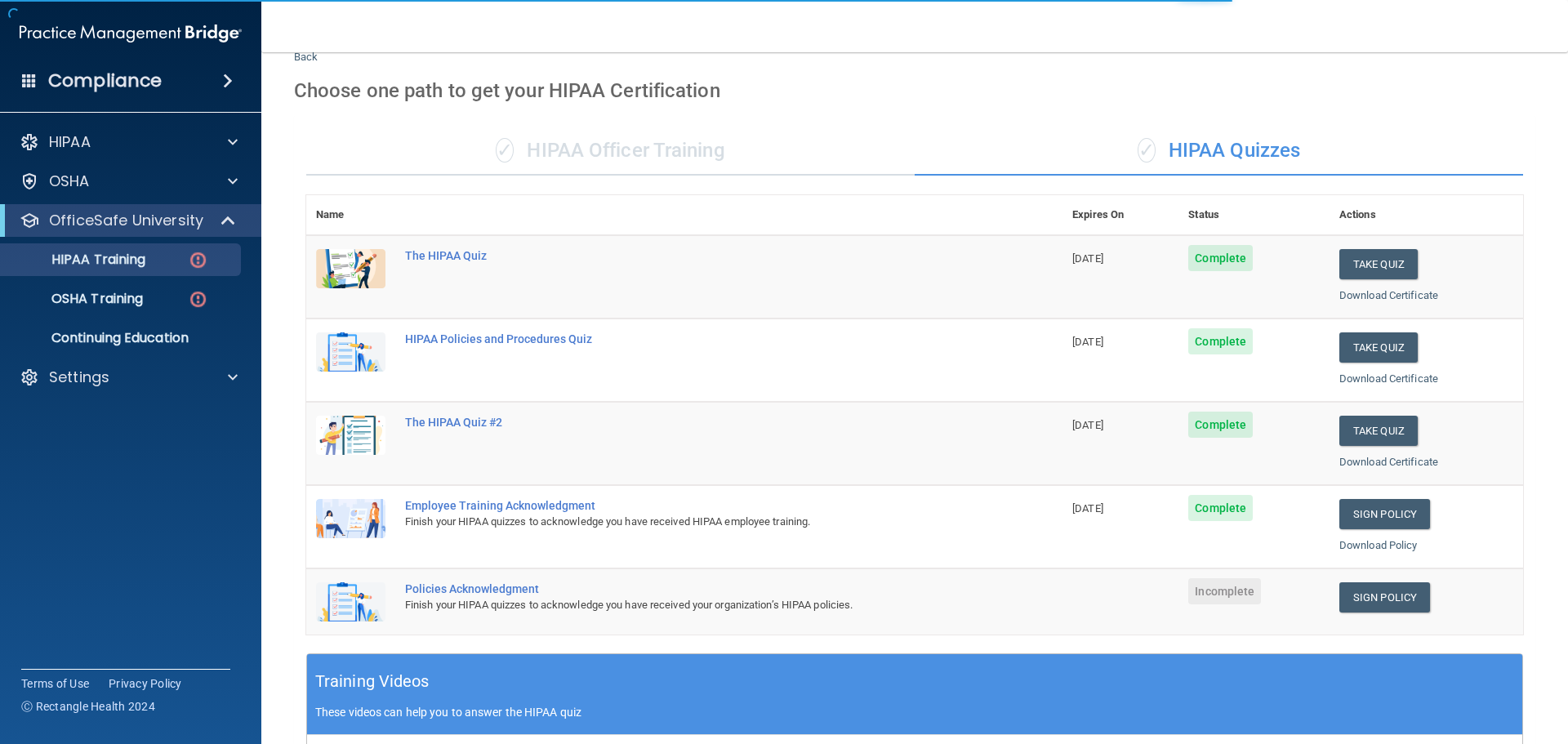
scroll to position [81, 0]
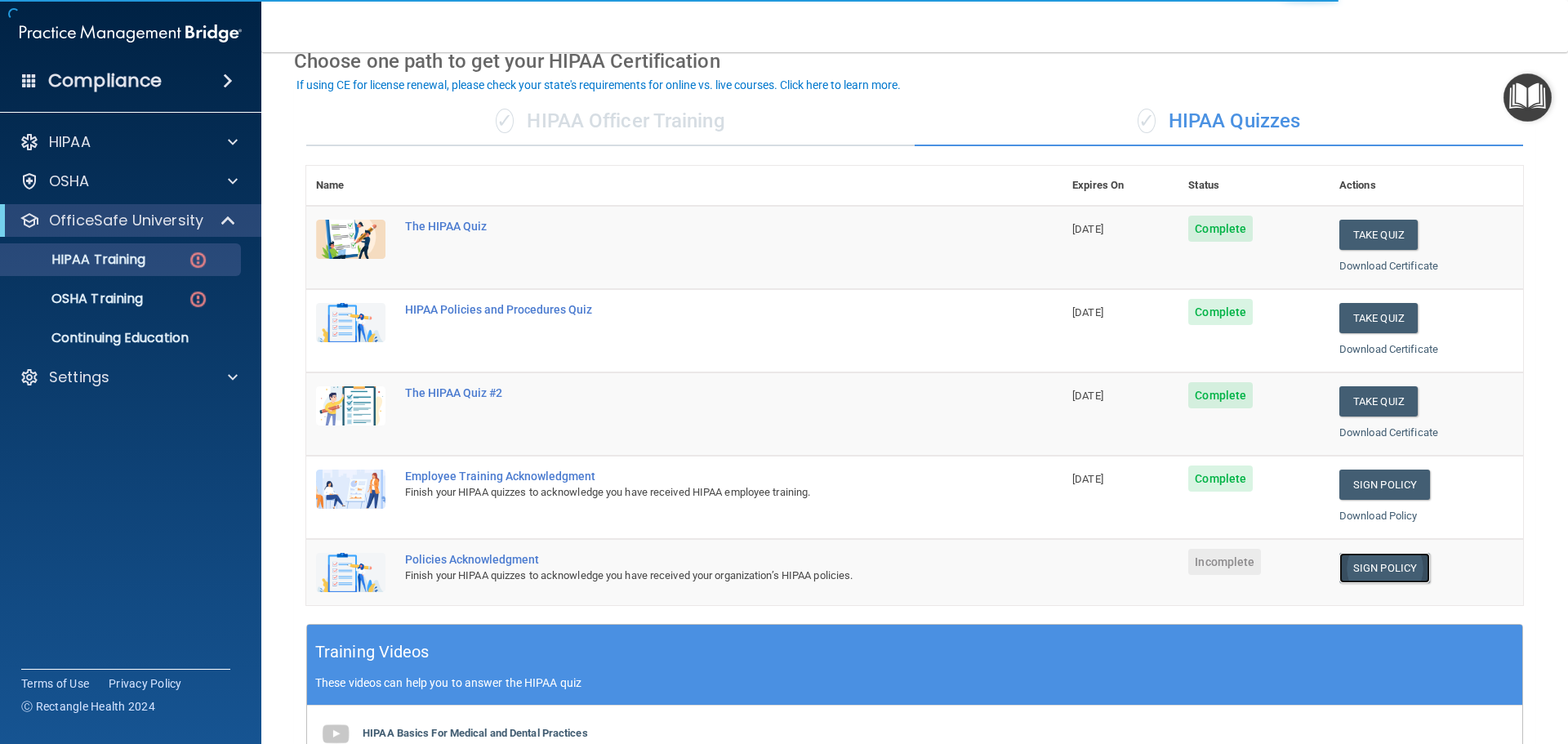
click at [1346, 568] on link "Sign Policy" at bounding box center [1384, 568] width 90 height 30
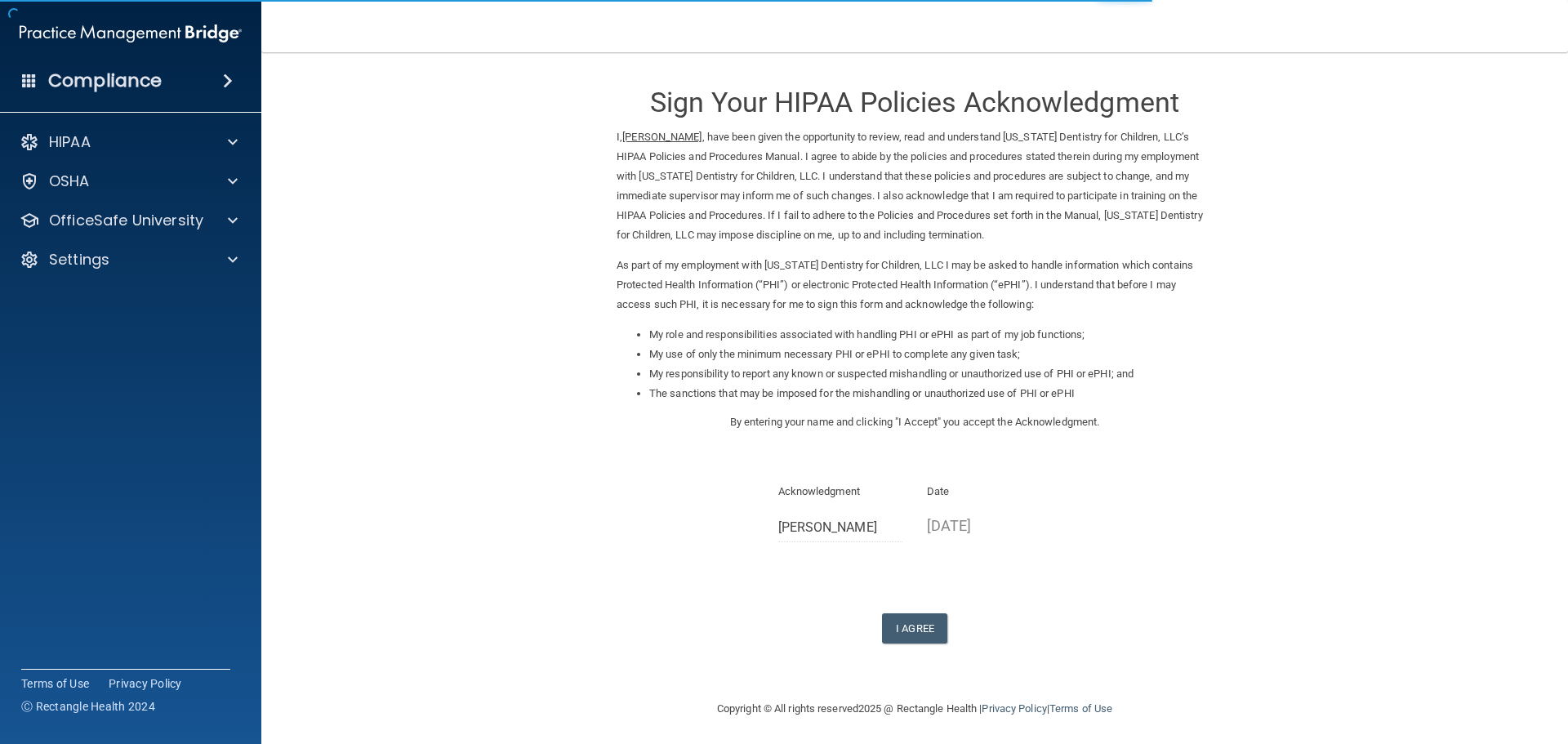
click at [920, 613] on div "Sign Your HIPAA Policies Acknowledgment I, [PERSON_NAME] , have been given the …" at bounding box center [915, 356] width 596 height 575
click at [933, 637] on button "I Agree" at bounding box center [915, 629] width 65 height 30
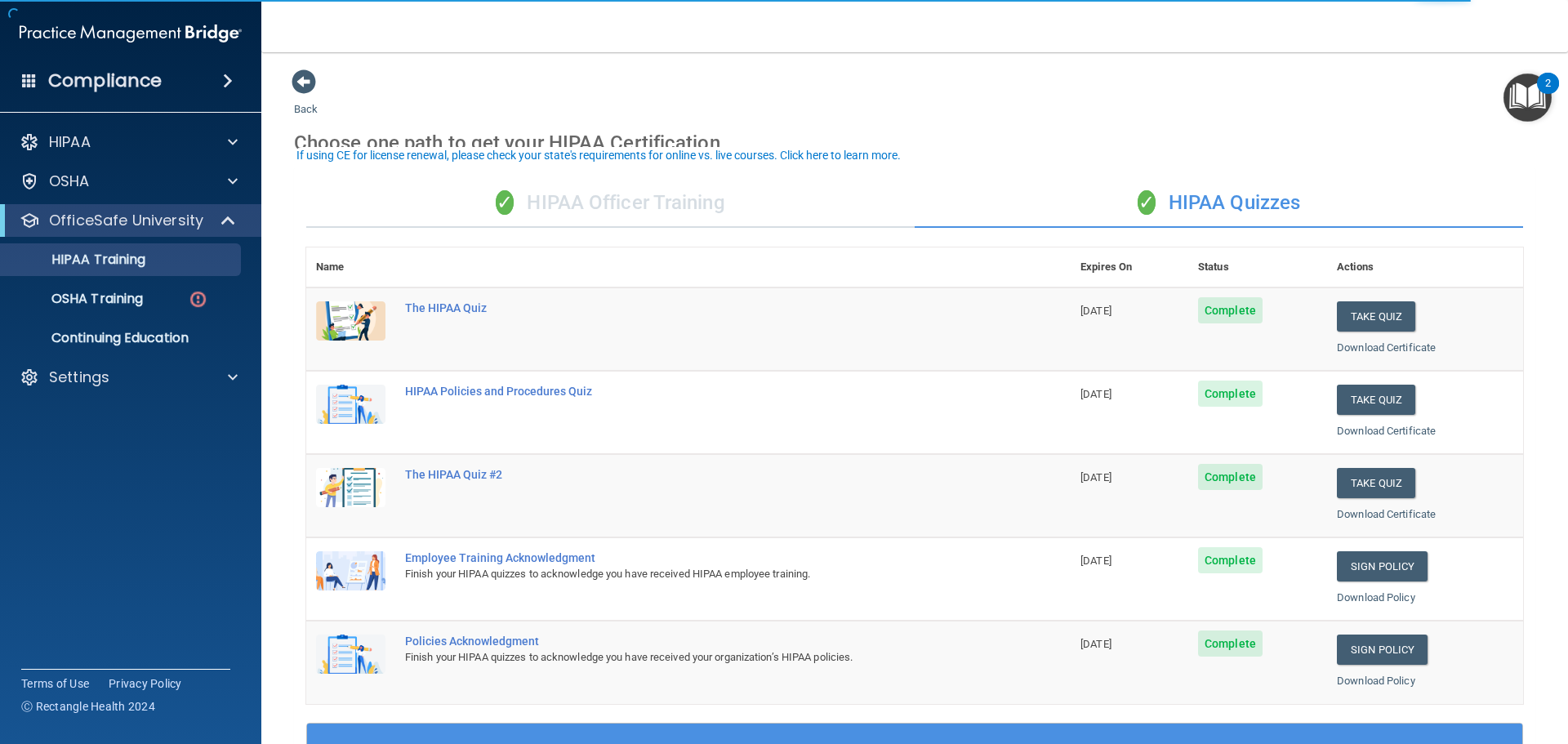
scroll to position [81, 0]
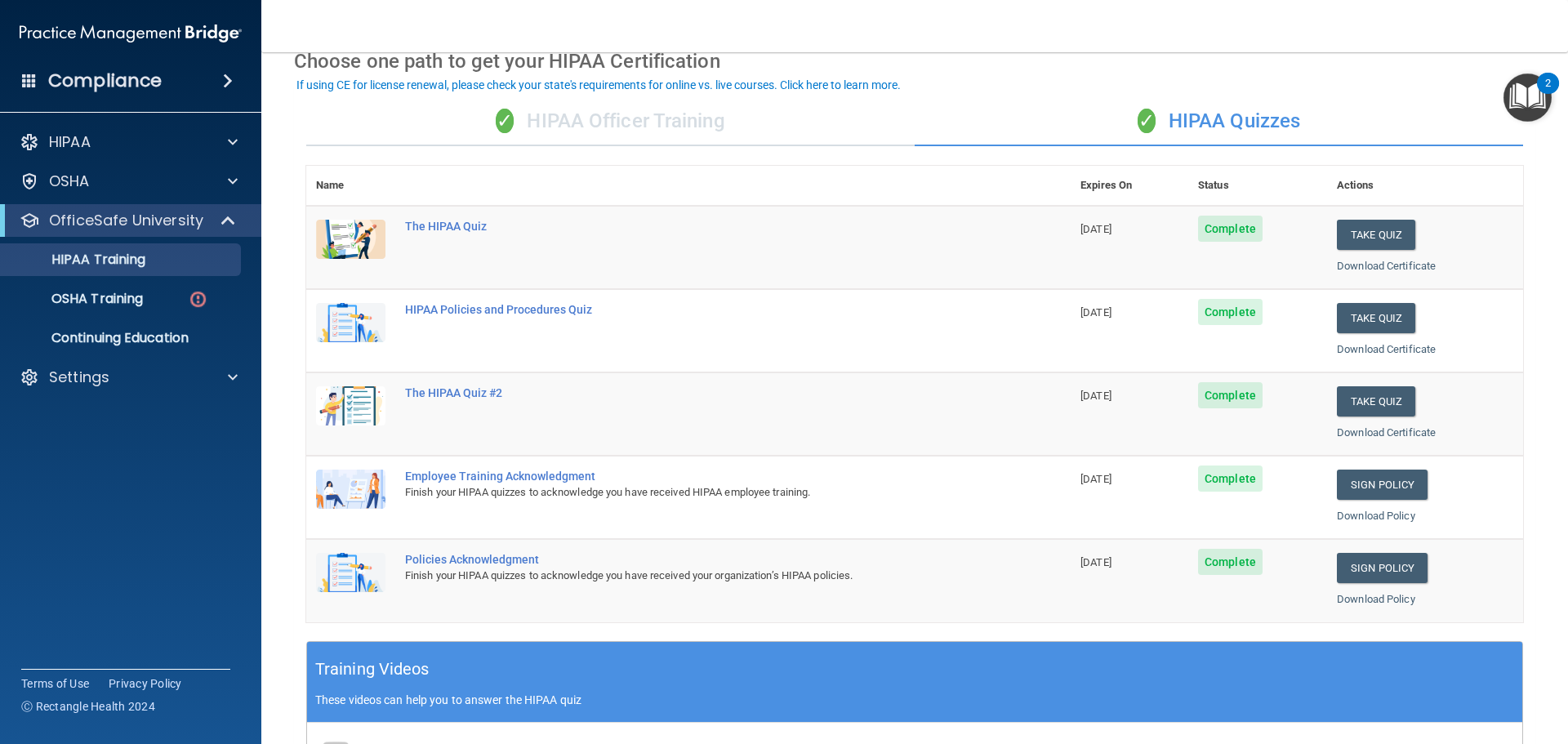
click at [622, 133] on div "✓ HIPAA Officer Training" at bounding box center [611, 122] width 609 height 49
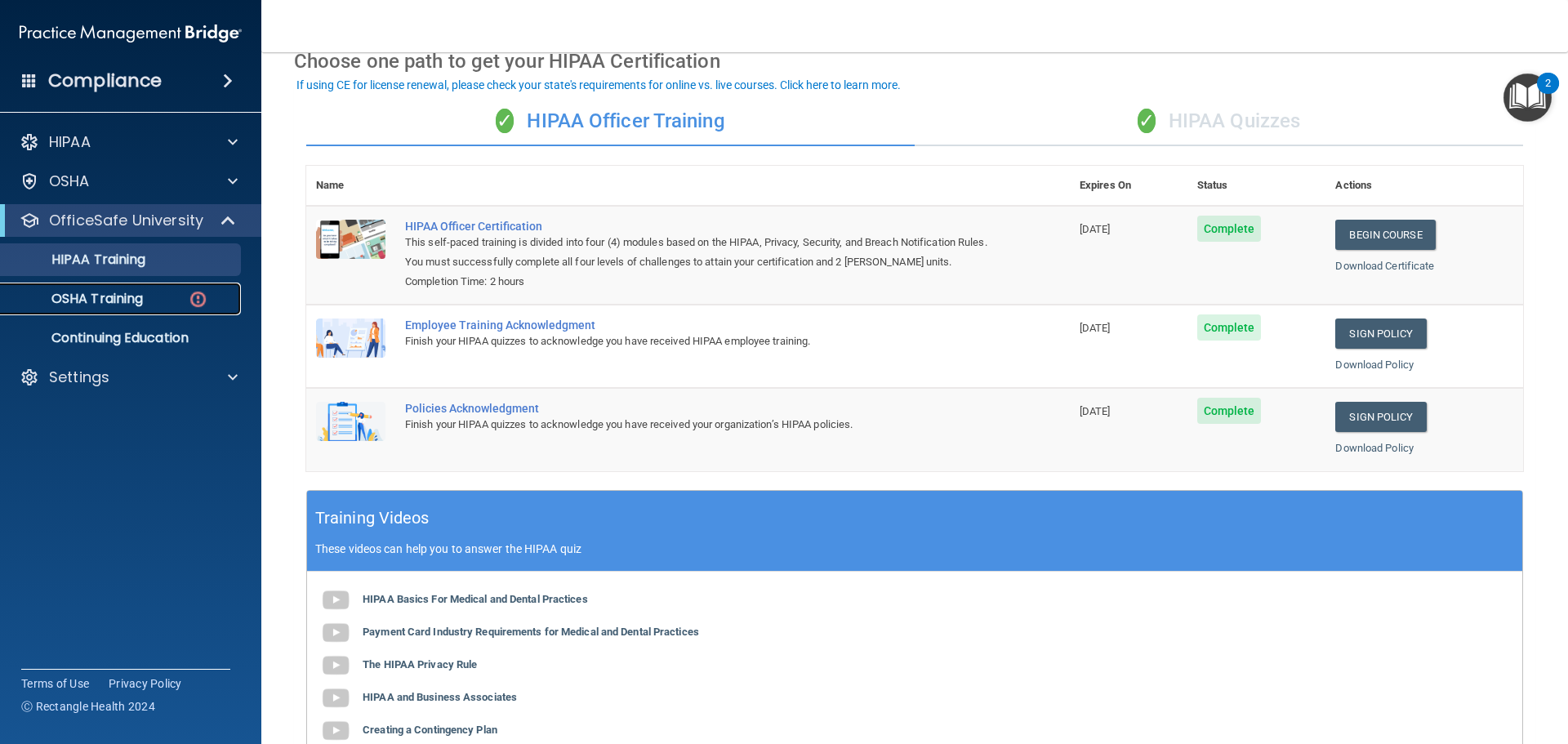
click at [143, 297] on p "OSHA Training" at bounding box center [77, 299] width 132 height 16
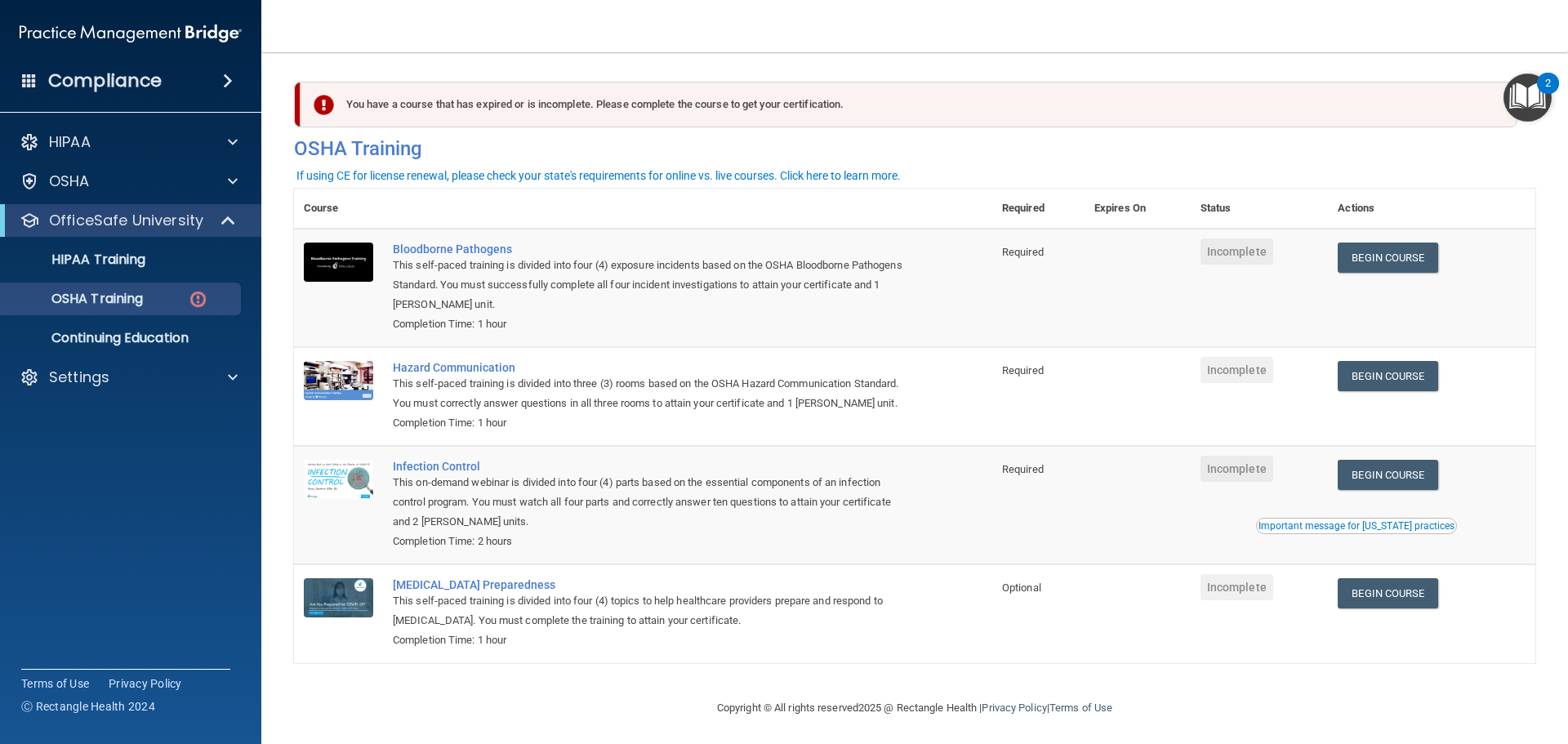
click at [1487, 42] on nav "Toggle navigation [PERSON_NAME] [EMAIL_ADDRESS][DOMAIN_NAME] Manage My Enterpri…" at bounding box center [915, 26] width 1307 height 52
click at [1415, 259] on link "Begin Course" at bounding box center [1387, 258] width 99 height 30
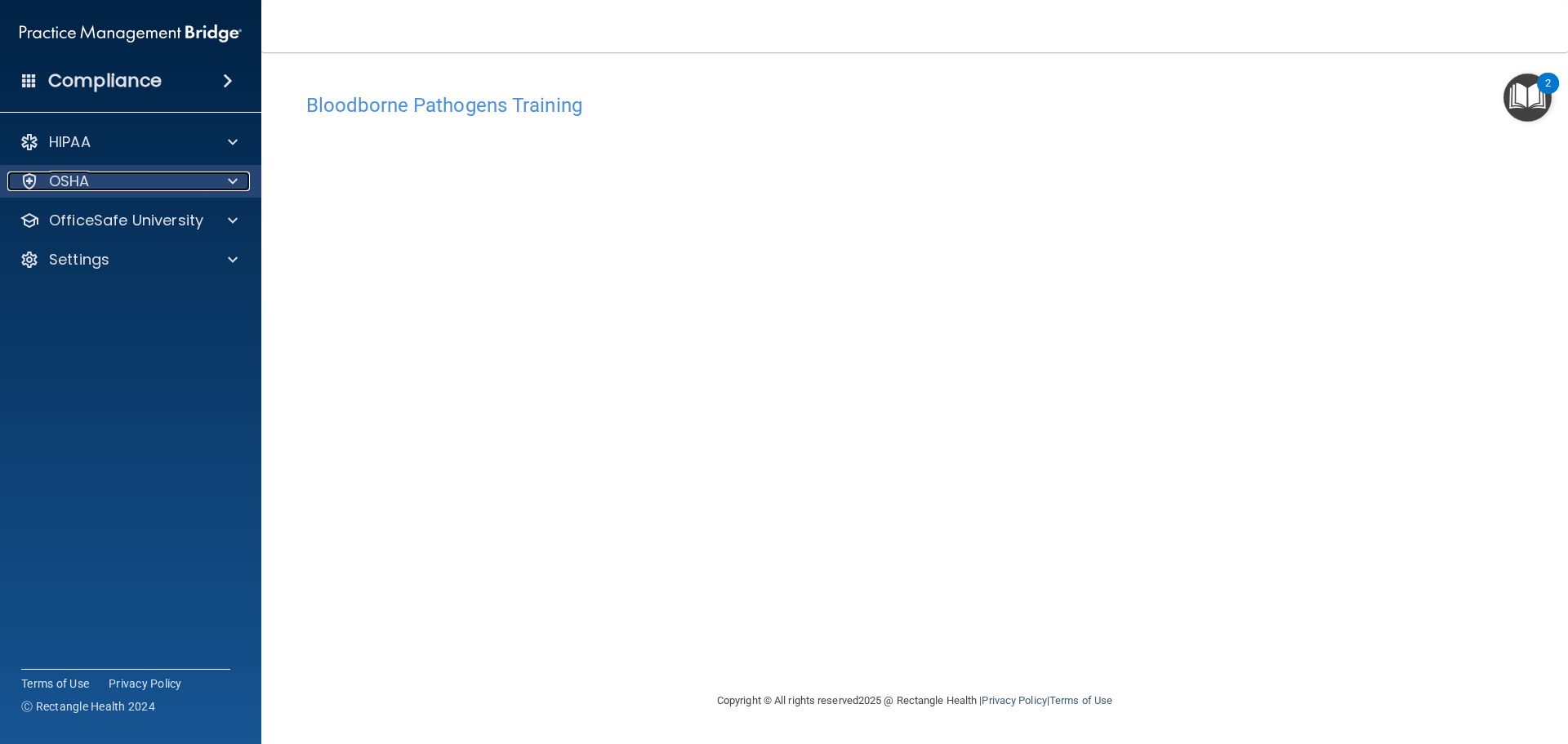
click at [125, 190] on div "OSHA" at bounding box center [108, 182] width 203 height 20
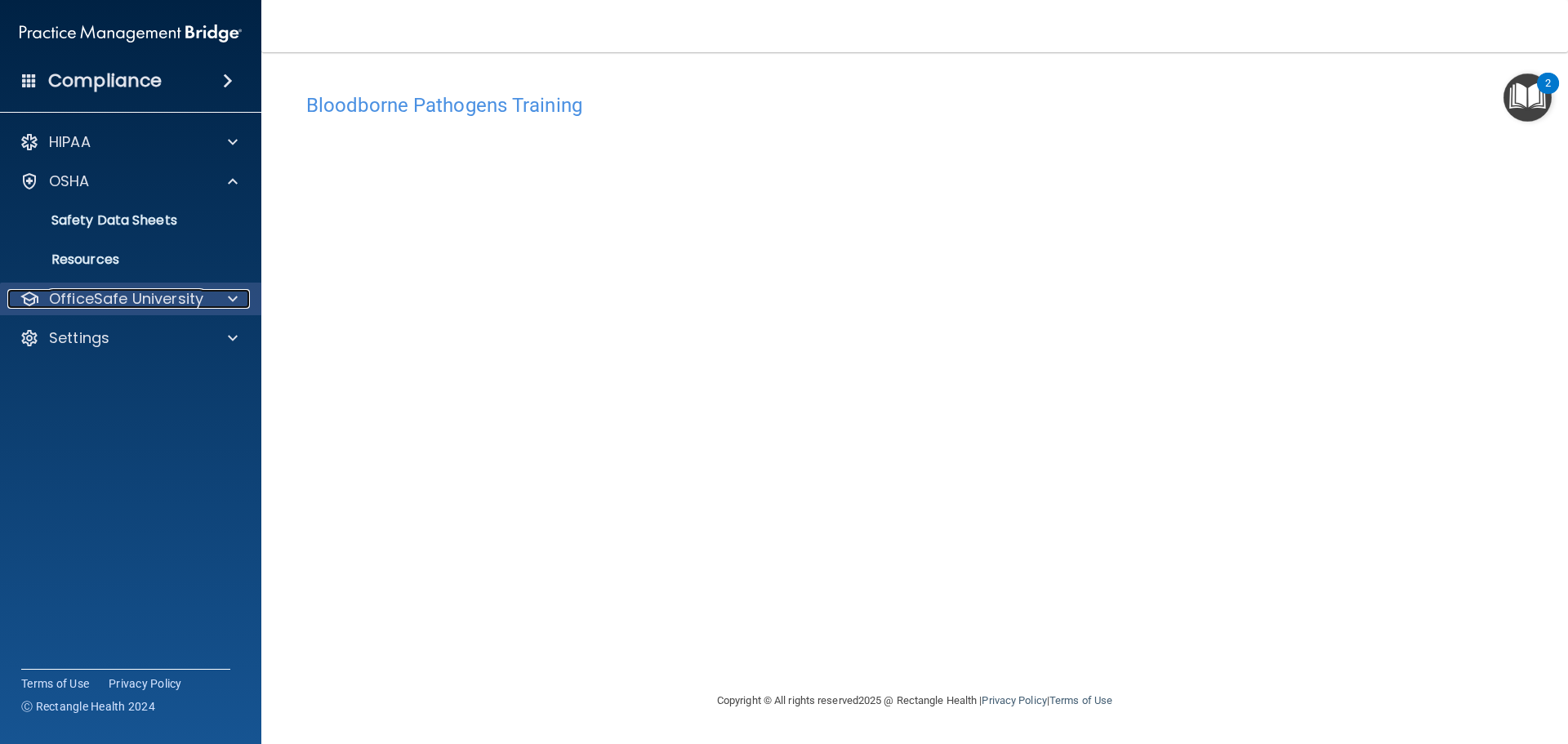
click at [133, 292] on p "OfficeSafe University" at bounding box center [126, 299] width 155 height 20
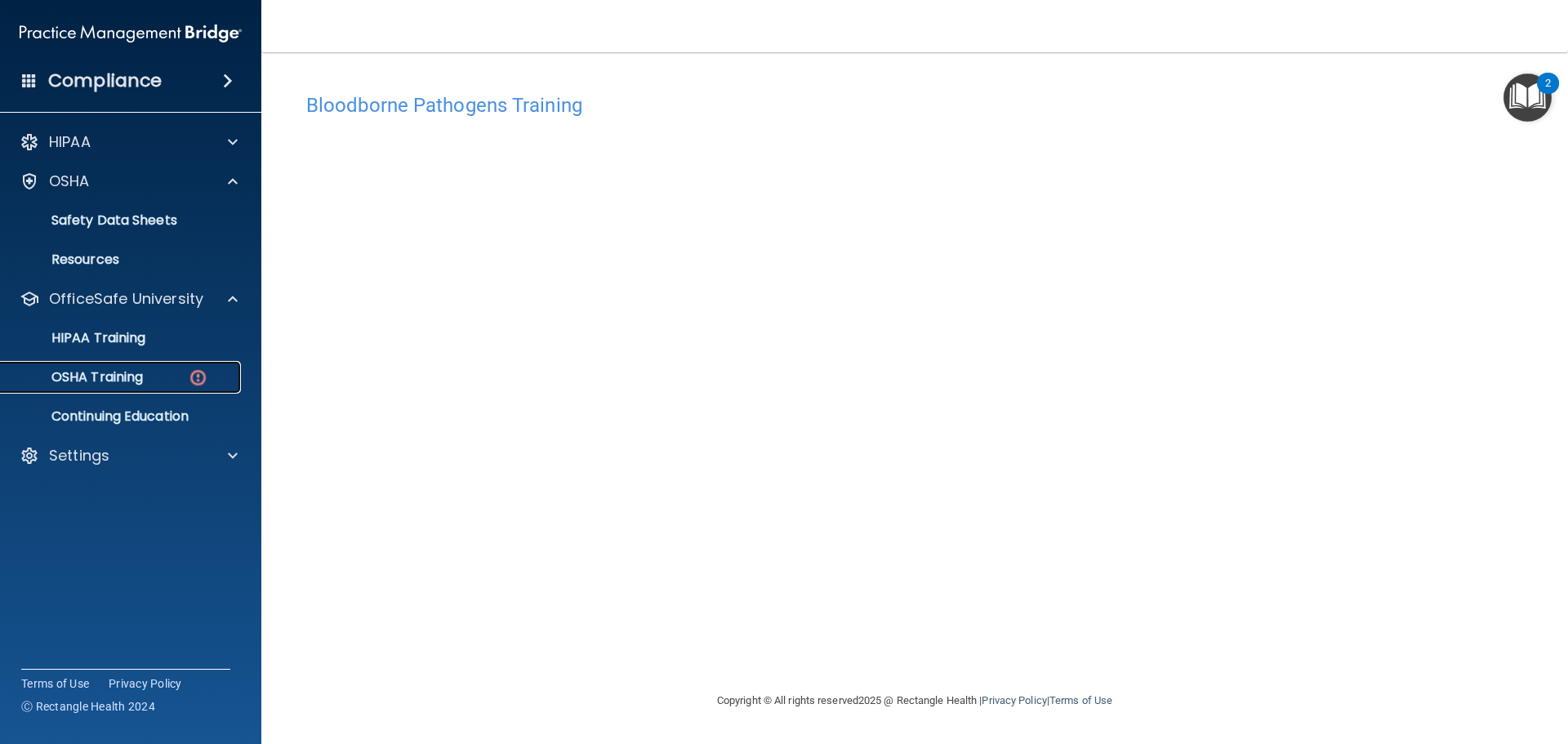
click at [132, 365] on link "OSHA Training" at bounding box center [113, 377] width 257 height 33
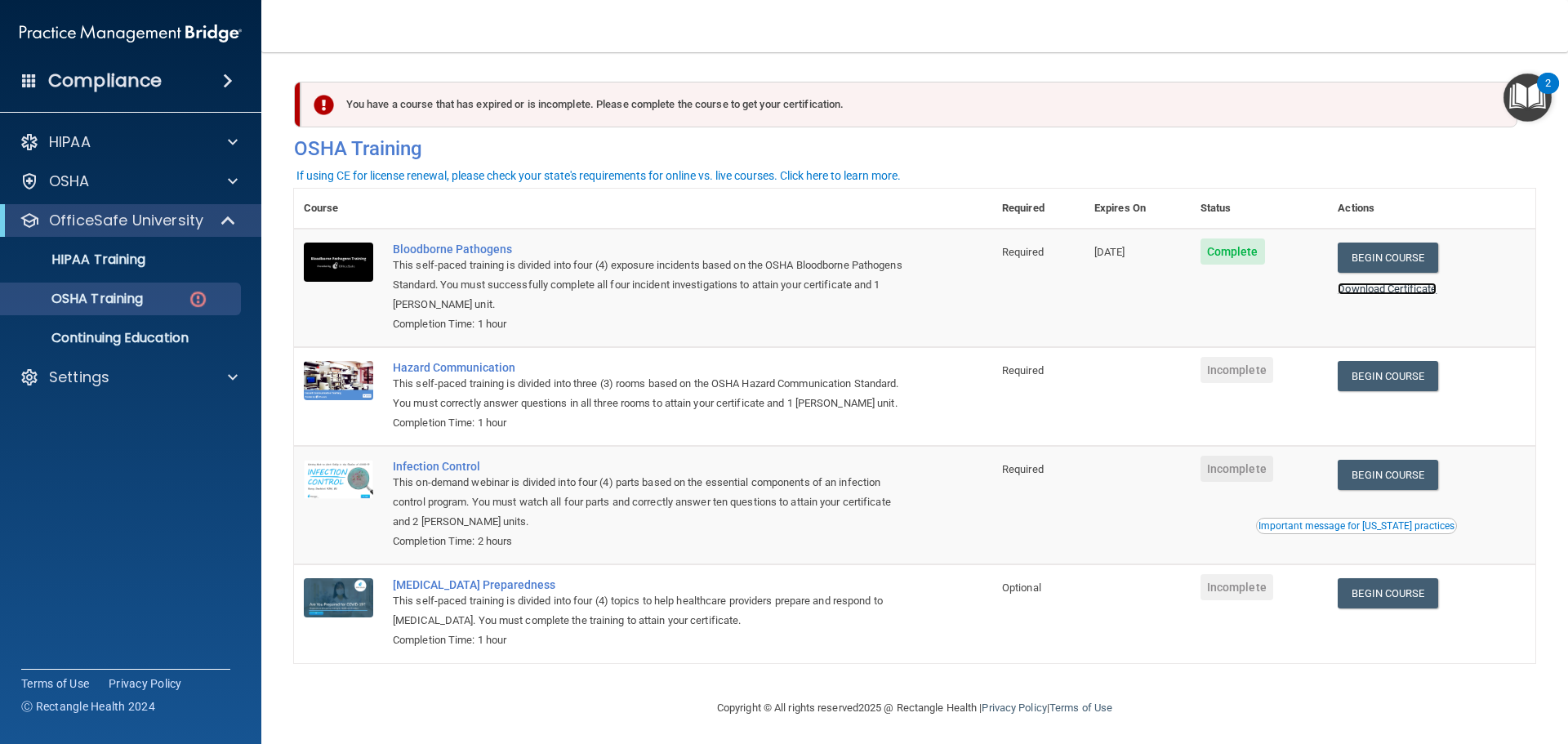
click at [1378, 292] on link "Download Certificate" at bounding box center [1387, 289] width 99 height 13
click at [1398, 382] on link "Begin Course" at bounding box center [1387, 376] width 99 height 30
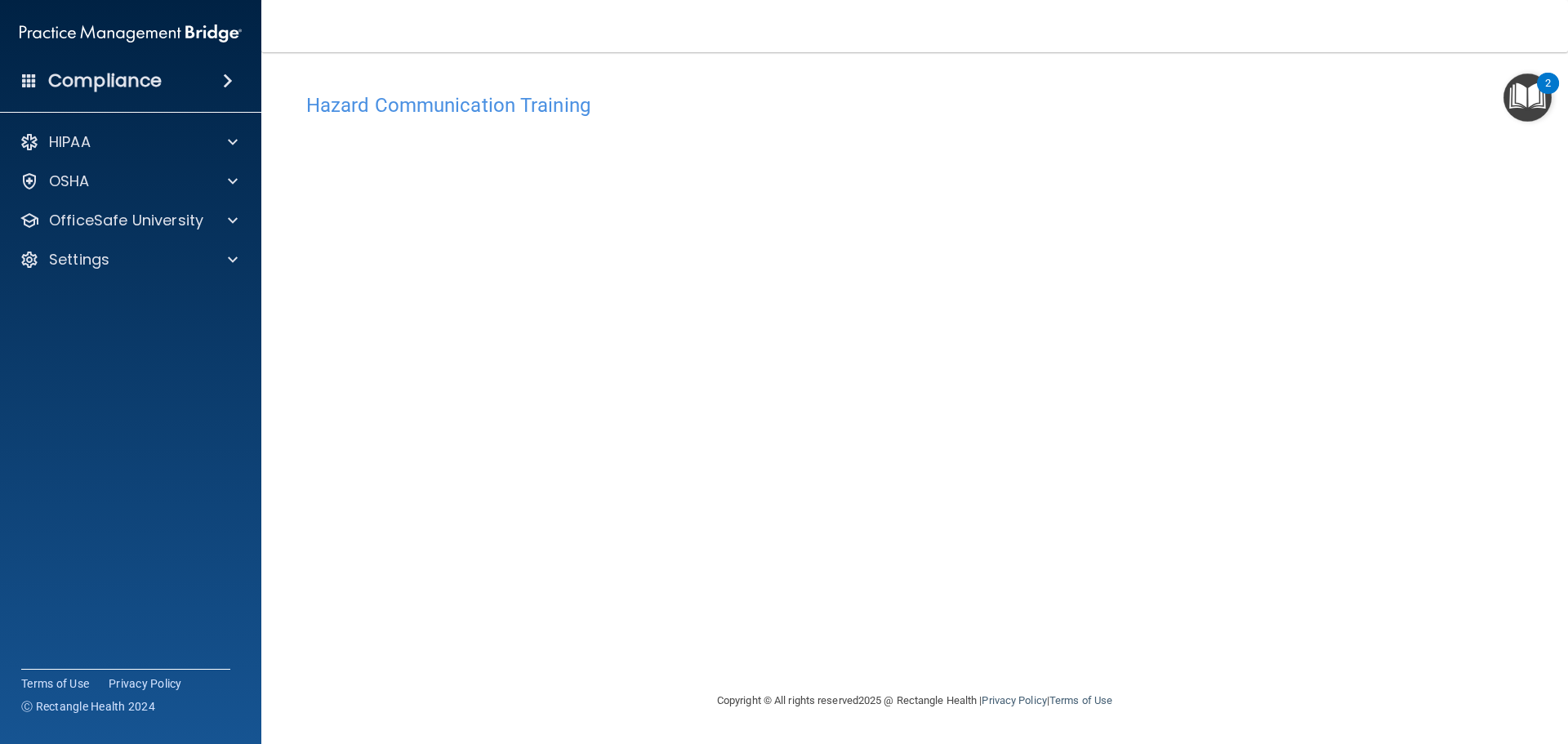
click at [1363, 163] on div "Hazard Communication Training This course doesn’t expire until . Are you sure y…" at bounding box center [915, 388] width 1242 height 606
click at [1233, 80] on div "Hazard Communication Training This course doesn’t expire until . Are you sure y…" at bounding box center [915, 372] width 1242 height 606
click at [169, 187] on div "OSHA" at bounding box center [108, 182] width 203 height 20
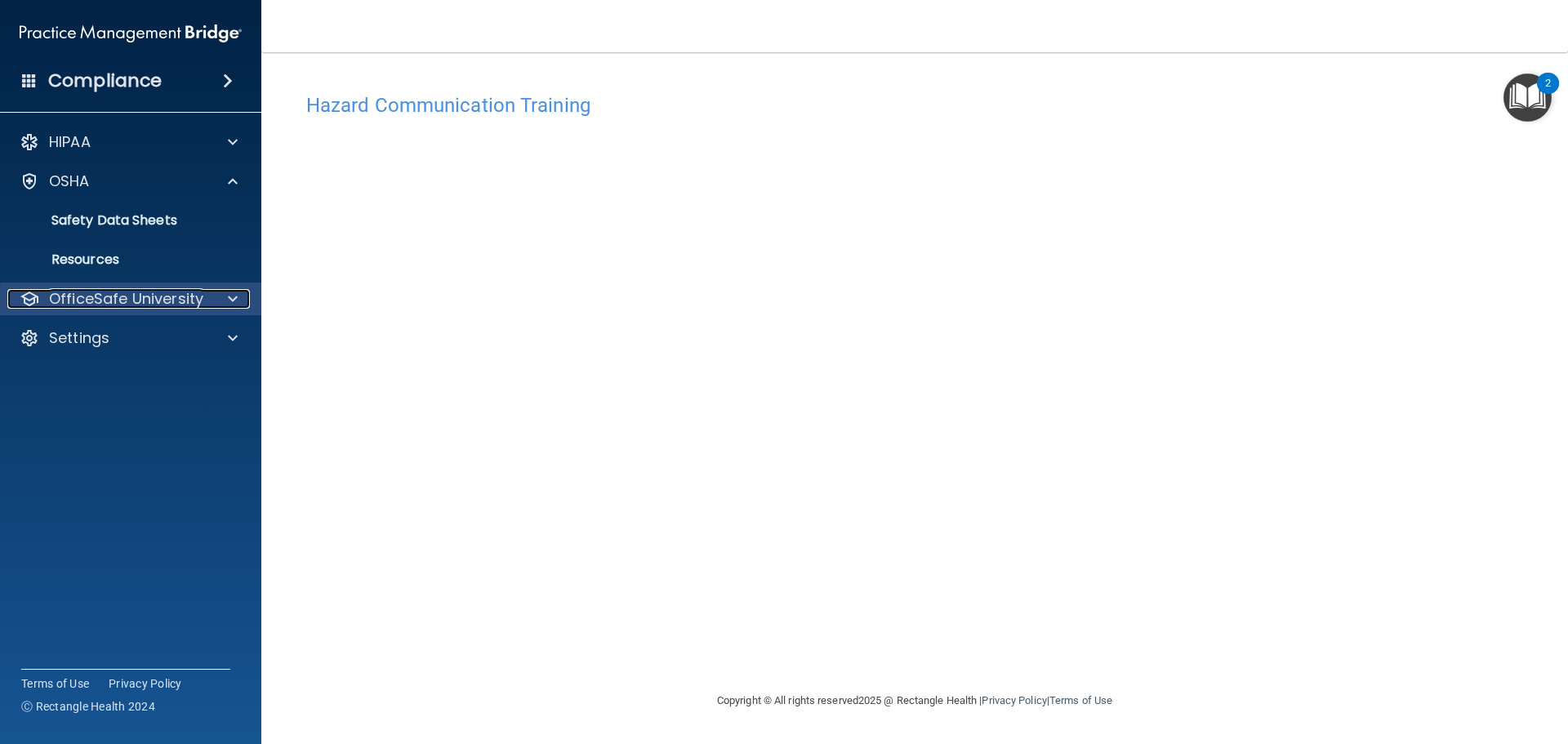
click at [135, 298] on p "OfficeSafe University" at bounding box center [126, 299] width 155 height 20
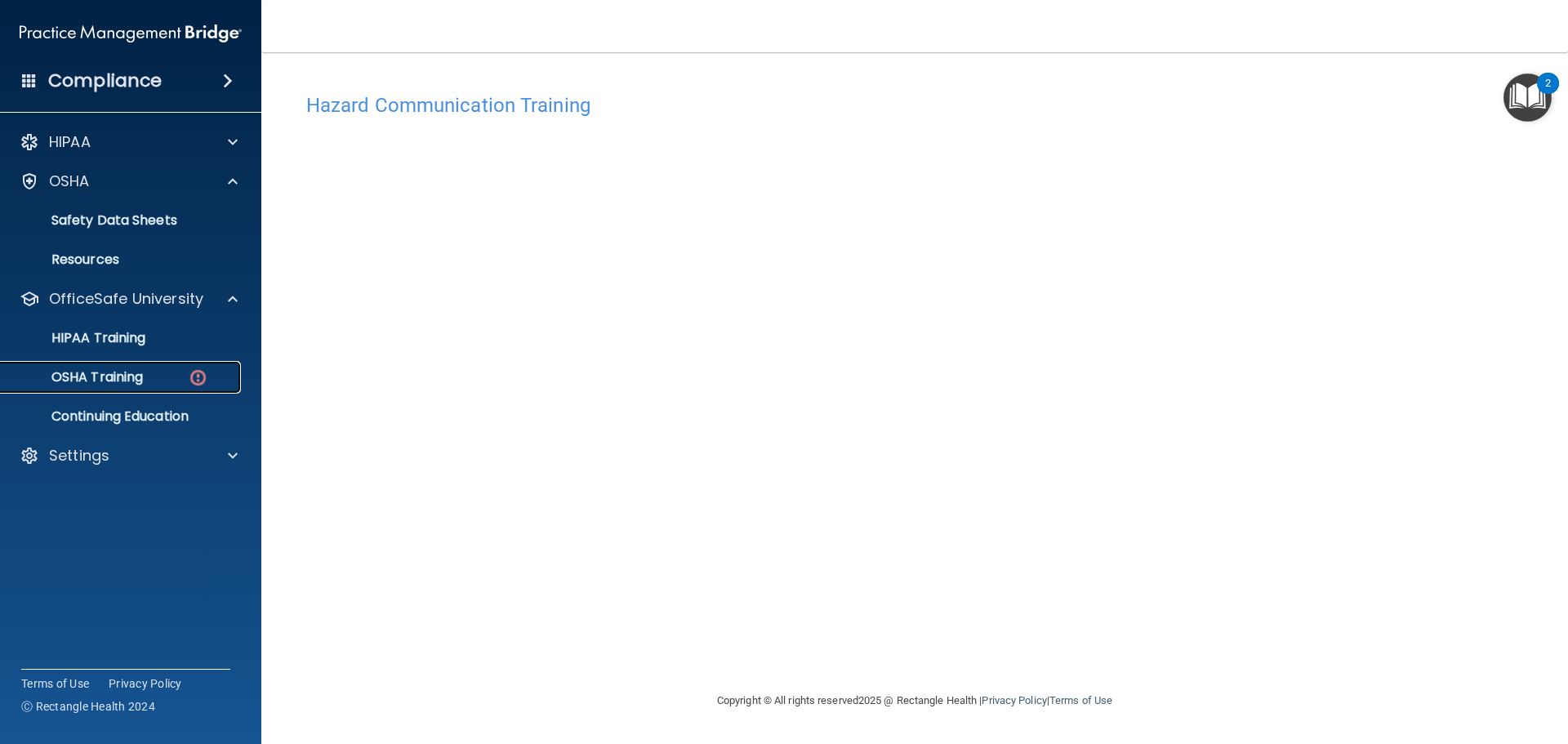
click at [143, 369] on p "OSHA Training" at bounding box center [77, 377] width 132 height 16
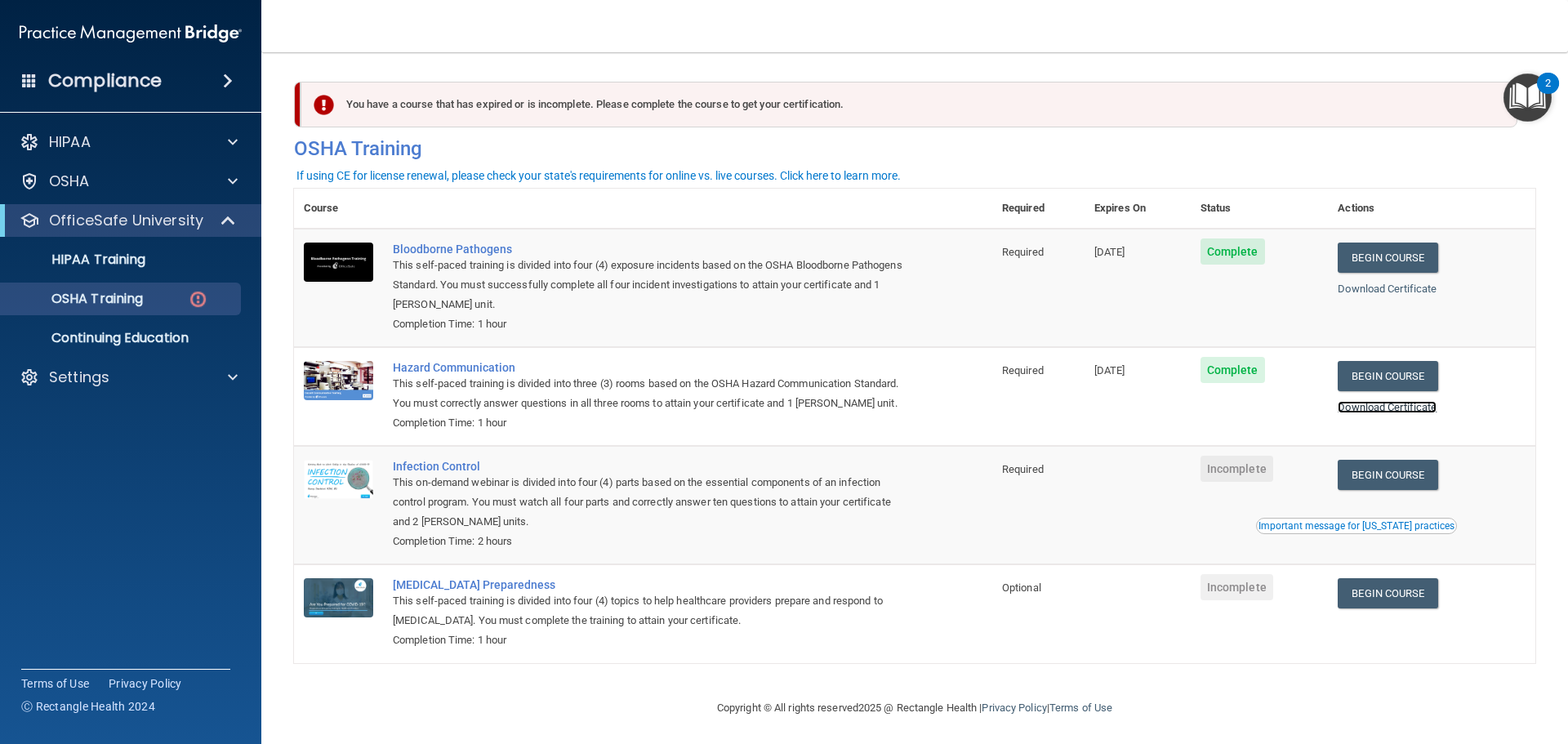
click at [1418, 410] on link "Download Certificate" at bounding box center [1387, 408] width 99 height 13
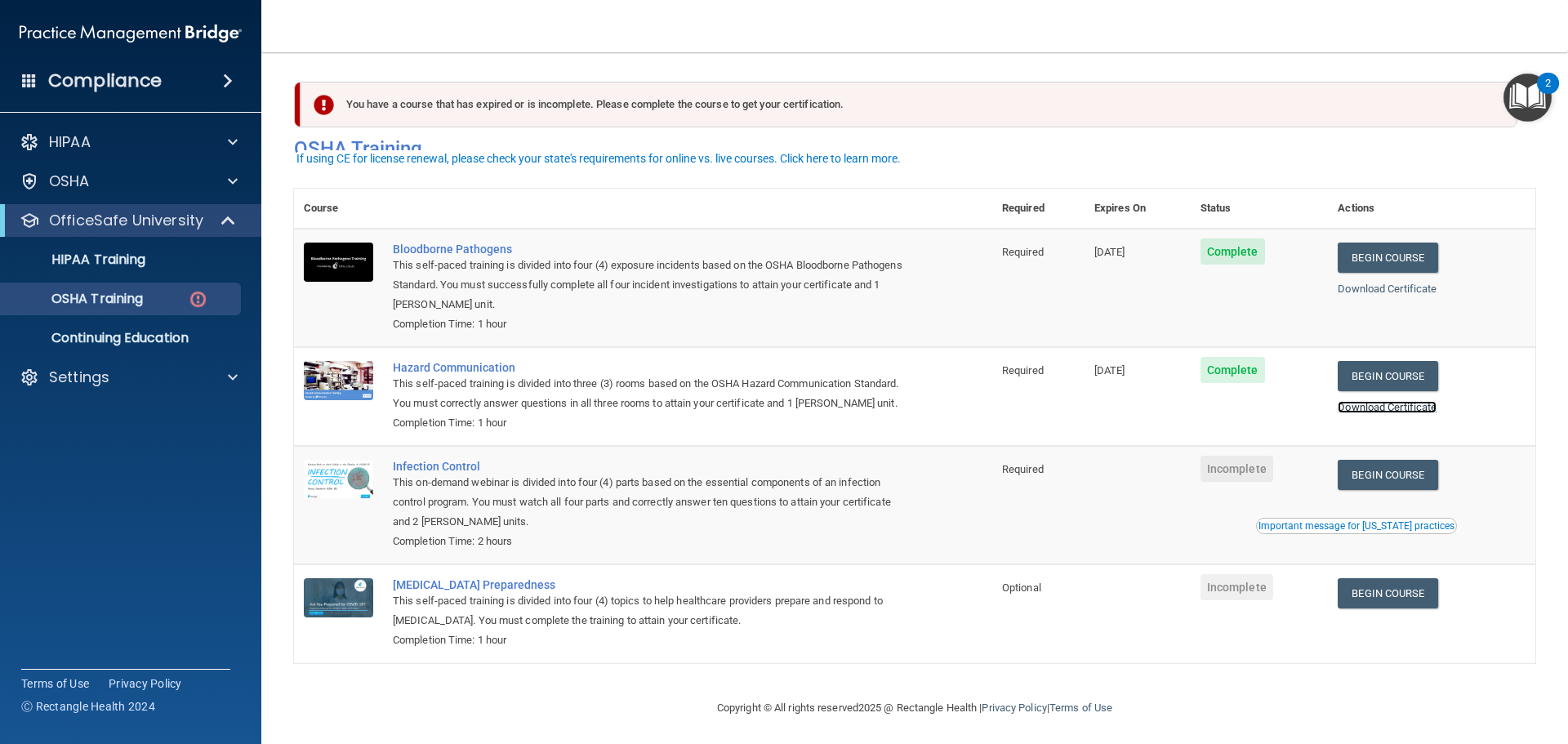
scroll to position [27, 0]
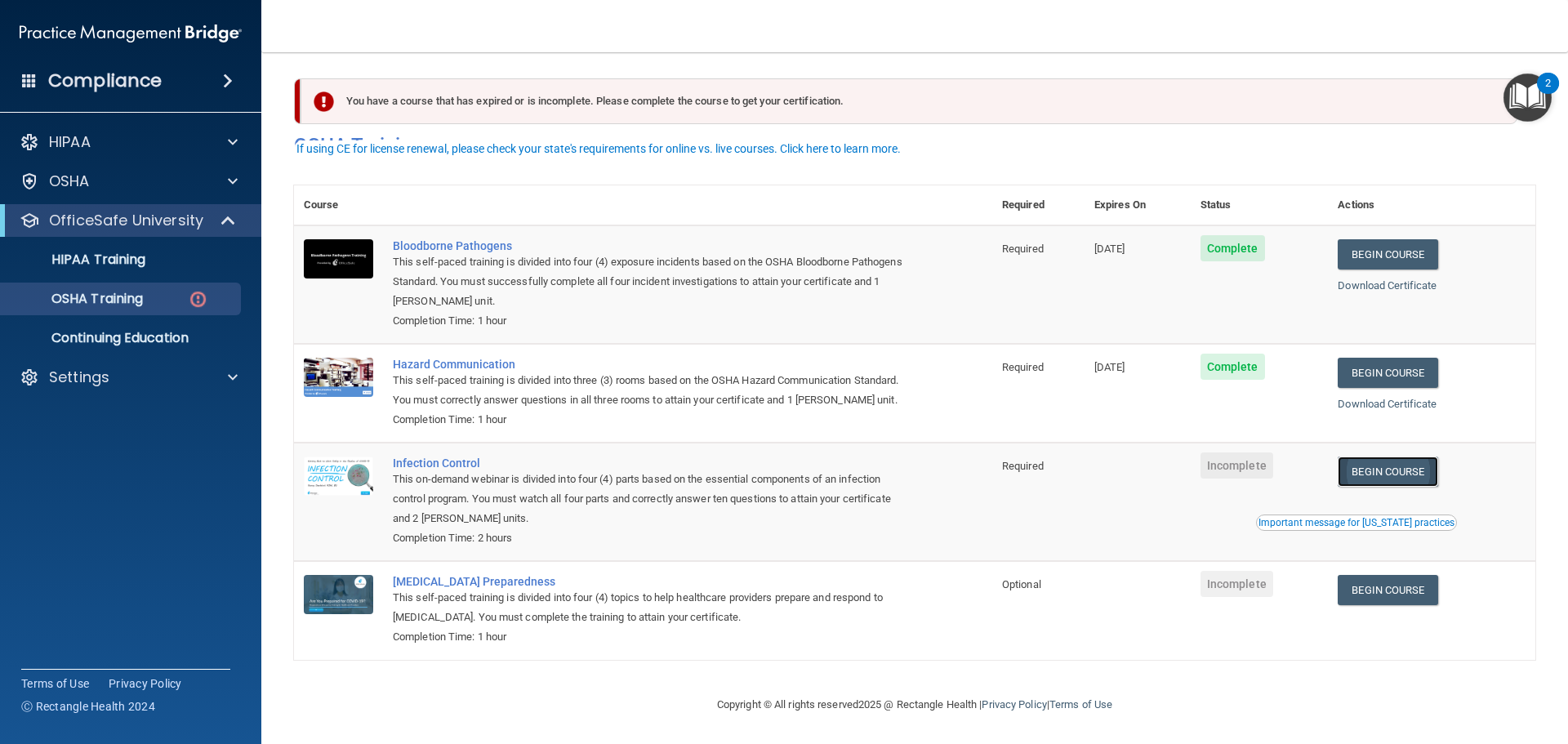
click at [1370, 471] on link "Begin Course" at bounding box center [1387, 472] width 99 height 30
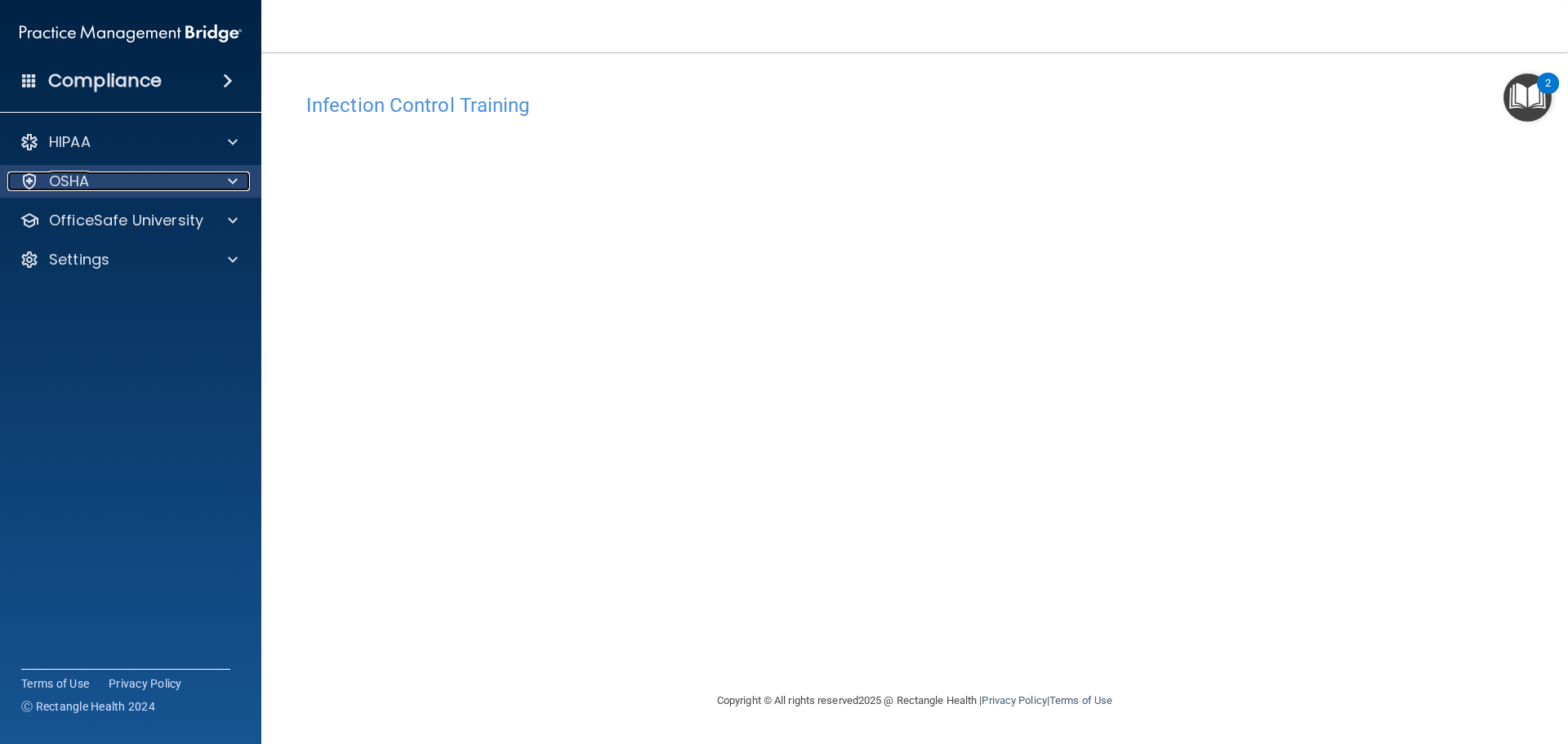
click at [163, 181] on div "OSHA" at bounding box center [108, 182] width 203 height 20
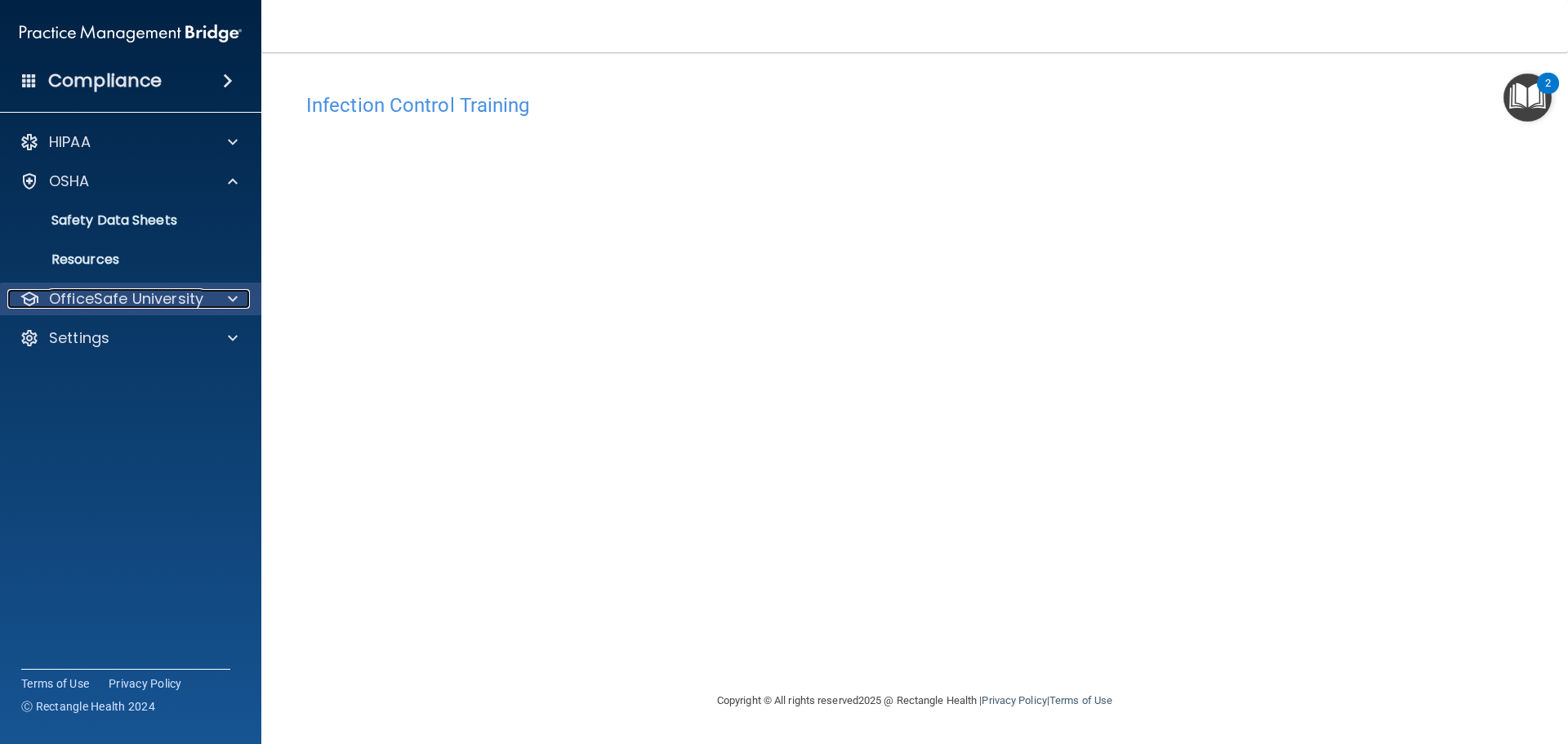
click at [108, 292] on p "OfficeSafe University" at bounding box center [126, 299] width 155 height 20
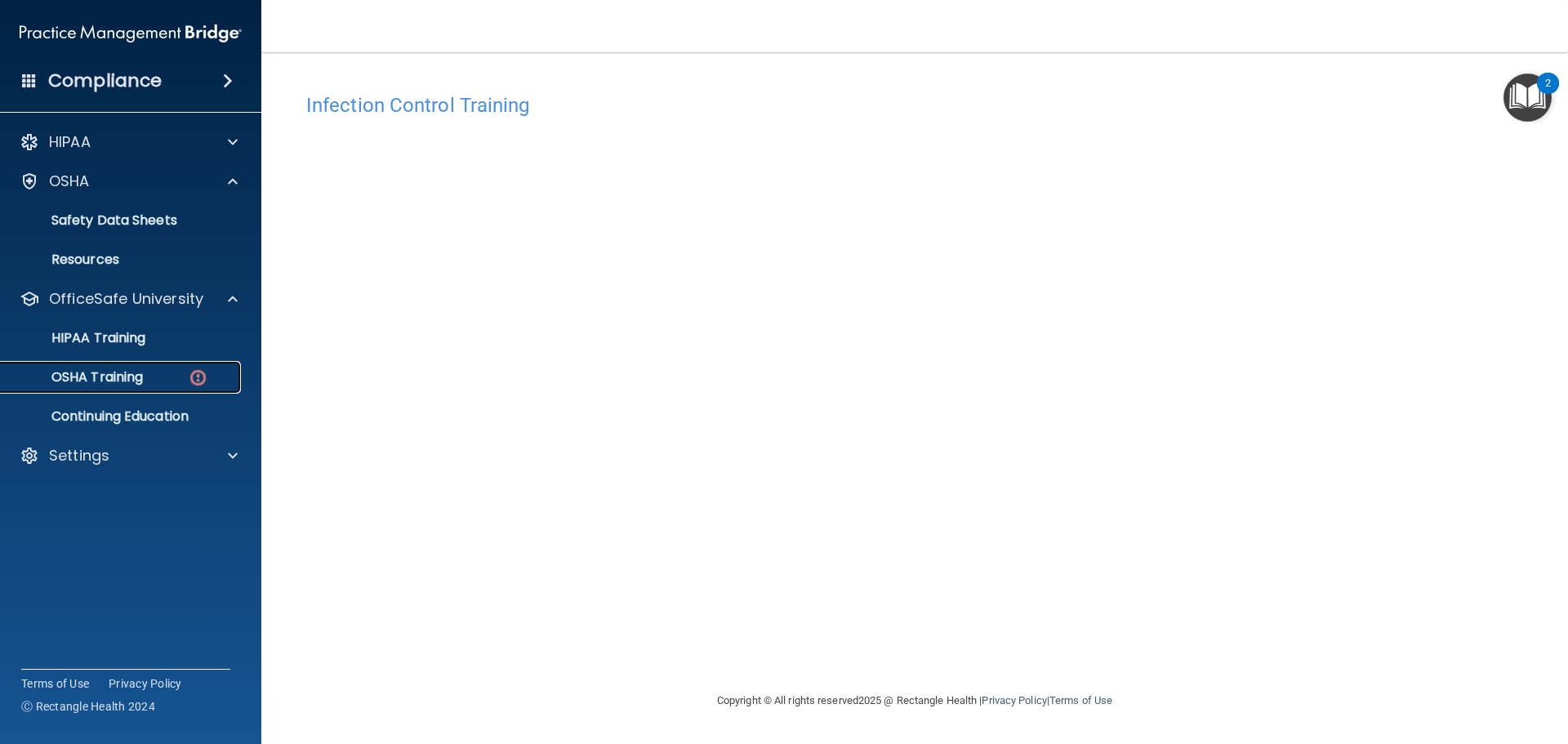
click at [111, 369] on p "OSHA Training" at bounding box center [77, 377] width 132 height 16
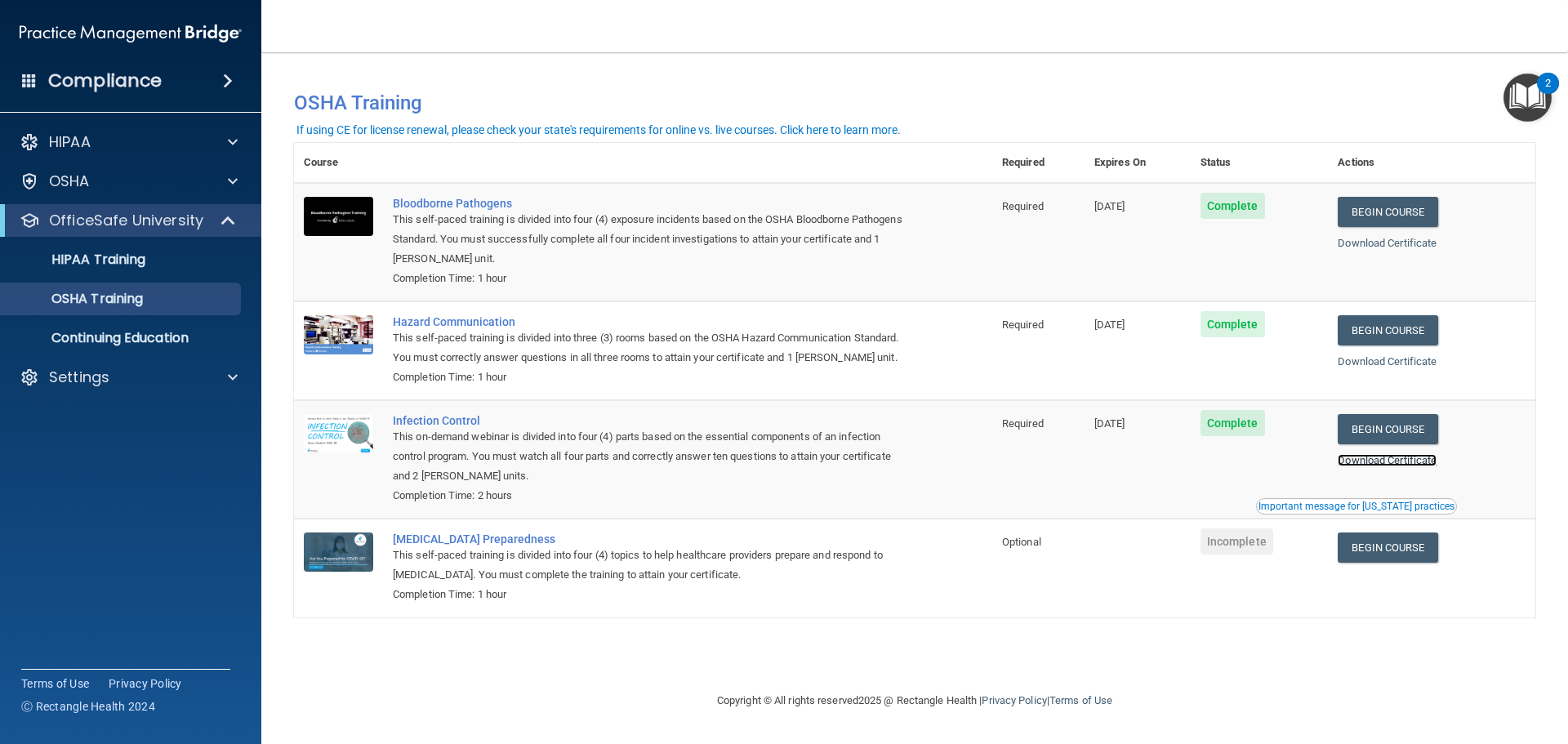
click at [1406, 458] on link "Download Certificate" at bounding box center [1387, 461] width 99 height 13
click at [1118, 649] on div "You have a course that has expired or is incomplete. Please complete the course…" at bounding box center [915, 372] width 1242 height 606
click at [1393, 559] on link "Begin Course" at bounding box center [1387, 548] width 99 height 30
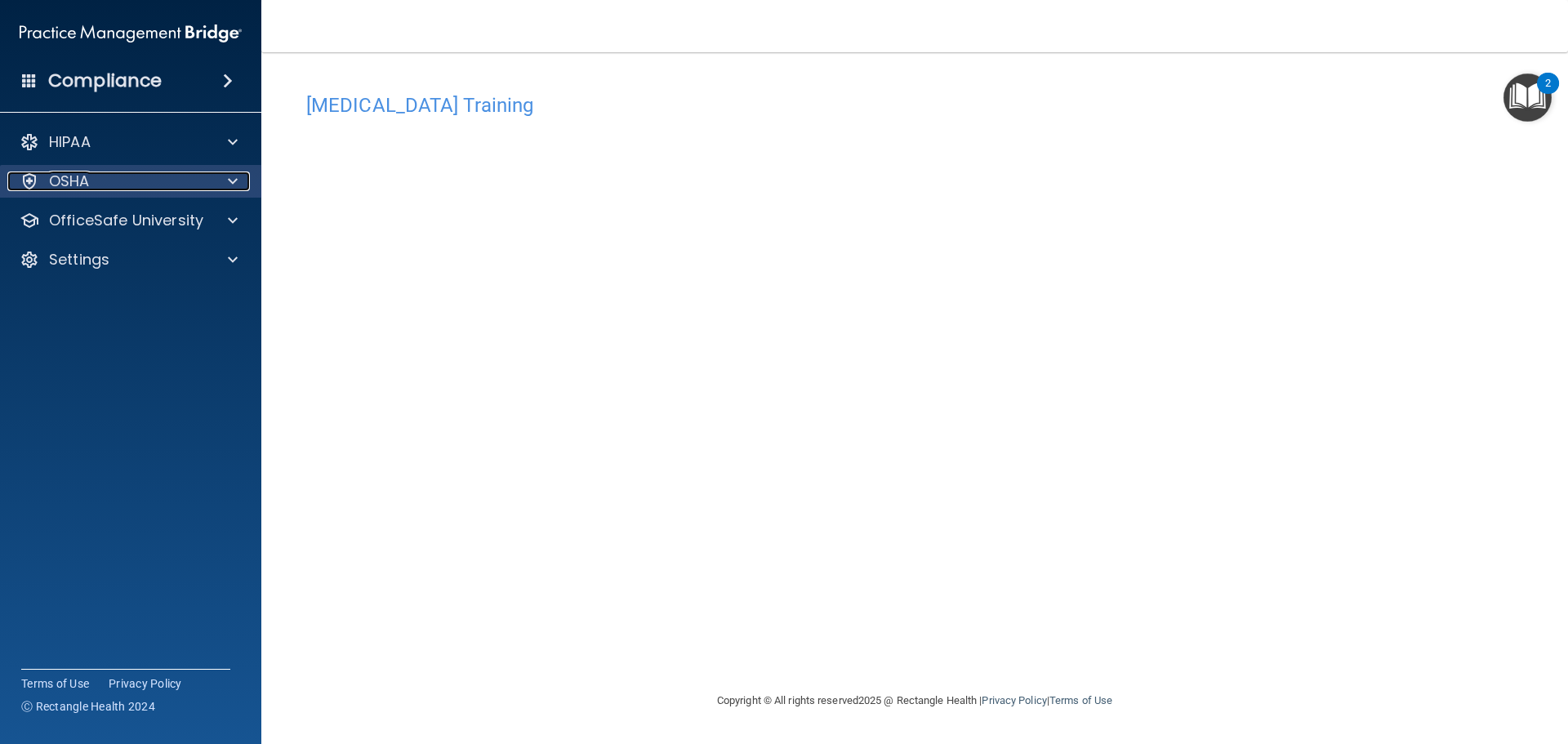
click at [64, 179] on p "OSHA" at bounding box center [70, 182] width 41 height 20
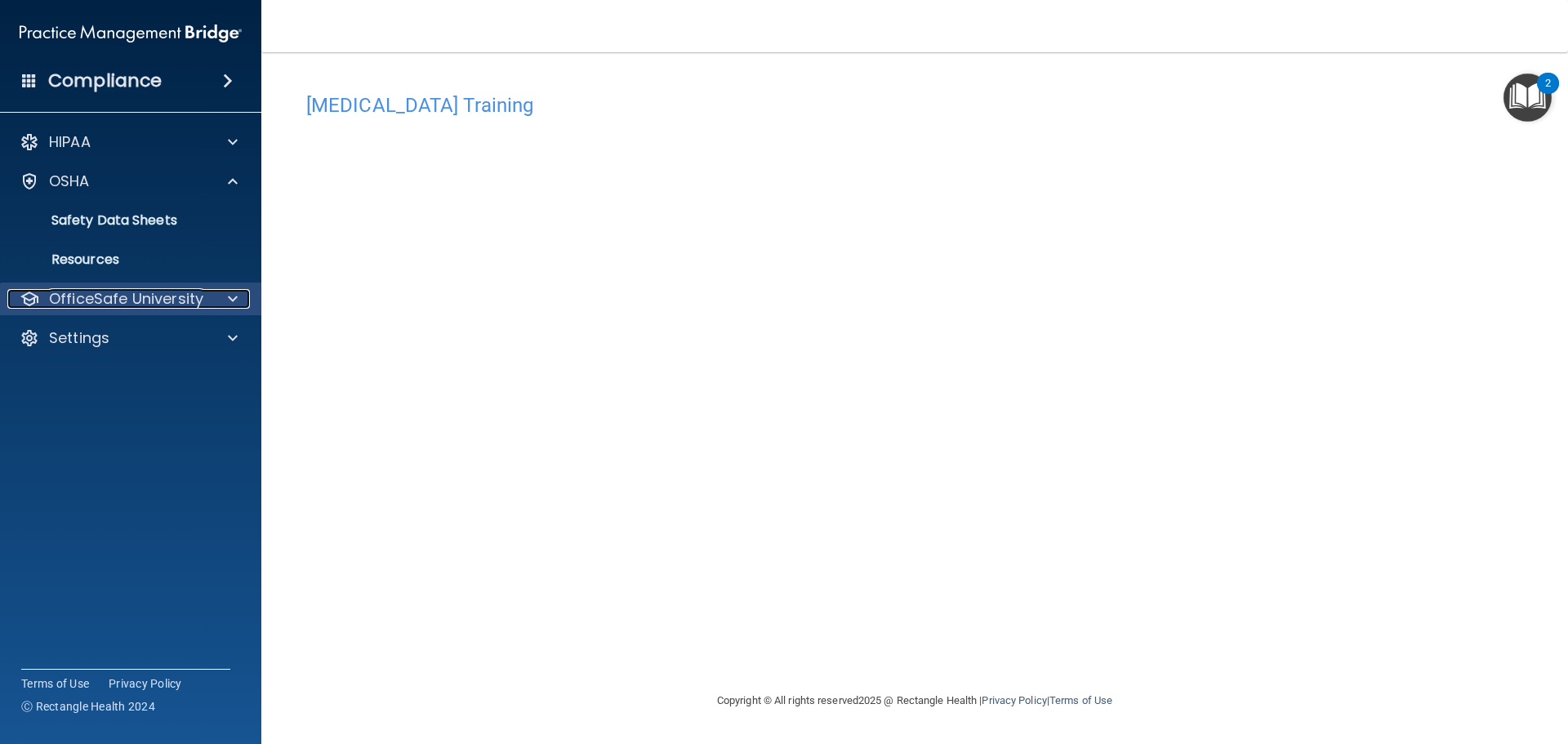
click at [123, 304] on p "OfficeSafe University" at bounding box center [126, 299] width 155 height 20
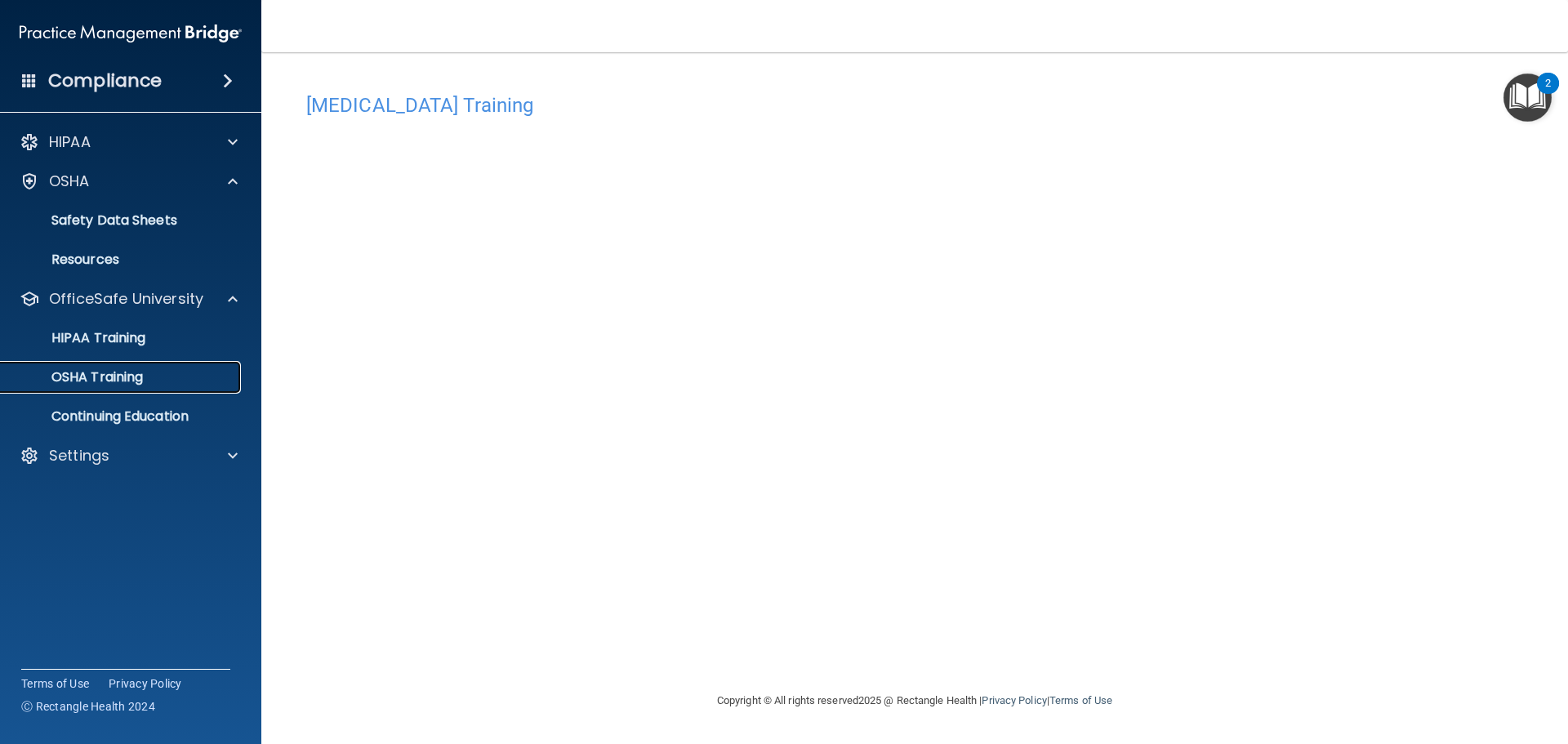
click at [117, 373] on p "OSHA Training" at bounding box center [77, 377] width 132 height 16
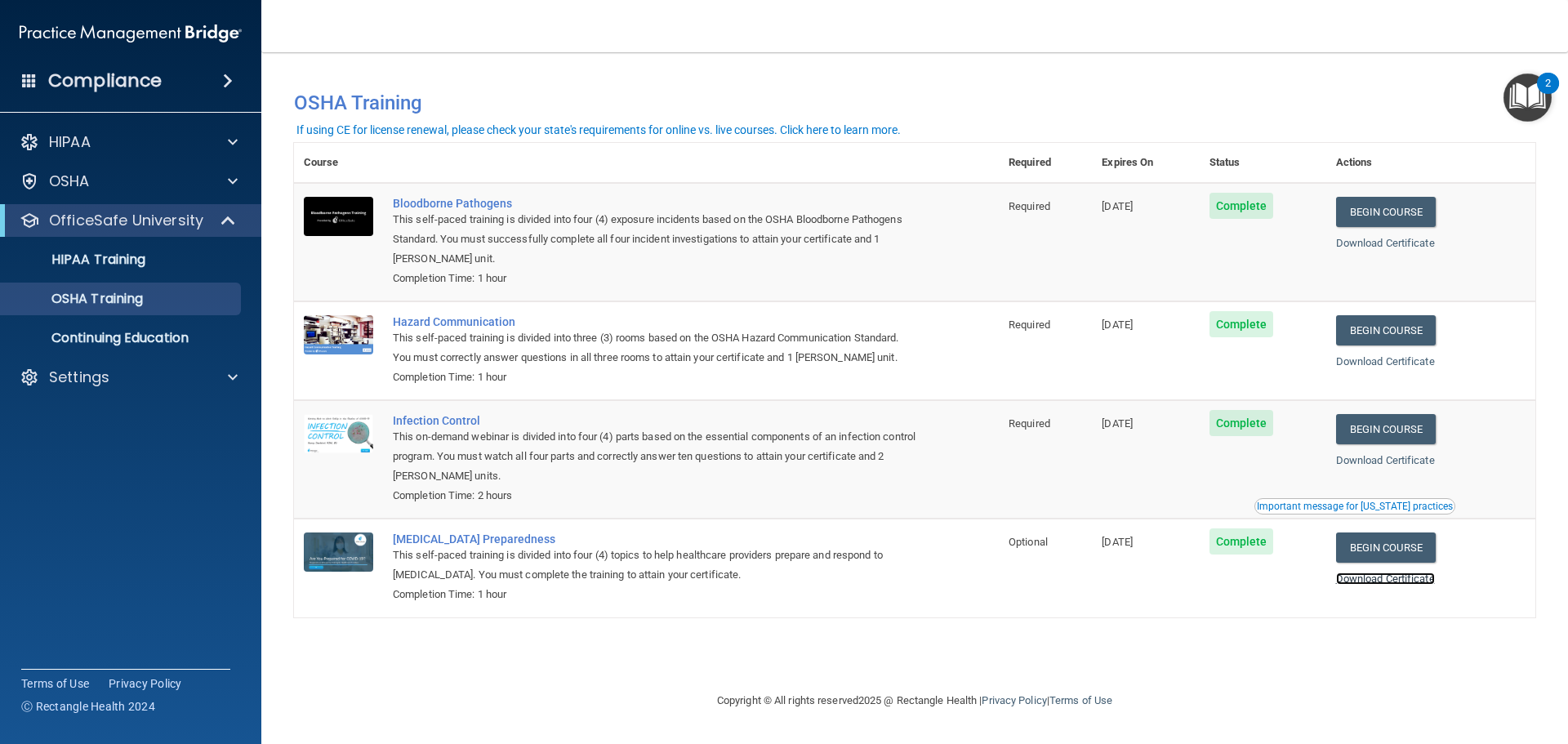
click at [1414, 578] on link "Download Certificate" at bounding box center [1385, 579] width 99 height 13
click at [131, 334] on p "Continuing Education" at bounding box center [122, 338] width 223 height 16
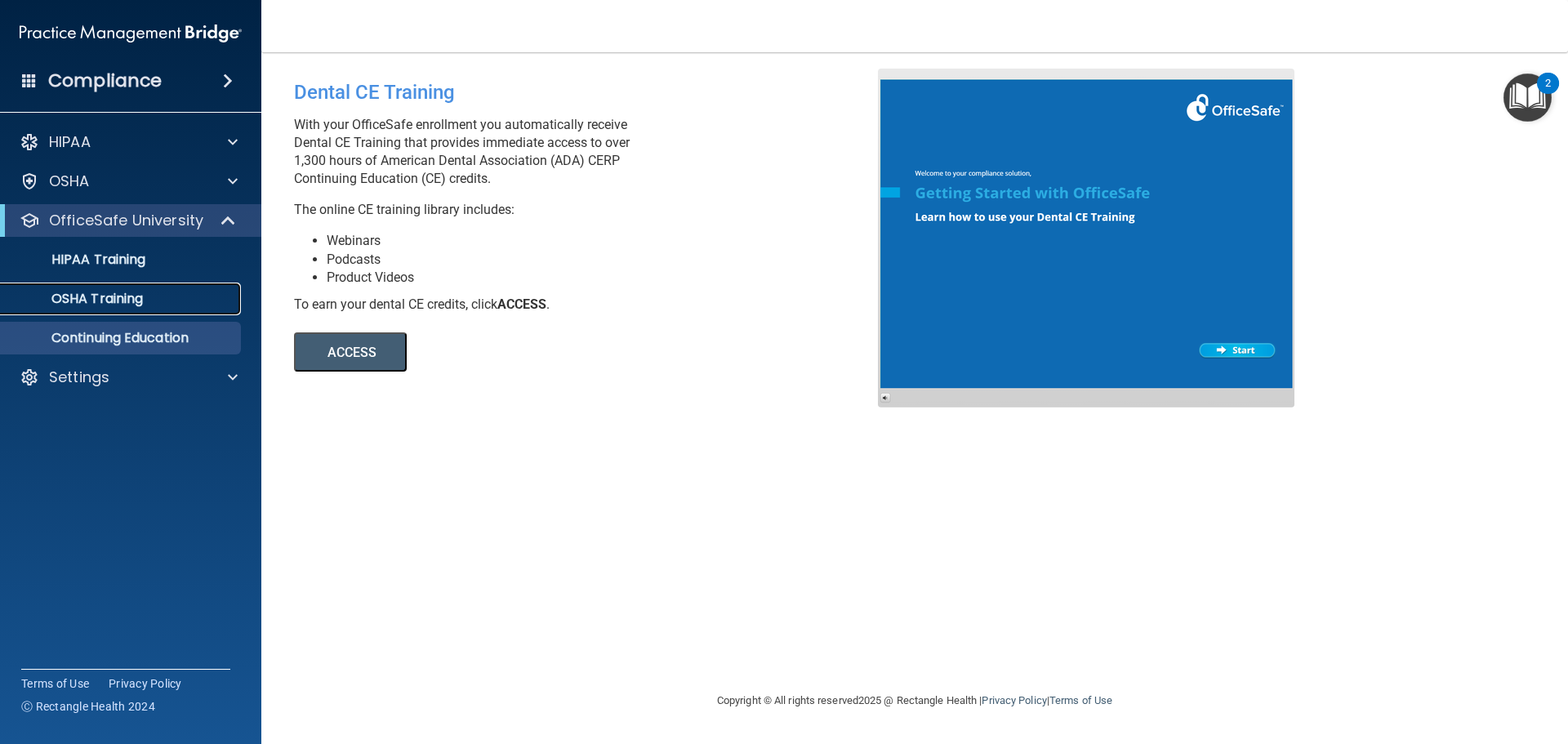
click at [122, 293] on p "OSHA Training" at bounding box center [77, 299] width 132 height 16
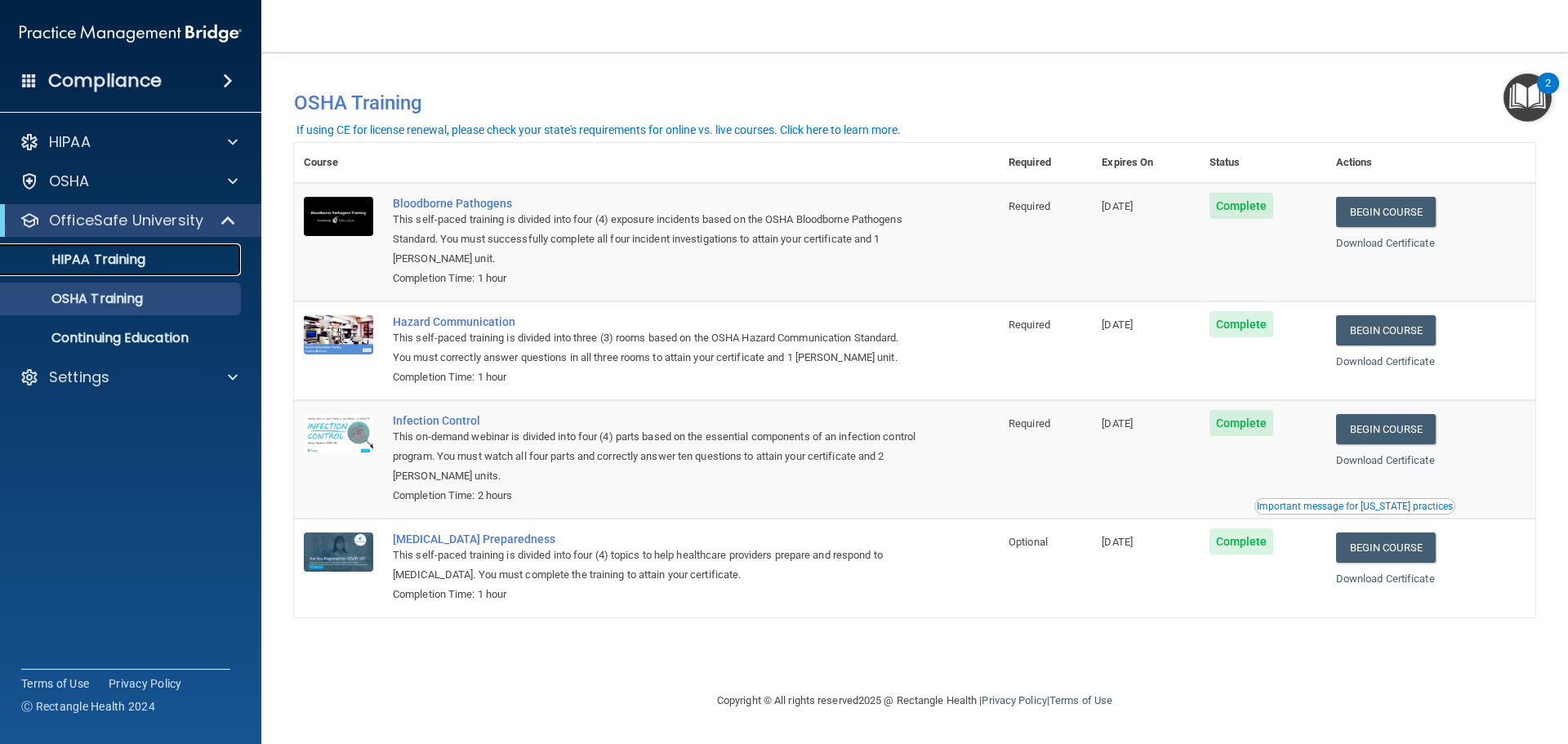
click at [154, 263] on div "HIPAA Training" at bounding box center [122, 259] width 223 height 16
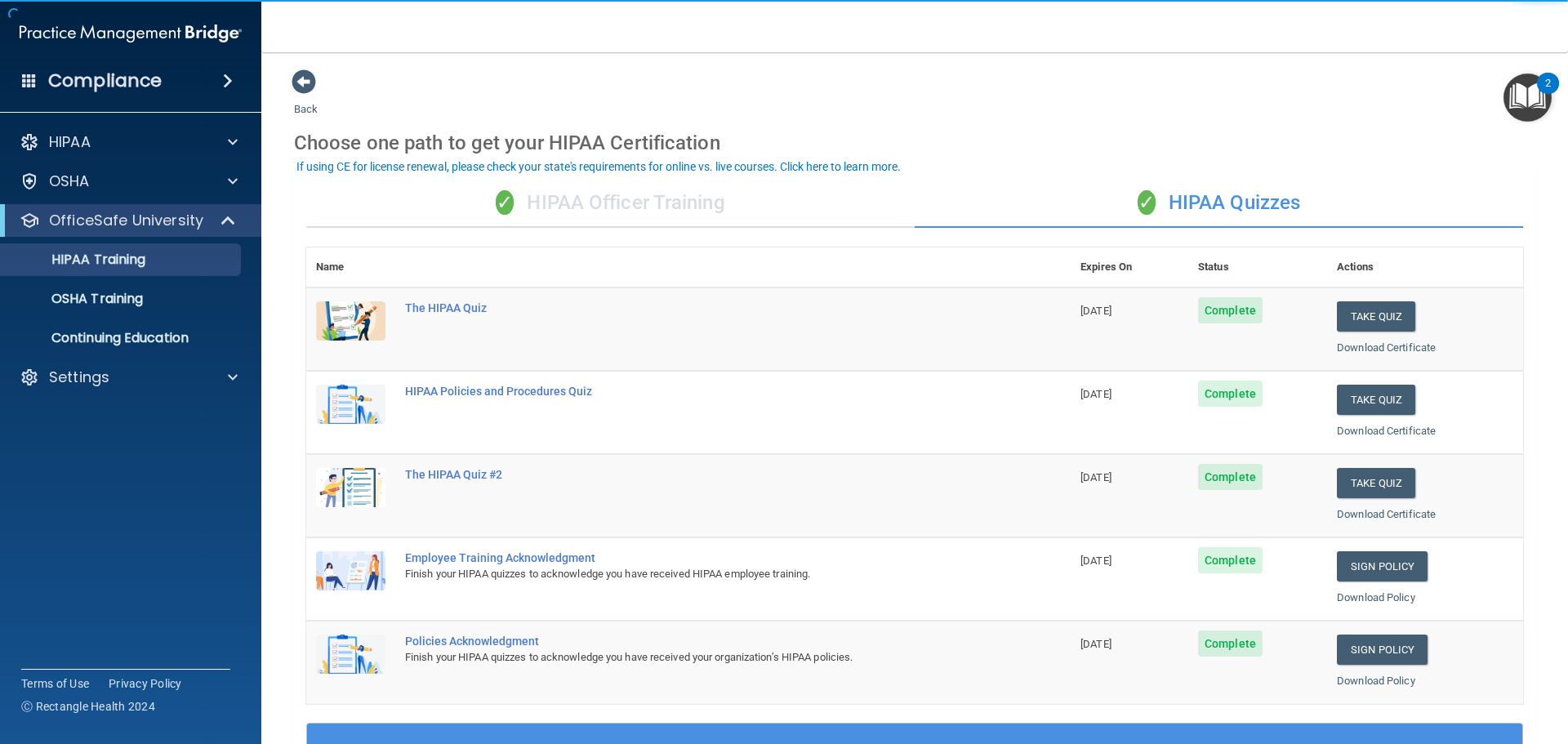
click at [735, 210] on div "✓ HIPAA Officer Training" at bounding box center [611, 203] width 609 height 49
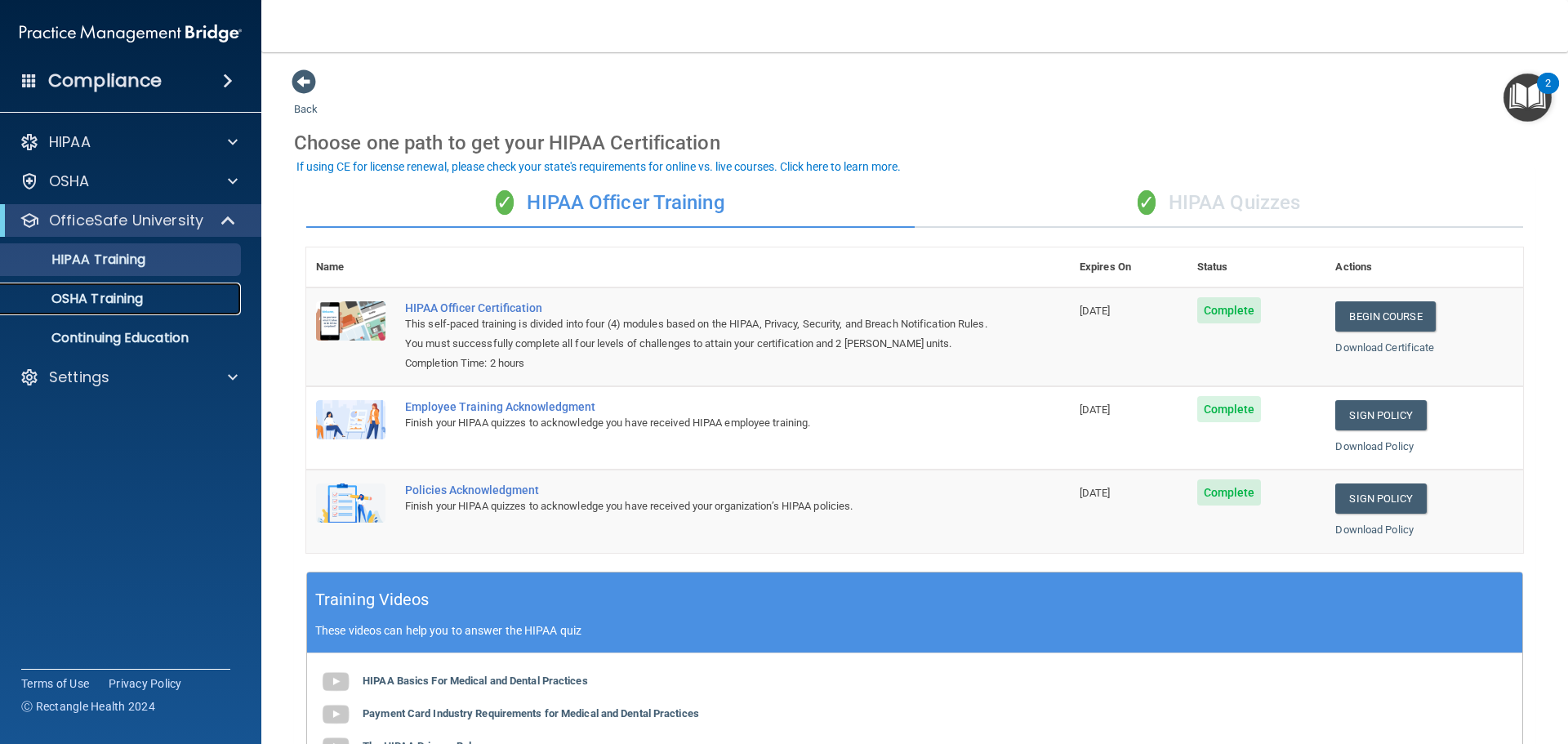
click at [186, 292] on div "OSHA Training" at bounding box center [122, 299] width 223 height 16
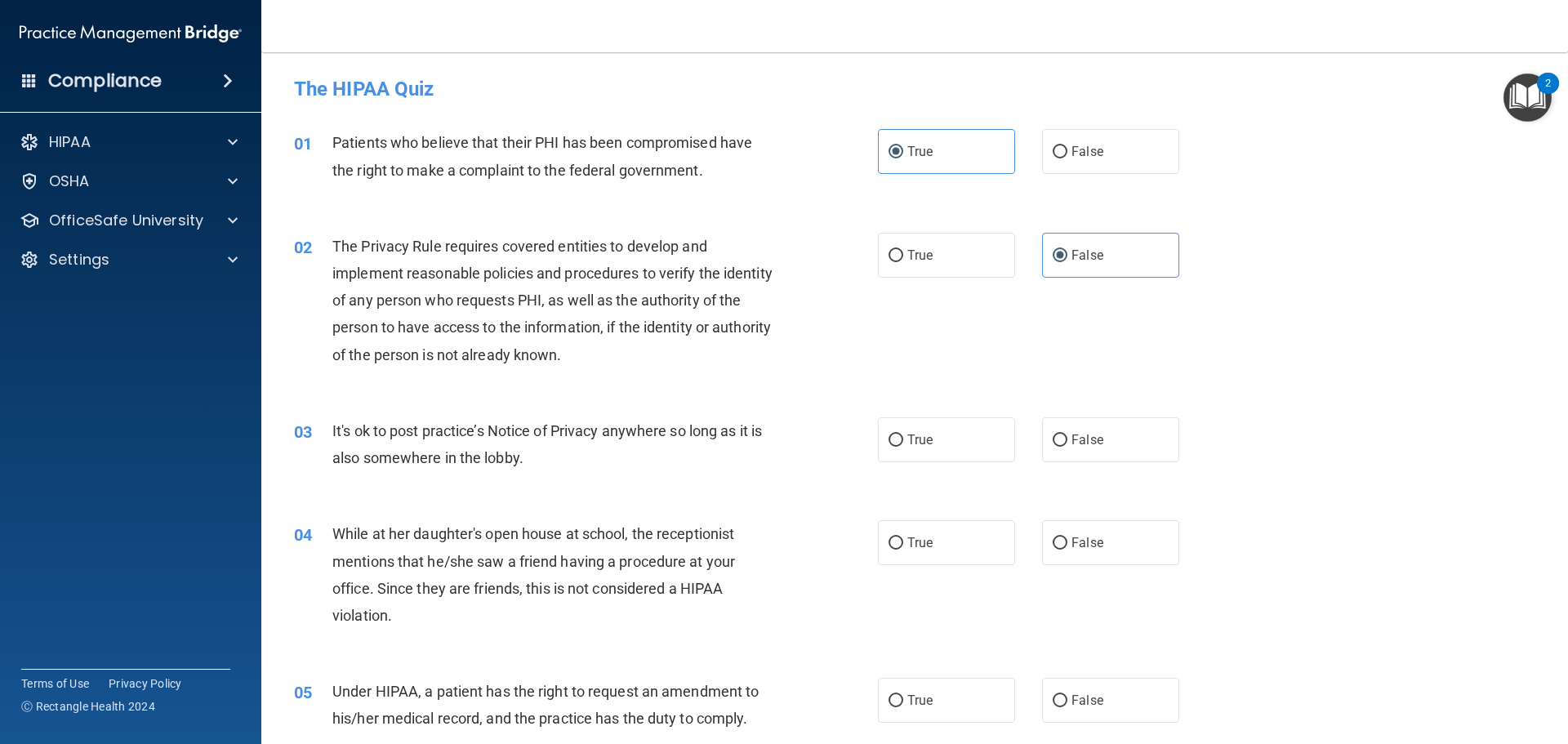
scroll to position [326, 0]
